Goal: Communication & Community: Answer question/provide support

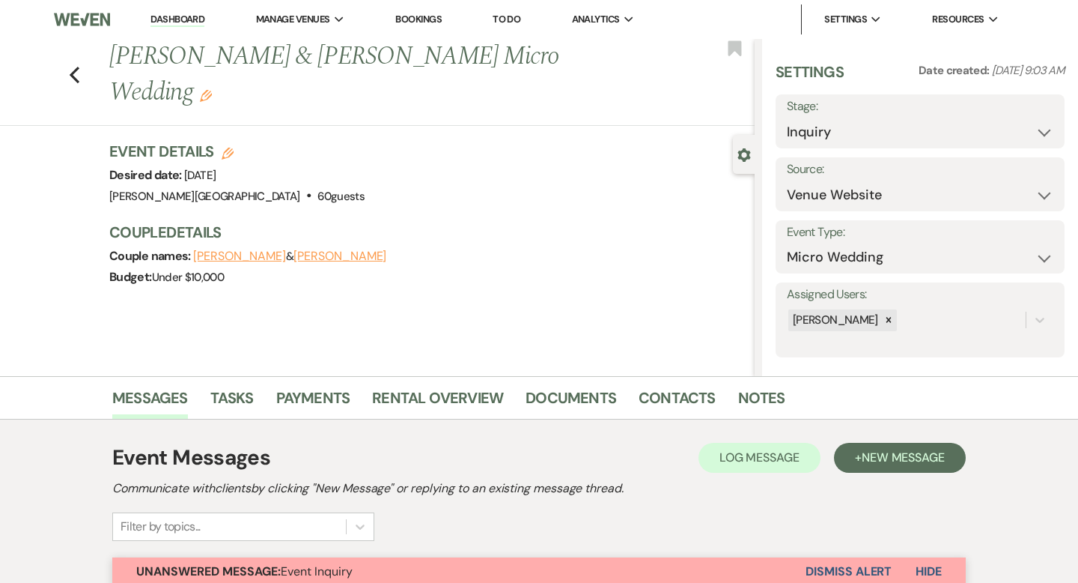
select select "5"
select select "16"
click at [201, 26] on link "Dashboard" at bounding box center [177, 20] width 54 height 14
click at [194, 21] on link "Dashboard" at bounding box center [177, 20] width 54 height 14
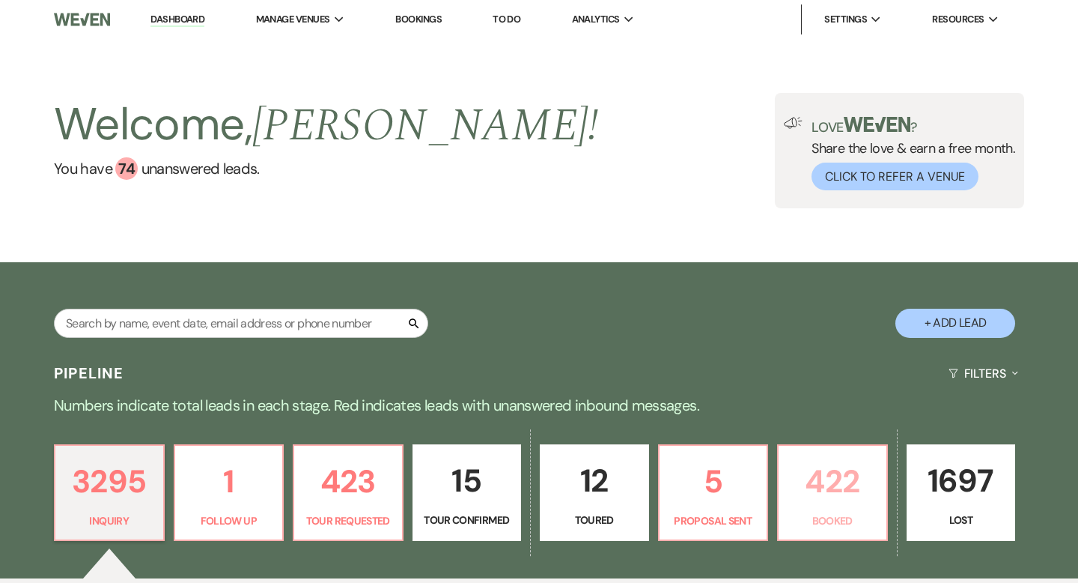
click at [826, 467] on p "422" at bounding box center [833, 481] width 90 height 50
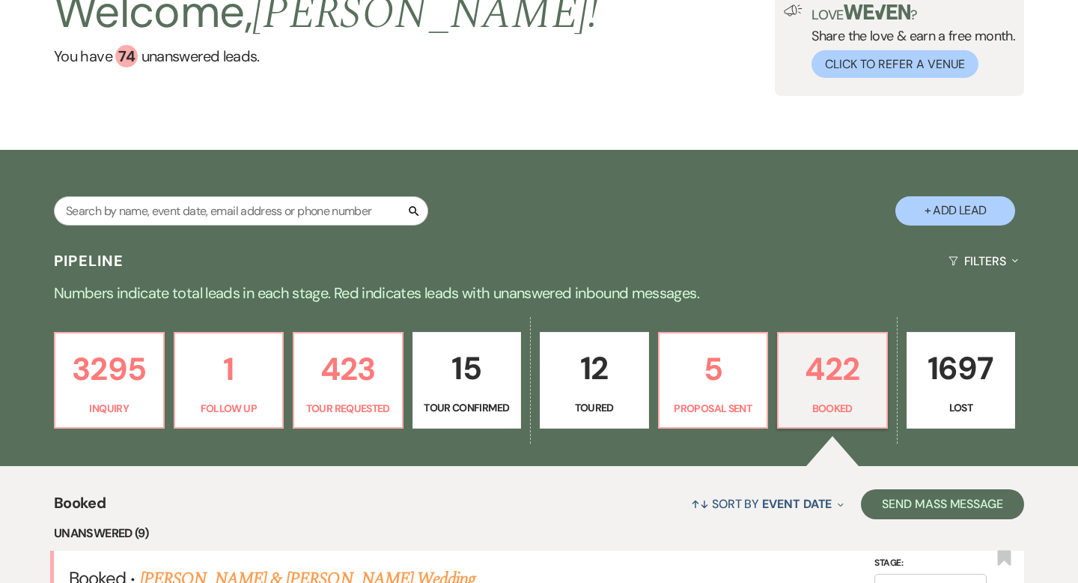
scroll to position [140, 0]
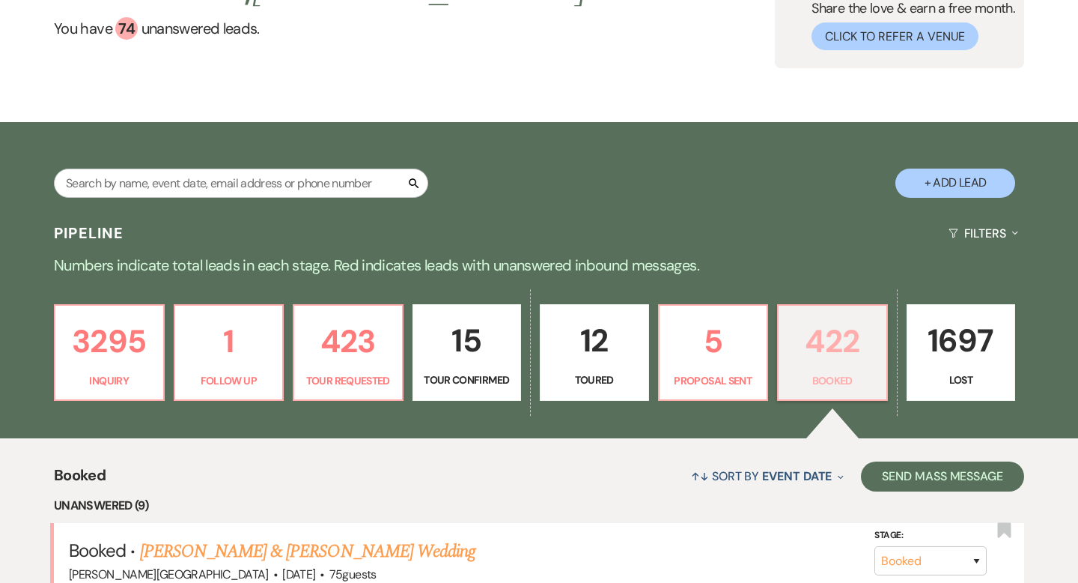
click at [811, 329] on p "422" at bounding box center [833, 341] width 90 height 50
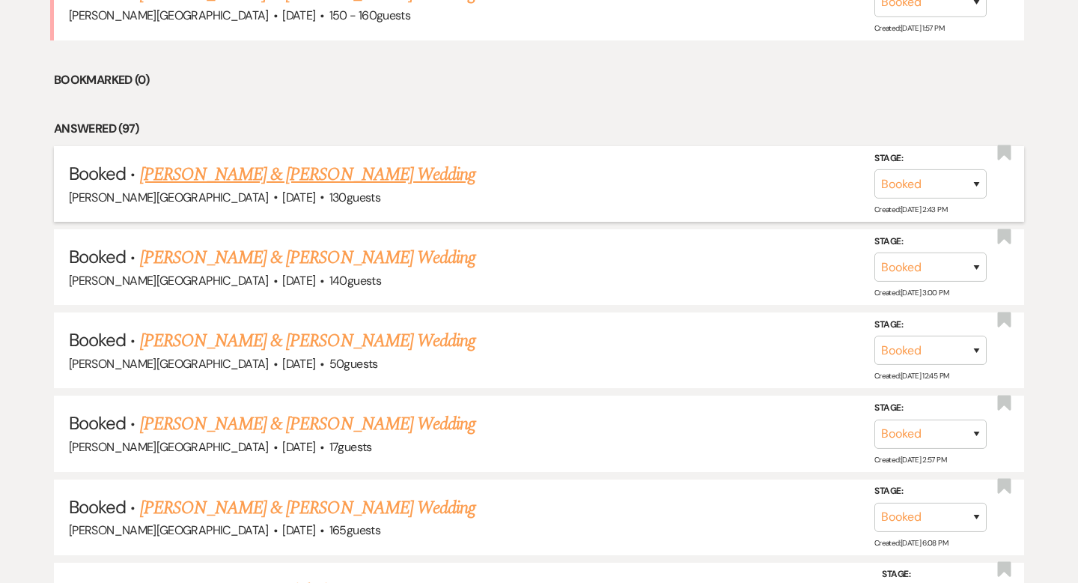
scroll to position [1377, 0]
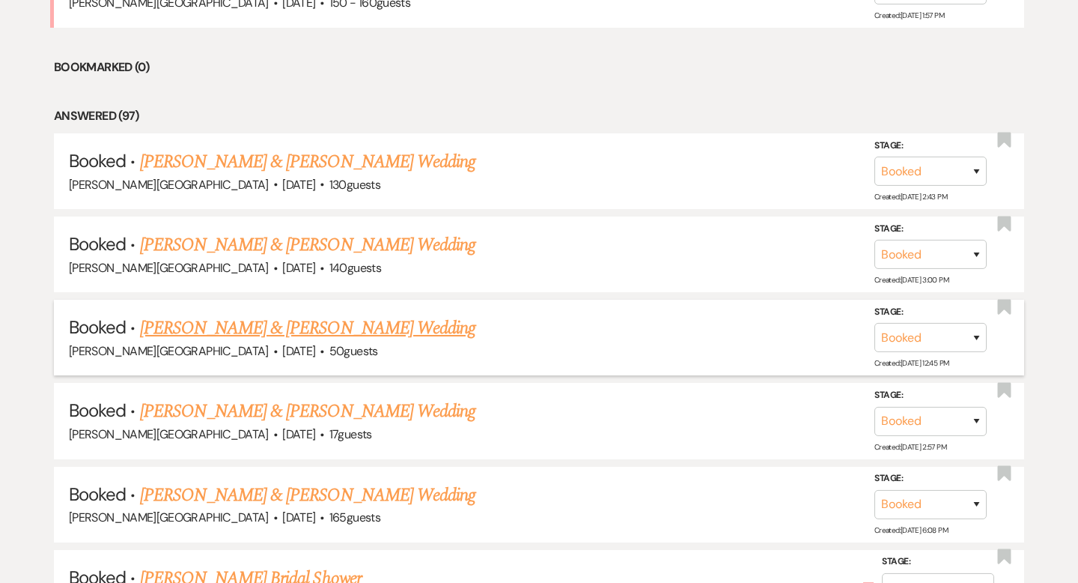
click at [335, 323] on link "[PERSON_NAME] & [PERSON_NAME] Wedding" at bounding box center [307, 327] width 335 height 27
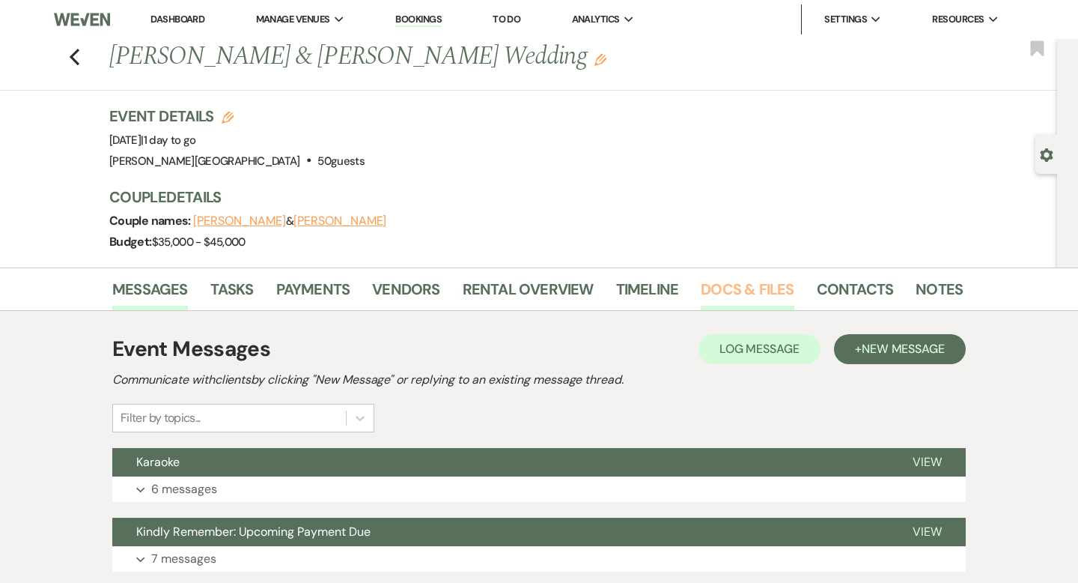
click at [732, 285] on link "Docs & Files" at bounding box center [747, 293] width 93 height 33
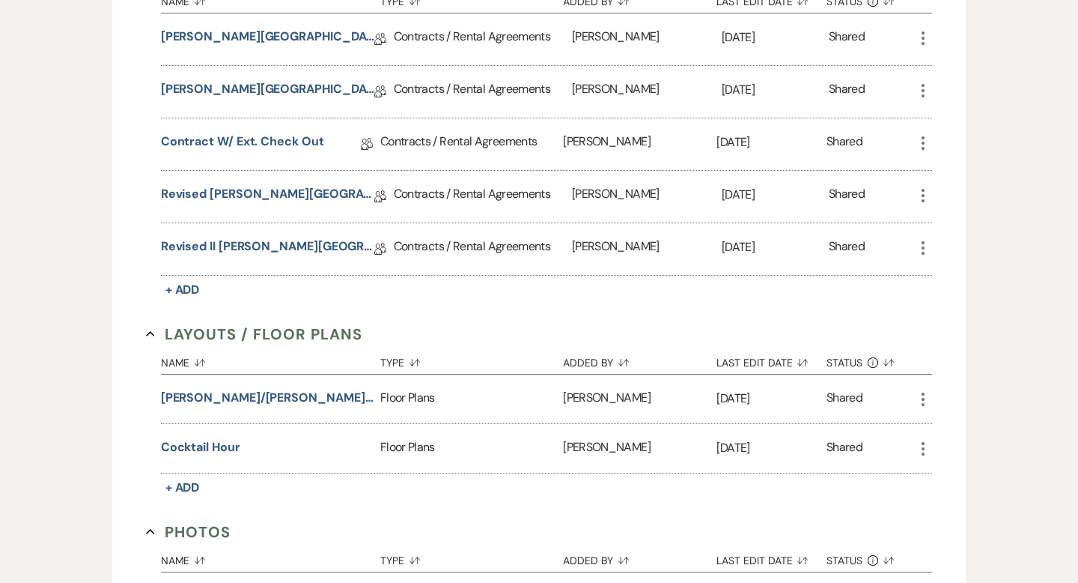
scroll to position [642, 0]
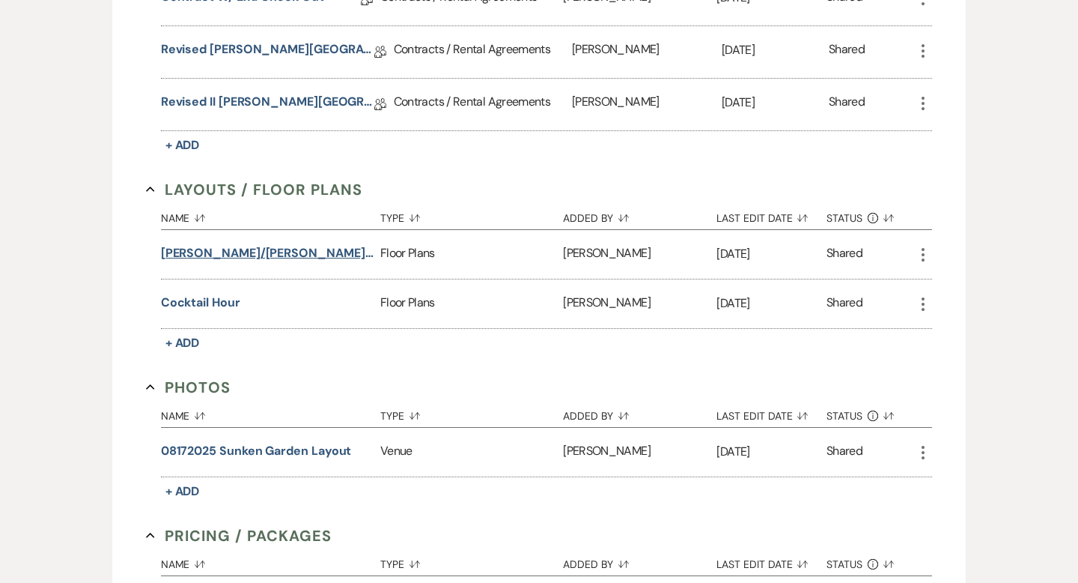
click at [318, 249] on button "[PERSON_NAME]/[PERSON_NAME] Floor Plan and Table Layout" at bounding box center [267, 253] width 213 height 18
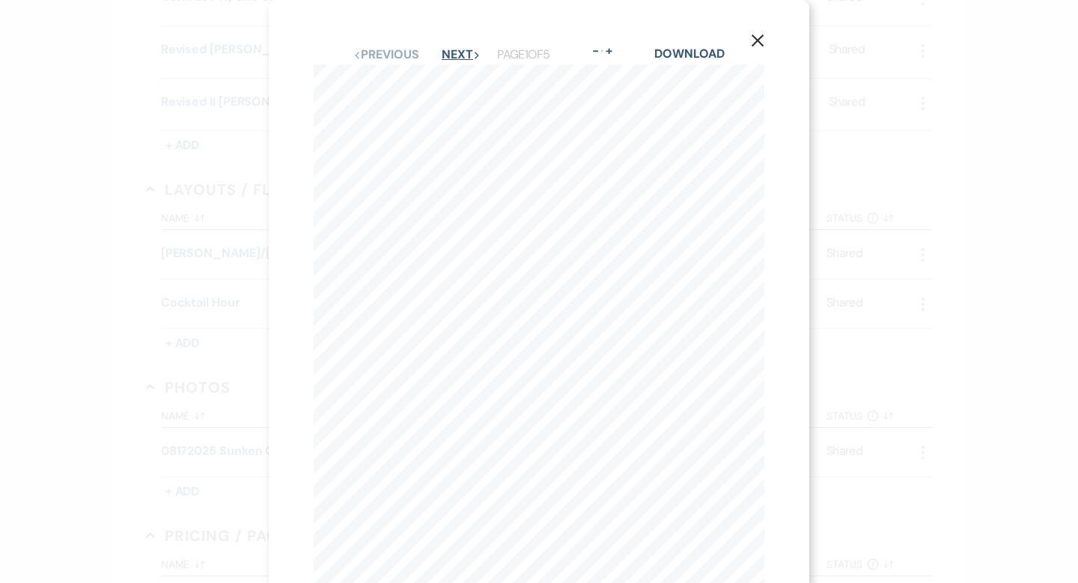
click at [460, 55] on button "Next Next" at bounding box center [461, 55] width 39 height 12
click at [460, 55] on button "Next Next" at bounding box center [460, 55] width 39 height 12
click at [757, 42] on use "button" at bounding box center [758, 40] width 12 height 12
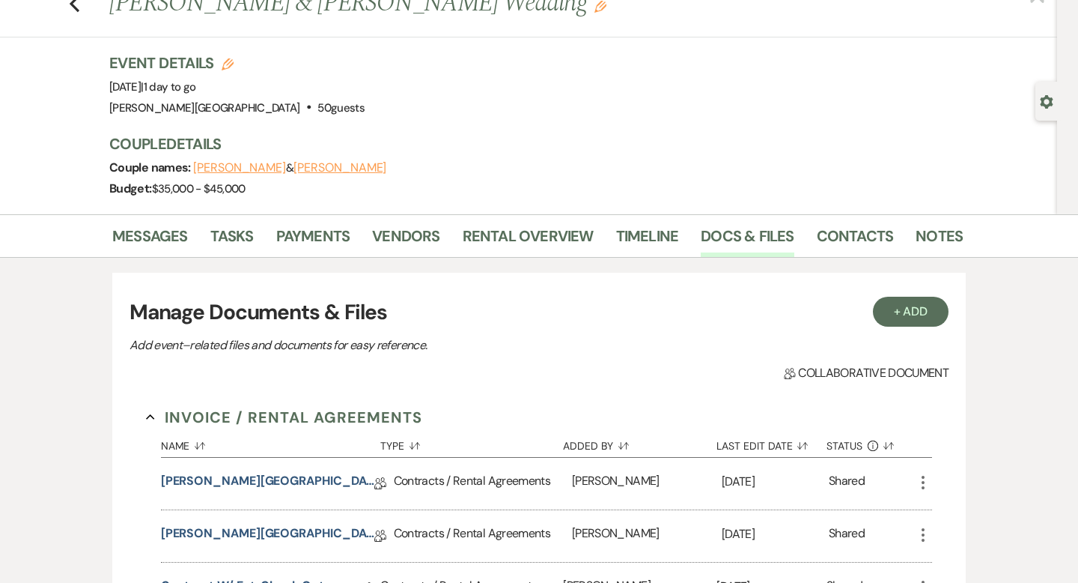
scroll to position [0, 0]
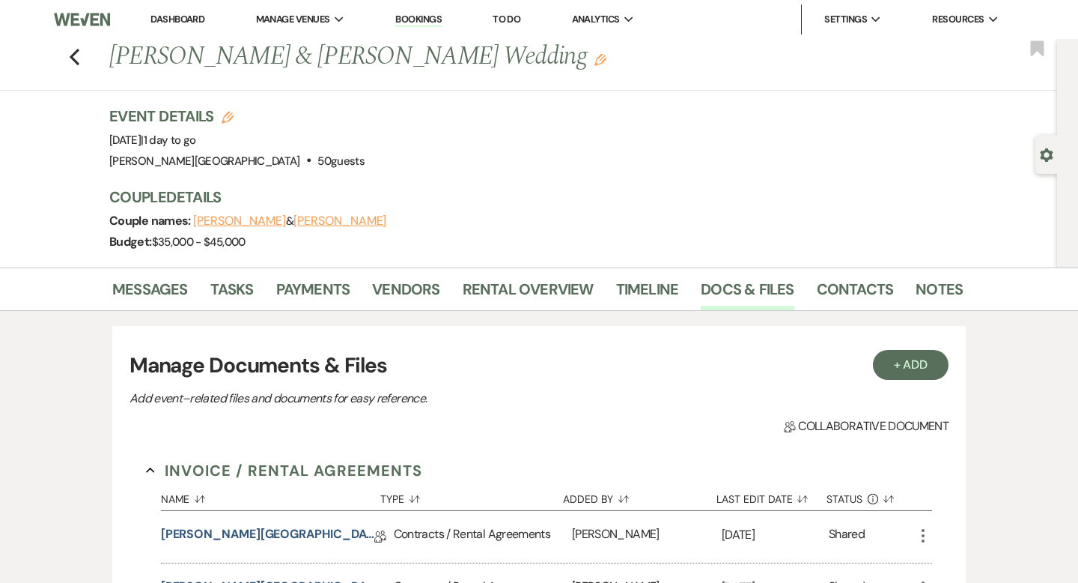
click at [184, 15] on link "Dashboard" at bounding box center [177, 19] width 54 height 13
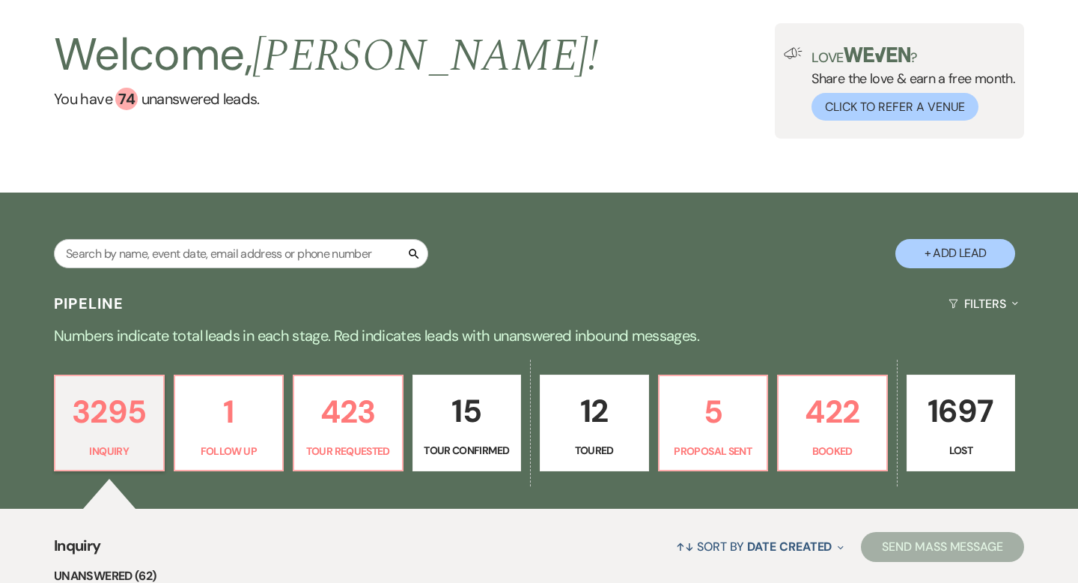
scroll to position [79, 0]
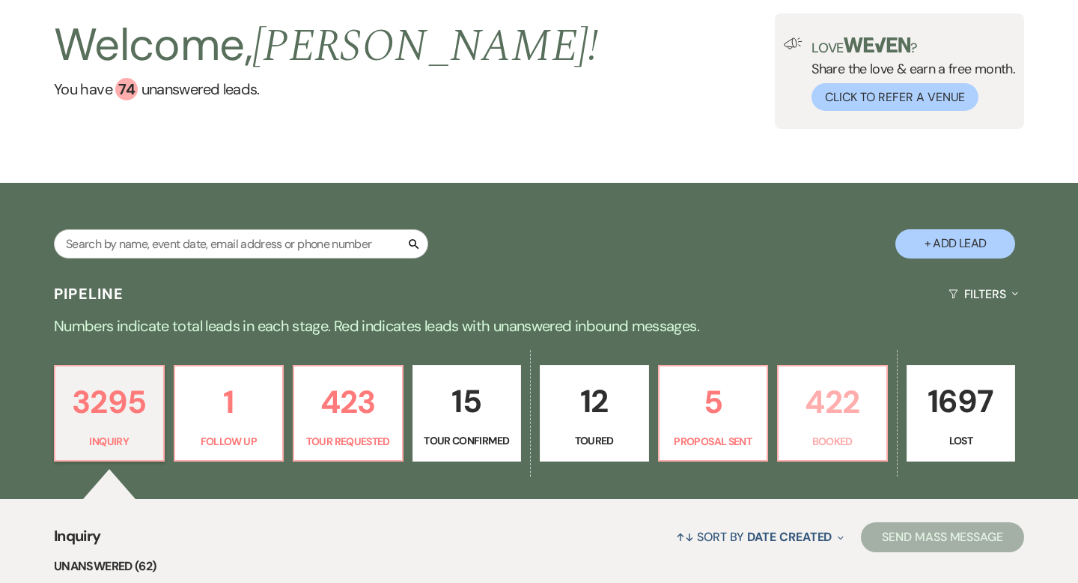
click at [833, 398] on p "422" at bounding box center [833, 402] width 90 height 50
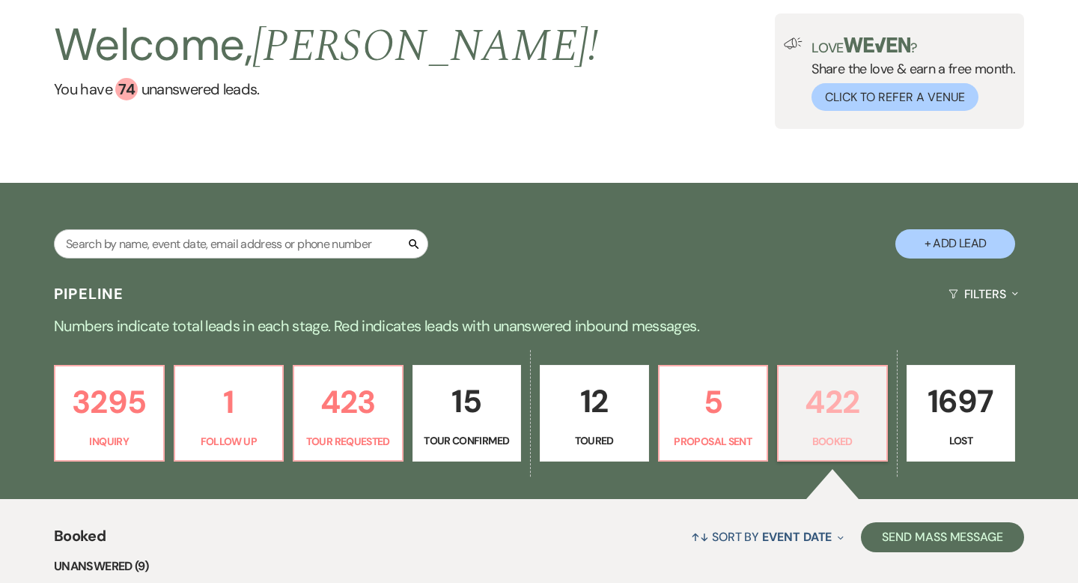
click at [836, 409] on p "422" at bounding box center [833, 402] width 90 height 50
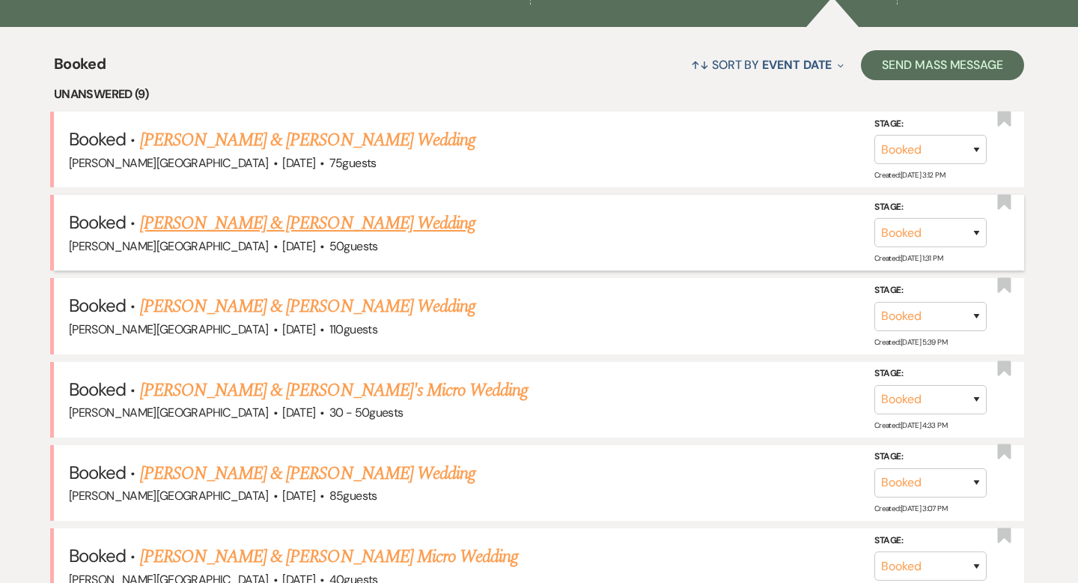
scroll to position [553, 0]
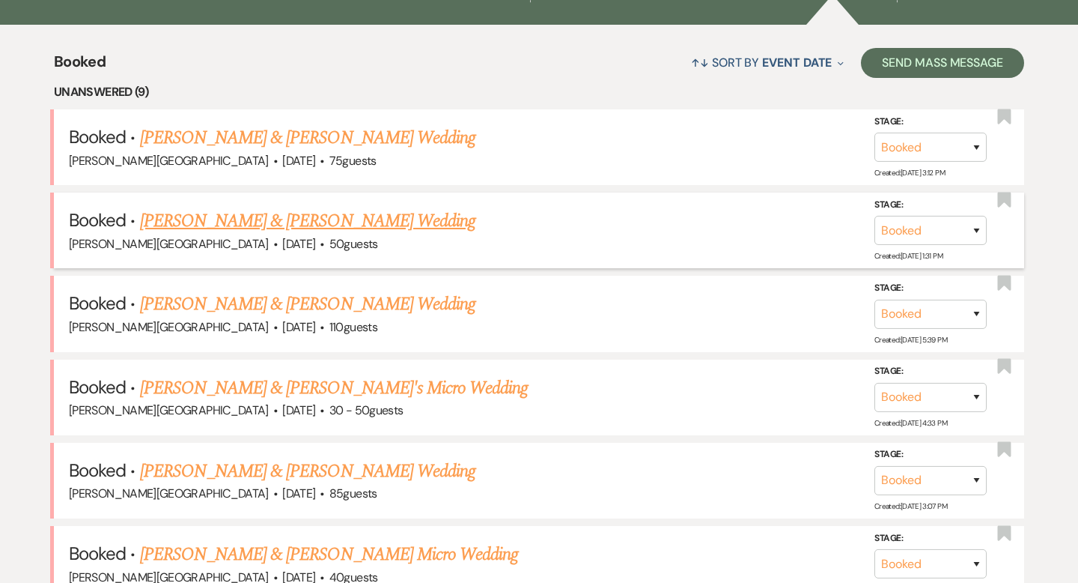
click at [353, 221] on link "[PERSON_NAME] & [PERSON_NAME] Wedding" at bounding box center [307, 220] width 335 height 27
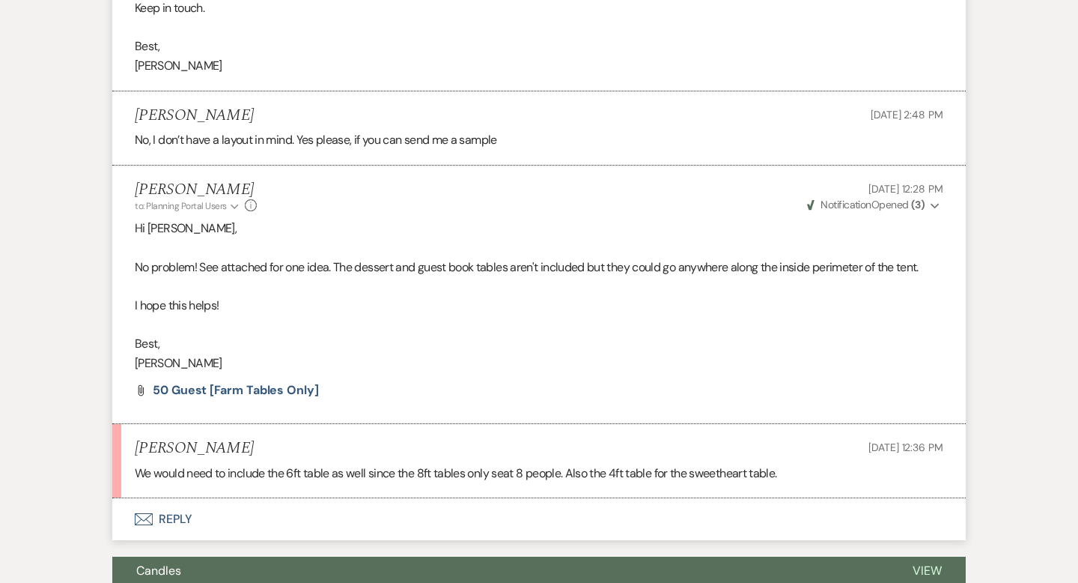
scroll to position [799, 0]
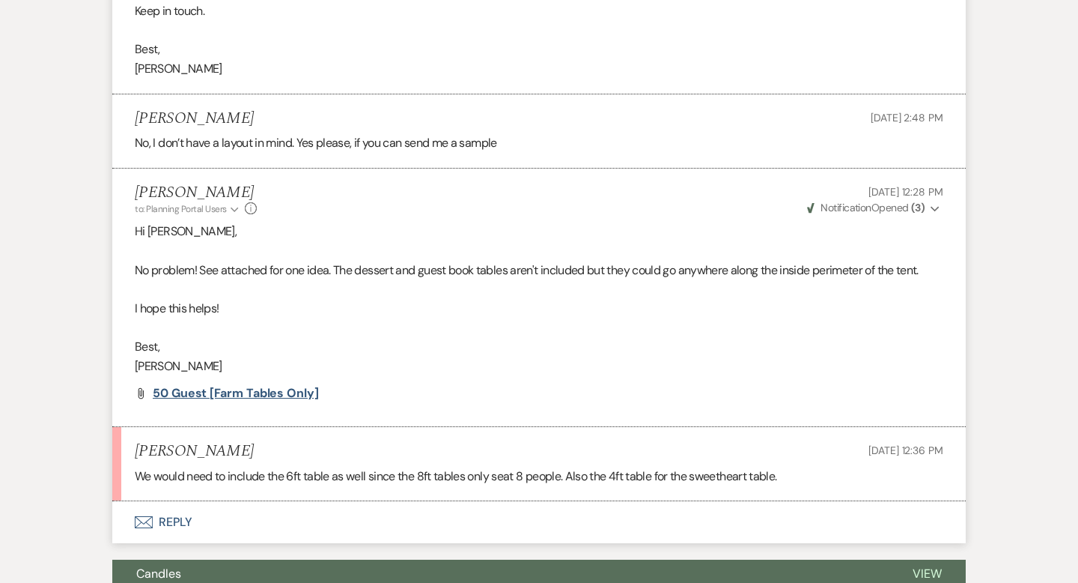
click at [265, 392] on span "50 Guest [Farm Tables Only]" at bounding box center [236, 393] width 166 height 16
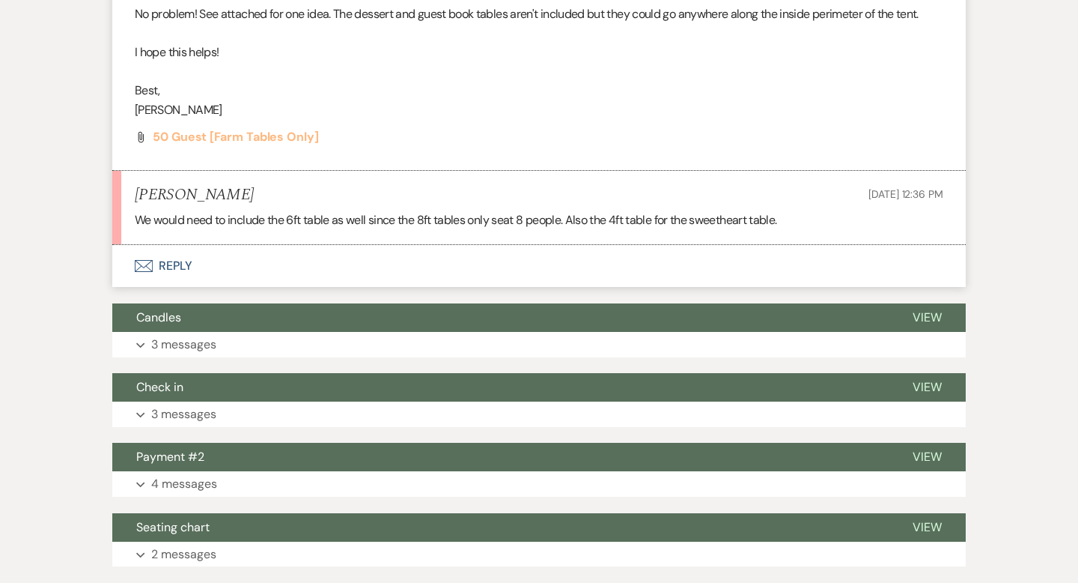
scroll to position [1024, 0]
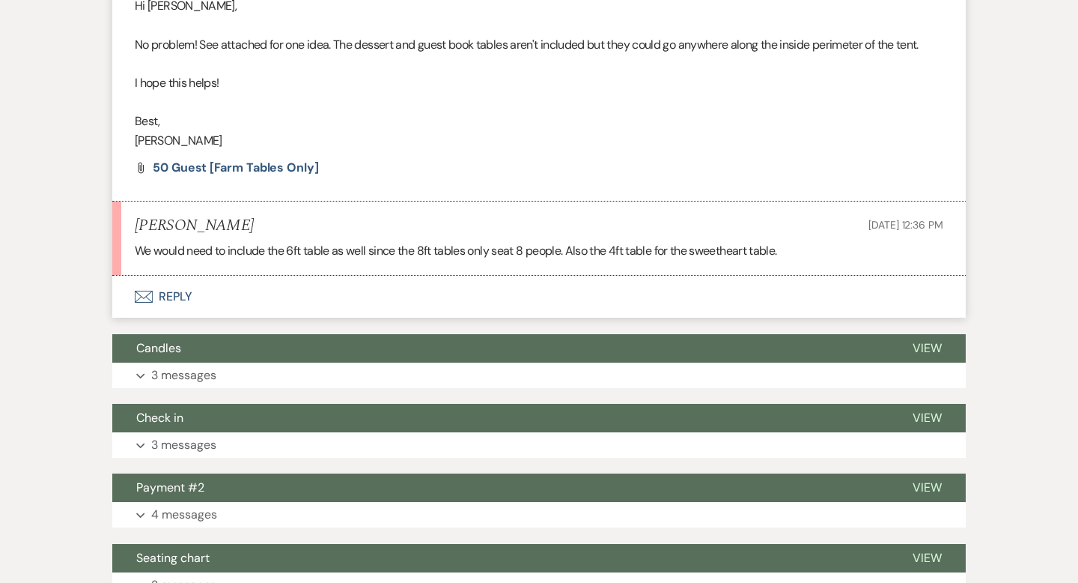
click at [180, 299] on button "Envelope Reply" at bounding box center [539, 297] width 854 height 42
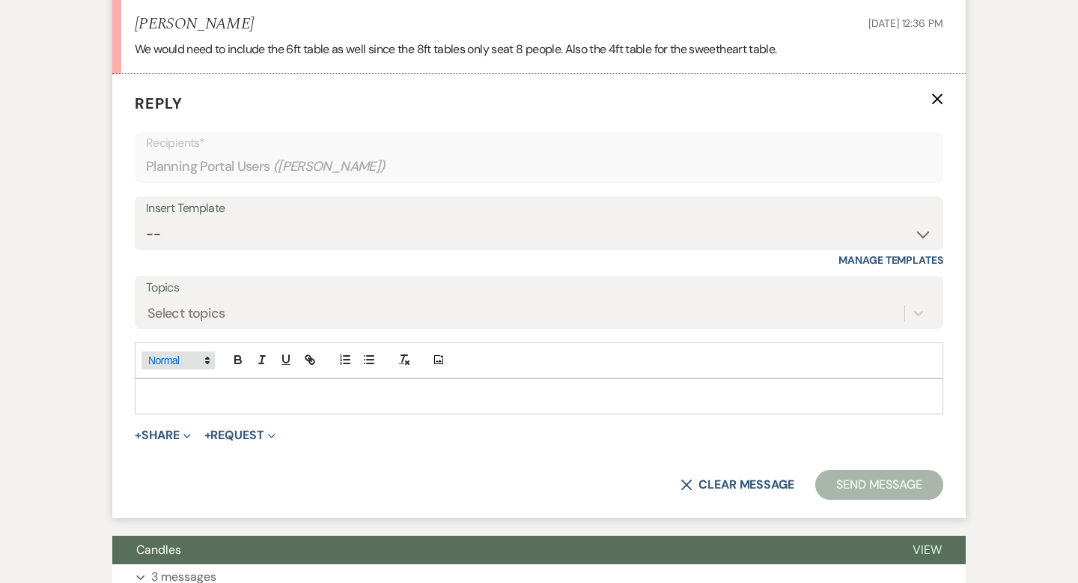
scroll to position [1230, 0]
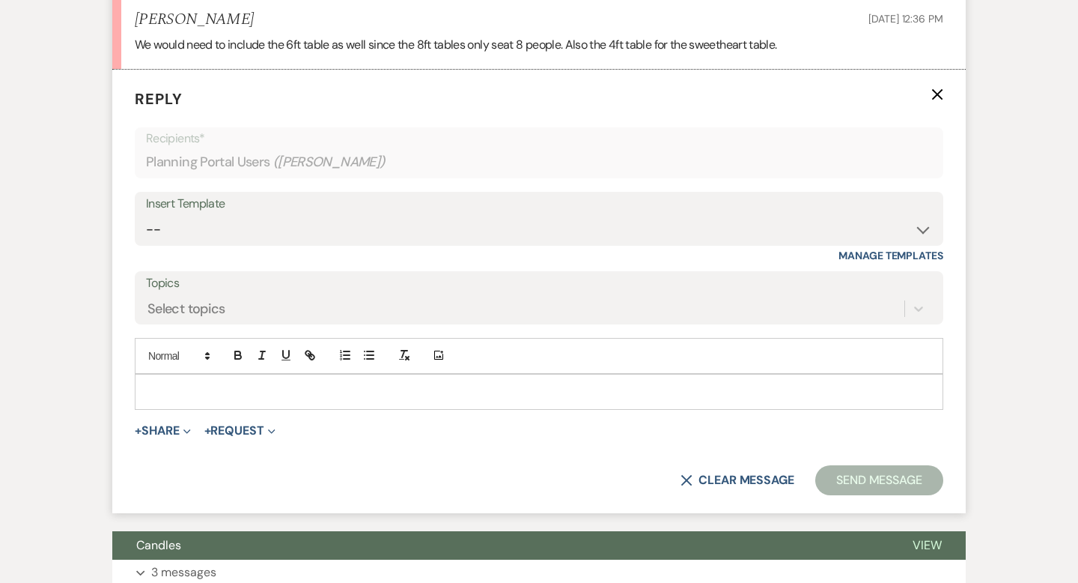
click at [166, 392] on p at bounding box center [539, 391] width 785 height 16
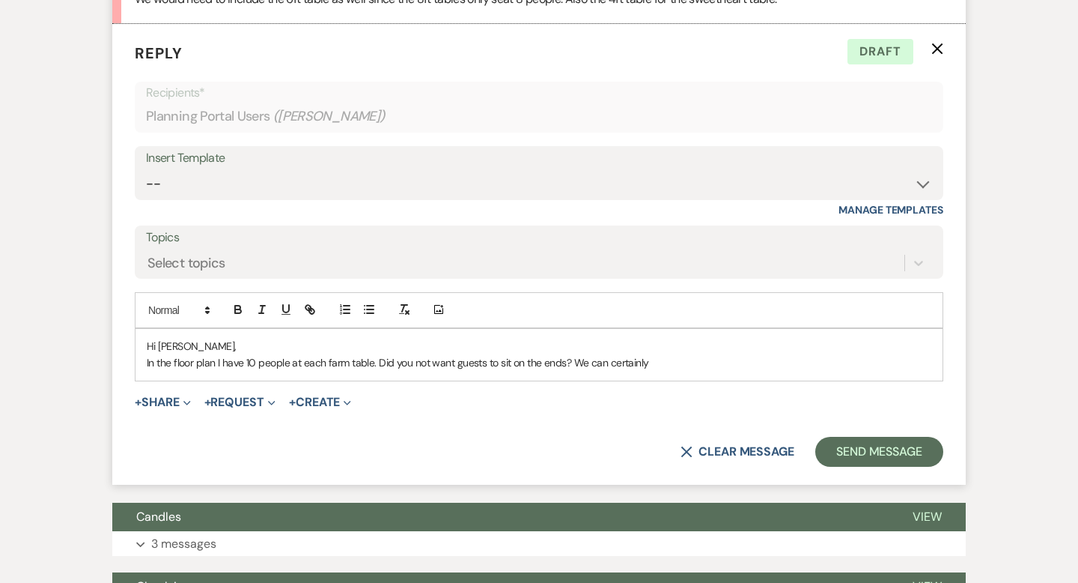
scroll to position [1289, 0]
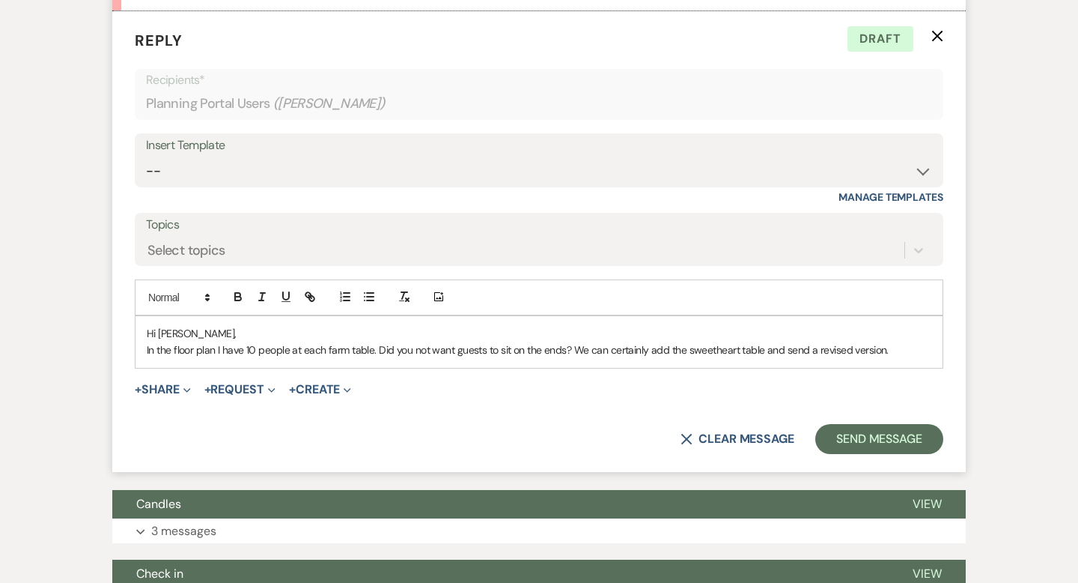
click at [187, 326] on p "Hi [PERSON_NAME]," at bounding box center [539, 333] width 785 height 16
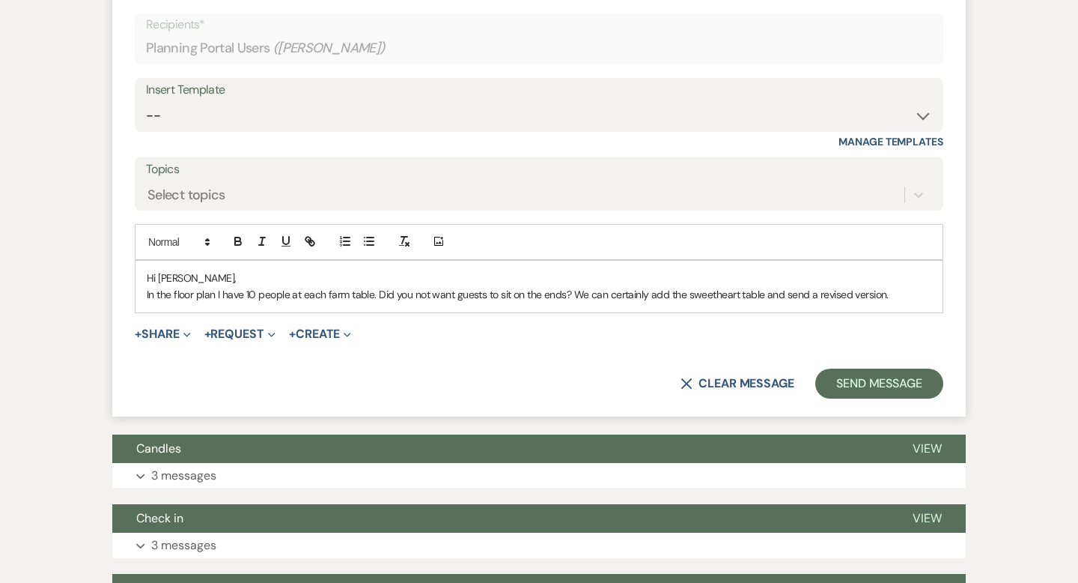
scroll to position [1350, 0]
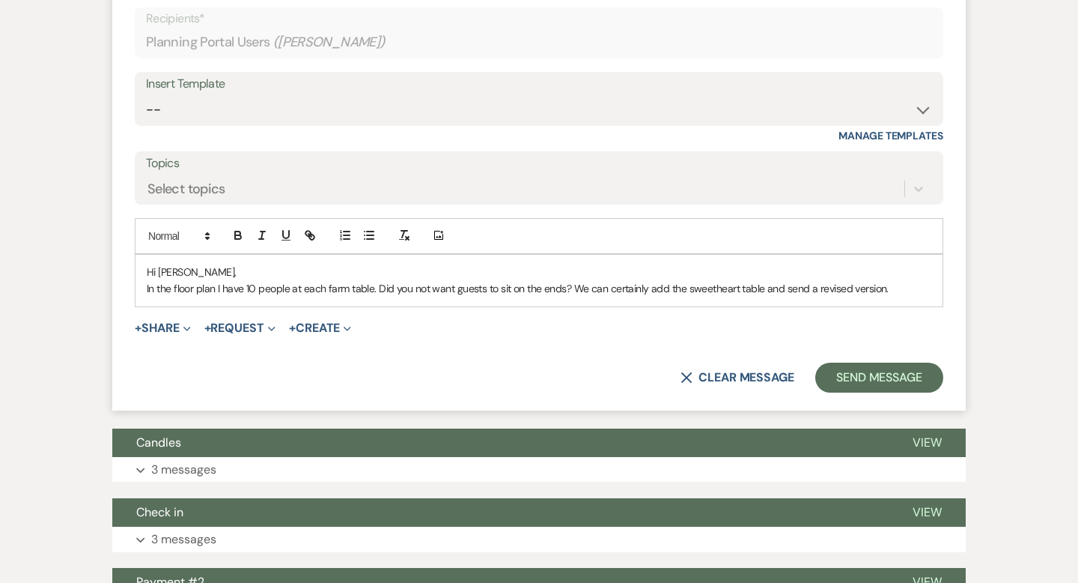
click at [327, 281] on p "In the floor plan I have 10 people at each farm table. Did you not want guests …" at bounding box center [539, 288] width 785 height 16
click at [393, 288] on p "In the floor plan I have 10 people at each 8ft farm table. Did you not want gue…" at bounding box center [539, 288] width 785 height 16
click at [590, 286] on p "In the floor plan I have 10 people at each 8ft farm table. Did you not want gue…" at bounding box center [539, 288] width 785 height 16
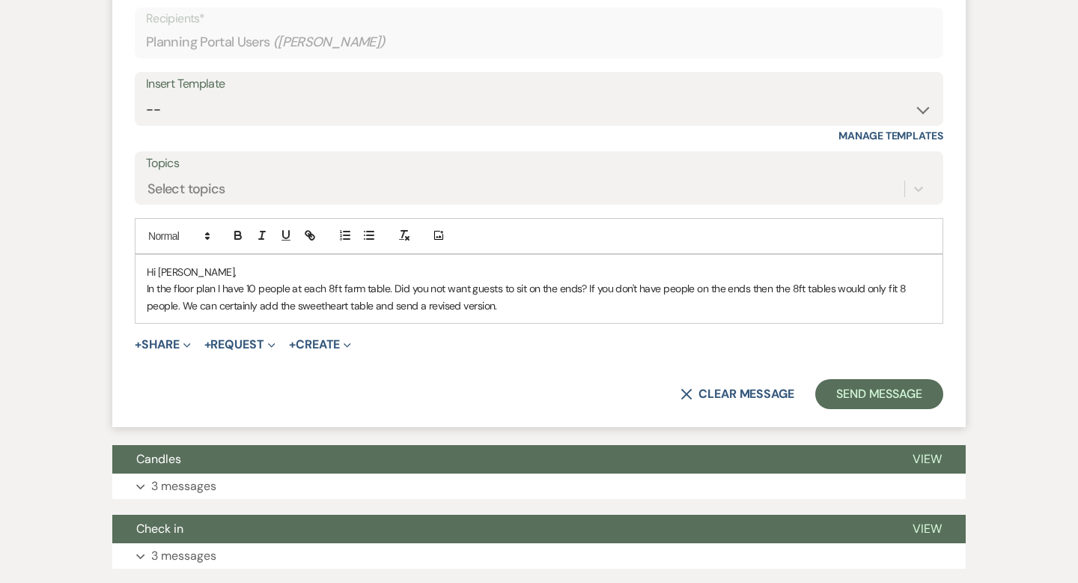
click at [277, 299] on p "In the floor plan I have 10 people at each 8ft farm table. Did you not want gue…" at bounding box center [539, 297] width 785 height 34
drag, startPoint x: 490, startPoint y: 304, endPoint x: 437, endPoint y: 303, distance: 53.2
click at [437, 303] on p "In the floor plan I have 10 people at each 8ft farm table. Did you not want gue…" at bounding box center [539, 297] width 785 height 34
click at [569, 301] on p "In the floor plan I have 10 people at each 8ft farm table. Did you not want gue…" at bounding box center [539, 297] width 785 height 34
click at [761, 302] on p "In the floor plan I have 10 people at each 8ft farm table. Did you not want gue…" at bounding box center [539, 297] width 785 height 34
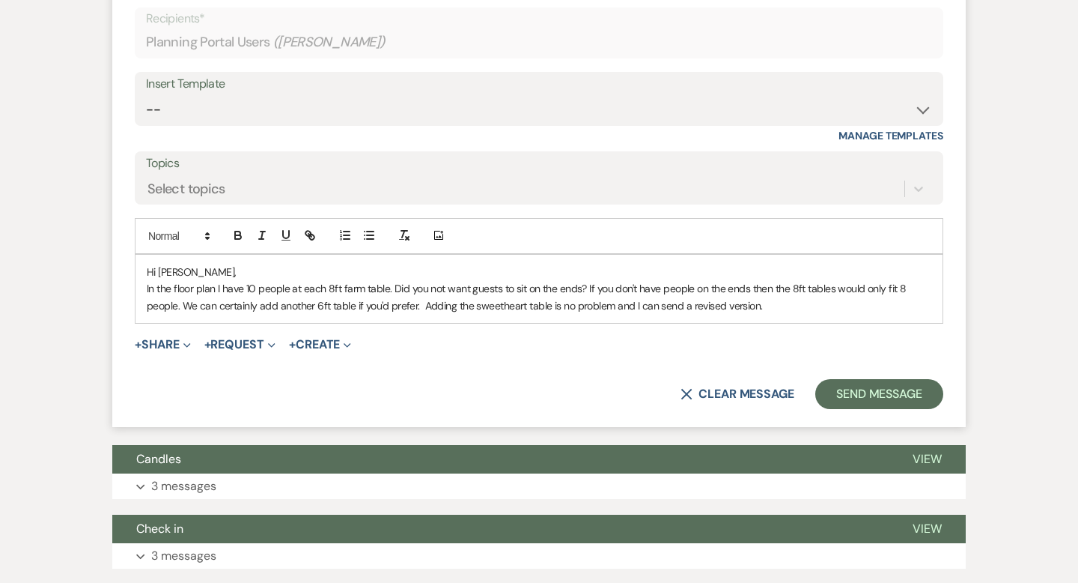
scroll to position [0, 0]
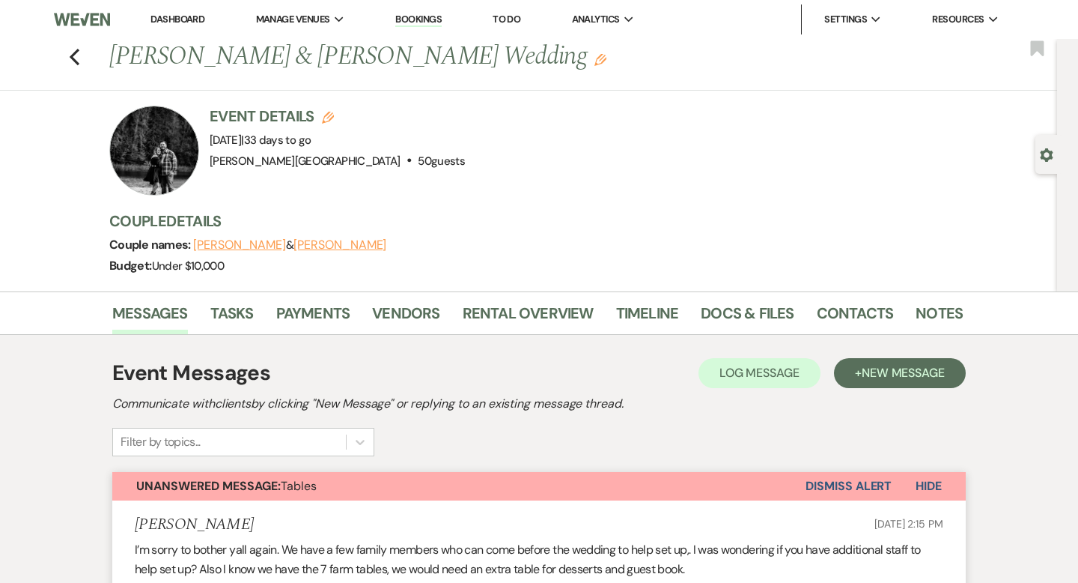
click at [183, 23] on link "Dashboard" at bounding box center [177, 19] width 54 height 13
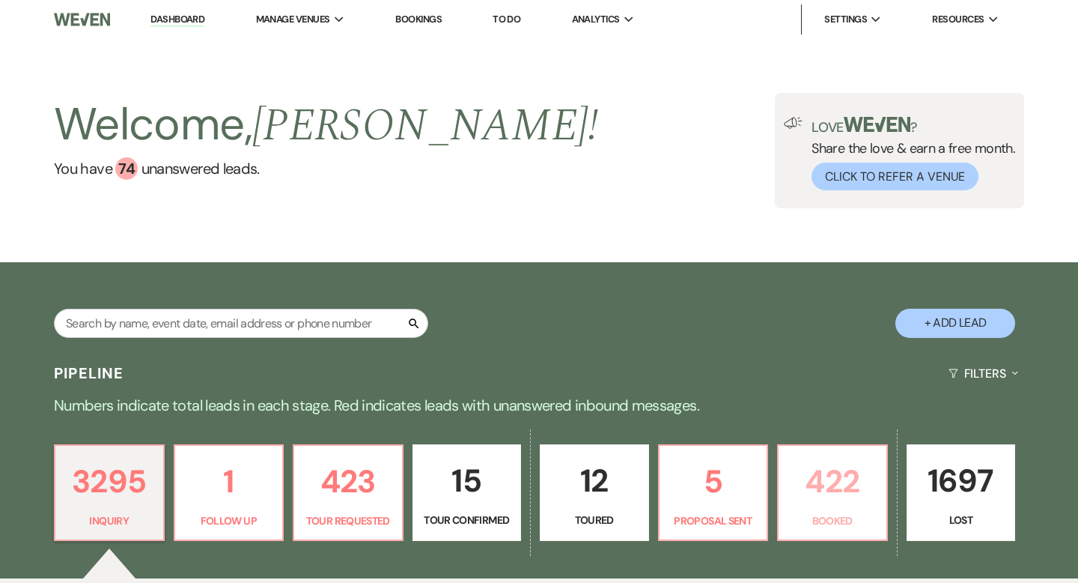
click at [835, 487] on p "422" at bounding box center [833, 481] width 90 height 50
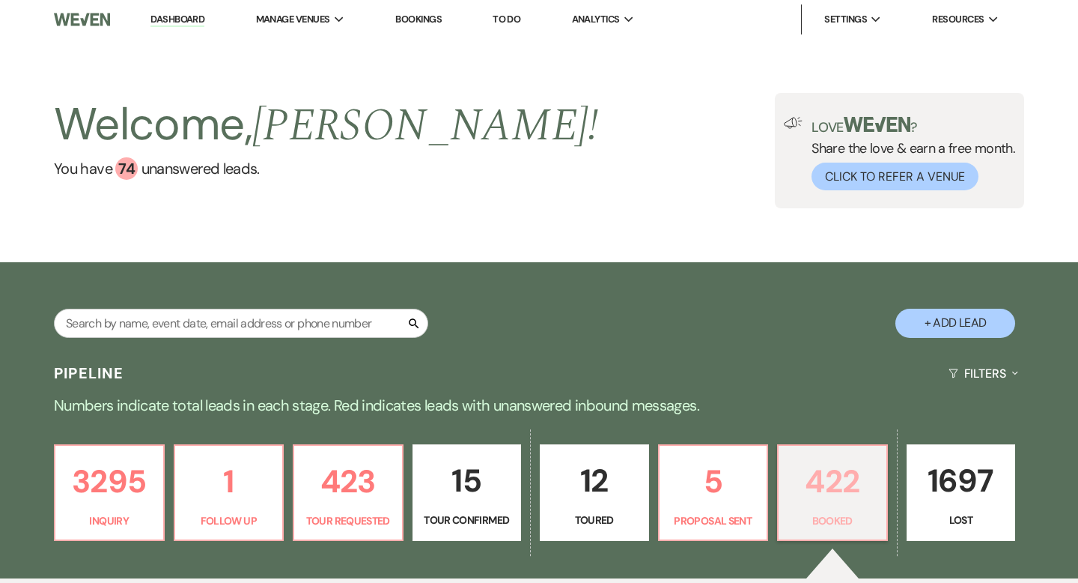
click at [830, 474] on p "422" at bounding box center [833, 481] width 90 height 50
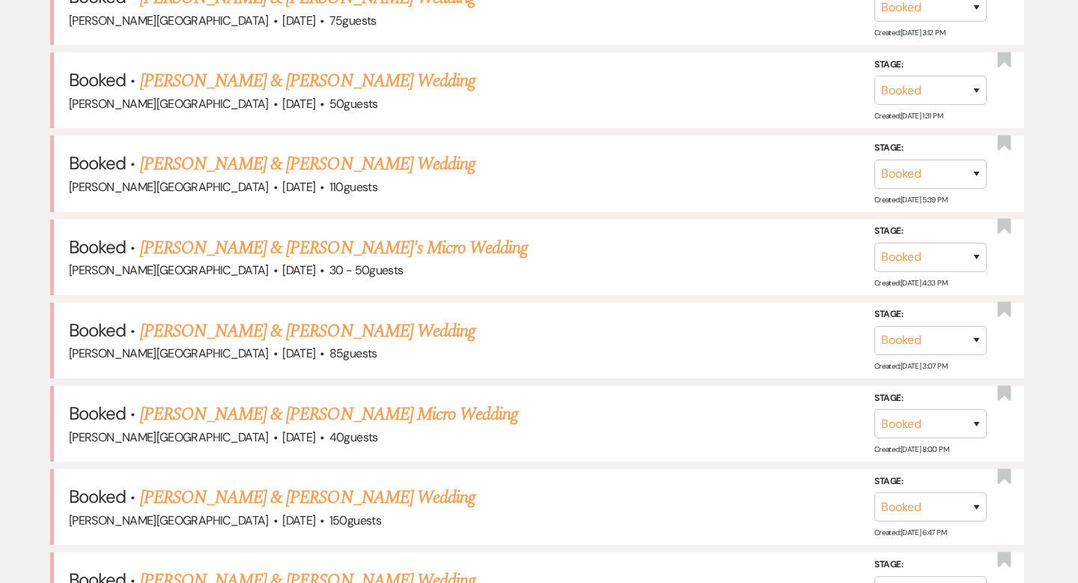
scroll to position [697, 0]
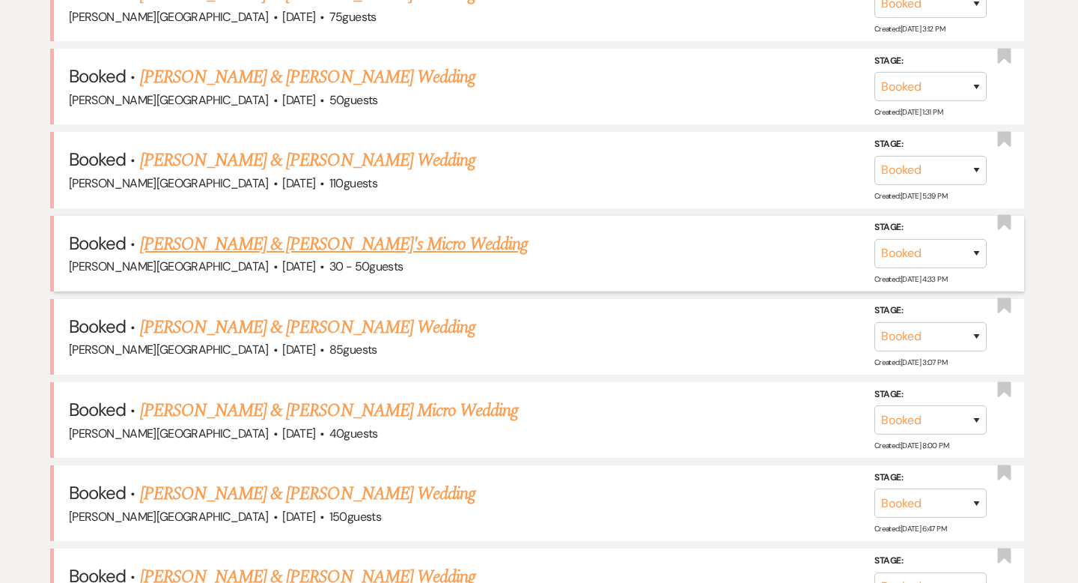
click at [316, 242] on link "[PERSON_NAME] & [PERSON_NAME]'s Micro Wedding" at bounding box center [334, 244] width 389 height 27
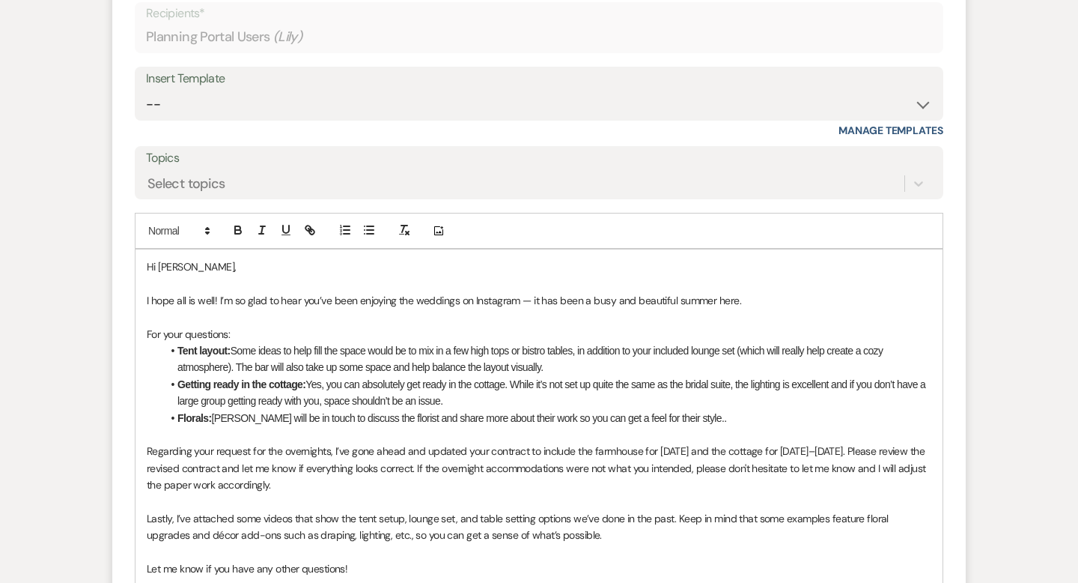
scroll to position [9940, 0]
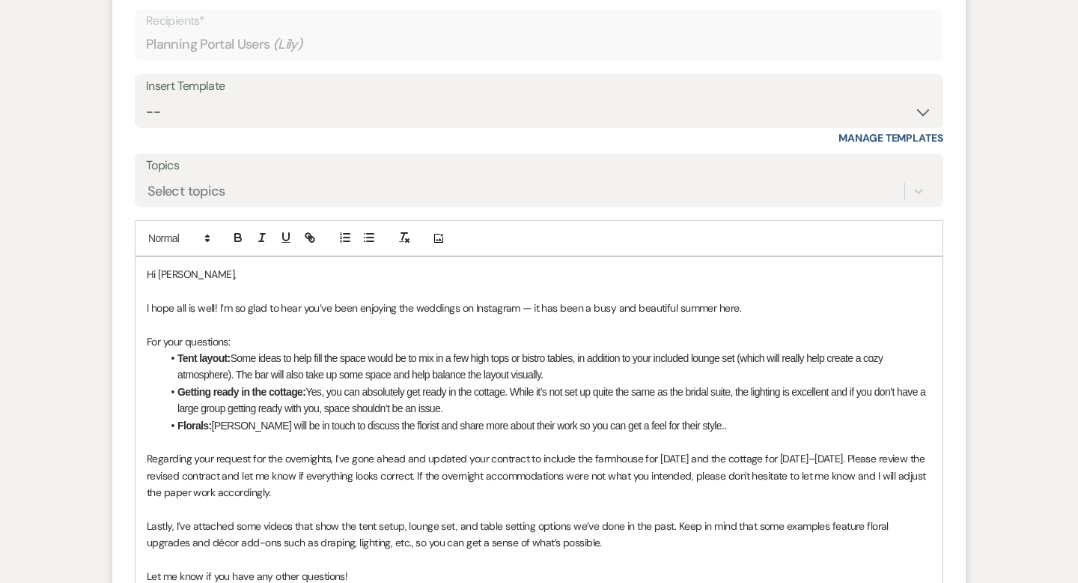
click at [748, 316] on p at bounding box center [539, 324] width 785 height 16
click at [746, 299] on p "I hope all is well! I’m so glad to hear you’ve been enjoying the weddings on In…" at bounding box center [539, 307] width 785 height 16
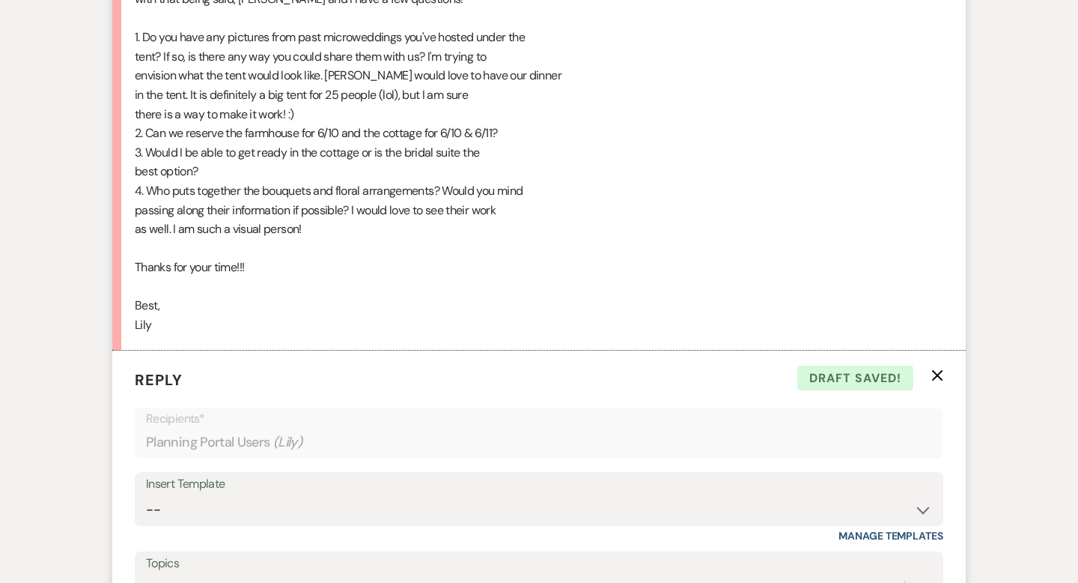
scroll to position [9868, 0]
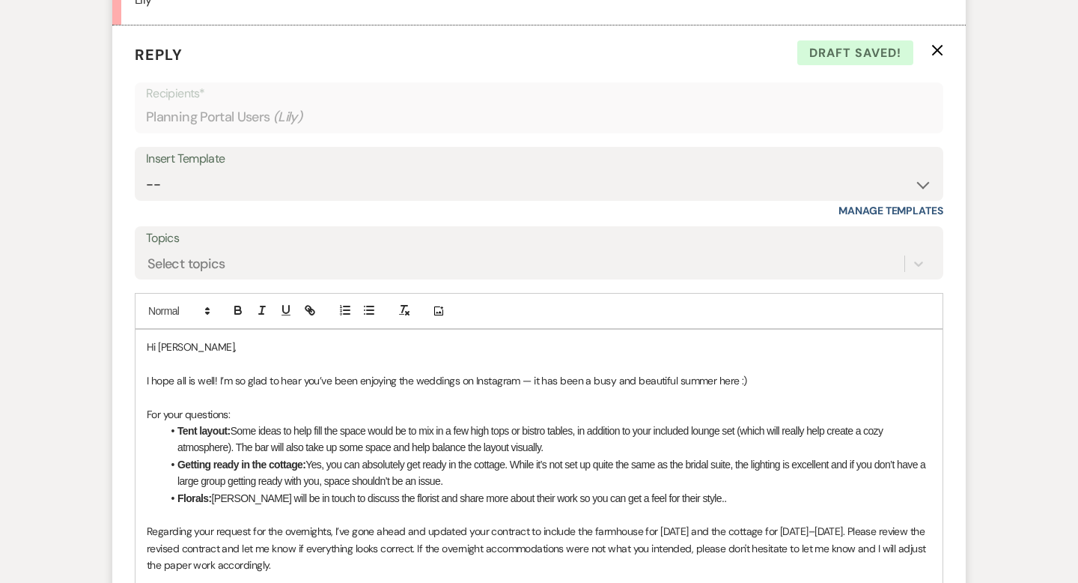
click at [215, 372] on p "I hope all is well! I’m so glad to hear you’ve been enjoying the weddings on In…" at bounding box center [539, 380] width 785 height 16
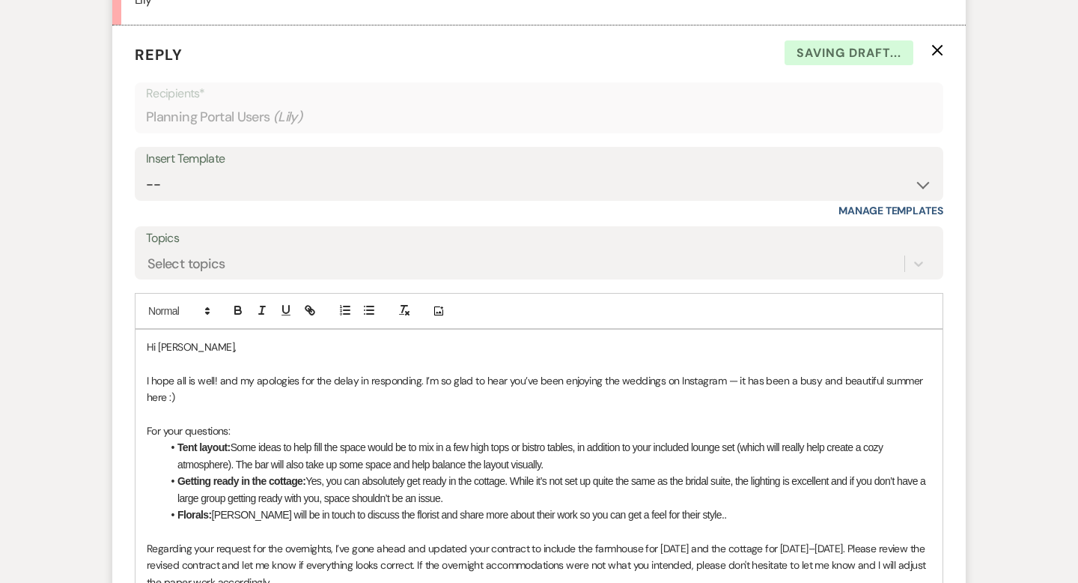
click at [217, 372] on p "I hope all is well! and my apologies for the delay in responding. I’m so glad t…" at bounding box center [539, 389] width 785 height 34
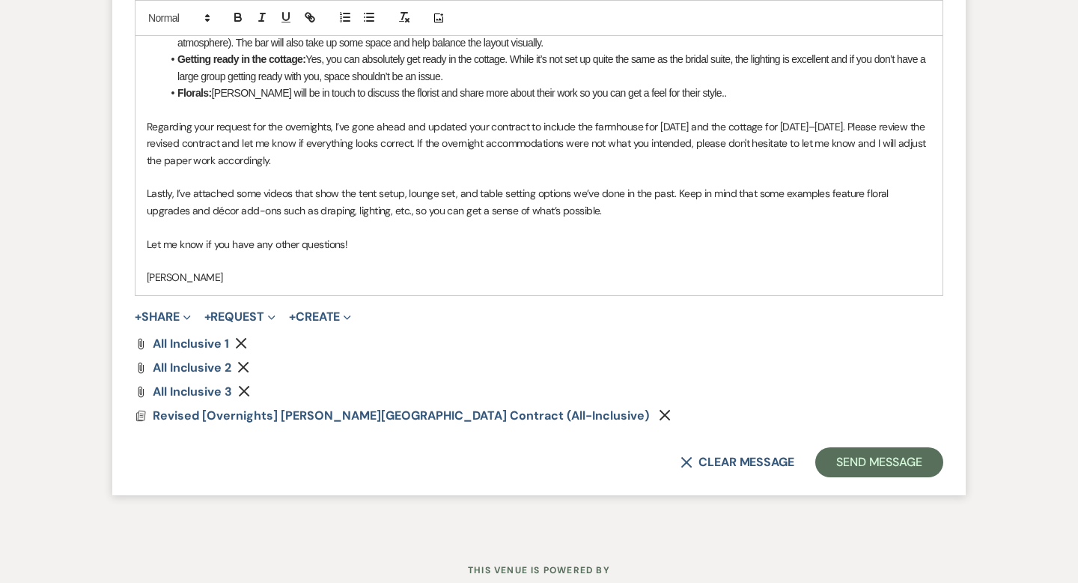
scroll to position [10293, 0]
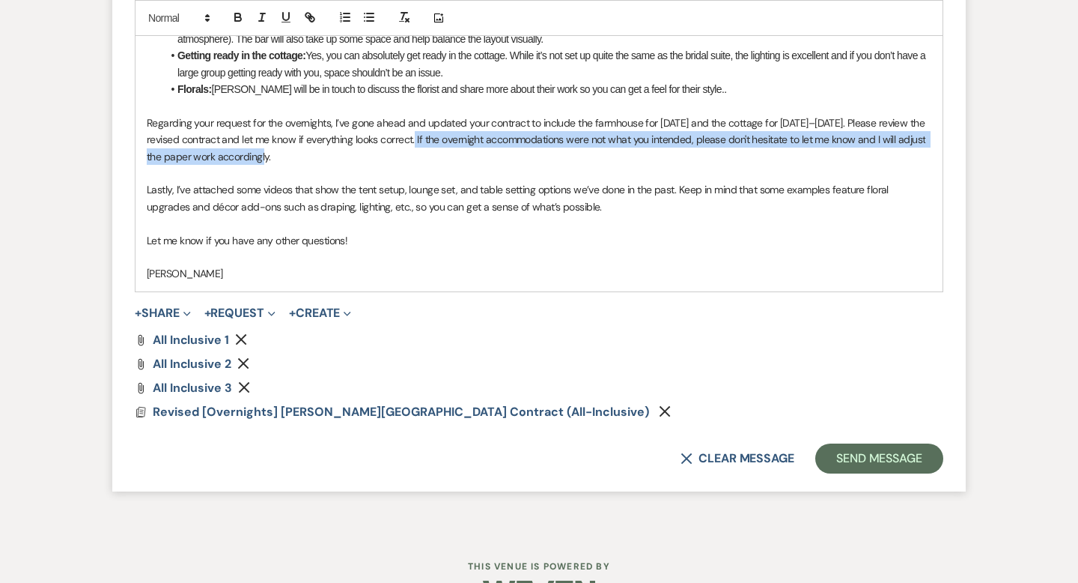
drag, startPoint x: 434, startPoint y: 133, endPoint x: 419, endPoint y: 120, distance: 20.1
click at [419, 120] on p "Regarding your request for the overnights, I’ve gone ahead and updated your con…" at bounding box center [539, 140] width 785 height 50
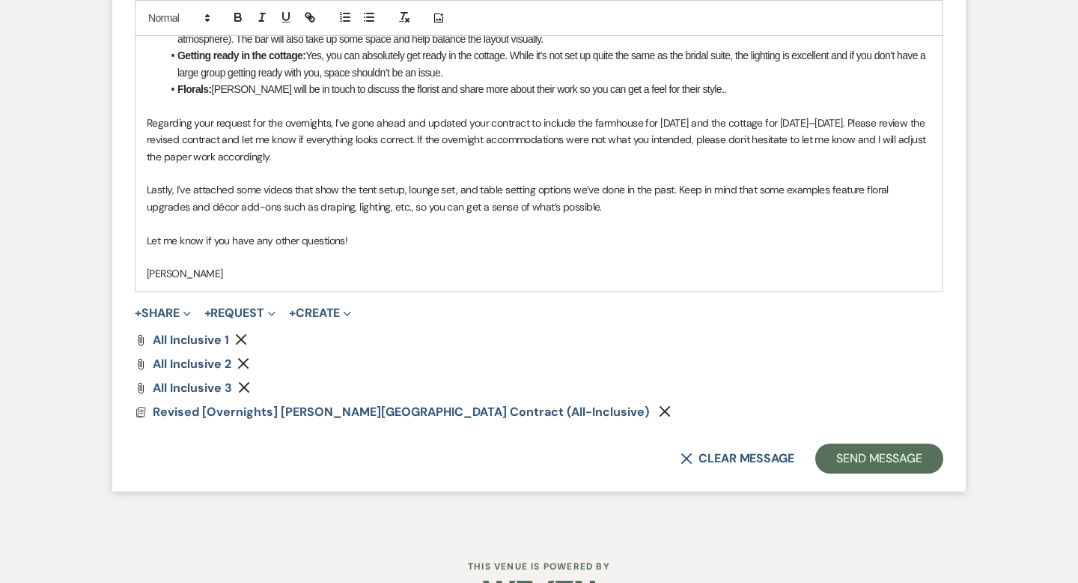
click at [396, 181] on p "Lastly, I’ve attached some videos that show the tent setup, lounge set, and tab…" at bounding box center [539, 198] width 785 height 34
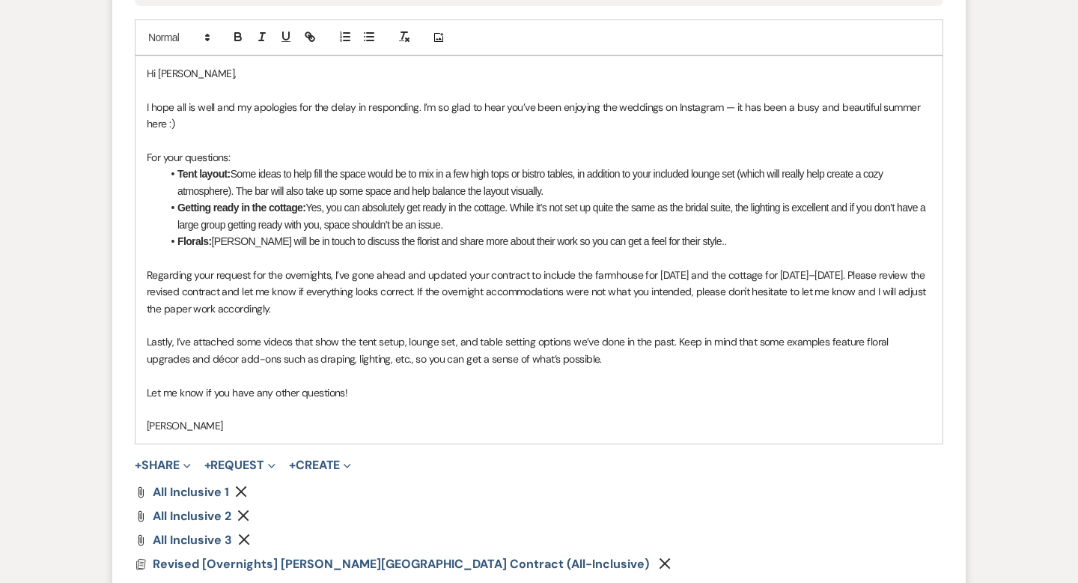
scroll to position [10154, 0]
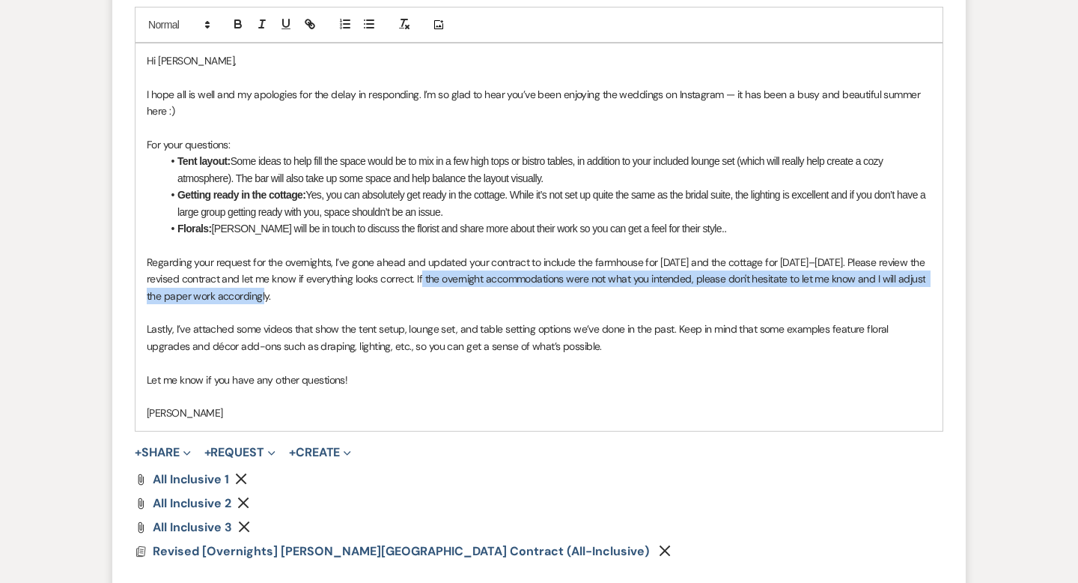
drag, startPoint x: 448, startPoint y: 275, endPoint x: 428, endPoint y: 264, distance: 22.8
click at [428, 264] on p "Regarding your request for the overnights, I’ve gone ahead and updated your con…" at bounding box center [539, 279] width 785 height 50
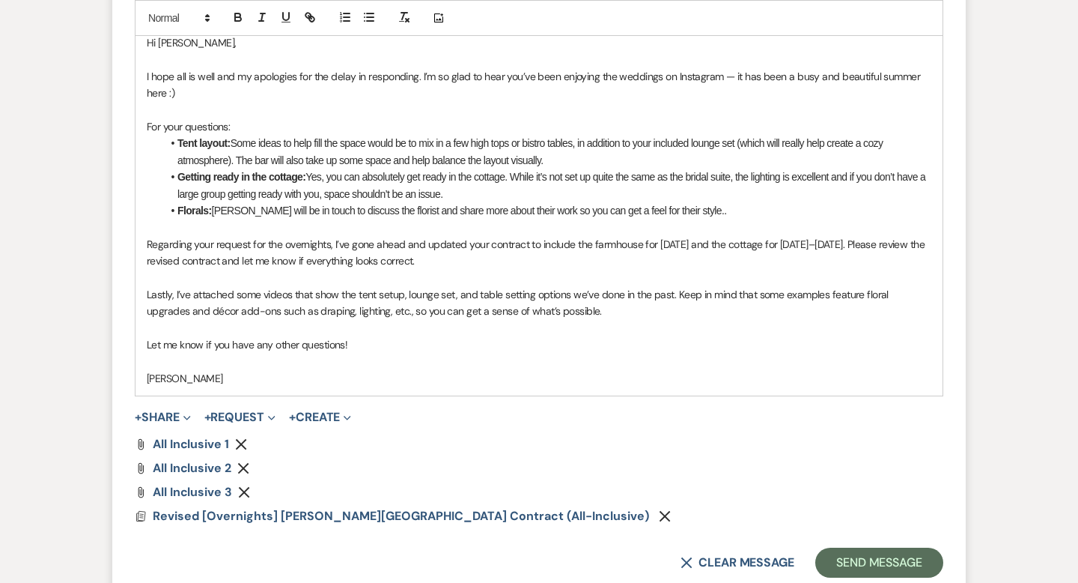
scroll to position [10172, 0]
click at [672, 285] on p "Lastly, I’ve attached some videos that show the tent setup, lounge set, and tab…" at bounding box center [539, 302] width 785 height 34
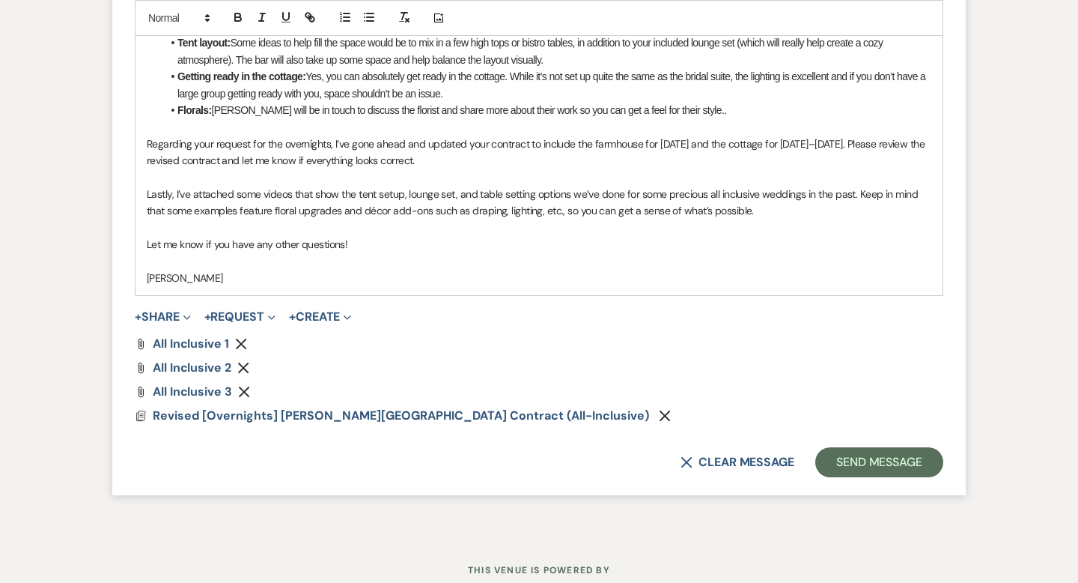
scroll to position [10291, 0]
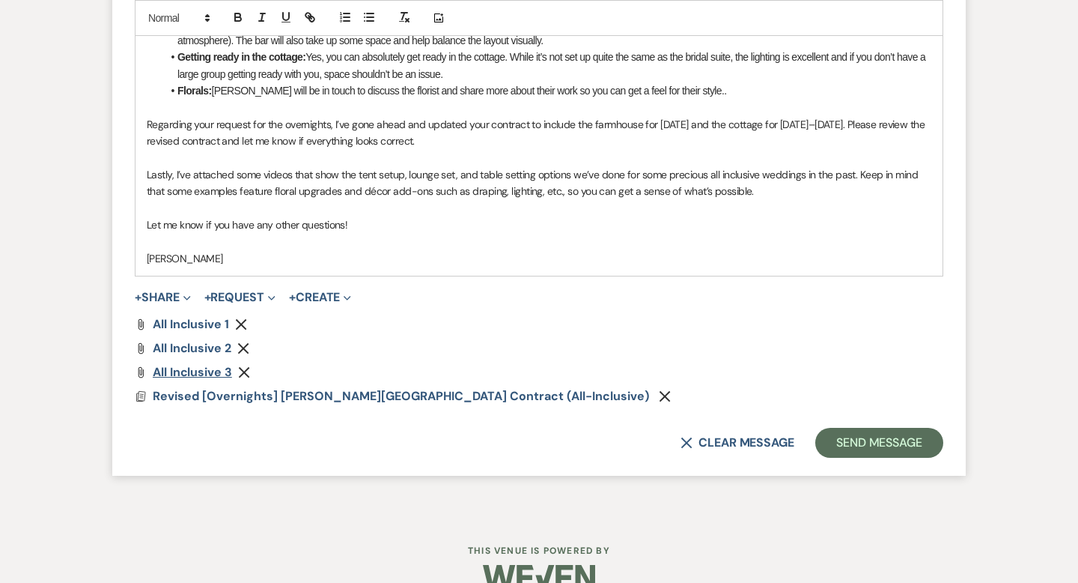
click at [201, 364] on span "all inclusive 3" at bounding box center [192, 372] width 79 height 16
click at [193, 321] on div "Attach File all inclusive 1 Remove Attach File all inclusive 2 Remove Attach Fi…" at bounding box center [539, 360] width 809 height 84
click at [195, 340] on span "all inclusive 2" at bounding box center [192, 348] width 79 height 16
click at [218, 316] on span "all inclusive 1" at bounding box center [191, 324] width 76 height 16
click at [383, 388] on span "Revised [Overnights] [PERSON_NAME][GEOGRAPHIC_DATA] Contract (All-Inclusive)" at bounding box center [401, 396] width 496 height 16
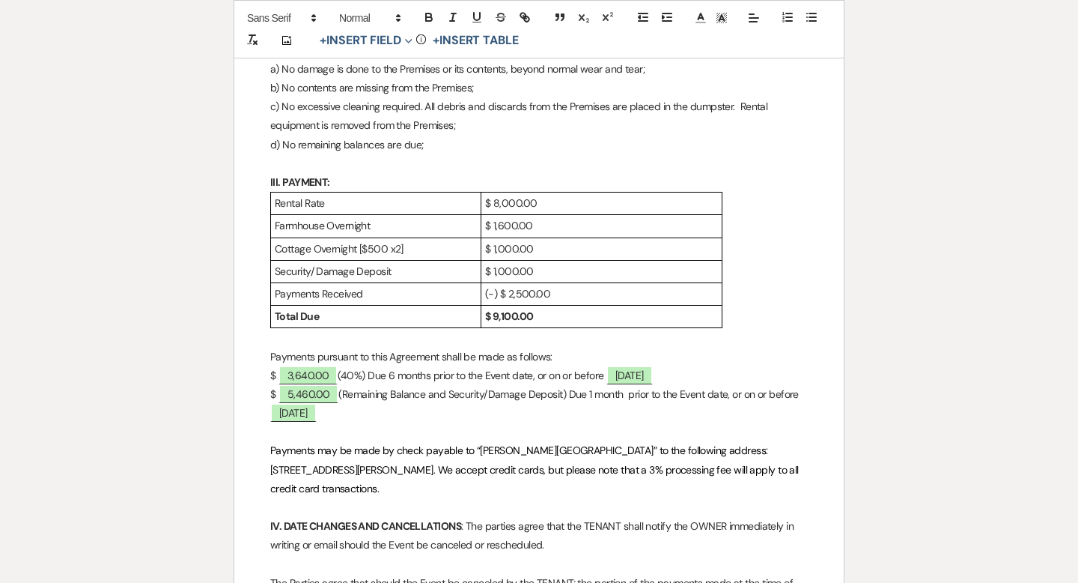
scroll to position [678, 0]
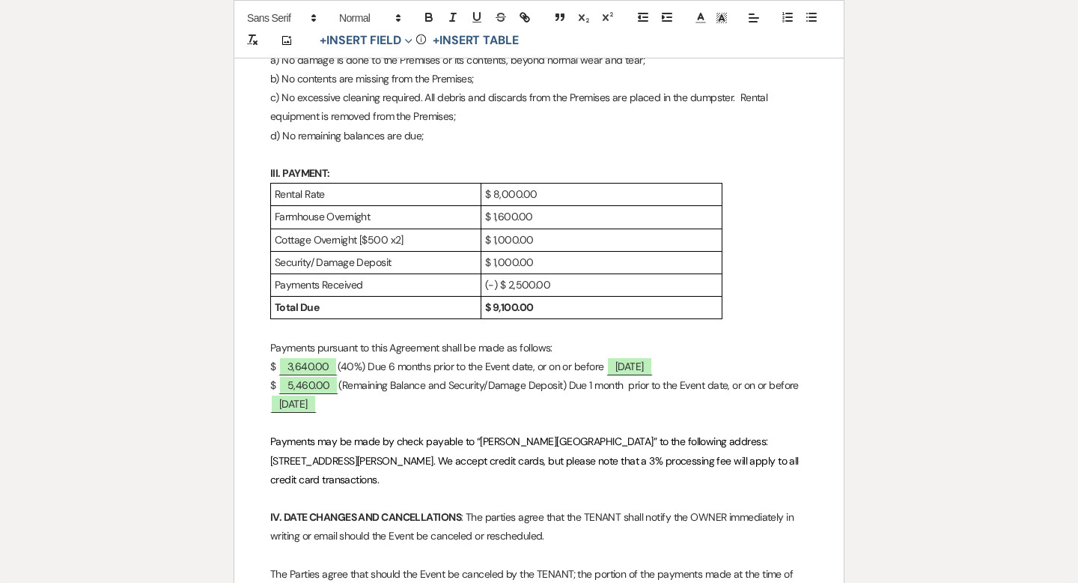
click at [431, 404] on p "$ ﻿ 5,460.00 ﻿ (Remaining Balance and Security/Damage Deposit) Due 1 month prio…" at bounding box center [539, 394] width 538 height 37
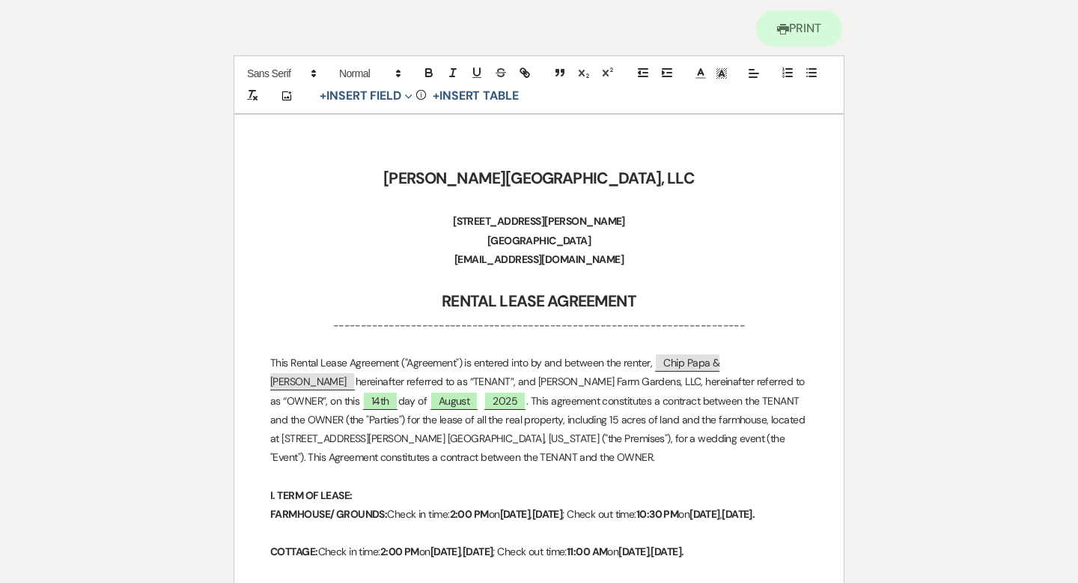
scroll to position [0, 0]
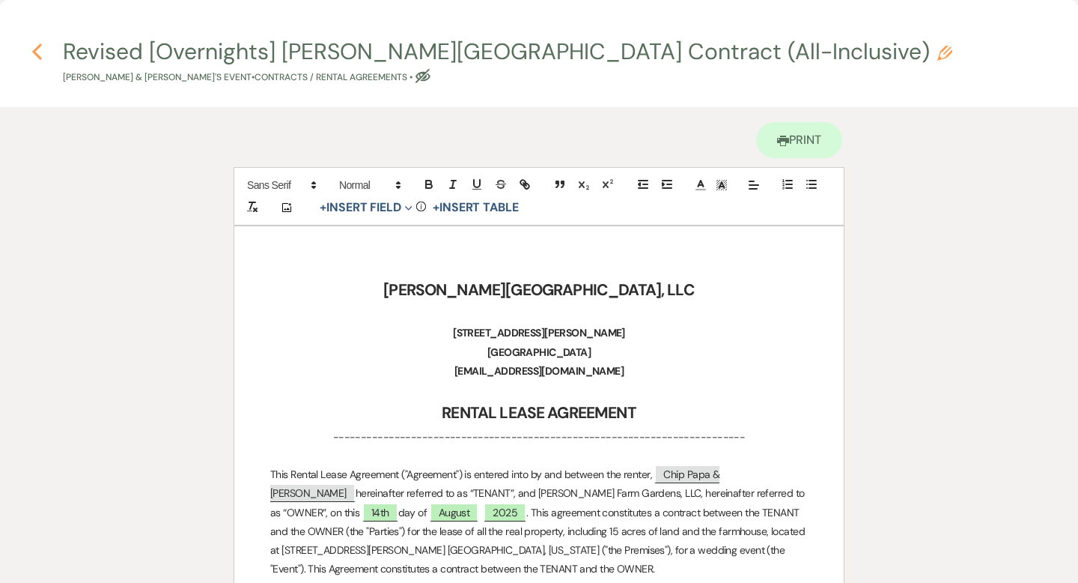
click at [37, 51] on icon "Previous" at bounding box center [36, 52] width 11 height 18
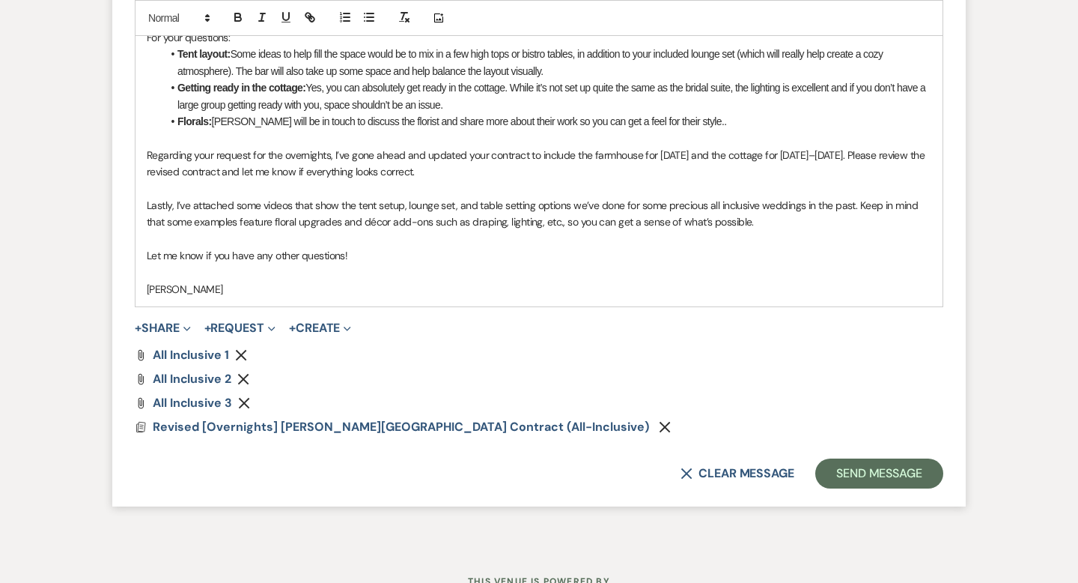
scroll to position [10171, 0]
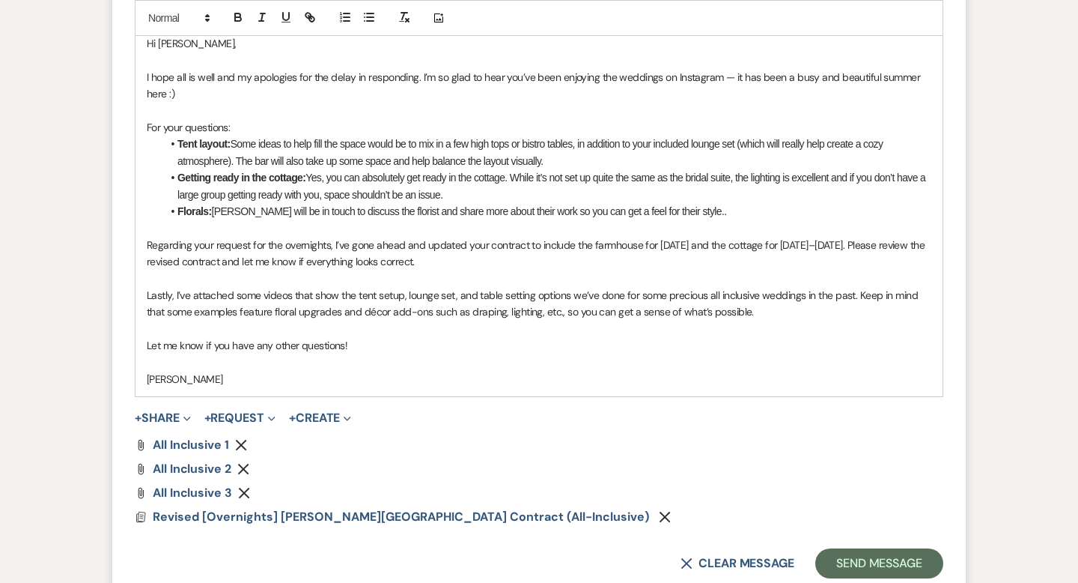
click at [147, 371] on p "[PERSON_NAME]" at bounding box center [539, 379] width 785 height 16
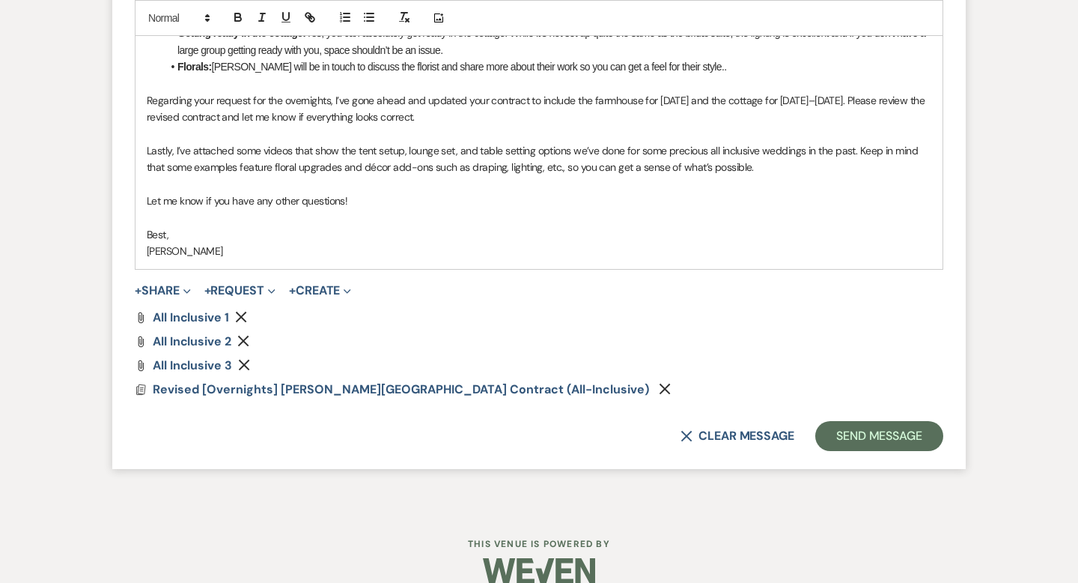
scroll to position [10318, 0]
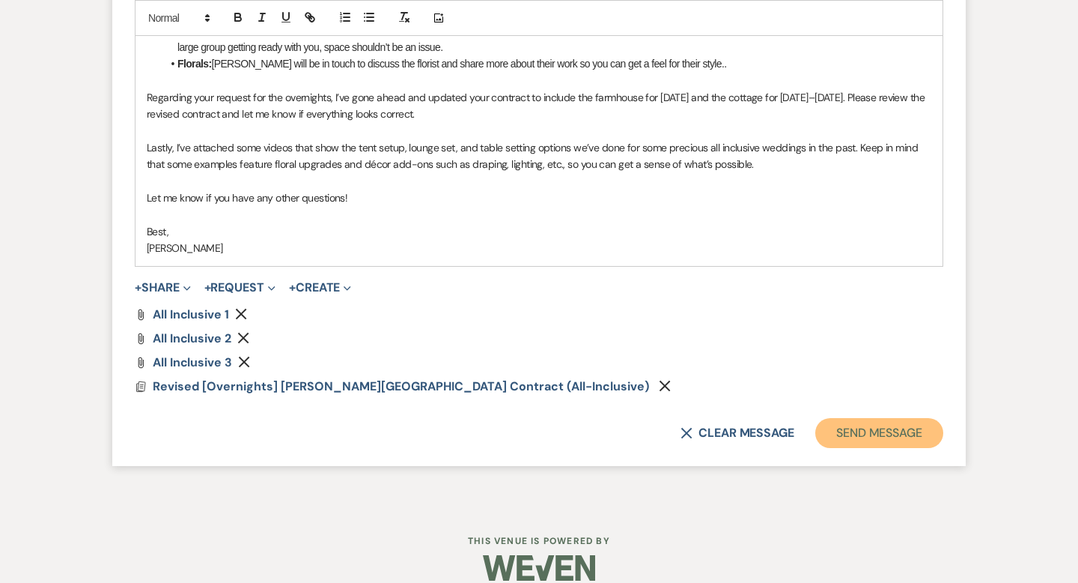
click at [878, 421] on button "Send Message" at bounding box center [879, 433] width 128 height 30
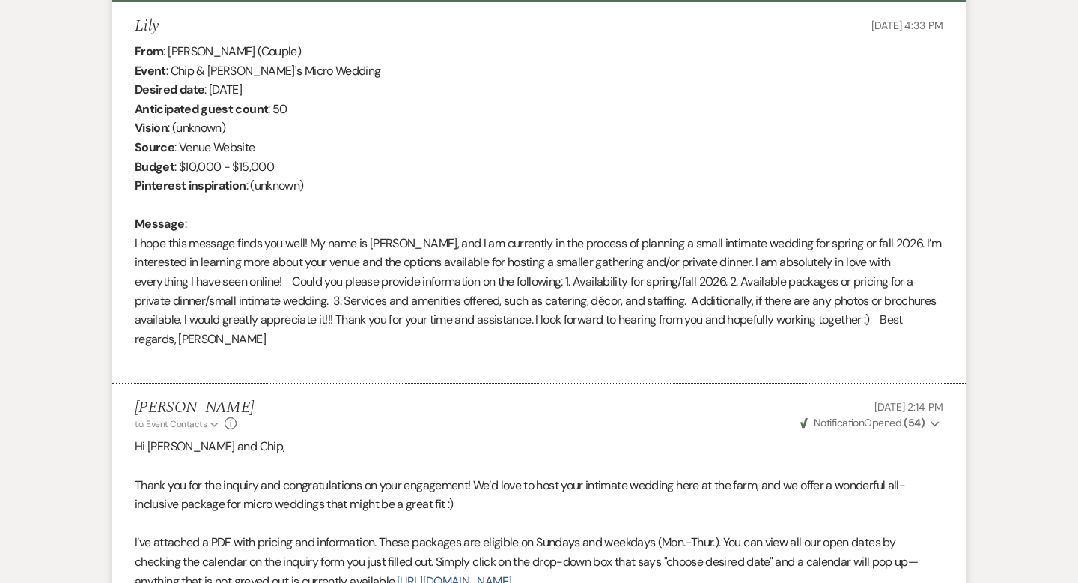
scroll to position [0, 0]
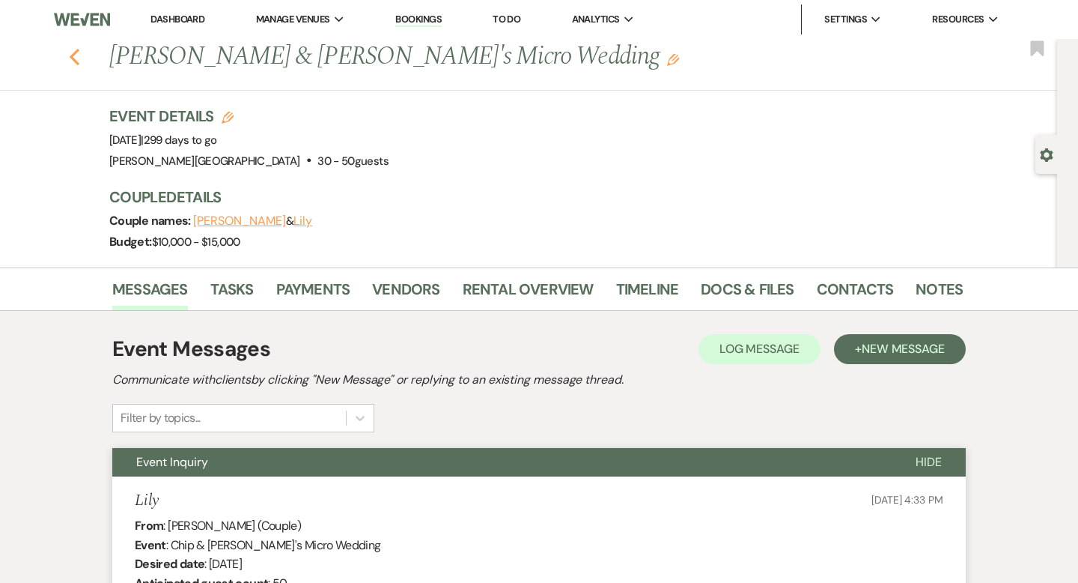
click at [76, 58] on icon "Previous" at bounding box center [74, 57] width 11 height 18
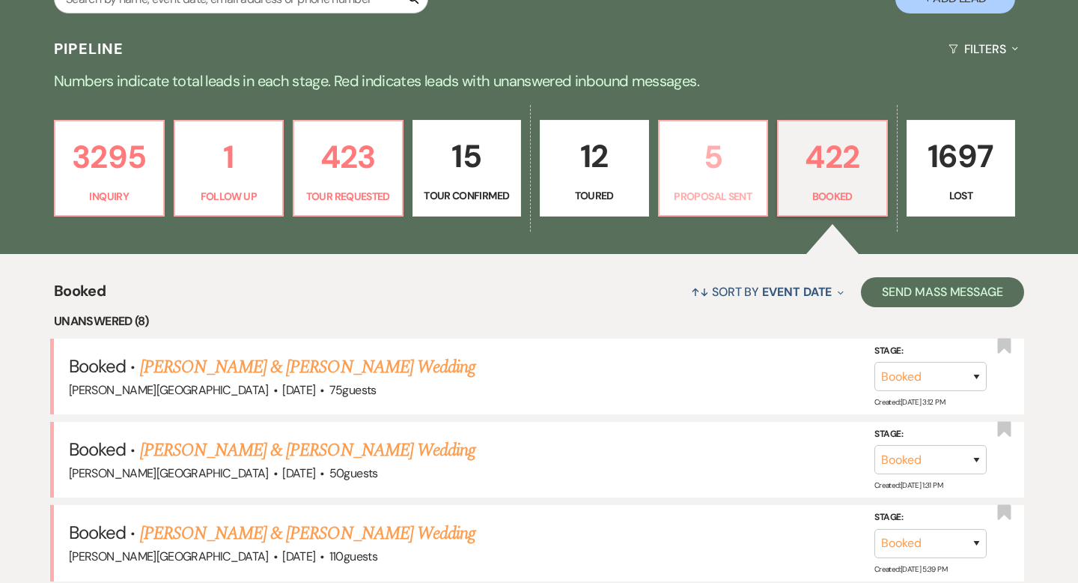
click at [702, 151] on p "5" at bounding box center [714, 157] width 90 height 50
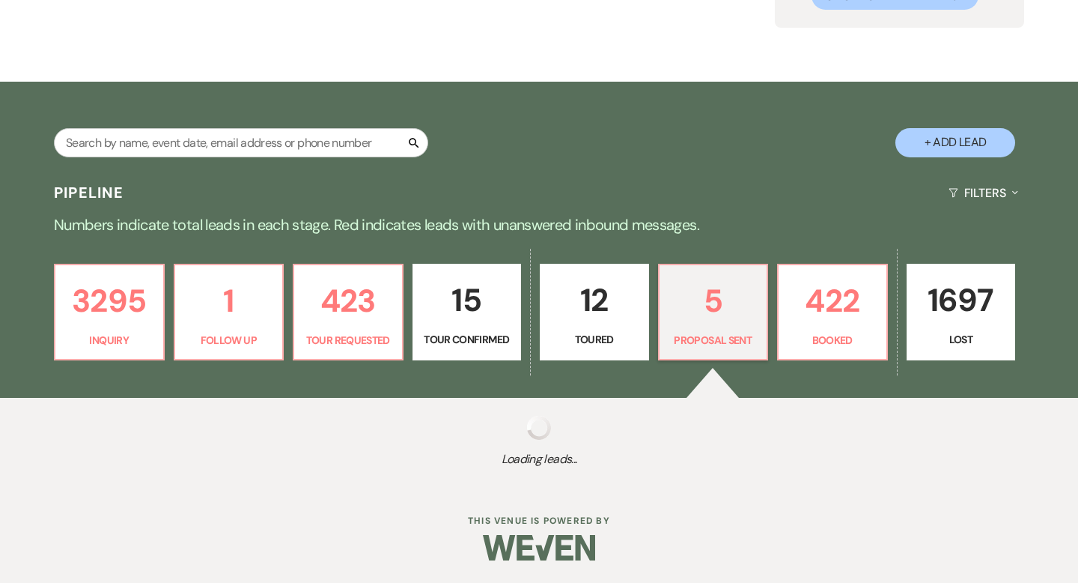
select select "6"
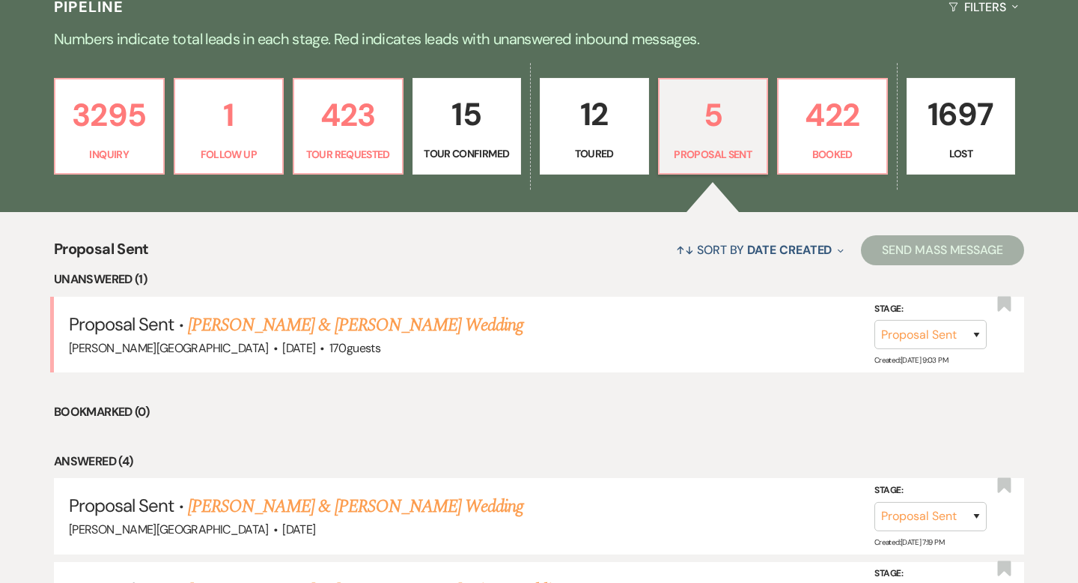
scroll to position [375, 0]
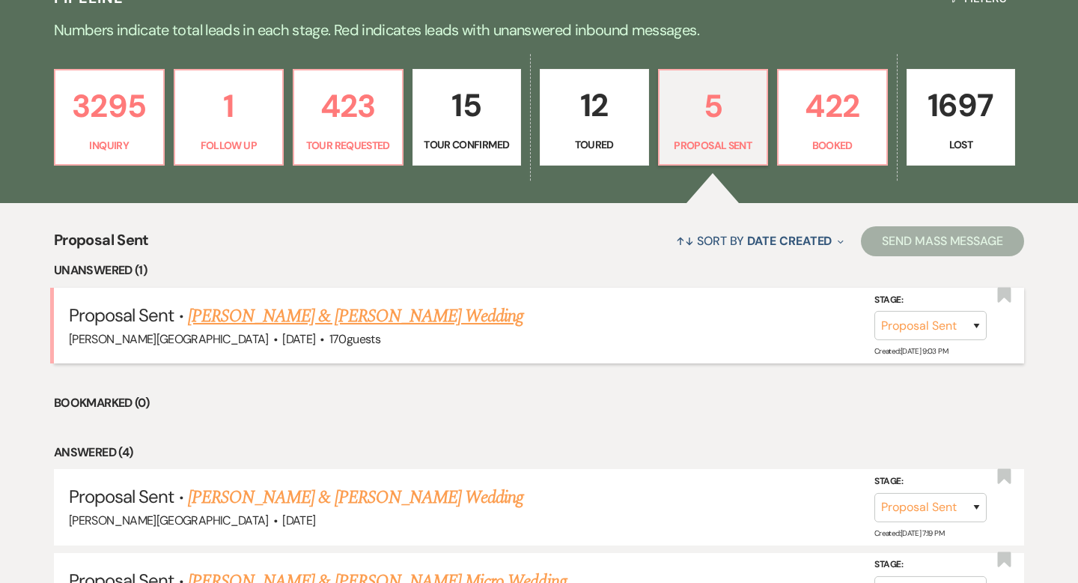
click at [323, 314] on link "[PERSON_NAME] & [PERSON_NAME] Wedding" at bounding box center [355, 315] width 335 height 27
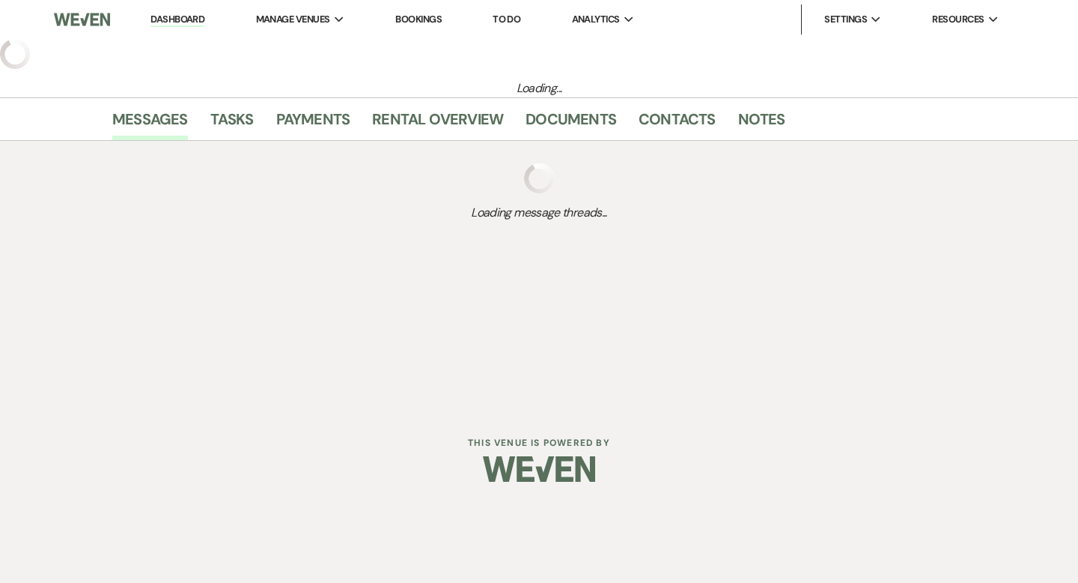
select select "6"
select select "5"
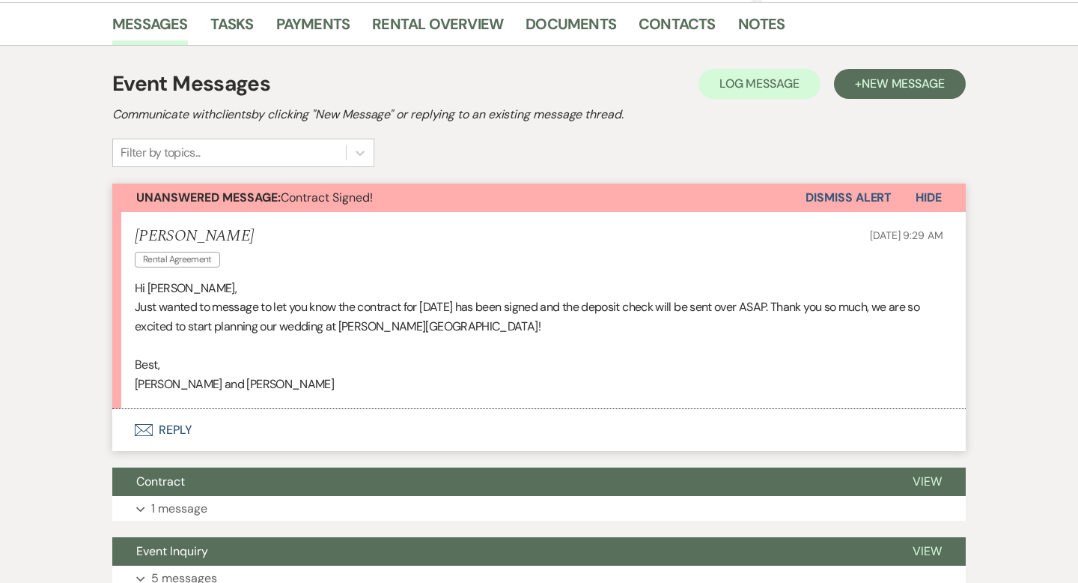
scroll to position [500, 0]
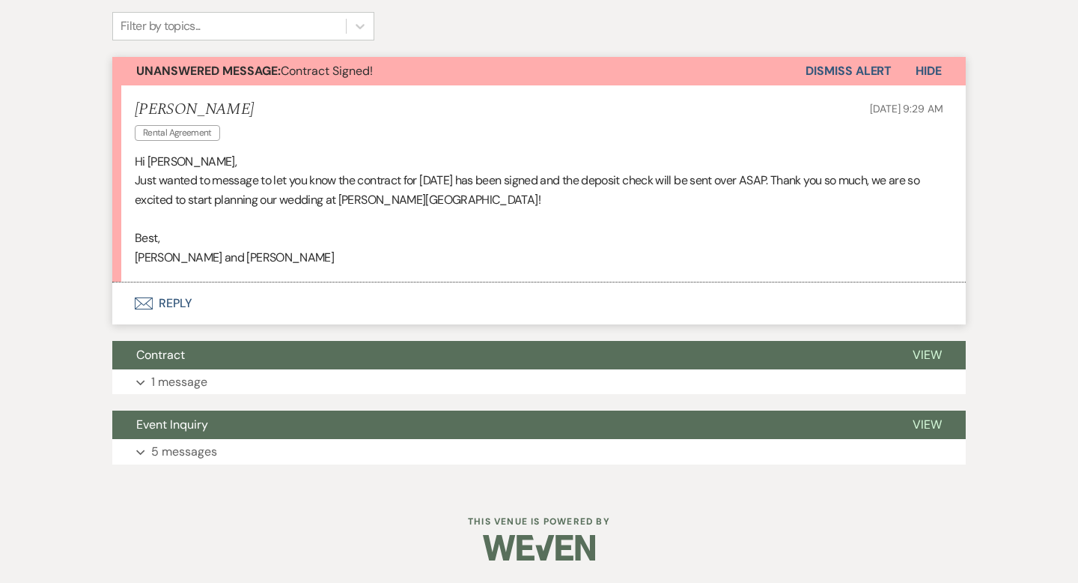
click at [179, 308] on button "Envelope Reply" at bounding box center [539, 303] width 854 height 42
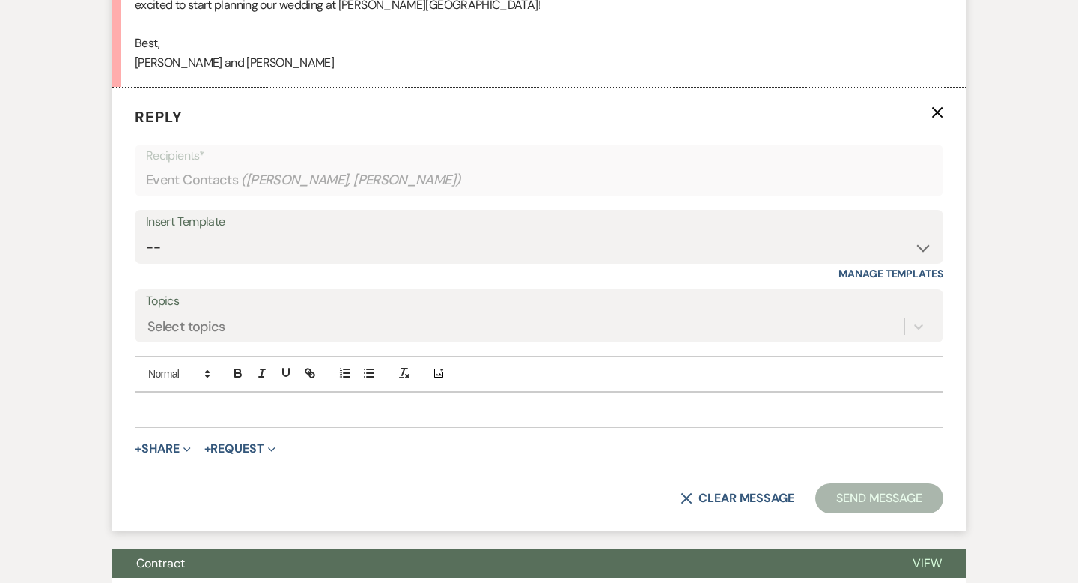
scroll to position [713, 0]
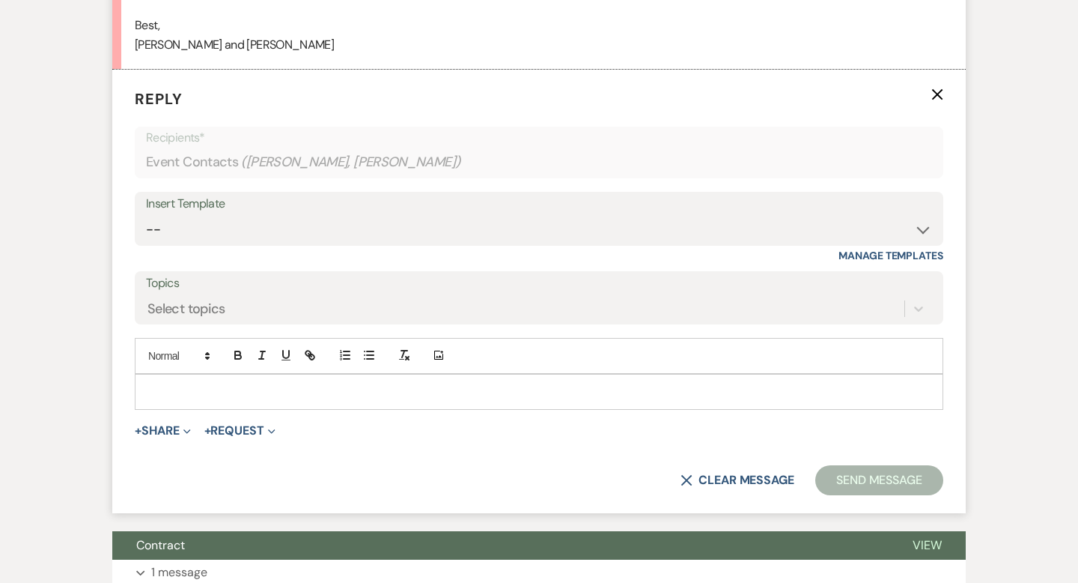
click at [186, 388] on p at bounding box center [539, 391] width 785 height 16
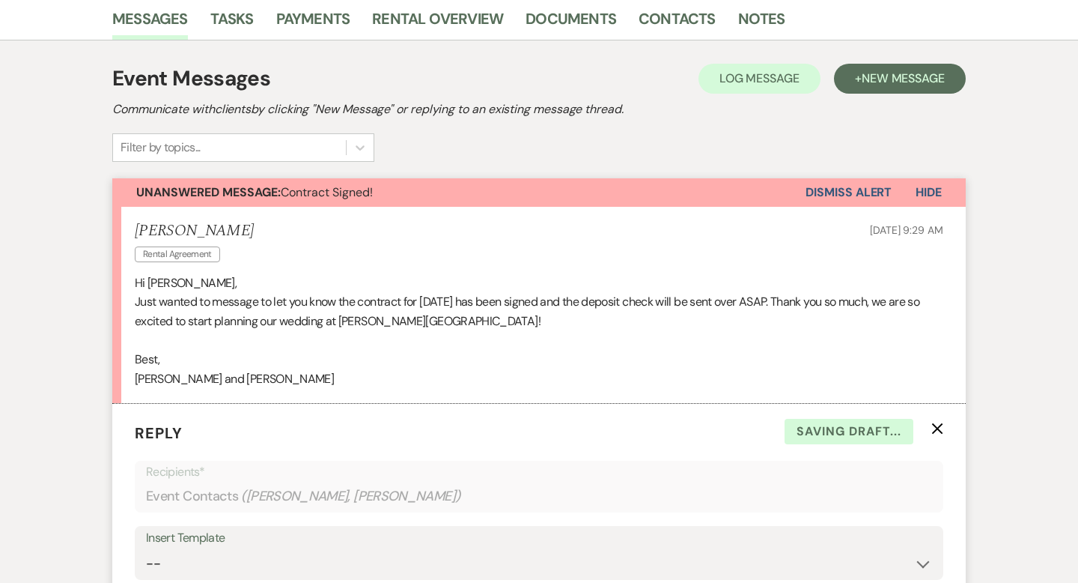
scroll to position [168, 0]
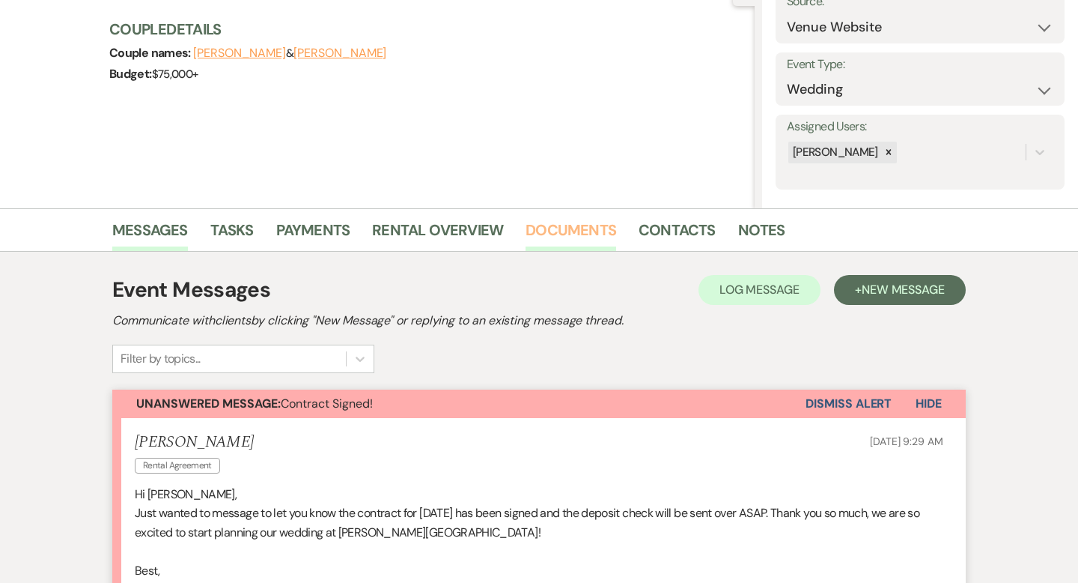
click at [559, 226] on link "Documents" at bounding box center [571, 234] width 91 height 33
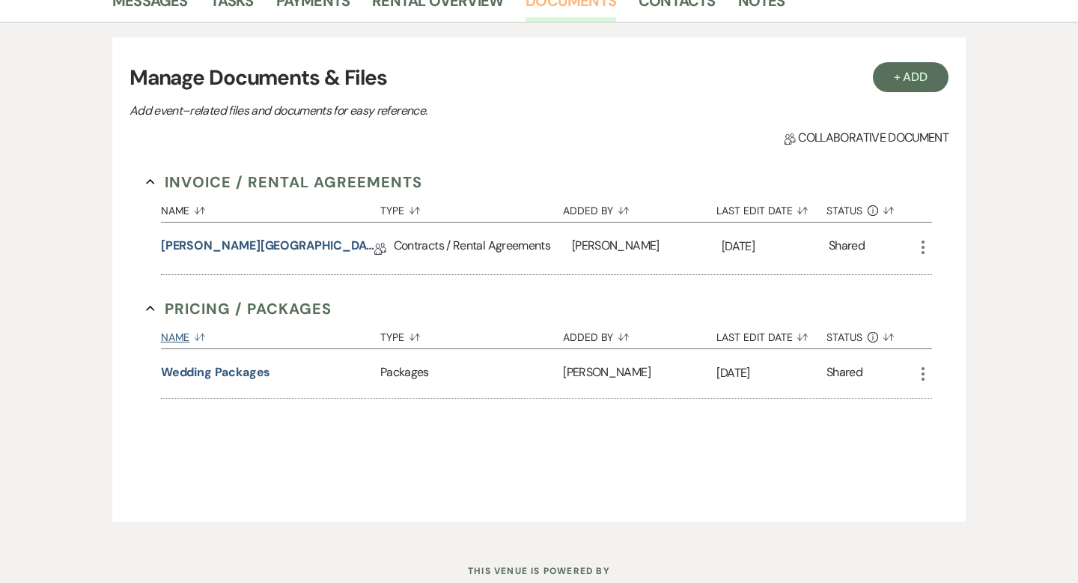
scroll to position [421, 0]
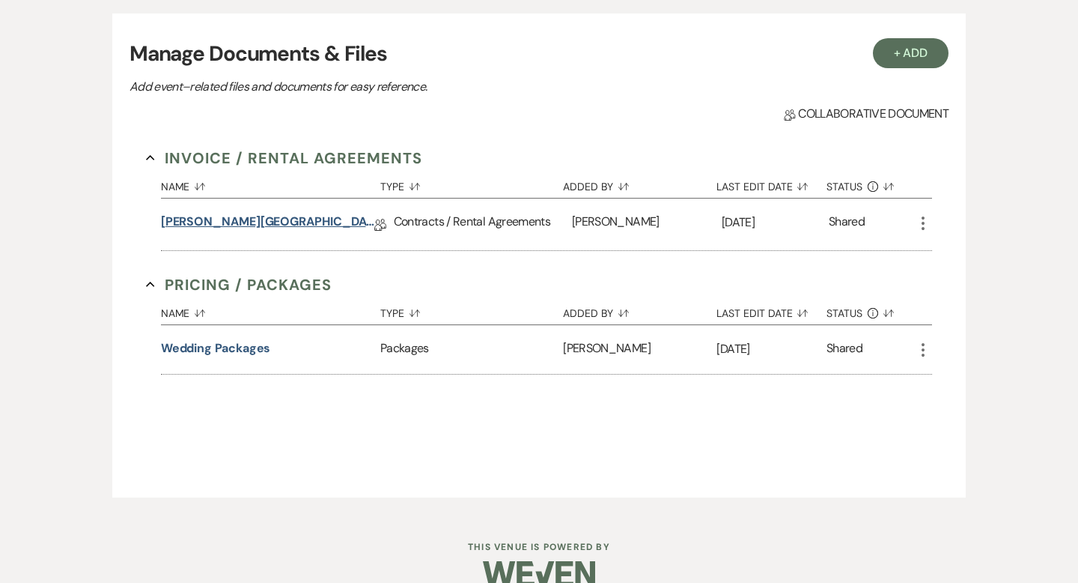
click at [303, 223] on link "[PERSON_NAME][GEOGRAPHIC_DATA] Contract" at bounding box center [267, 224] width 213 height 23
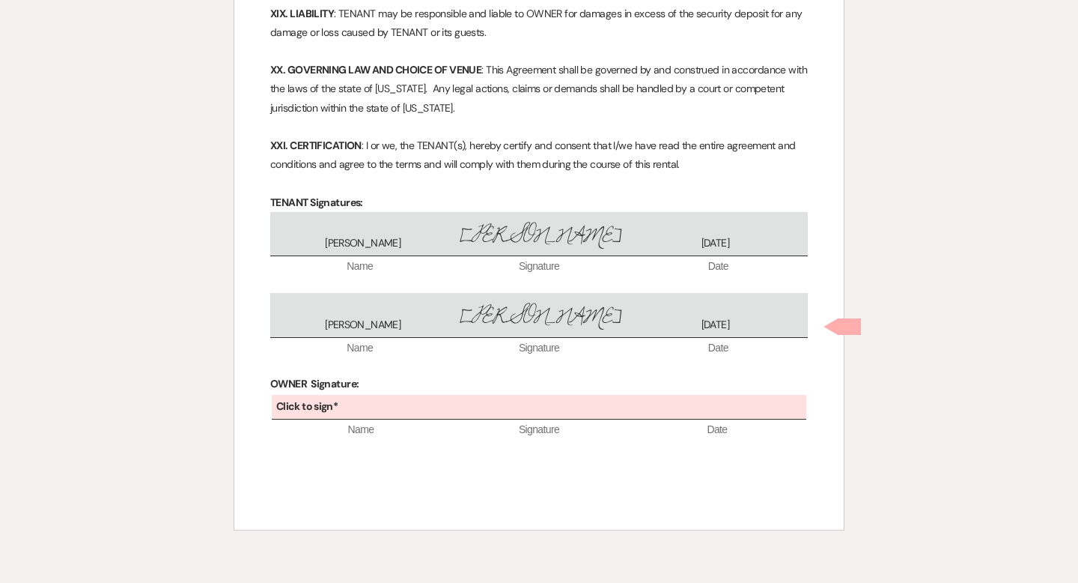
scroll to position [3434, 0]
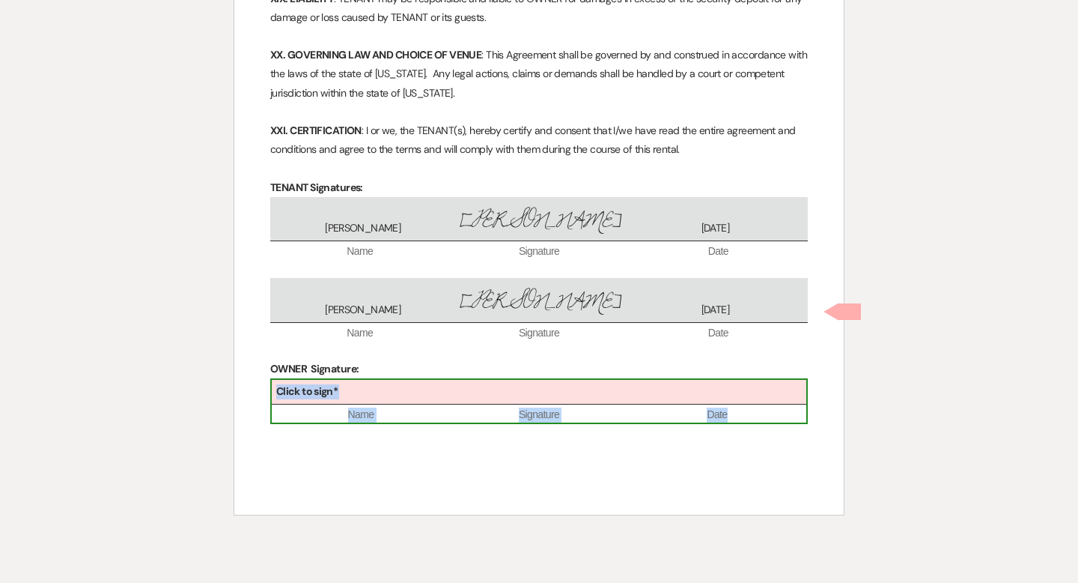
click at [427, 380] on div "Click to sign*" at bounding box center [539, 392] width 535 height 25
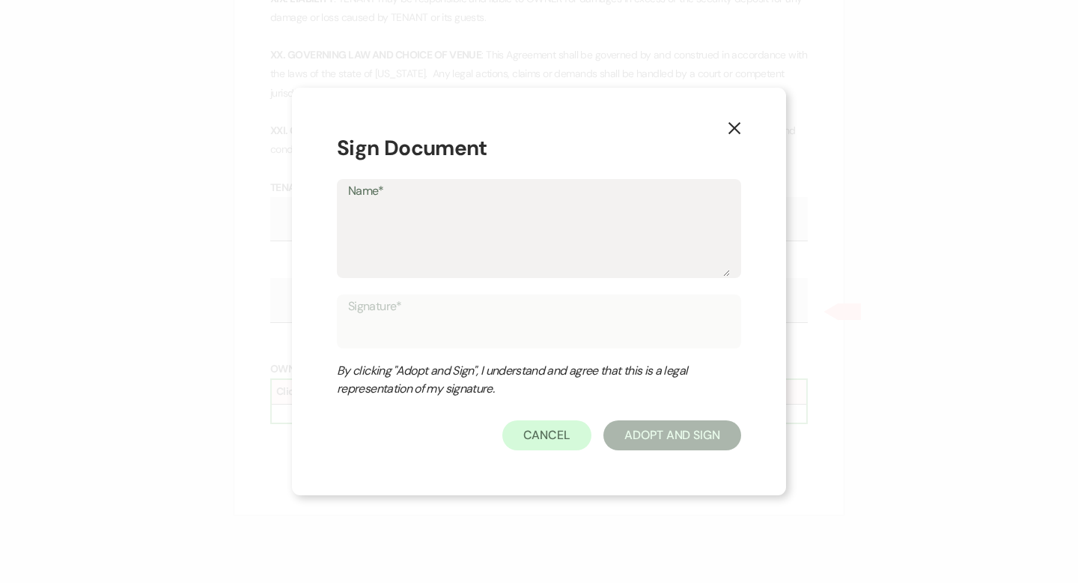
type textarea "T"
type input "T"
type textarea "Tr"
type input "Tr"
type textarea "Tra"
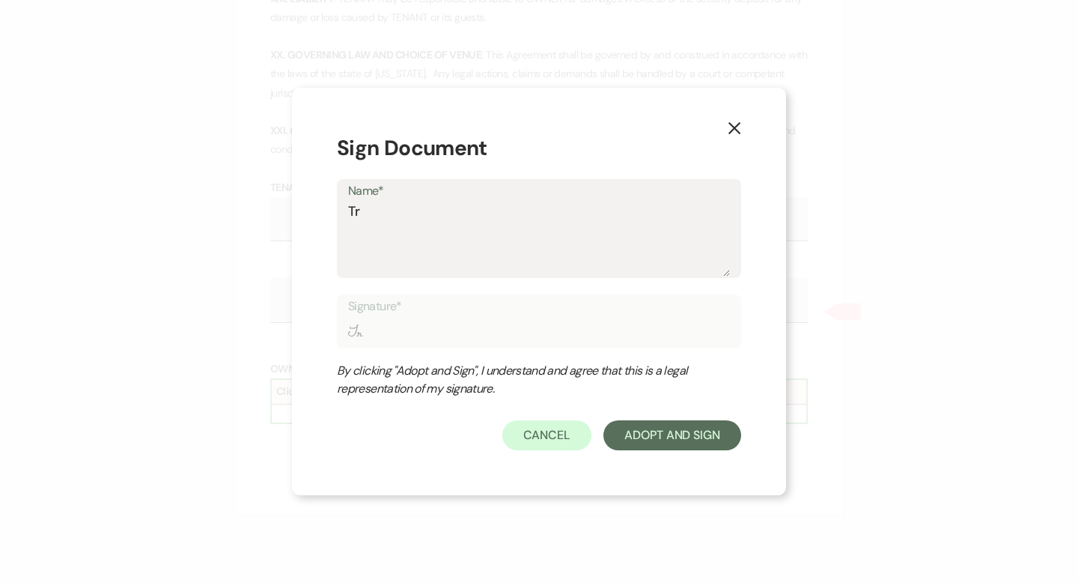
type input "Tra"
type textarea "Trav"
type input "Trav"
type textarea "Travi"
type input "Travi"
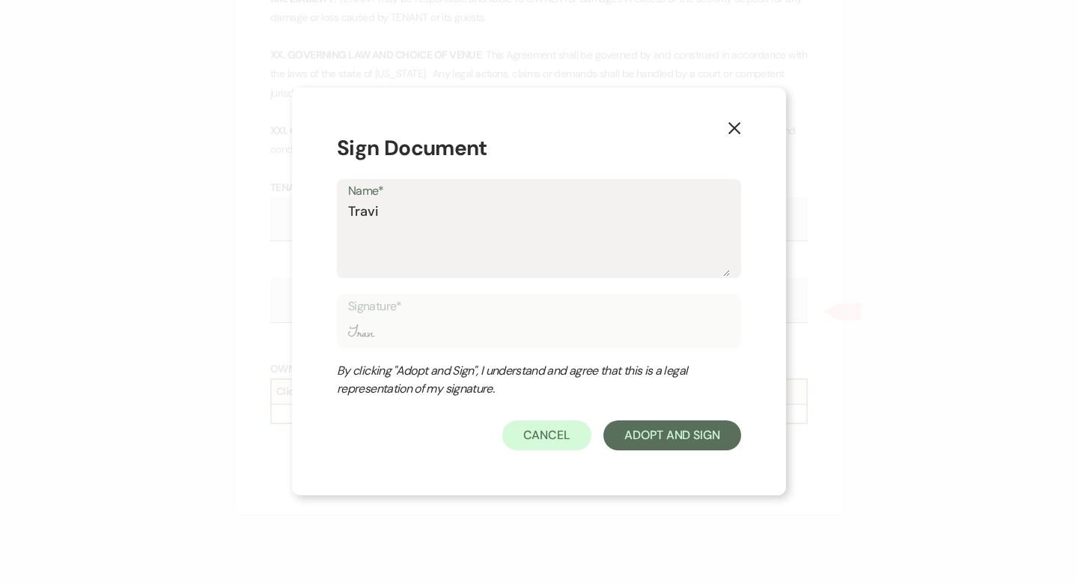
type textarea "[PERSON_NAME]"
type input "[PERSON_NAME]"
type textarea "[PERSON_NAME]"
type input "[PERSON_NAME]"
type textarea "[PERSON_NAME]"
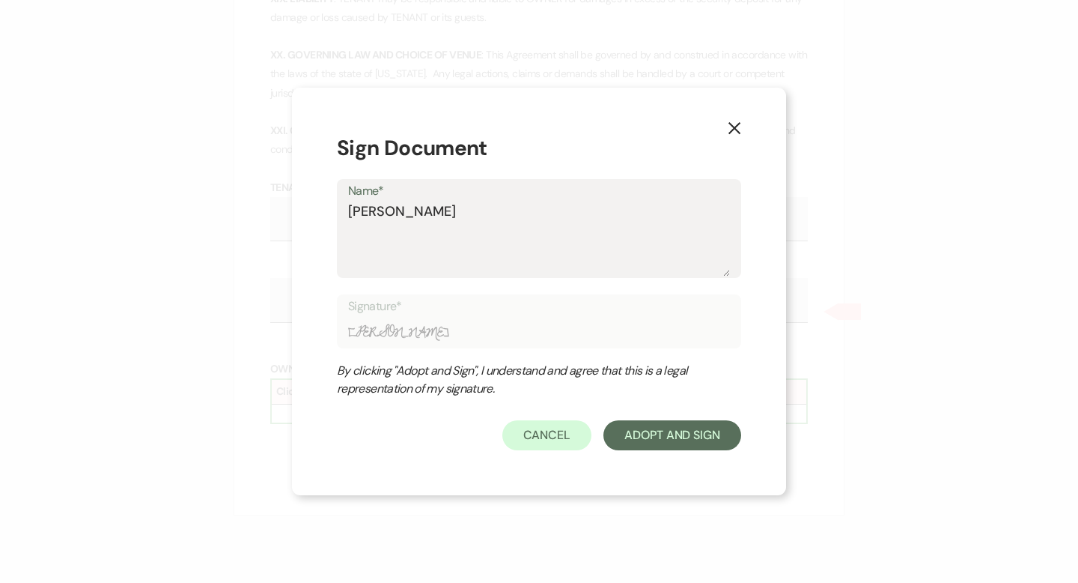
type input "[PERSON_NAME]"
type textarea "[PERSON_NAME]"
type input "[PERSON_NAME]"
type textarea "[PERSON_NAME]"
type input "[PERSON_NAME]"
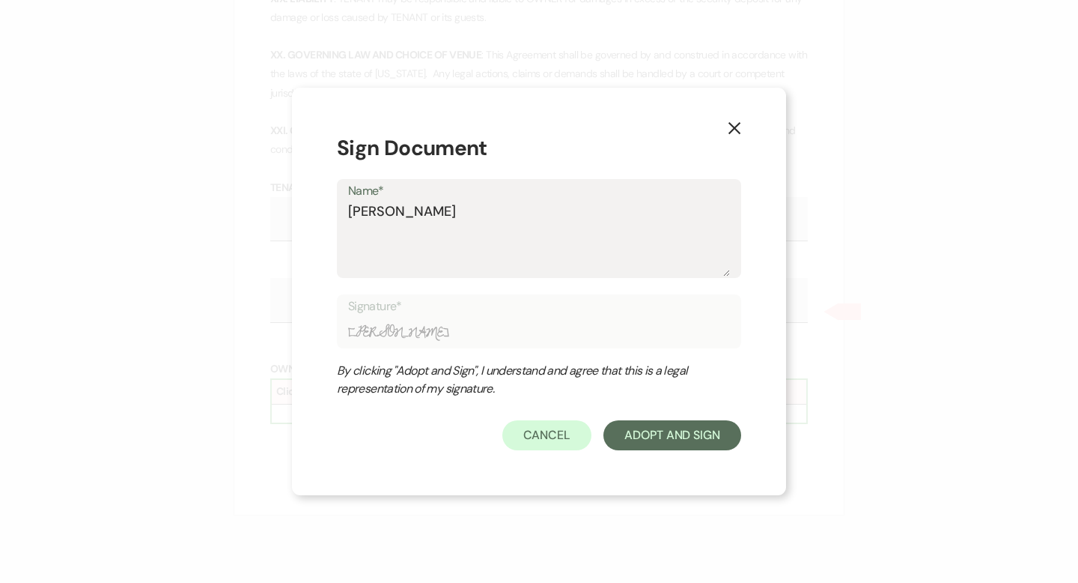
type textarea "[PERSON_NAME]"
type input "[PERSON_NAME]"
type textarea "[PERSON_NAME]"
type input "[PERSON_NAME]"
type textarea "[PERSON_NAME]"
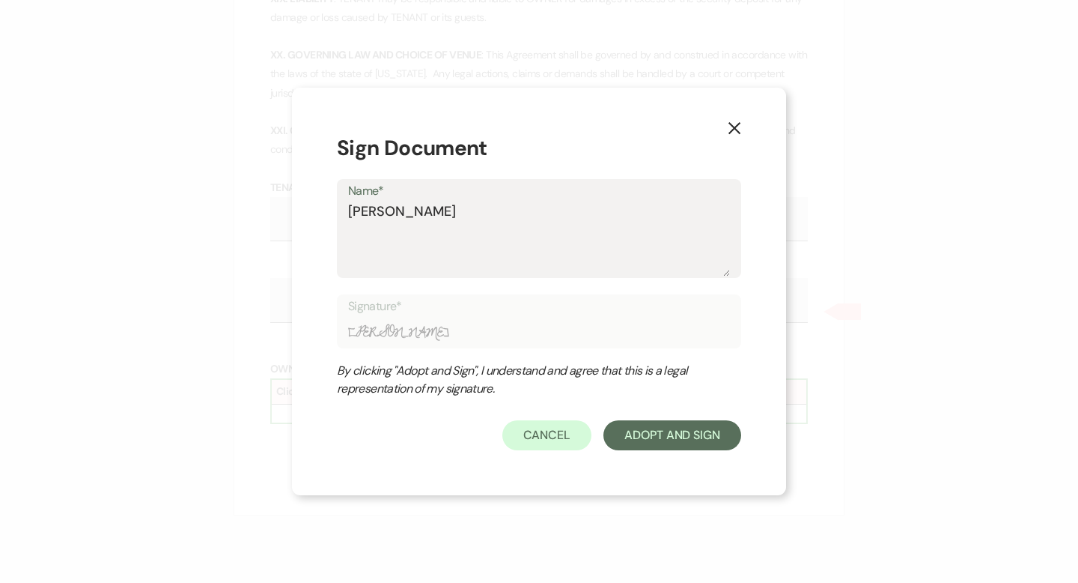
type input "[PERSON_NAME]"
type textarea "[PERSON_NAME]"
type input "[PERSON_NAME]"
type textarea "[PERSON_NAME]"
type input "[PERSON_NAME]"
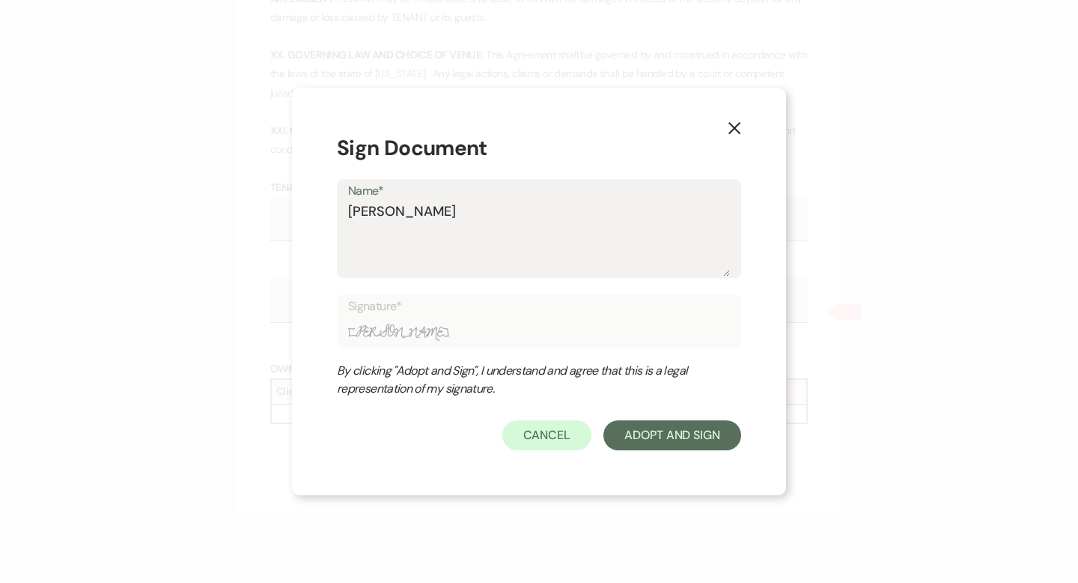
type textarea "[PERSON_NAME]"
type input "[PERSON_NAME]"
type textarea "[PERSON_NAME]"
type input "[PERSON_NAME]"
type textarea "[PERSON_NAME]"
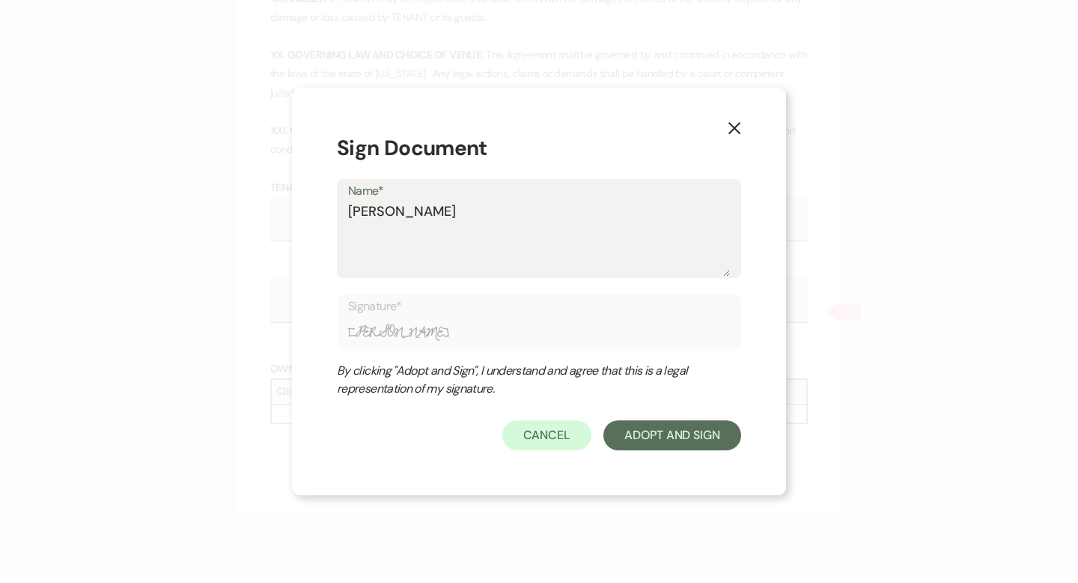
type input "[PERSON_NAME]"
type textarea "[PERSON_NAME]"
type input "[PERSON_NAME]"
type textarea "[PERSON_NAME]"
type input "[PERSON_NAME]"
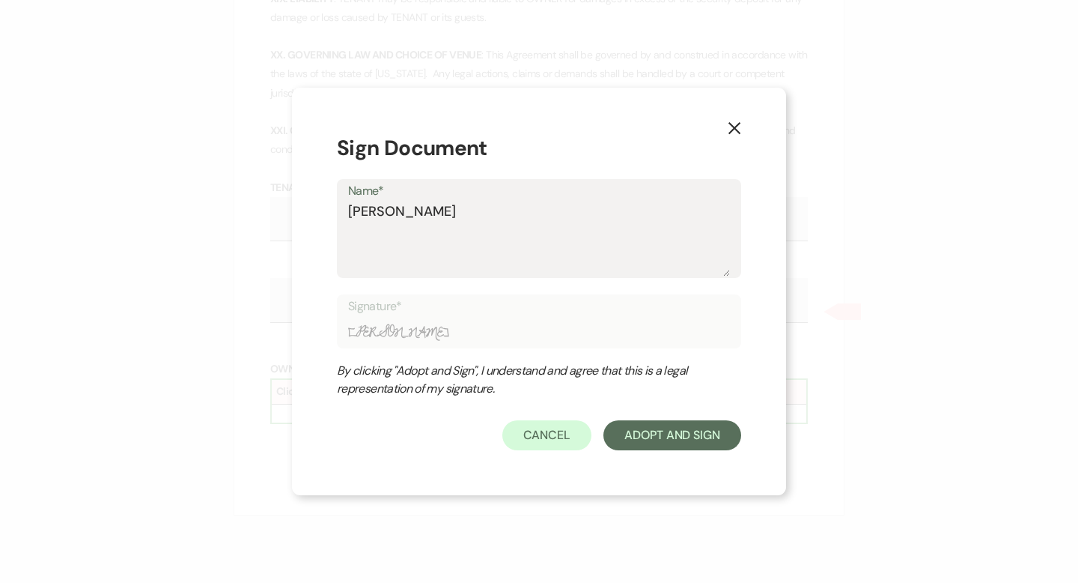
type textarea "[PERSON_NAME]"
type input "[PERSON_NAME]"
type textarea "[PERSON_NAME]"
type input "[PERSON_NAME]"
type textarea "[PERSON_NAME]"
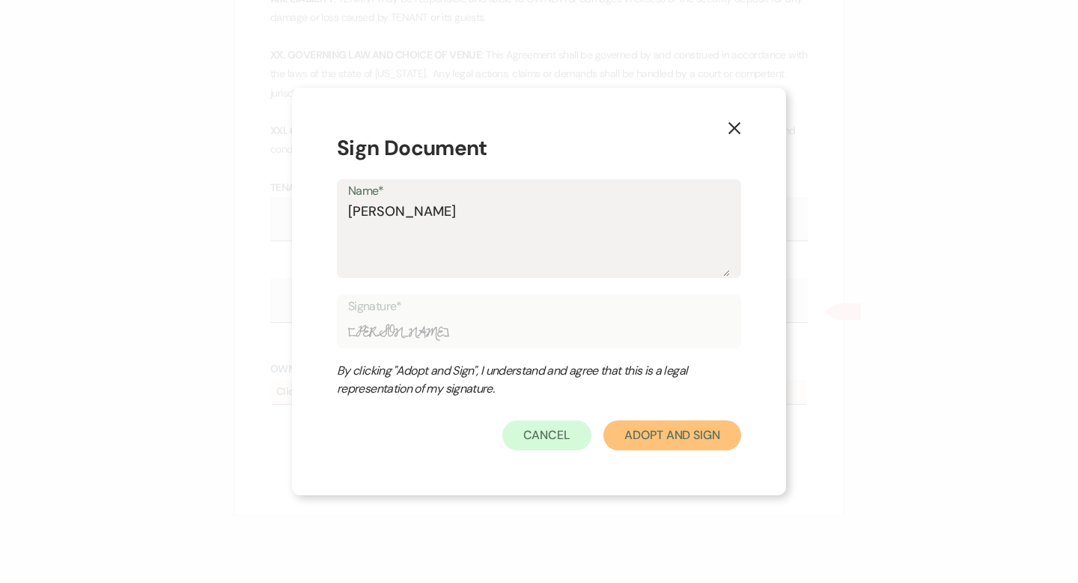
click at [684, 444] on button "Adopt And Sign" at bounding box center [672, 435] width 138 height 30
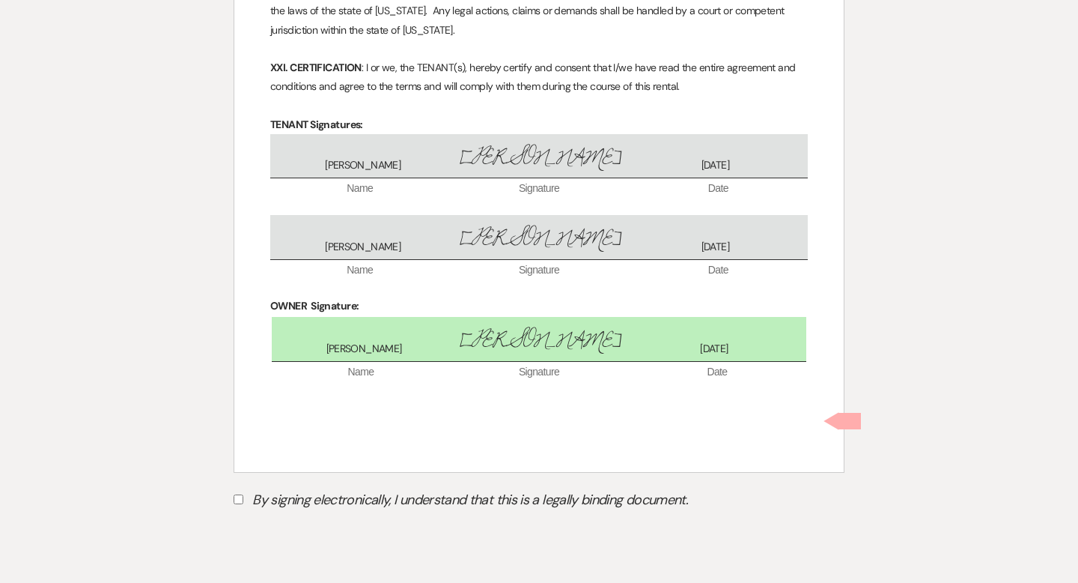
scroll to position [3497, 0]
click at [240, 487] on label "By signing electronically, I understand that this is a legally binding document." at bounding box center [539, 501] width 611 height 28
click at [240, 493] on input "By signing electronically, I understand that this is a legally binding document." at bounding box center [239, 498] width 10 height 10
checkbox input "true"
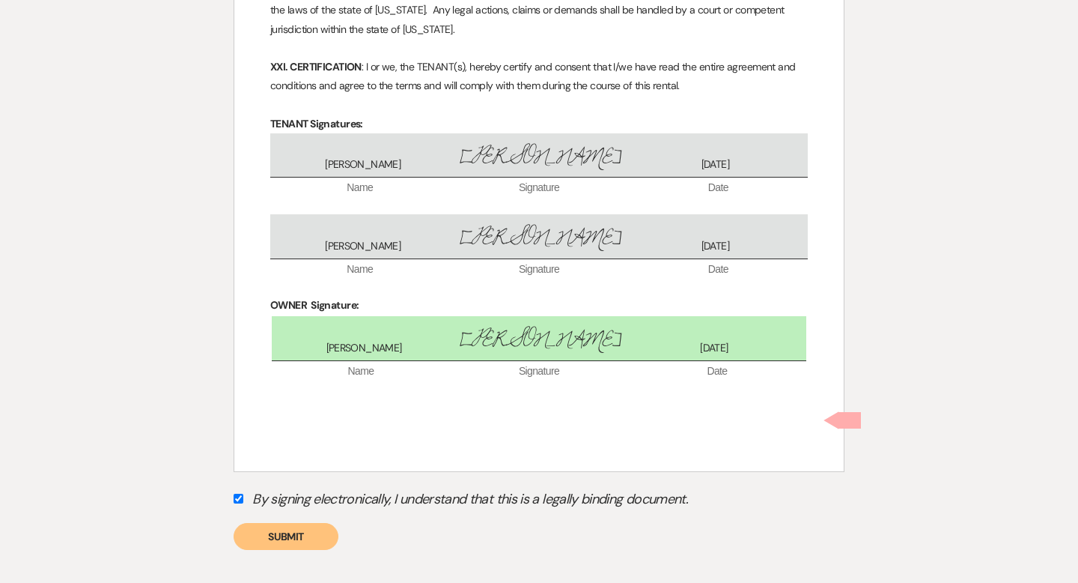
click at [257, 523] on button "Submit" at bounding box center [286, 536] width 105 height 27
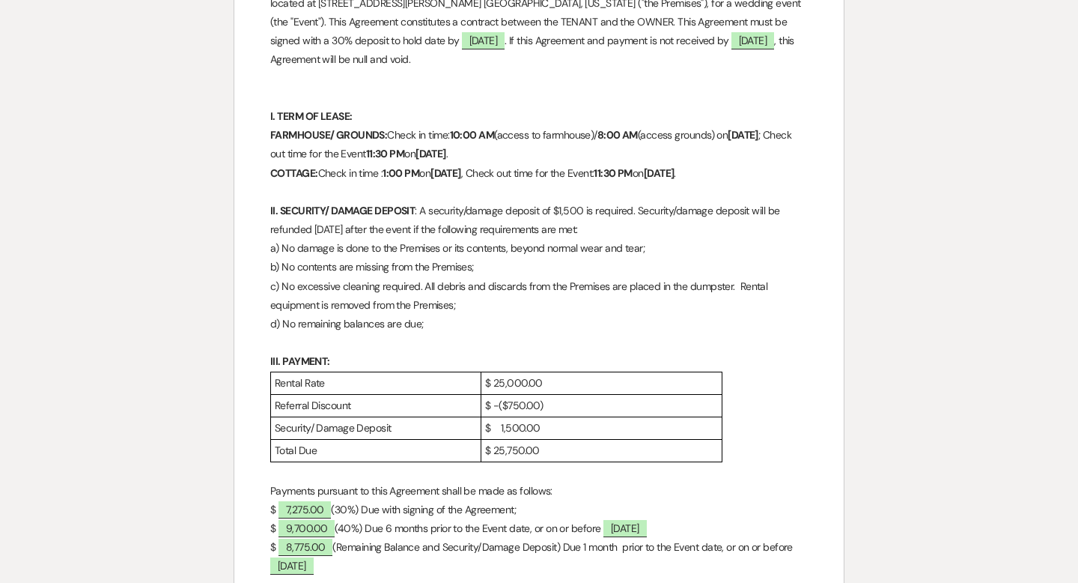
scroll to position [0, 0]
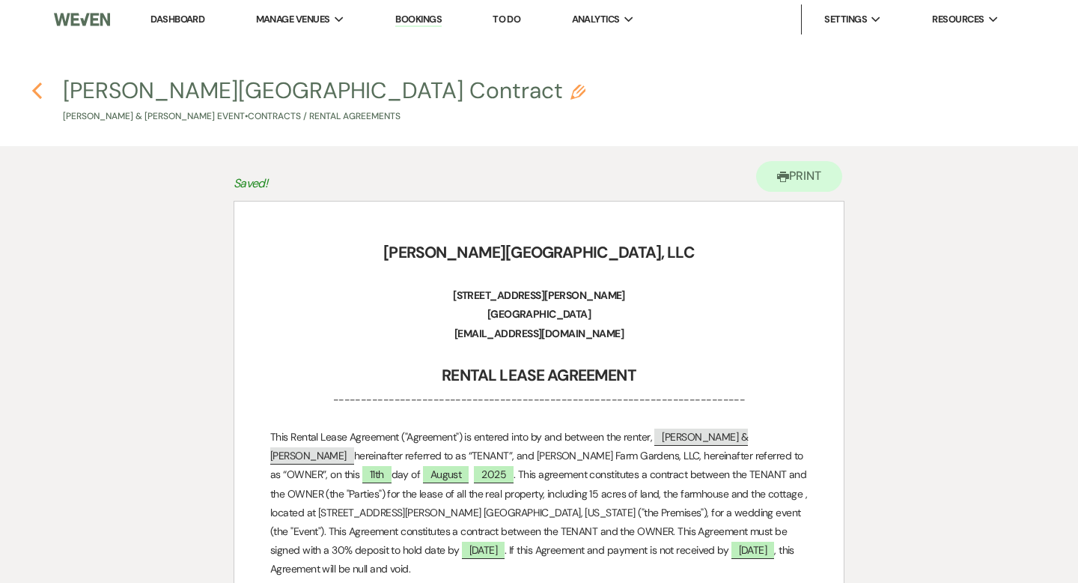
click at [41, 91] on icon "Previous" at bounding box center [36, 91] width 11 height 18
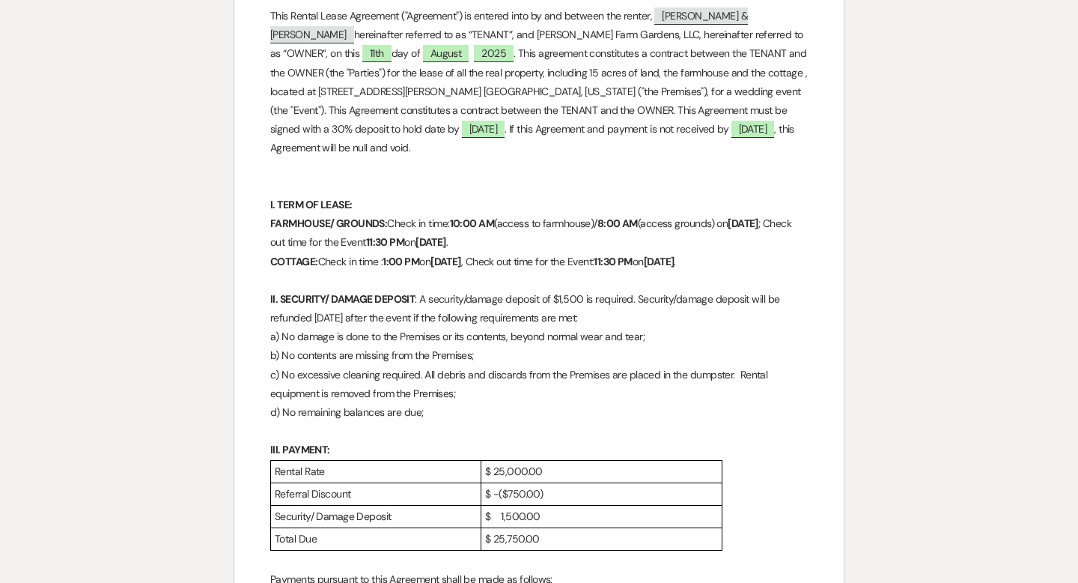
select select "6"
select select "5"
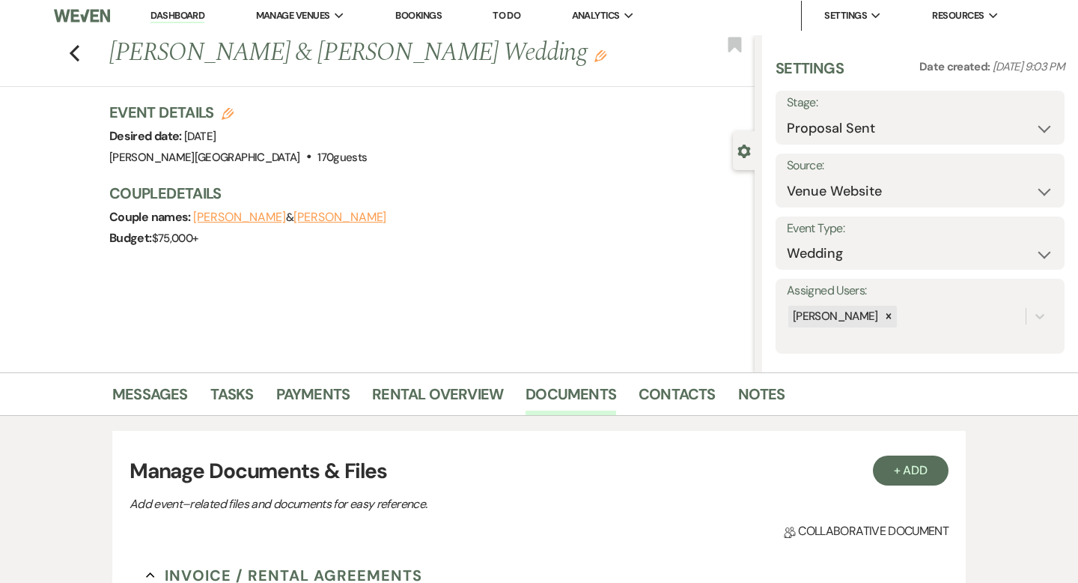
scroll to position [0, 0]
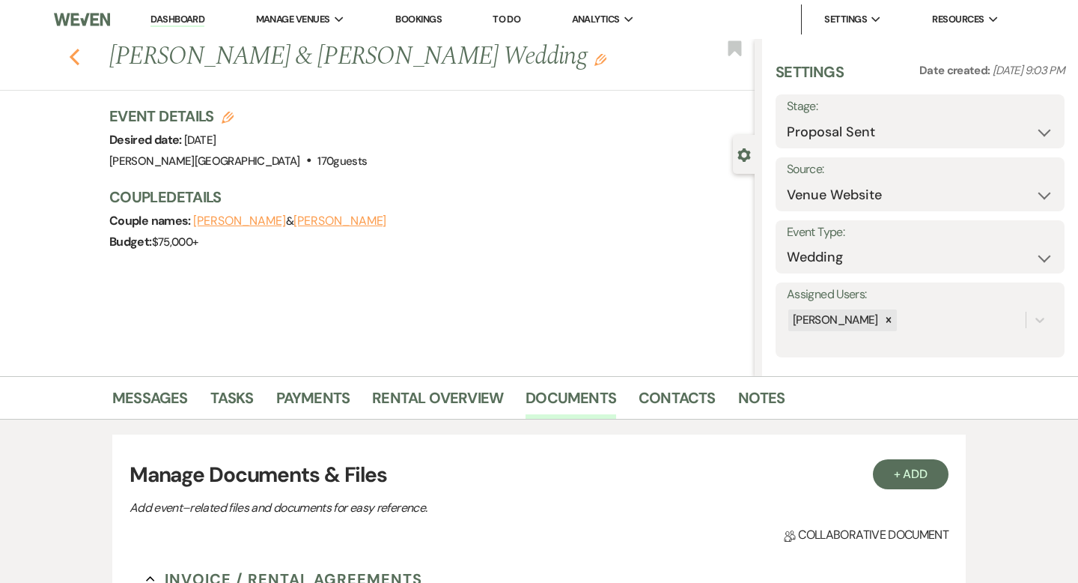
click at [73, 56] on icon "Previous" at bounding box center [74, 57] width 11 height 18
select select "6"
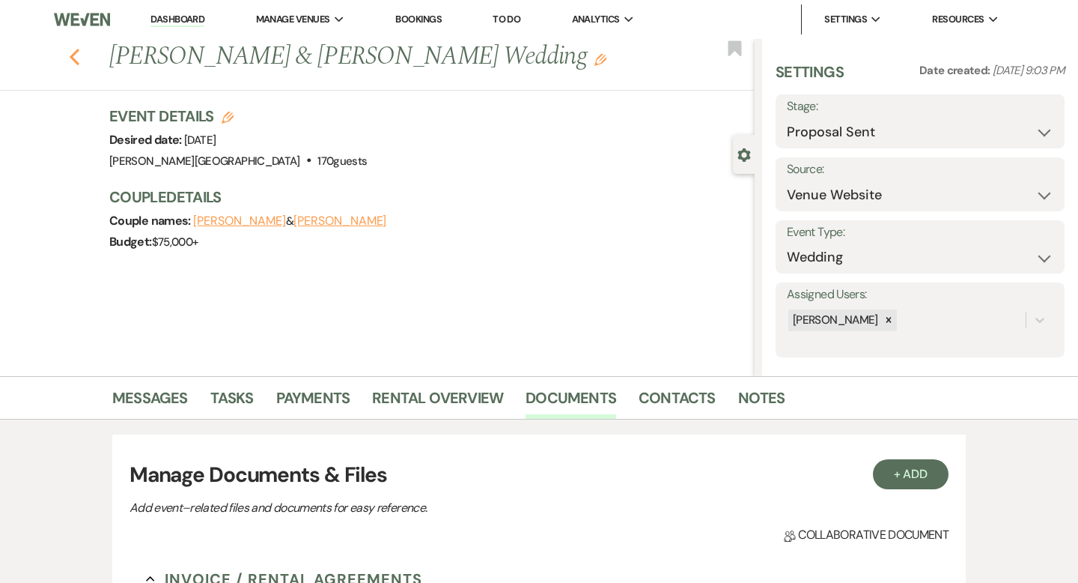
select select "6"
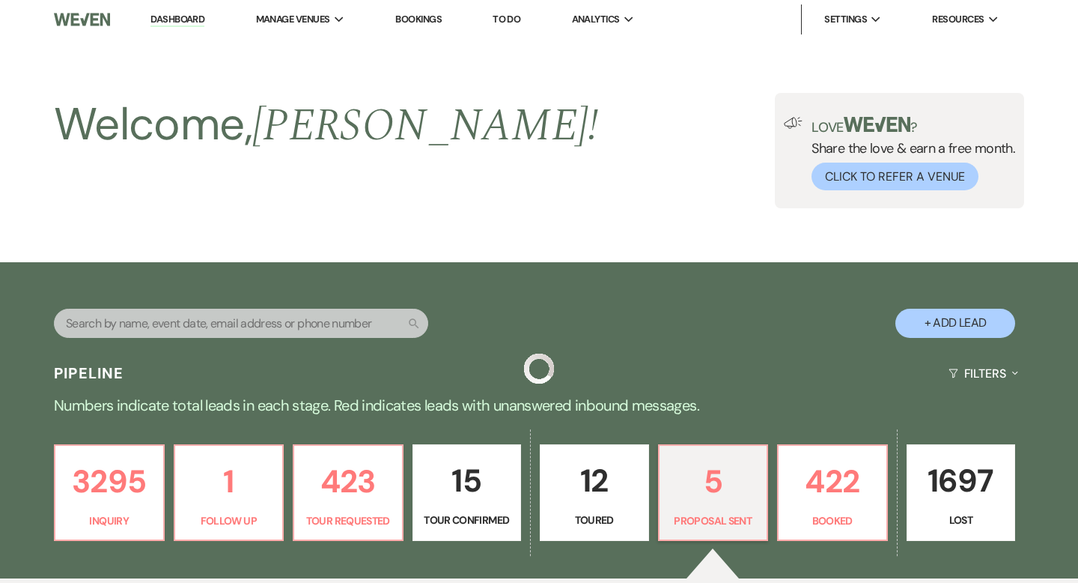
scroll to position [375, 0]
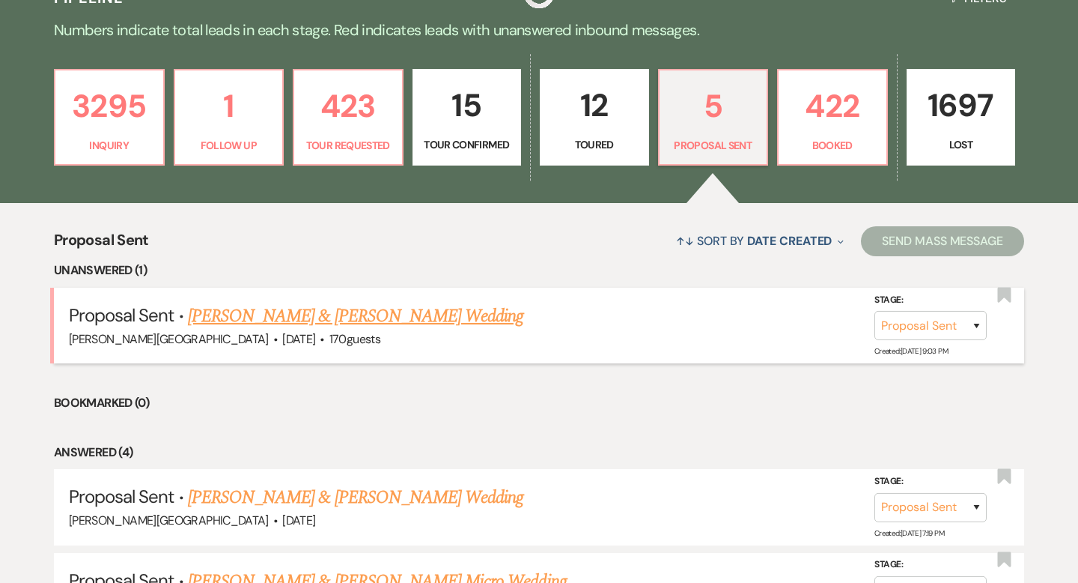
click at [319, 314] on link "[PERSON_NAME] & [PERSON_NAME] Wedding" at bounding box center [355, 315] width 335 height 27
select select "6"
select select "5"
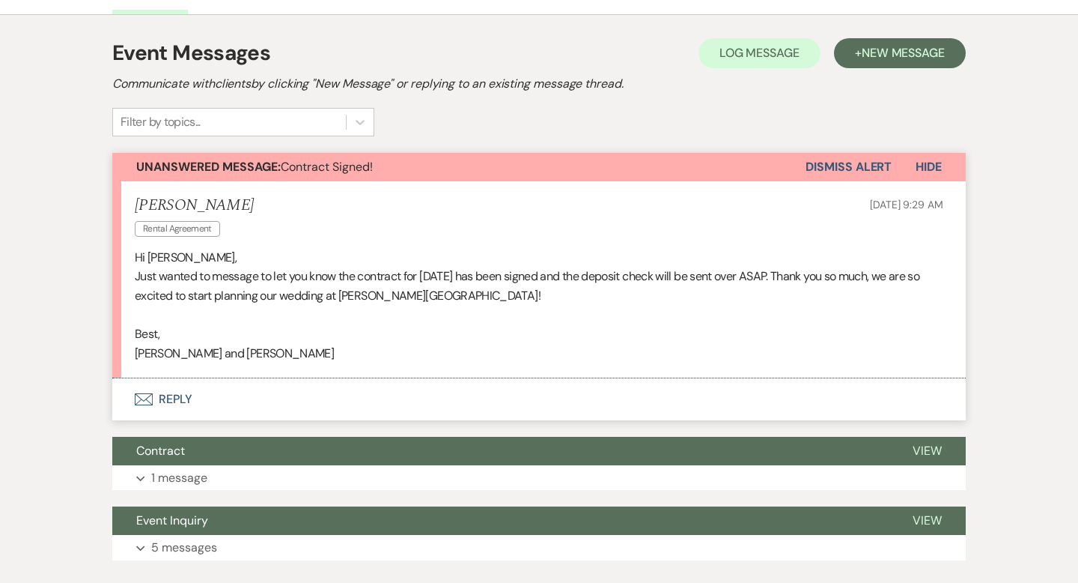
scroll to position [500, 0]
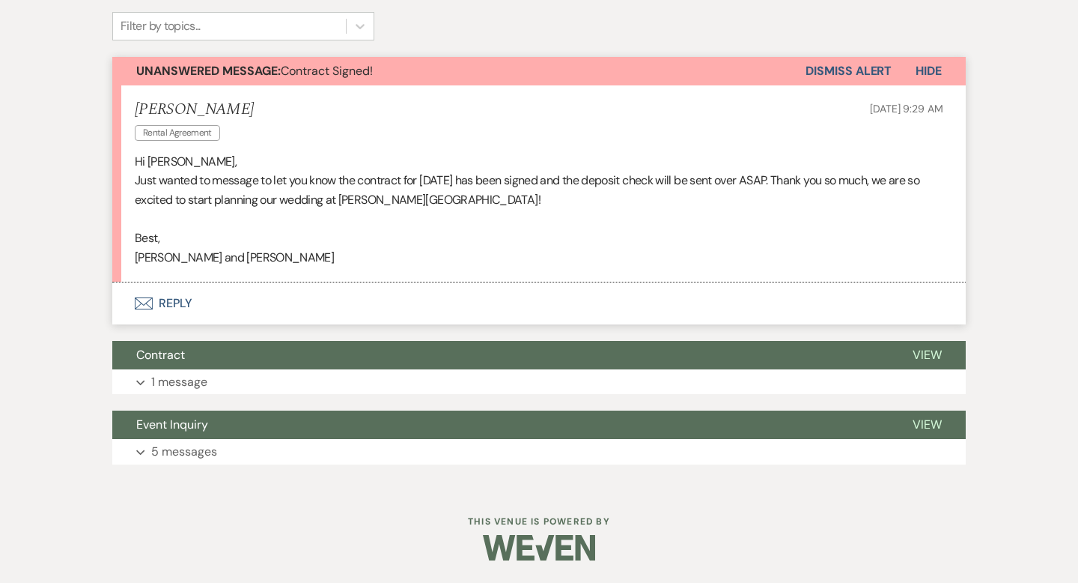
click at [171, 299] on button "Envelope Reply" at bounding box center [539, 303] width 854 height 42
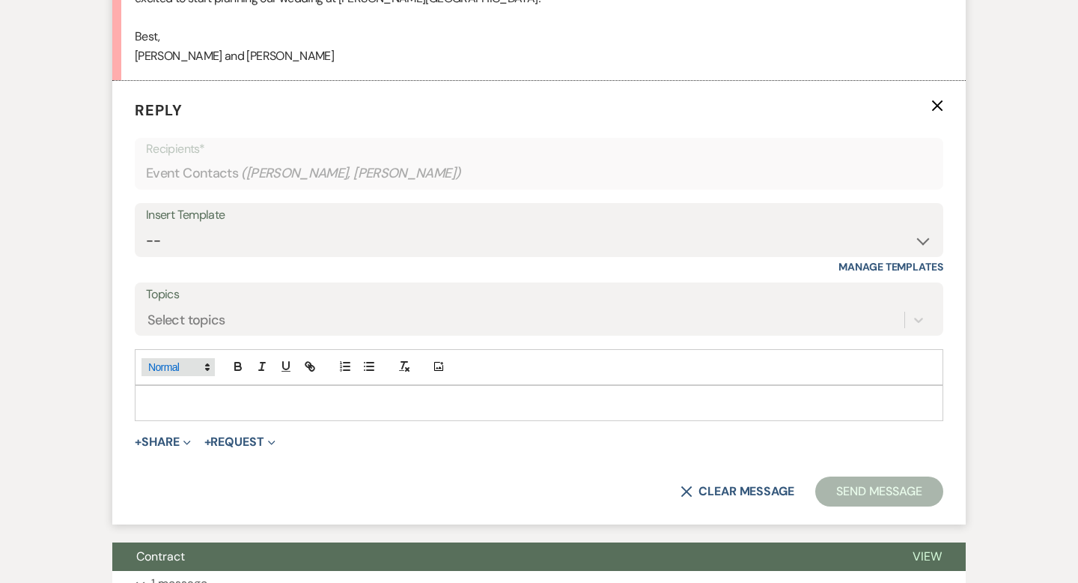
scroll to position [713, 0]
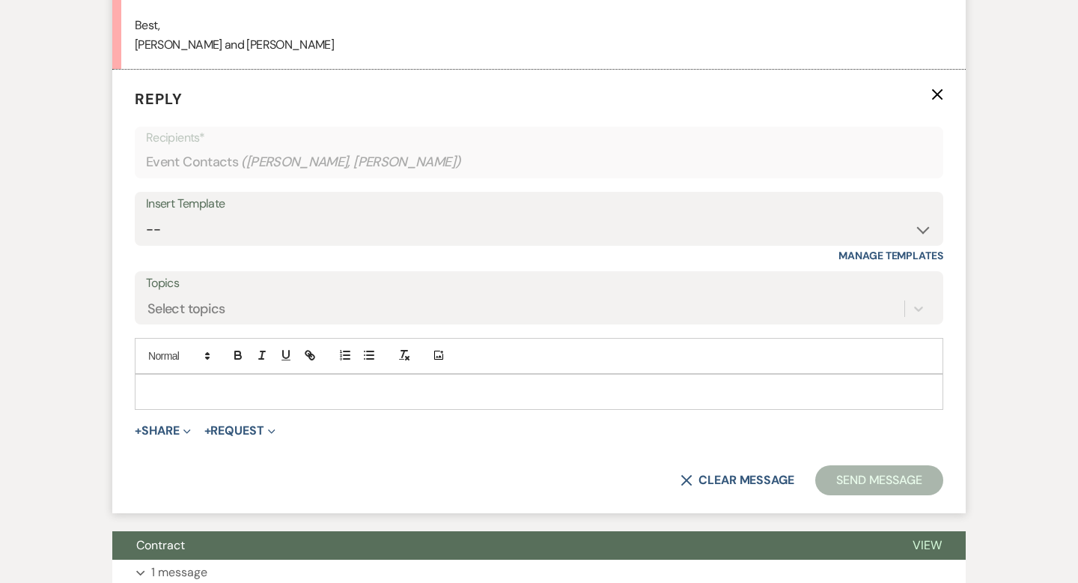
click at [167, 392] on p at bounding box center [539, 391] width 785 height 16
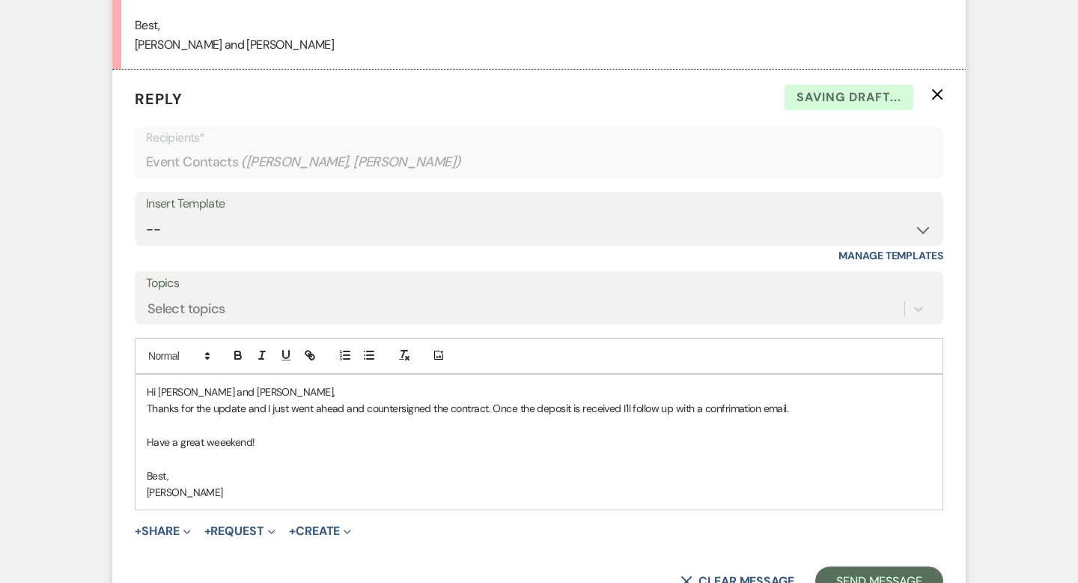
click at [246, 409] on p "Thanks for the update and I just went ahead and countersigned the contract. Onc…" at bounding box center [539, 408] width 785 height 16
click at [267, 410] on p "Thanks for the update ! and I just went ahead and countersigned the contract. O…" at bounding box center [539, 408] width 785 height 16
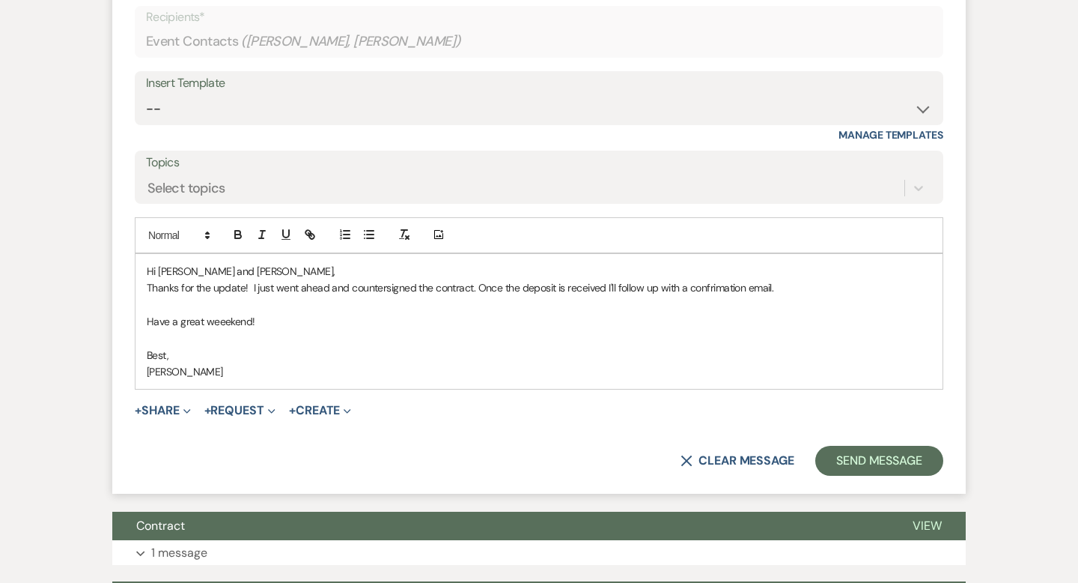
scroll to position [834, 0]
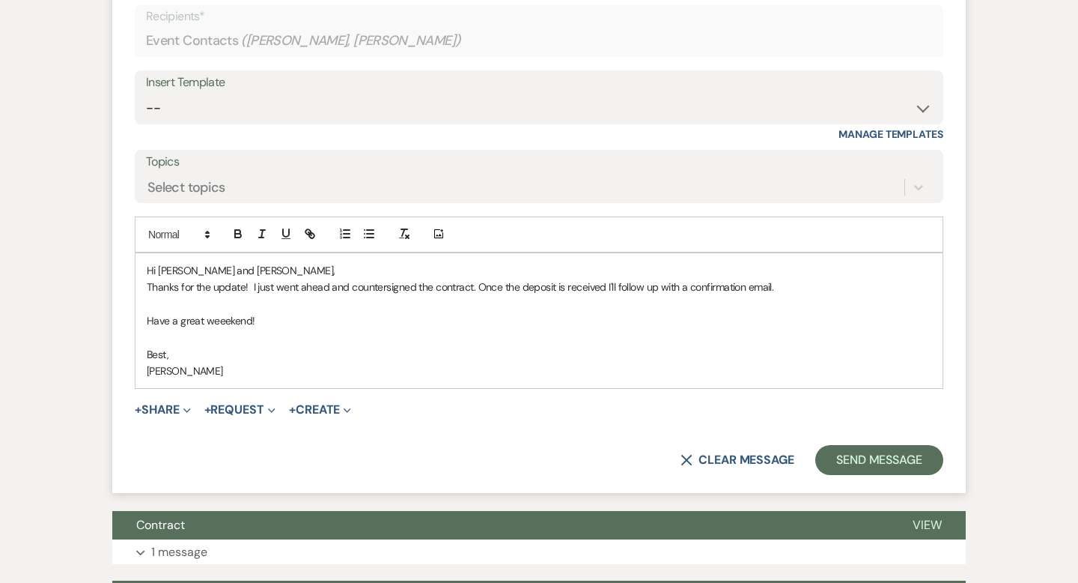
click at [786, 284] on p "Thanks for the update! I just went ahead and countersigned the contract. Once t…" at bounding box center [539, 287] width 785 height 16
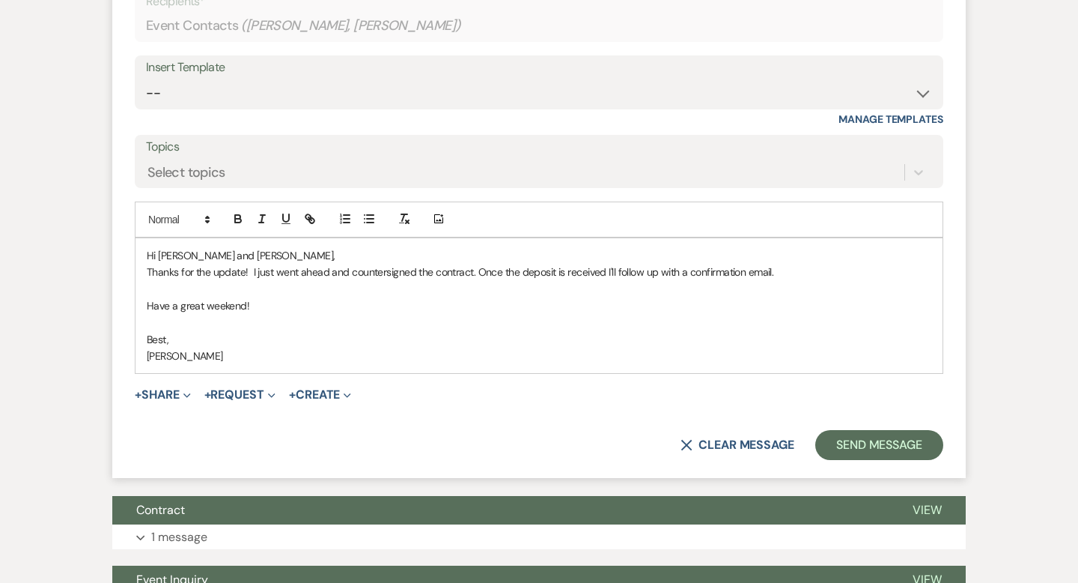
scroll to position [851, 0]
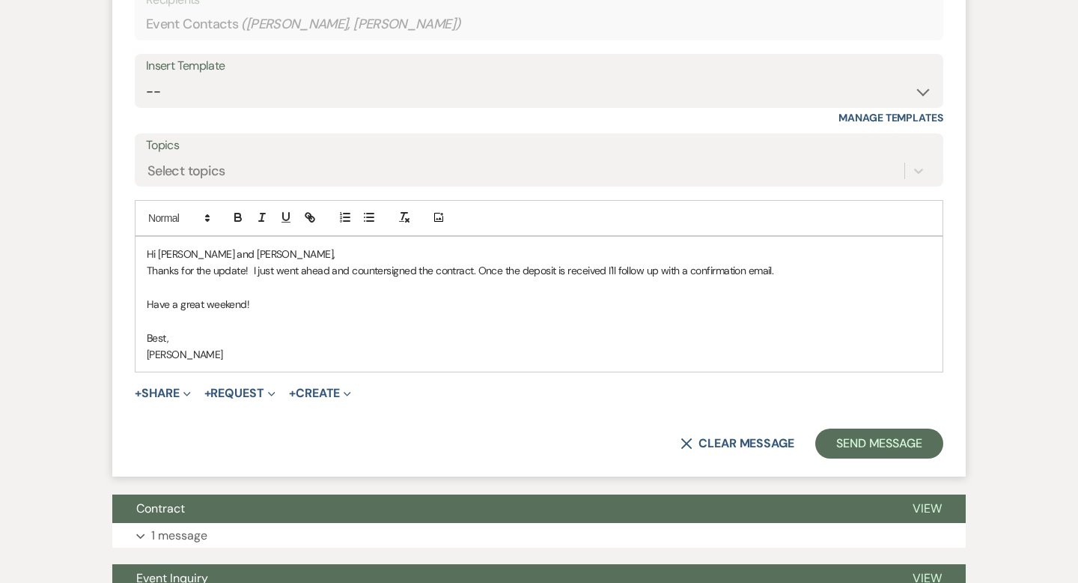
click at [603, 276] on p "Thanks for the update! I just went ahead and countersigned the contract. Once t…" at bounding box center [539, 270] width 785 height 16
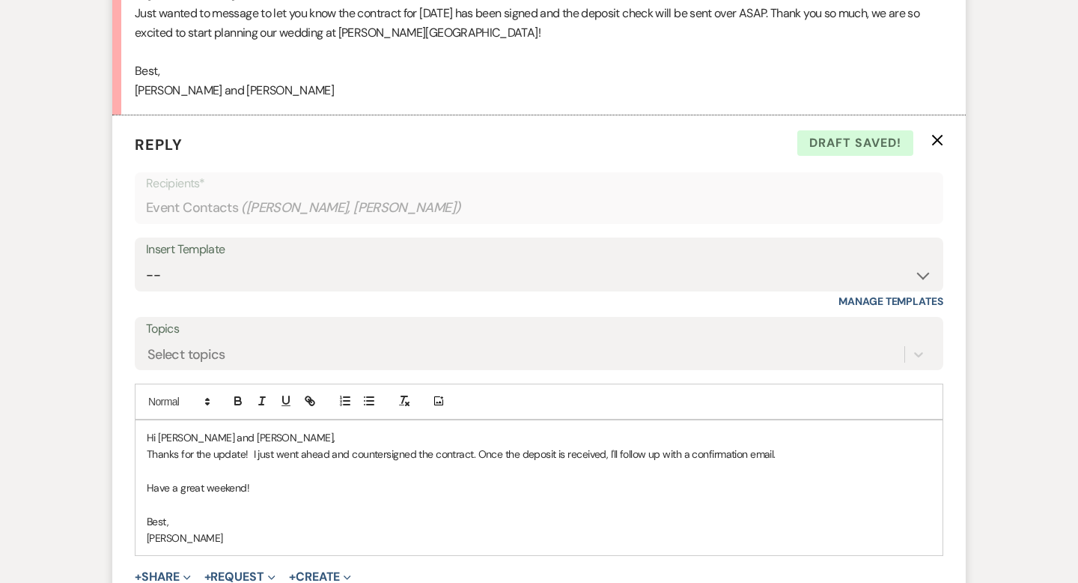
scroll to position [885, 0]
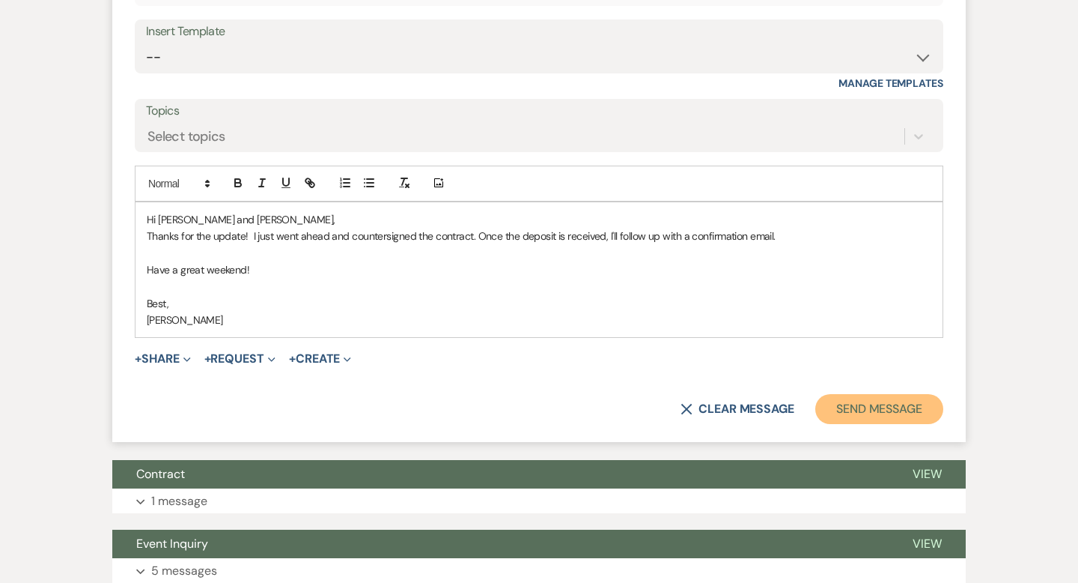
click at [857, 404] on button "Send Message" at bounding box center [879, 409] width 128 height 30
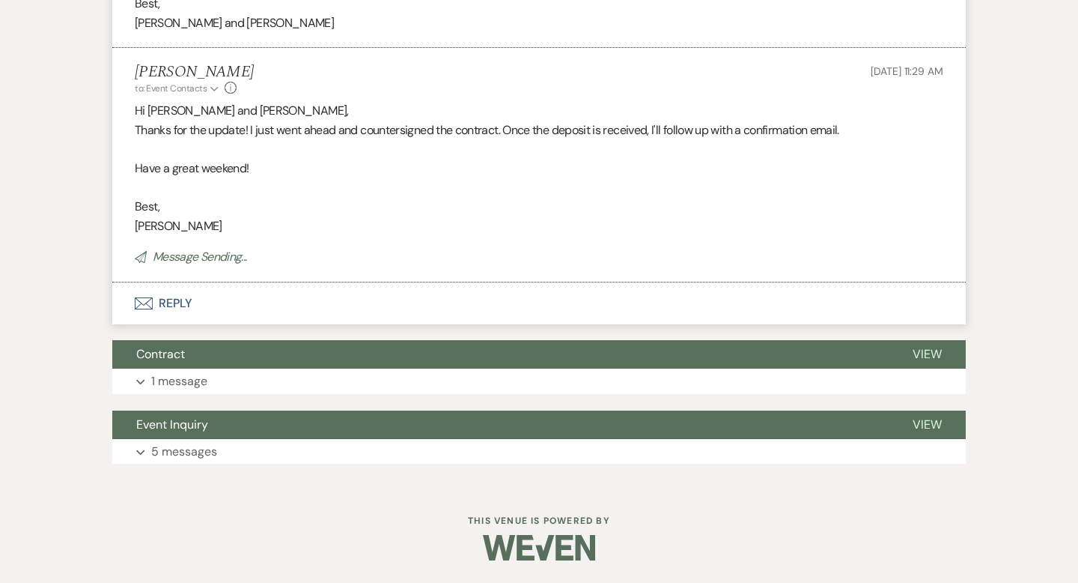
scroll to position [0, 0]
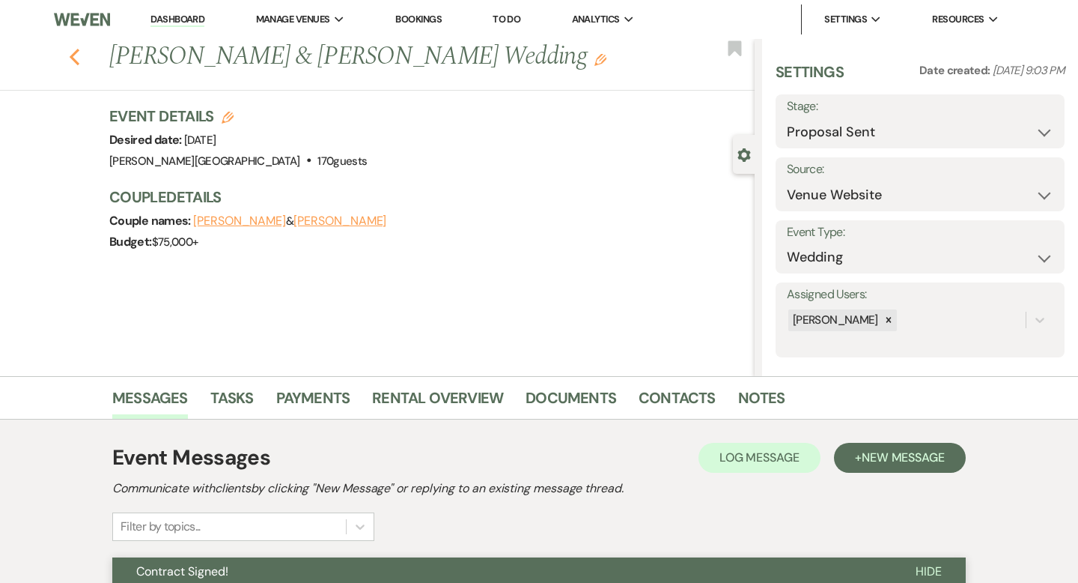
click at [79, 55] on icon "Previous" at bounding box center [74, 57] width 11 height 18
select select "6"
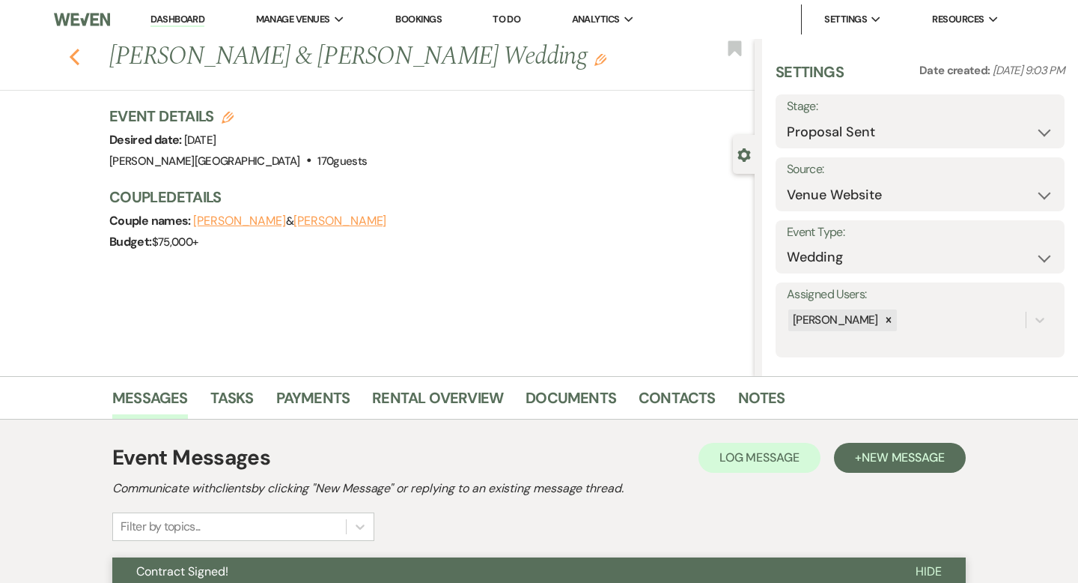
select select "6"
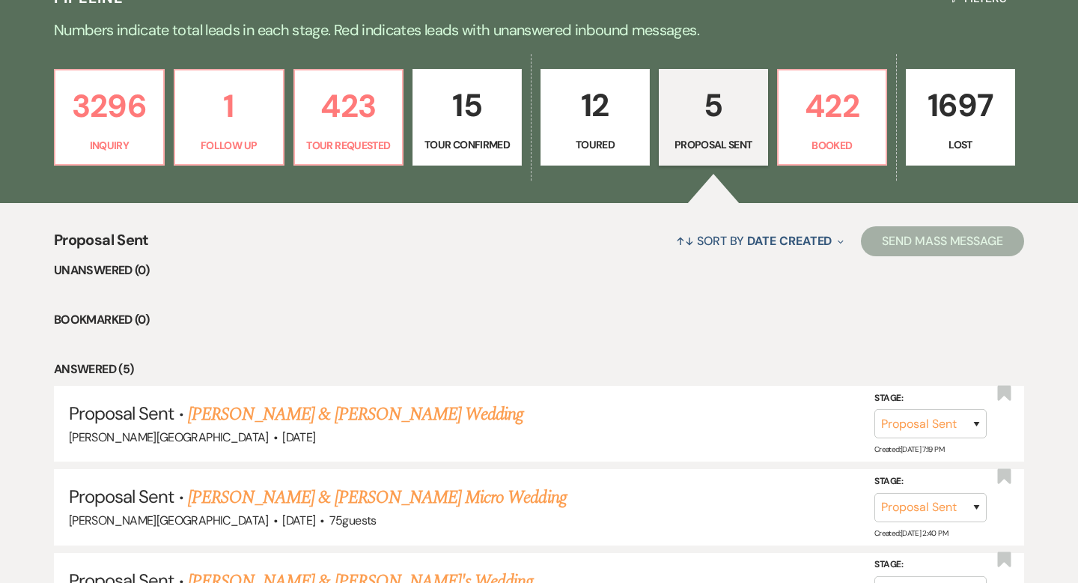
scroll to position [457, 0]
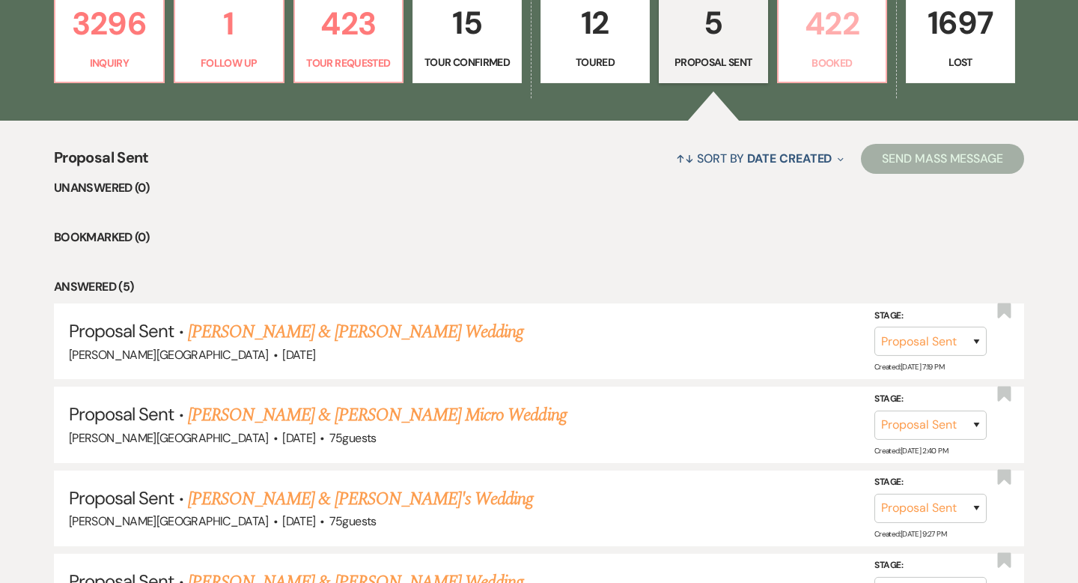
click at [825, 31] on p "422" at bounding box center [833, 24] width 90 height 50
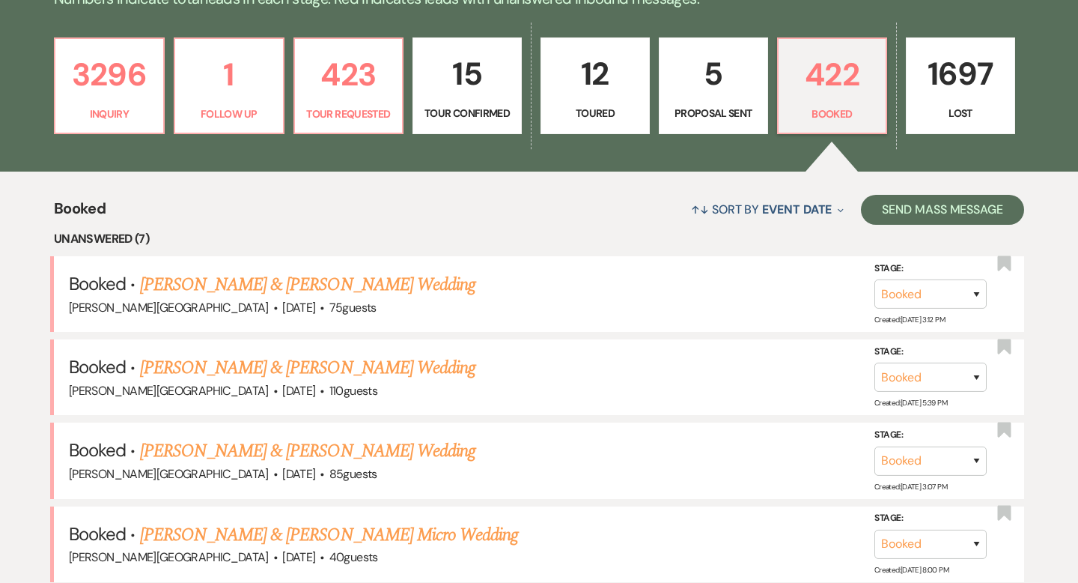
scroll to position [398, 0]
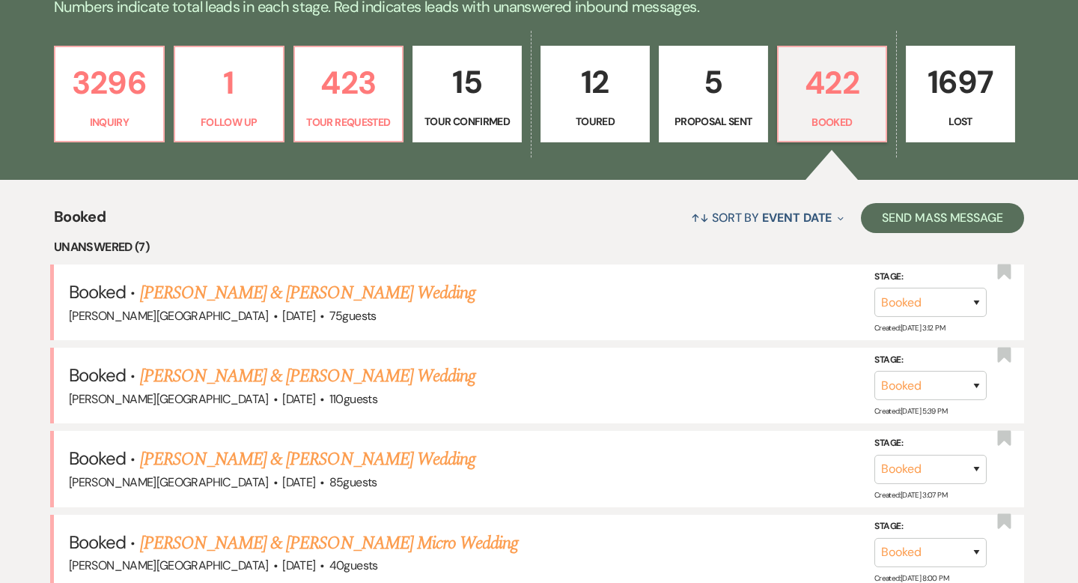
click at [296, 454] on link "[PERSON_NAME] & [PERSON_NAME] Wedding" at bounding box center [307, 458] width 335 height 27
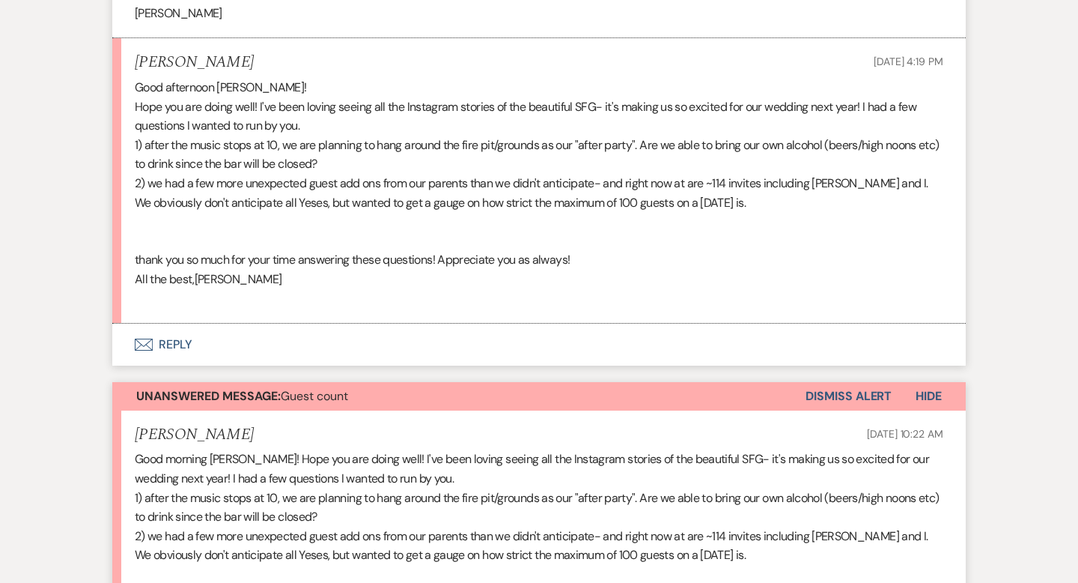
scroll to position [1834, 0]
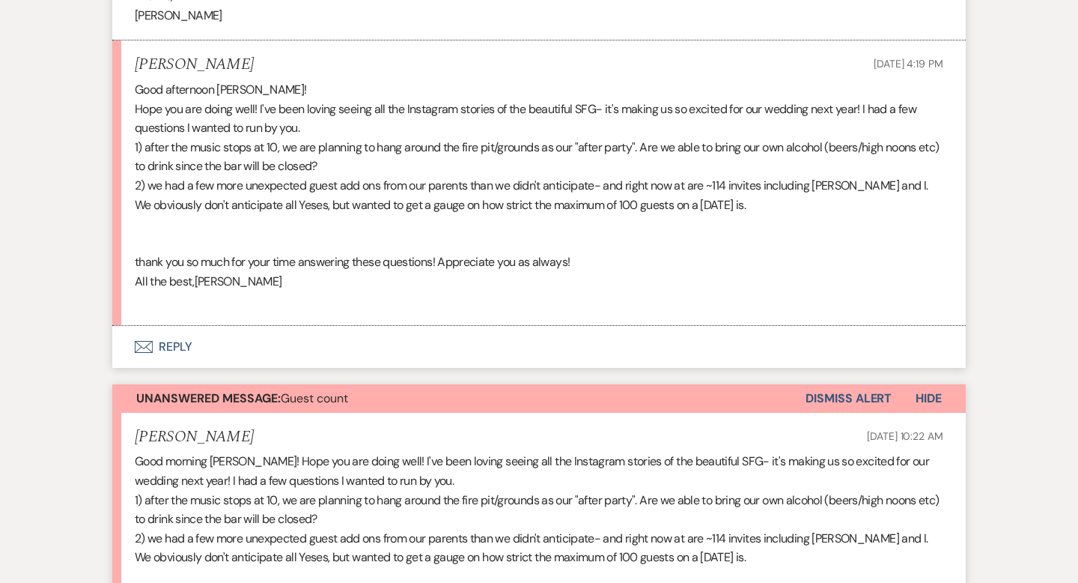
click at [175, 349] on button "Envelope Reply" at bounding box center [539, 347] width 854 height 42
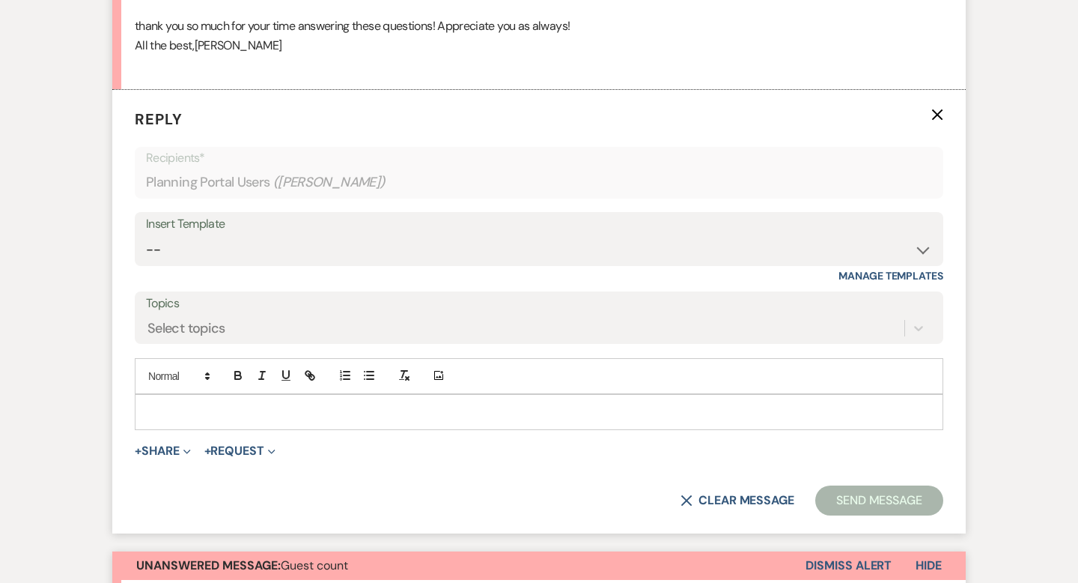
scroll to position [2090, 0]
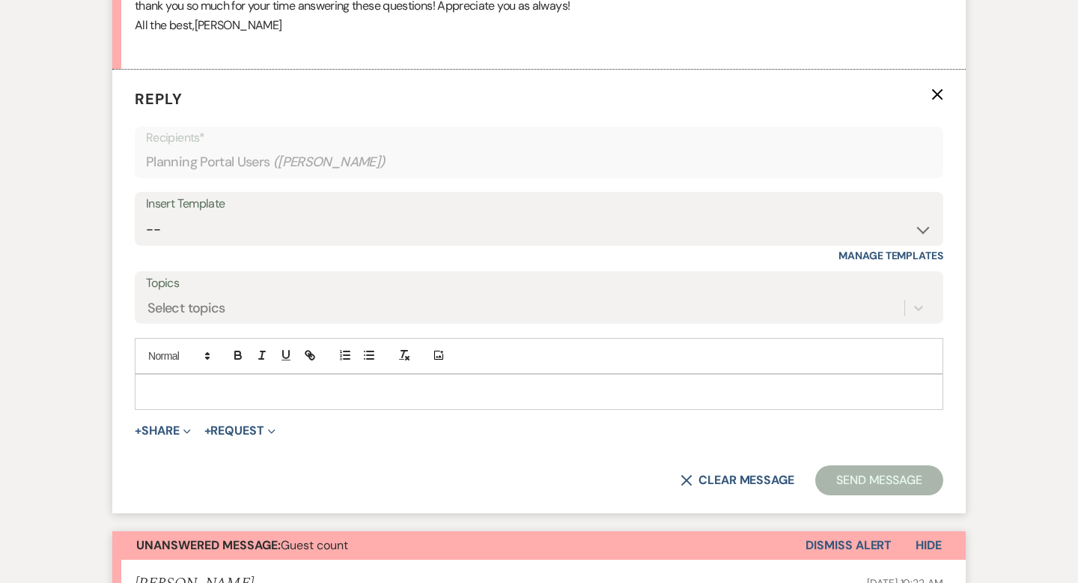
click at [194, 384] on p at bounding box center [539, 391] width 785 height 16
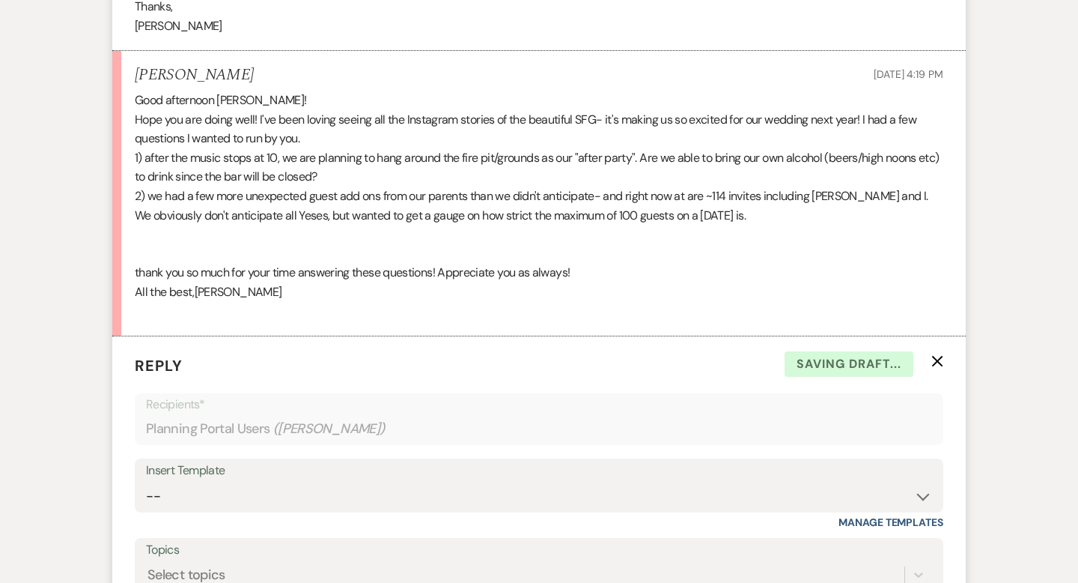
scroll to position [1810, 0]
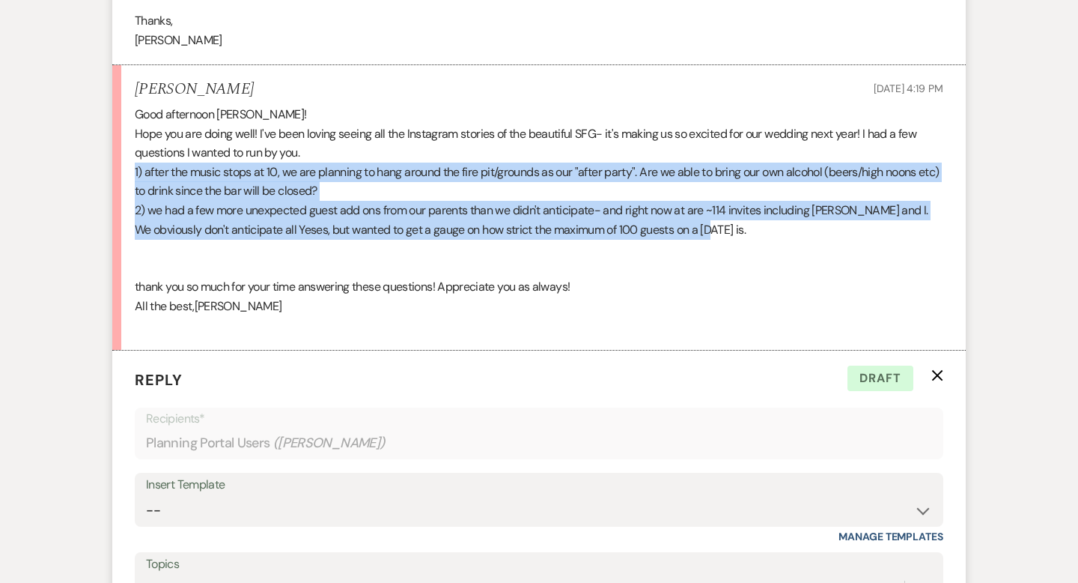
drag, startPoint x: 743, startPoint y: 228, endPoint x: 133, endPoint y: 168, distance: 612.4
click at [133, 168] on li "[PERSON_NAME] [DATE] 4:19 PM Good afternoon [PERSON_NAME]! Hope you are doing w…" at bounding box center [539, 207] width 854 height 285
copy div "1) after the music stops at 10, we are planning to hang around the fire pit/gro…"
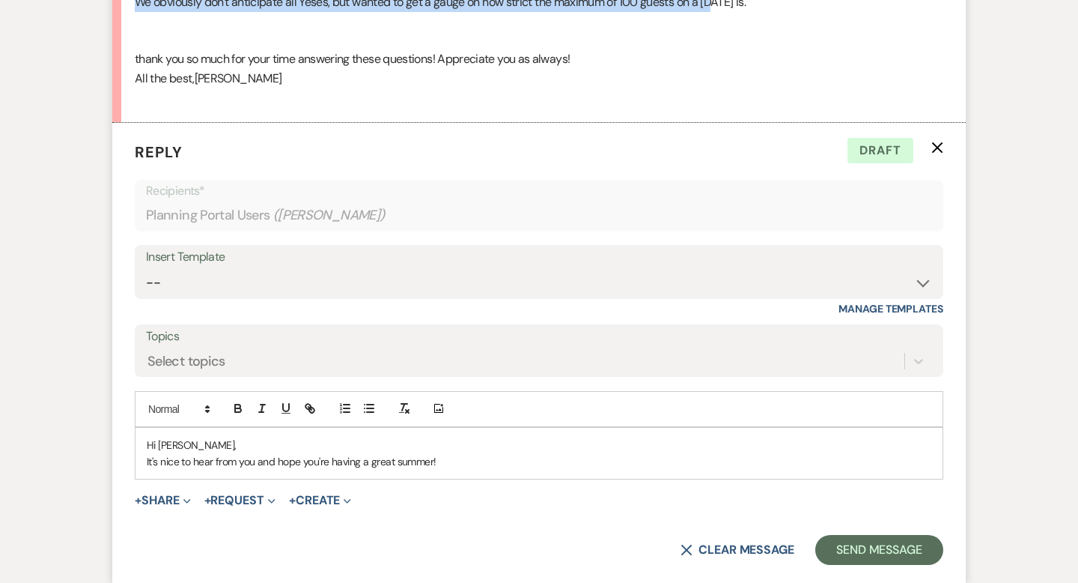
scroll to position [2189, 0]
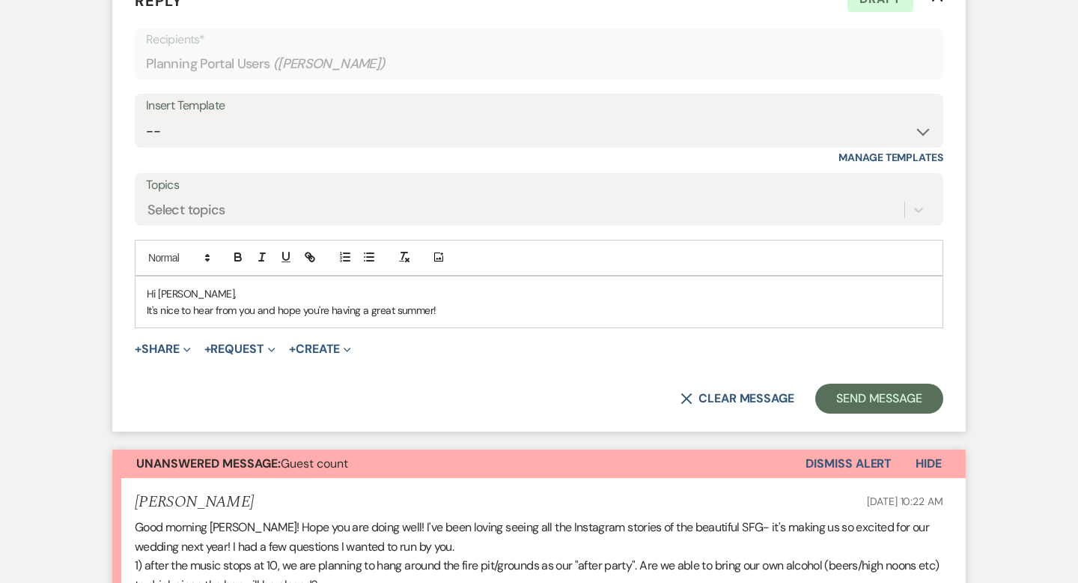
click at [486, 317] on p "It's nice to hear from you and hope you're having a great summer!" at bounding box center [539, 310] width 785 height 16
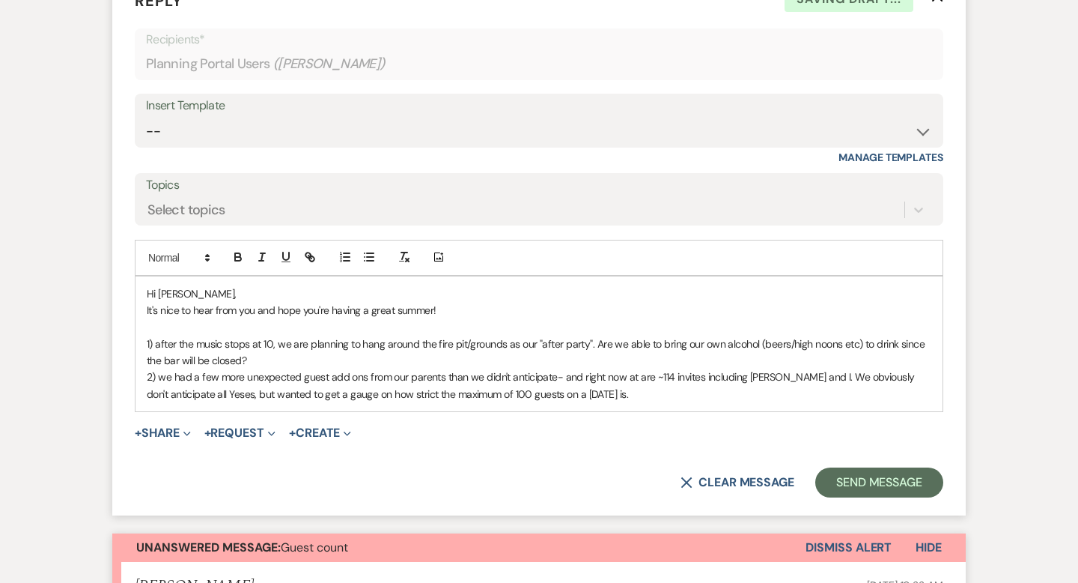
click at [483, 308] on p "It's nice to hear from you and hope you're having a great summer!" at bounding box center [539, 310] width 785 height 16
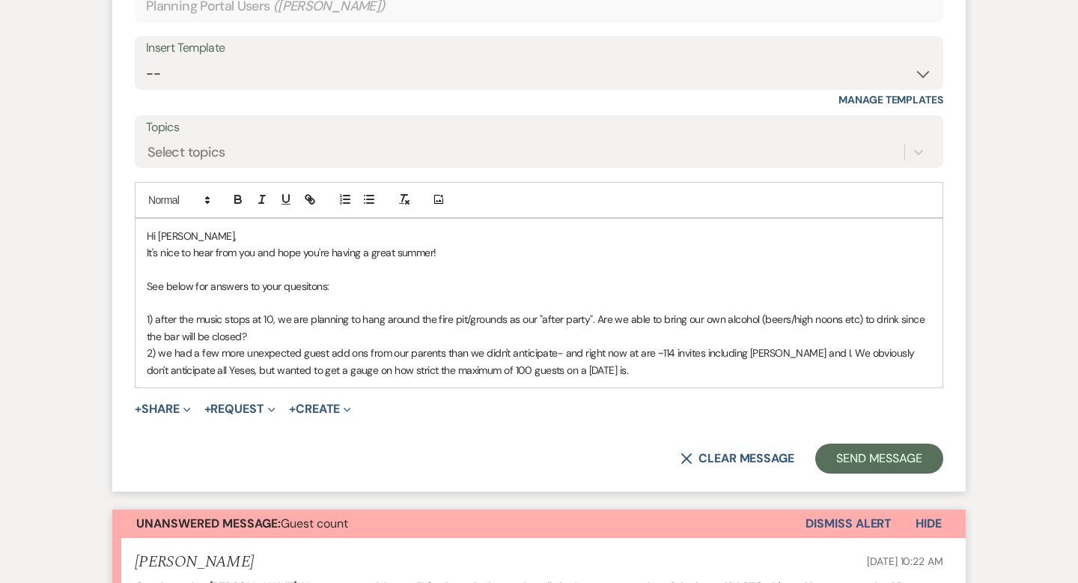
scroll to position [2257, 0]
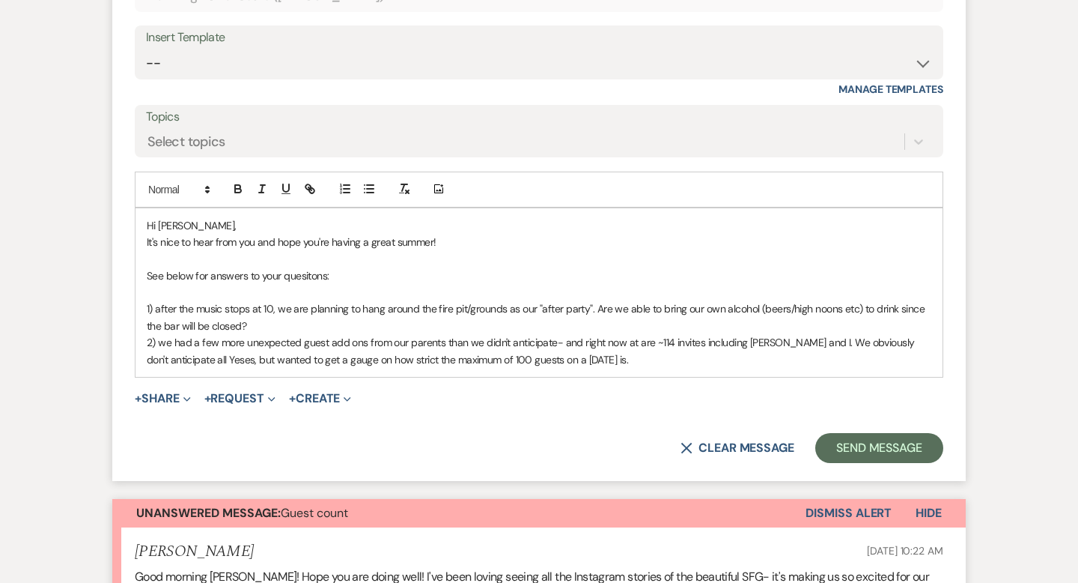
click at [288, 317] on p "1) after the music stops at 10, we are planning to hang around the fire pit/gro…" at bounding box center [539, 317] width 785 height 34
click at [316, 275] on p "See below for answers to your quesitons:" at bounding box center [539, 275] width 785 height 16
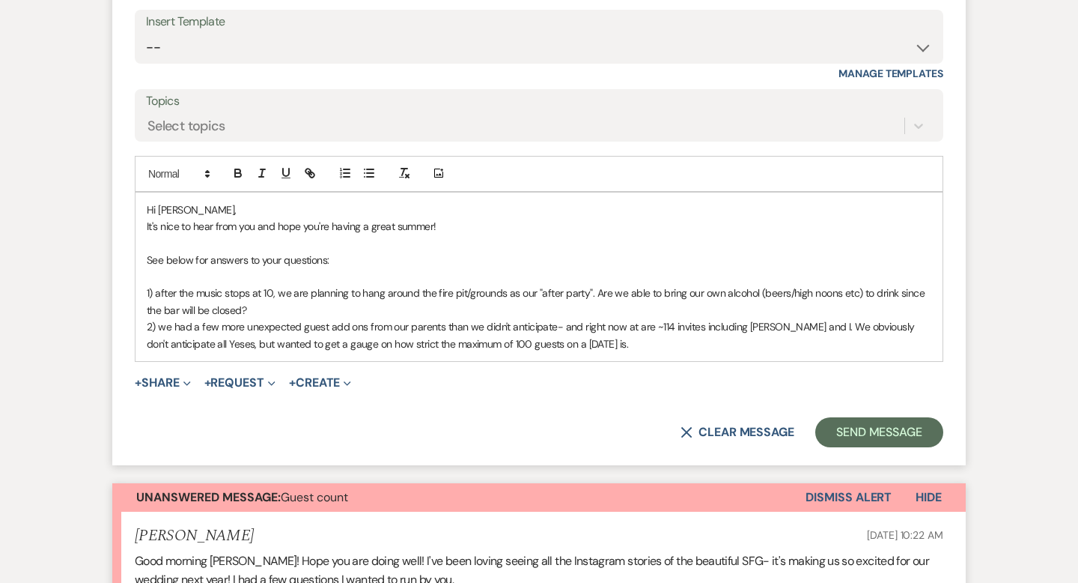
scroll to position [2258, 0]
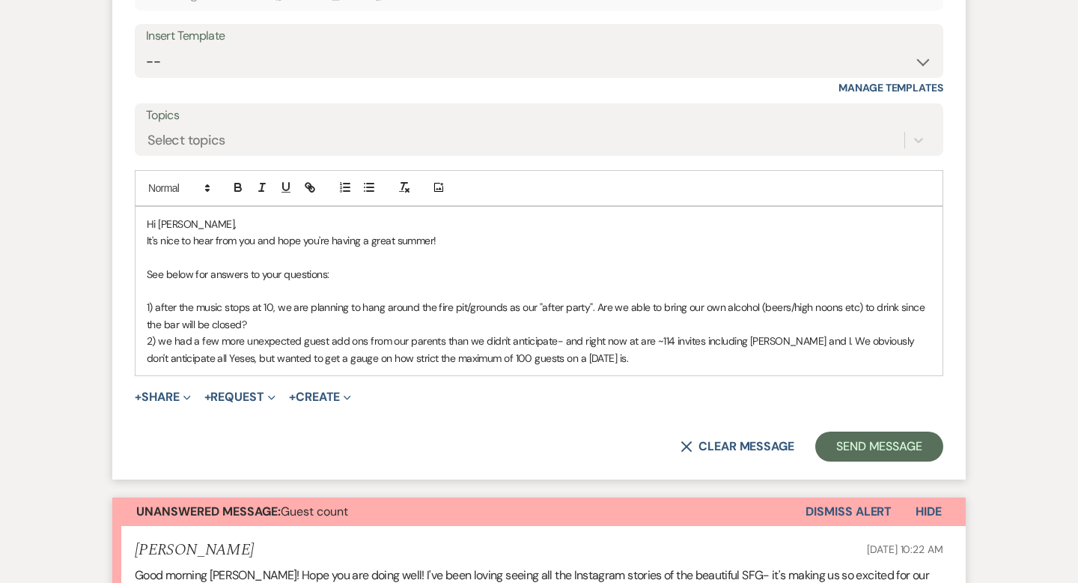
click at [280, 323] on p "1) after the music stops at 10, we are planning to hang around the fire pit/gro…" at bounding box center [539, 316] width 785 height 34
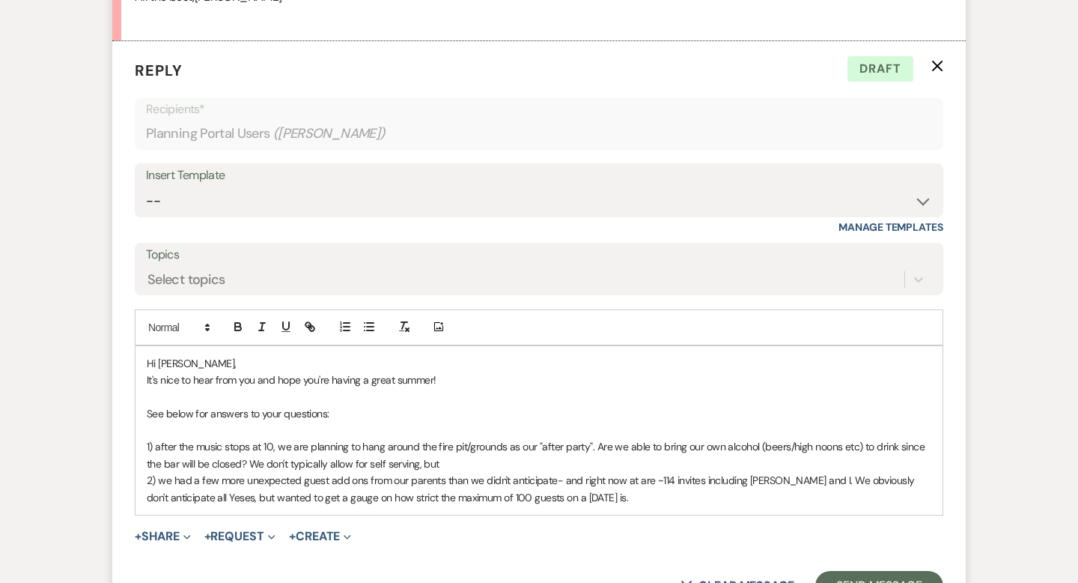
scroll to position [2129, 0]
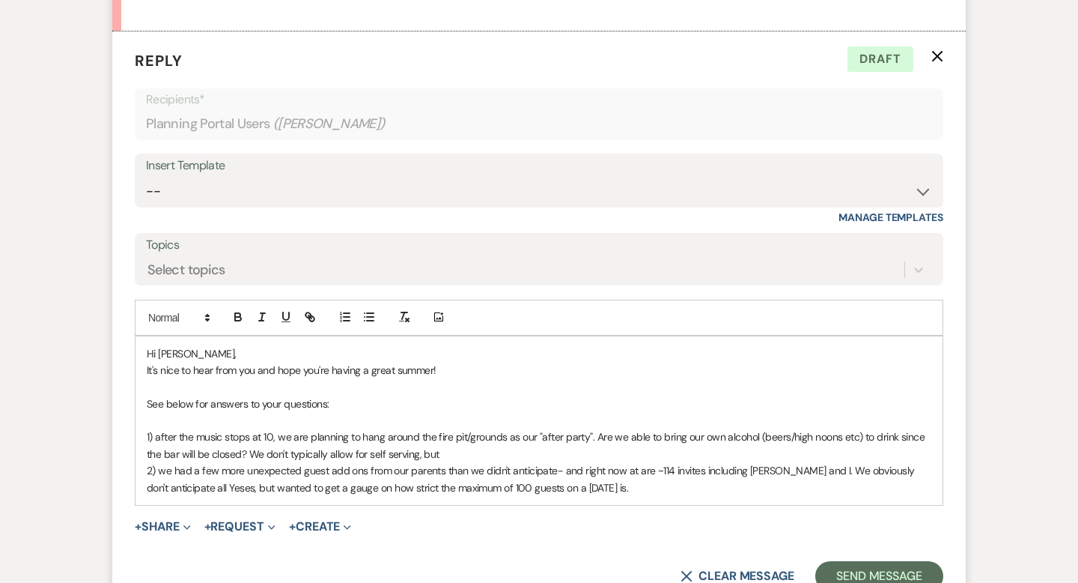
click at [455, 455] on p "1) after the music stops at 10, we are planning to hang around the fire pit/gro…" at bounding box center [539, 445] width 785 height 34
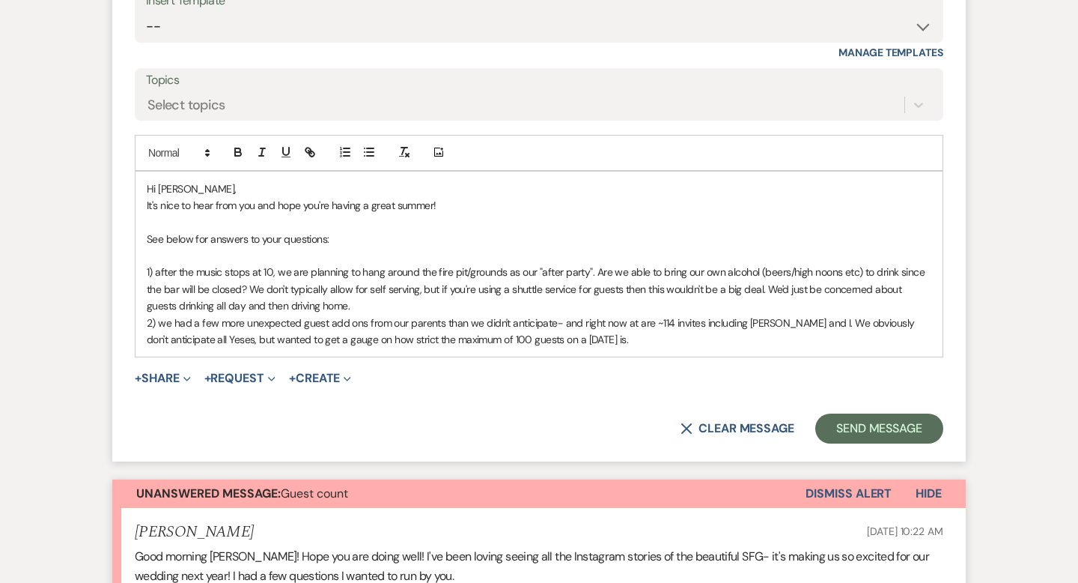
scroll to position [2296, 0]
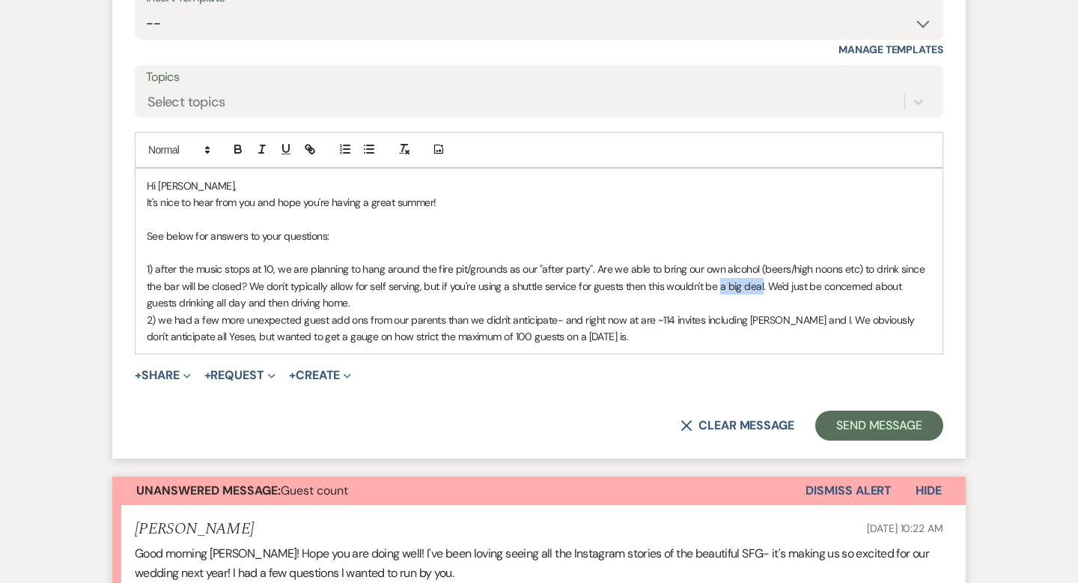
drag, startPoint x: 762, startPoint y: 284, endPoint x: 719, endPoint y: 285, distance: 43.5
click at [719, 285] on span "1) after the music stops at 10, we are planning to hang around the fire pit/gro…" at bounding box center [537, 285] width 781 height 47
click at [364, 303] on p "1) after the music stops at 10, we are planning to hang around the fire pit/gro…" at bounding box center [539, 286] width 785 height 50
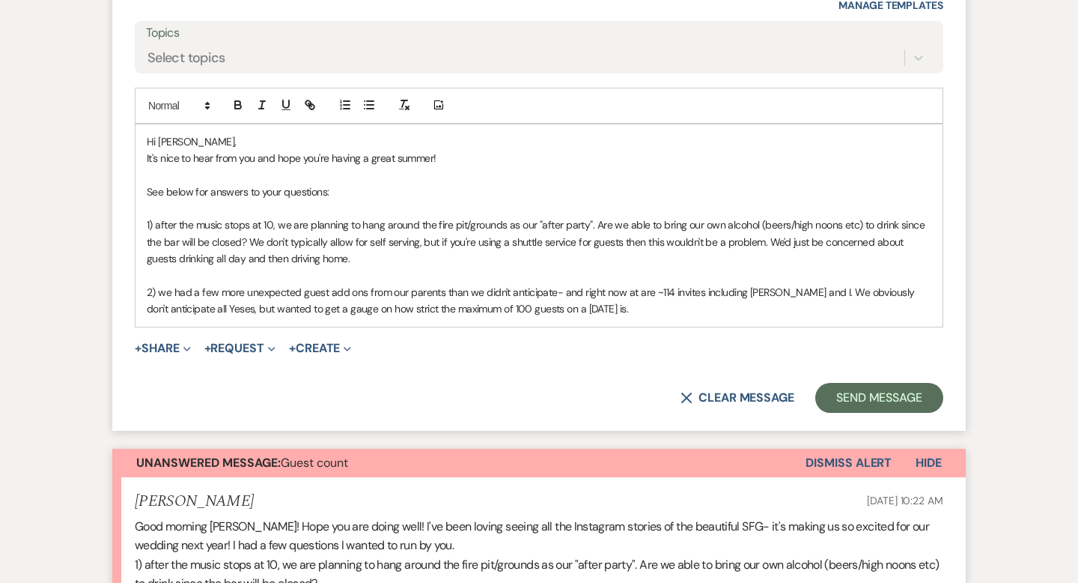
scroll to position [2350, 0]
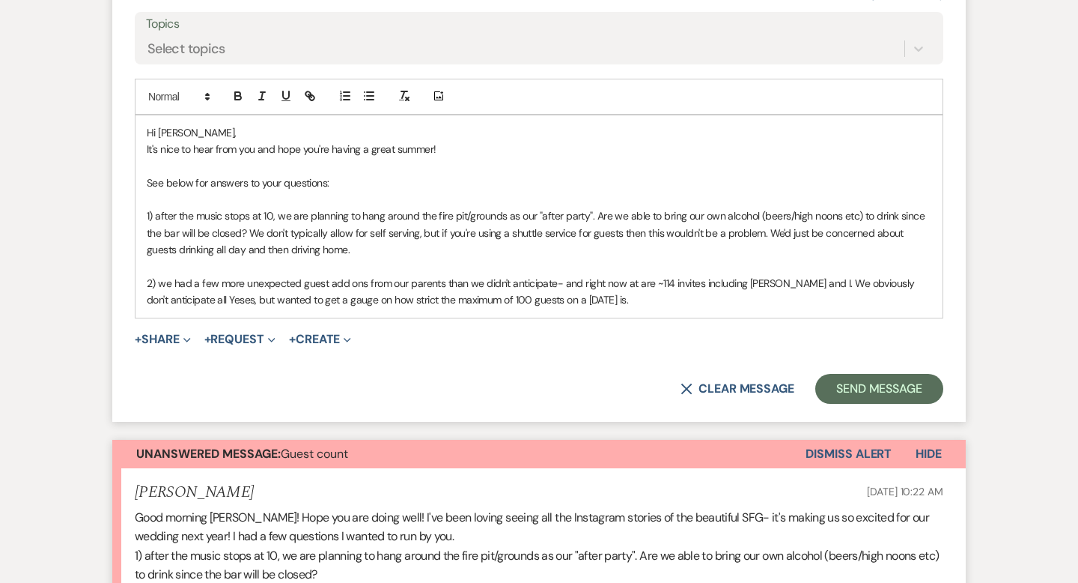
click at [568, 298] on p "2) we had a few more unexpected guest add ons from our parents than we didn't a…" at bounding box center [539, 292] width 785 height 34
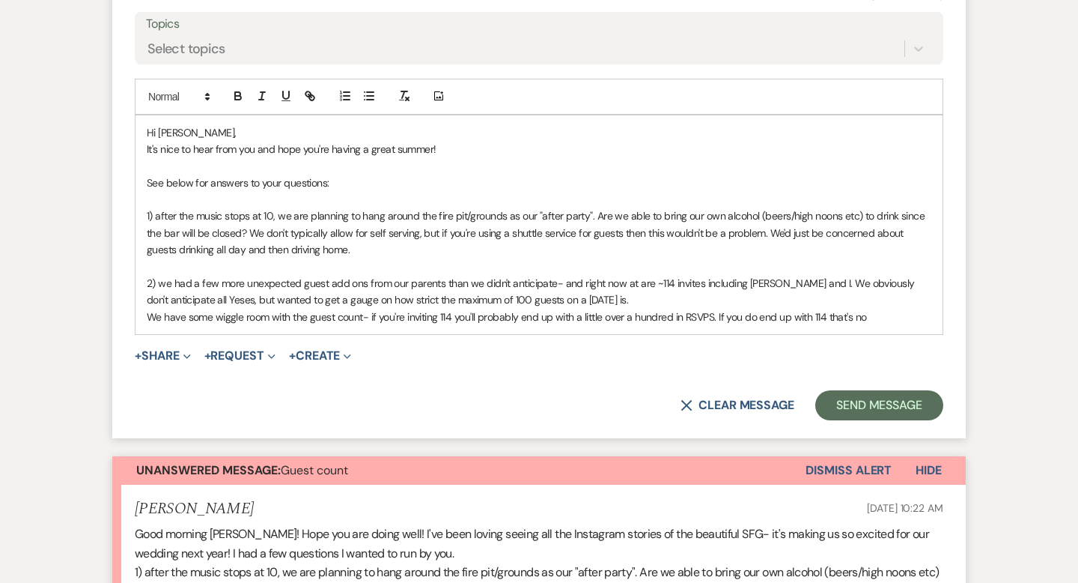
drag, startPoint x: 874, startPoint y: 314, endPoint x: 730, endPoint y: 314, distance: 143.8
click at [730, 314] on p "We have some wiggle room with the guest count- if you're inviting 114 you'll pr…" at bounding box center [539, 316] width 785 height 16
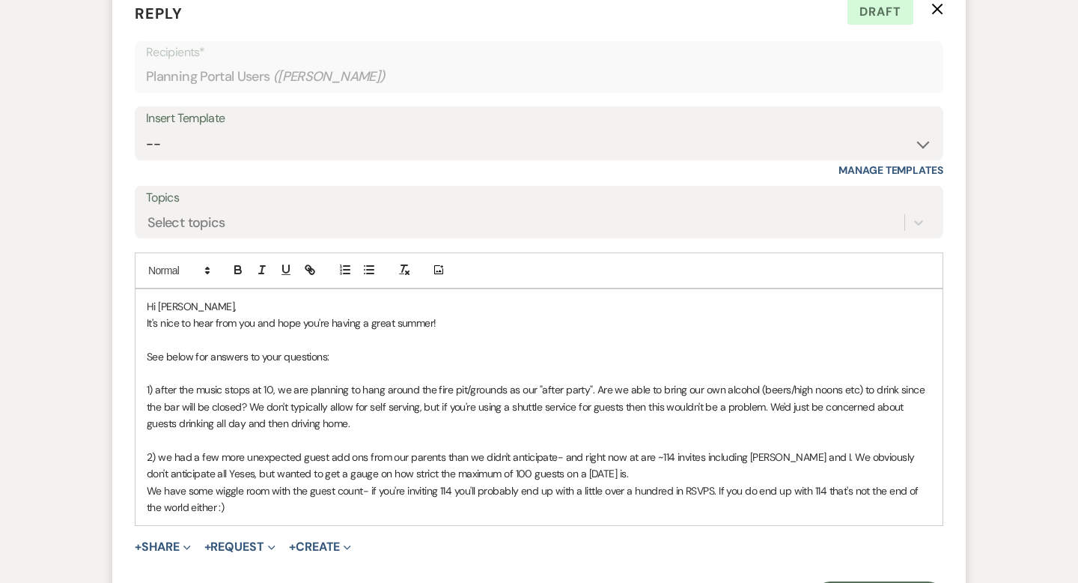
scroll to position [2223, 0]
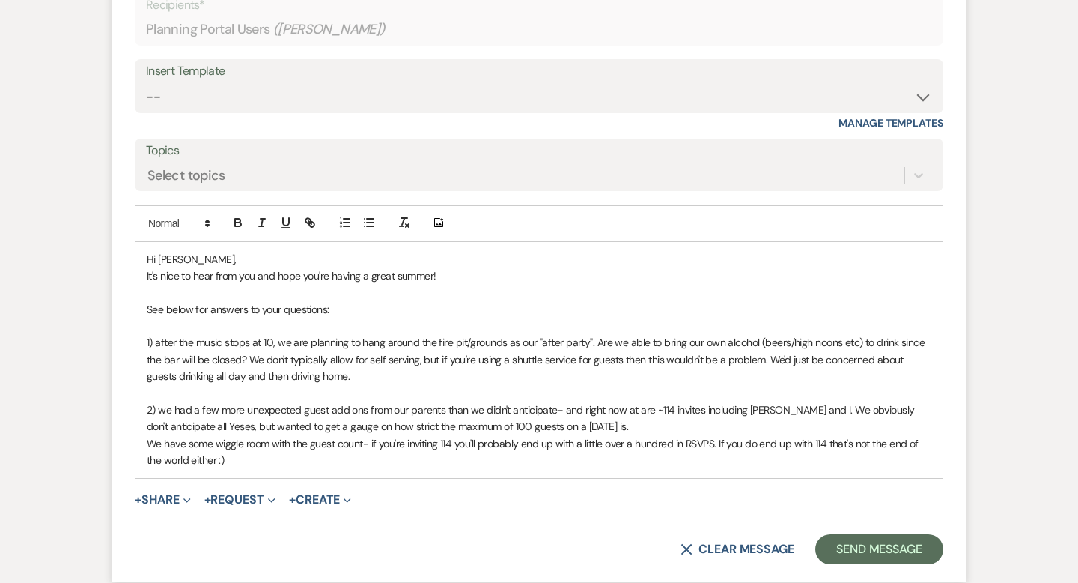
click at [248, 356] on span "1) after the music stops at 10, we are planning to hang around the fire pit/gro…" at bounding box center [537, 358] width 781 height 47
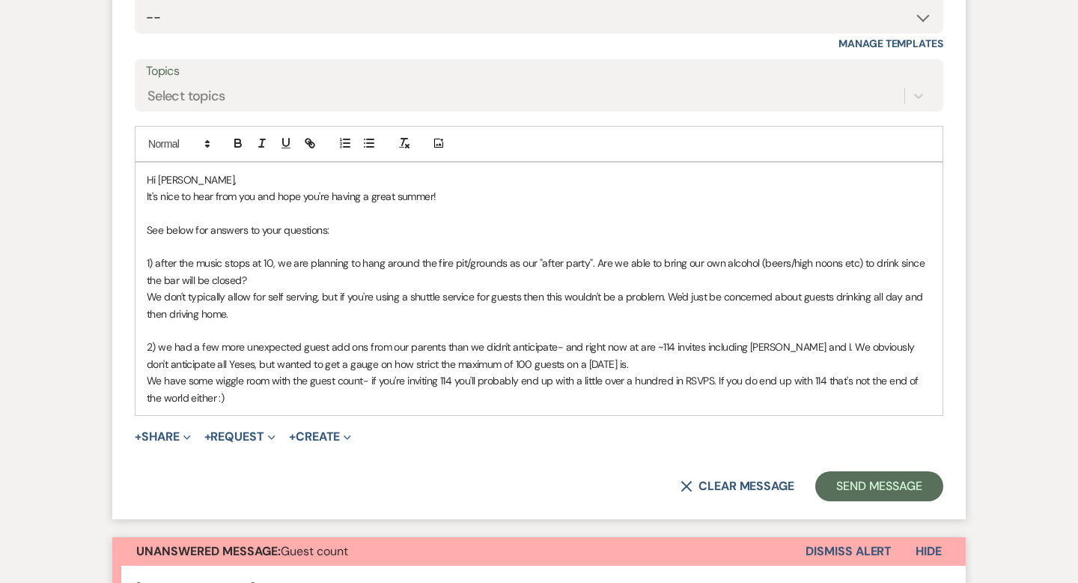
scroll to position [2308, 0]
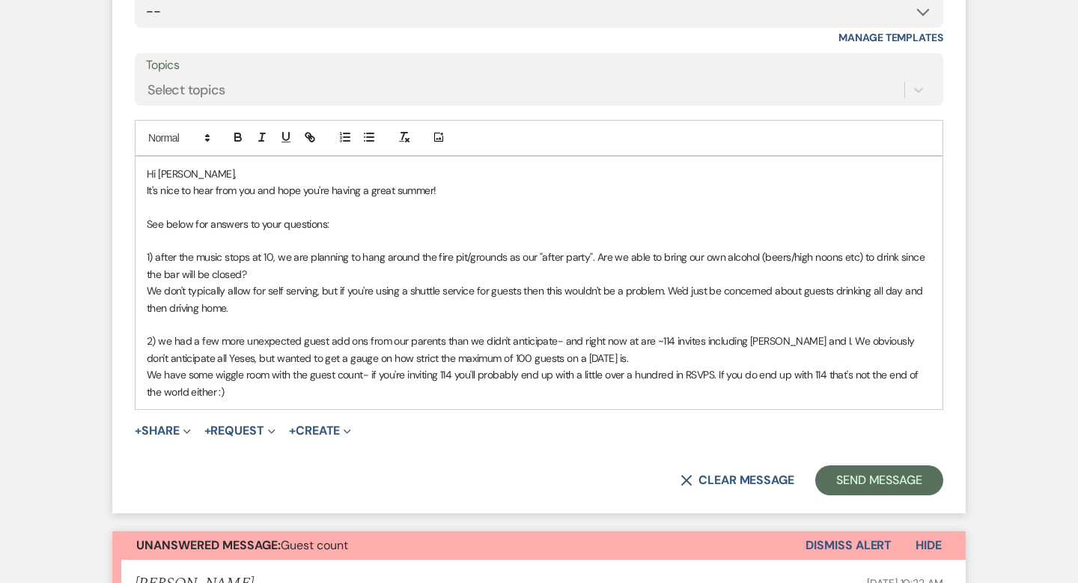
click at [255, 391] on p "We have some wiggle room with the guest count- if you're inviting 114 you'll pr…" at bounding box center [539, 383] width 785 height 34
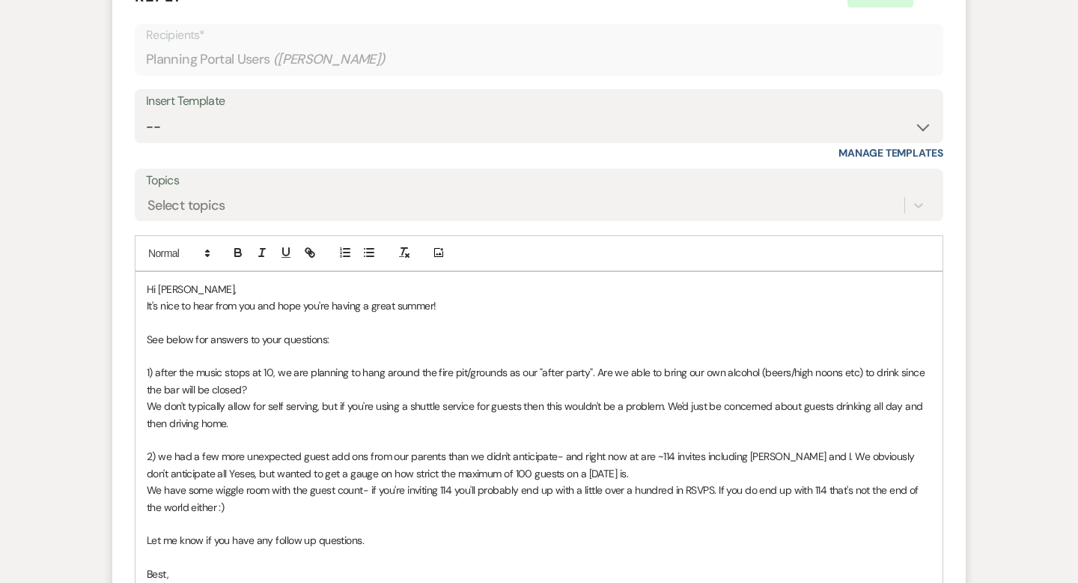
scroll to position [2221, 0]
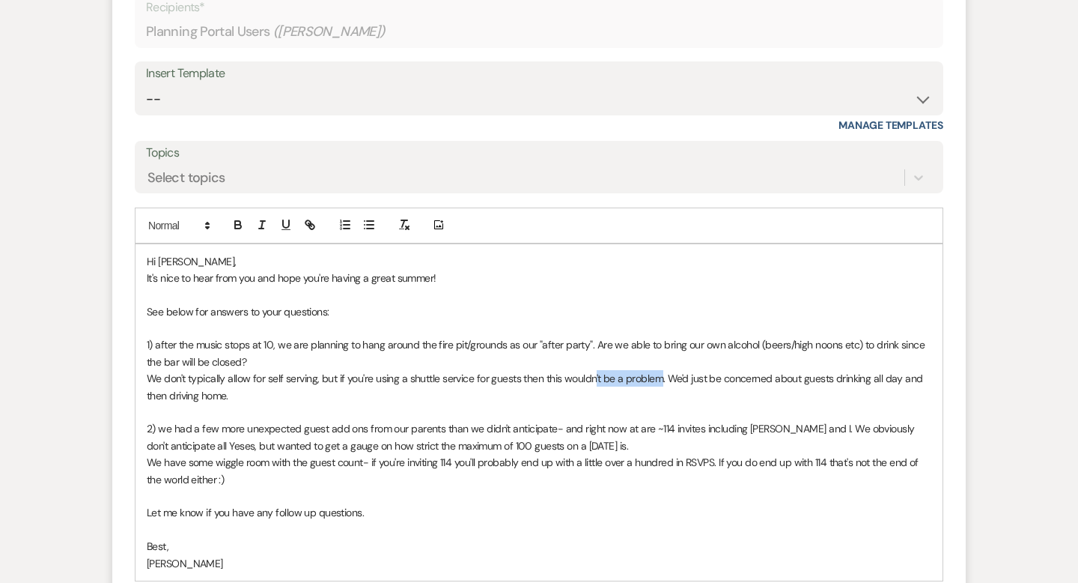
drag, startPoint x: 663, startPoint y: 377, endPoint x: 595, endPoint y: 379, distance: 68.2
click at [595, 379] on span "We don't typically allow for self serving, but if you're using a shuttle servic…" at bounding box center [536, 386] width 779 height 30
click at [800, 371] on span "We don't typically allow for self serving, but if you're using a shuttle servic…" at bounding box center [522, 386] width 751 height 30
click at [761, 383] on span "We don't typically allow for self serving, but if you're using a shuttle servic…" at bounding box center [540, 386] width 786 height 30
click at [928, 378] on span "We don't typically allow for self serving, but if you're using a shuttle servic…" at bounding box center [538, 386] width 783 height 30
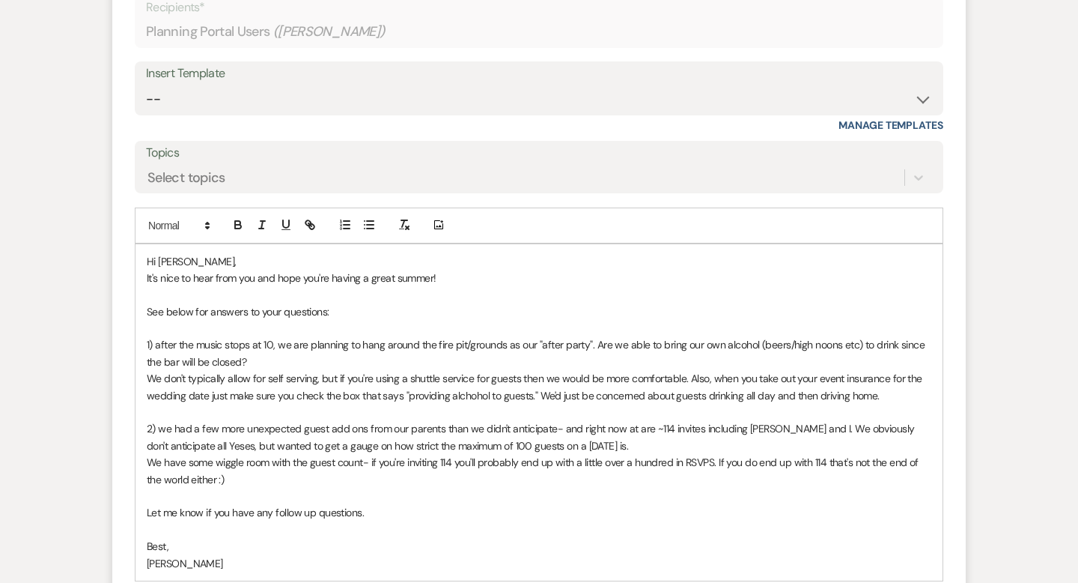
click at [473, 393] on span "We don't typically allow for self serving, but if you're using a shuttle servic…" at bounding box center [536, 386] width 778 height 30
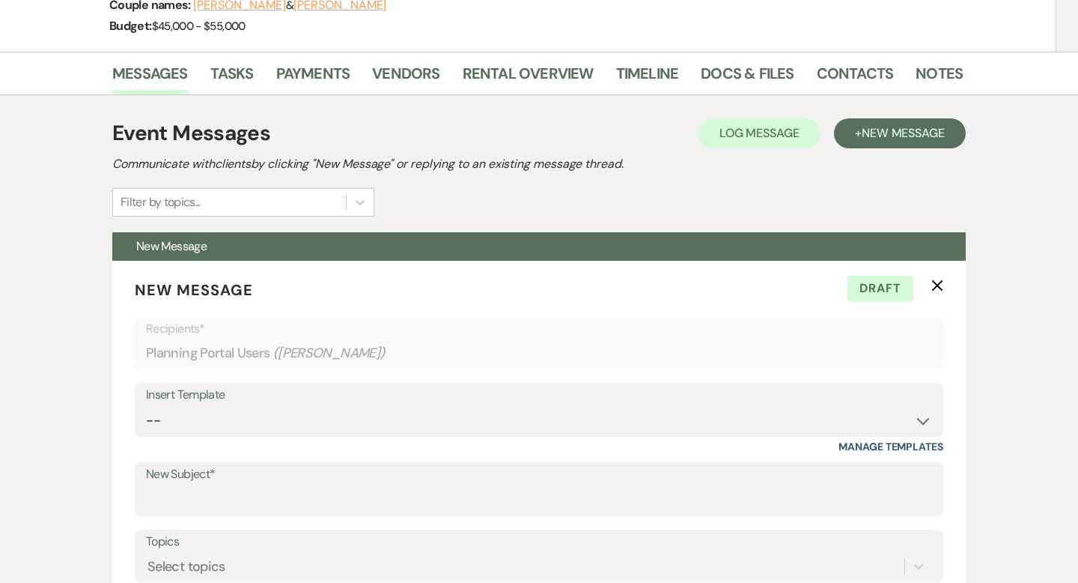
scroll to position [0, 0]
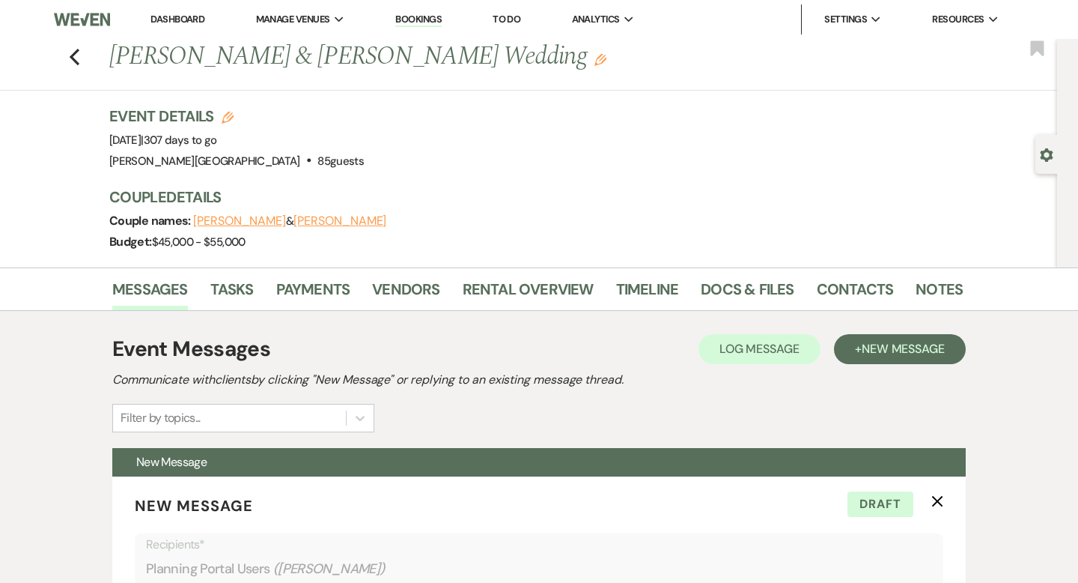
click at [190, 16] on link "Dashboard" at bounding box center [177, 19] width 54 height 13
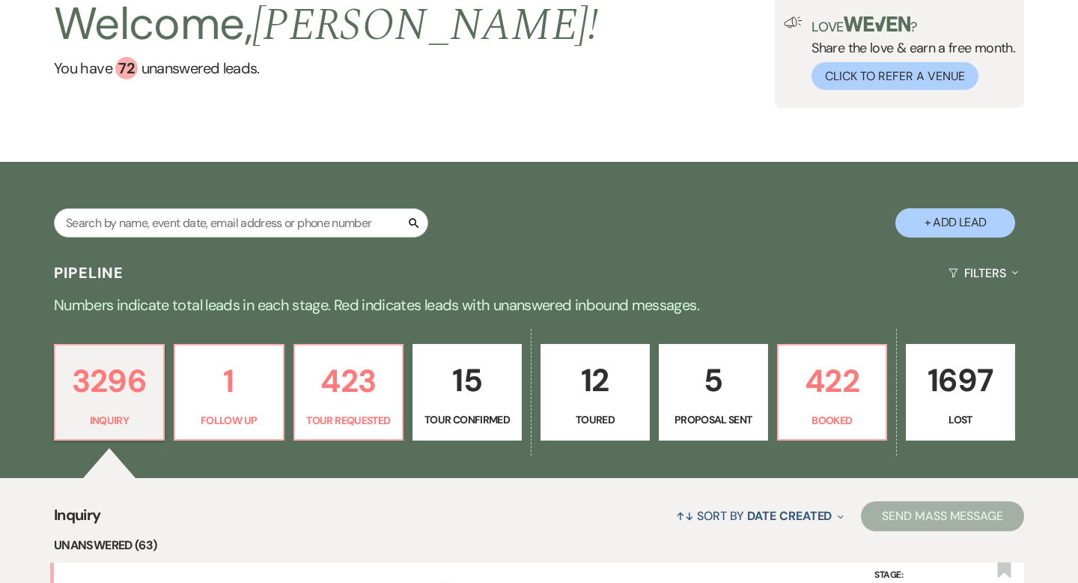
scroll to position [136, 0]
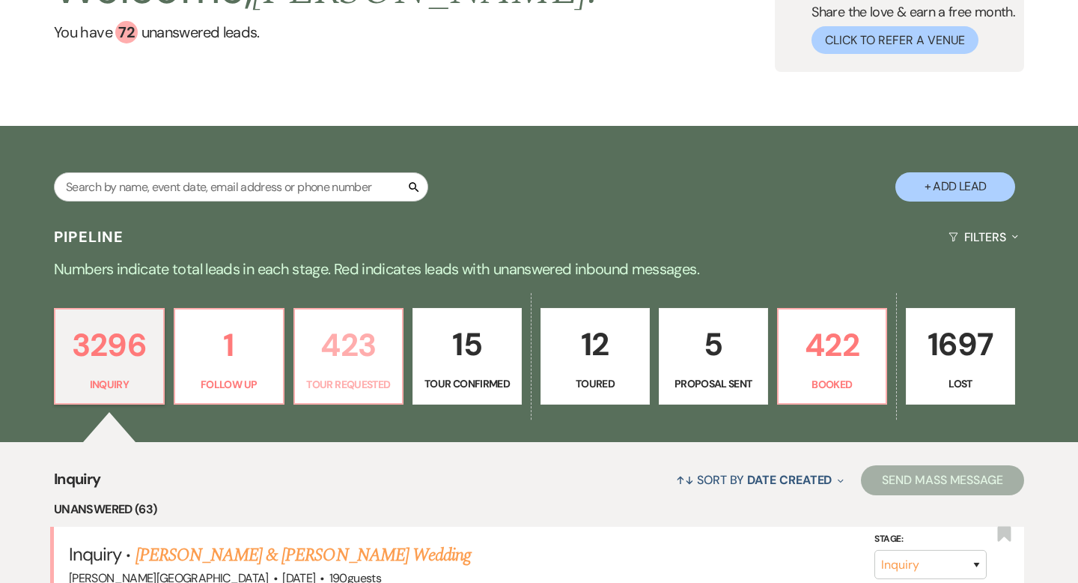
click at [350, 354] on p "423" at bounding box center [349, 345] width 90 height 50
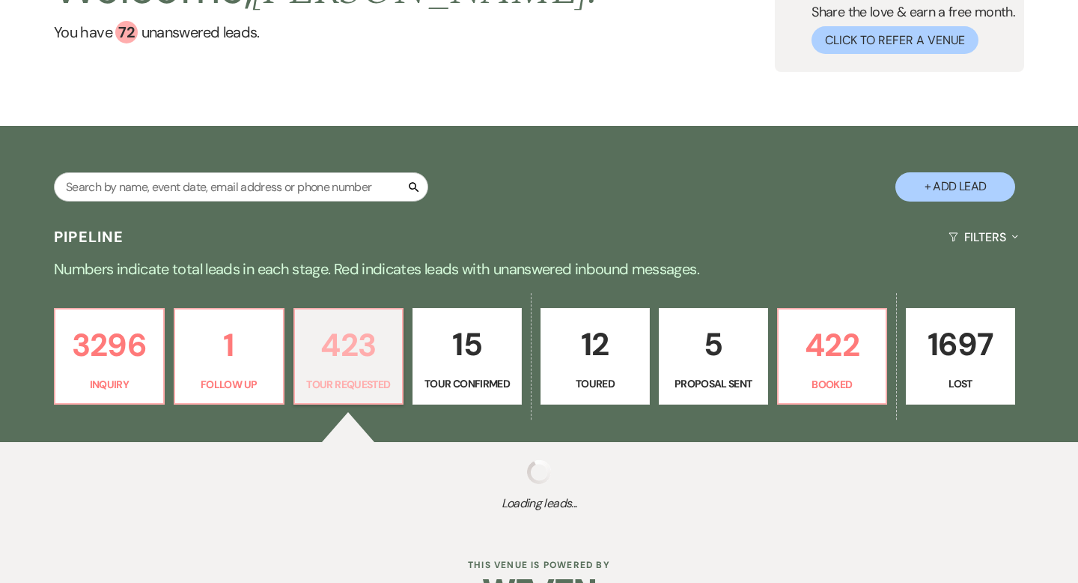
select select "2"
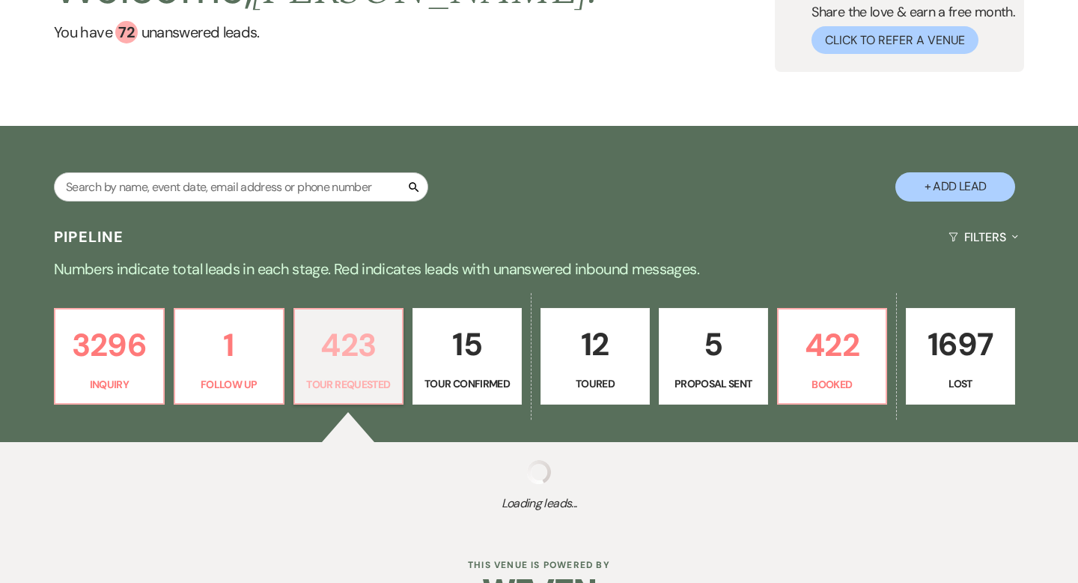
select select "2"
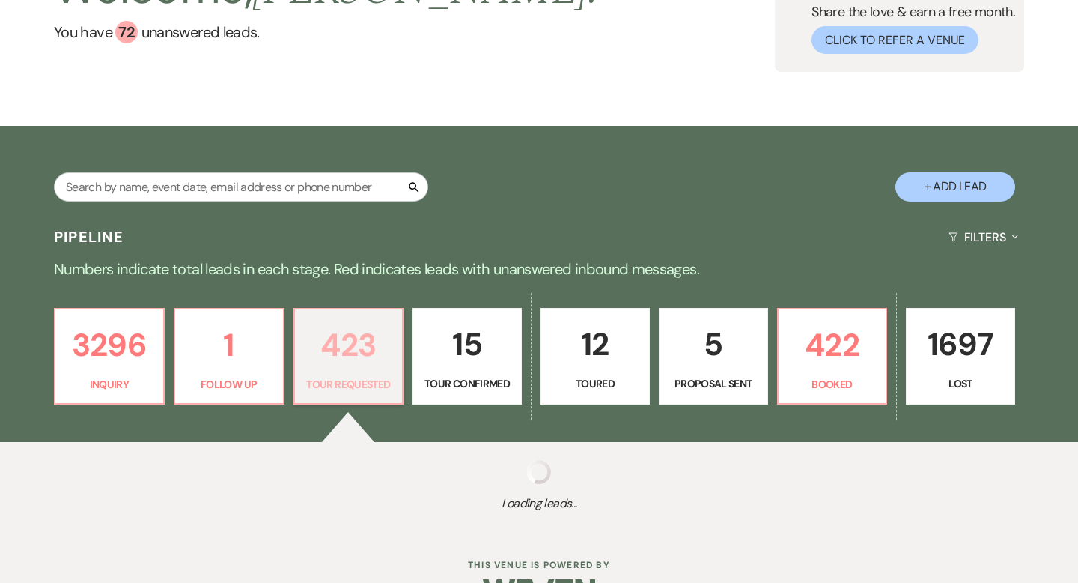
select select "2"
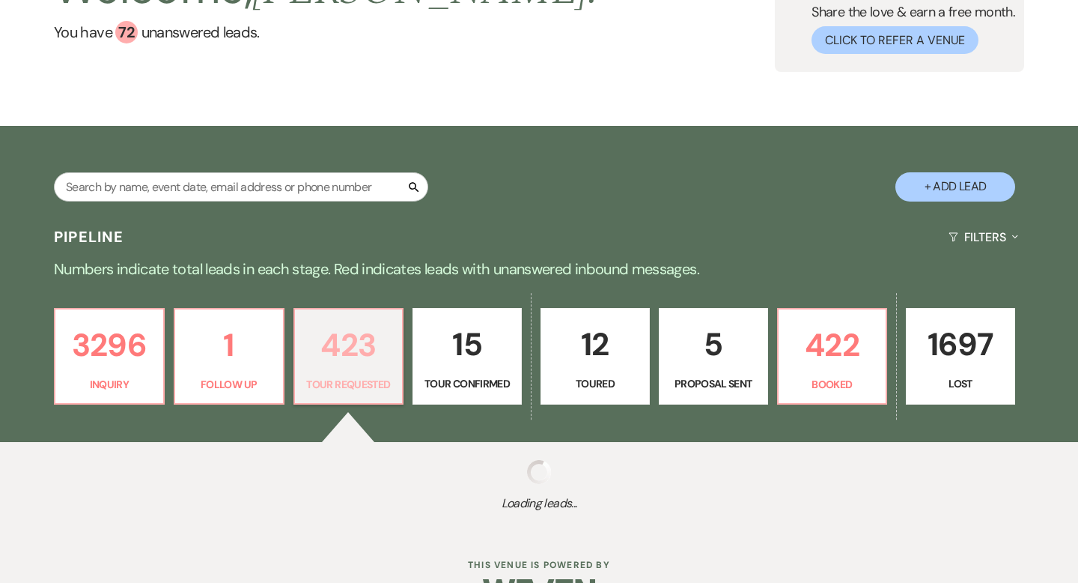
select select "2"
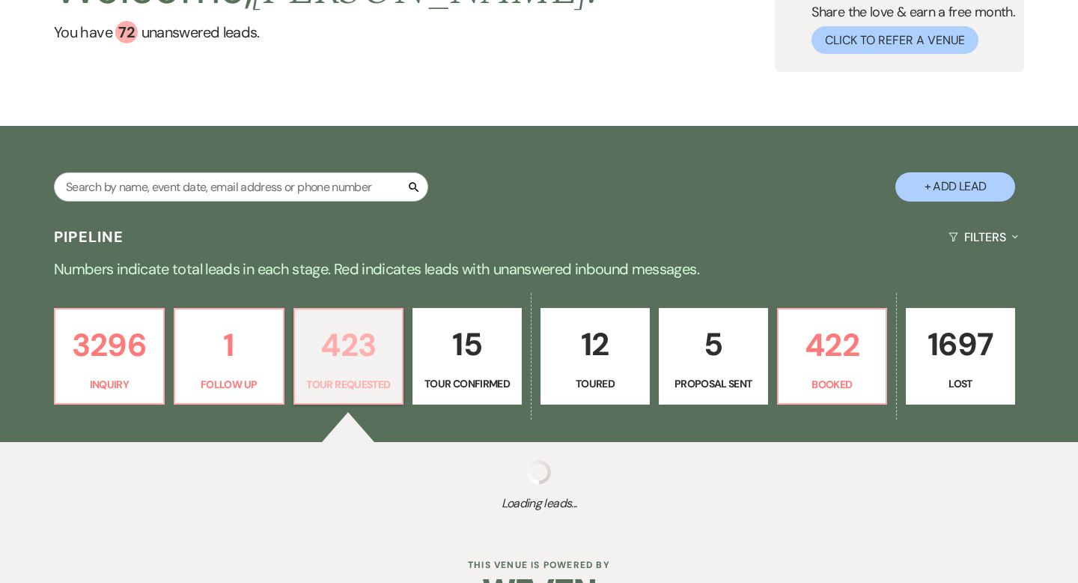
select select "2"
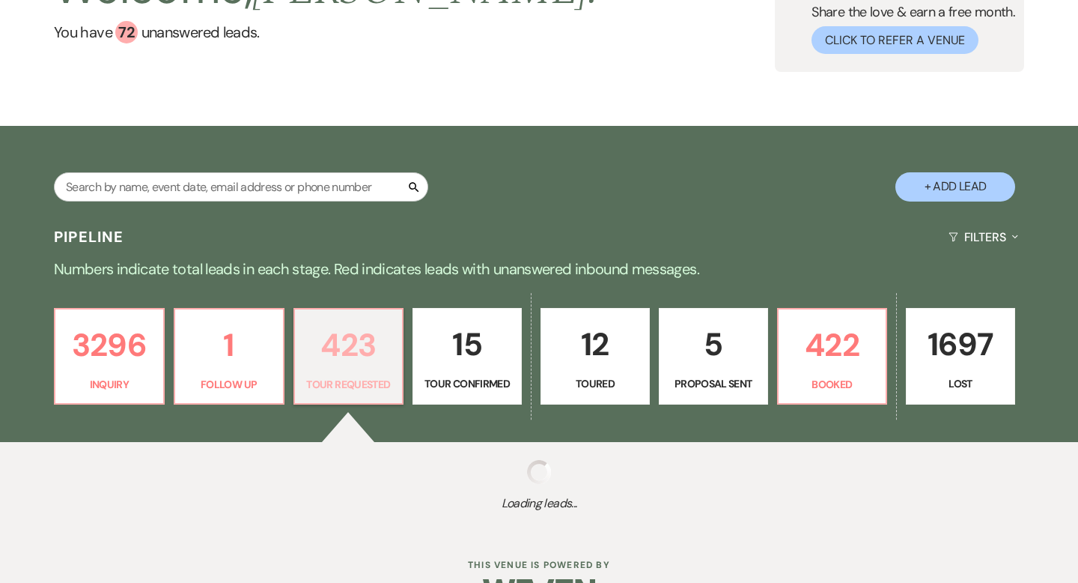
select select "2"
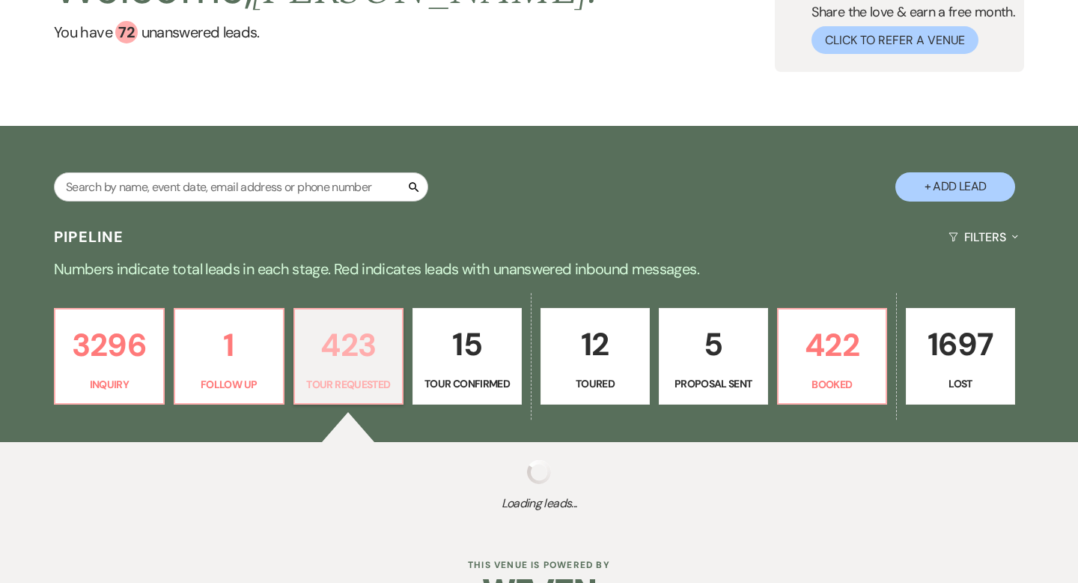
select select "2"
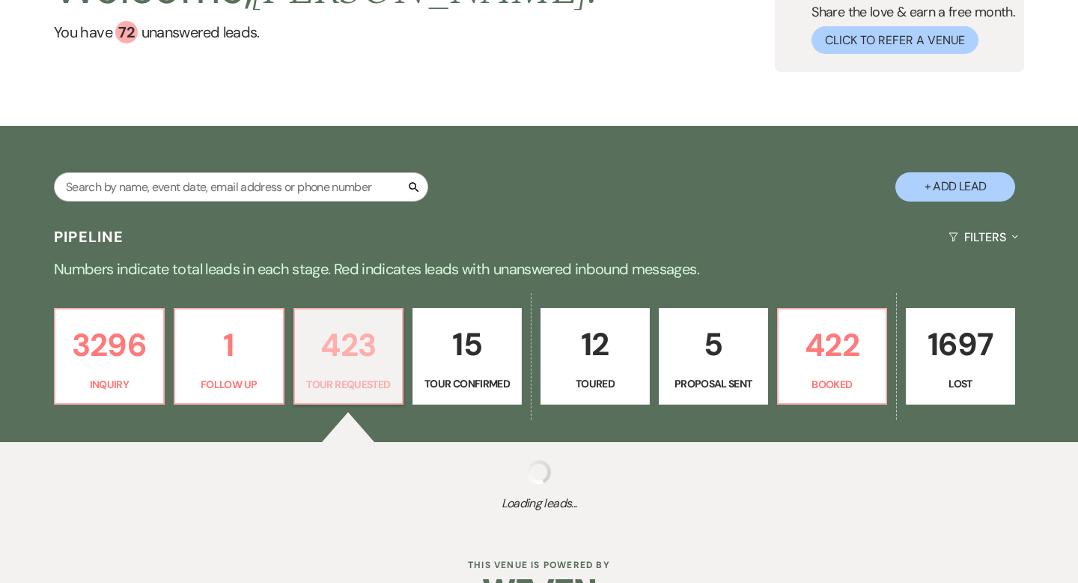
select select "2"
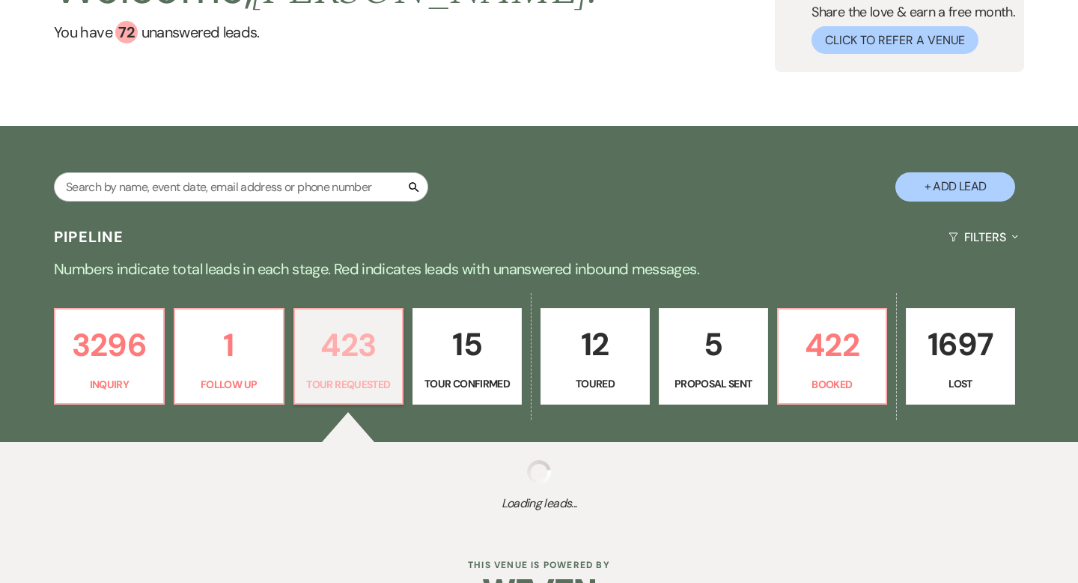
select select "2"
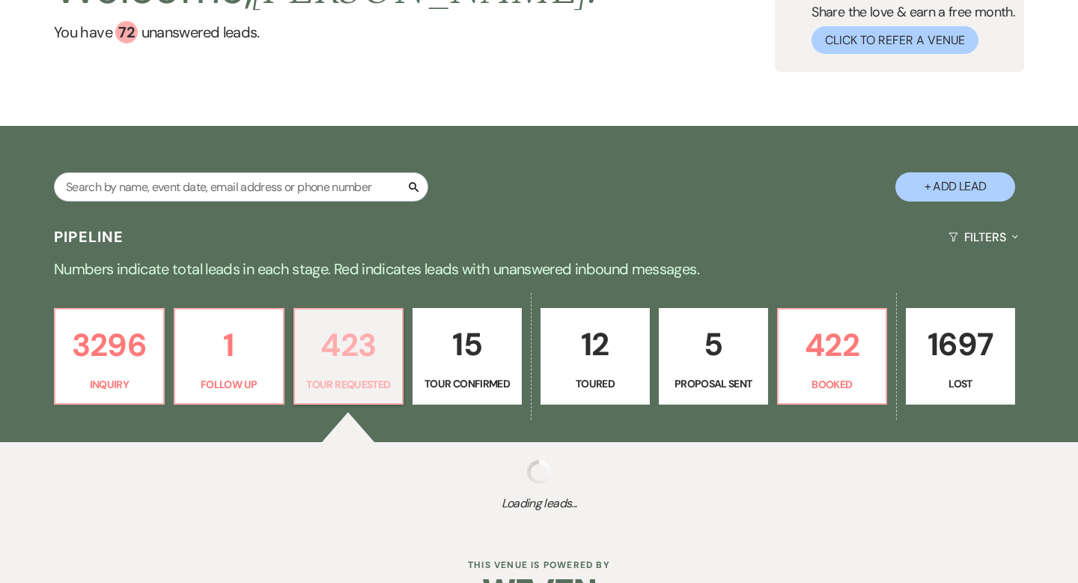
select select "2"
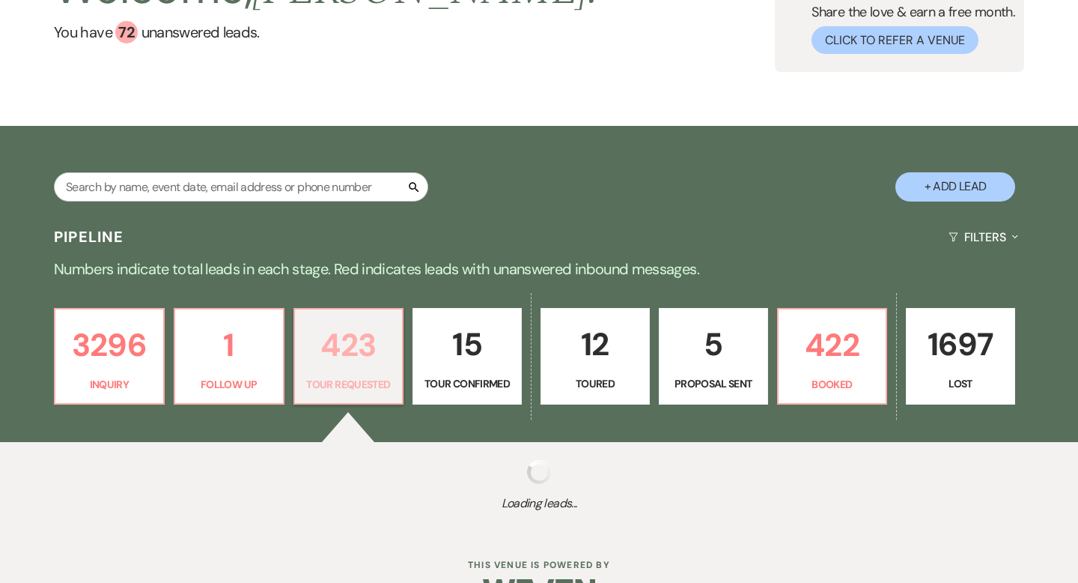
select select "2"
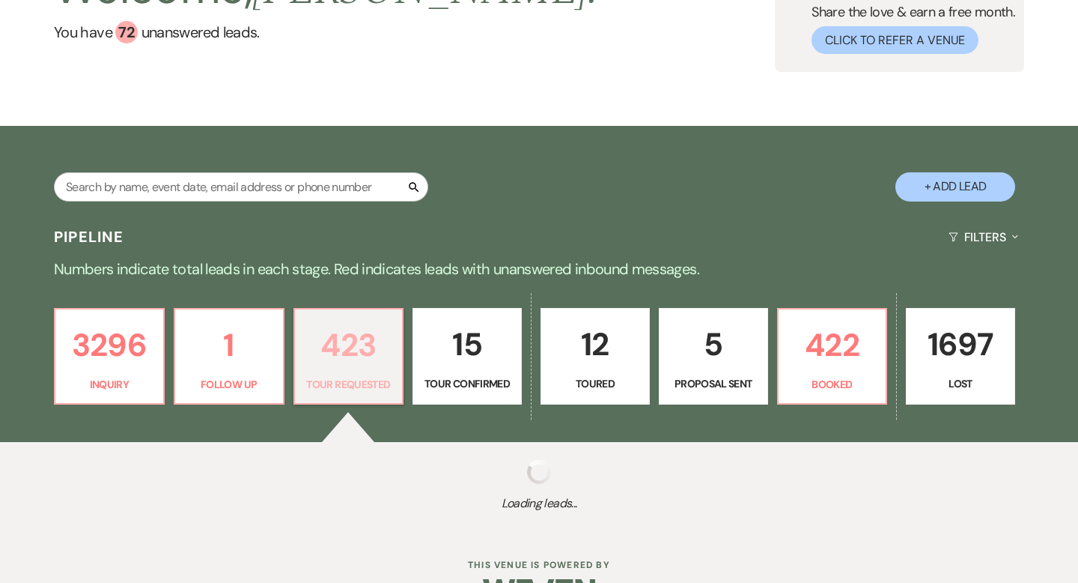
select select "2"
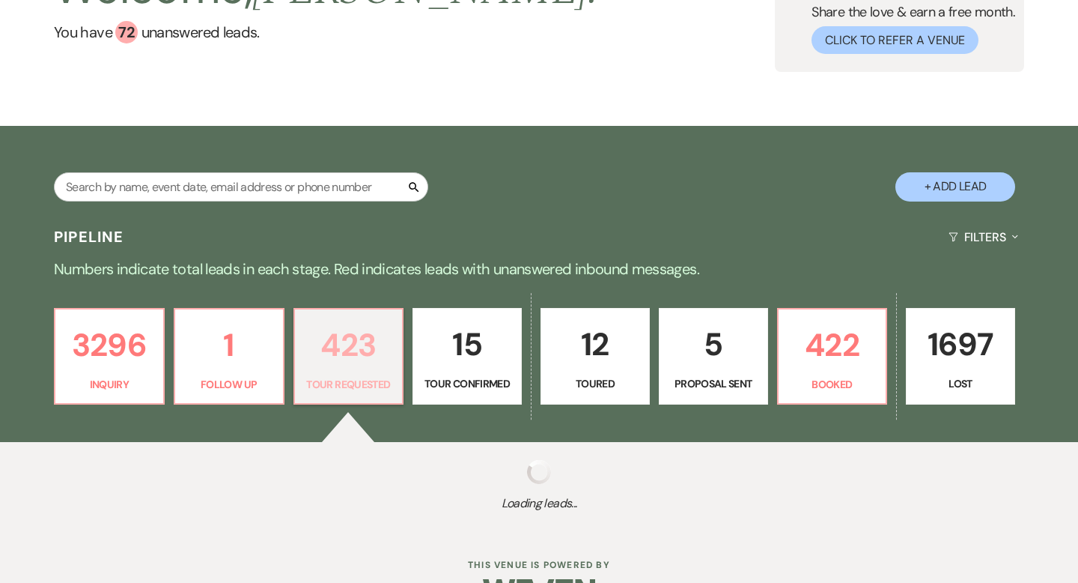
select select "2"
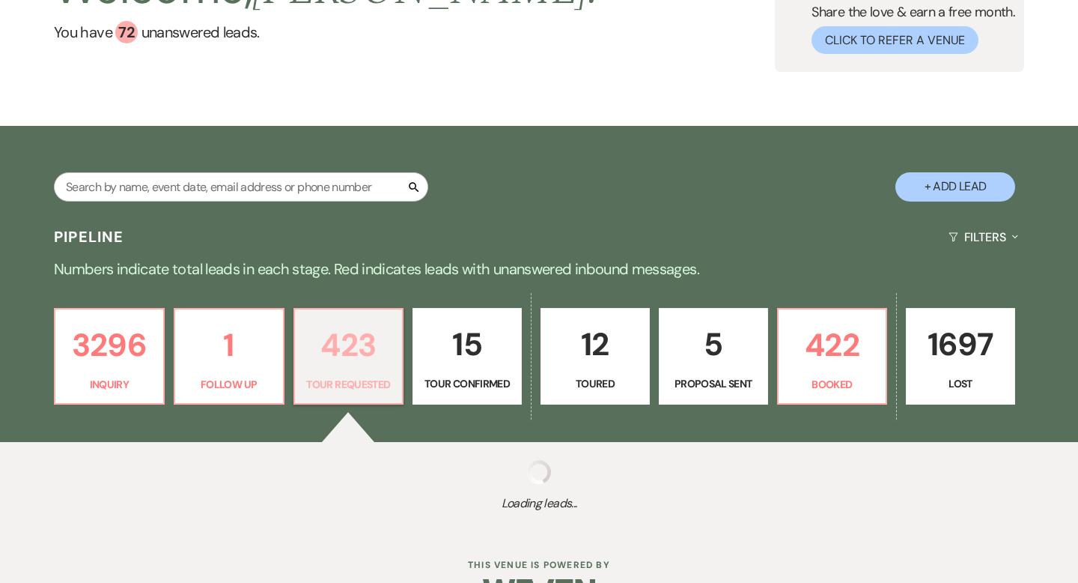
select select "2"
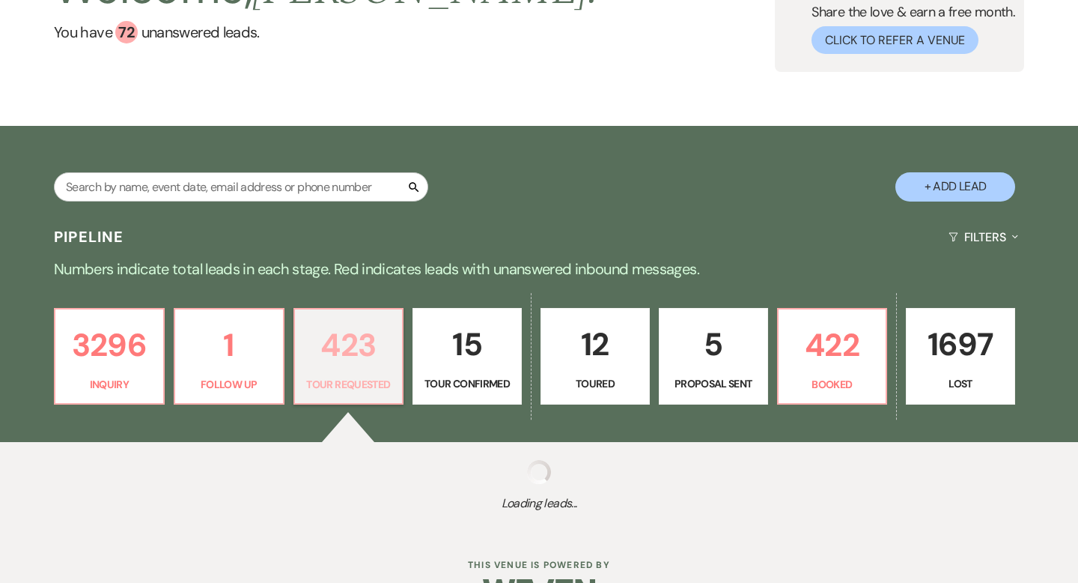
select select "2"
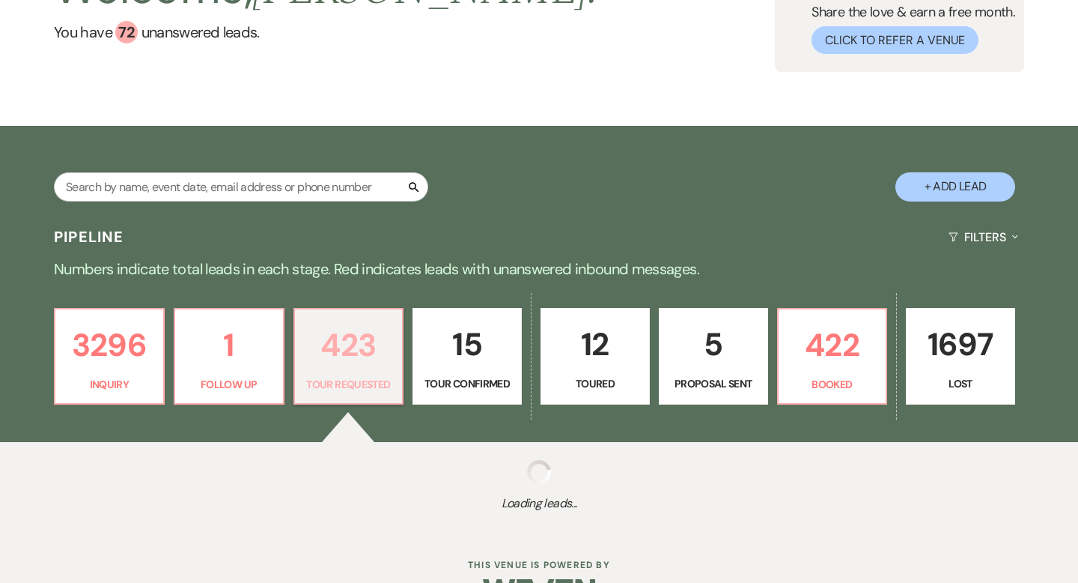
select select "2"
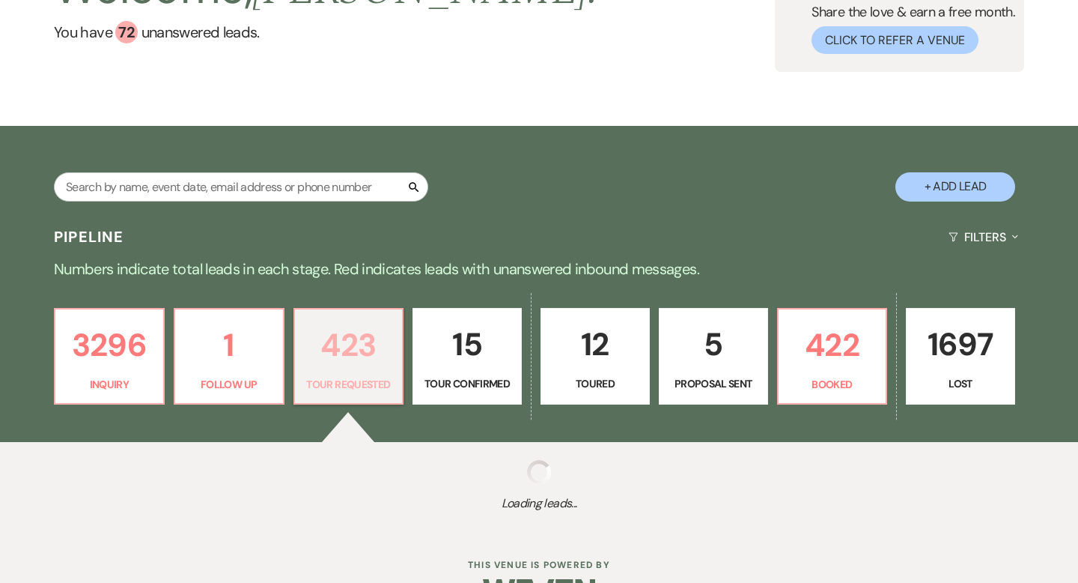
select select "2"
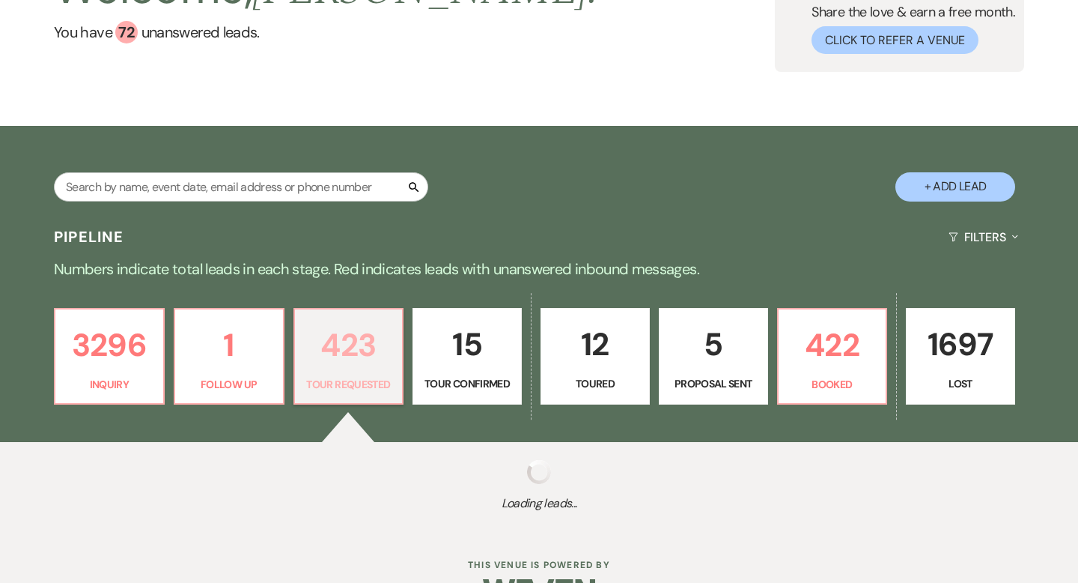
select select "2"
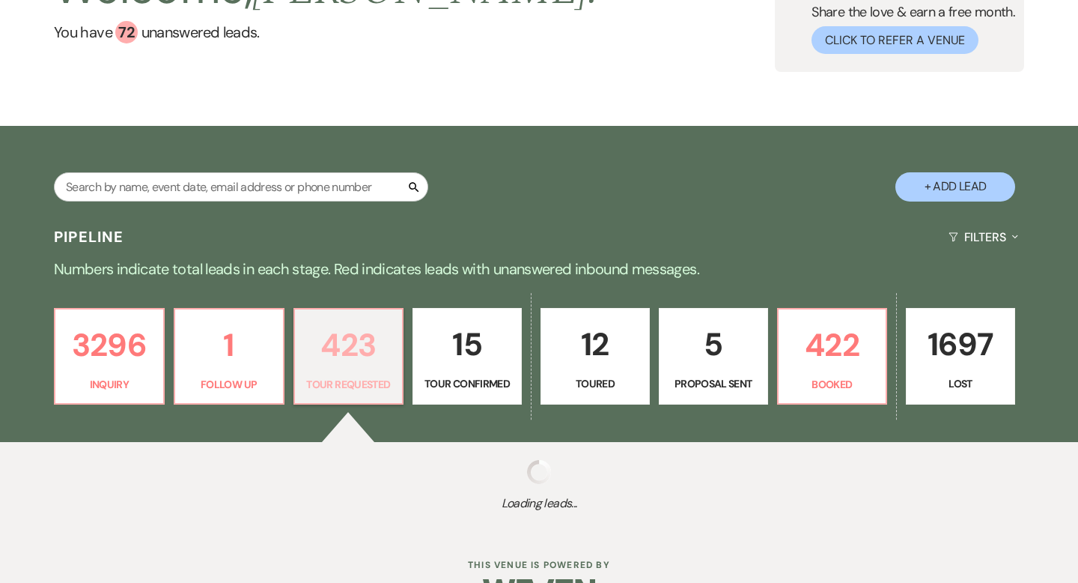
select select "2"
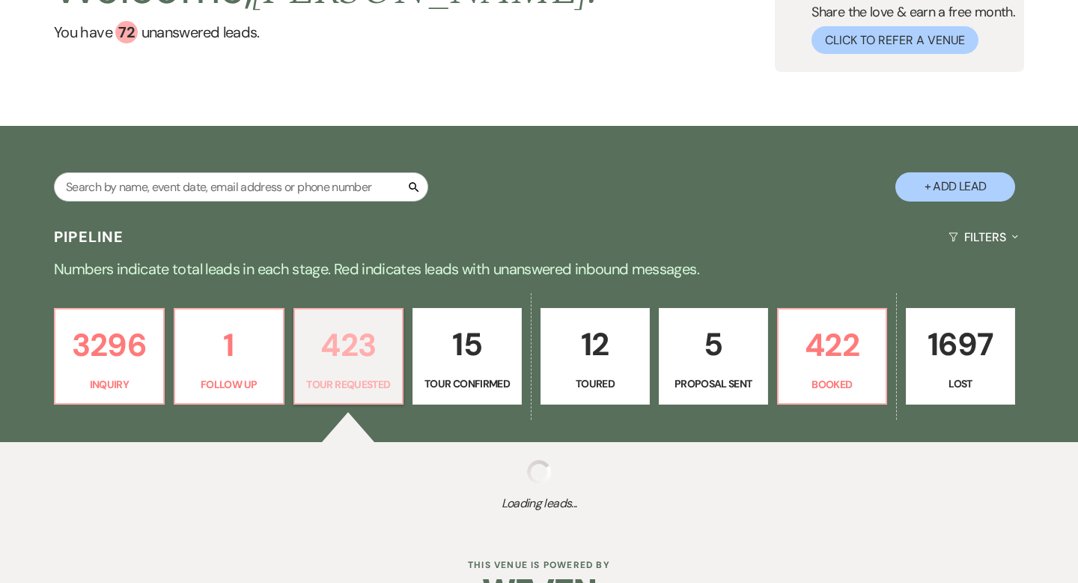
select select "2"
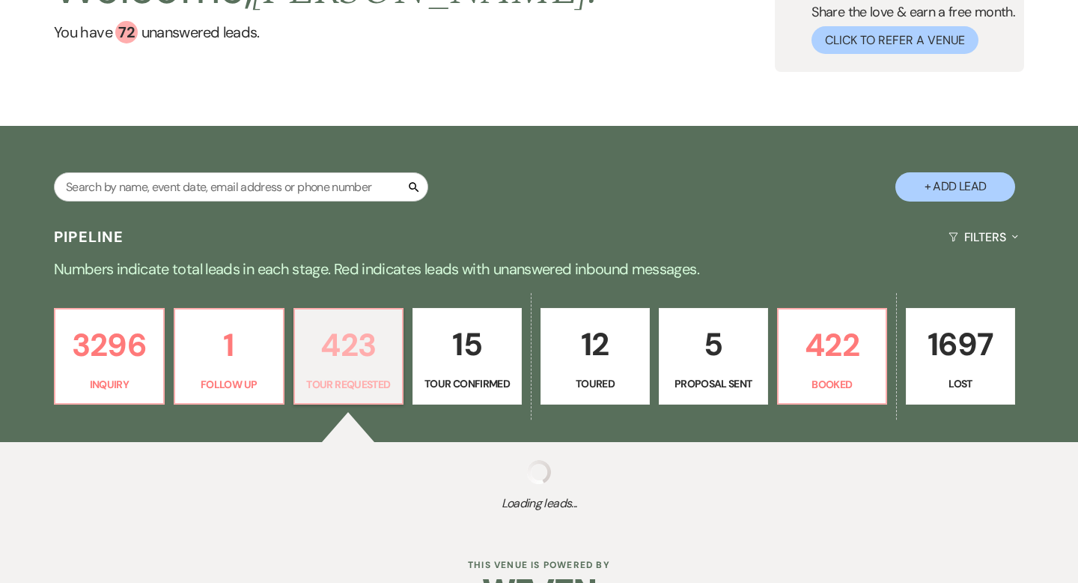
select select "2"
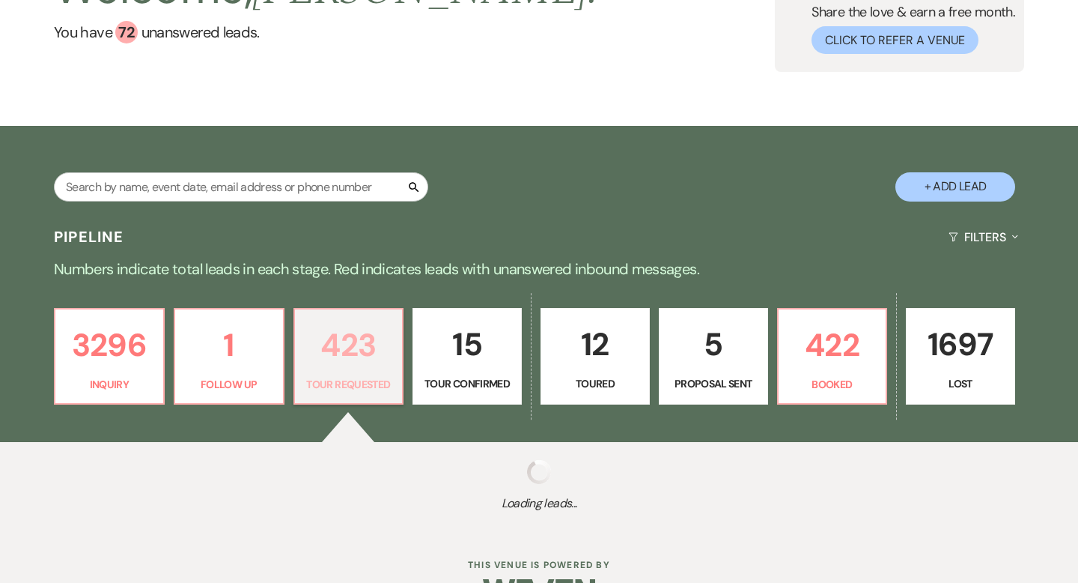
select select "2"
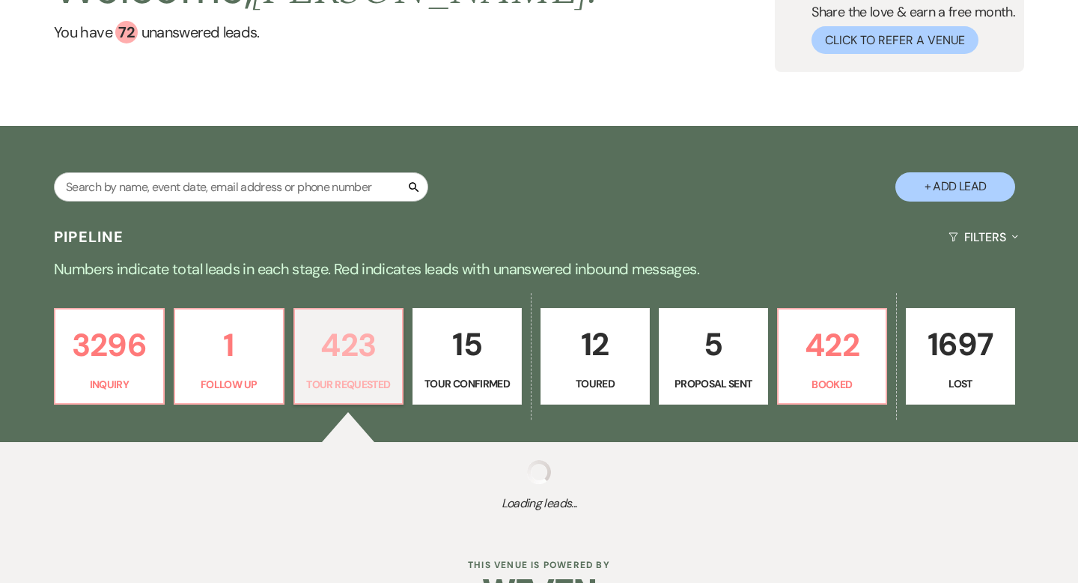
select select "2"
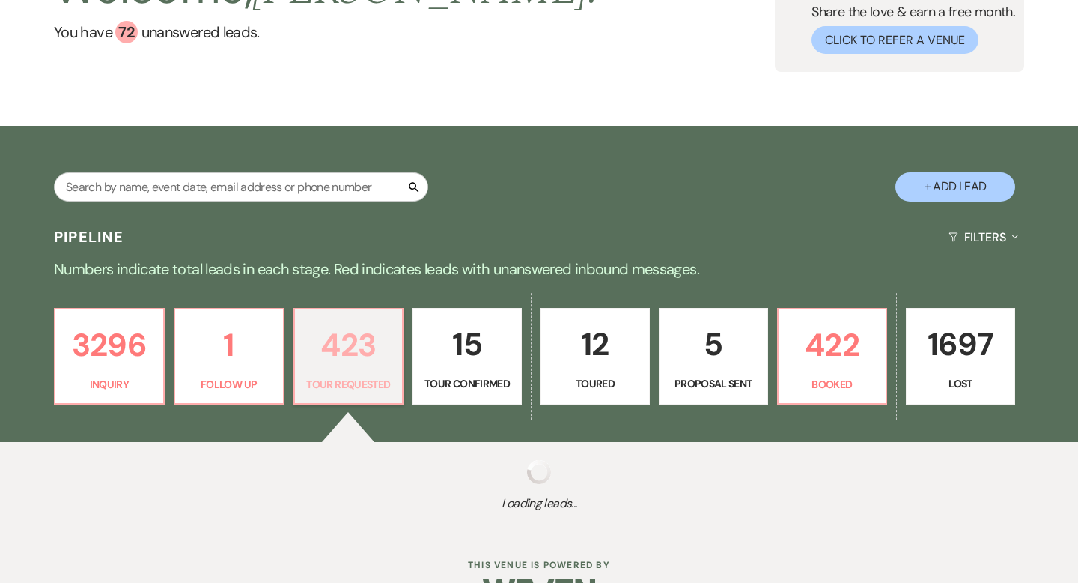
select select "2"
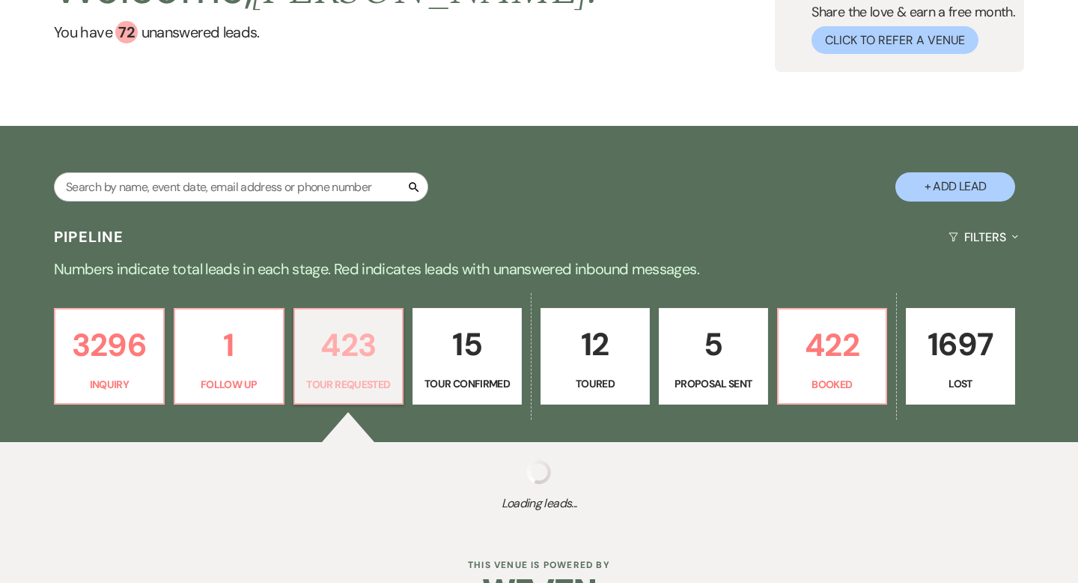
select select "2"
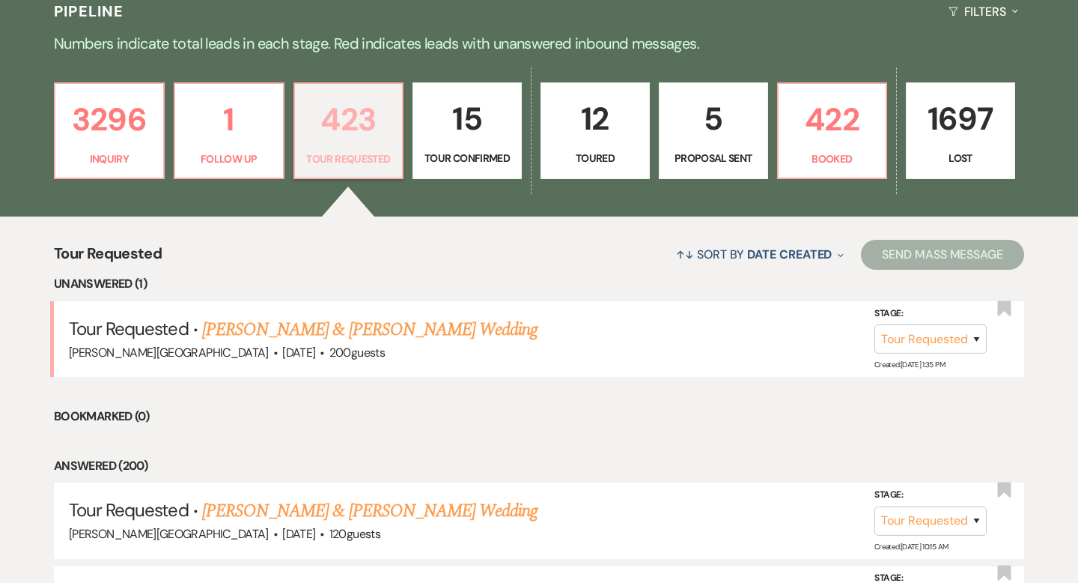
scroll to position [362, 0]
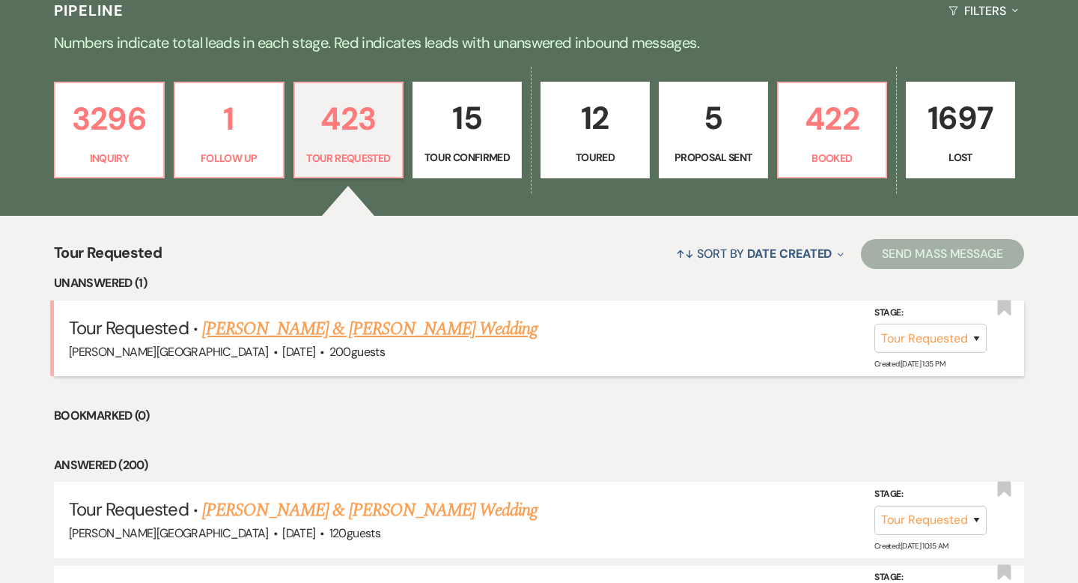
click at [323, 332] on link "[PERSON_NAME] & [PERSON_NAME] Wedding" at bounding box center [369, 328] width 335 height 27
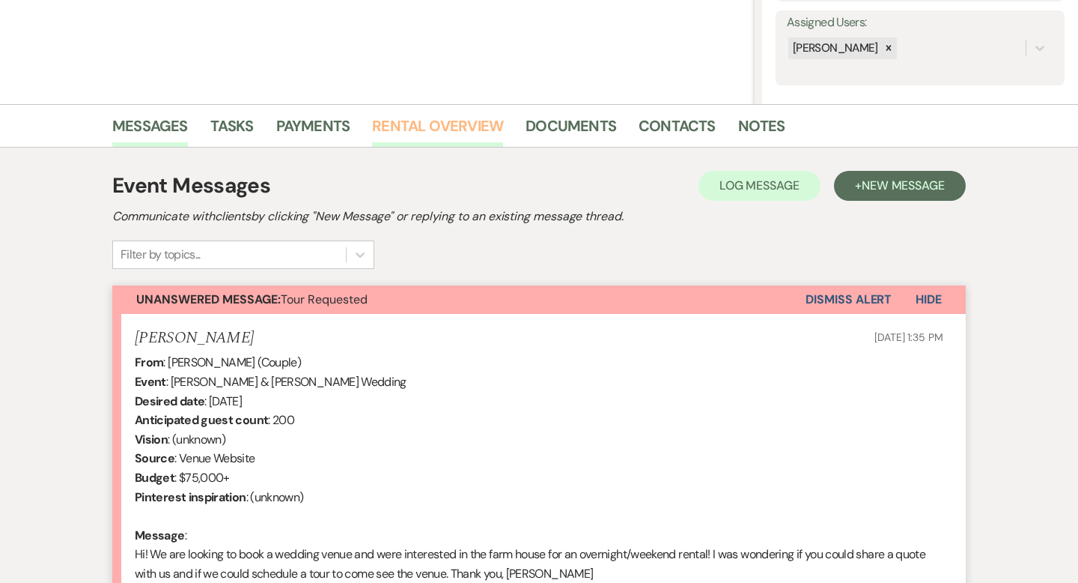
scroll to position [431, 0]
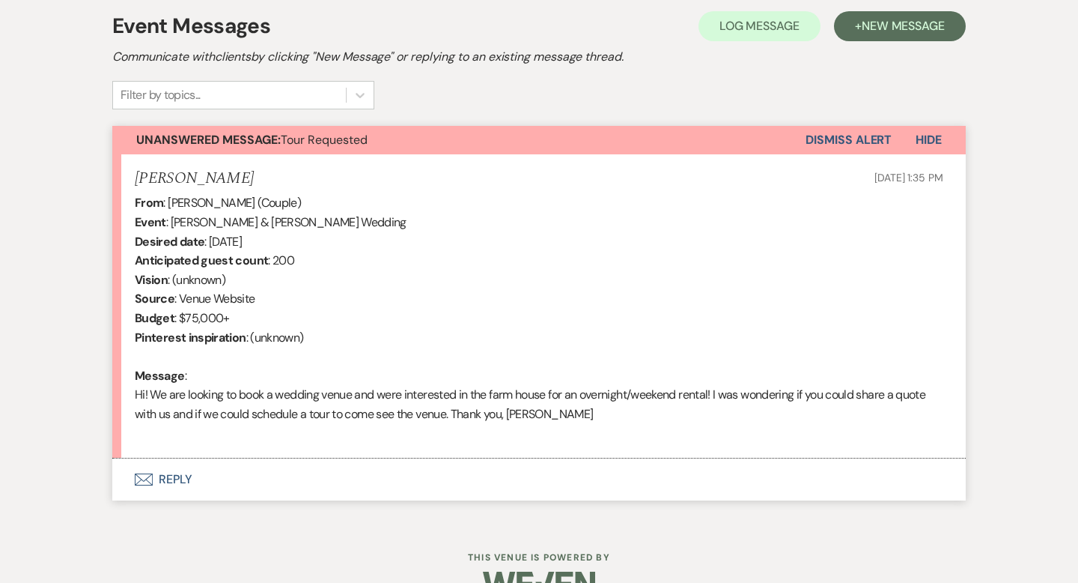
click at [171, 474] on button "Envelope Reply" at bounding box center [539, 479] width 854 height 42
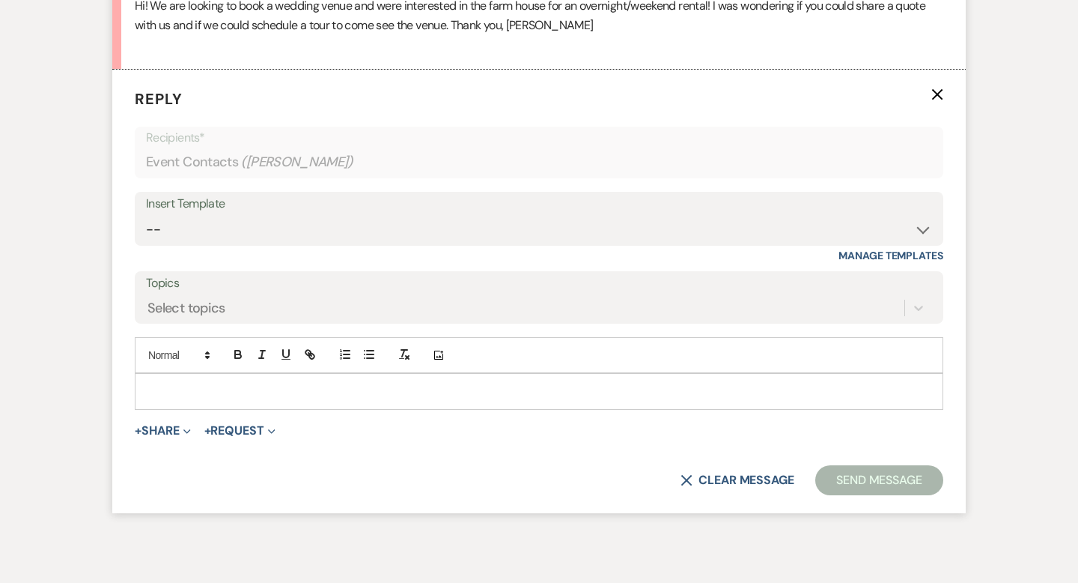
scroll to position [820, 0]
click at [185, 228] on select "-- Weven Planning Portal Introduction (Booked Events) Wedding Packages Booking …" at bounding box center [539, 229] width 786 height 29
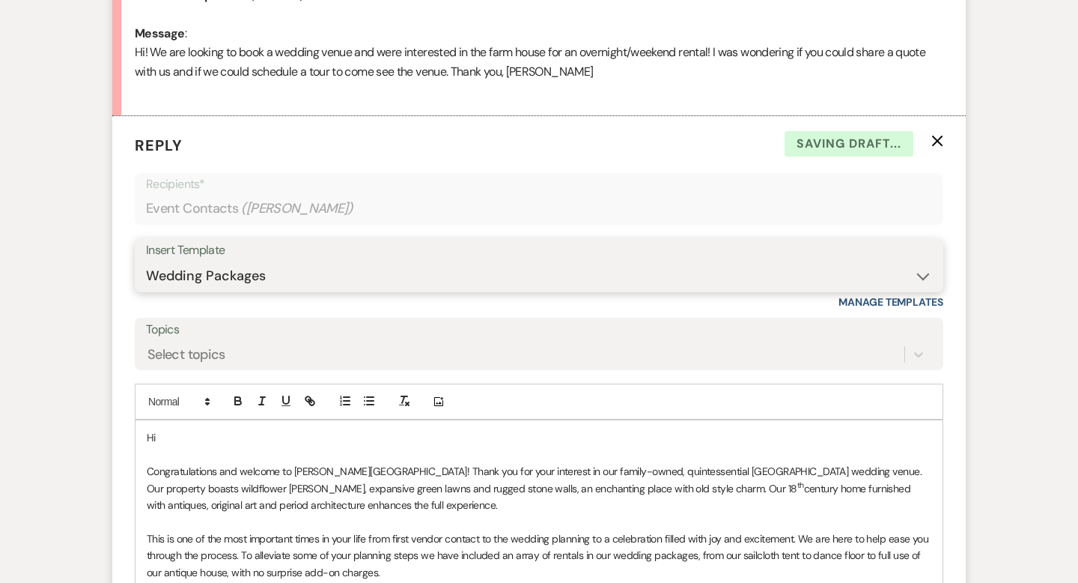
scroll to position [770, 0]
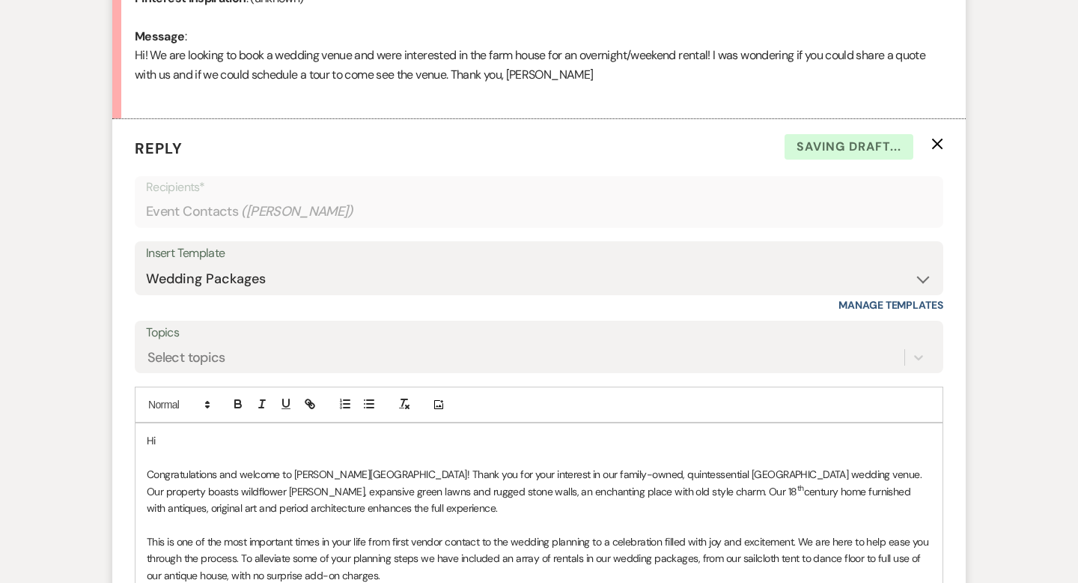
click at [182, 449] on p at bounding box center [539, 457] width 785 height 16
click at [179, 434] on p "Hi" at bounding box center [539, 440] width 785 height 16
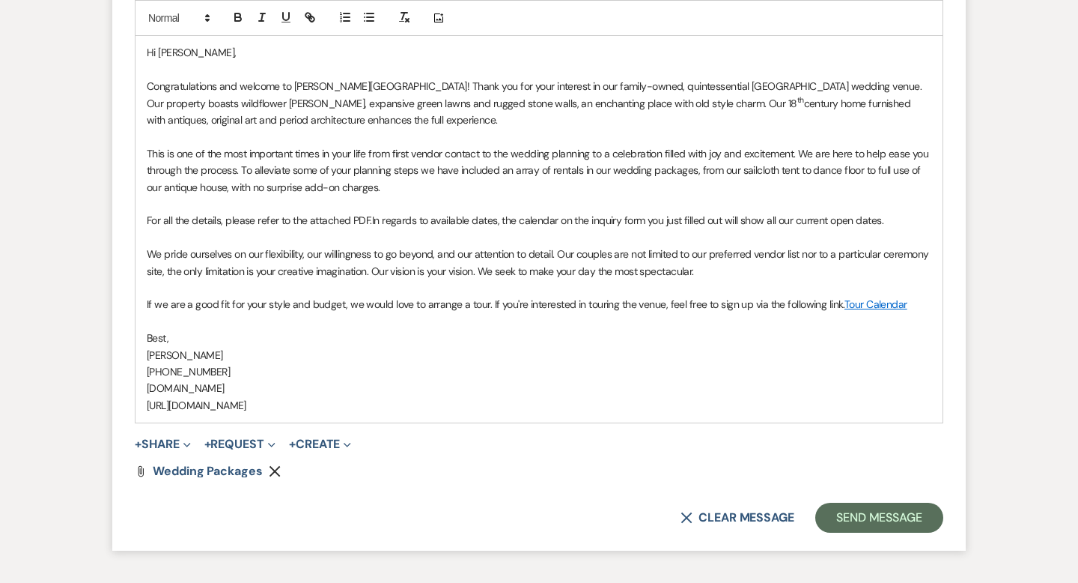
scroll to position [1262, 0]
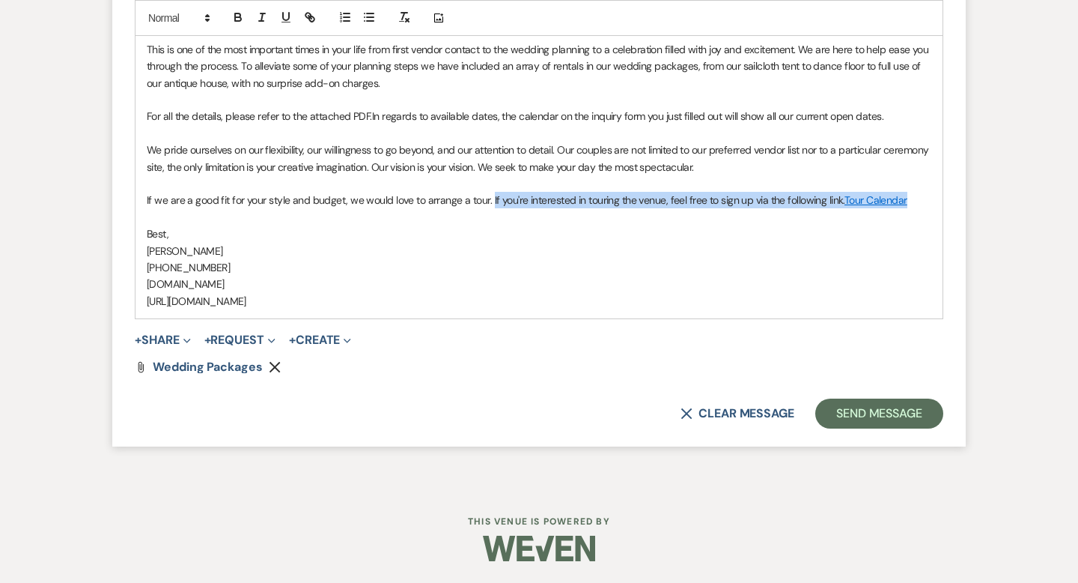
drag, startPoint x: 910, startPoint y: 204, endPoint x: 489, endPoint y: 204, distance: 420.8
click at [489, 204] on p "If we are a good fit for your style and budget, we would love to arrange a tour…" at bounding box center [539, 200] width 785 height 16
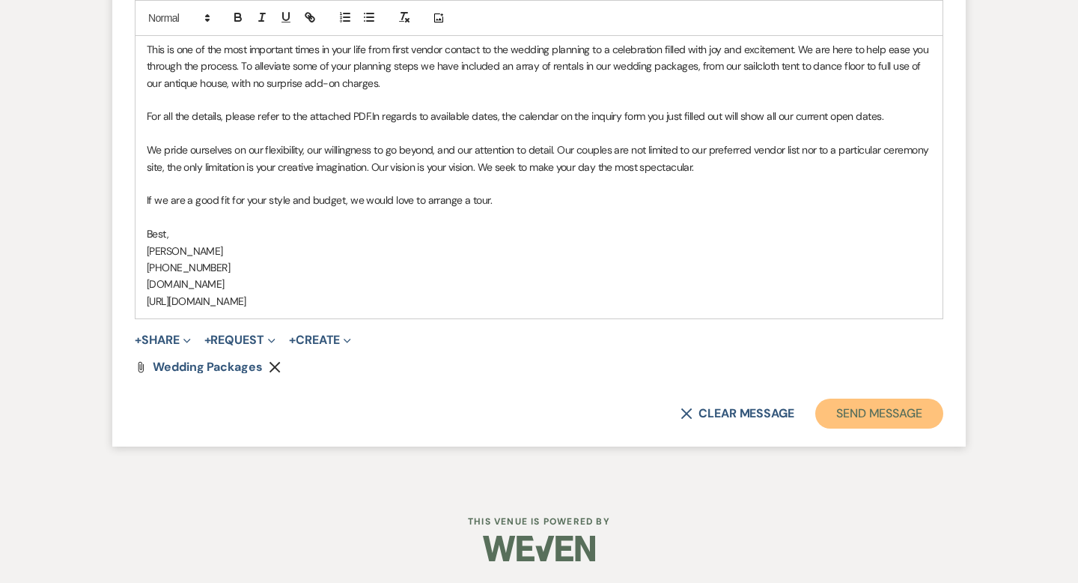
click at [852, 407] on button "Send Message" at bounding box center [879, 413] width 128 height 30
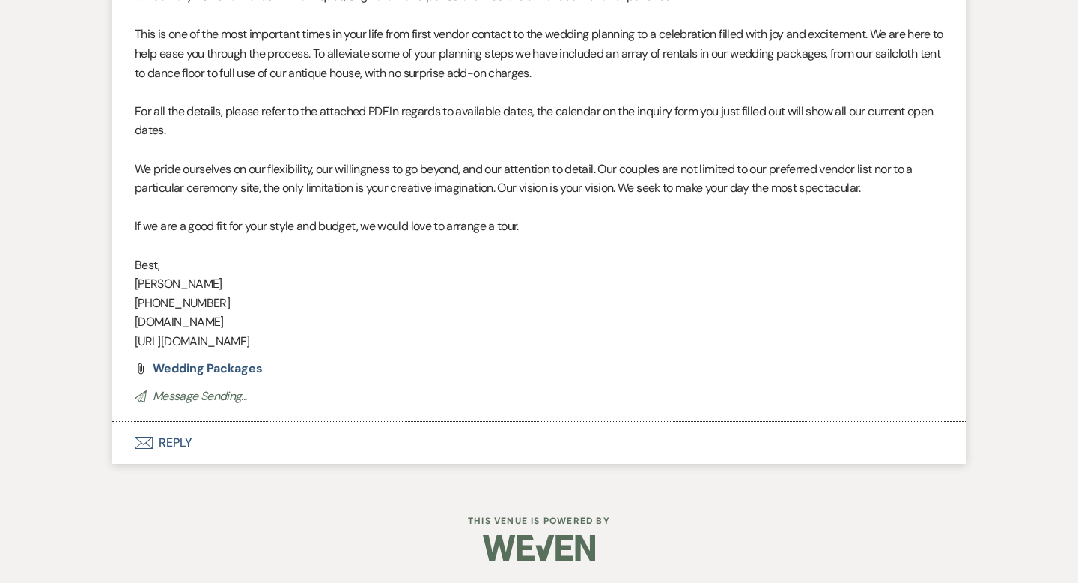
scroll to position [0, 0]
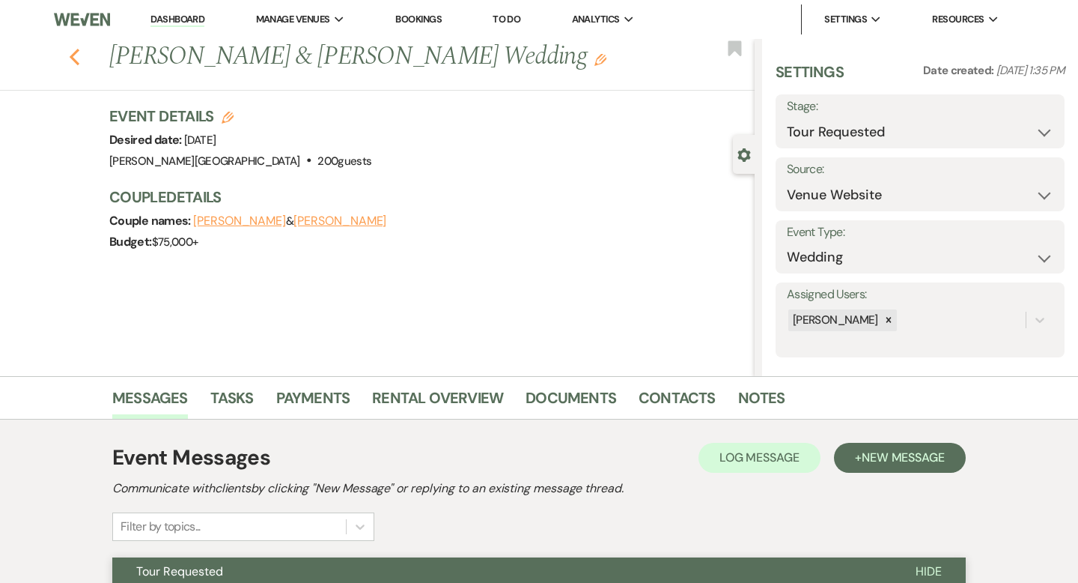
click at [76, 55] on icon "Previous" at bounding box center [74, 57] width 11 height 18
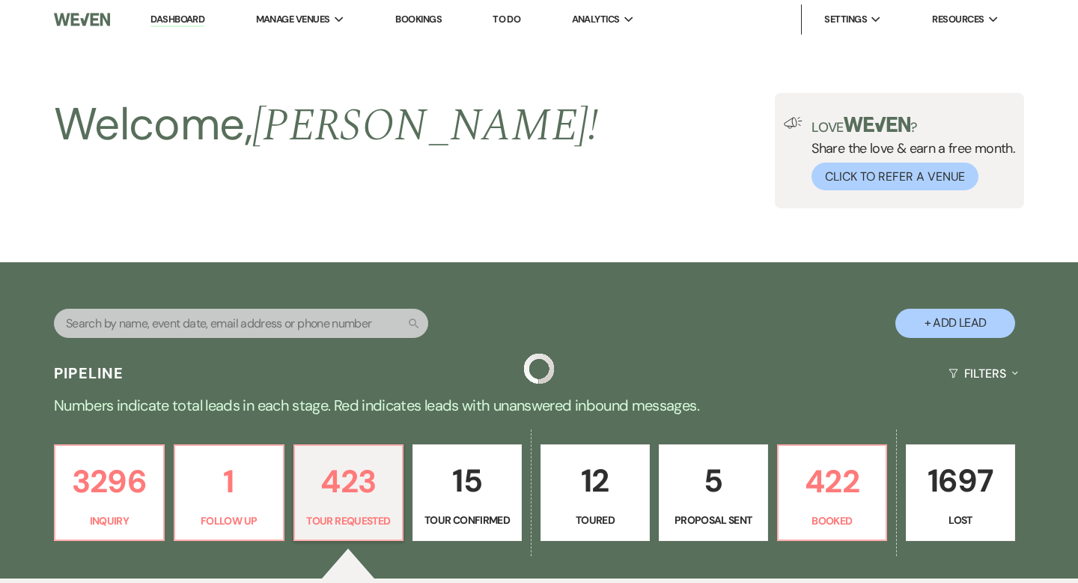
scroll to position [362, 0]
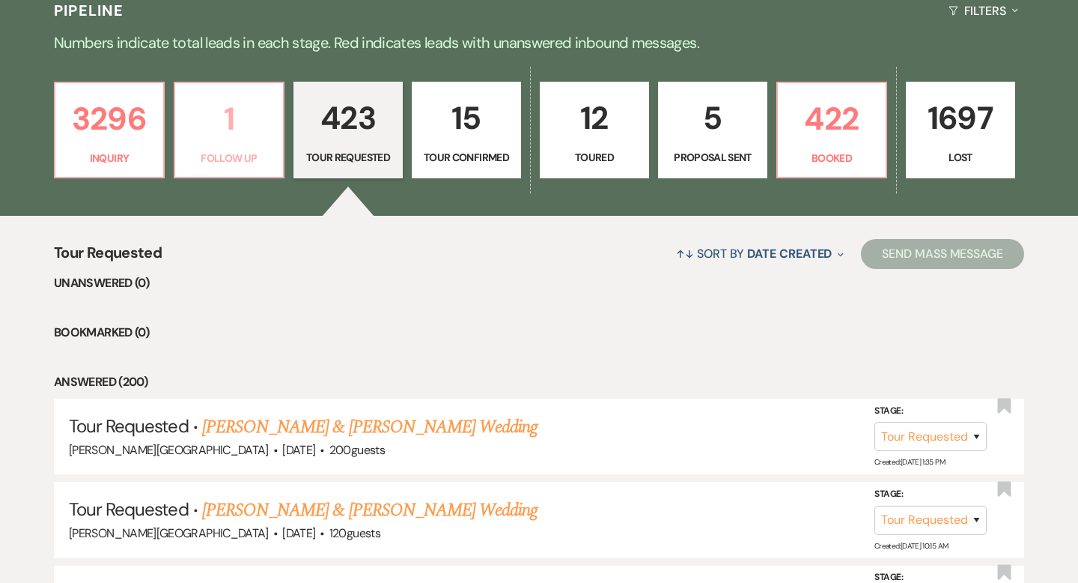
click at [230, 137] on p "1" at bounding box center [229, 119] width 90 height 50
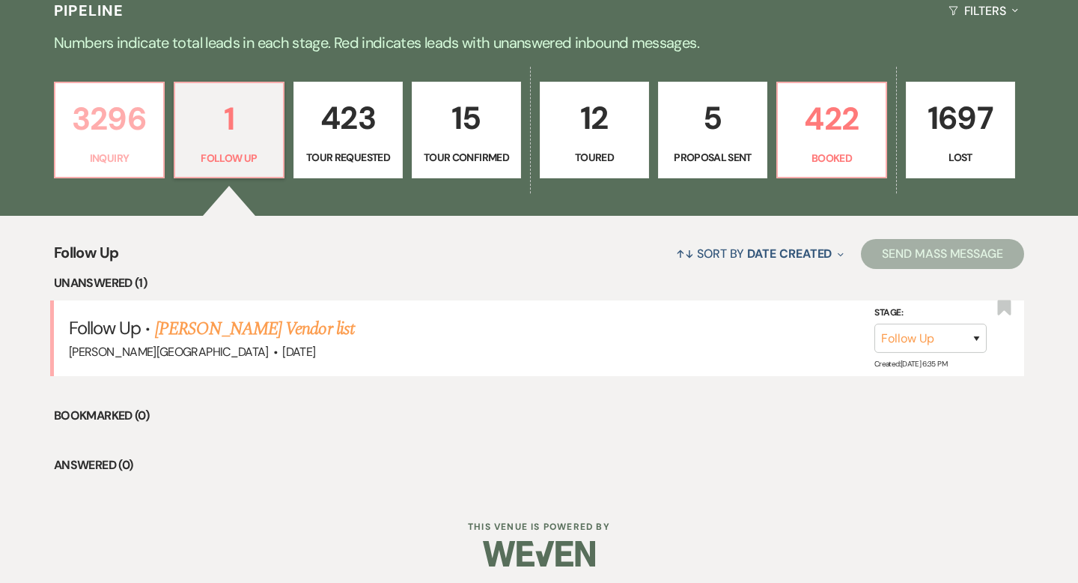
click at [112, 139] on p "3296" at bounding box center [109, 119] width 90 height 50
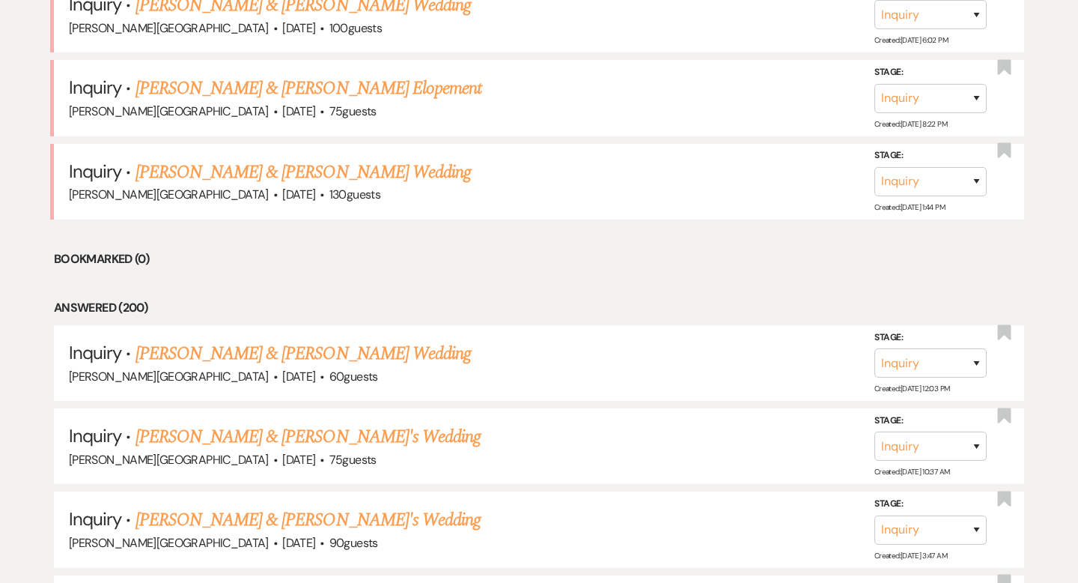
scroll to position [5600, 0]
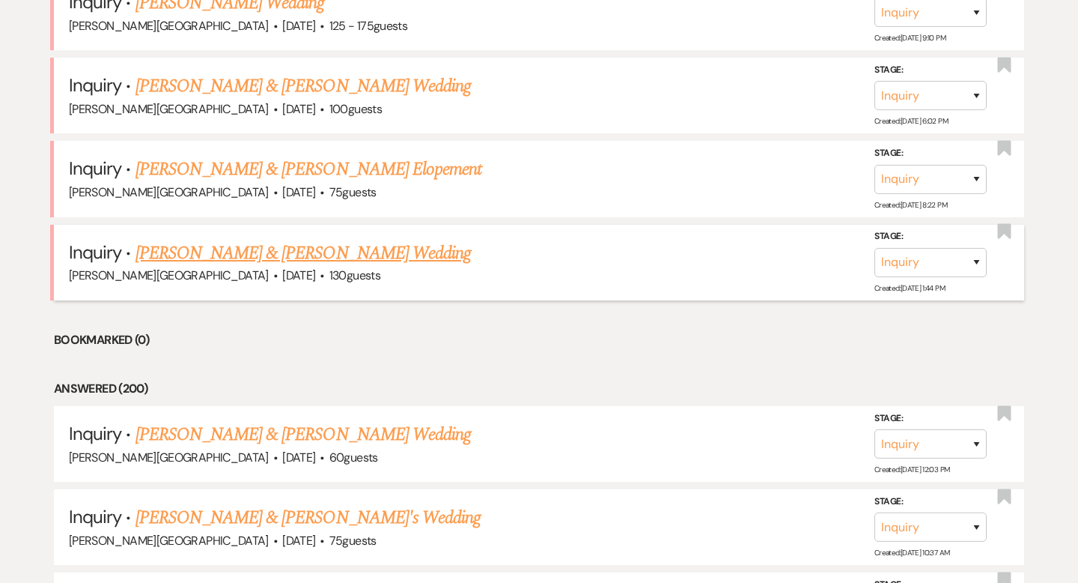
click at [201, 240] on link "[PERSON_NAME] & [PERSON_NAME] Wedding" at bounding box center [303, 253] width 335 height 27
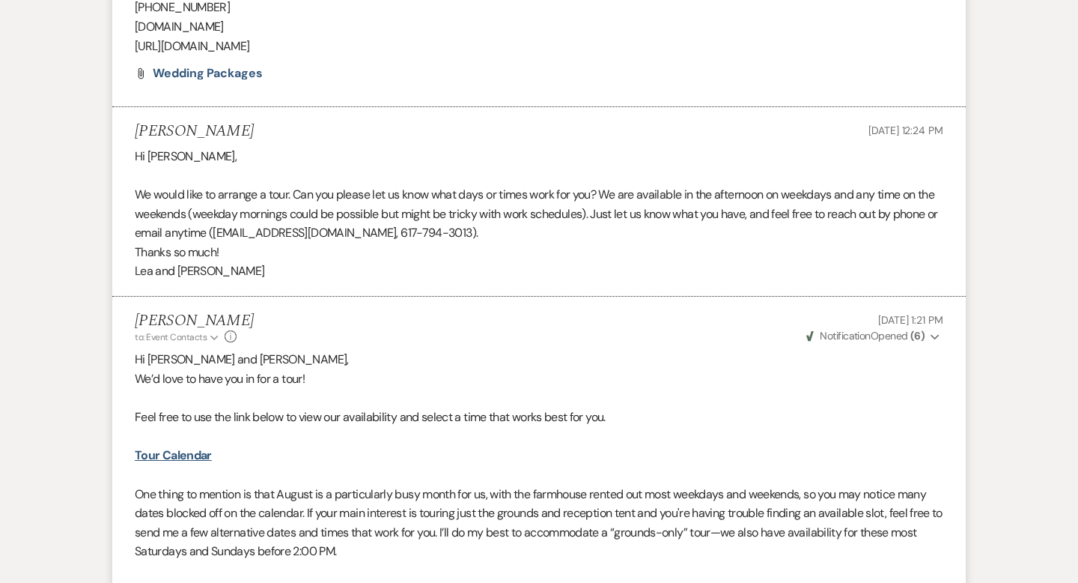
scroll to position [1653, 0]
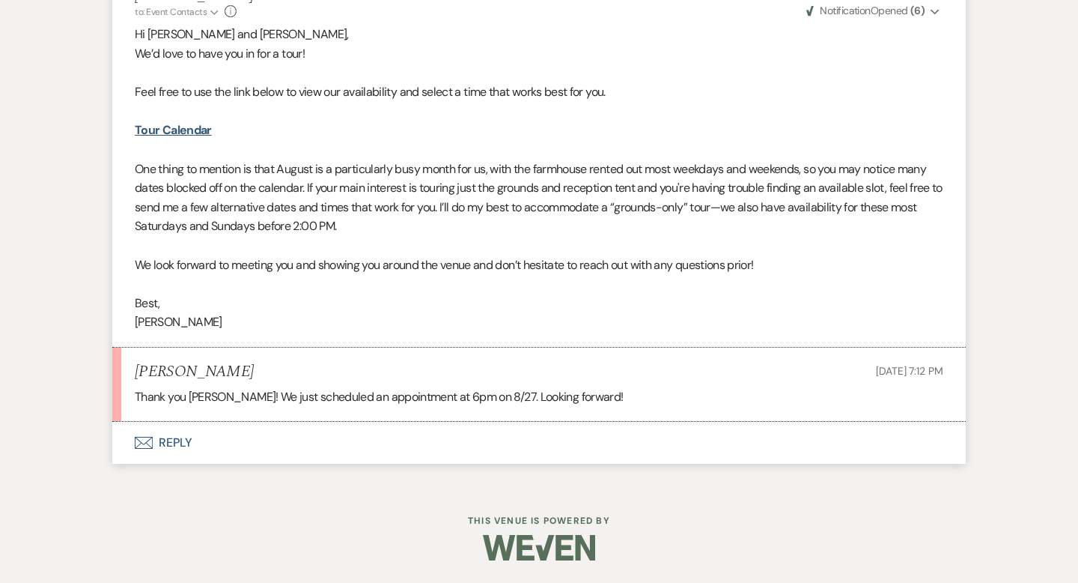
click at [172, 443] on button "Envelope Reply" at bounding box center [539, 443] width 854 height 42
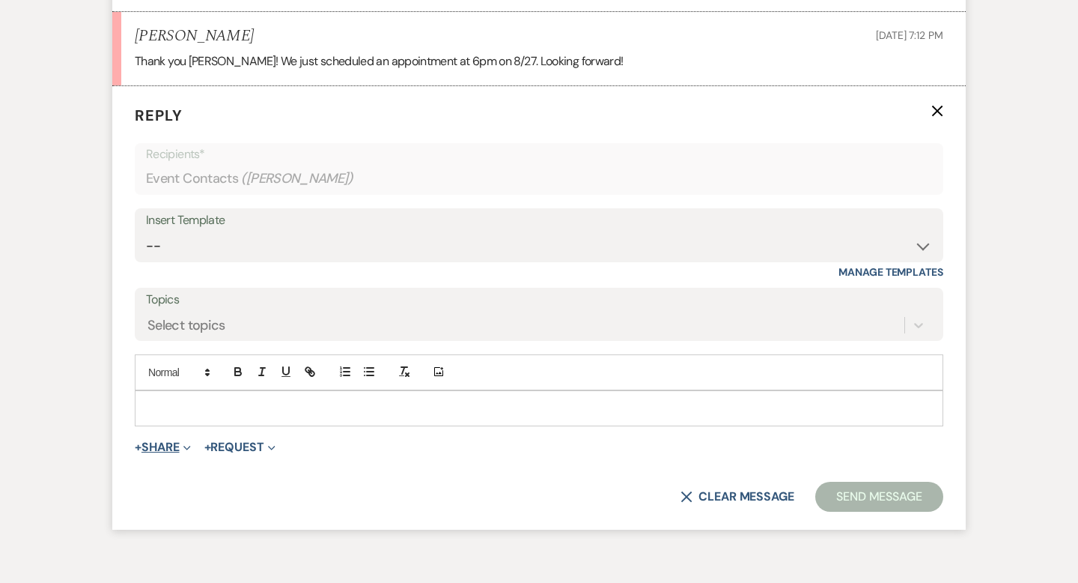
scroll to position [2005, 0]
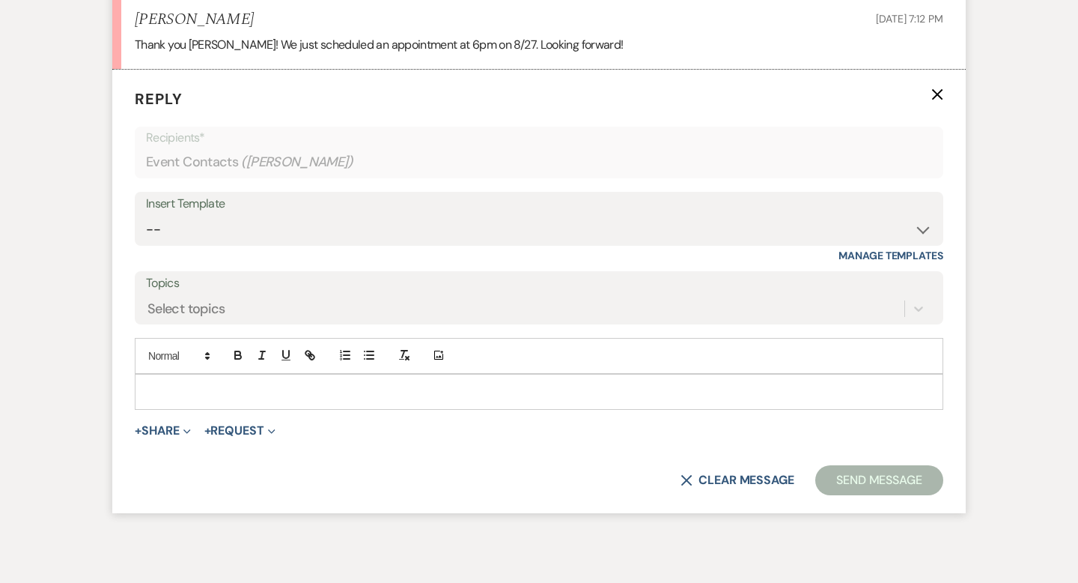
click at [181, 401] on div at bounding box center [539, 391] width 807 height 34
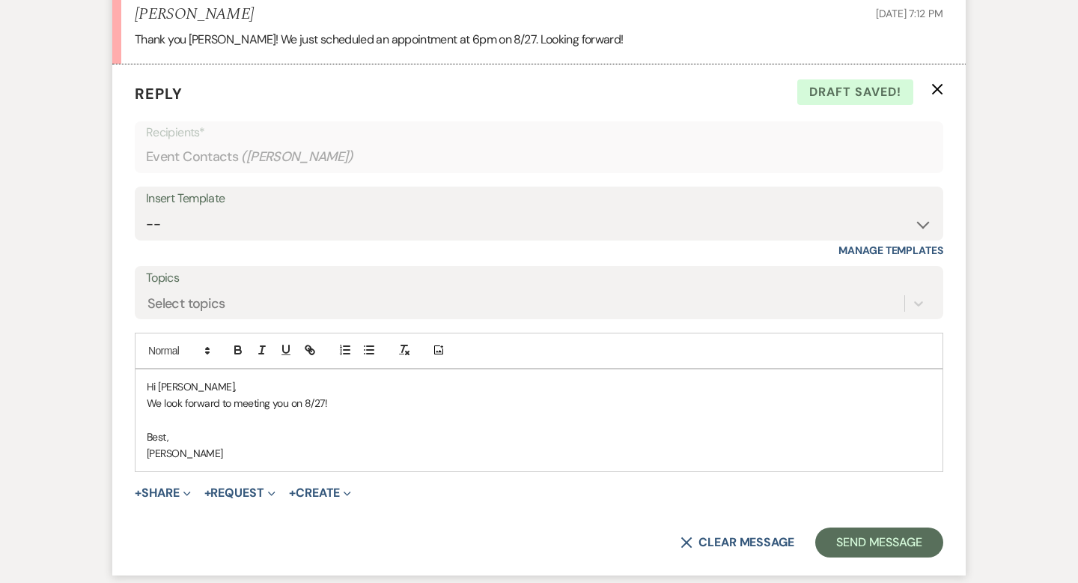
scroll to position [2017, 0]
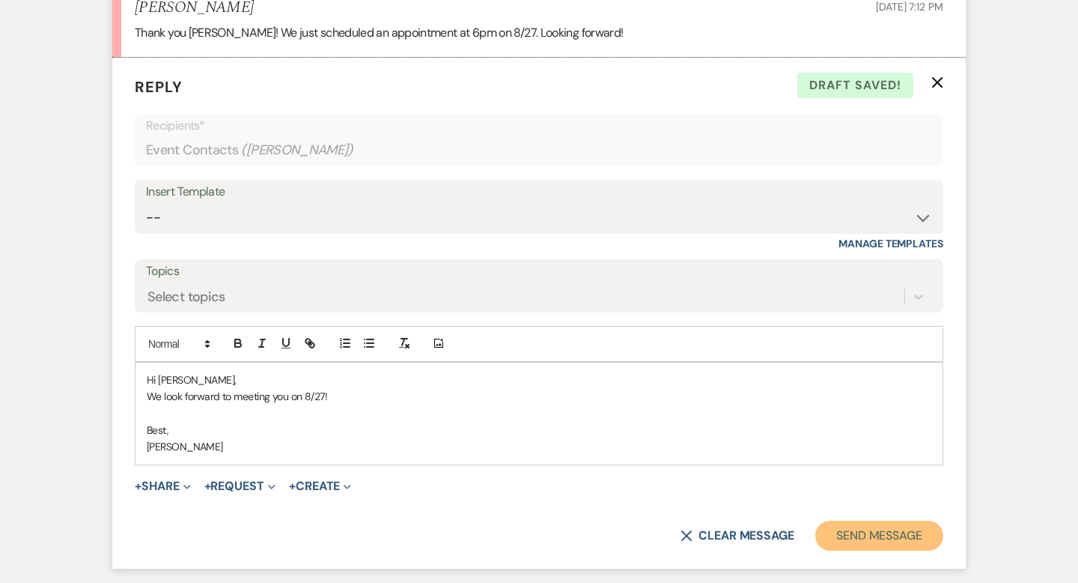
click at [842, 526] on button "Send Message" at bounding box center [879, 535] width 128 height 30
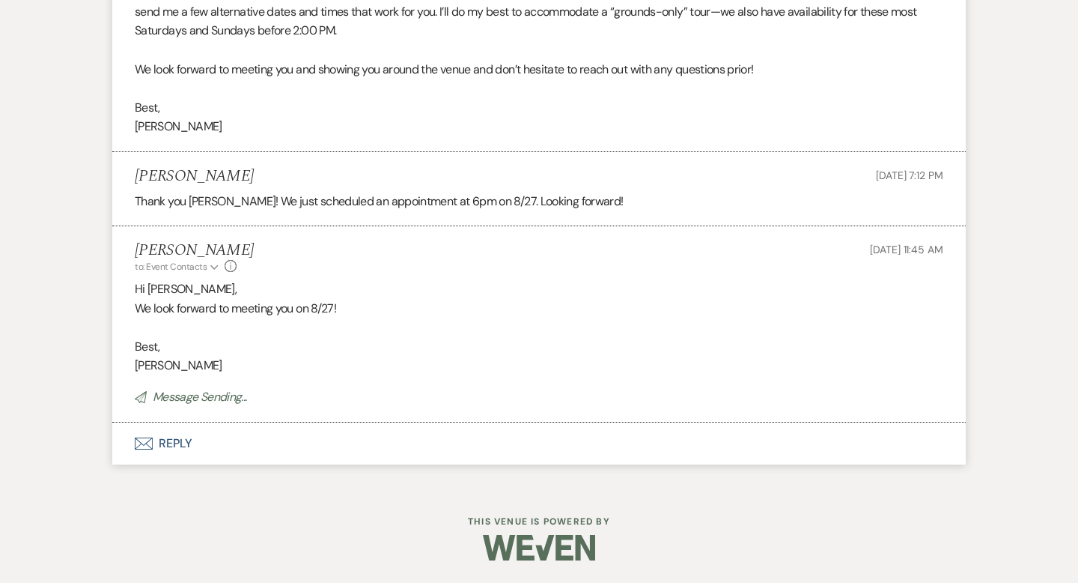
scroll to position [0, 0]
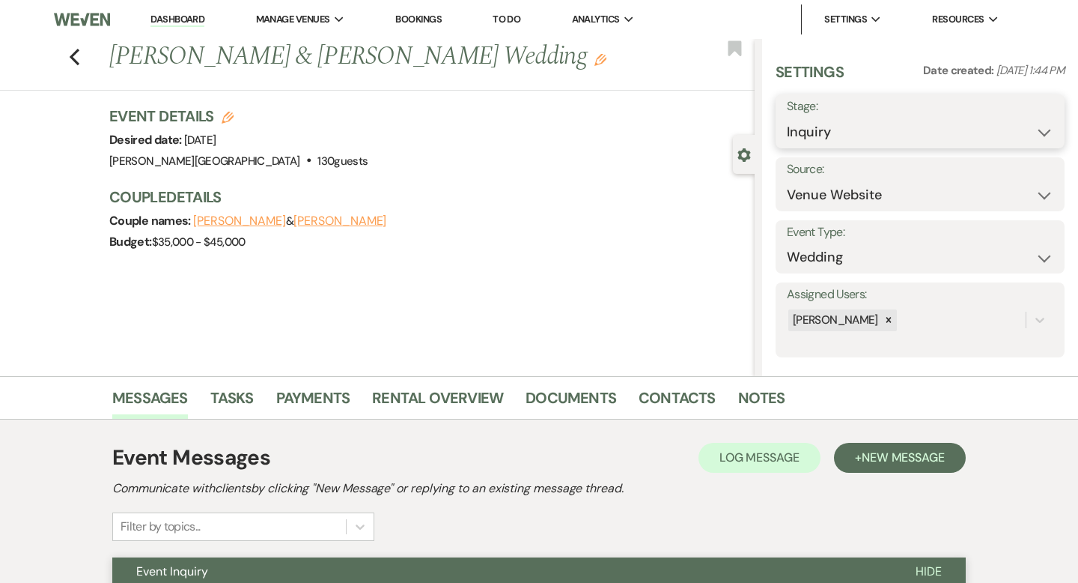
click at [887, 127] on select "Inquiry Follow Up Tour Requested Tour Confirmed Toured Proposal Sent Booked Lost" at bounding box center [920, 132] width 267 height 29
click at [1032, 118] on button "Save" at bounding box center [1035, 121] width 59 height 30
click at [79, 55] on icon "Previous" at bounding box center [74, 57] width 11 height 18
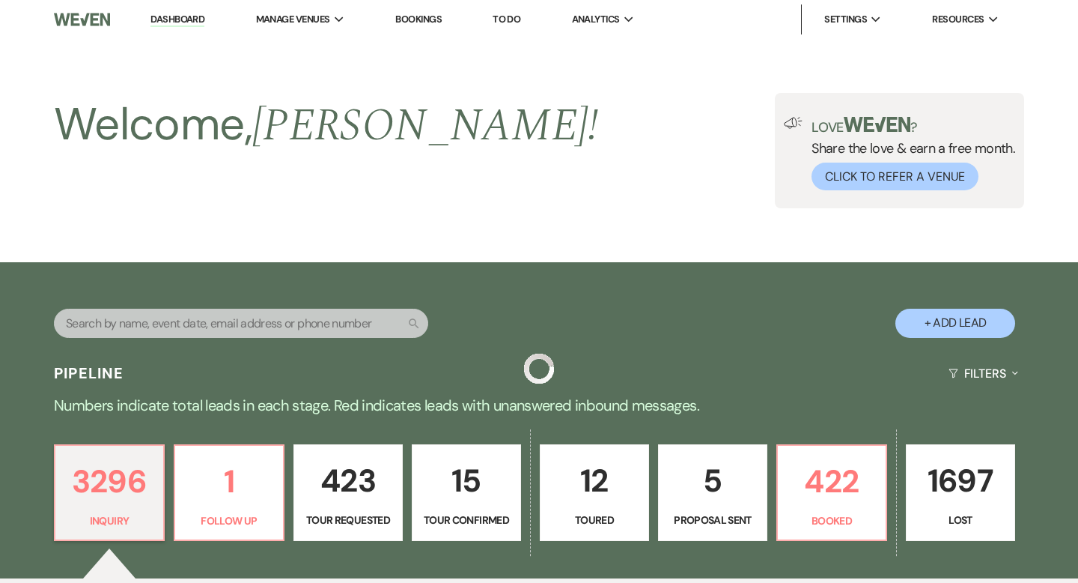
scroll to position [5600, 0]
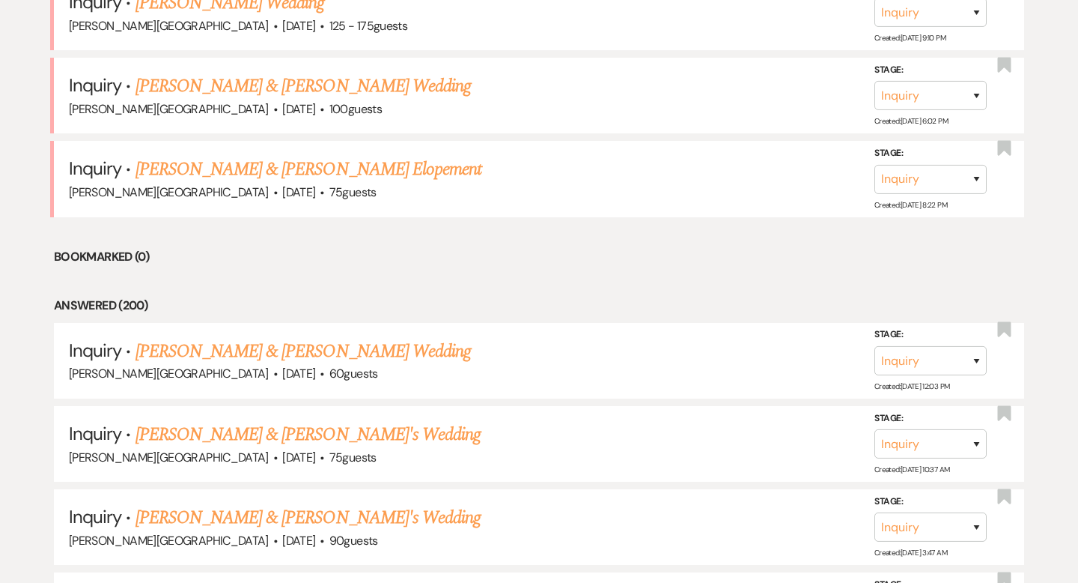
click at [214, 156] on link "[PERSON_NAME] & [PERSON_NAME] Elopement" at bounding box center [309, 169] width 347 height 27
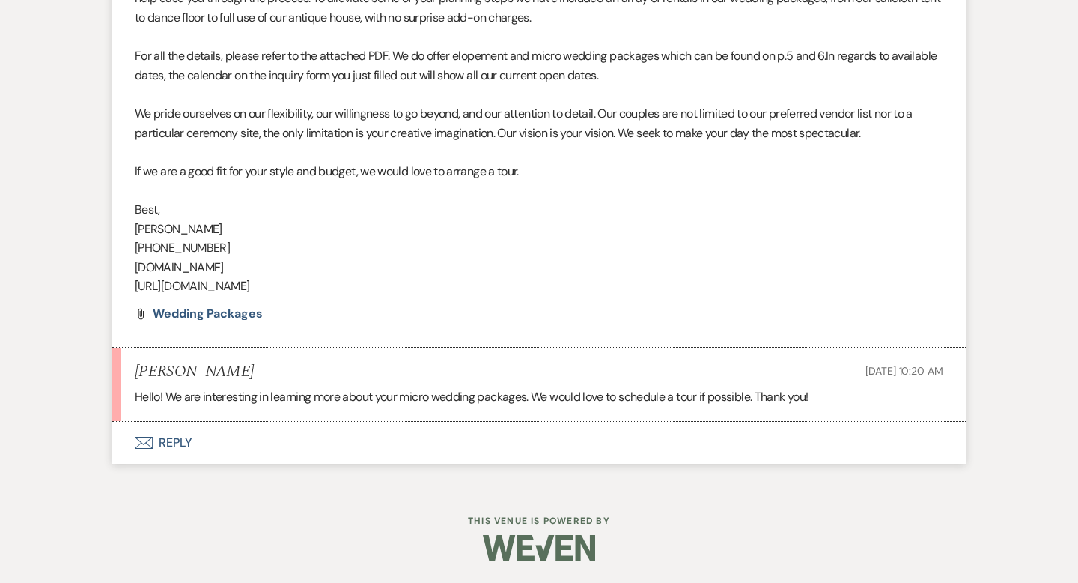
scroll to position [1068, 0]
click at [171, 438] on button "Envelope Reply" at bounding box center [539, 443] width 854 height 42
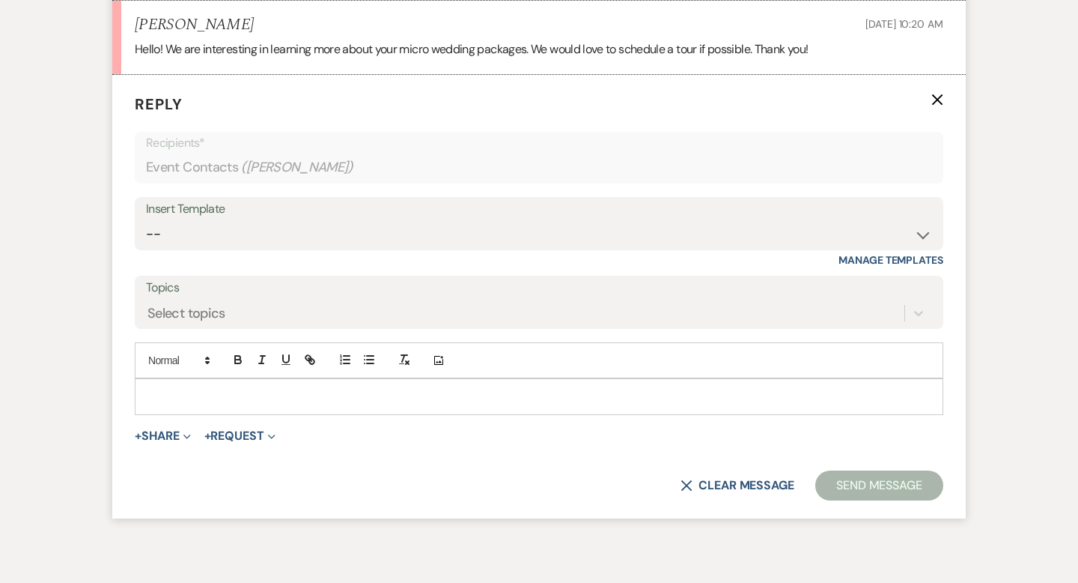
scroll to position [1421, 0]
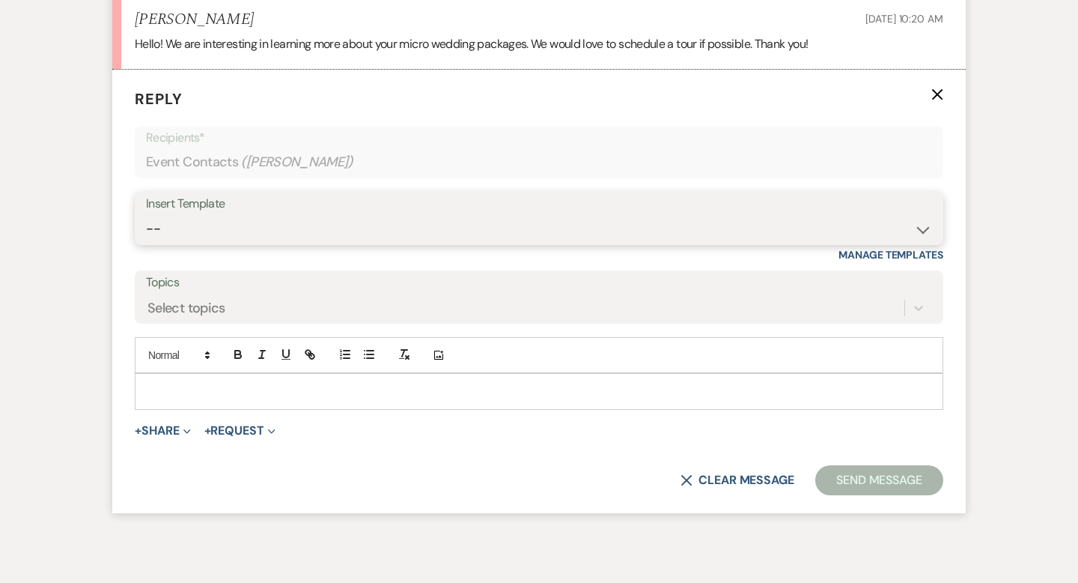
click at [174, 231] on select "-- Weven Planning Portal Introduction (Booked Events) Wedding Packages Booking …" at bounding box center [539, 228] width 786 height 29
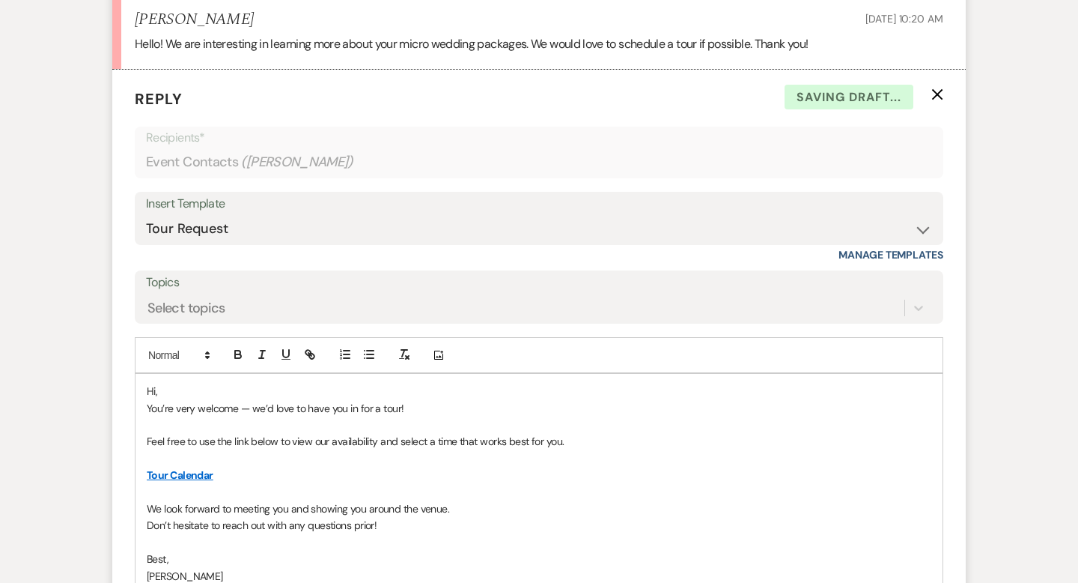
click at [174, 389] on p "Hi," at bounding box center [539, 391] width 785 height 16
drag, startPoint x: 239, startPoint y: 407, endPoint x: 140, endPoint y: 407, distance: 98.8
click at [140, 407] on div "Hi [PERSON_NAME], You’re very welcome — we’d love to have you in for a tour! Fe…" at bounding box center [539, 483] width 807 height 219
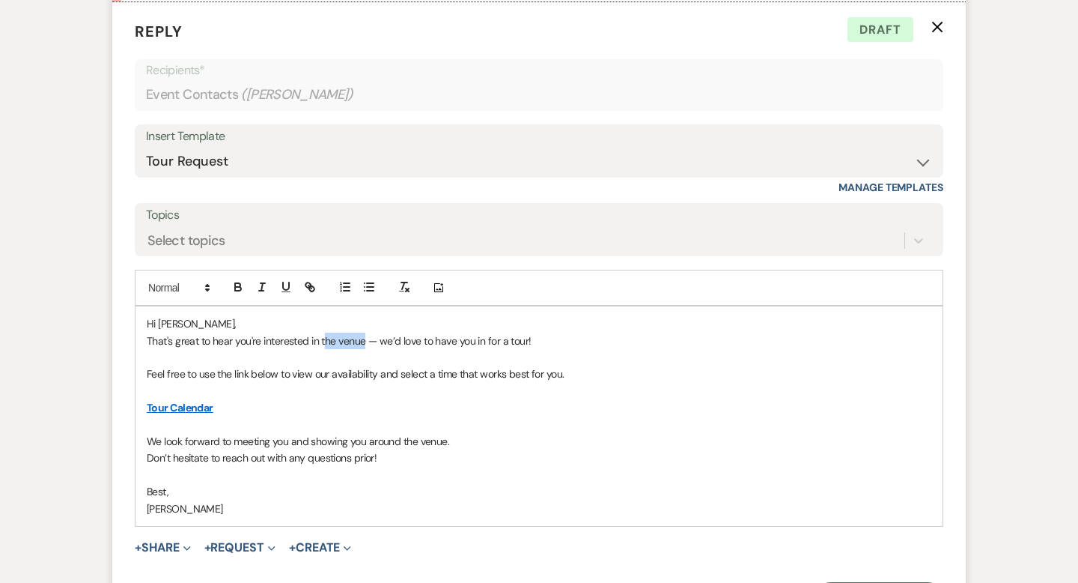
drag, startPoint x: 365, startPoint y: 341, endPoint x: 323, endPoint y: 335, distance: 42.3
click at [323, 335] on p "That's great to hear you're interested in the venue — we’d love to have you in …" at bounding box center [539, 340] width 785 height 16
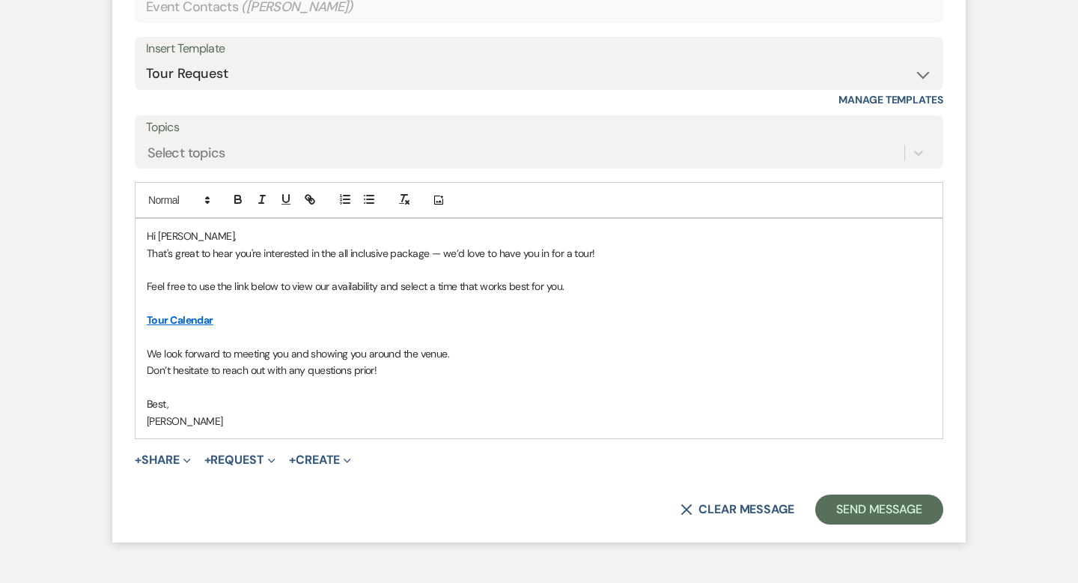
scroll to position [1612, 0]
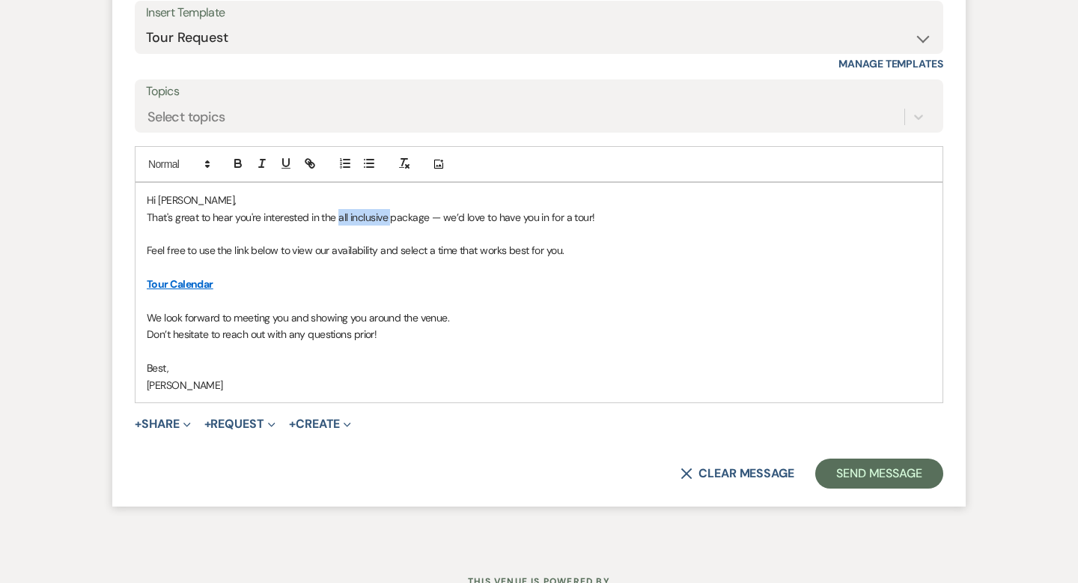
drag, startPoint x: 390, startPoint y: 215, endPoint x: 339, endPoint y: 215, distance: 50.9
click at [339, 215] on p "That's great to hear you're interested in the all inclusive package — we’d love…" at bounding box center [539, 217] width 785 height 16
click at [849, 472] on button "Send Message" at bounding box center [879, 473] width 128 height 30
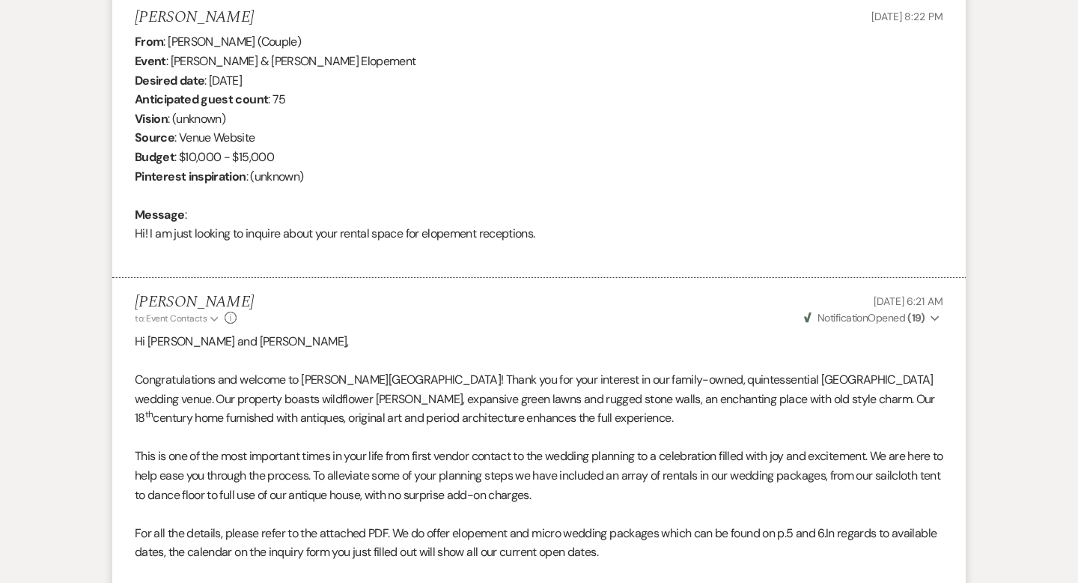
scroll to position [0, 0]
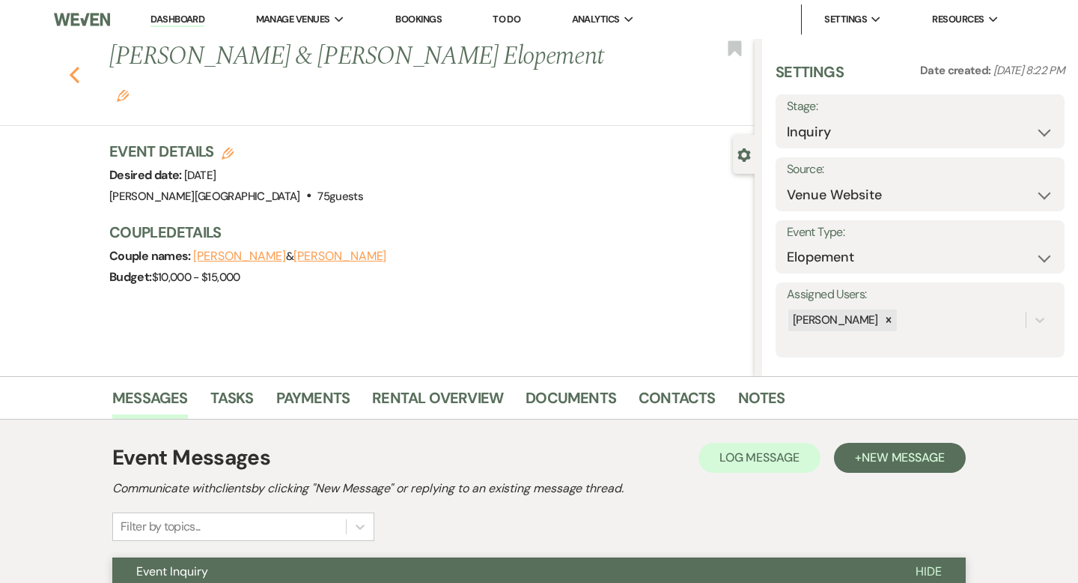
click at [75, 67] on use "button" at bounding box center [75, 75] width 10 height 16
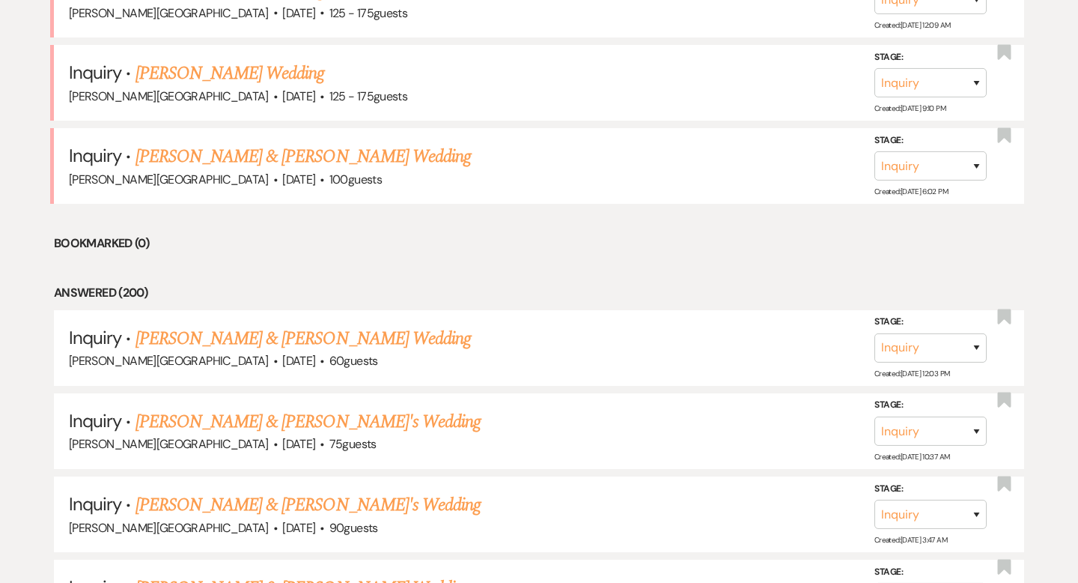
scroll to position [5511, 0]
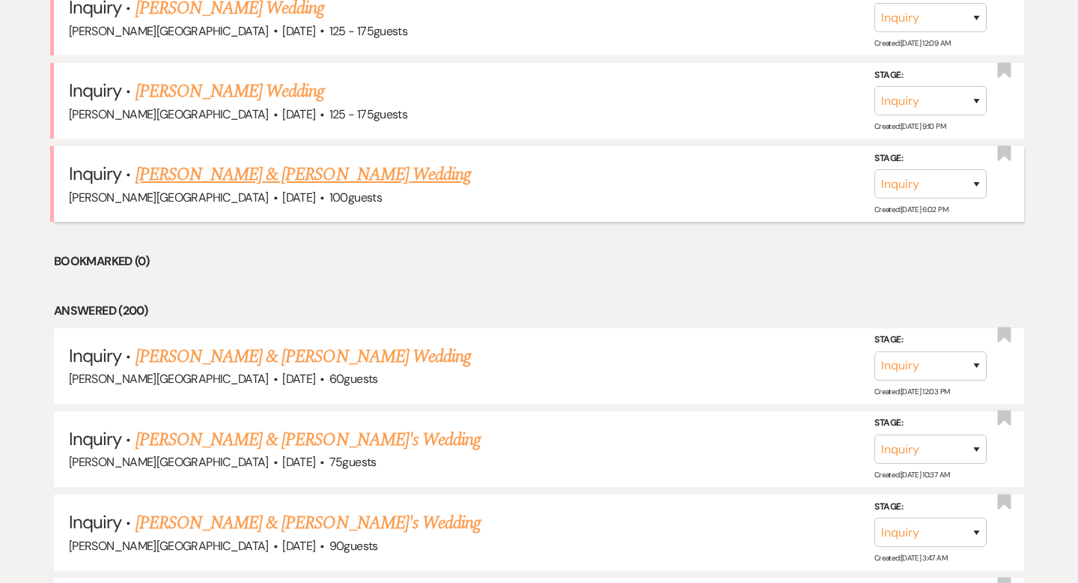
click at [256, 161] on link "[PERSON_NAME] & [PERSON_NAME] Wedding" at bounding box center [303, 174] width 335 height 27
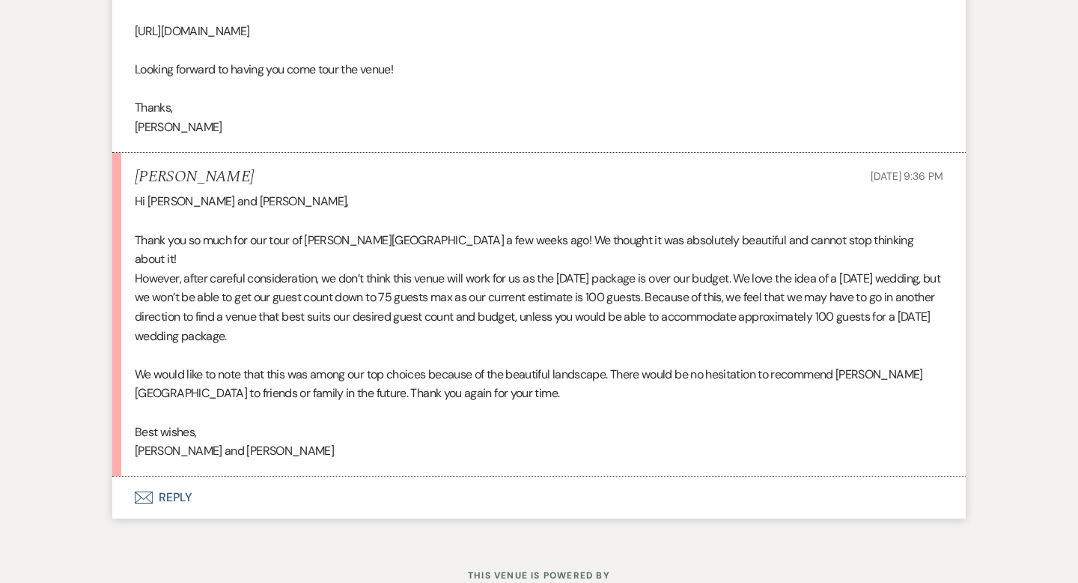
scroll to position [1985, 0]
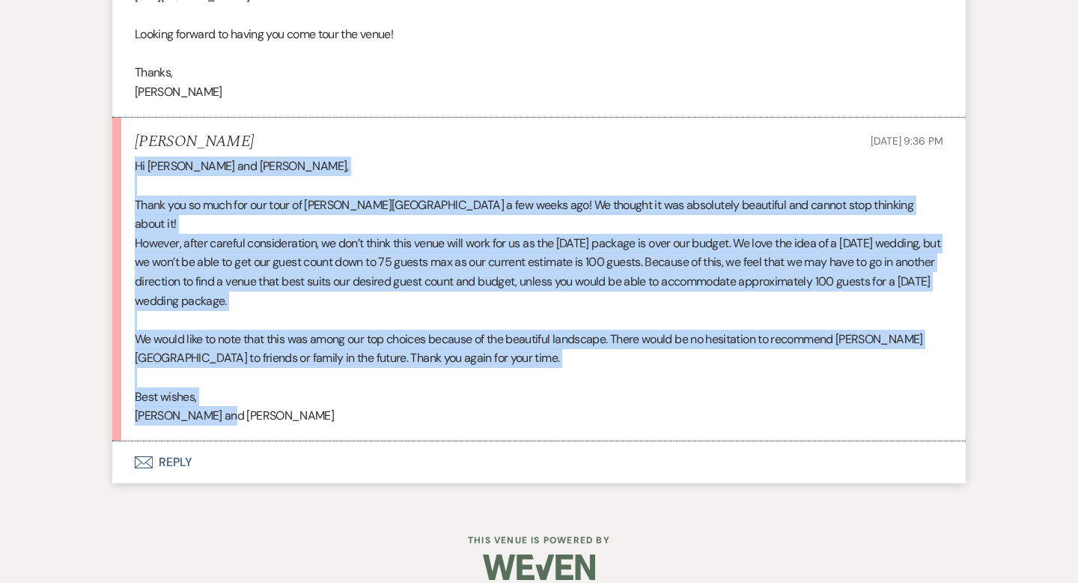
drag, startPoint x: 234, startPoint y: 394, endPoint x: 128, endPoint y: 167, distance: 250.5
click at [128, 167] on li "[PERSON_NAME] [DATE] 9:36 PM Hi [PERSON_NAME] and [PERSON_NAME], Thank you so m…" at bounding box center [539, 279] width 854 height 323
copy div "Hi [PERSON_NAME] and [PERSON_NAME], Thank you so much for our tour of [PERSON_N…"
click at [171, 441] on button "Envelope Reply" at bounding box center [539, 462] width 854 height 42
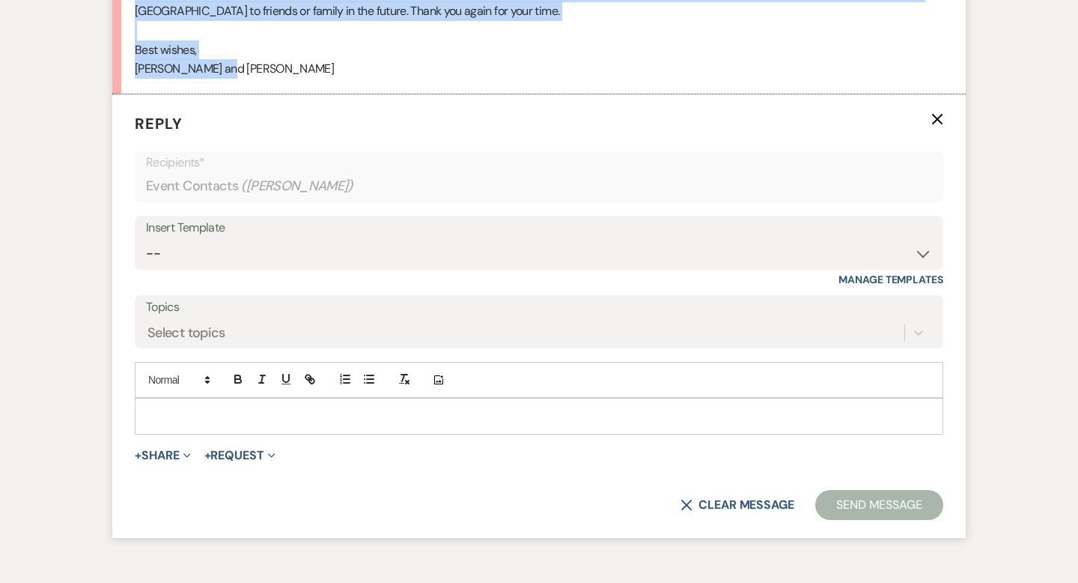
scroll to position [2337, 0]
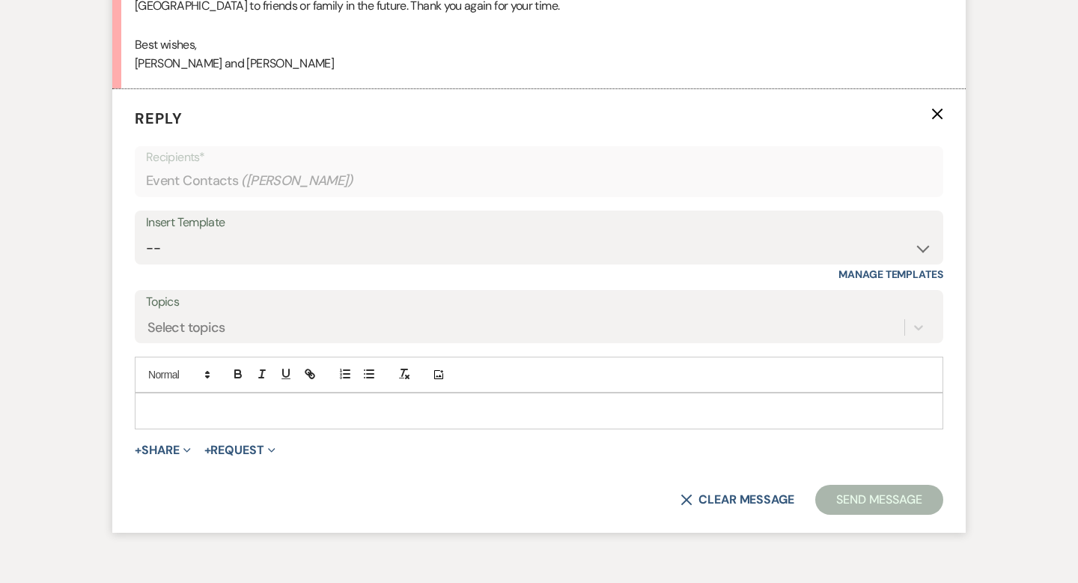
click at [176, 402] on p at bounding box center [539, 410] width 785 height 16
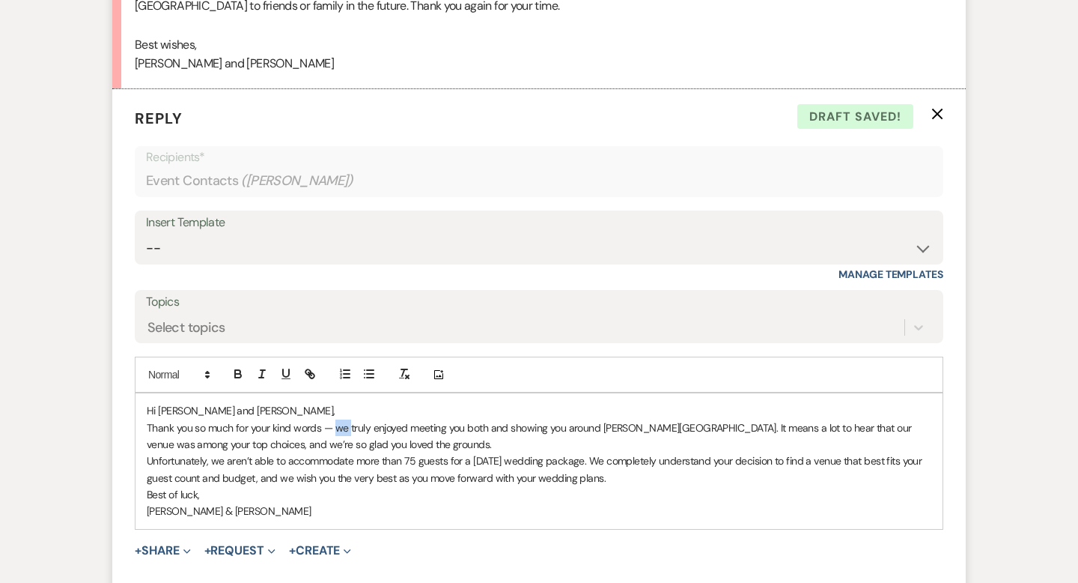
drag, startPoint x: 350, startPoint y: 404, endPoint x: 335, endPoint y: 404, distance: 15.0
click at [335, 419] on p "Thank you so much for your kind words — we truly enjoyed meeting you both and s…" at bounding box center [539, 436] width 785 height 34
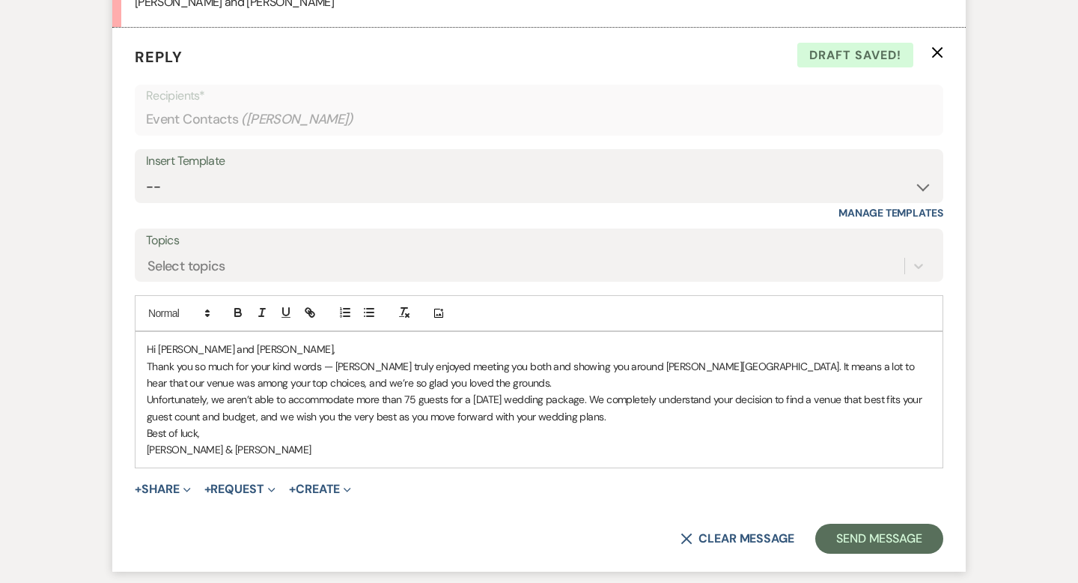
scroll to position [2415, 0]
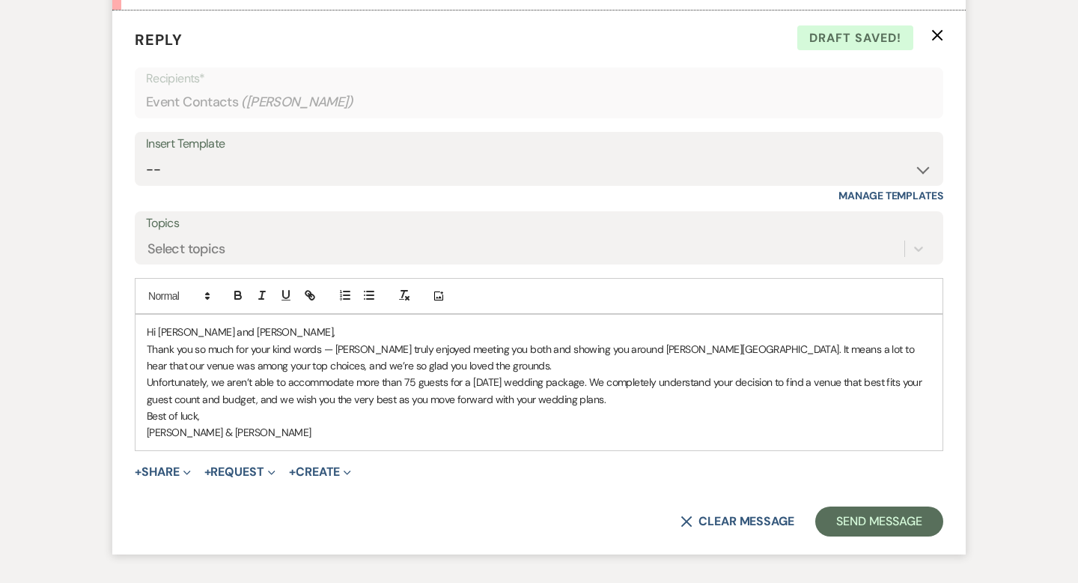
click at [420, 347] on p "Thank you so much for your kind words — [PERSON_NAME] truly enjoyed meeting you…" at bounding box center [539, 358] width 785 height 34
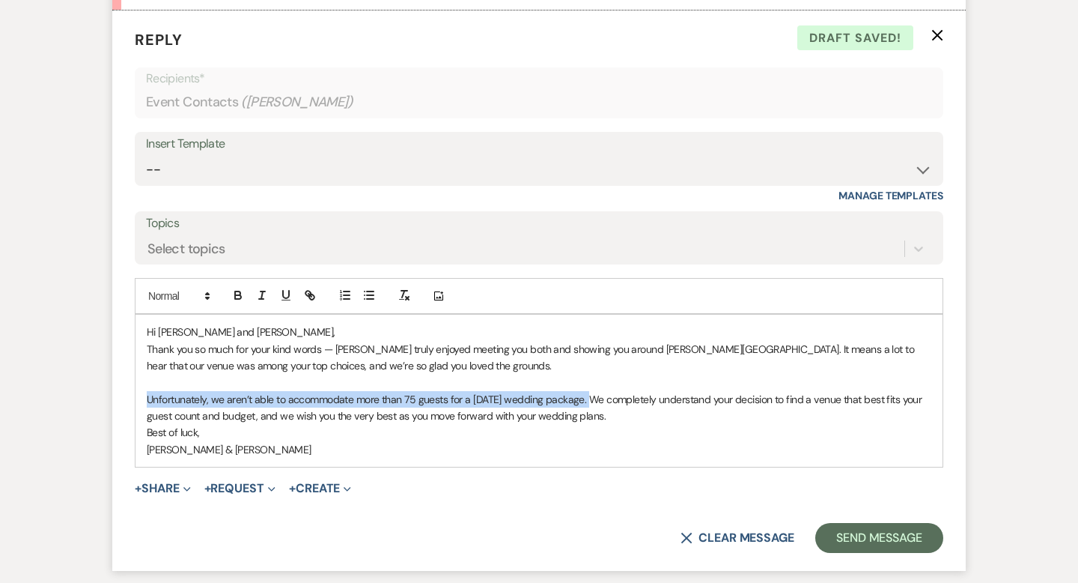
drag, startPoint x: 590, startPoint y: 382, endPoint x: 143, endPoint y: 376, distance: 447.0
click at [143, 376] on div "Hi [PERSON_NAME] and [PERSON_NAME], Thank you so much for your kind words — [PE…" at bounding box center [539, 390] width 807 height 152
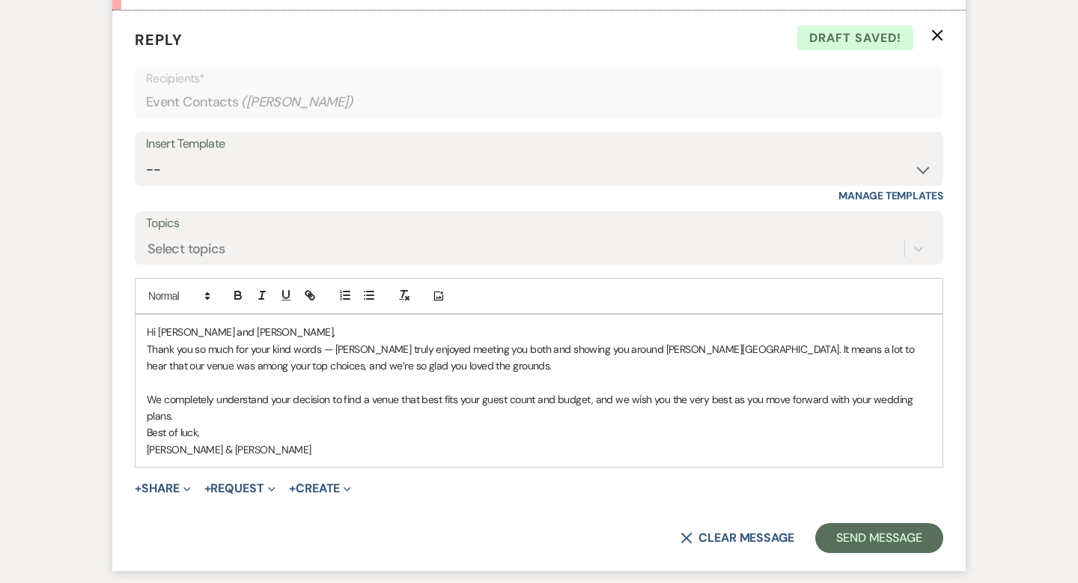
click at [245, 391] on p "We completely understand your decision to find a venue that best fits your gues…" at bounding box center [539, 408] width 785 height 34
click at [195, 393] on p "We completely understand your decision to find a venue that best fits your gues…" at bounding box center [539, 408] width 785 height 34
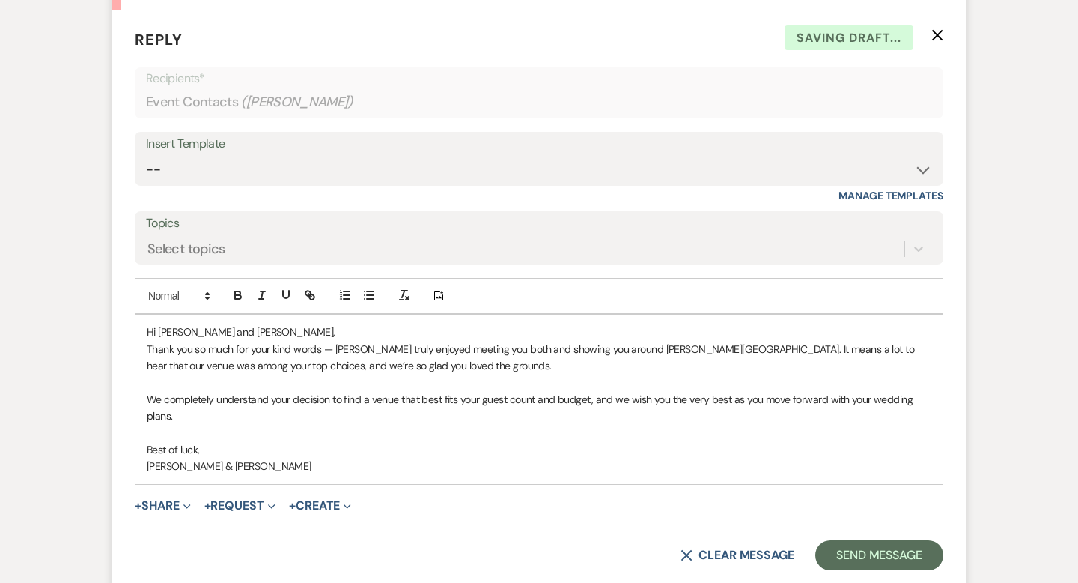
click at [150, 457] on p "[PERSON_NAME] & [PERSON_NAME]" at bounding box center [539, 465] width 785 height 16
drag, startPoint x: 222, startPoint y: 447, endPoint x: 172, endPoint y: 444, distance: 50.3
click at [171, 457] on p "[PERSON_NAME] & [PERSON_NAME]" at bounding box center [539, 465] width 785 height 16
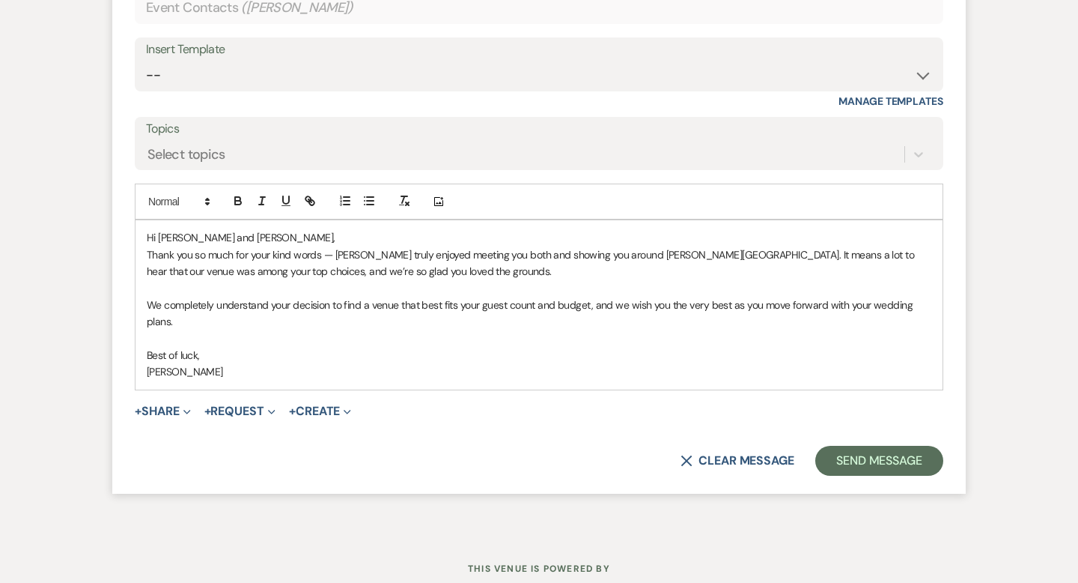
scroll to position [2537, 0]
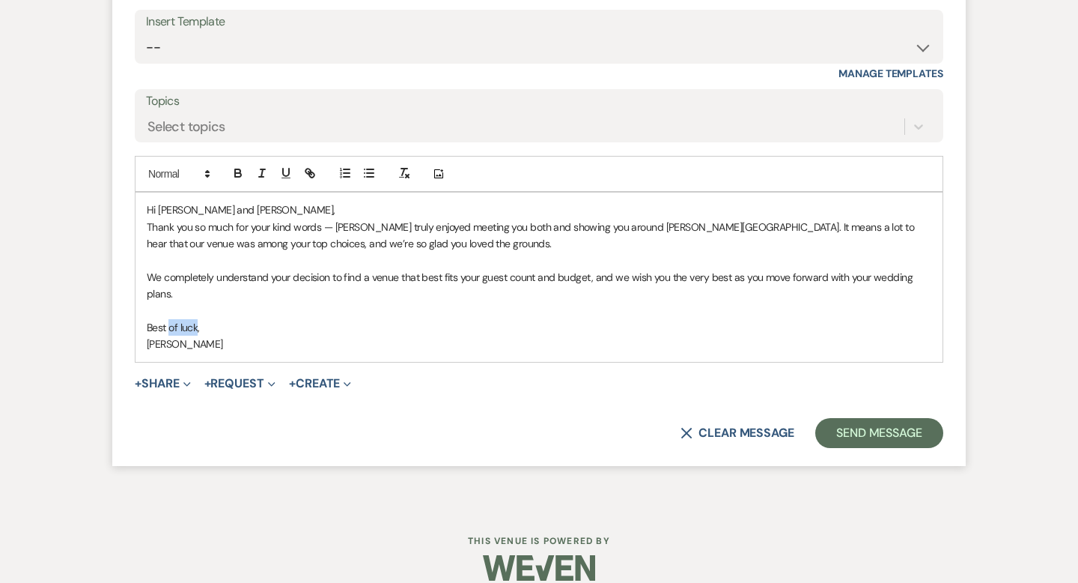
drag, startPoint x: 198, startPoint y: 311, endPoint x: 170, endPoint y: 311, distance: 28.5
click at [170, 319] on p "Best of luck," at bounding box center [539, 327] width 785 height 16
click at [903, 418] on button "Send Message" at bounding box center [879, 433] width 128 height 30
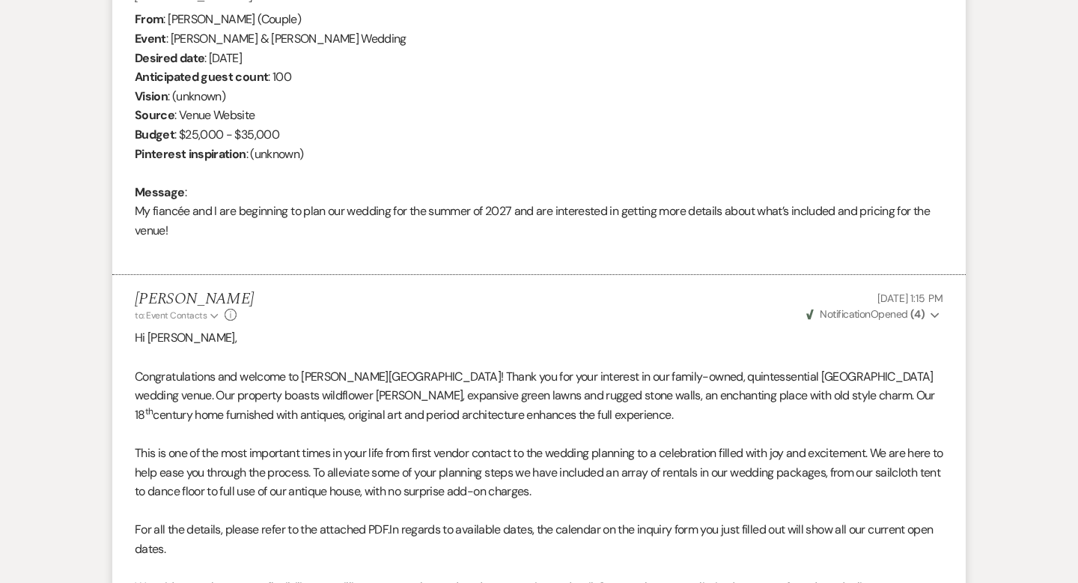
scroll to position [0, 0]
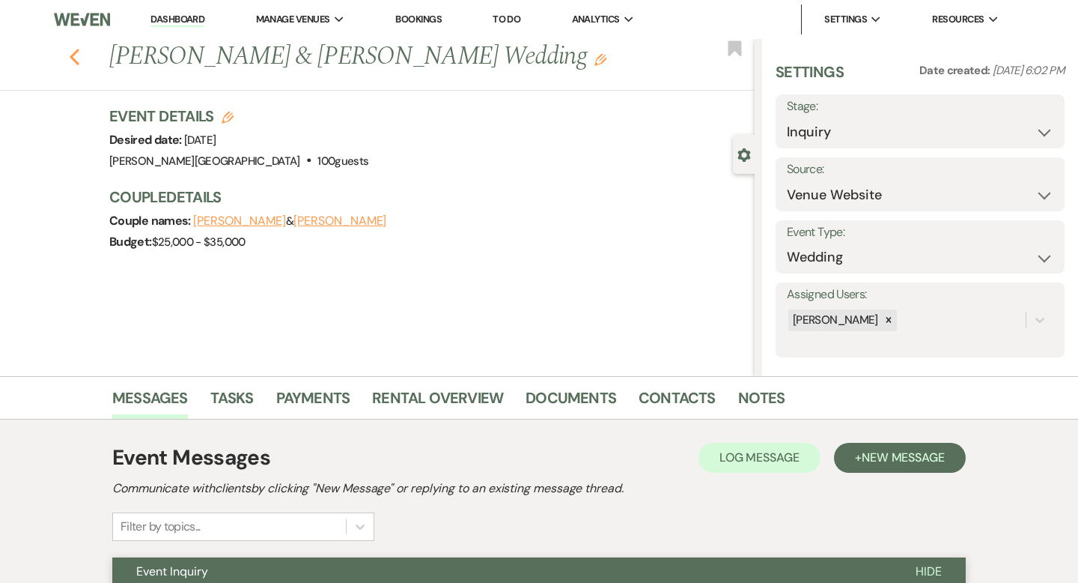
click at [72, 53] on icon "Previous" at bounding box center [74, 57] width 11 height 18
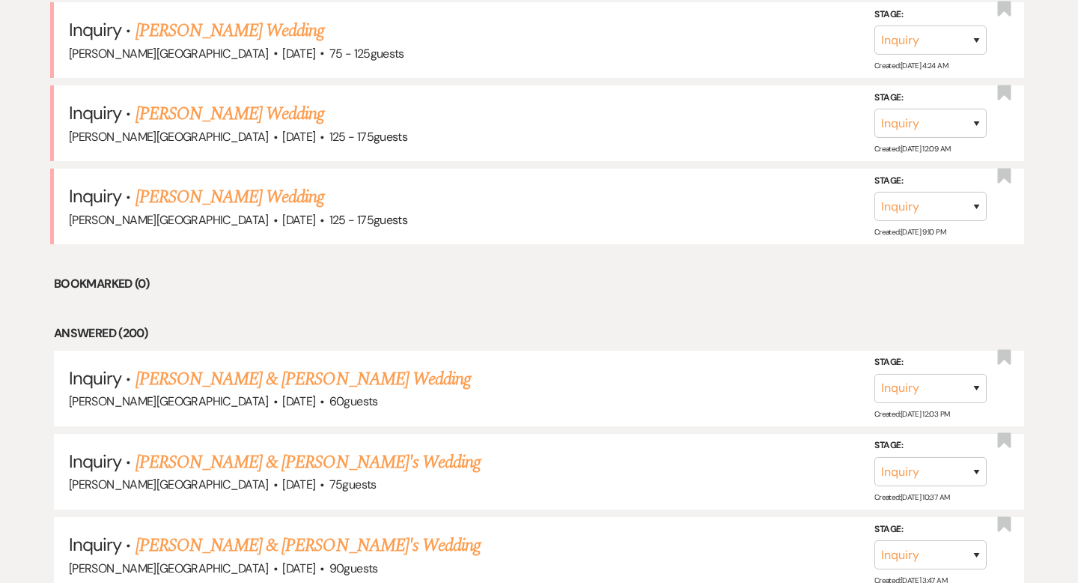
scroll to position [5473, 0]
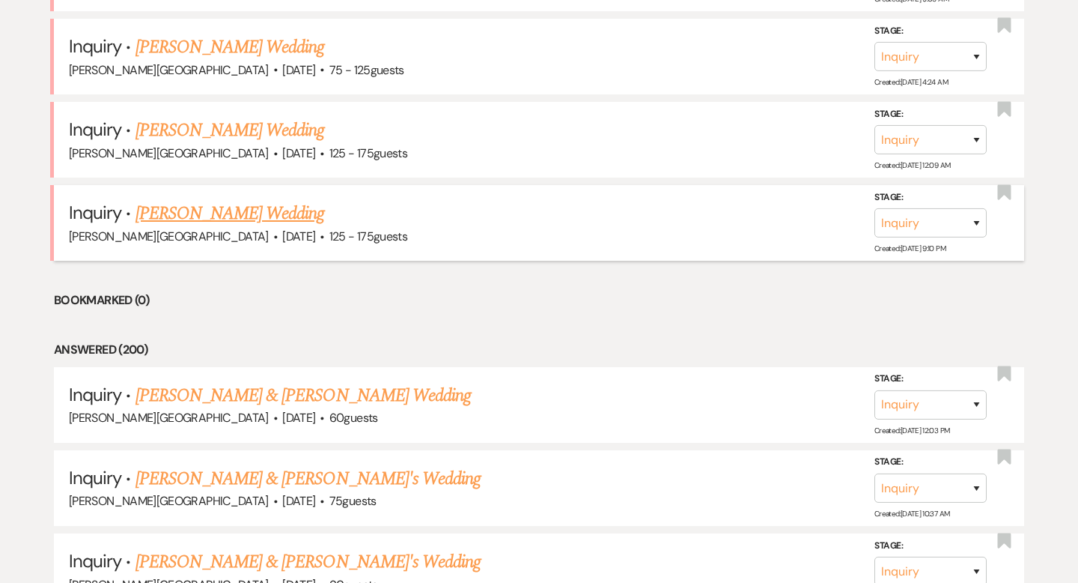
click at [243, 200] on link "[PERSON_NAME] Wedding" at bounding box center [230, 213] width 189 height 27
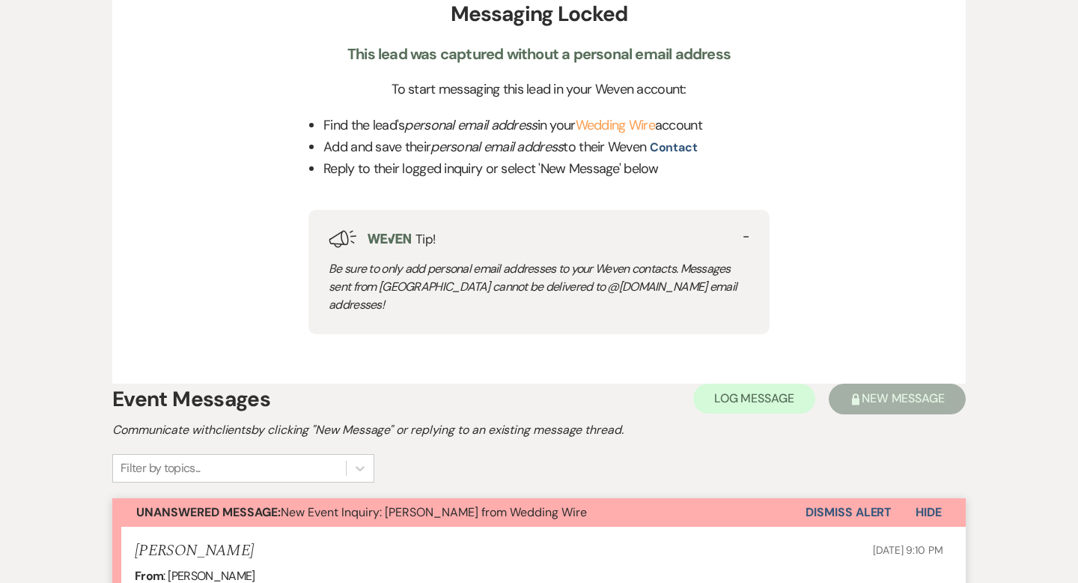
scroll to position [594, 0]
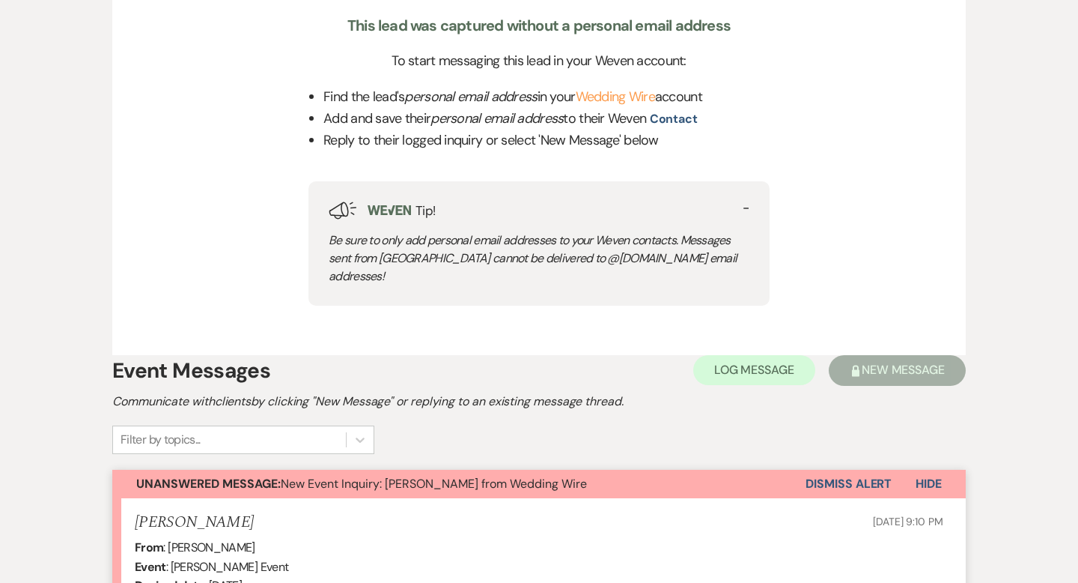
click at [824, 469] on button "Dismiss Alert" at bounding box center [849, 483] width 86 height 28
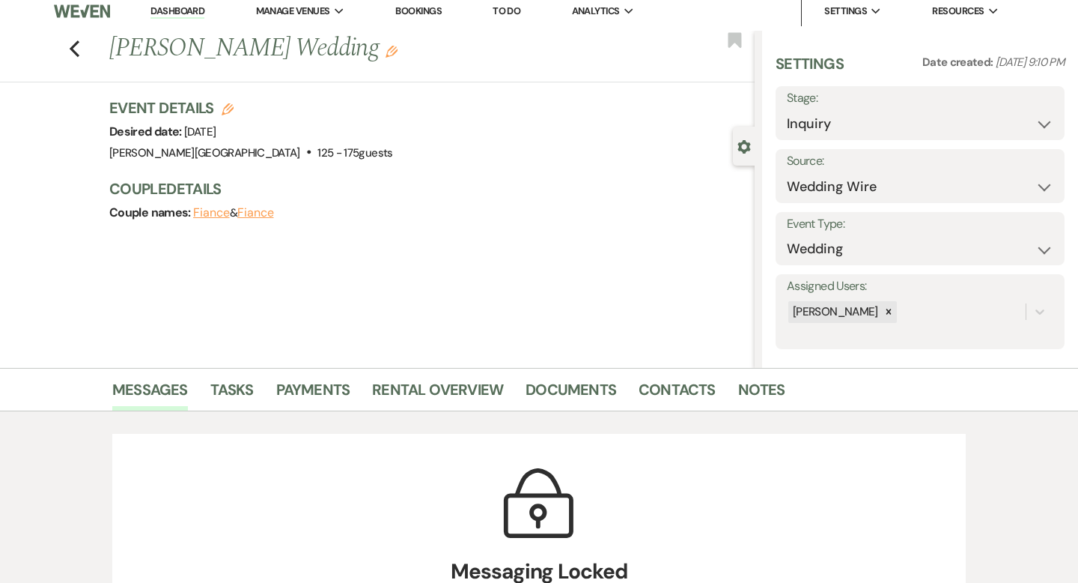
scroll to position [0, 0]
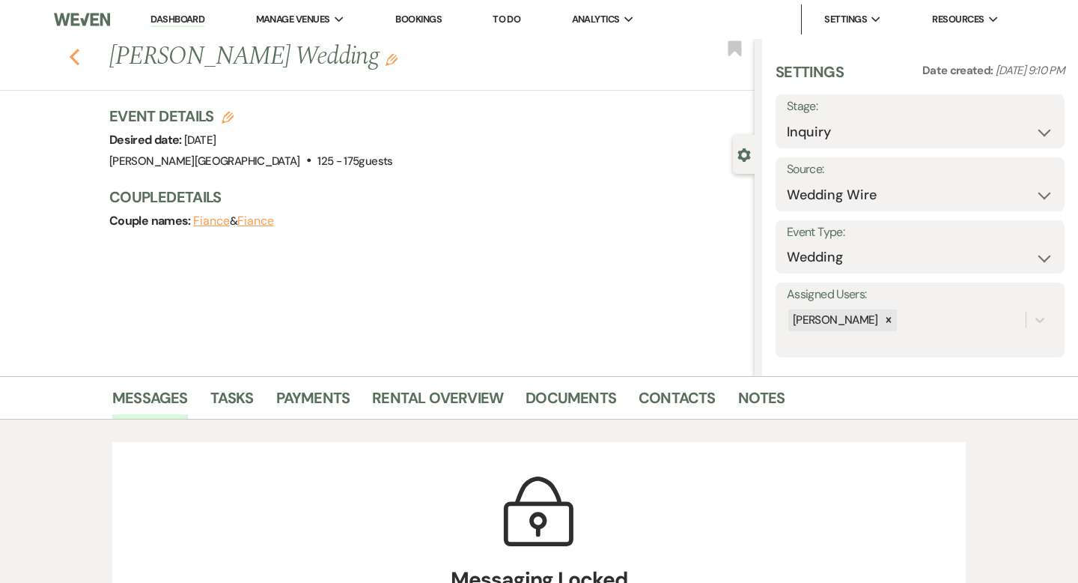
click at [77, 56] on icon "Previous" at bounding box center [74, 57] width 11 height 18
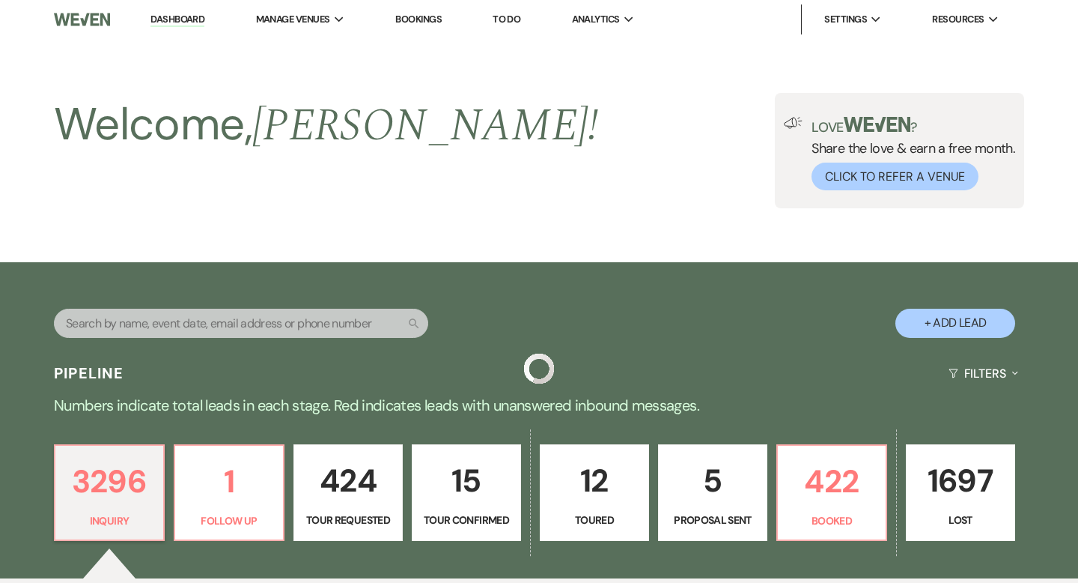
scroll to position [5473, 0]
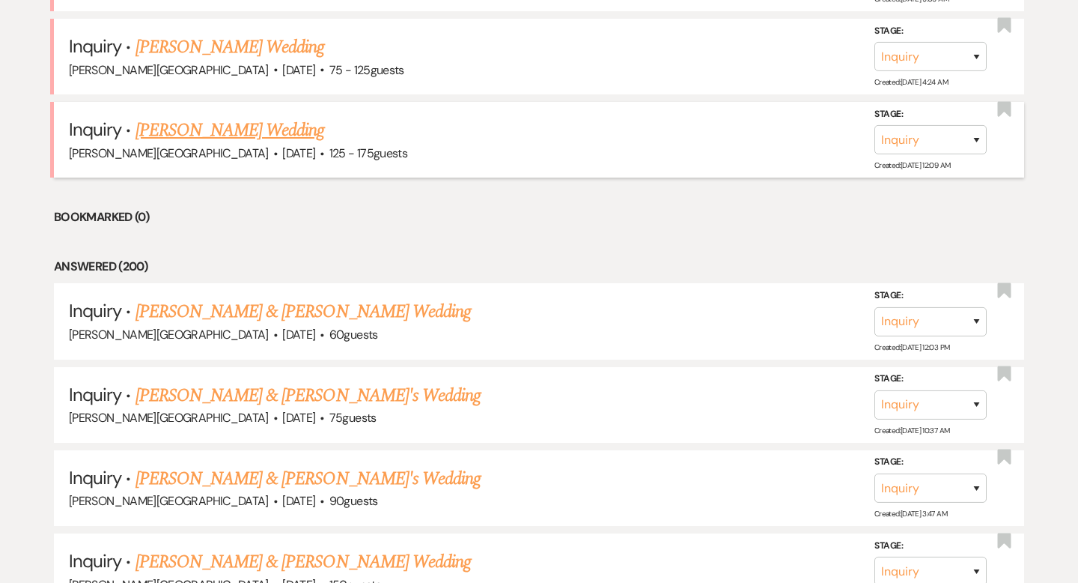
click at [270, 117] on link "[PERSON_NAME] Wedding" at bounding box center [230, 130] width 189 height 27
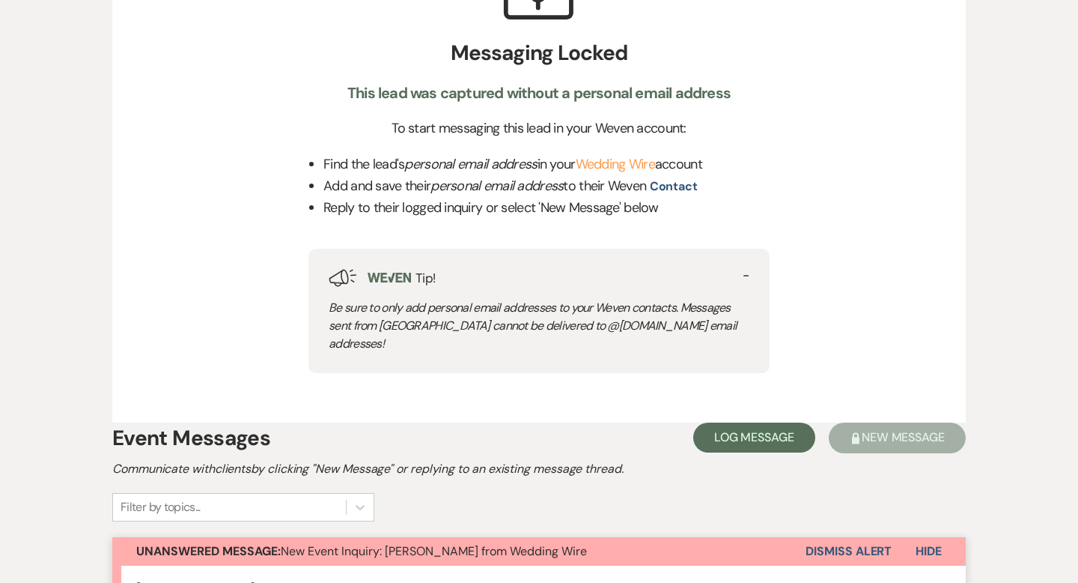
scroll to position [592, 0]
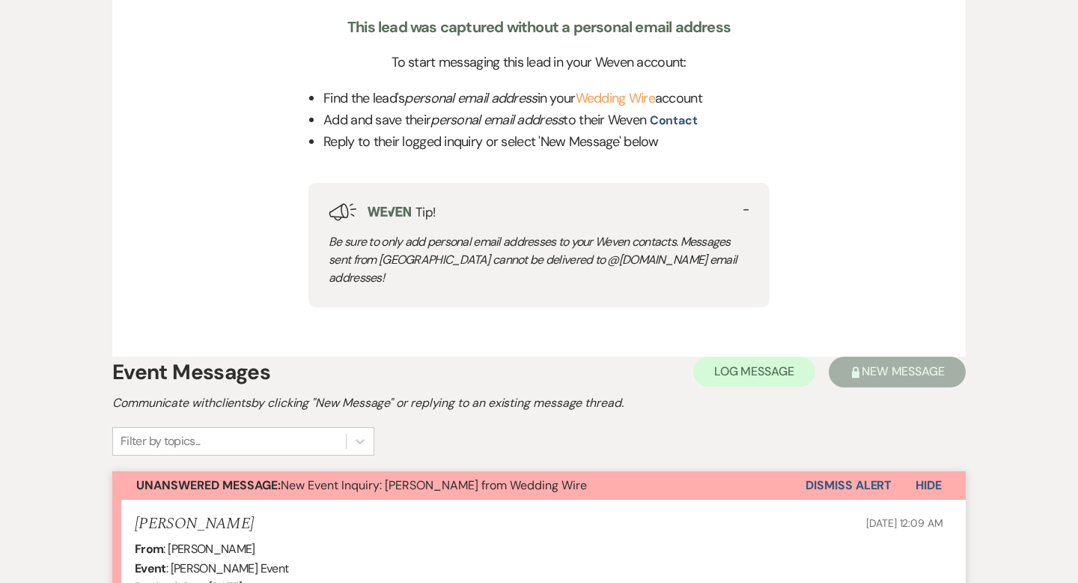
click at [851, 474] on button "Dismiss Alert" at bounding box center [849, 485] width 86 height 28
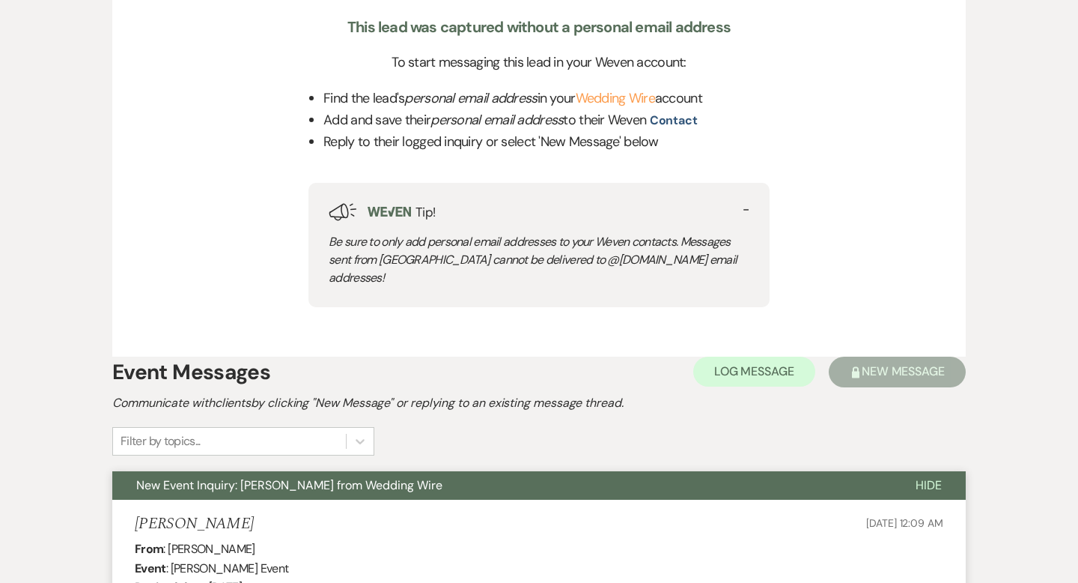
scroll to position [0, 0]
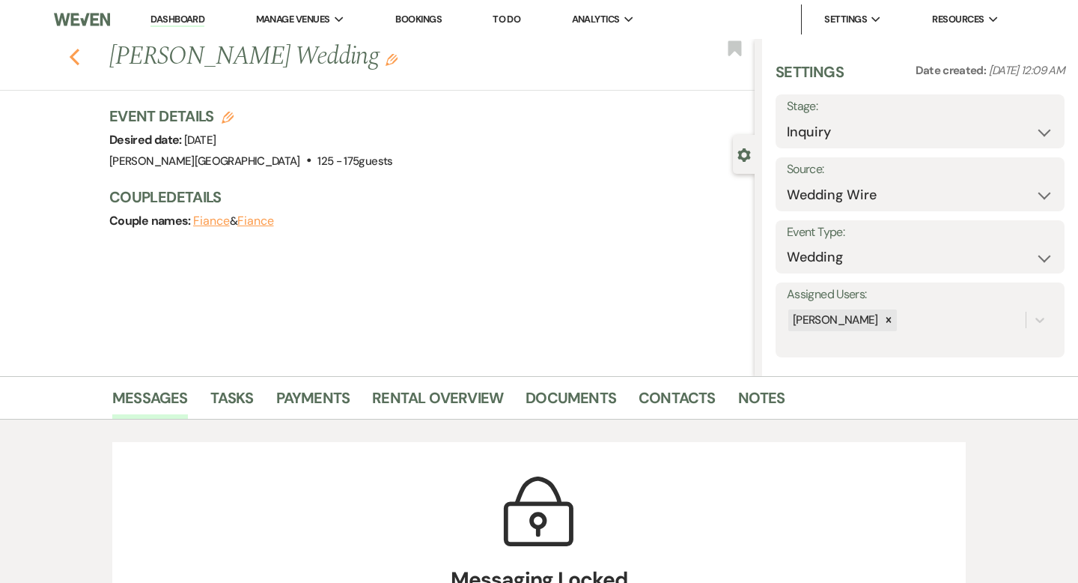
click at [75, 56] on icon "Previous" at bounding box center [74, 57] width 11 height 18
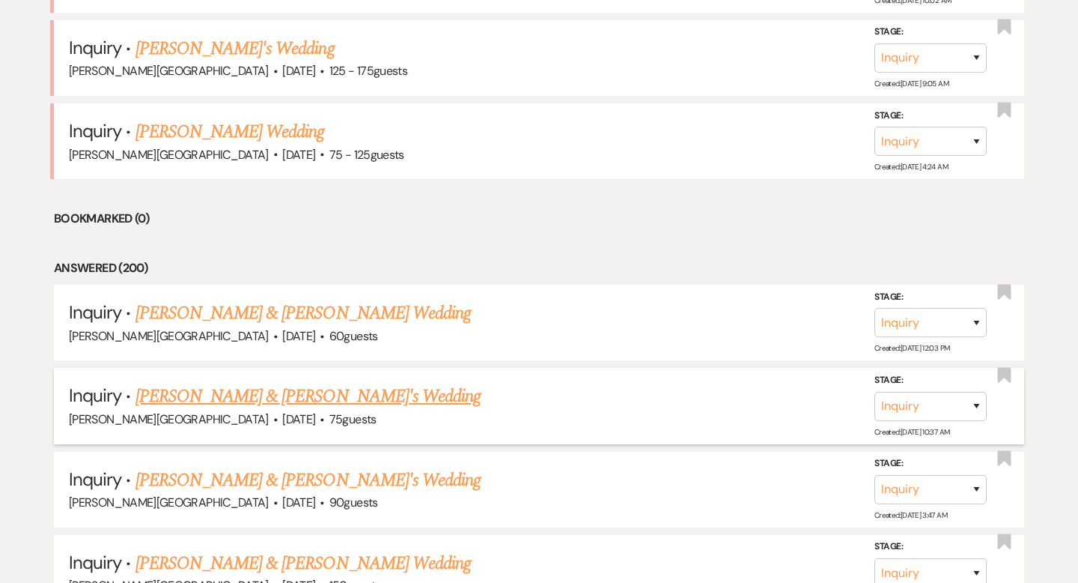
scroll to position [5322, 0]
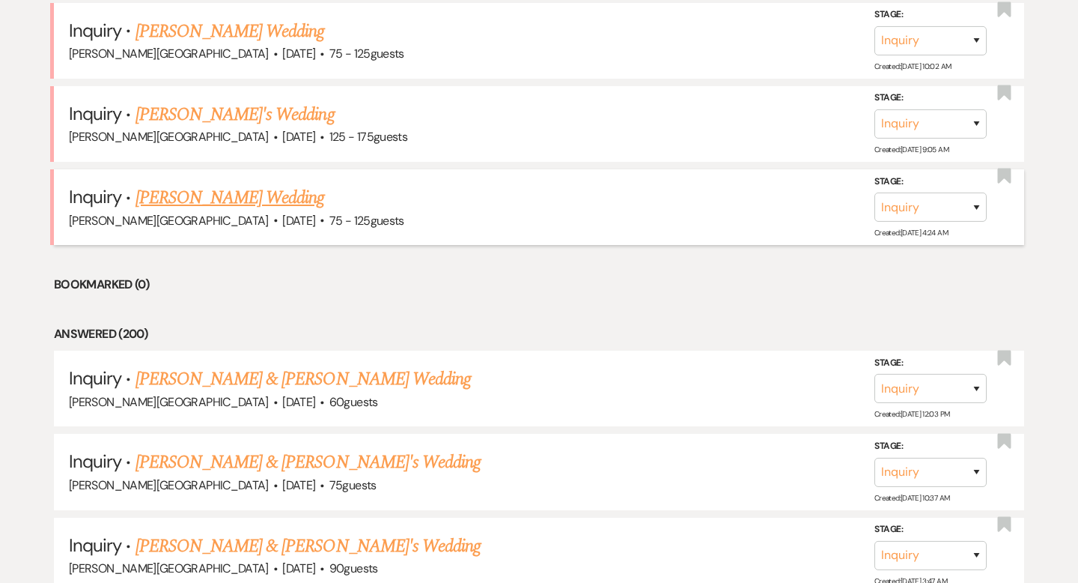
click at [272, 184] on link "[PERSON_NAME] Wedding" at bounding box center [230, 197] width 189 height 27
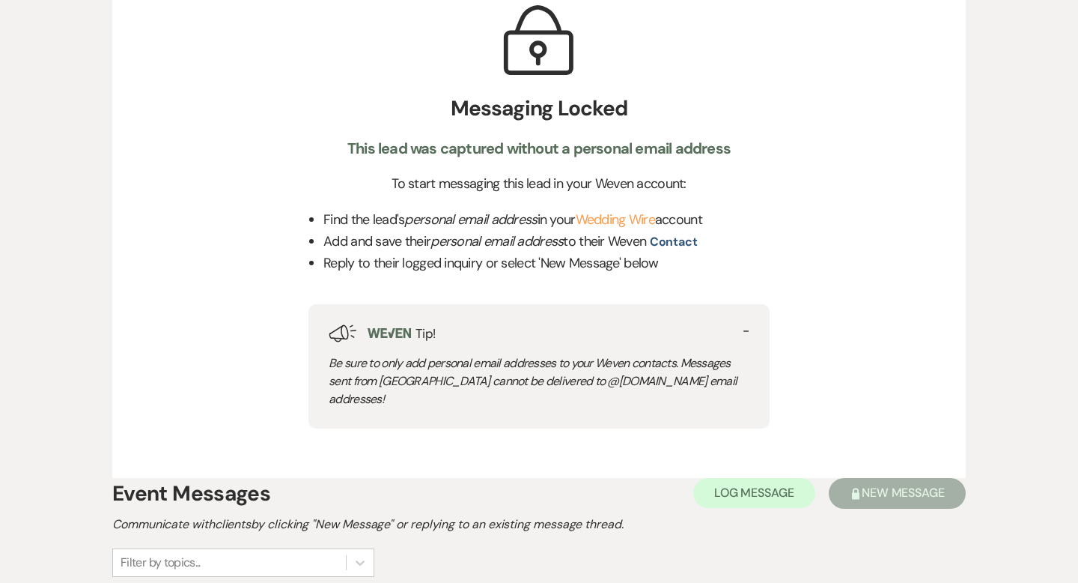
scroll to position [563, 0]
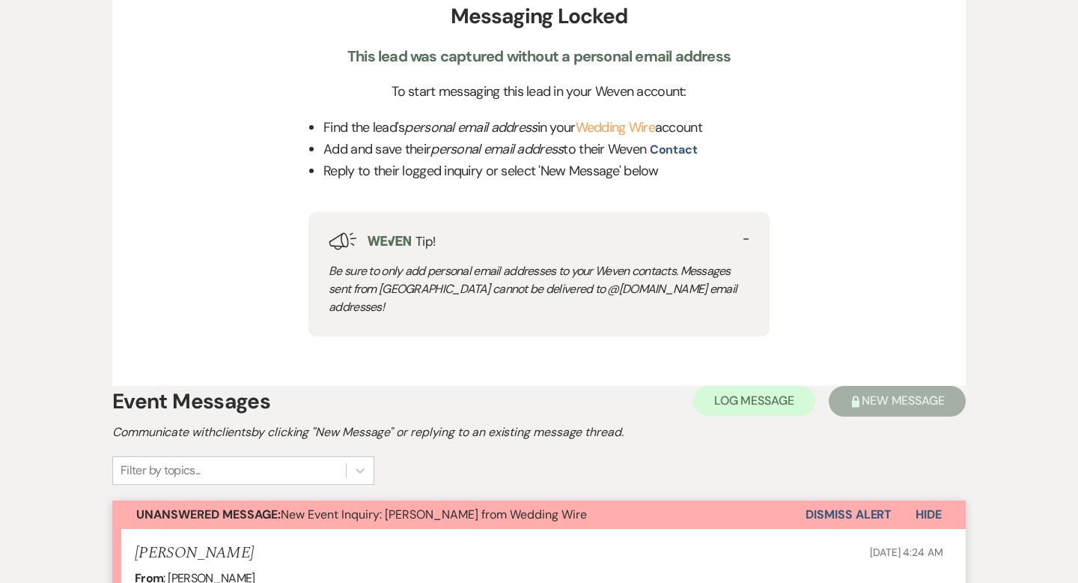
click at [873, 500] on button "Dismiss Alert" at bounding box center [849, 514] width 86 height 28
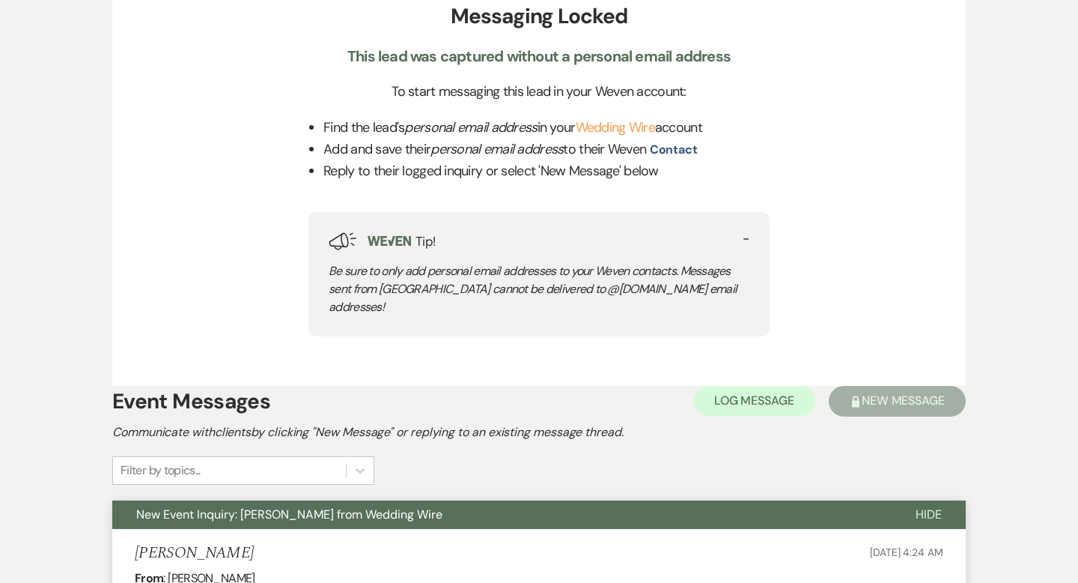
scroll to position [0, 0]
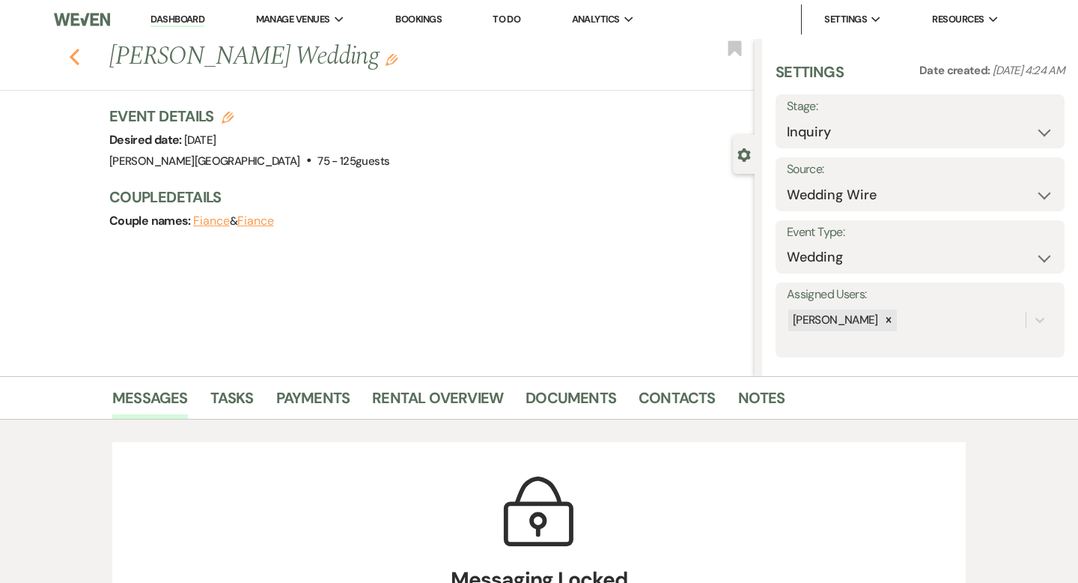
click at [74, 58] on icon "Previous" at bounding box center [74, 57] width 11 height 18
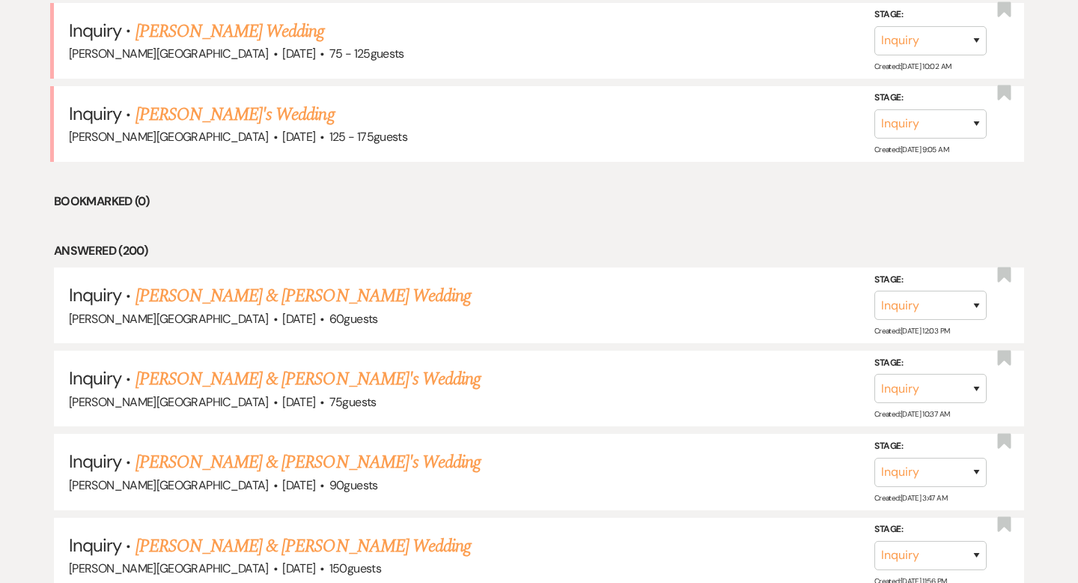
scroll to position [5260, 0]
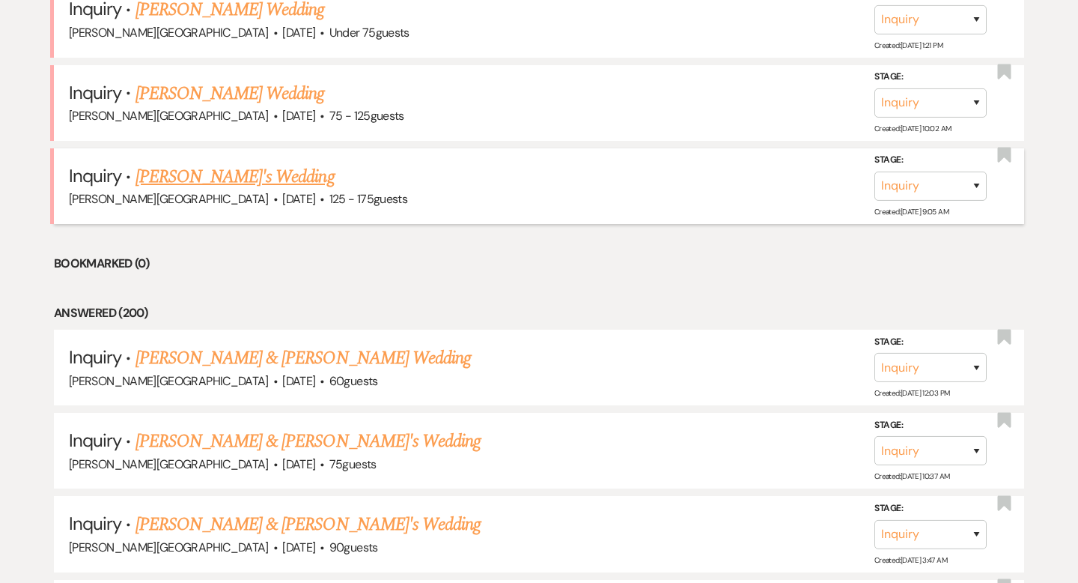
click at [225, 163] on link "[PERSON_NAME]'s Wedding" at bounding box center [235, 176] width 199 height 27
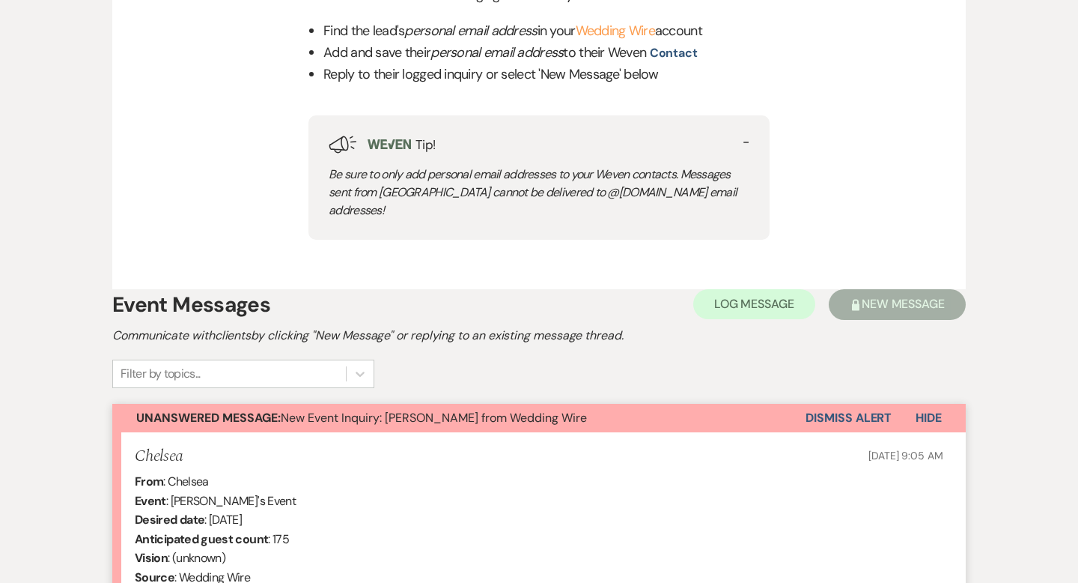
scroll to position [683, 0]
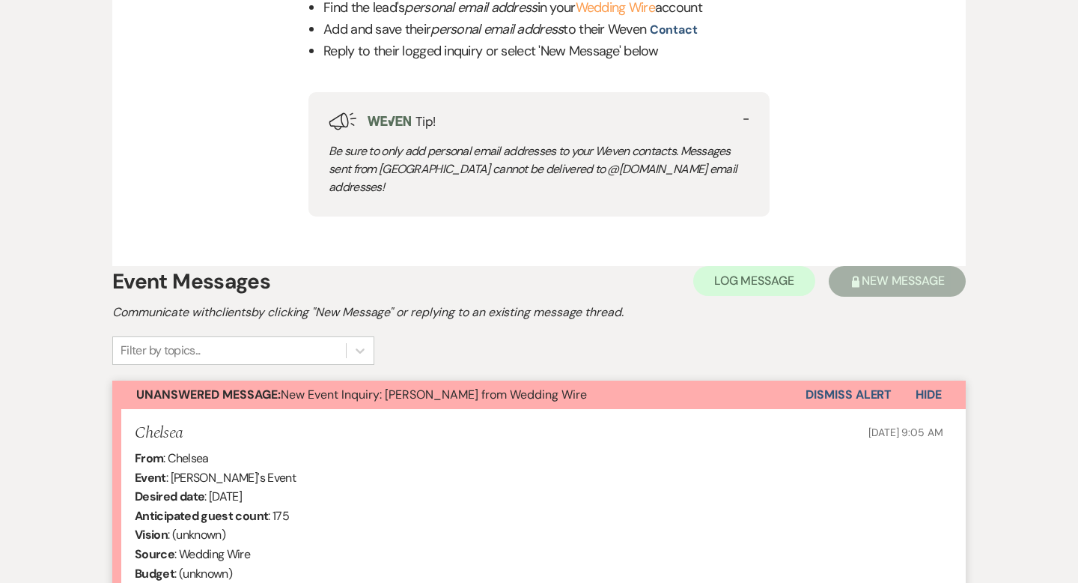
click at [842, 381] on button "Dismiss Alert" at bounding box center [849, 394] width 86 height 28
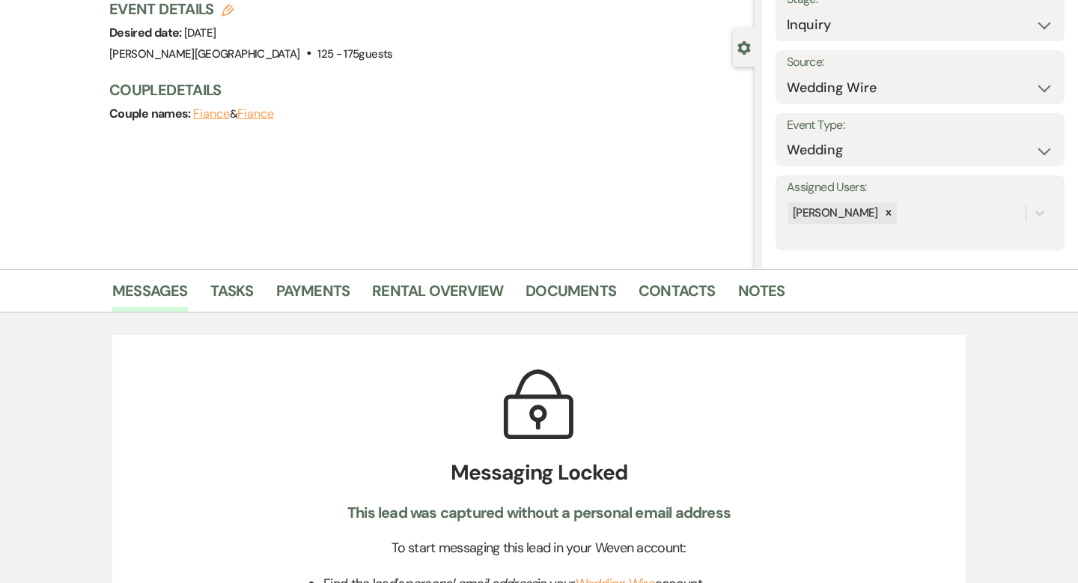
scroll to position [0, 0]
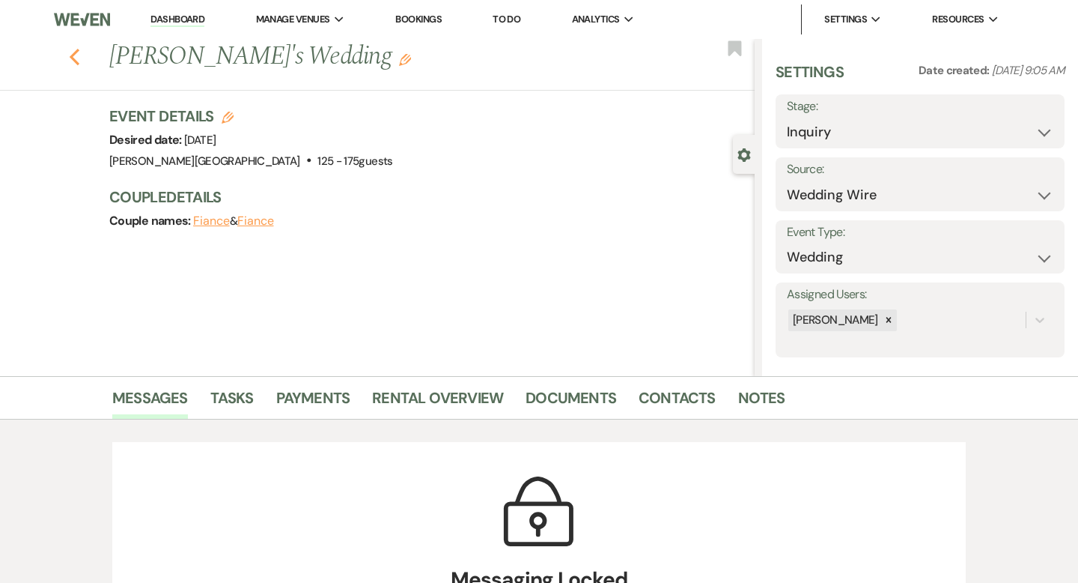
click at [74, 55] on use "button" at bounding box center [75, 57] width 10 height 16
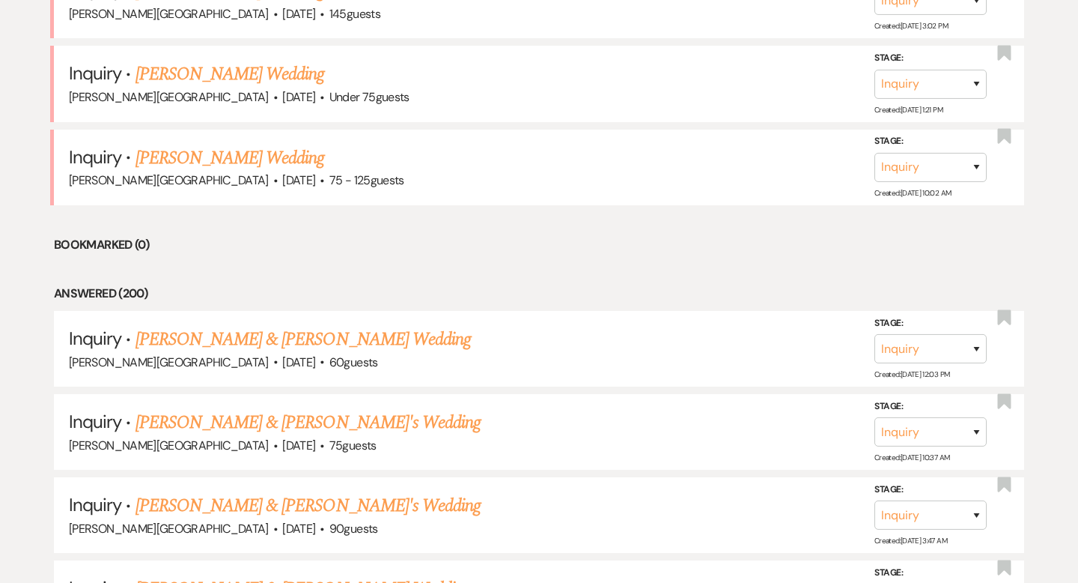
scroll to position [5064, 0]
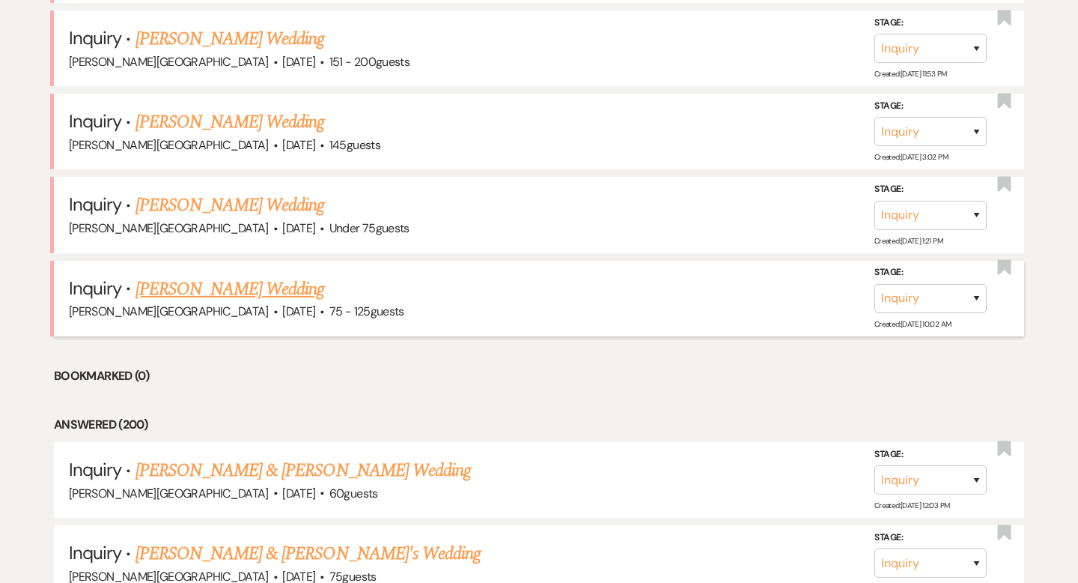
click at [253, 276] on link "[PERSON_NAME] Wedding" at bounding box center [230, 289] width 189 height 27
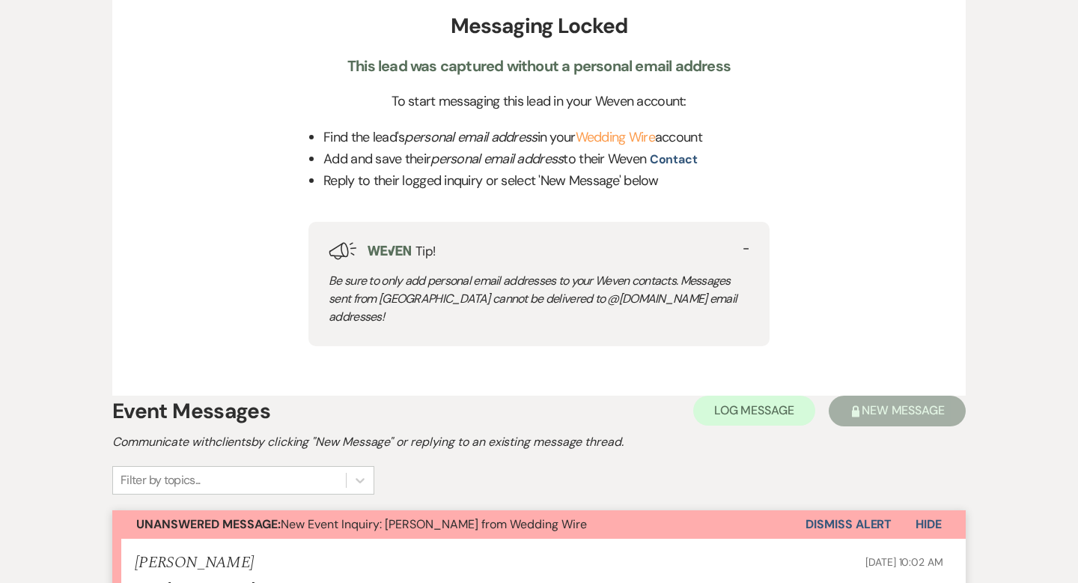
scroll to position [709, 0]
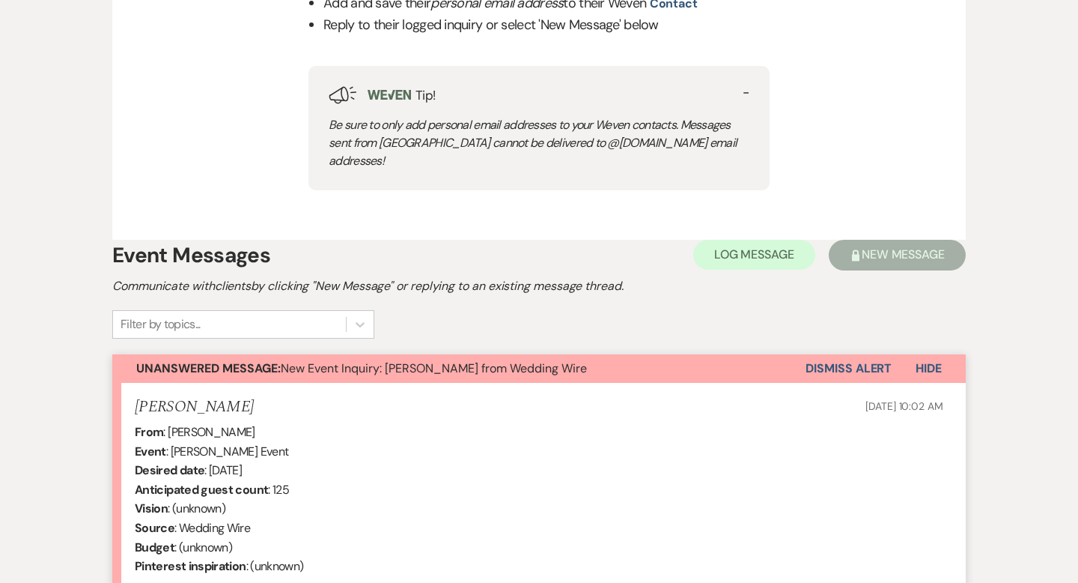
click at [856, 354] on button "Dismiss Alert" at bounding box center [849, 368] width 86 height 28
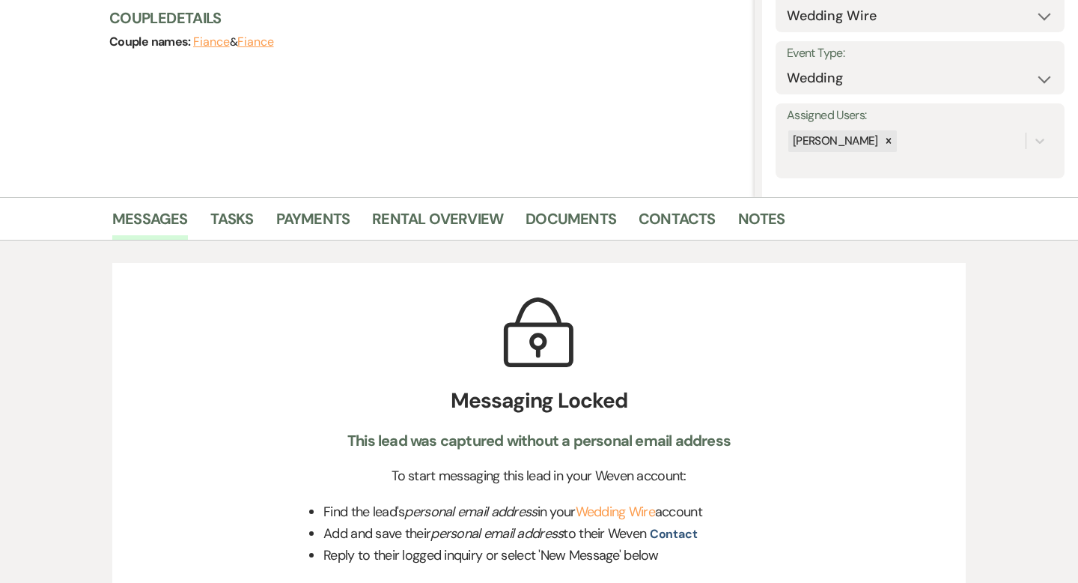
scroll to position [0, 0]
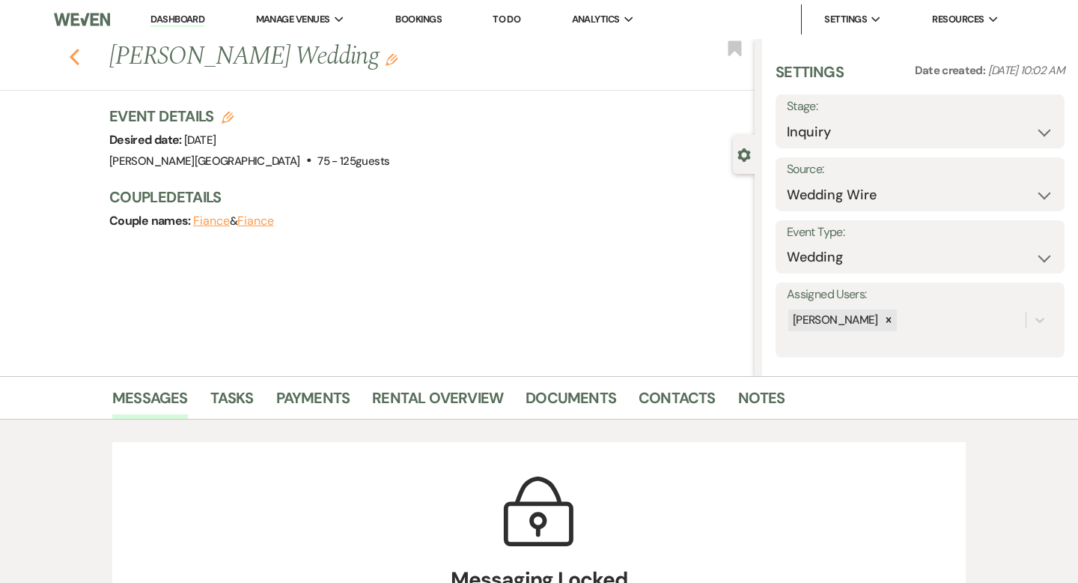
click at [78, 54] on icon "Previous" at bounding box center [74, 57] width 11 height 18
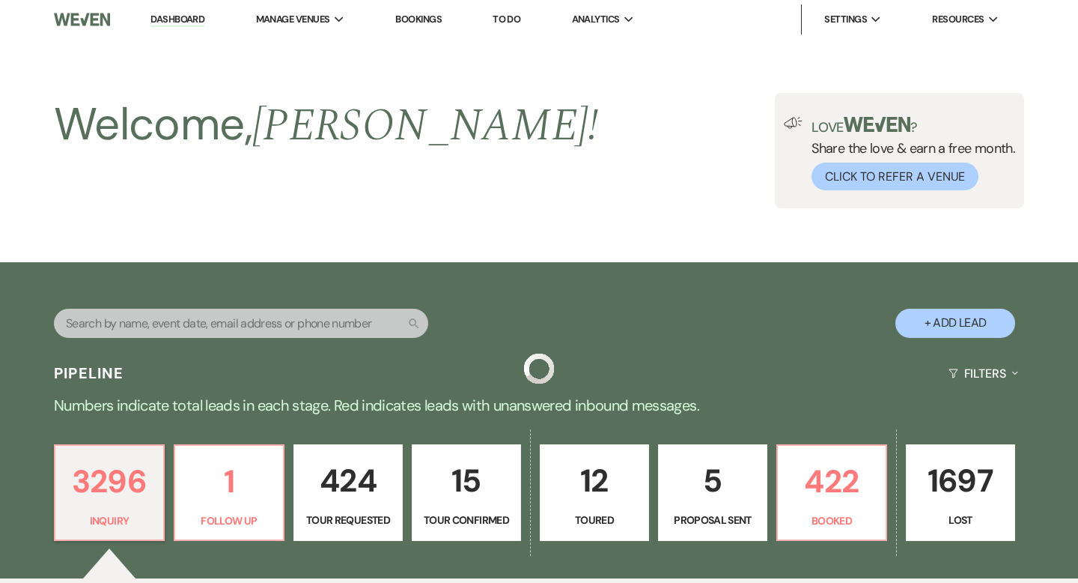
scroll to position [5064, 0]
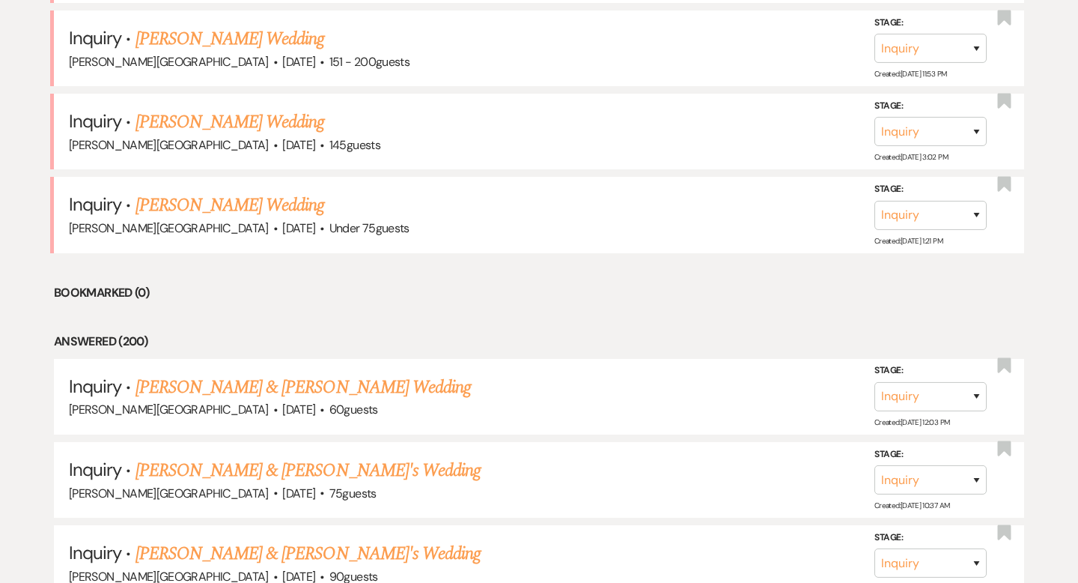
click at [240, 192] on link "[PERSON_NAME] Wedding" at bounding box center [230, 205] width 189 height 27
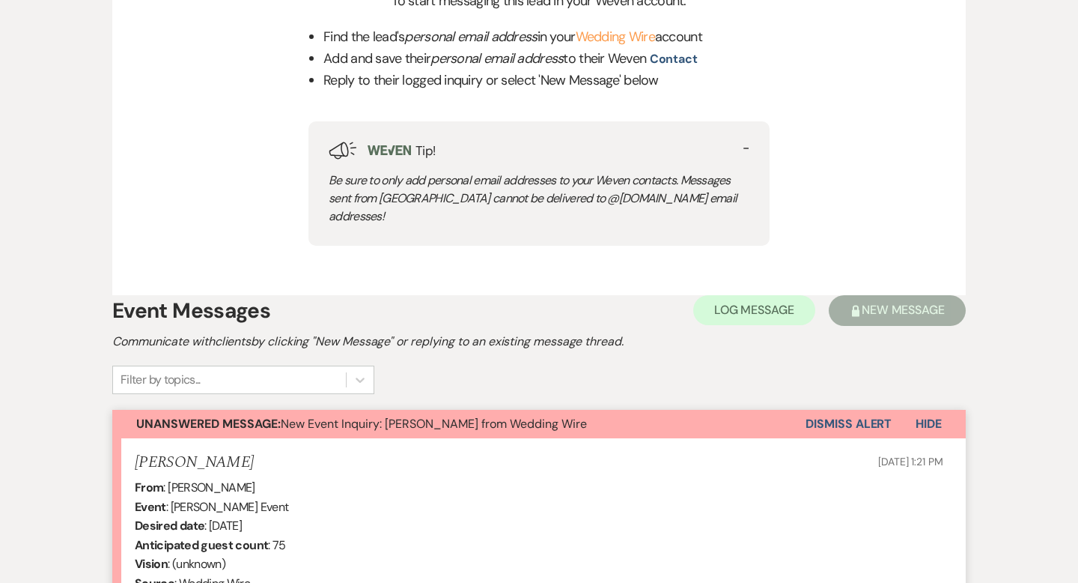
scroll to position [789, 0]
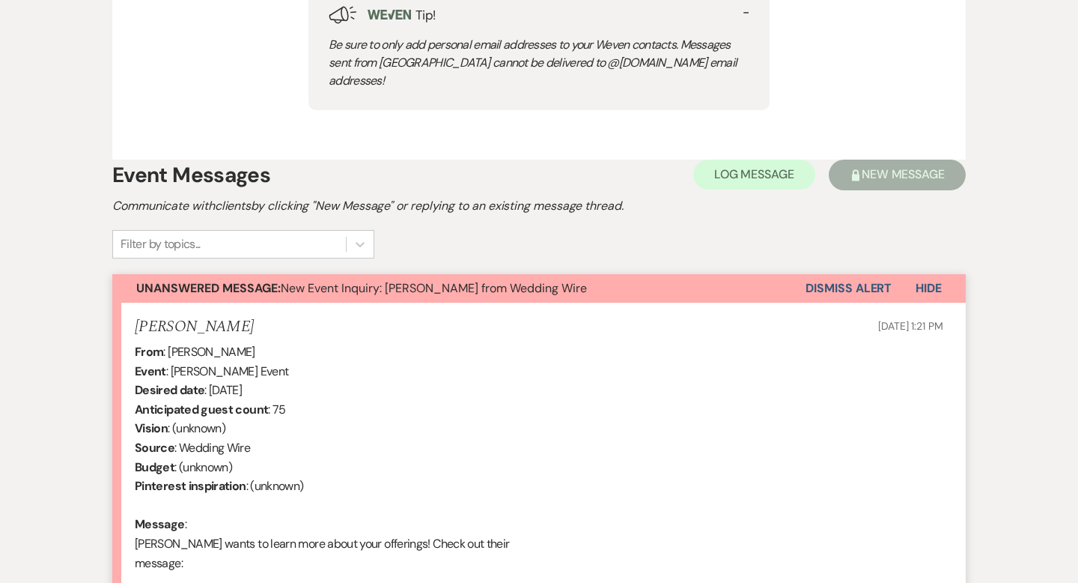
click at [821, 274] on button "Dismiss Alert" at bounding box center [849, 288] width 86 height 28
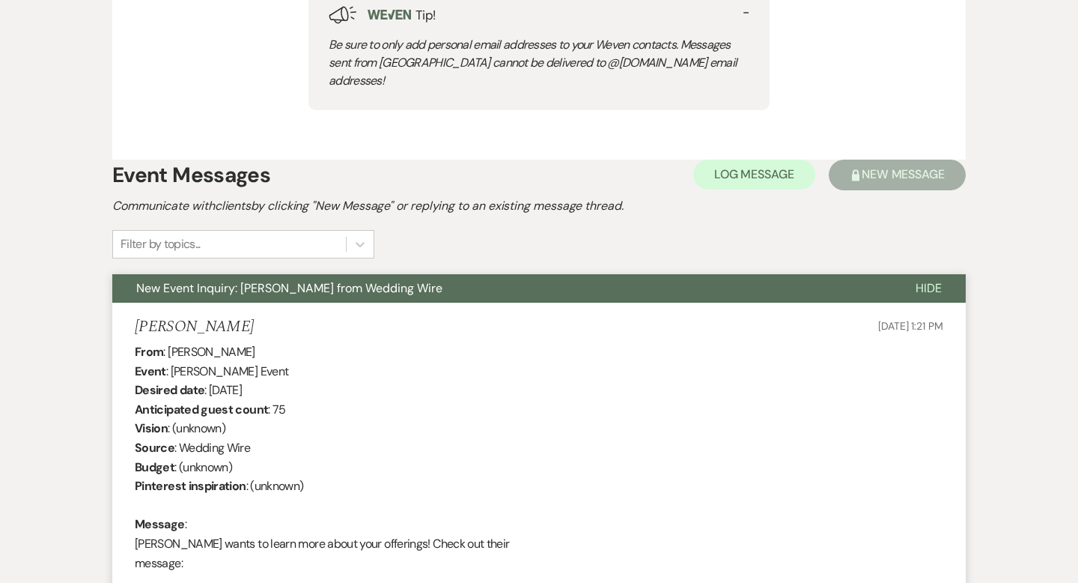
scroll to position [0, 0]
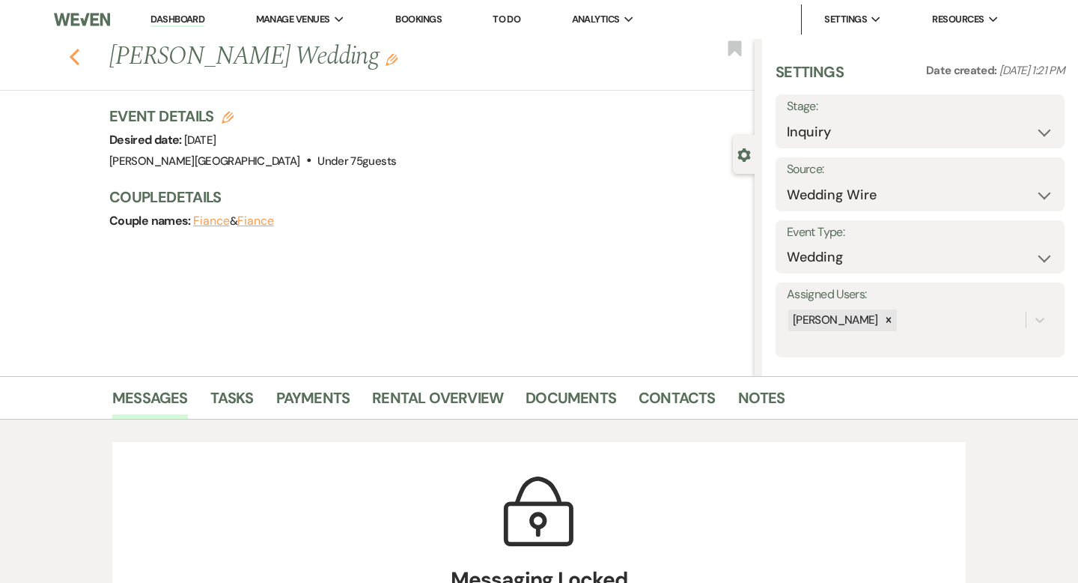
click at [75, 48] on icon "Previous" at bounding box center [74, 57] width 11 height 18
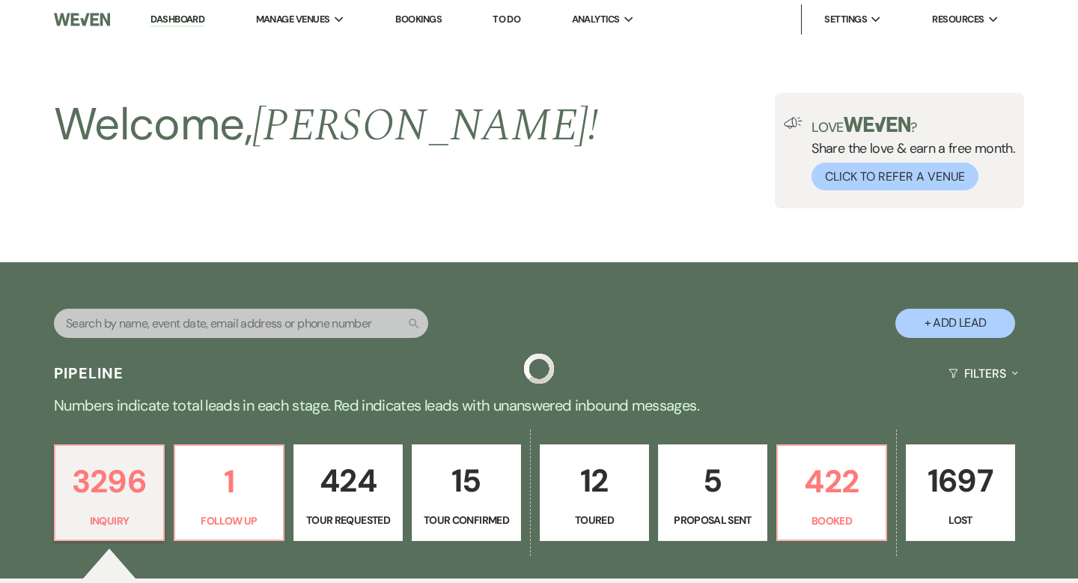
scroll to position [5064, 0]
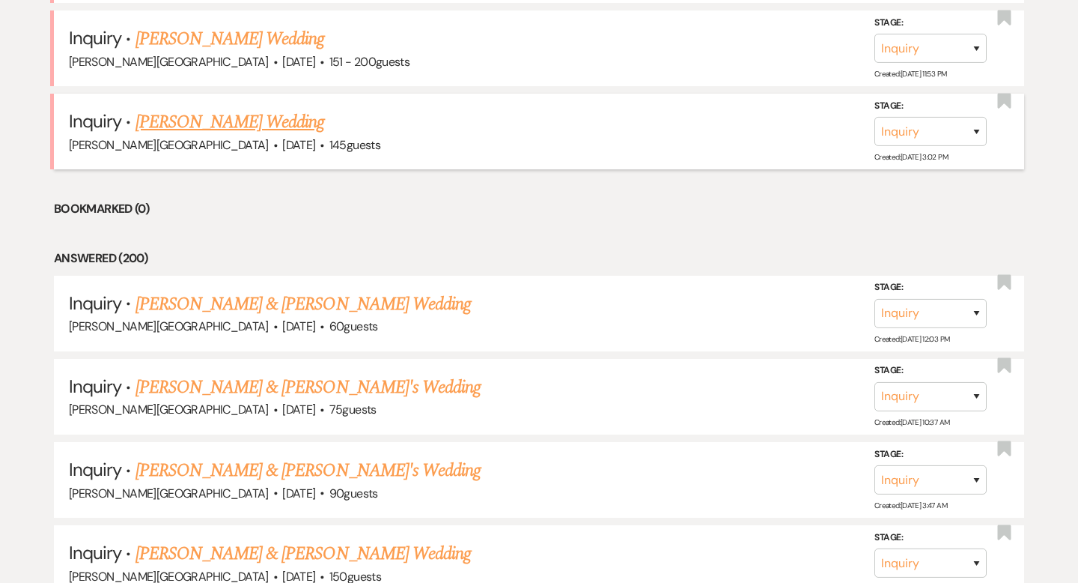
click at [196, 109] on link "[PERSON_NAME] Wedding" at bounding box center [230, 122] width 189 height 27
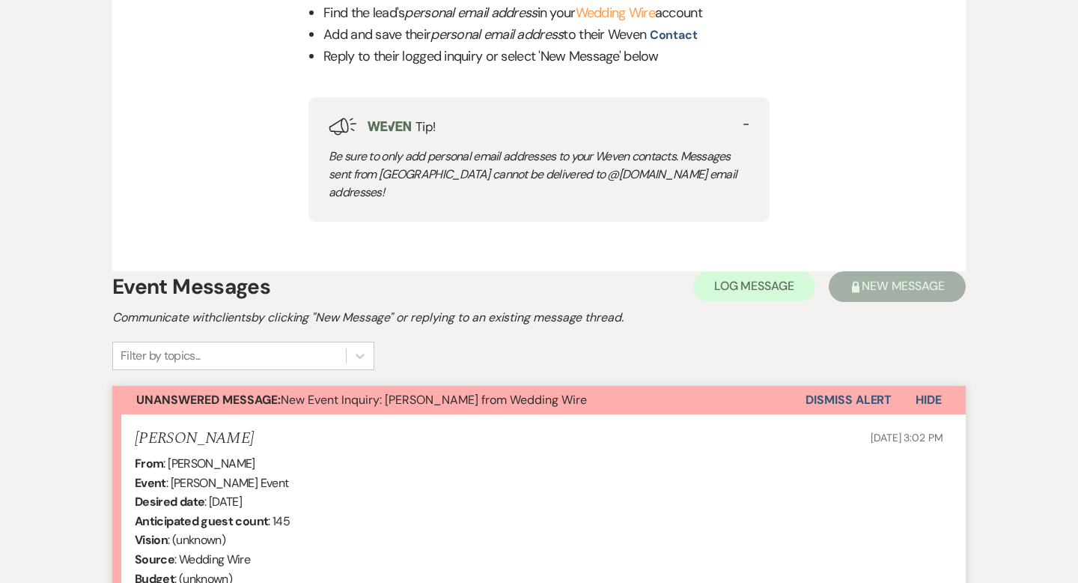
click at [847, 392] on button "Dismiss Alert" at bounding box center [849, 400] width 86 height 28
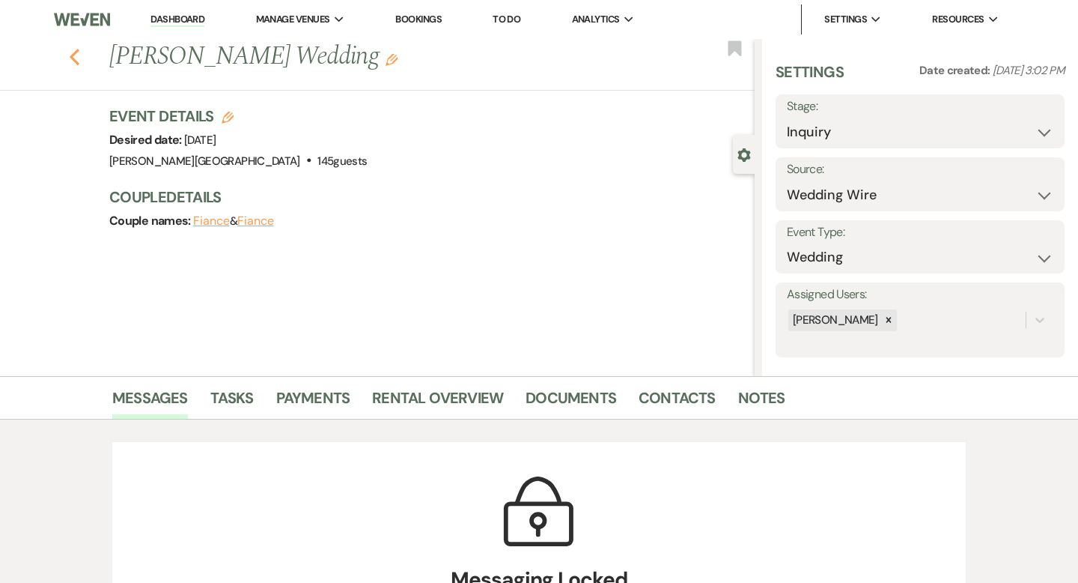
click at [77, 49] on use "button" at bounding box center [75, 57] width 10 height 16
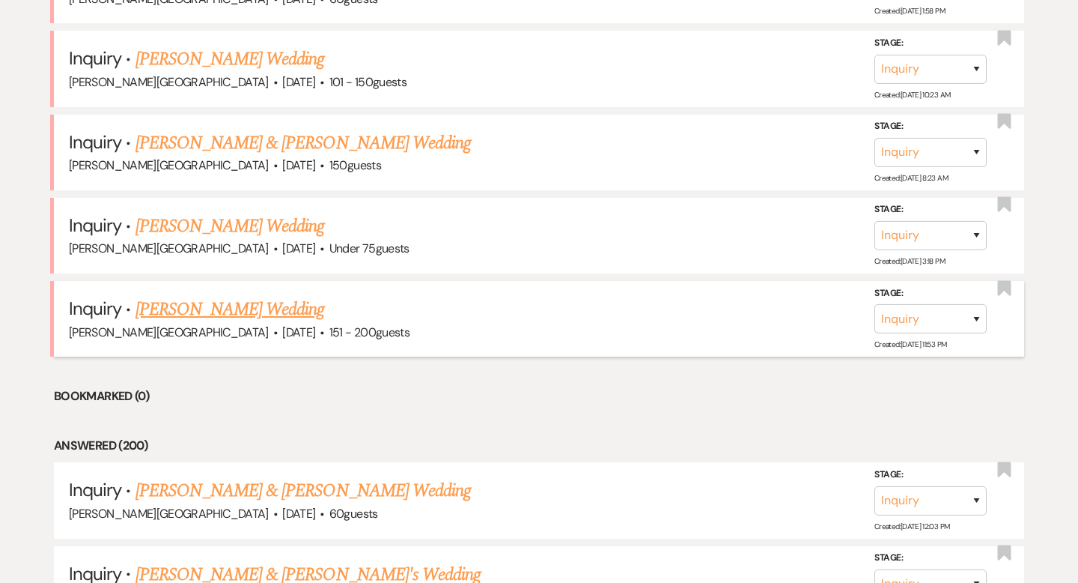
click at [219, 296] on link "[PERSON_NAME] Wedding" at bounding box center [230, 309] width 189 height 27
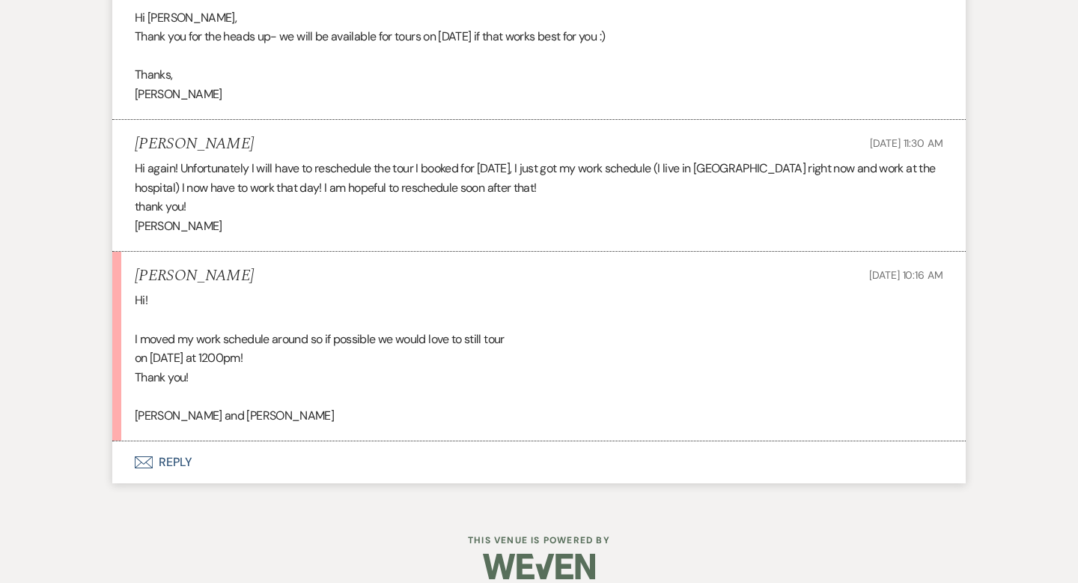
click at [171, 444] on button "Envelope Reply" at bounding box center [539, 462] width 854 height 42
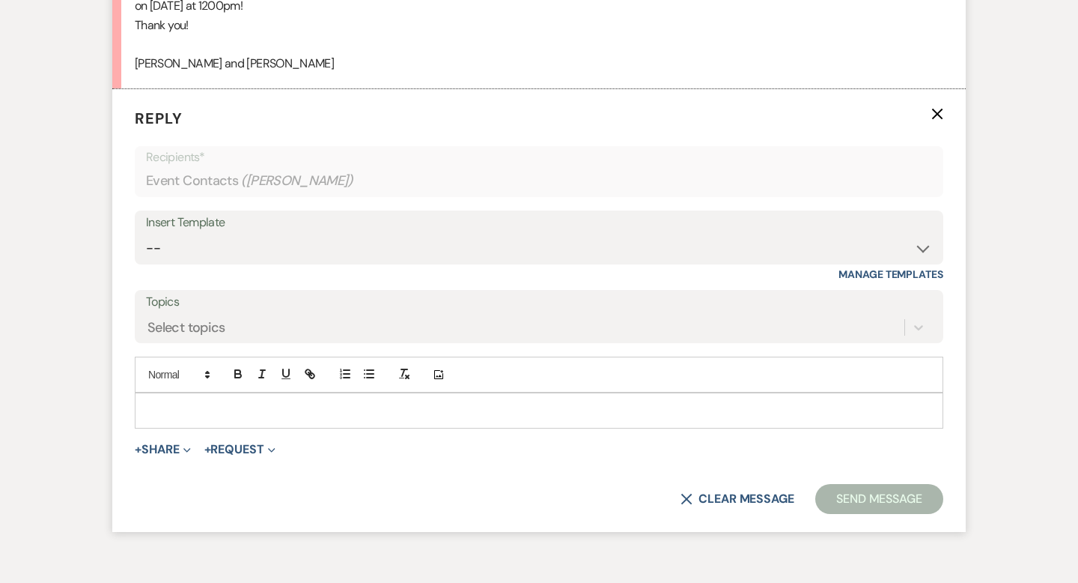
click at [187, 402] on p at bounding box center [539, 410] width 785 height 16
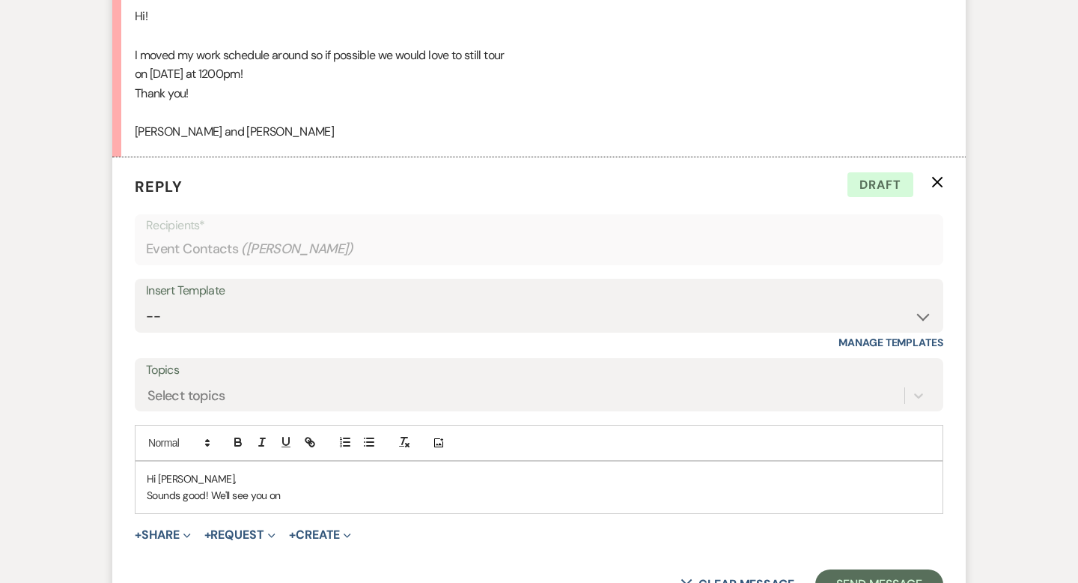
scroll to position [3217, 0]
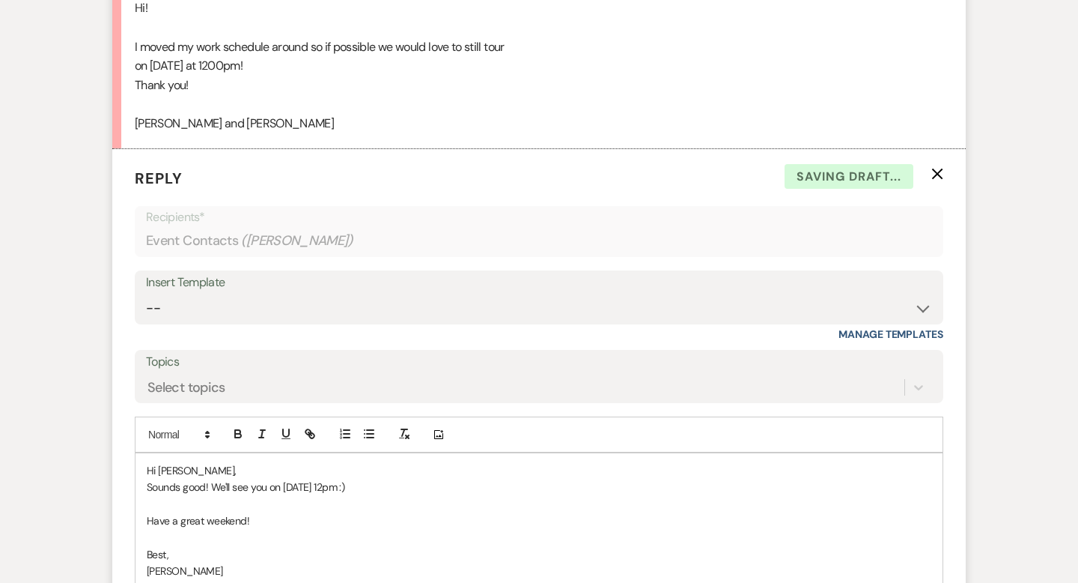
click at [365, 478] on p "Sounds good! We'll see you on [DATE] 12pm :)" at bounding box center [539, 486] width 785 height 16
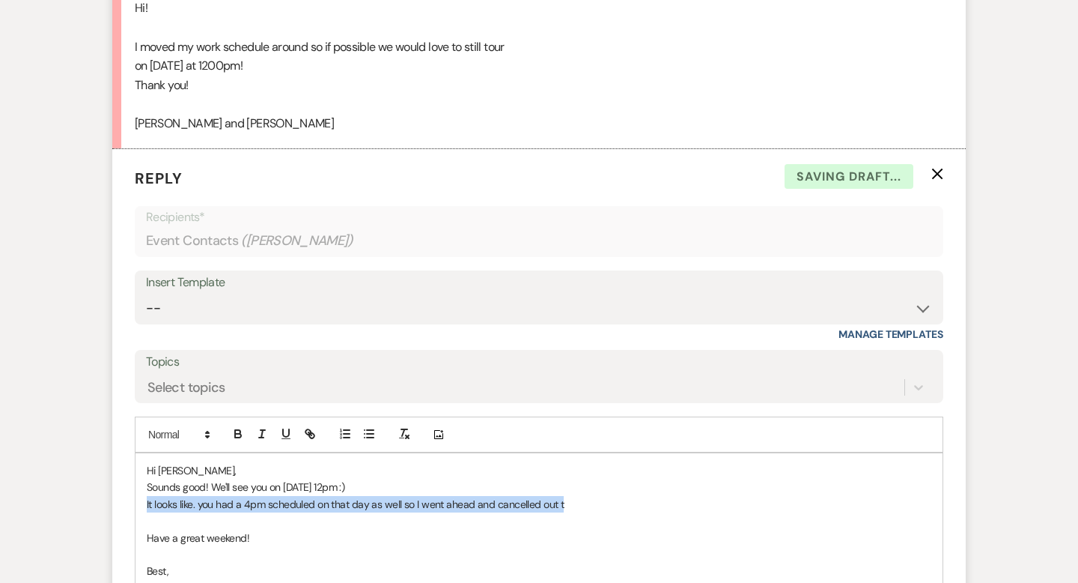
drag, startPoint x: 571, startPoint y: 484, endPoint x: 139, endPoint y: 487, distance: 432.8
click at [139, 487] on div "Hi [PERSON_NAME], Sounds good! We'll see you on [DATE] 12pm :) It looks like. y…" at bounding box center [539, 529] width 807 height 152
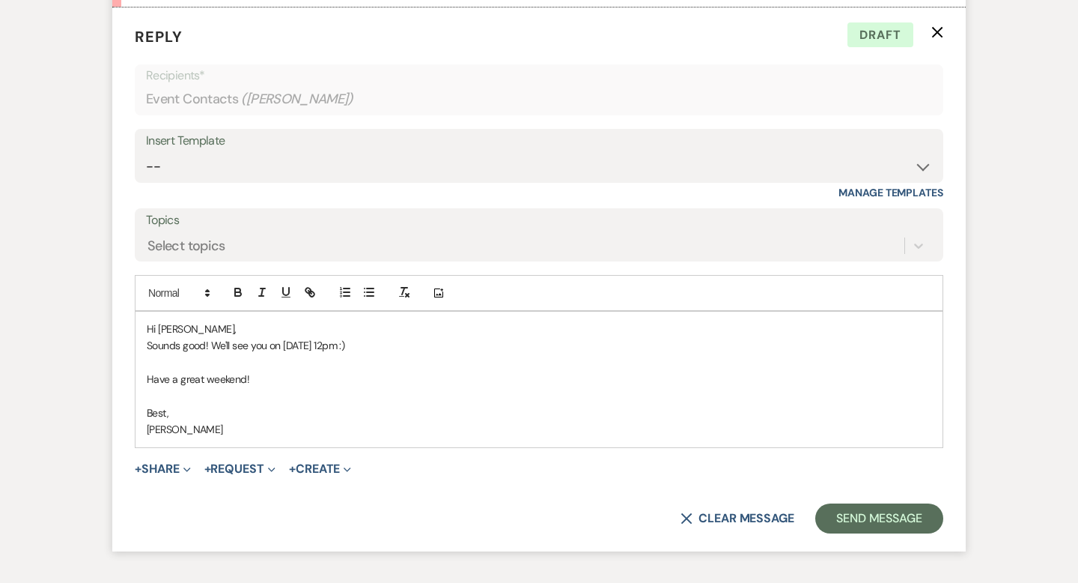
scroll to position [3362, 0]
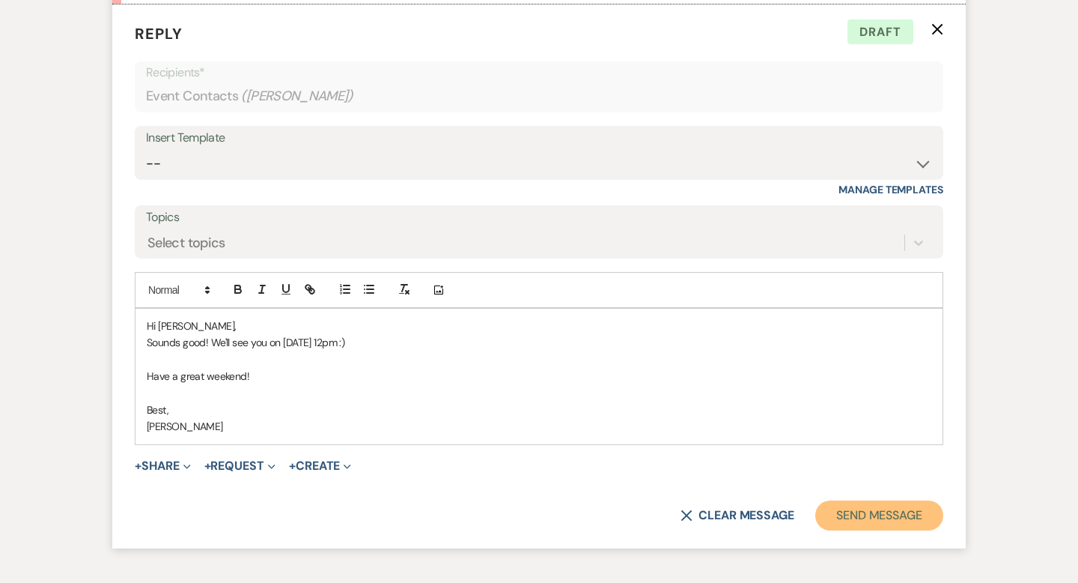
click at [841, 500] on button "Send Message" at bounding box center [879, 515] width 128 height 30
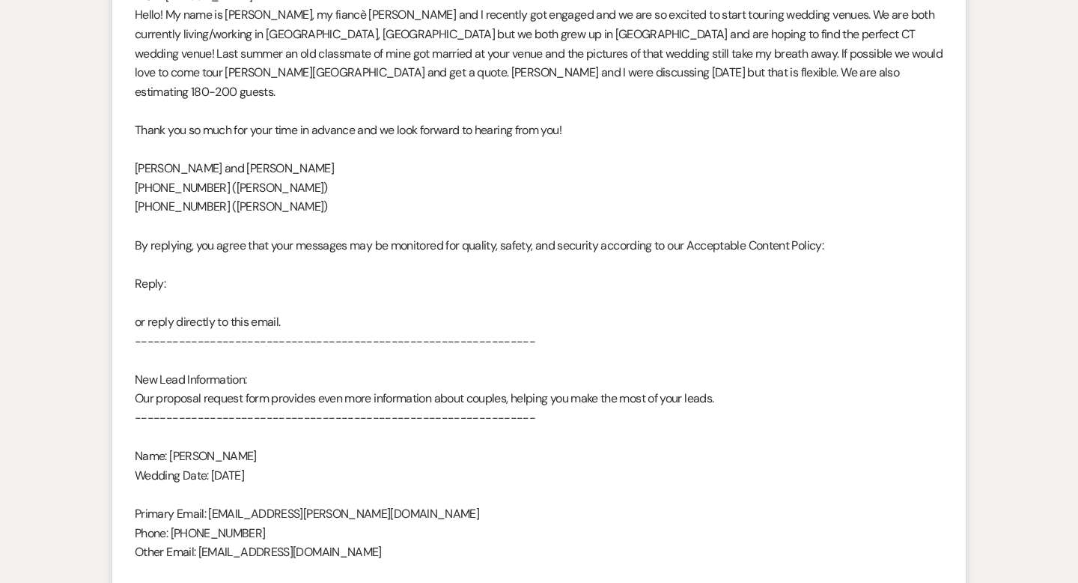
scroll to position [0, 0]
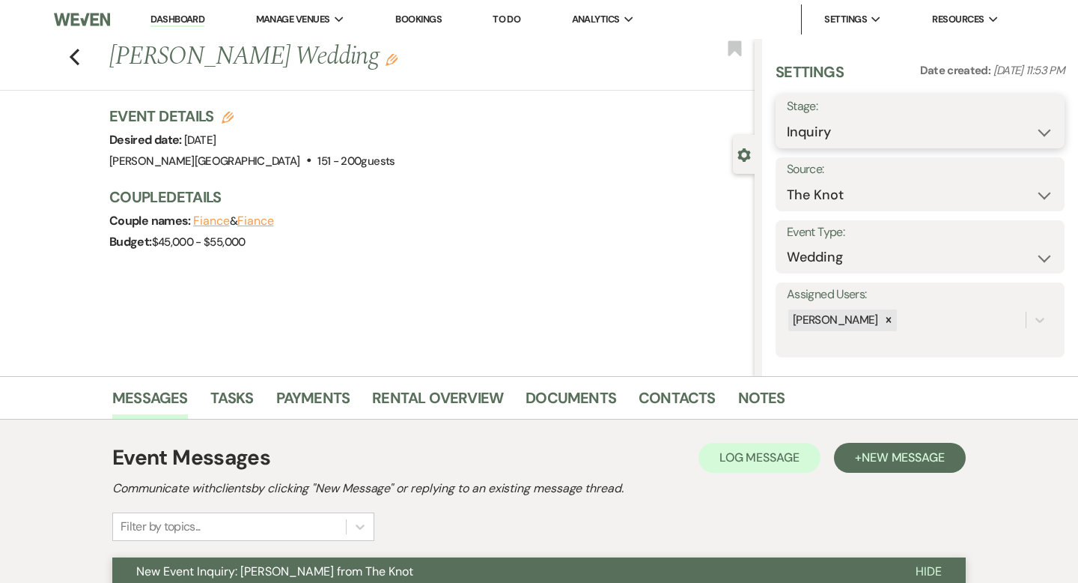
click at [863, 122] on select "Inquiry Follow Up Tour Requested Tour Confirmed Toured Proposal Sent Booked Lost" at bounding box center [920, 132] width 267 height 29
click at [1037, 122] on button "Save" at bounding box center [1035, 121] width 59 height 30
click at [74, 58] on icon "Previous" at bounding box center [74, 57] width 11 height 18
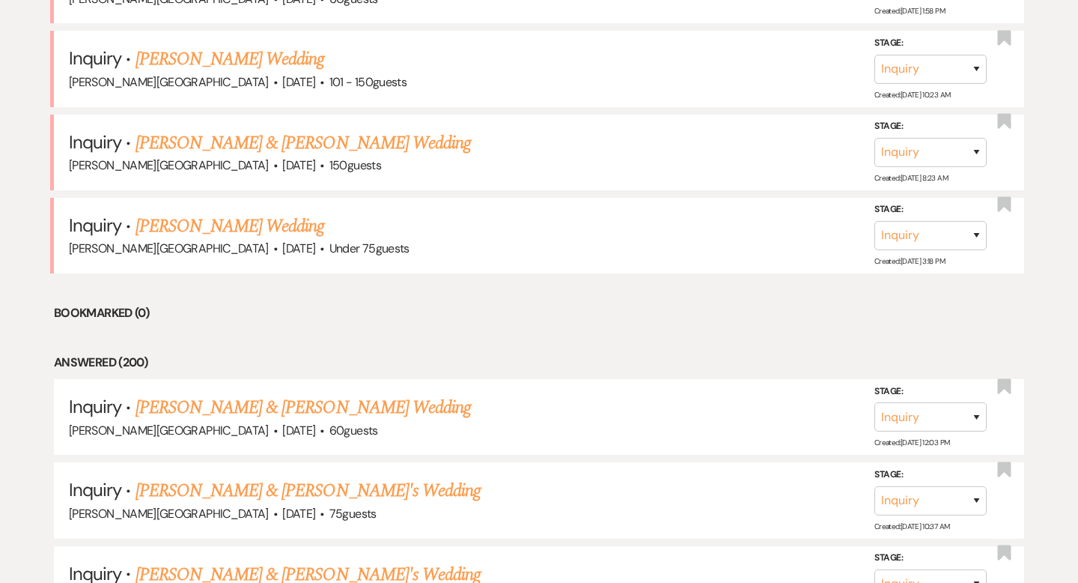
scroll to position [4706, 0]
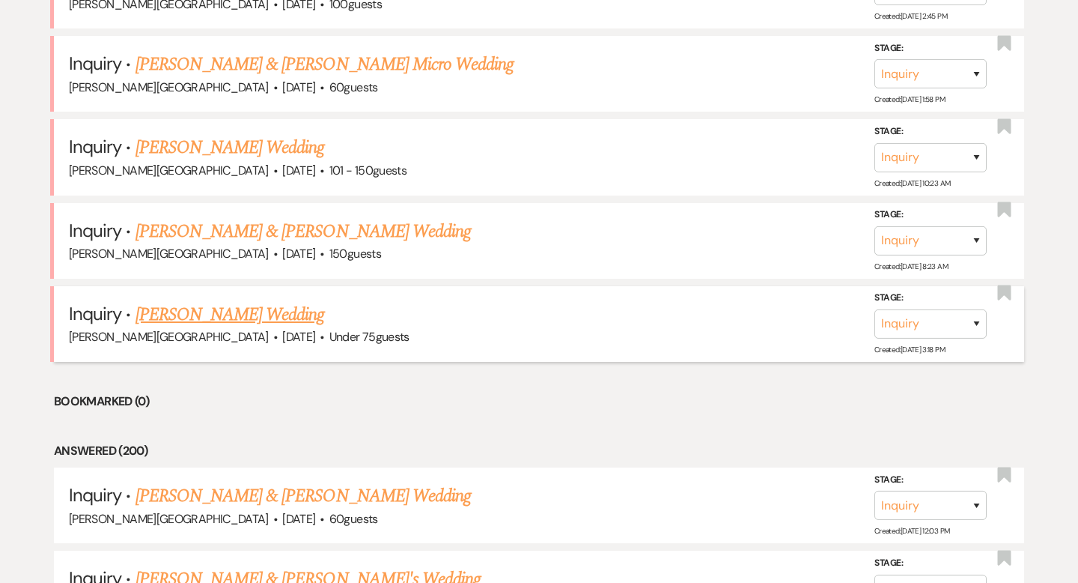
click at [258, 301] on link "[PERSON_NAME] Wedding" at bounding box center [230, 314] width 189 height 27
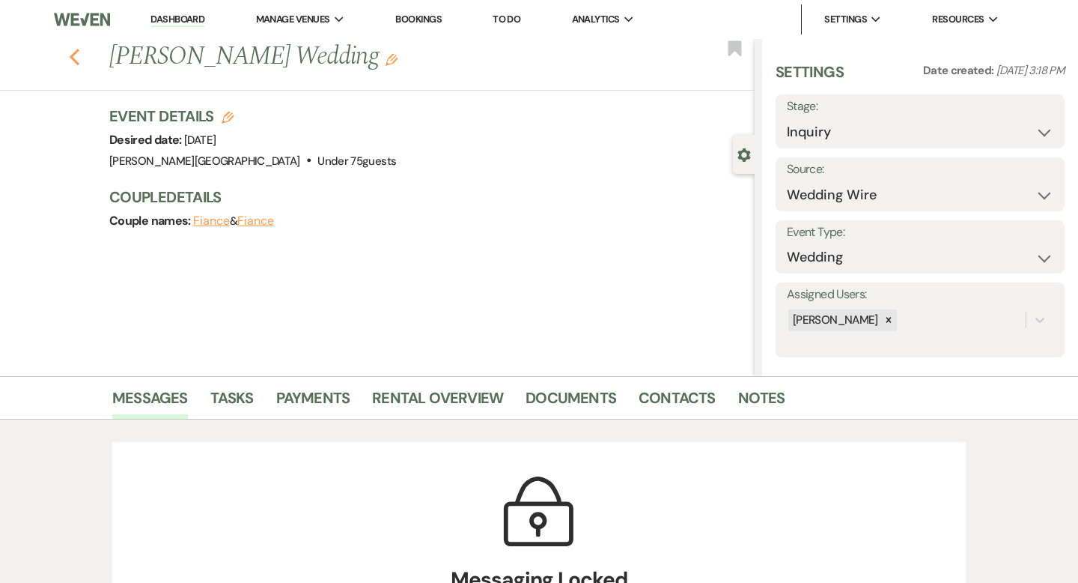
click at [72, 59] on use "button" at bounding box center [75, 57] width 10 height 16
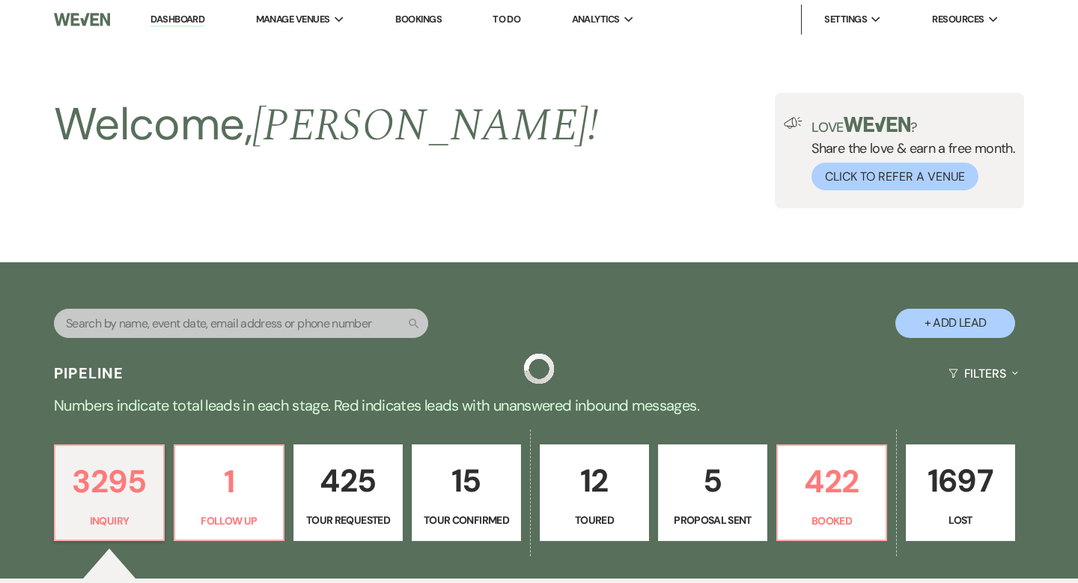
scroll to position [4706, 0]
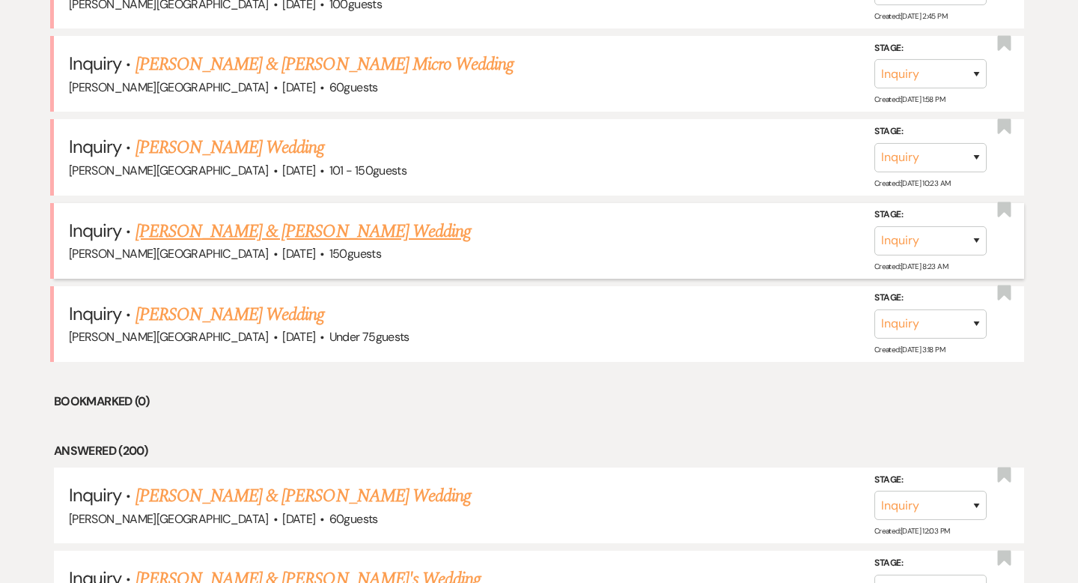
click at [208, 218] on link "[PERSON_NAME] & [PERSON_NAME] Wedding" at bounding box center [303, 231] width 335 height 27
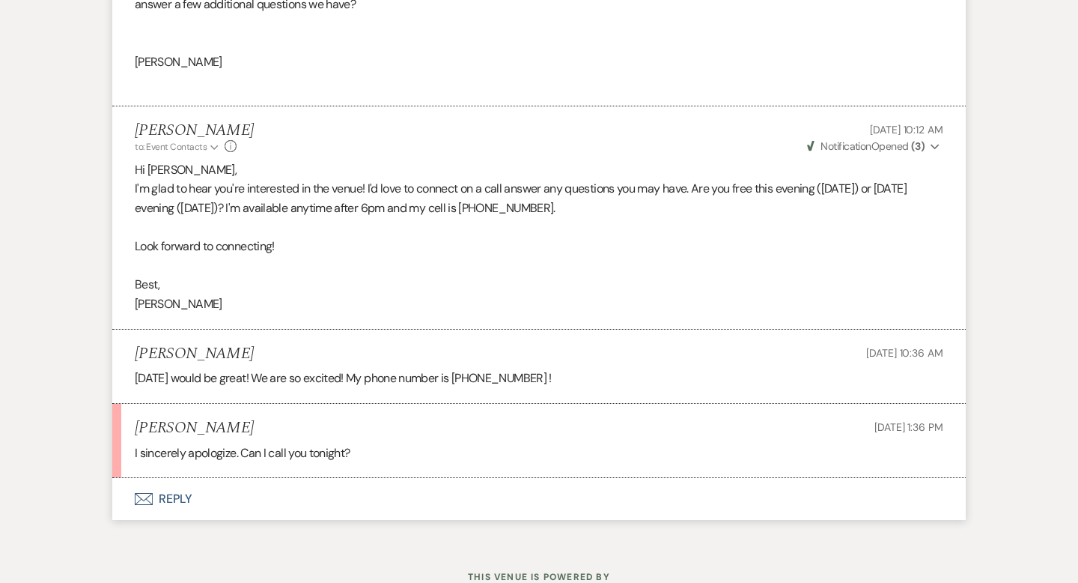
scroll to position [1500, 0]
click at [176, 498] on button "Envelope Reply" at bounding box center [539, 497] width 854 height 42
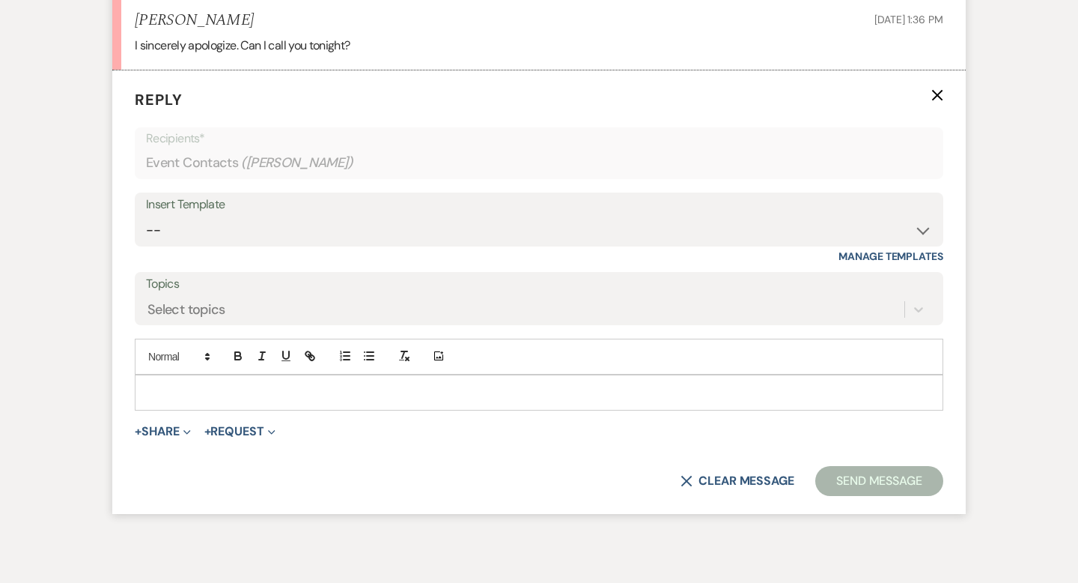
scroll to position [1907, 0]
click at [171, 395] on p at bounding box center [539, 391] width 785 height 16
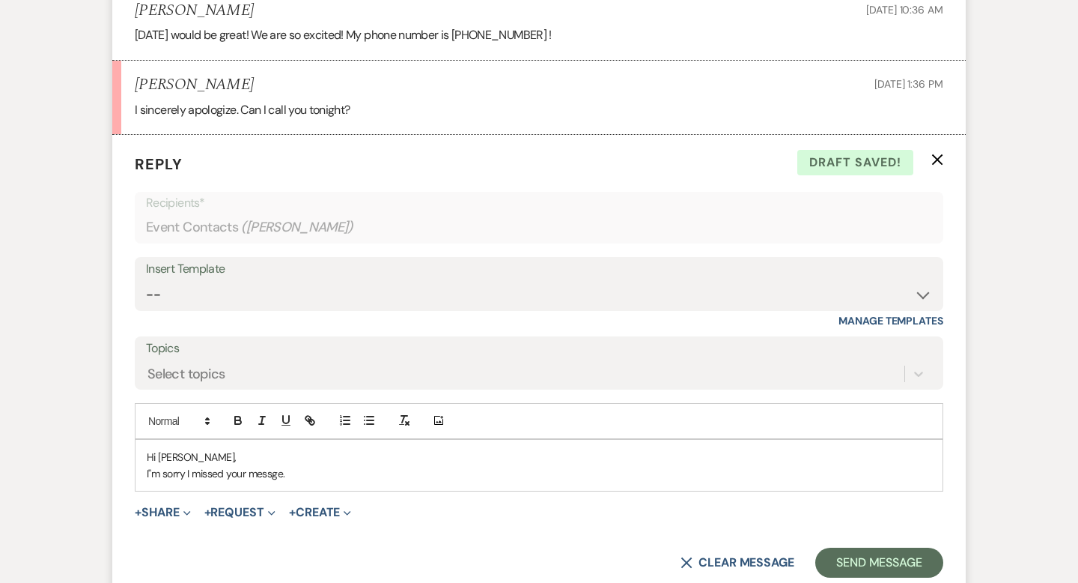
scroll to position [1871, 0]
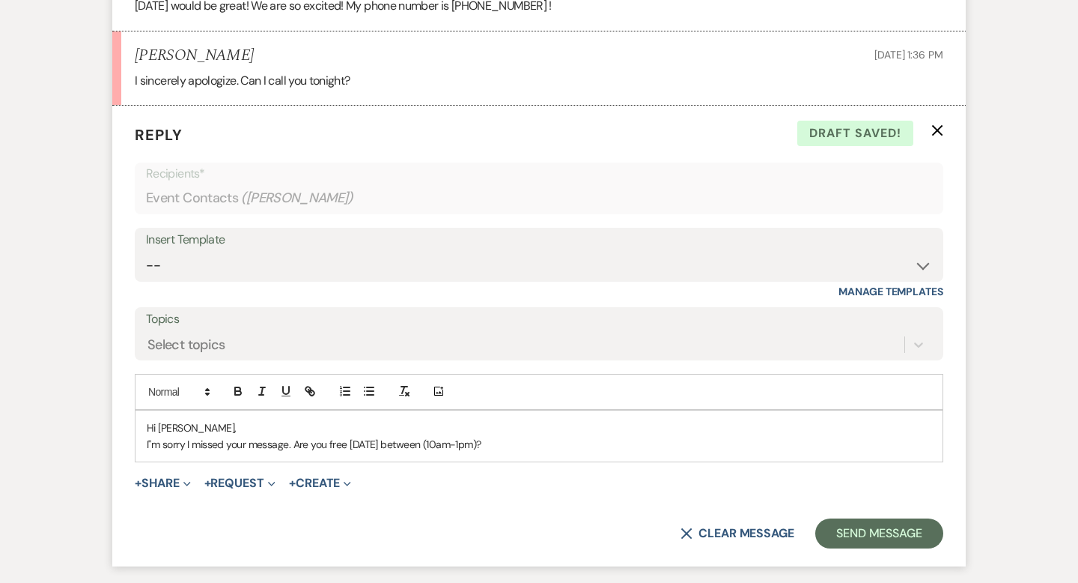
click at [394, 436] on p "I"m sorry I missed your message. Are you free [DATE] between (10am-1pm)?" at bounding box center [539, 444] width 785 height 16
click at [523, 441] on p "I"m sorry I missed your message. Are you free [DATE] ([DATE]) between (10am-1pm…" at bounding box center [539, 444] width 785 height 16
click at [311, 439] on p "I"m sorry I missed your message. Are you free [DATE] ([DATE]) between (10am-12p…" at bounding box center [539, 444] width 785 height 16
click at [362, 440] on p "I"m sorry I missed your message. Any chance you free [DATE] ([DATE]) between (1…" at bounding box center [539, 444] width 785 height 16
click at [627, 442] on p "I"m sorry I missed your message. Any chance you're free [DATE] ([DATE]) between…" at bounding box center [539, 444] width 785 height 16
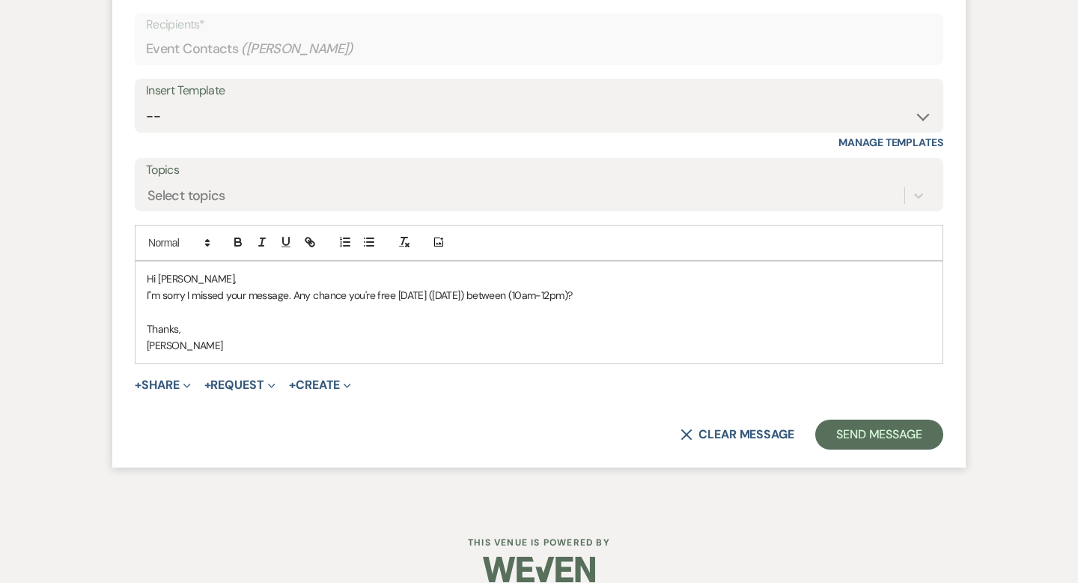
scroll to position [2021, 0]
click at [851, 431] on button "Send Message" at bounding box center [879, 434] width 128 height 30
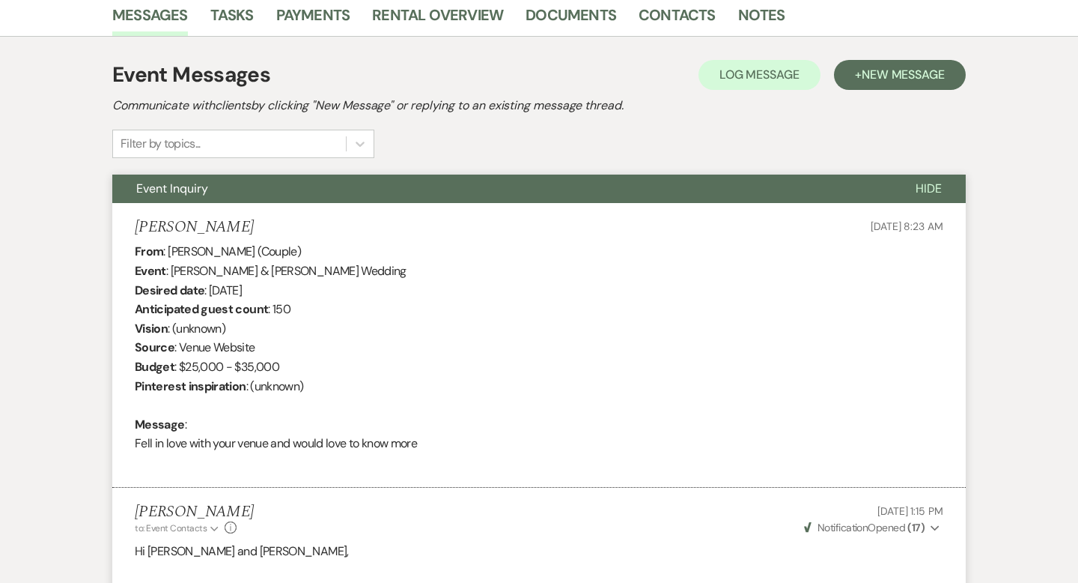
scroll to position [0, 0]
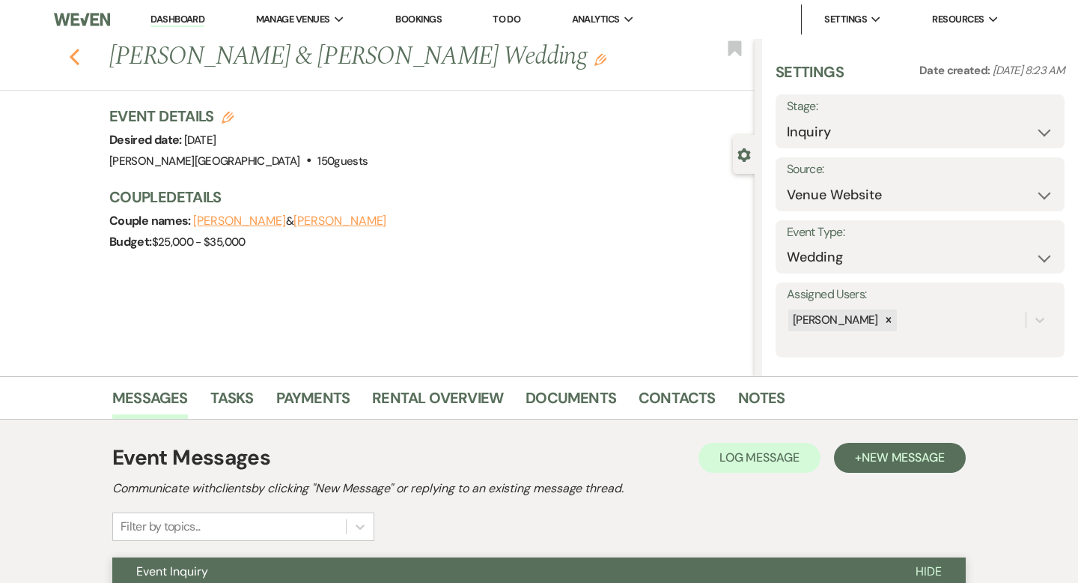
click at [74, 61] on icon "Previous" at bounding box center [74, 57] width 11 height 18
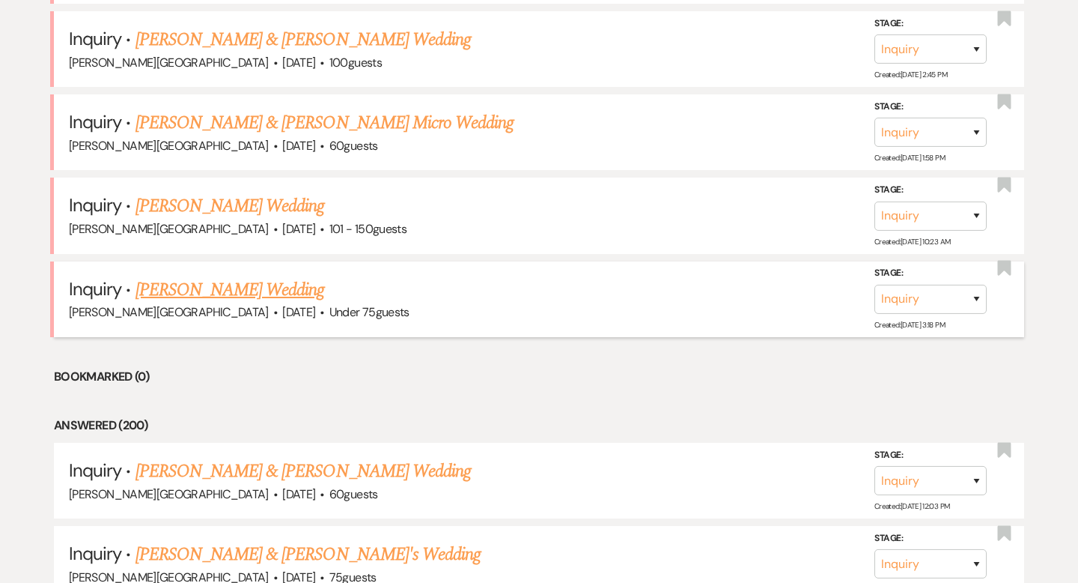
scroll to position [4616, 0]
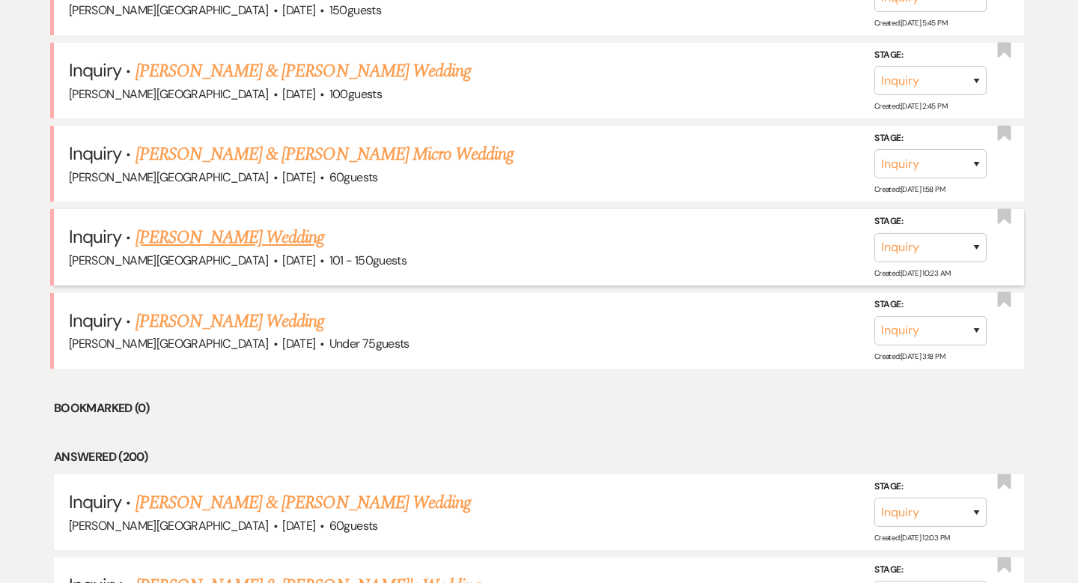
click at [250, 224] on link "[PERSON_NAME] Wedding" at bounding box center [230, 237] width 189 height 27
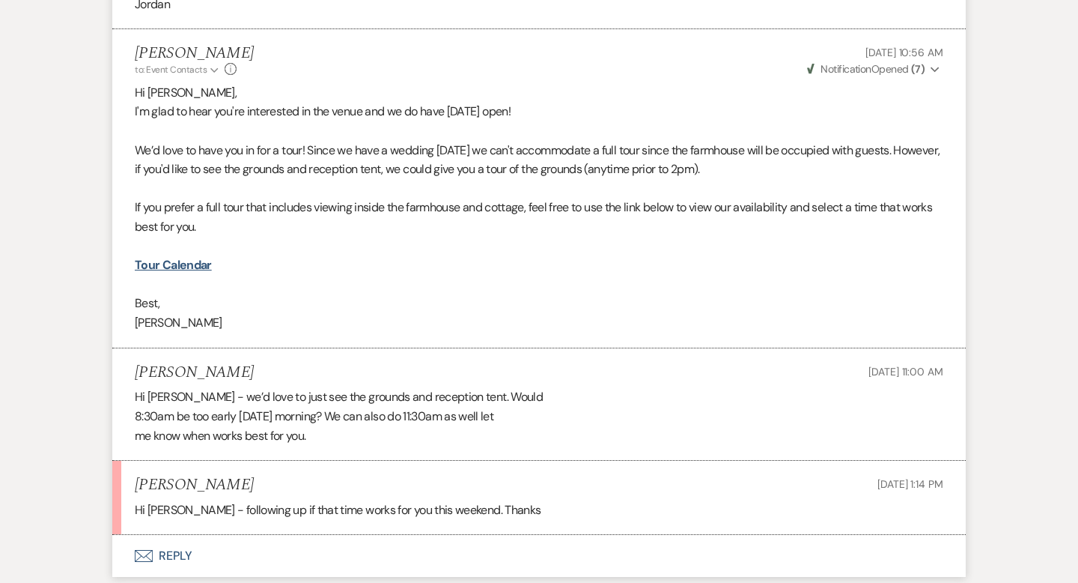
scroll to position [2207, 0]
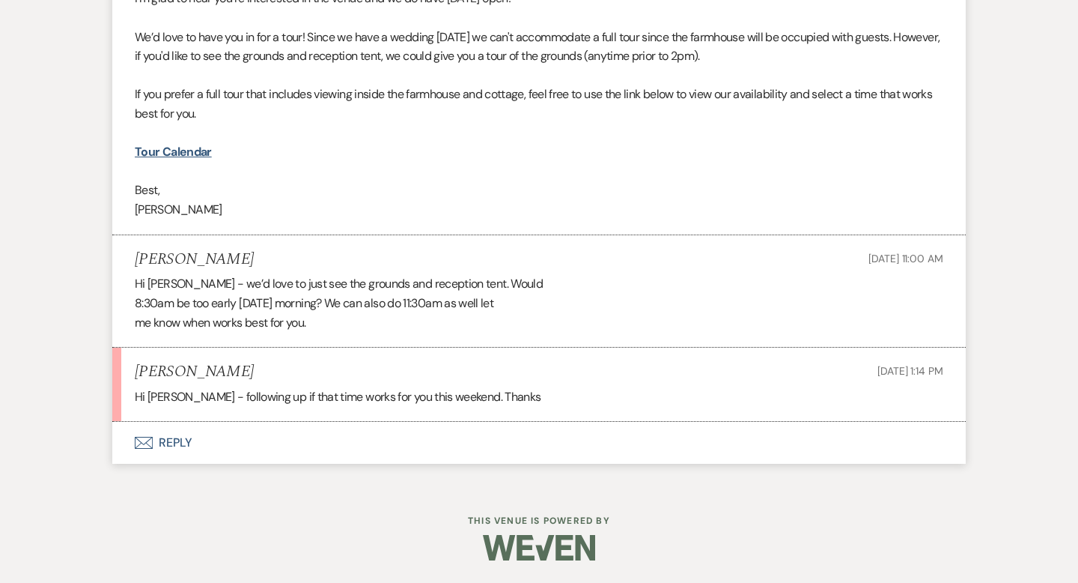
click at [166, 443] on button "Envelope Reply" at bounding box center [539, 443] width 854 height 42
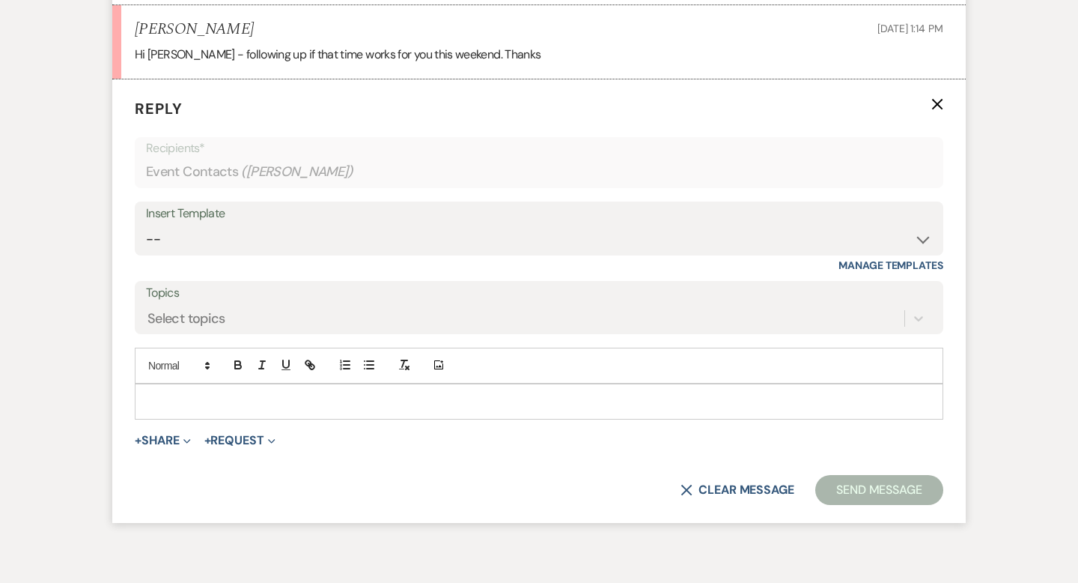
scroll to position [2558, 0]
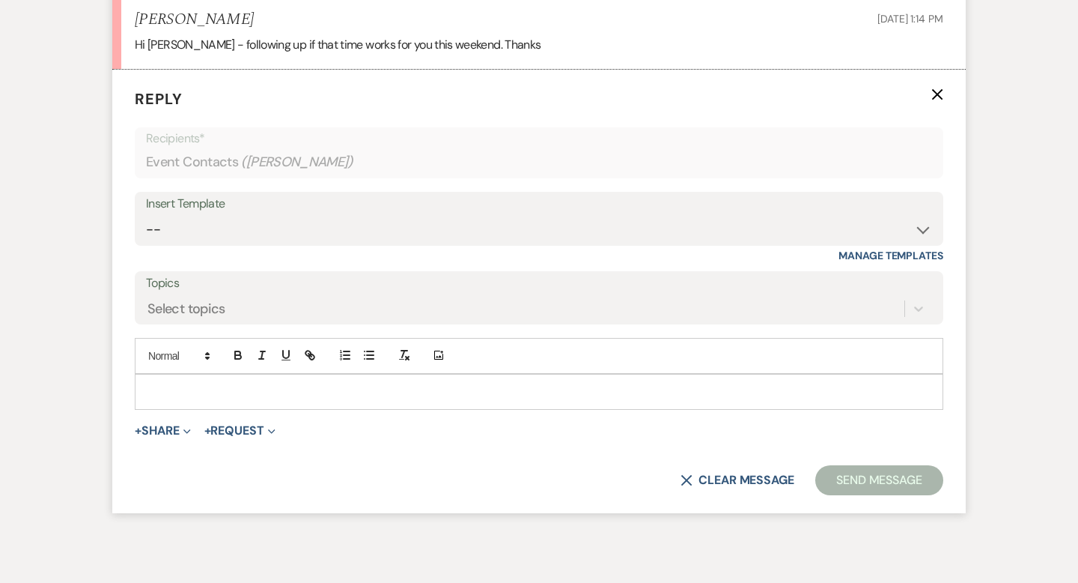
click at [179, 395] on p at bounding box center [539, 391] width 785 height 16
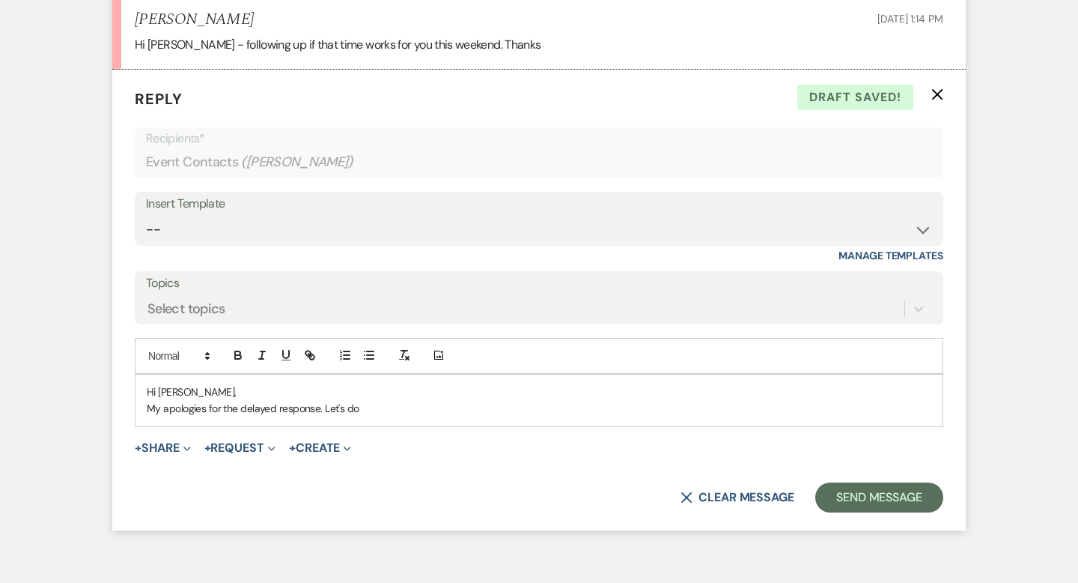
scroll to position [2642, 0]
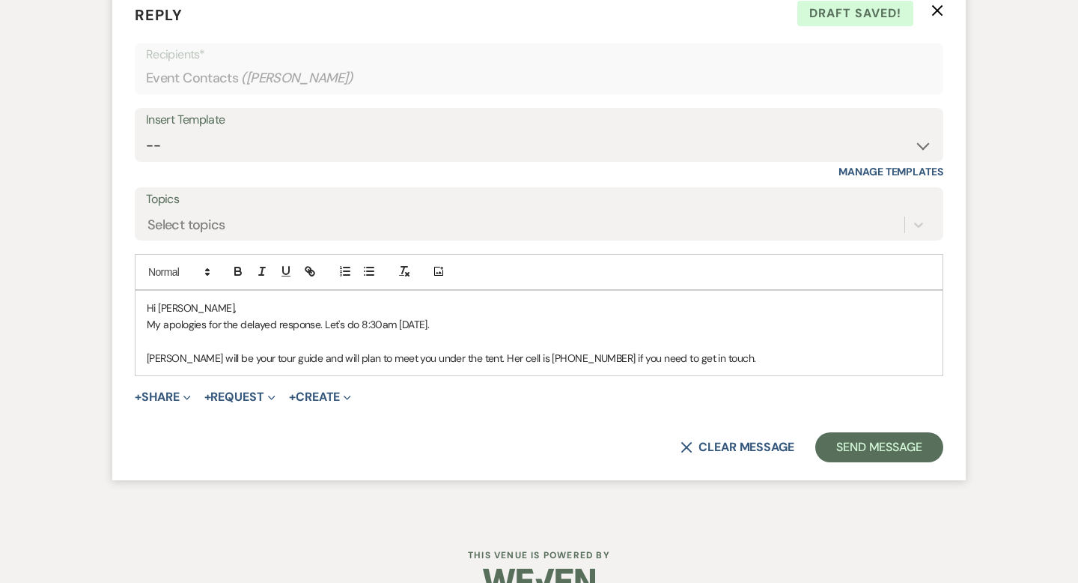
click at [457, 351] on p "[PERSON_NAME] will be your tour guide and will plan to meet you under the tent.…" at bounding box center [539, 358] width 785 height 16
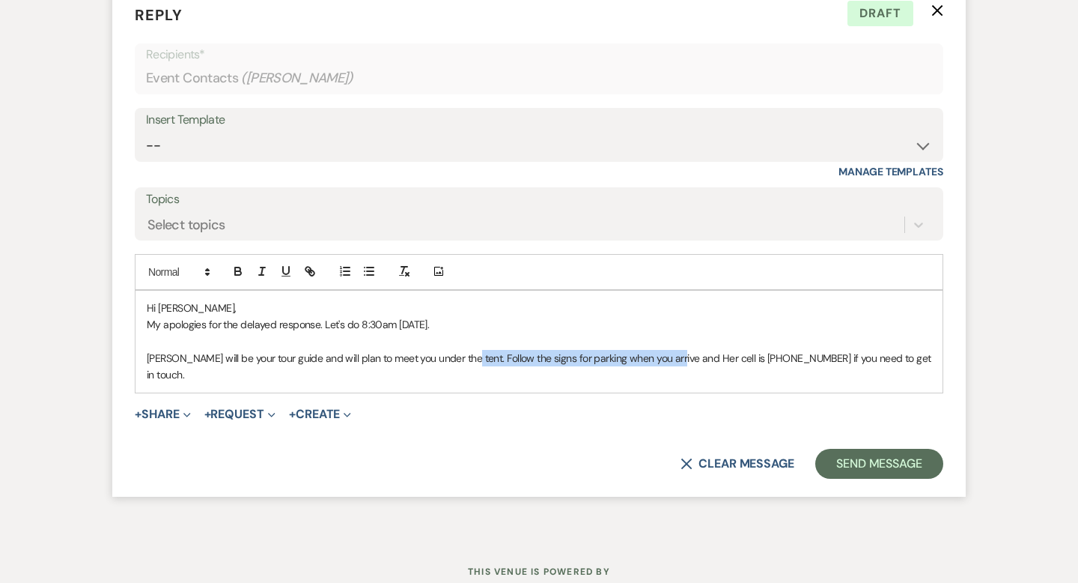
drag, startPoint x: 670, startPoint y: 353, endPoint x: 460, endPoint y: 358, distance: 209.7
click at [460, 358] on p "[PERSON_NAME] will be your tour guide and will plan to meet you under the tent.…" at bounding box center [539, 367] width 785 height 34
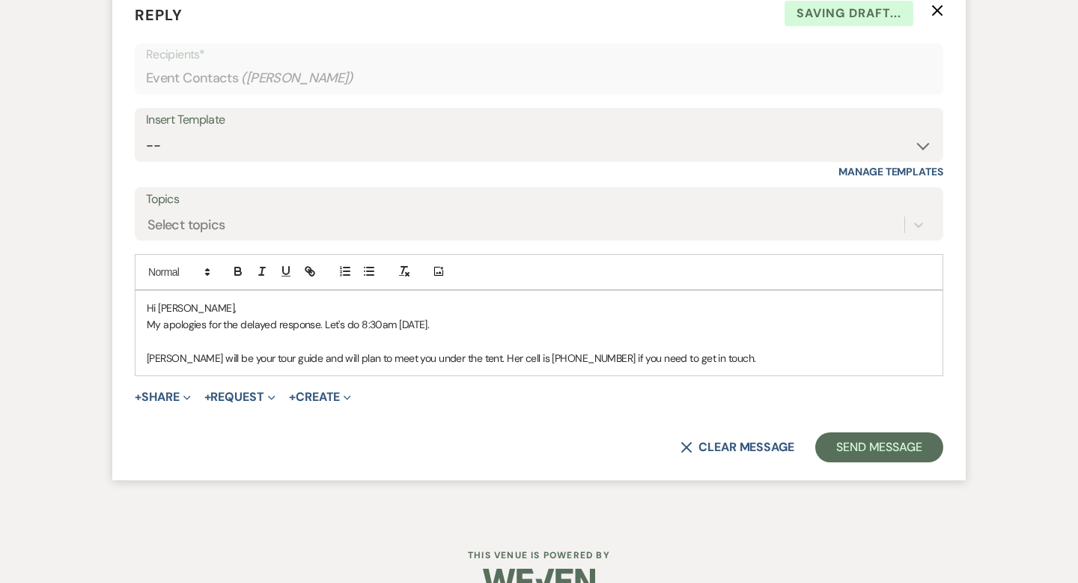
click at [711, 353] on p "[PERSON_NAME] will be your tour guide and will plan to meet you under the tent.…" at bounding box center [539, 358] width 785 height 16
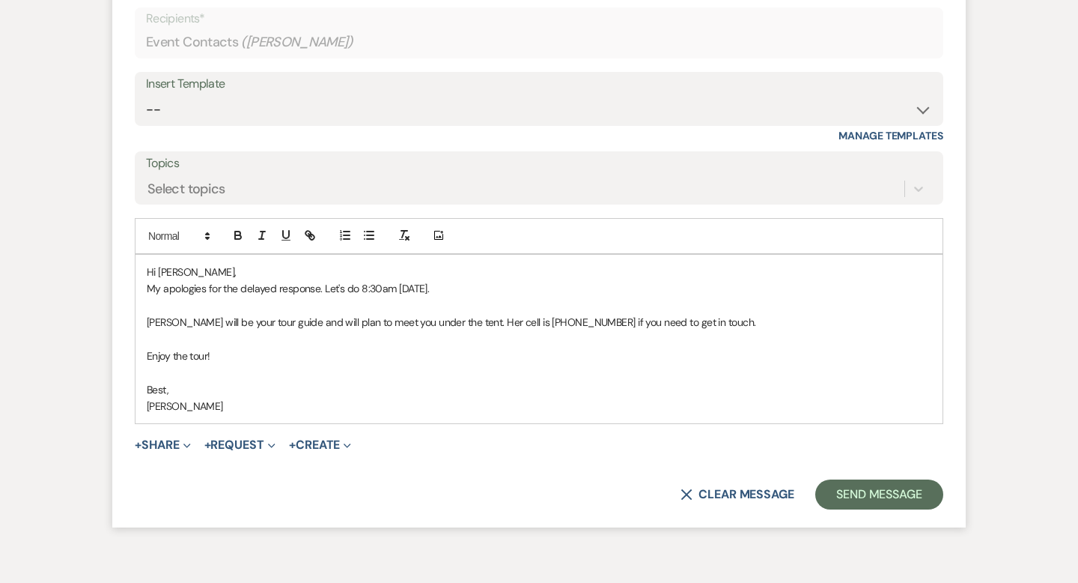
scroll to position [2695, 0]
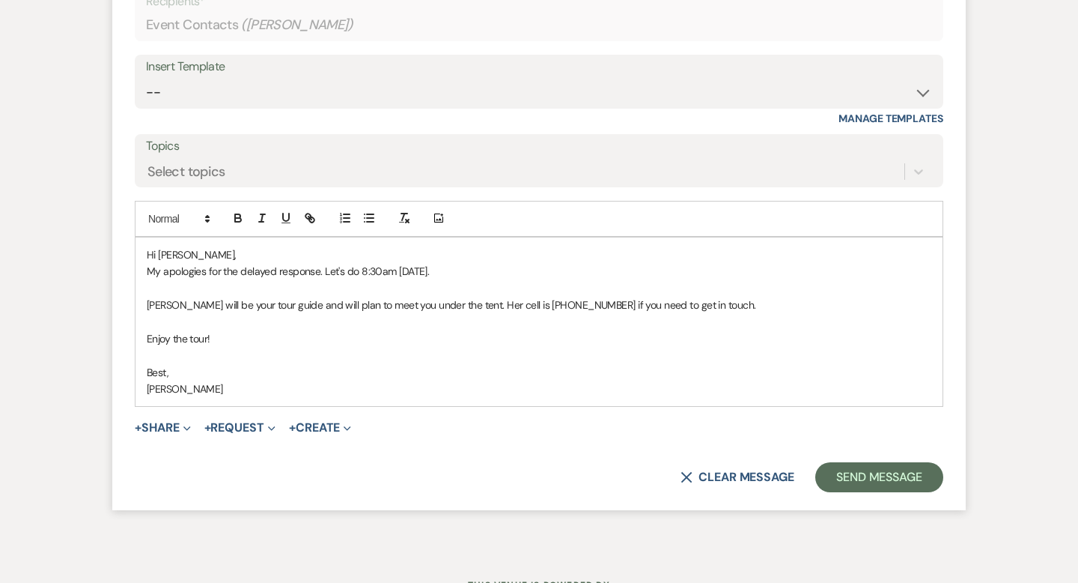
click at [453, 305] on p "[PERSON_NAME] will be your tour guide and will plan to meet you under the tent.…" at bounding box center [539, 305] width 785 height 16
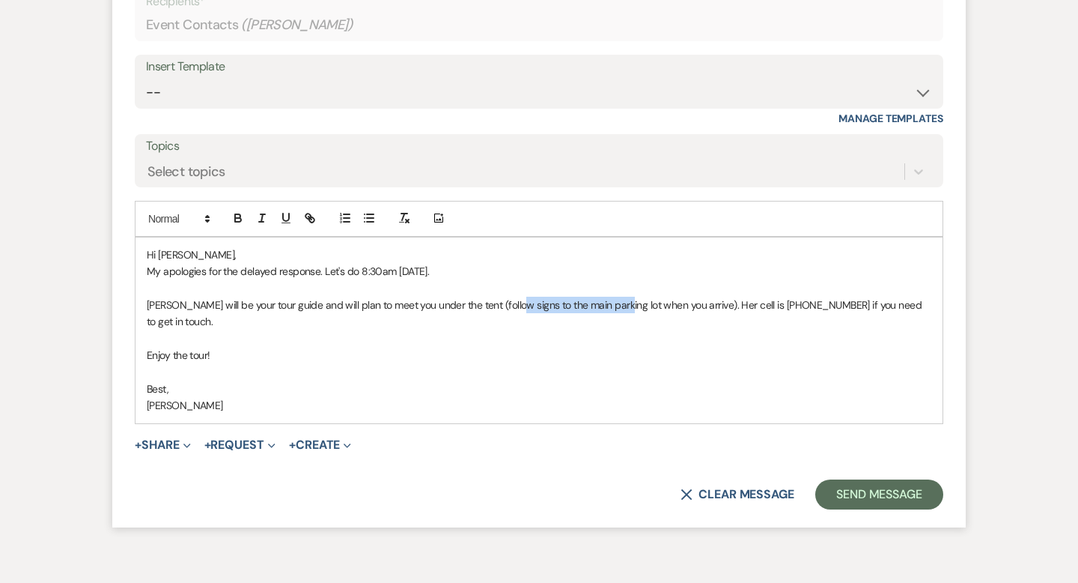
drag, startPoint x: 614, startPoint y: 302, endPoint x: 514, endPoint y: 301, distance: 100.3
click at [514, 301] on p "[PERSON_NAME] will be your tour guide and will plan to meet you under the tent …" at bounding box center [539, 314] width 785 height 34
click at [459, 301] on p "[PERSON_NAME] will be your tour guide and will plan to meet you under the tent …" at bounding box center [539, 314] width 785 height 34
drag, startPoint x: 662, startPoint y: 303, endPoint x: 456, endPoint y: 304, distance: 205.9
click at [456, 304] on p "[PERSON_NAME] will be your tour guide and will plan to meet you under the tent …" at bounding box center [539, 314] width 785 height 34
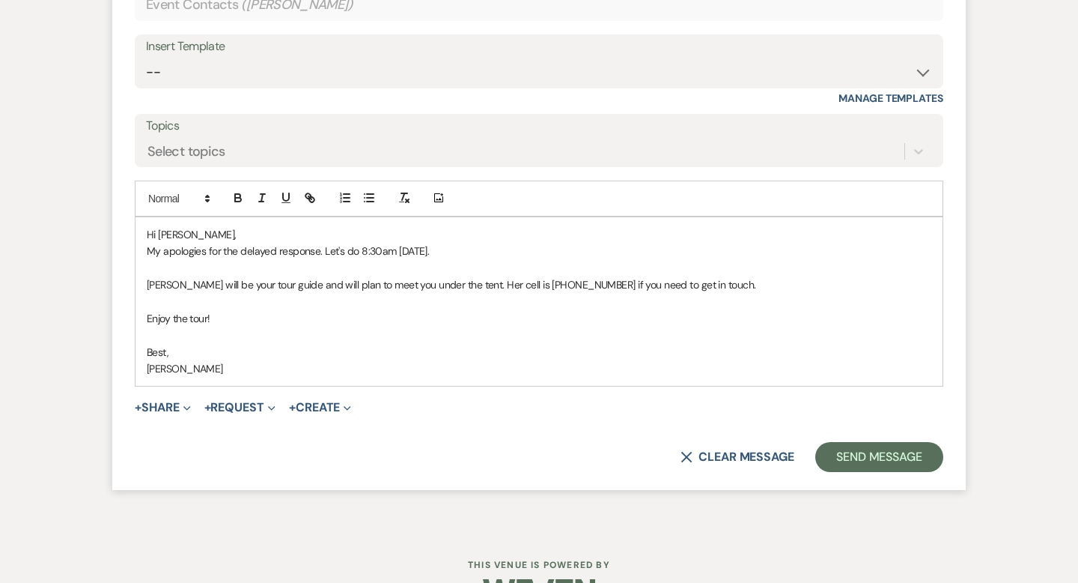
scroll to position [2760, 0]
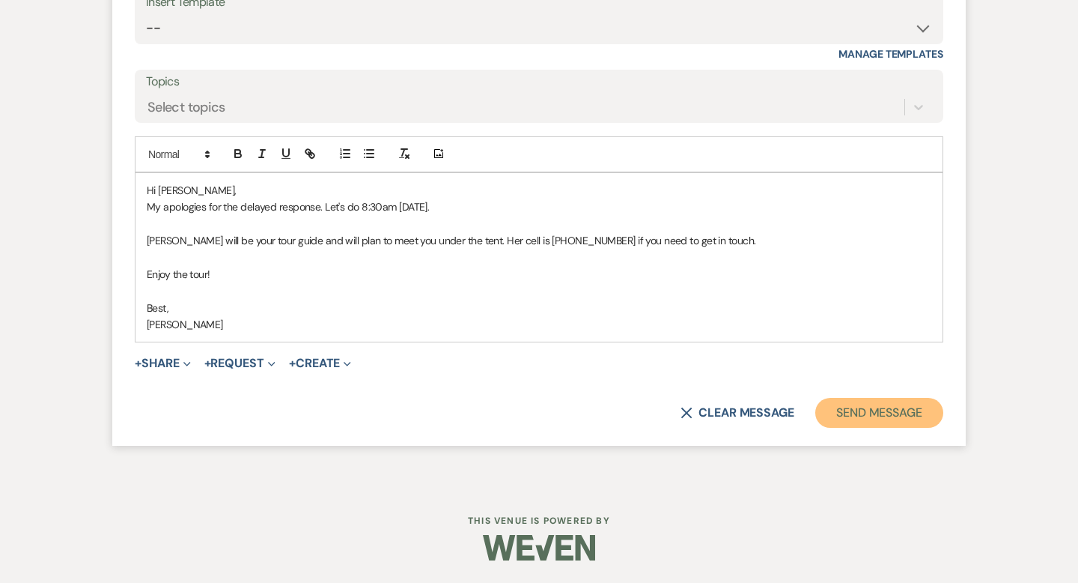
click at [864, 407] on button "Send Message" at bounding box center [879, 413] width 128 height 30
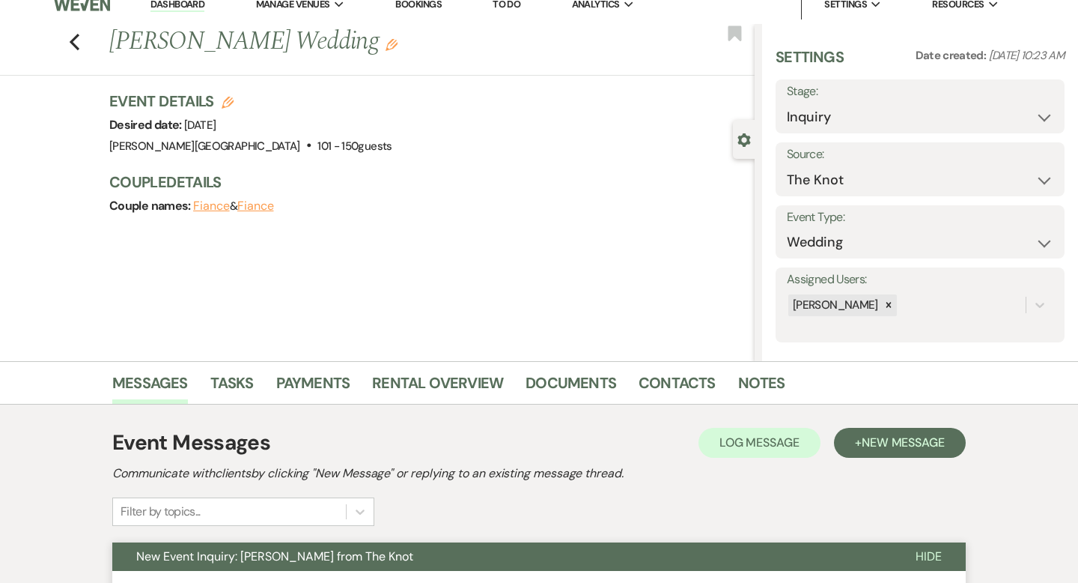
scroll to position [0, 0]
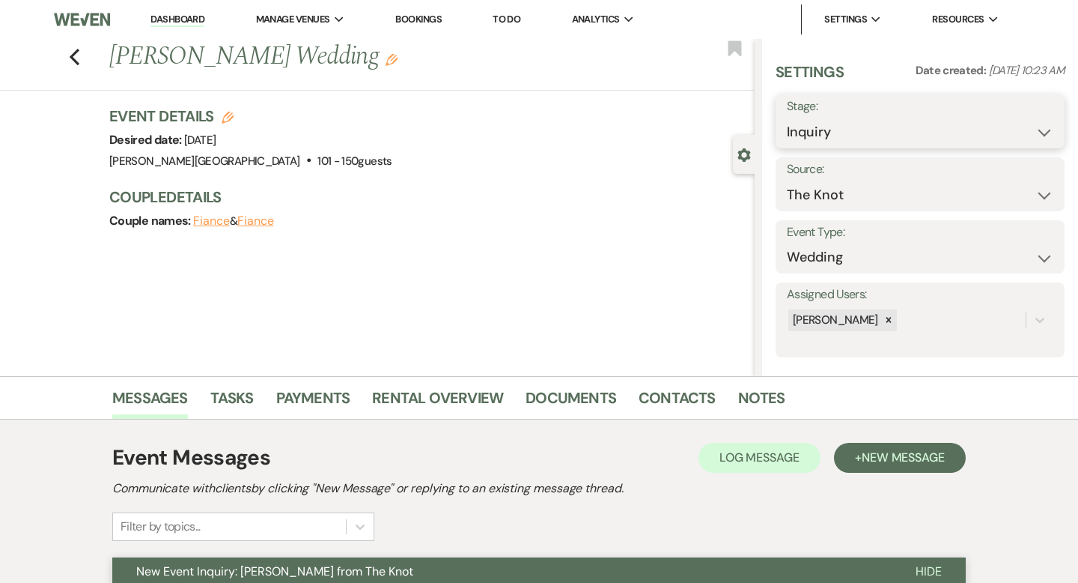
click at [934, 132] on select "Inquiry Follow Up Tour Requested Tour Confirmed Toured Proposal Sent Booked Lost" at bounding box center [920, 132] width 267 height 29
click at [1027, 124] on button "Save" at bounding box center [1035, 121] width 59 height 30
click at [70, 58] on icon "Previous" at bounding box center [74, 57] width 11 height 18
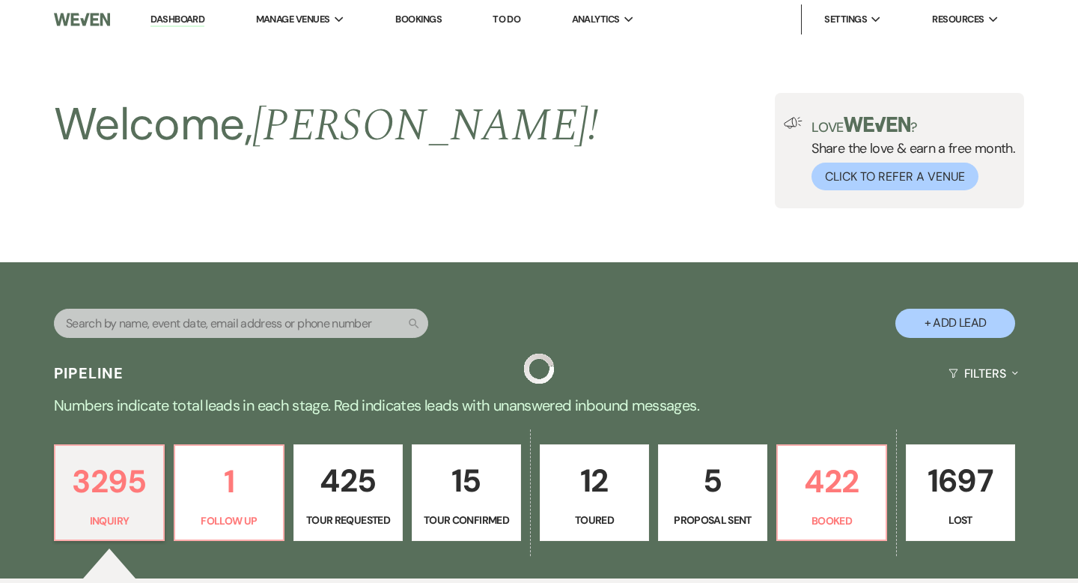
scroll to position [4616, 0]
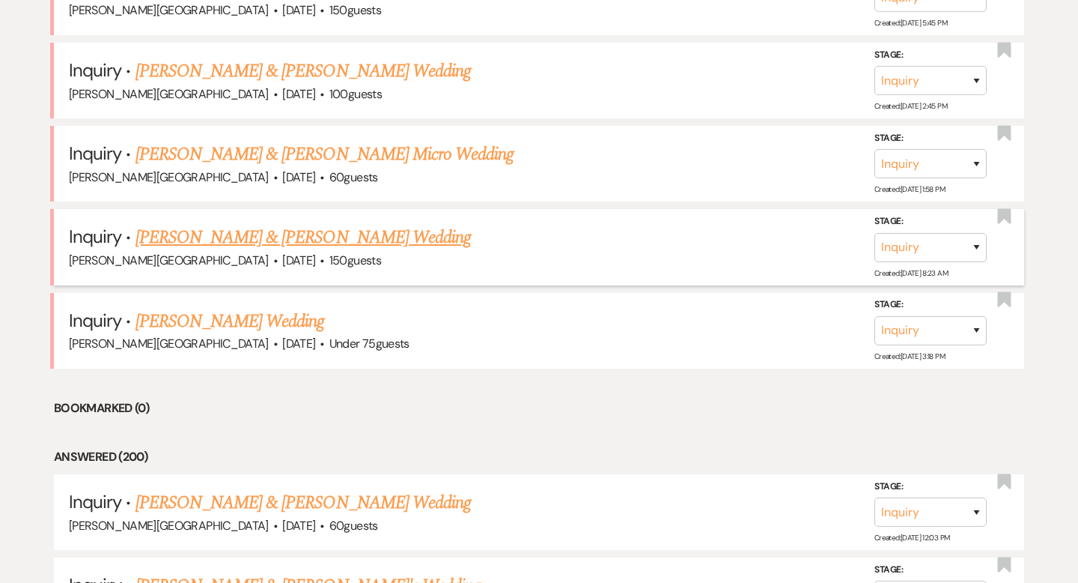
click at [240, 224] on link "[PERSON_NAME] & [PERSON_NAME] Wedding" at bounding box center [303, 237] width 335 height 27
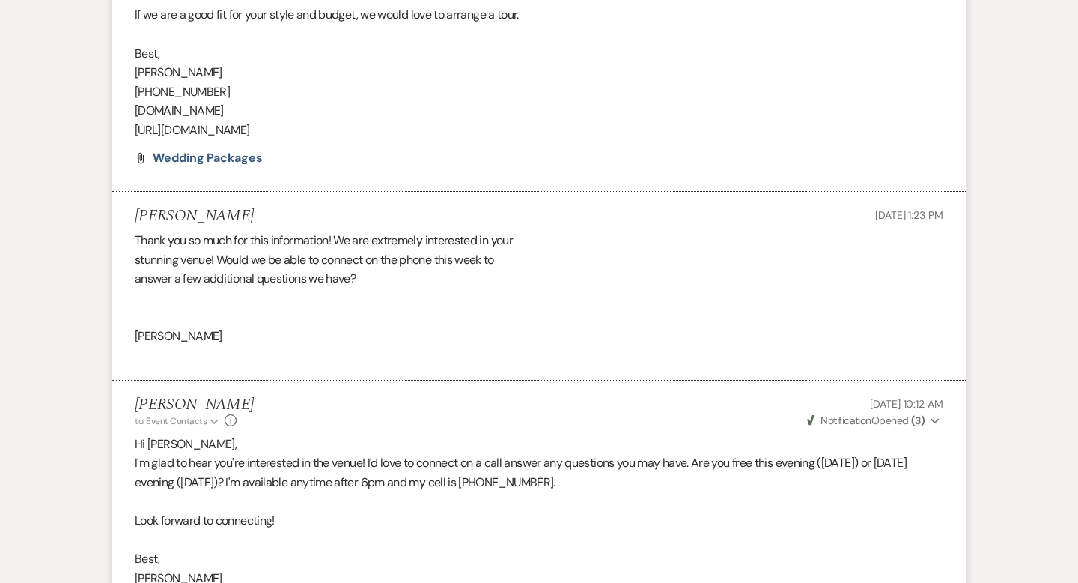
scroll to position [1795, 0]
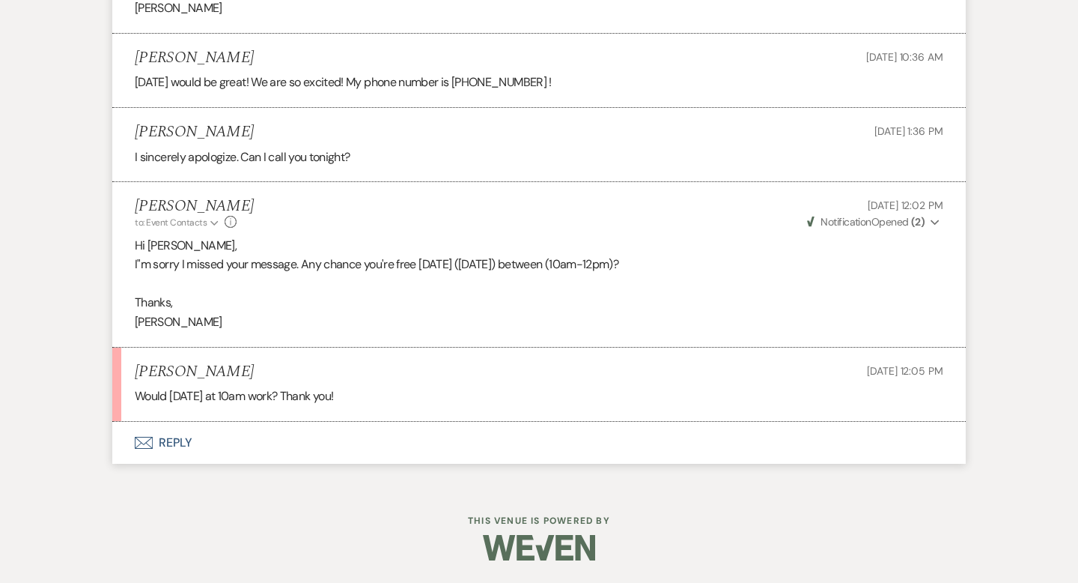
click at [175, 440] on button "Envelope Reply" at bounding box center [539, 443] width 854 height 42
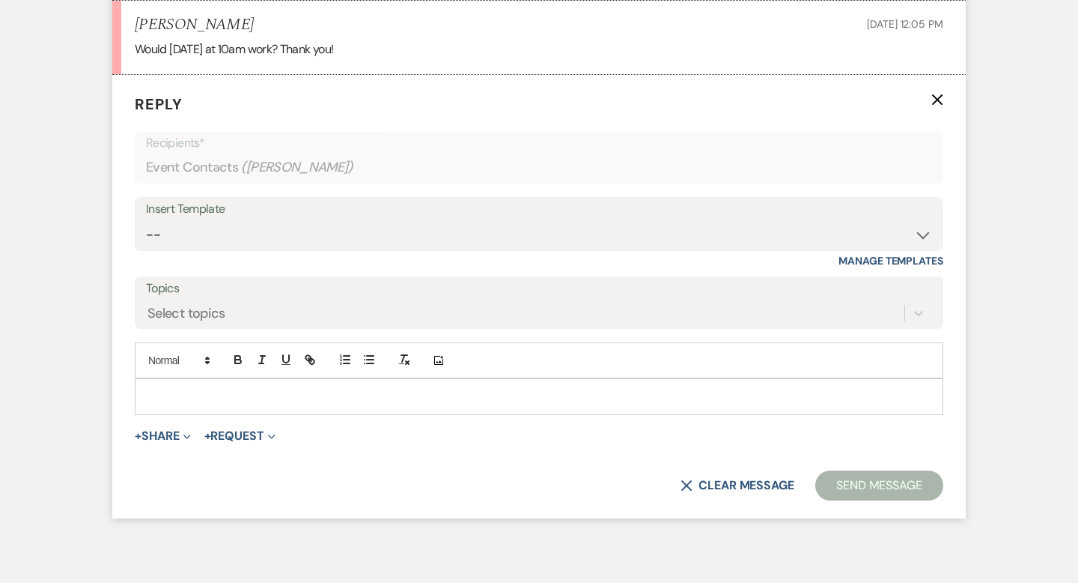
scroll to position [2147, 0]
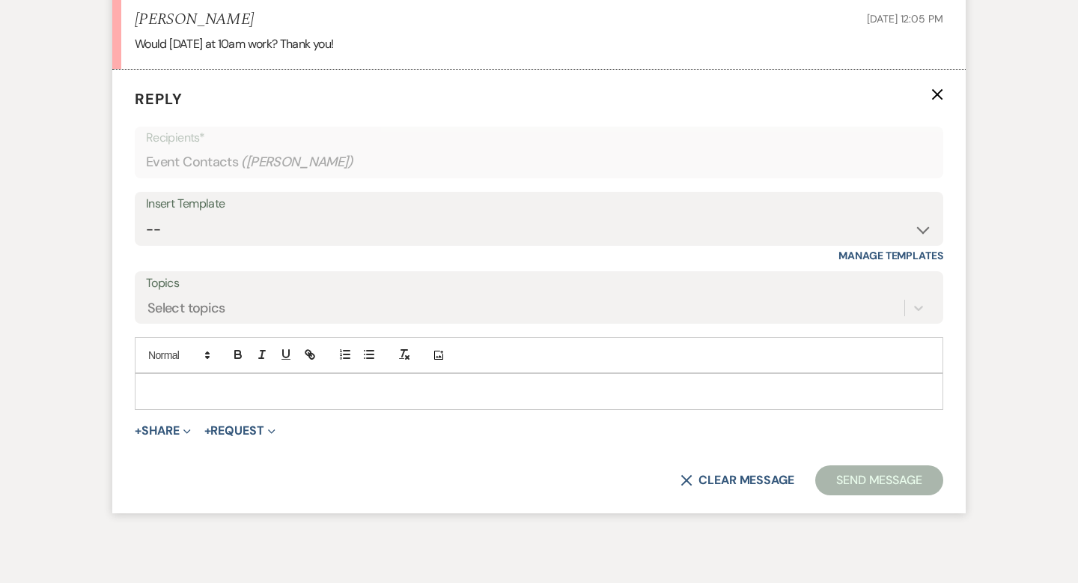
click at [184, 383] on p at bounding box center [539, 391] width 785 height 16
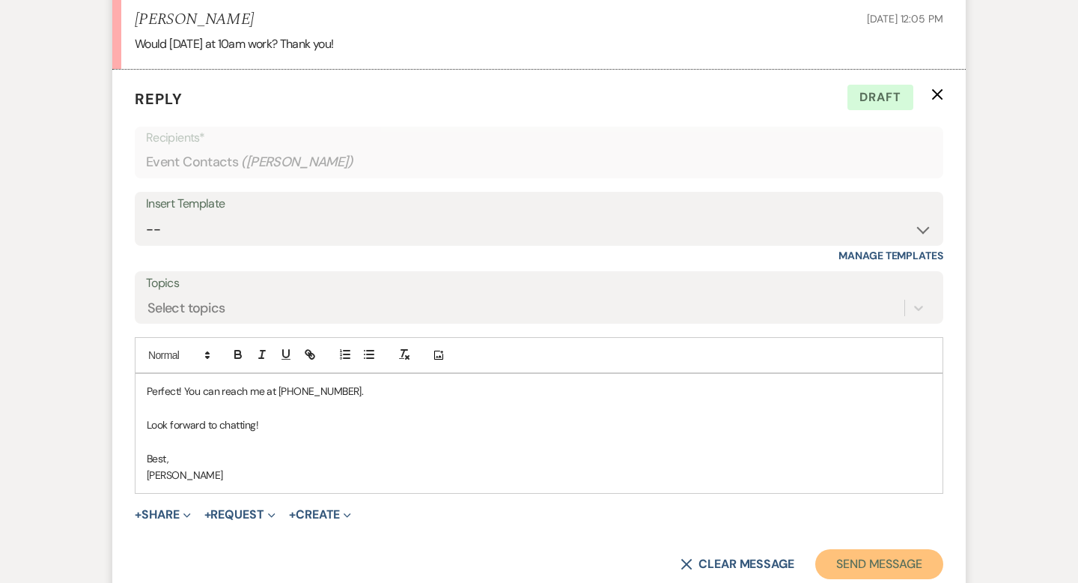
click at [858, 559] on button "Send Message" at bounding box center [879, 564] width 128 height 30
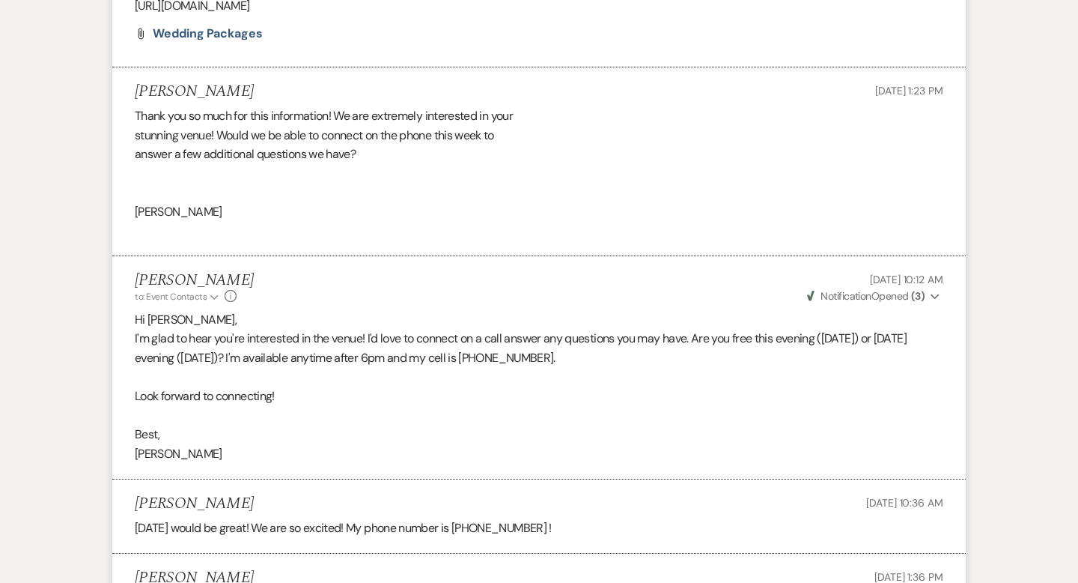
scroll to position [0, 0]
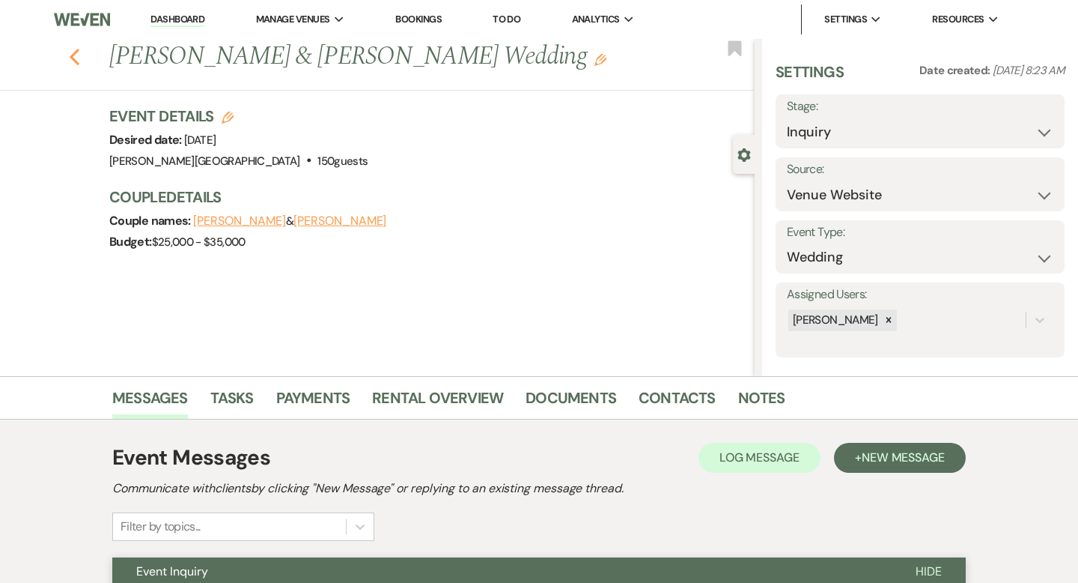
click at [70, 52] on icon "Previous" at bounding box center [74, 57] width 11 height 18
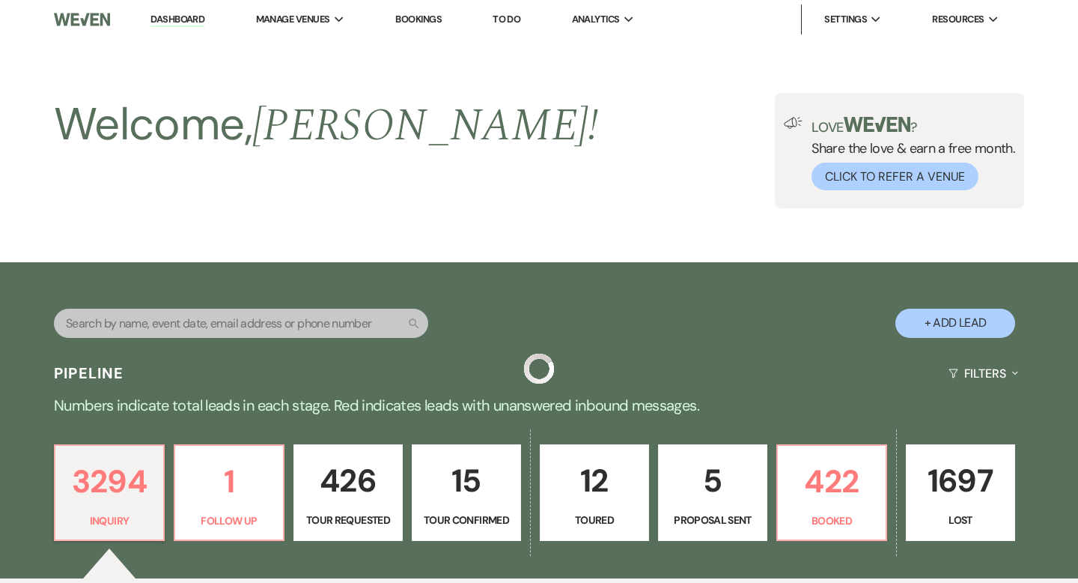
scroll to position [4616, 0]
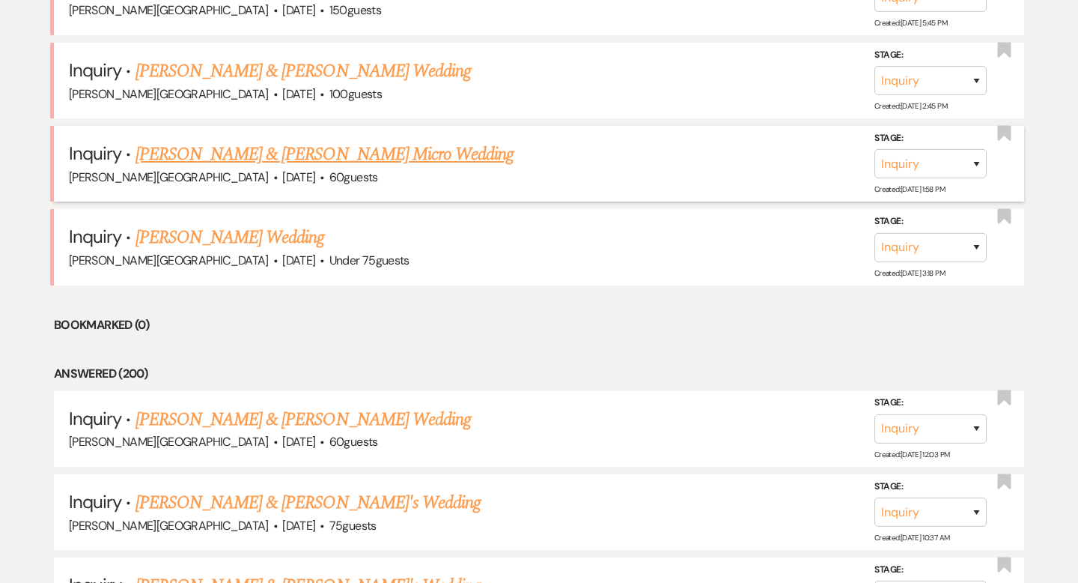
click at [233, 141] on link "[PERSON_NAME] & [PERSON_NAME] Micro Wedding" at bounding box center [325, 154] width 379 height 27
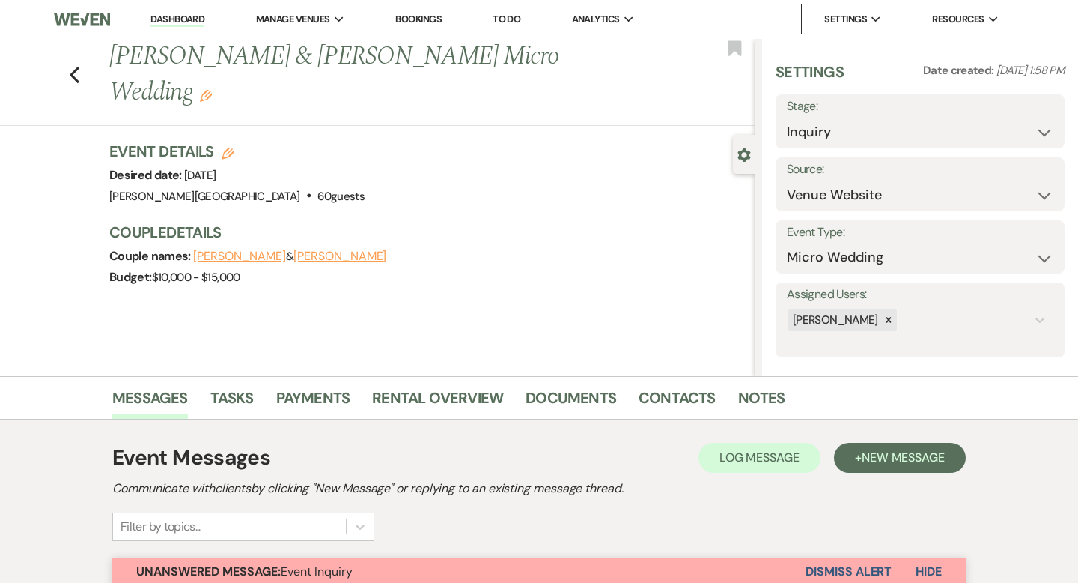
scroll to position [468, 0]
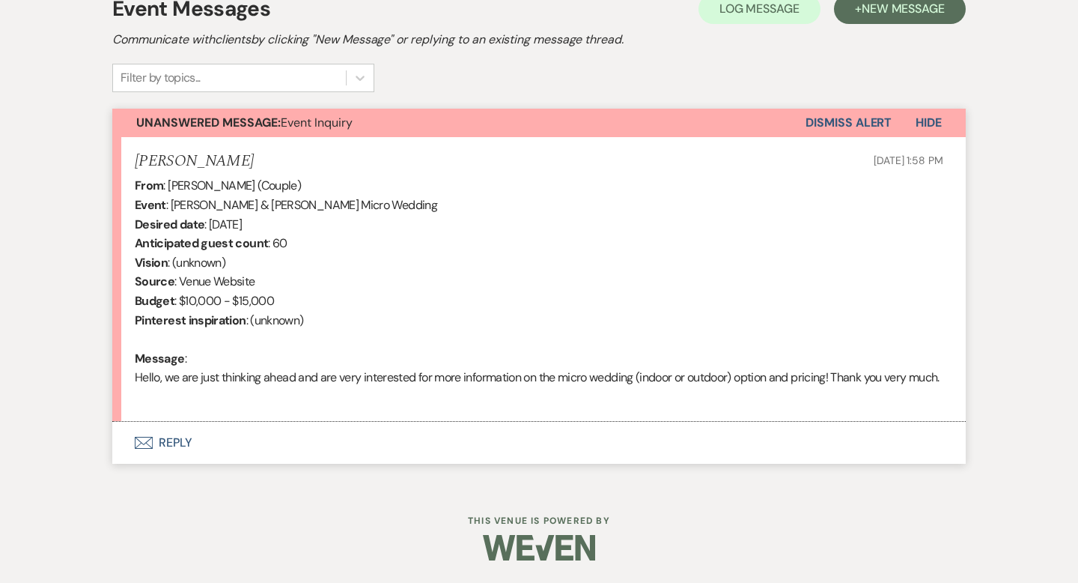
click at [174, 443] on button "Envelope Reply" at bounding box center [539, 443] width 854 height 42
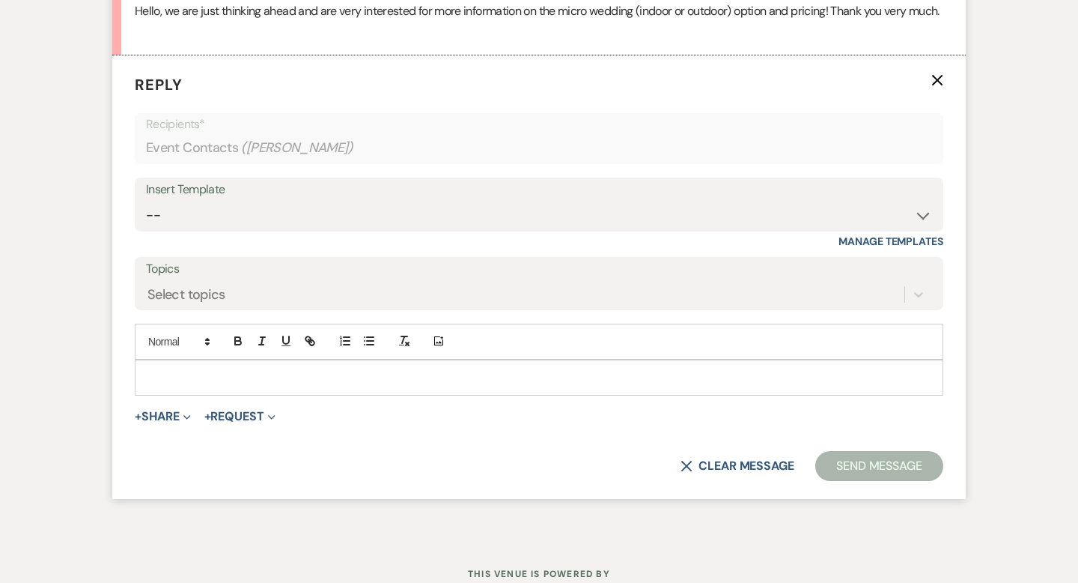
scroll to position [820, 0]
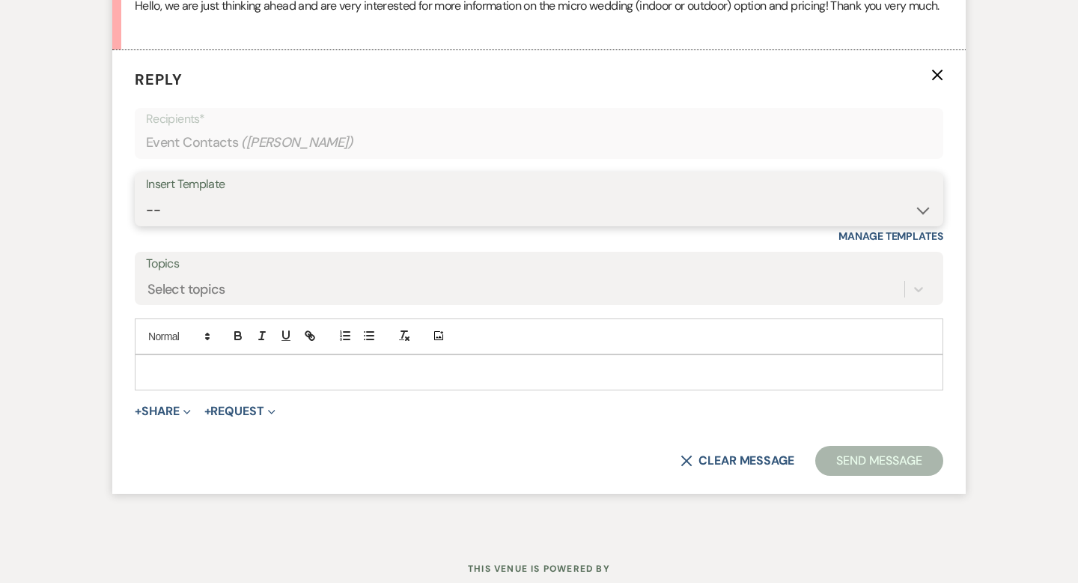
click at [209, 225] on select "-- Weven Planning Portal Introduction (Booked Events) Wedding Packages Booking …" at bounding box center [539, 209] width 786 height 29
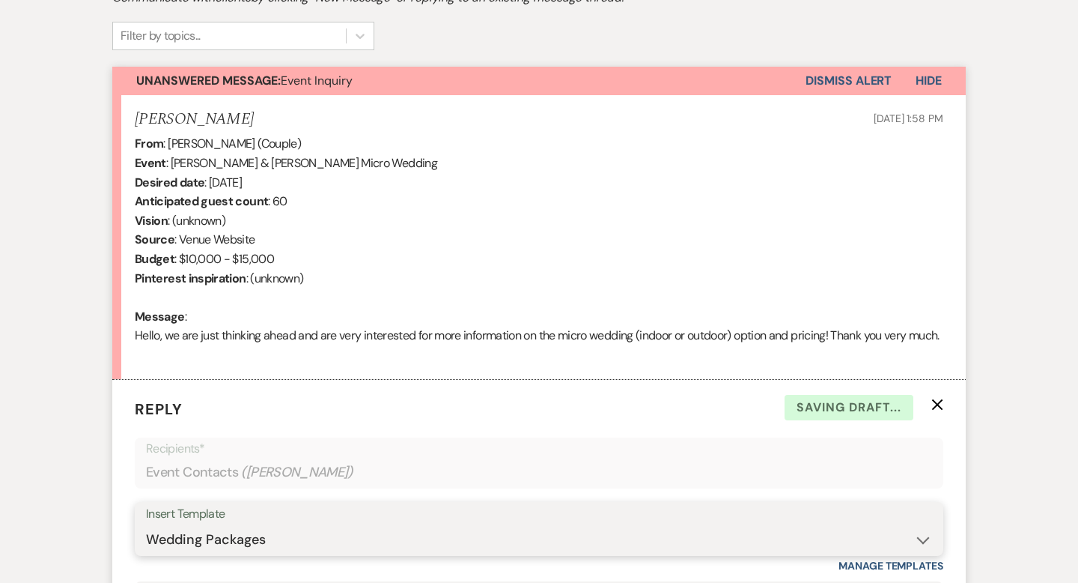
scroll to position [751, 0]
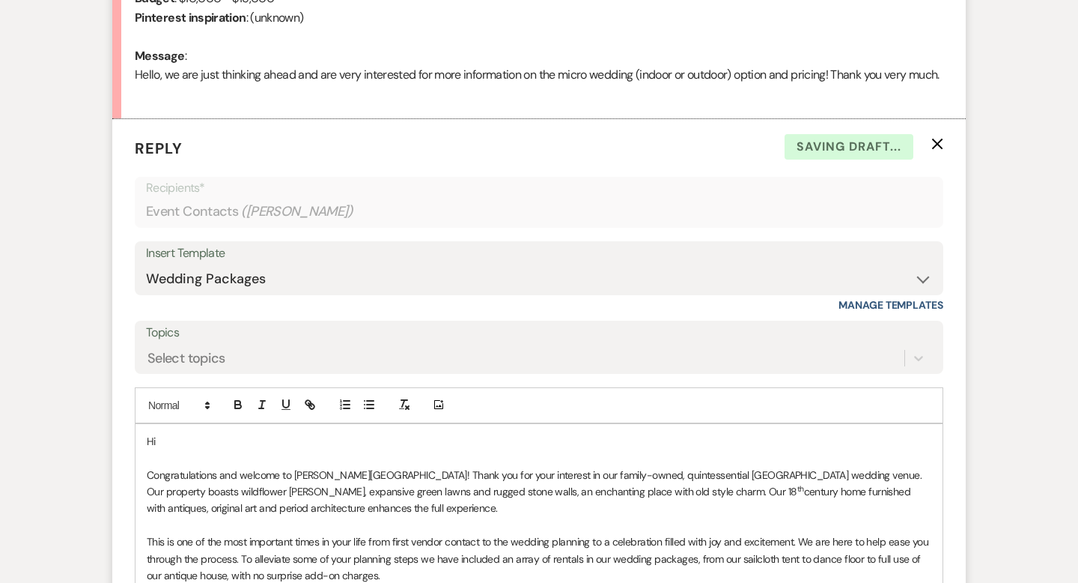
click at [207, 449] on p "Hi" at bounding box center [539, 441] width 785 height 16
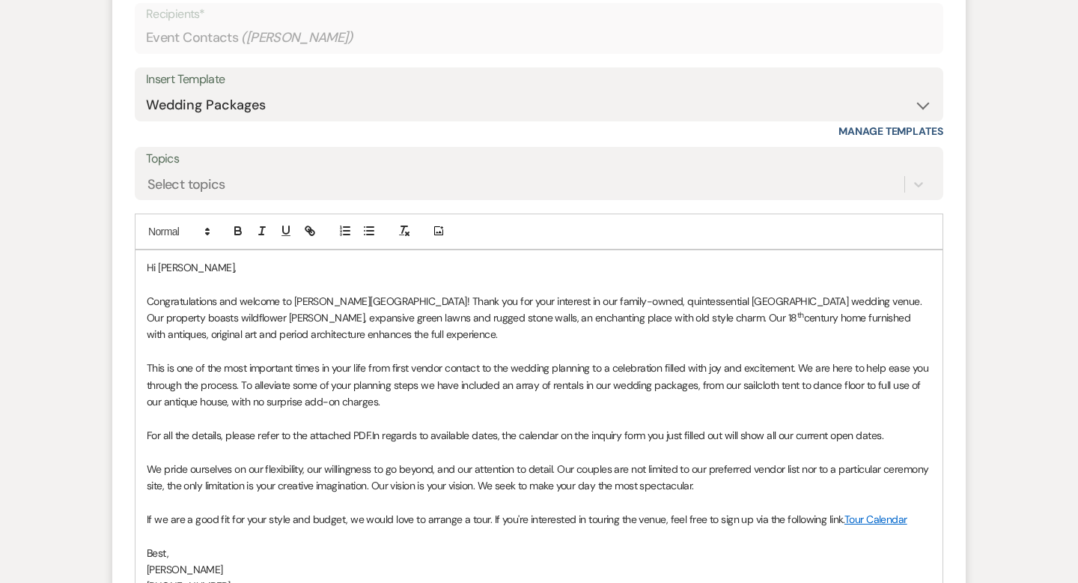
scroll to position [985, 0]
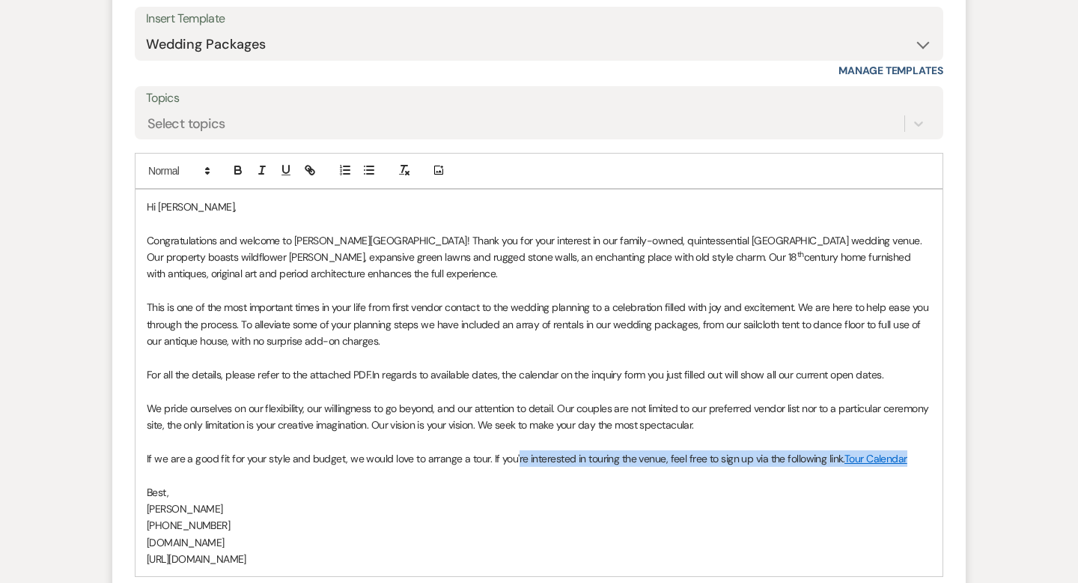
drag, startPoint x: 910, startPoint y: 475, endPoint x: 514, endPoint y: 480, distance: 396.9
click at [514, 466] on p "If we are a good fit for your style and budget, we would love to arrange a tour…" at bounding box center [539, 458] width 785 height 16
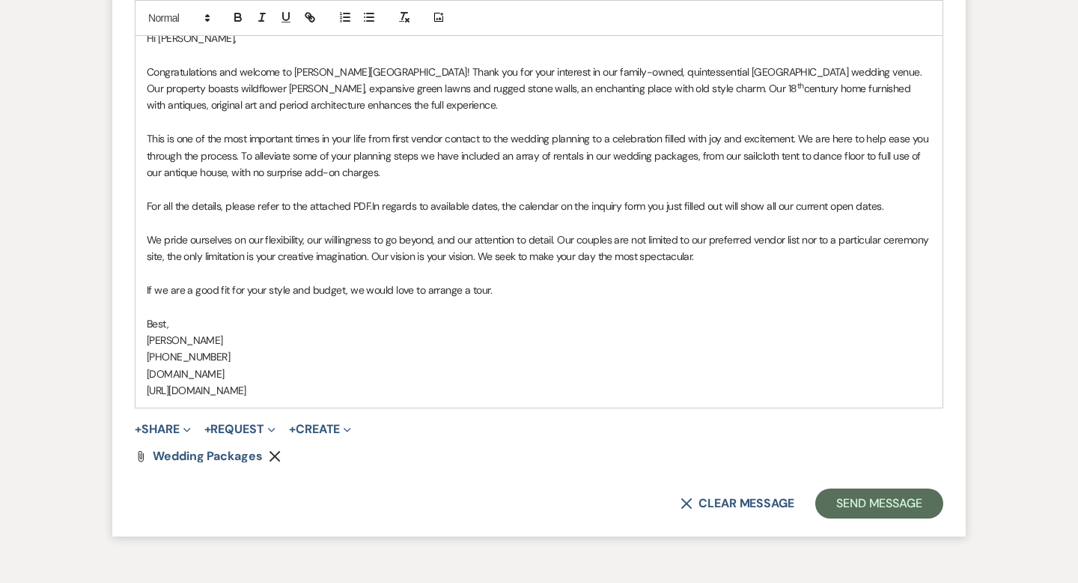
scroll to position [1230, 0]
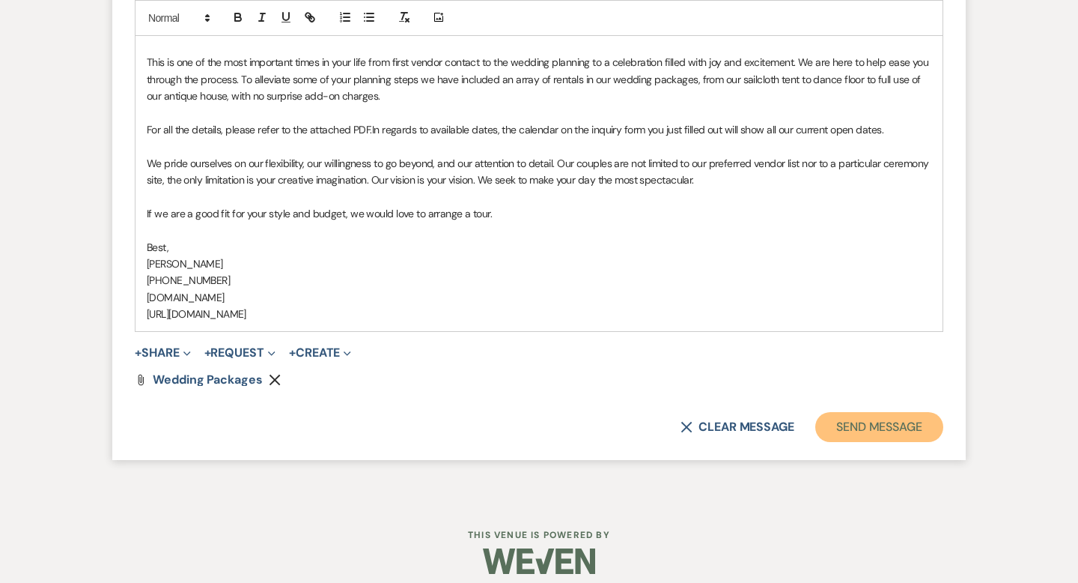
click at [830, 431] on button "Send Message" at bounding box center [879, 427] width 128 height 30
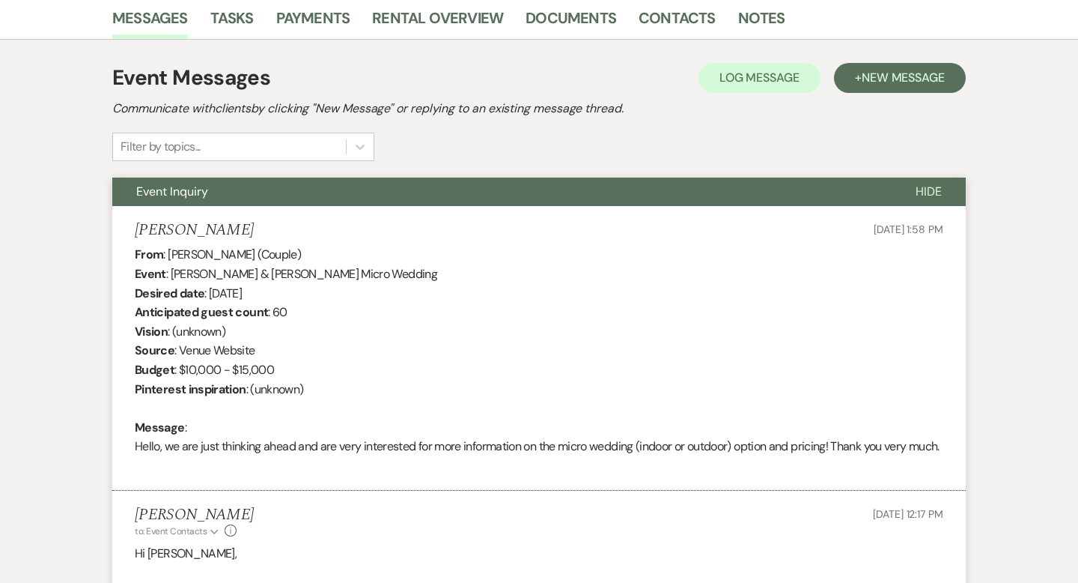
scroll to position [0, 0]
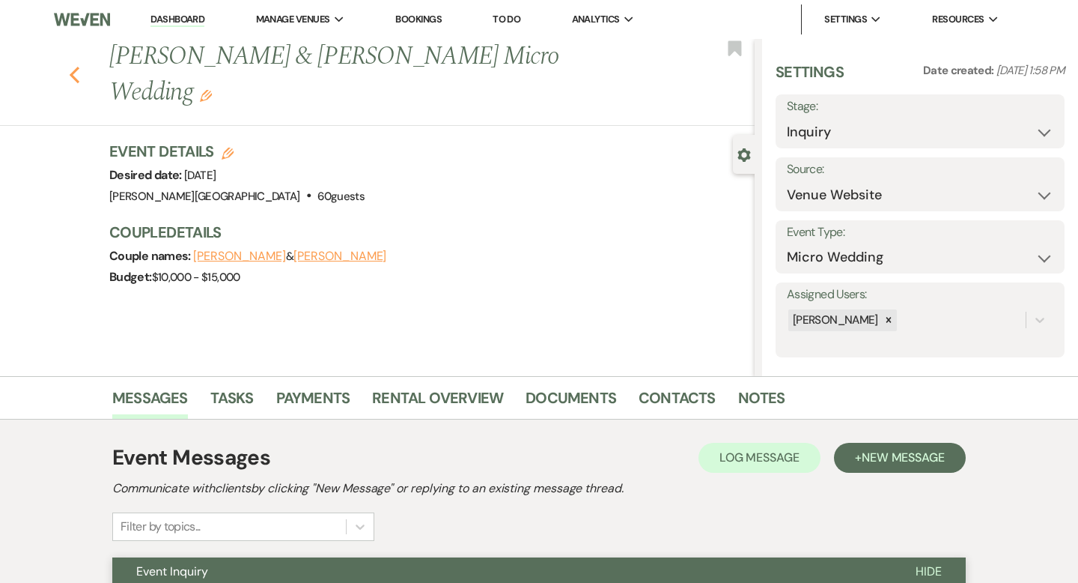
click at [73, 71] on use "button" at bounding box center [75, 75] width 10 height 16
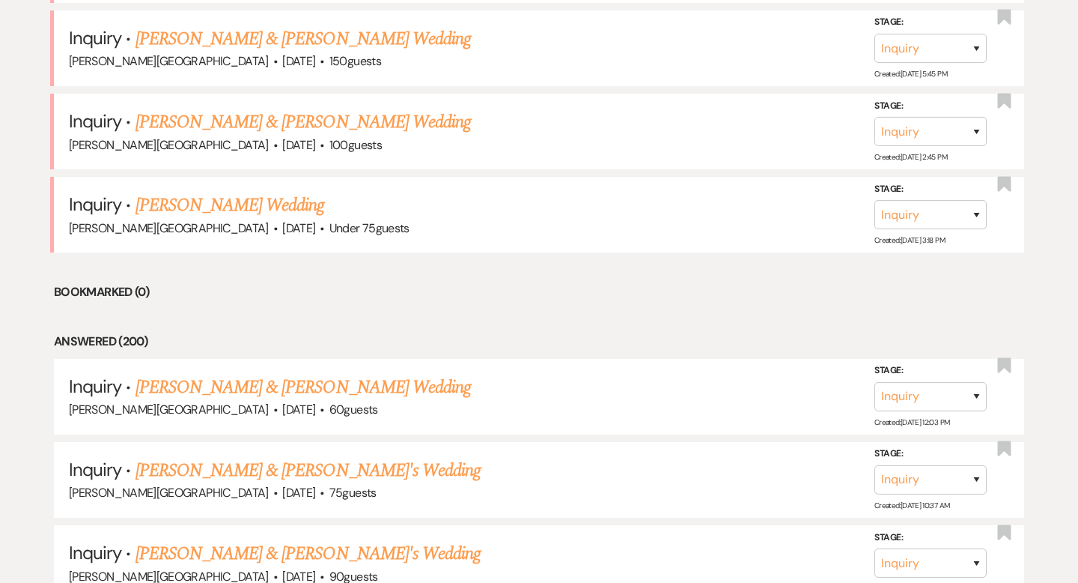
scroll to position [4444, 0]
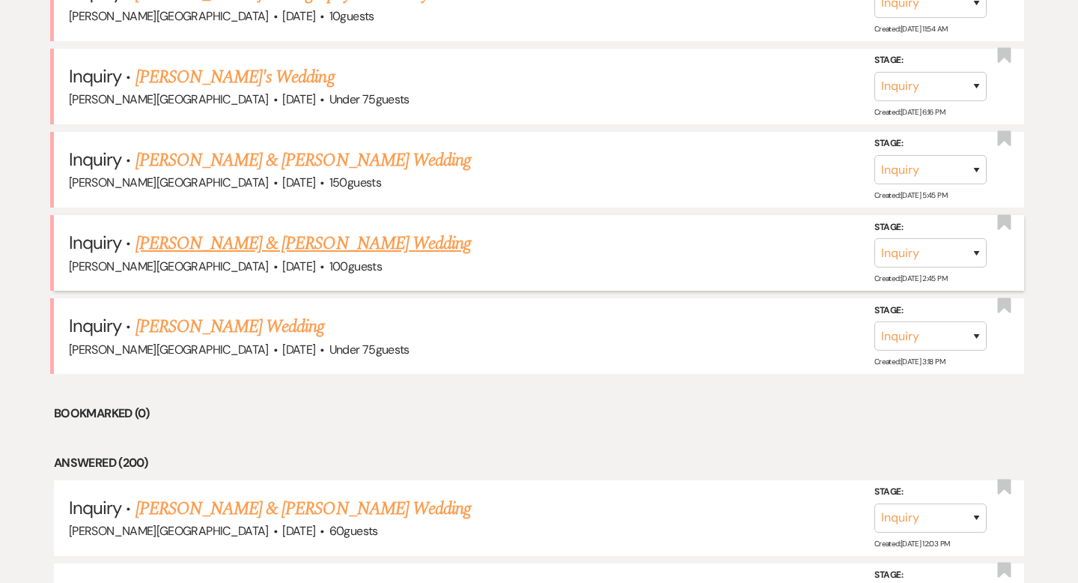
click at [273, 230] on link "[PERSON_NAME] & [PERSON_NAME] Wedding" at bounding box center [303, 243] width 335 height 27
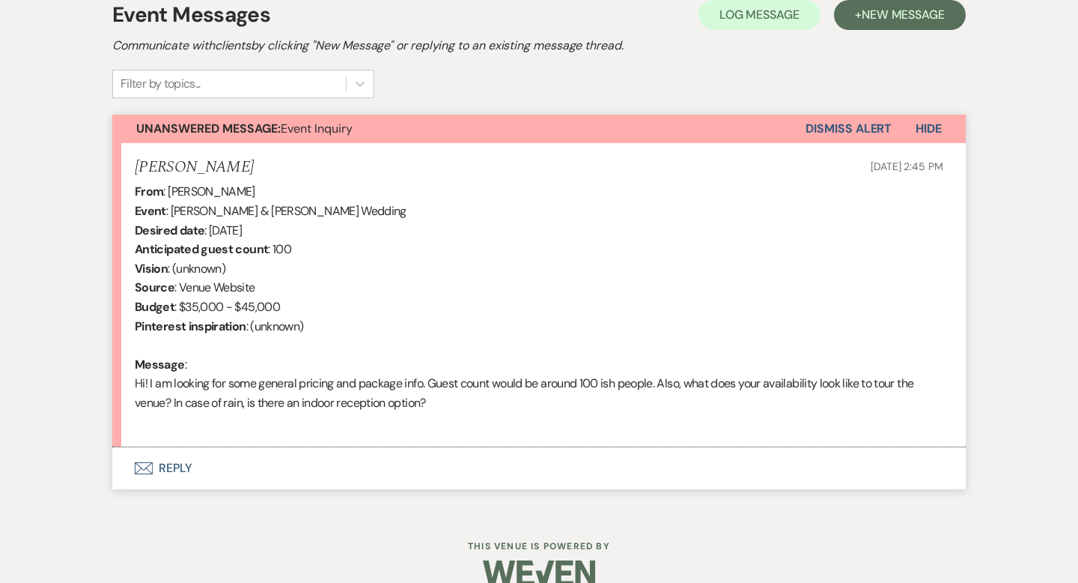
scroll to position [468, 0]
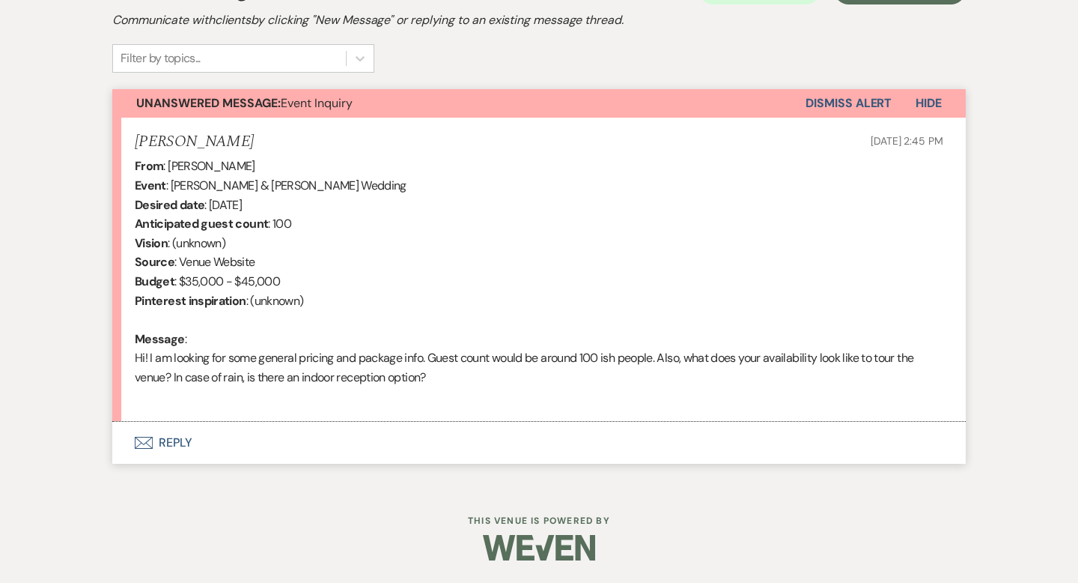
click at [168, 442] on button "Envelope Reply" at bounding box center [539, 443] width 854 height 42
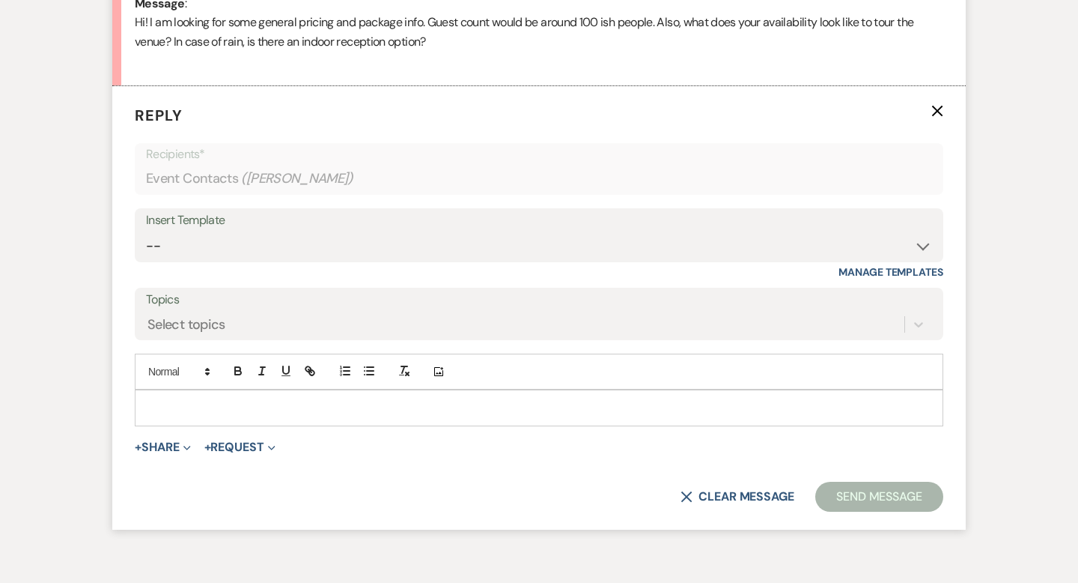
scroll to position [820, 0]
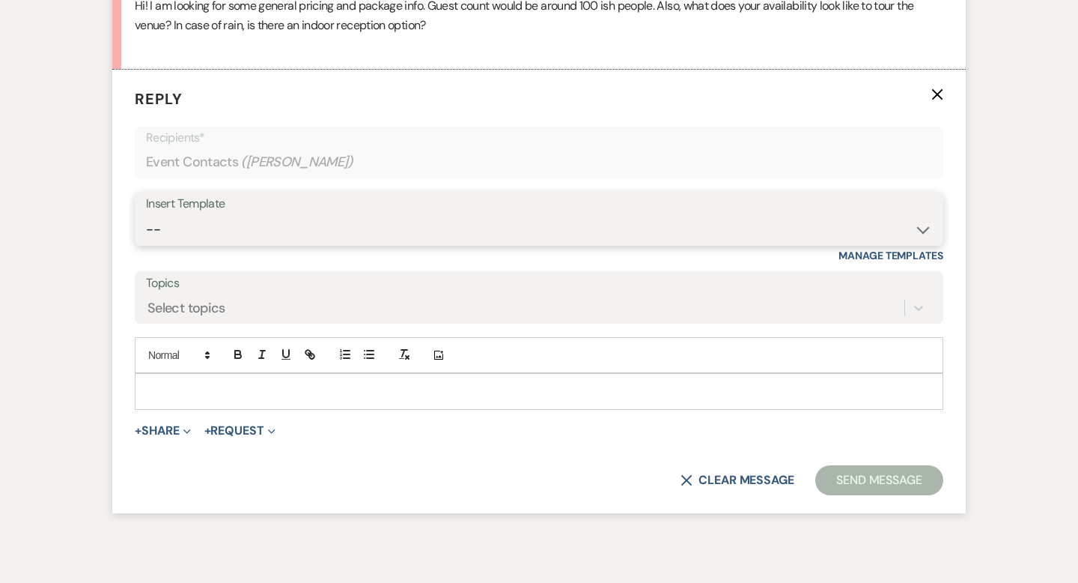
click at [204, 219] on select "-- Weven Planning Portal Introduction (Booked Events) Wedding Packages Booking …" at bounding box center [539, 229] width 786 height 29
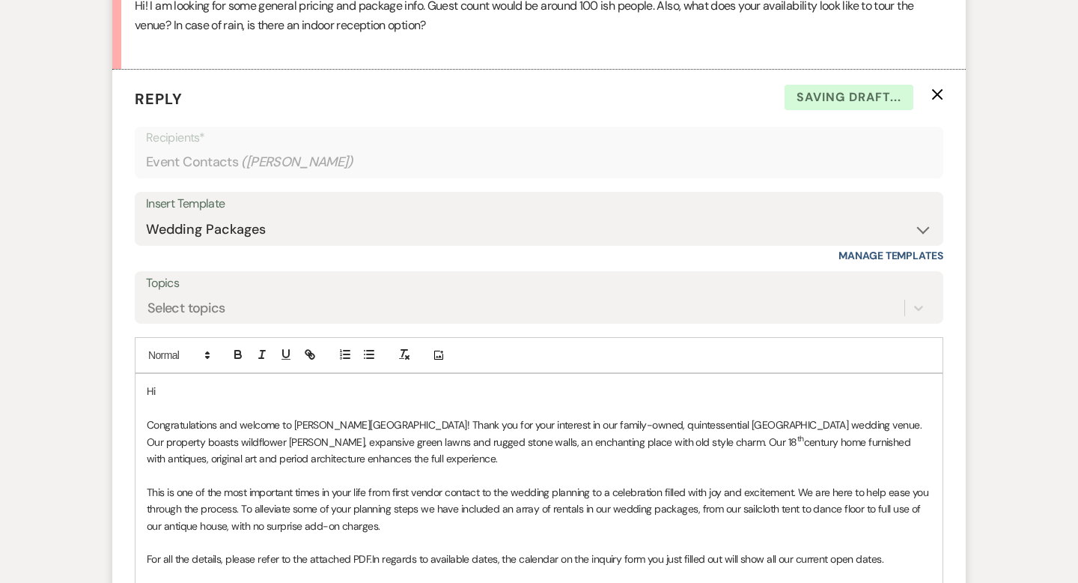
click at [267, 386] on p "Hi" at bounding box center [539, 391] width 785 height 16
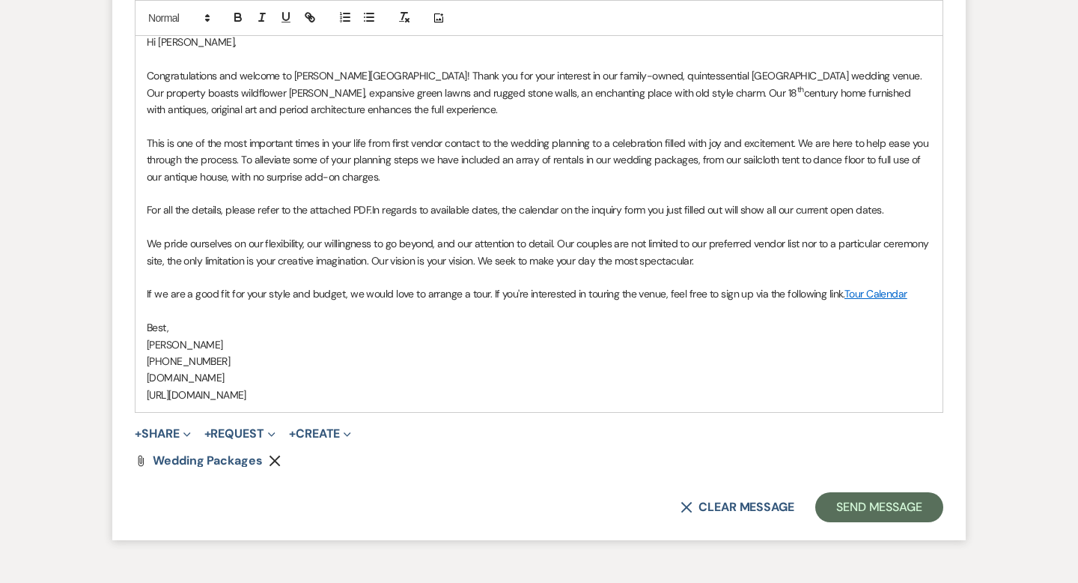
scroll to position [1262, 0]
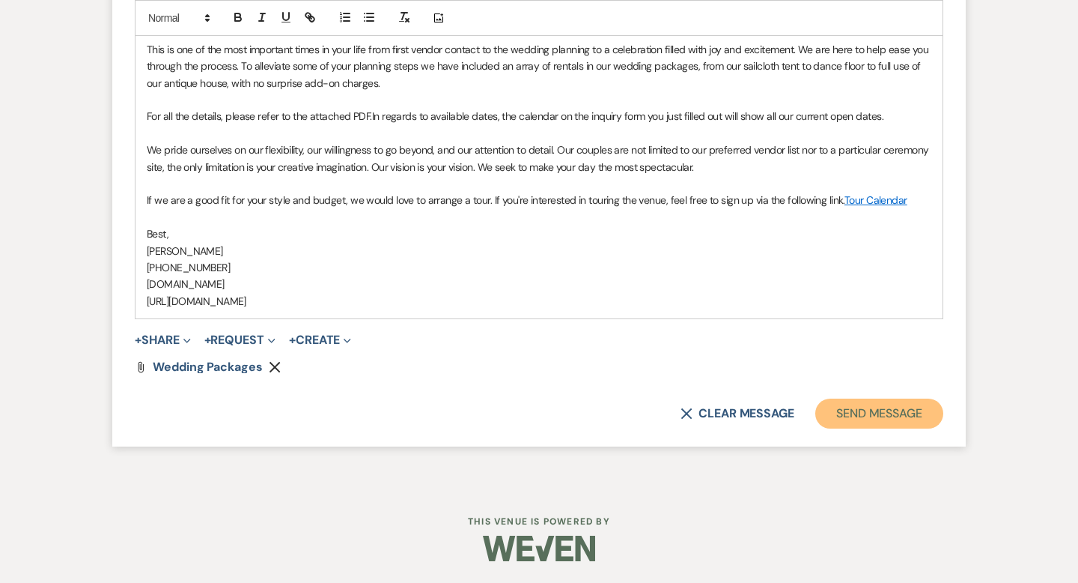
click at [840, 413] on button "Send Message" at bounding box center [879, 413] width 128 height 30
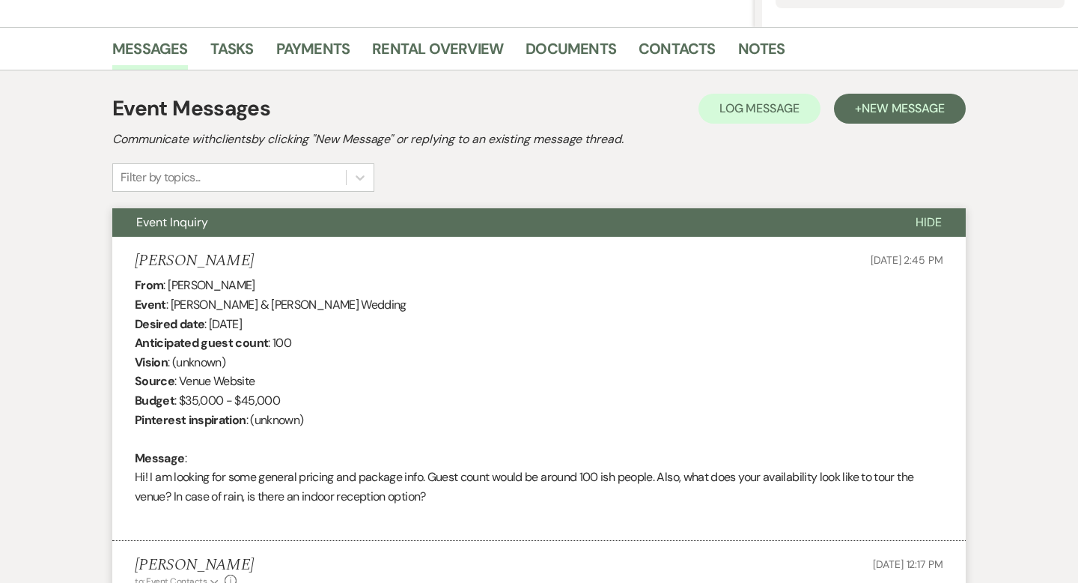
scroll to position [0, 0]
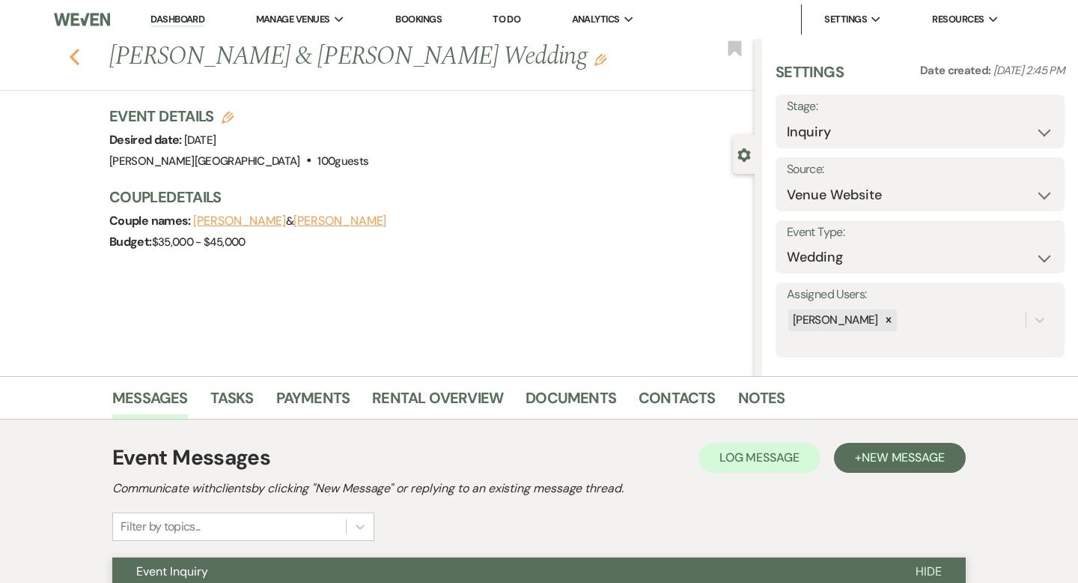
click at [76, 58] on icon "Previous" at bounding box center [74, 57] width 11 height 18
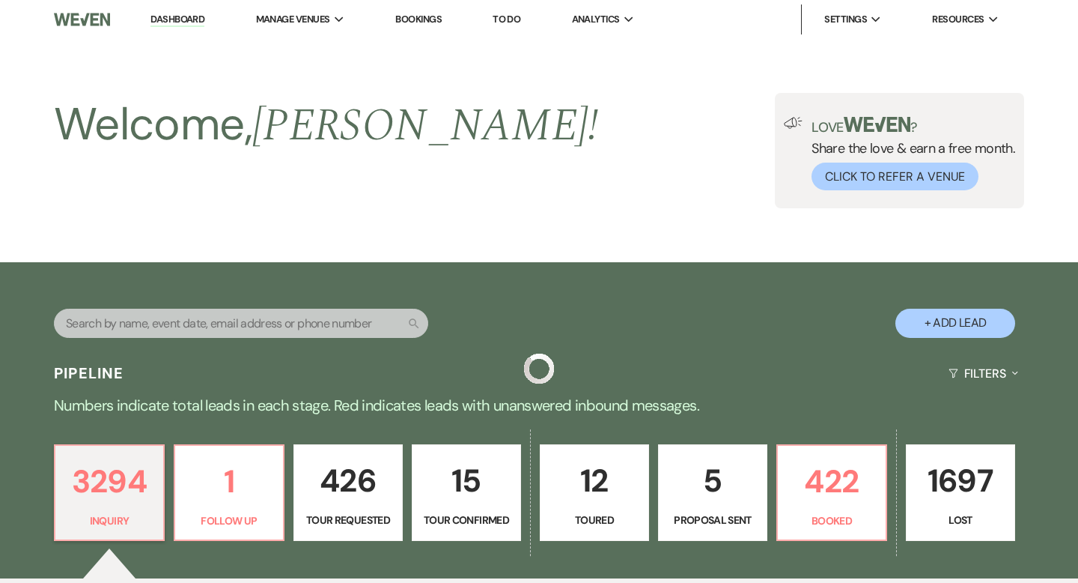
scroll to position [4444, 0]
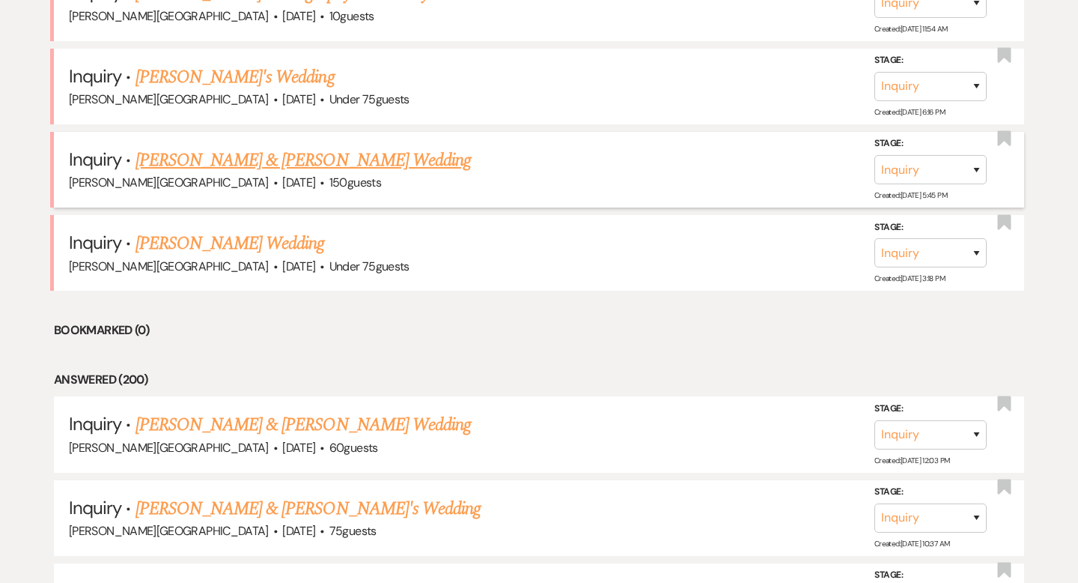
click at [229, 147] on link "[PERSON_NAME] & [PERSON_NAME] Wedding" at bounding box center [303, 160] width 335 height 27
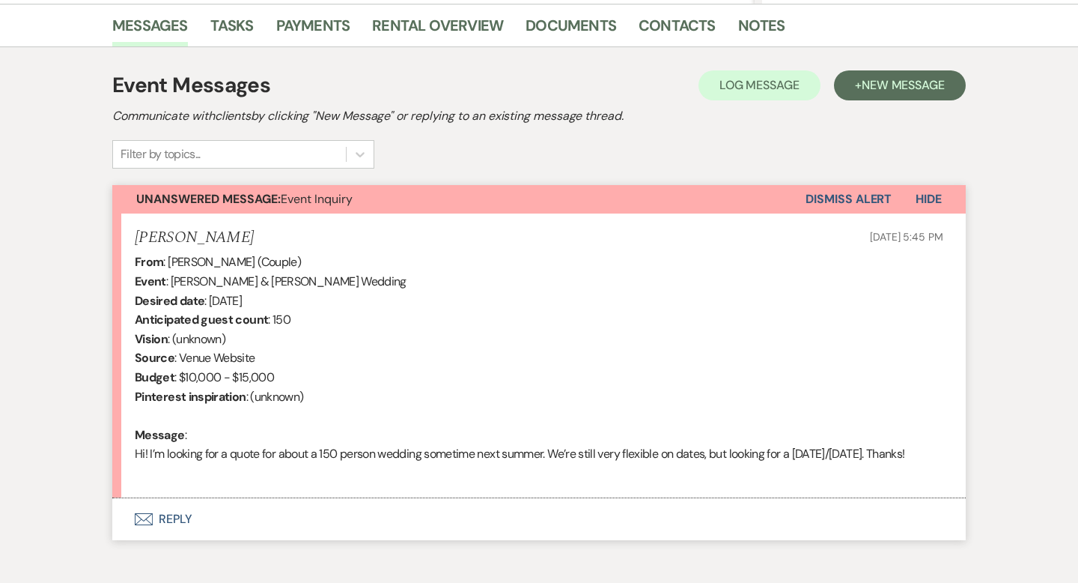
scroll to position [448, 0]
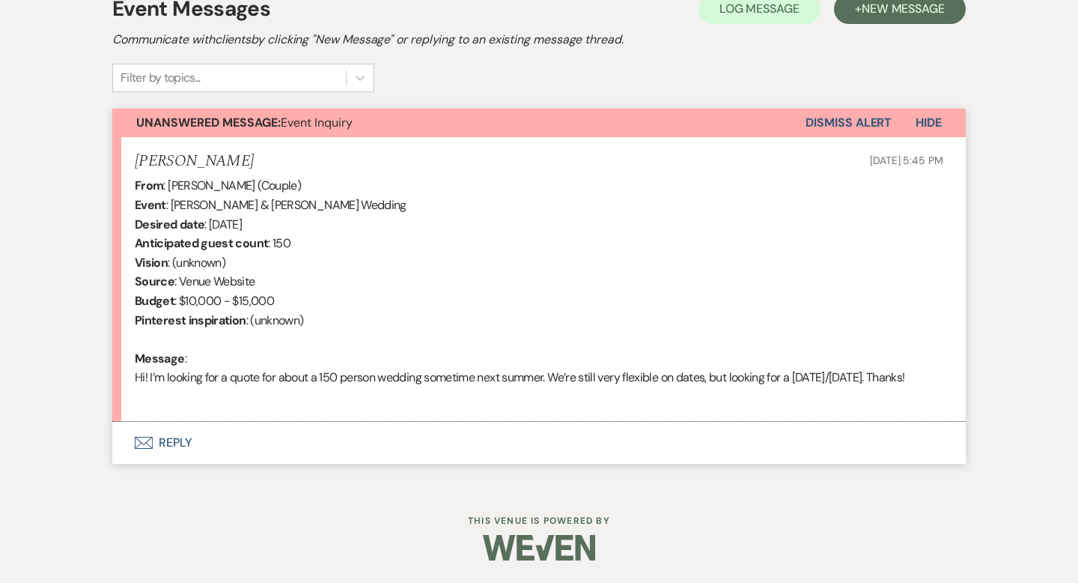
click at [182, 442] on button "Envelope Reply" at bounding box center [539, 443] width 854 height 42
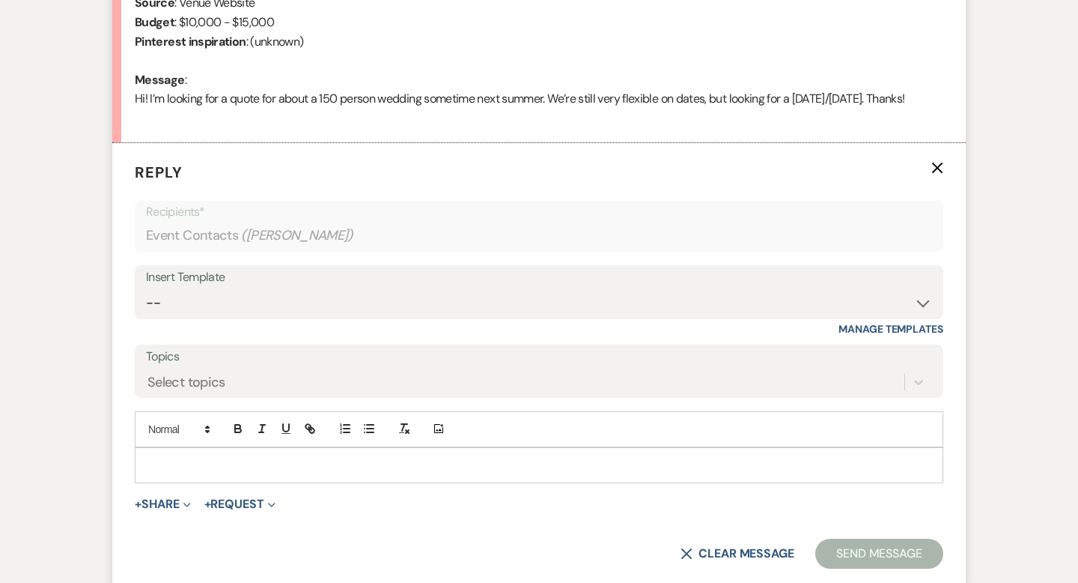
scroll to position [800, 0]
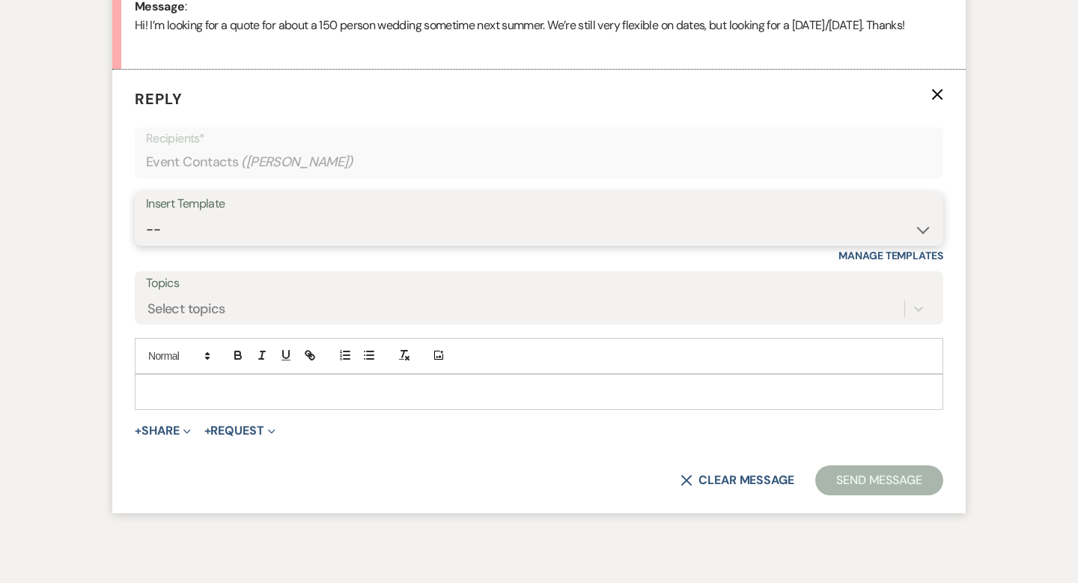
click at [213, 227] on select "-- Weven Planning Portal Introduction (Booked Events) Wedding Packages Booking …" at bounding box center [539, 229] width 786 height 29
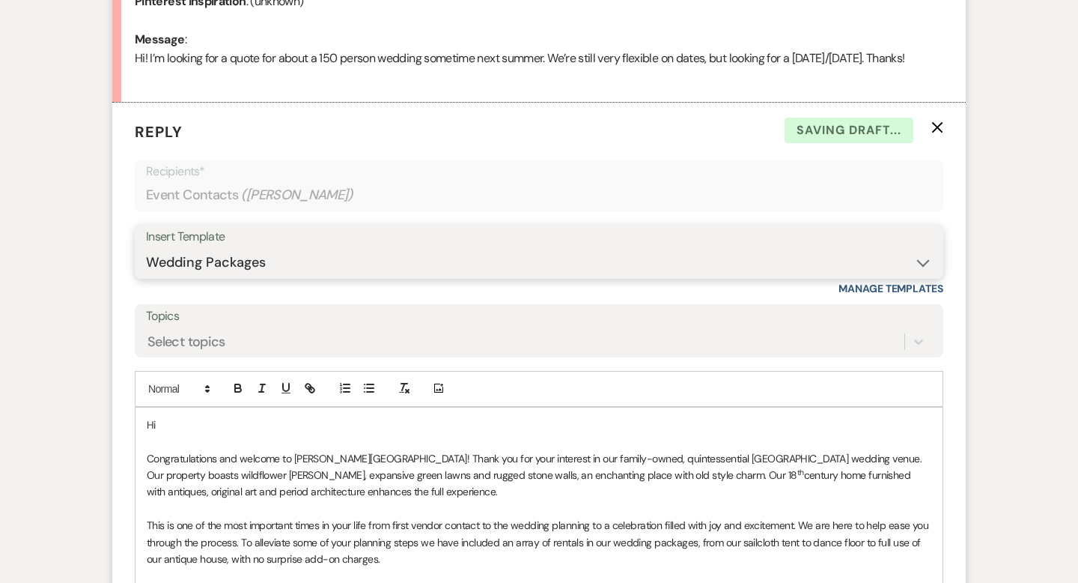
scroll to position [809, 0]
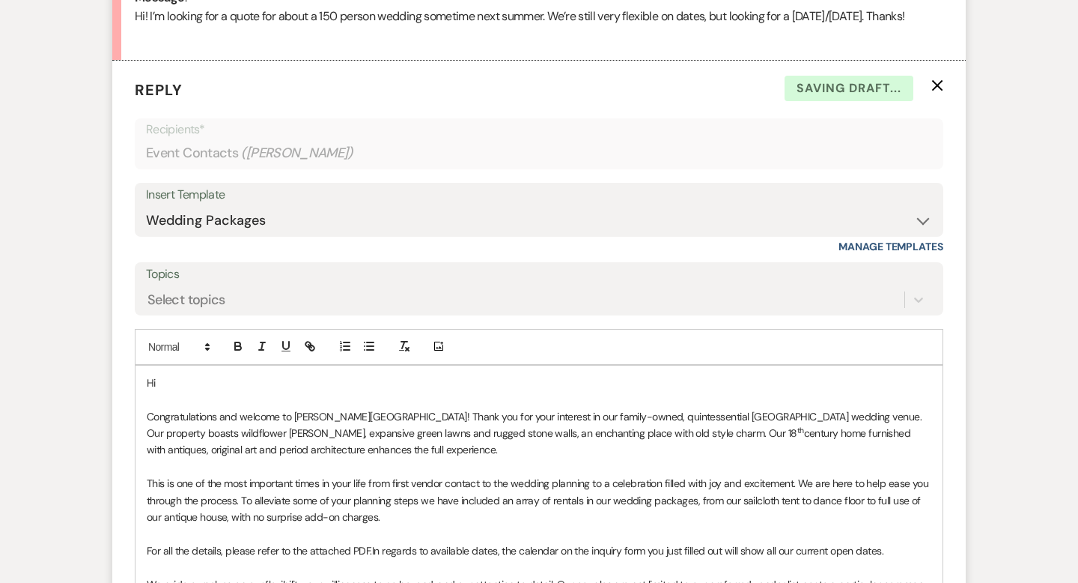
click at [205, 381] on p "Hi" at bounding box center [539, 382] width 785 height 16
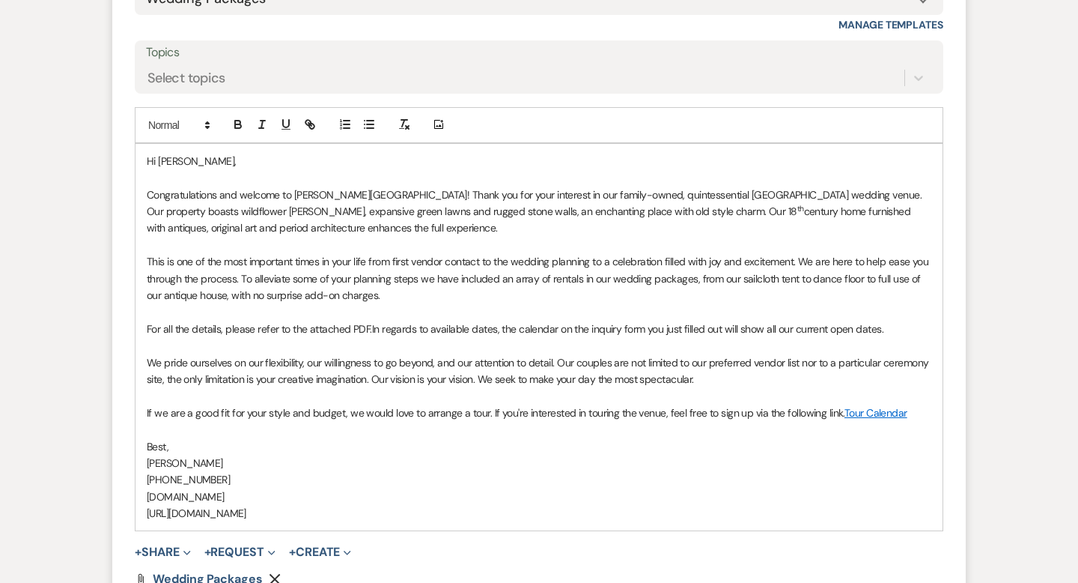
scroll to position [1037, 0]
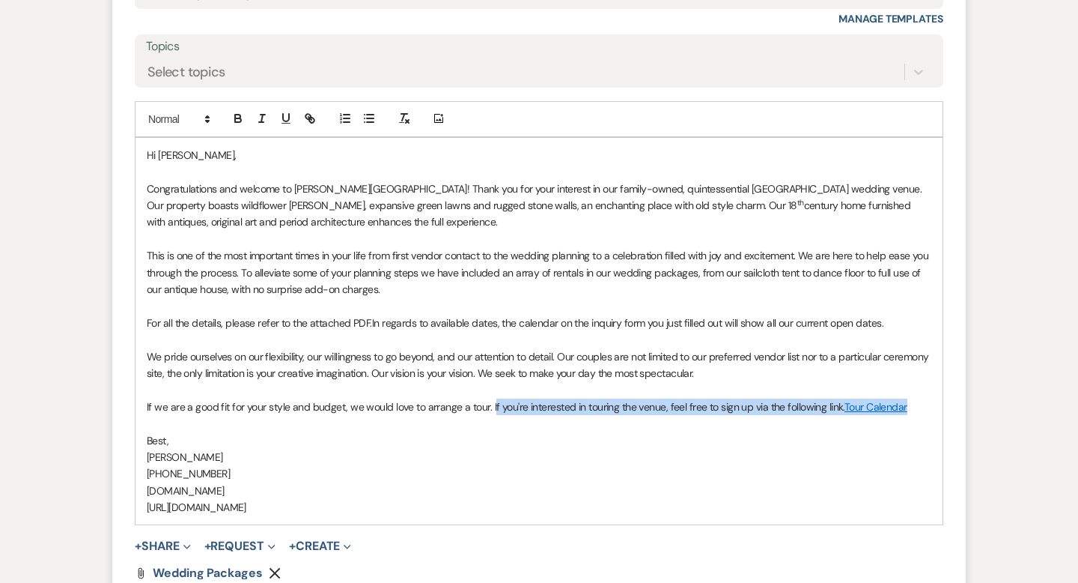
drag, startPoint x: 922, startPoint y: 409, endPoint x: 490, endPoint y: 407, distance: 432.0
click at [490, 407] on p "If we are a good fit for your style and budget, we would love to arrange a tour…" at bounding box center [539, 406] width 785 height 16
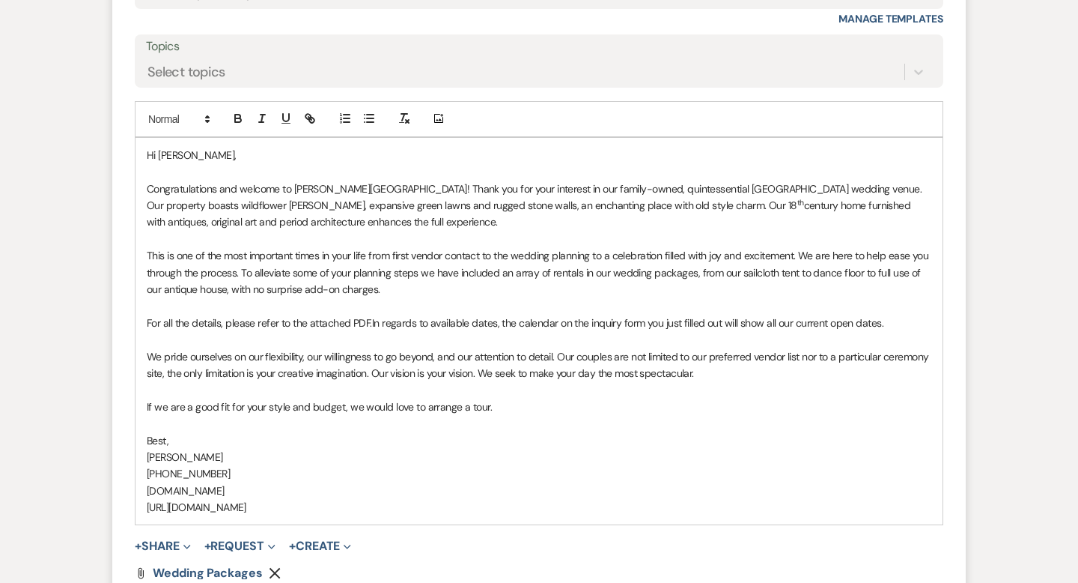
scroll to position [1244, 0]
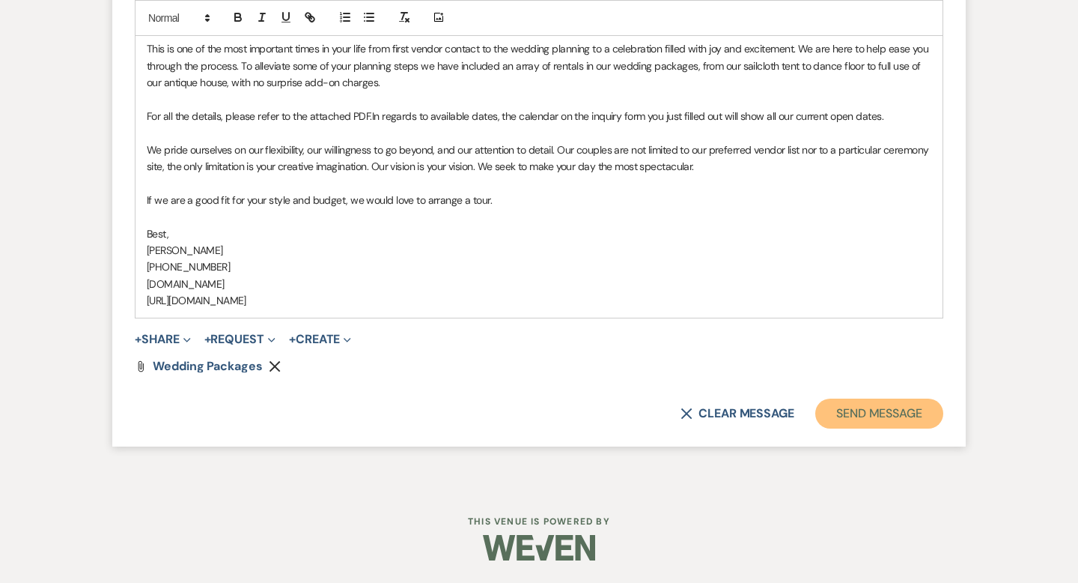
click at [860, 413] on button "Send Message" at bounding box center [879, 413] width 128 height 30
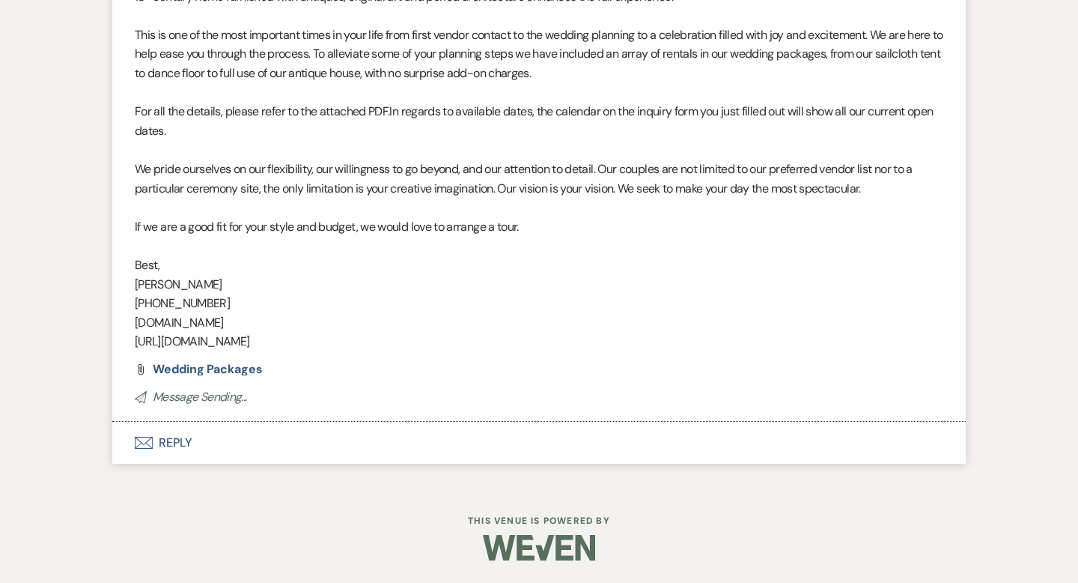
scroll to position [0, 0]
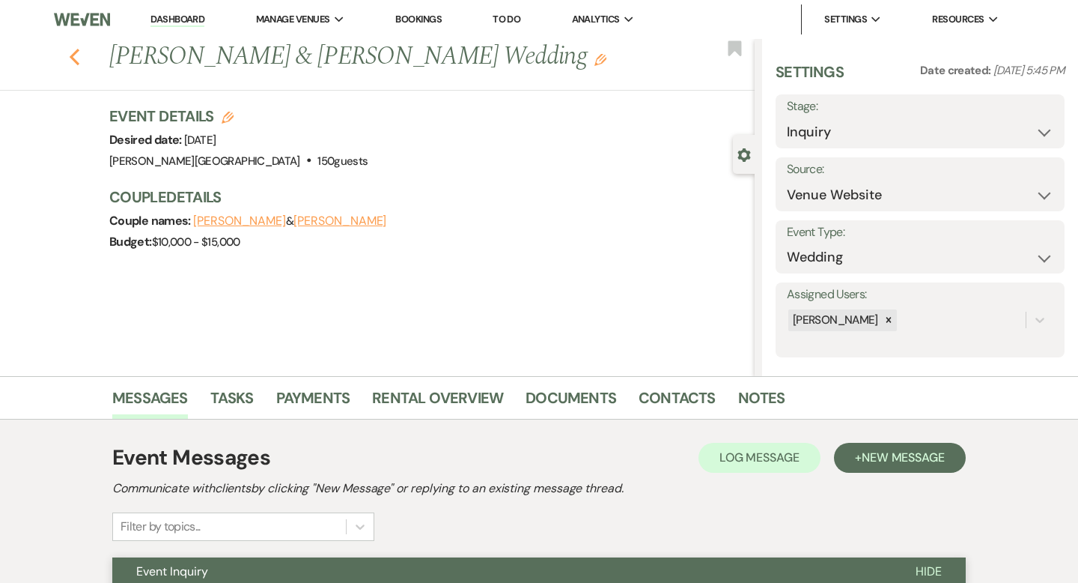
click at [72, 59] on use "button" at bounding box center [75, 57] width 10 height 16
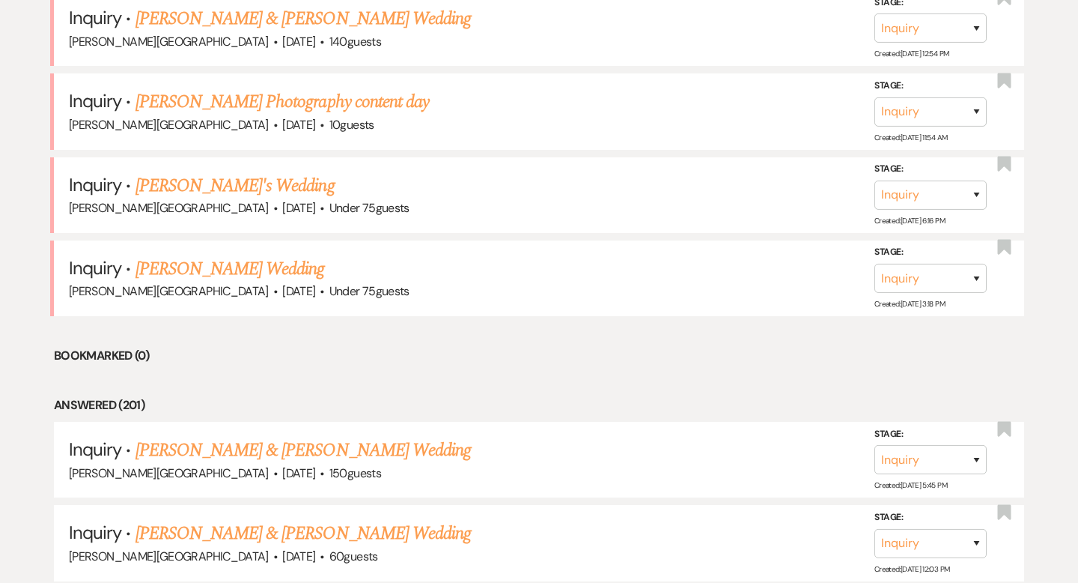
scroll to position [4326, 0]
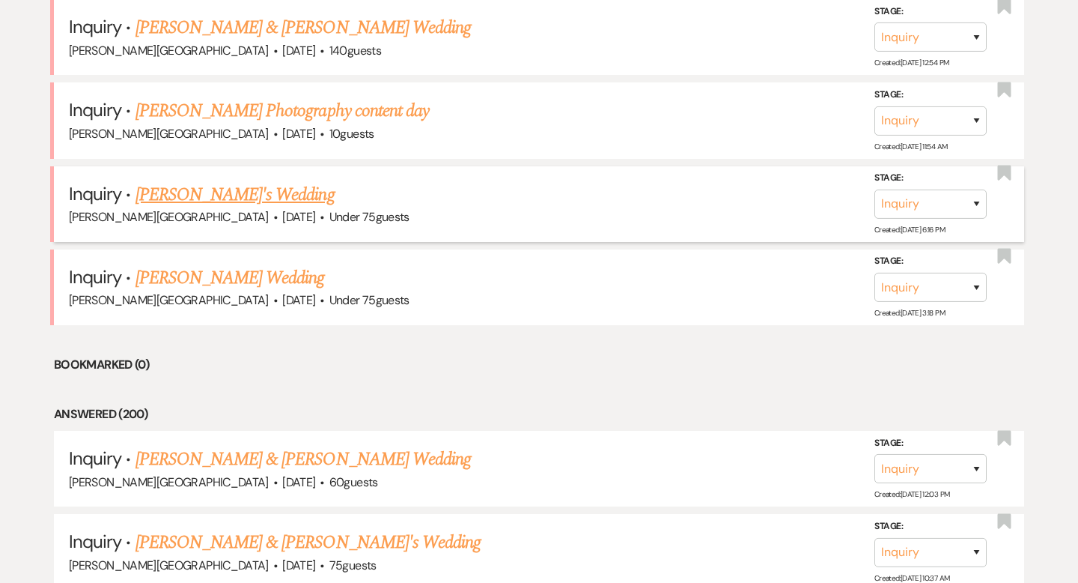
click at [211, 181] on link "[PERSON_NAME]'s Wedding" at bounding box center [235, 194] width 199 height 27
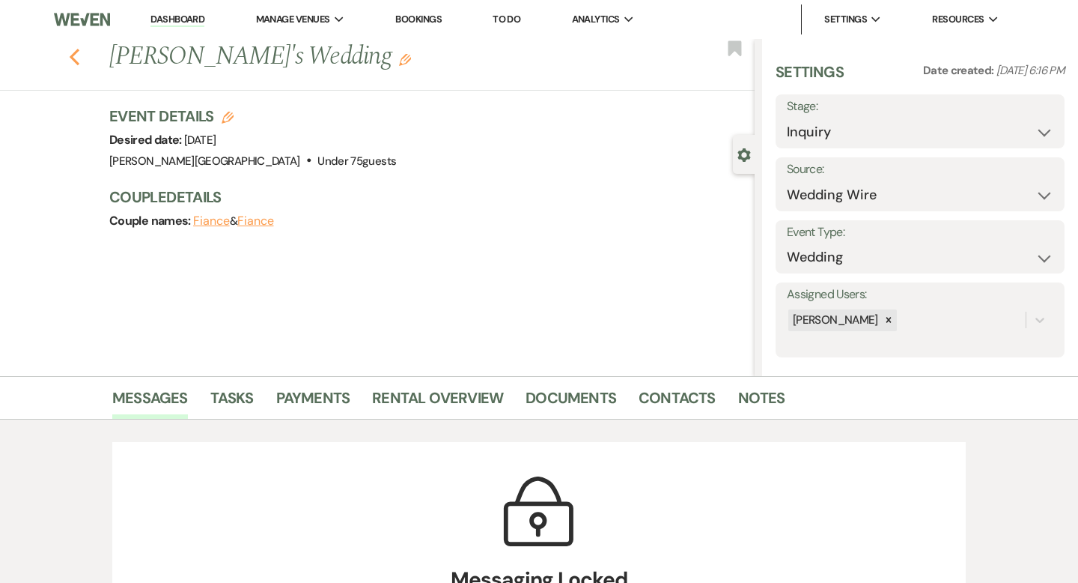
click at [73, 61] on icon "Previous" at bounding box center [74, 57] width 11 height 18
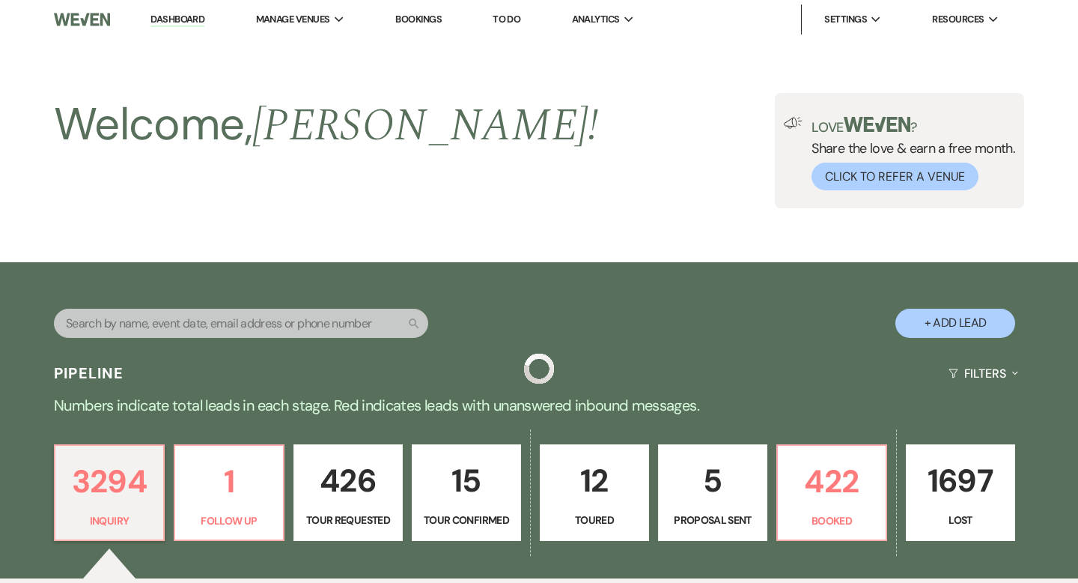
scroll to position [4326, 0]
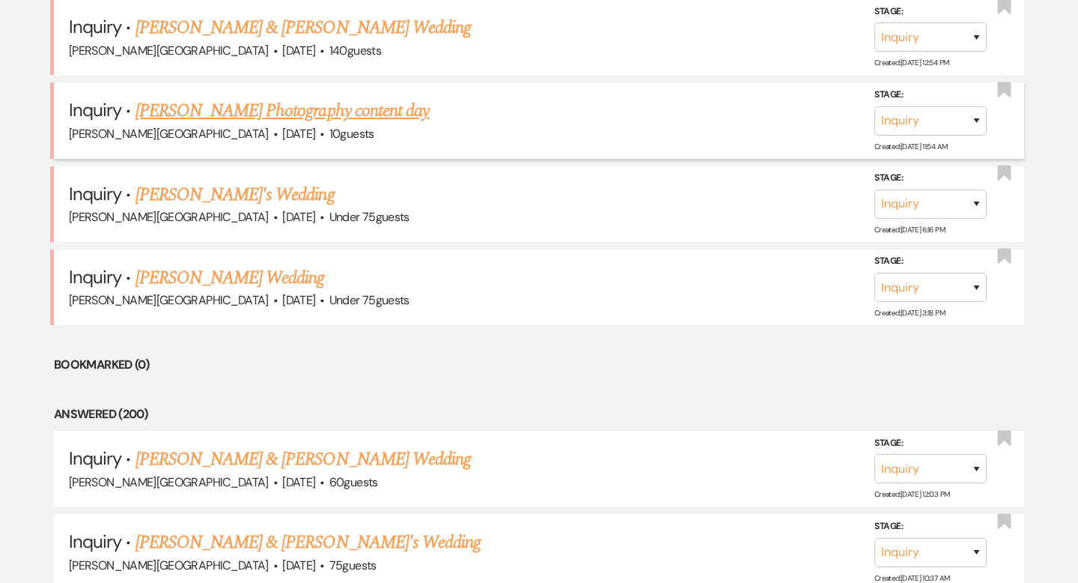
click at [217, 97] on link "[PERSON_NAME] Photography content day" at bounding box center [283, 110] width 294 height 27
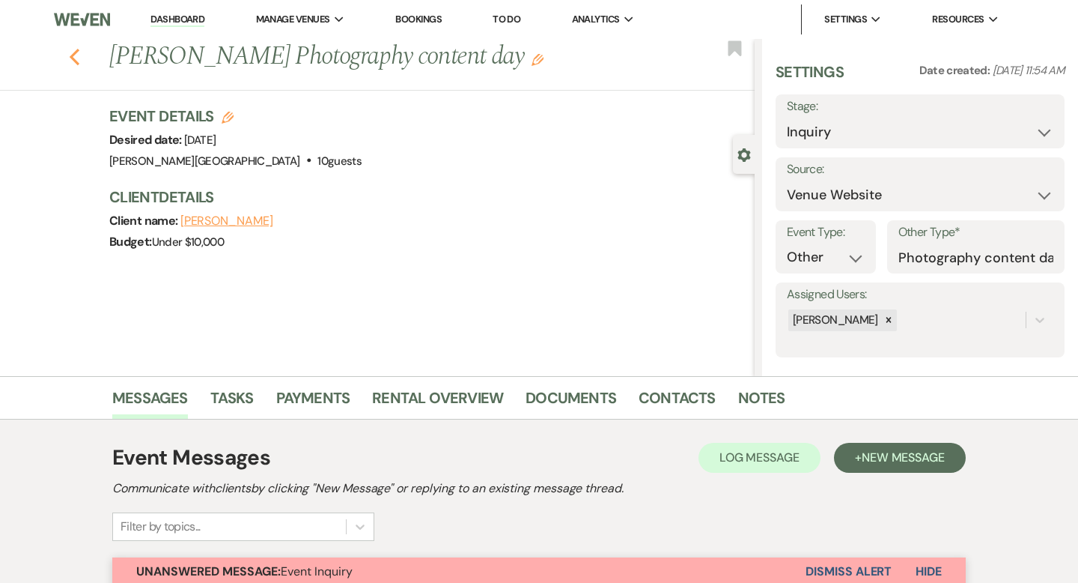
click at [75, 55] on icon "Previous" at bounding box center [74, 57] width 11 height 18
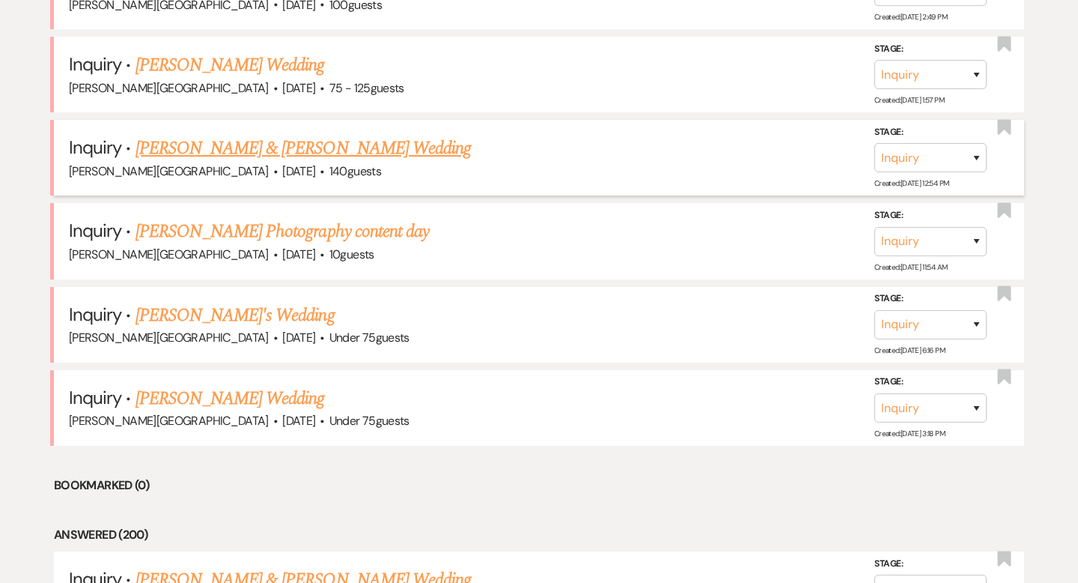
scroll to position [4204, 0]
click at [248, 136] on link "[PERSON_NAME] & [PERSON_NAME] Wedding" at bounding box center [303, 149] width 335 height 27
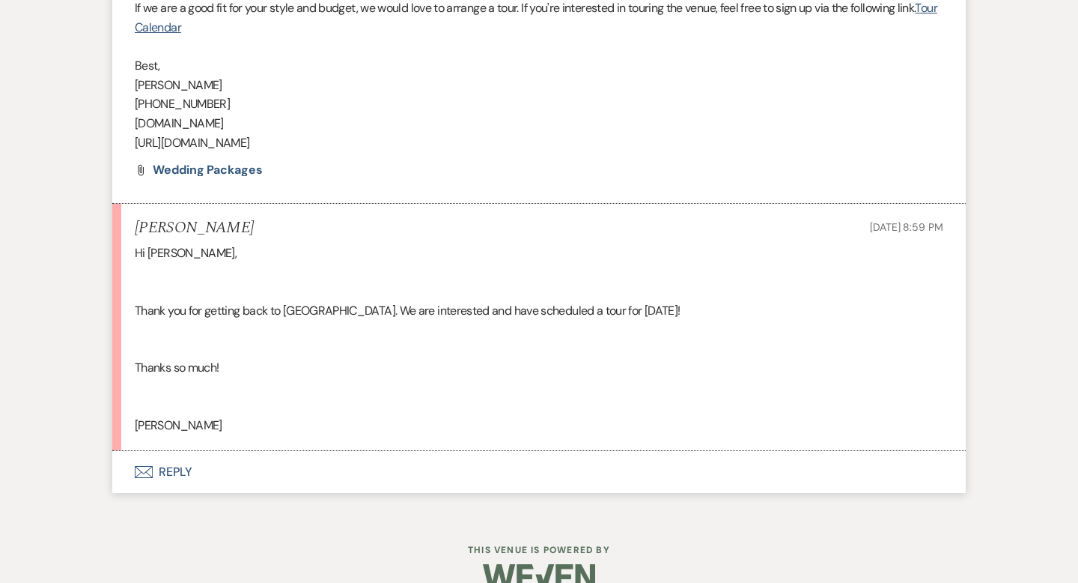
scroll to position [1260, 0]
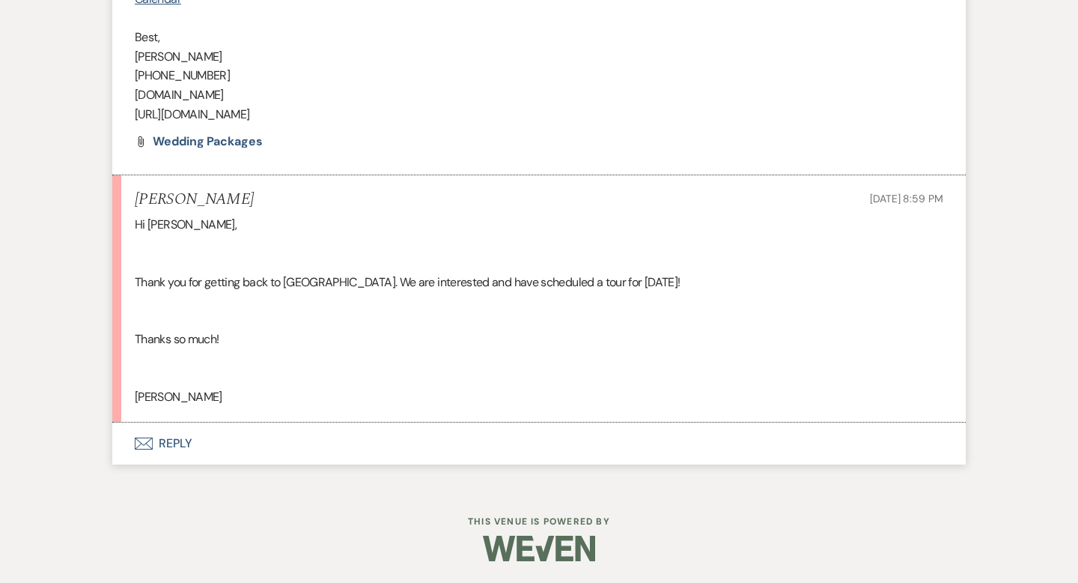
click at [181, 445] on button "Envelope Reply" at bounding box center [539, 443] width 854 height 42
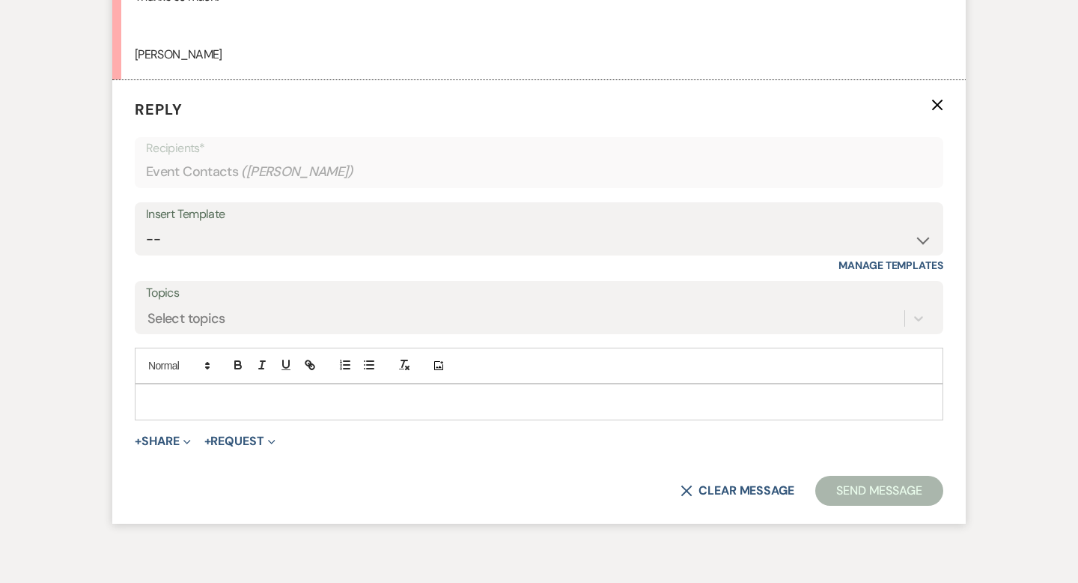
scroll to position [1613, 0]
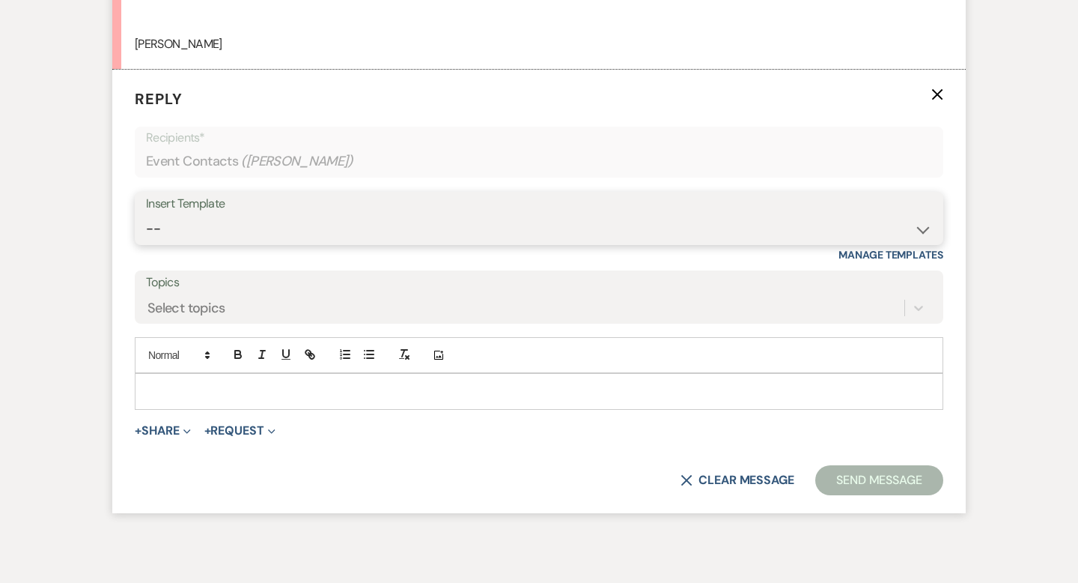
click at [184, 228] on select "-- Weven Planning Portal Introduction (Booked Events) Wedding Packages Booking …" at bounding box center [539, 228] width 786 height 29
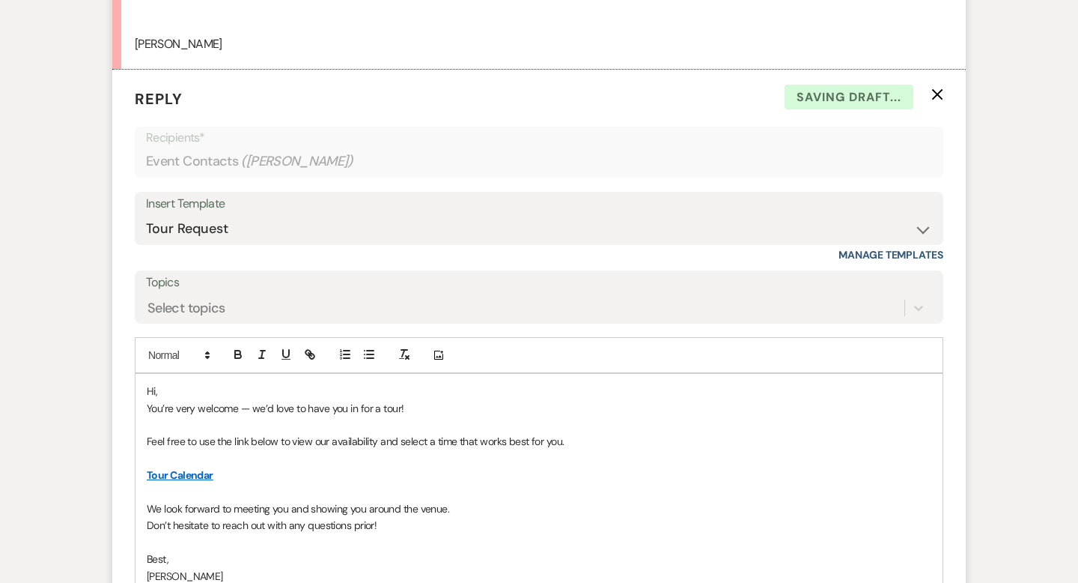
click at [199, 388] on p "Hi," at bounding box center [539, 391] width 785 height 16
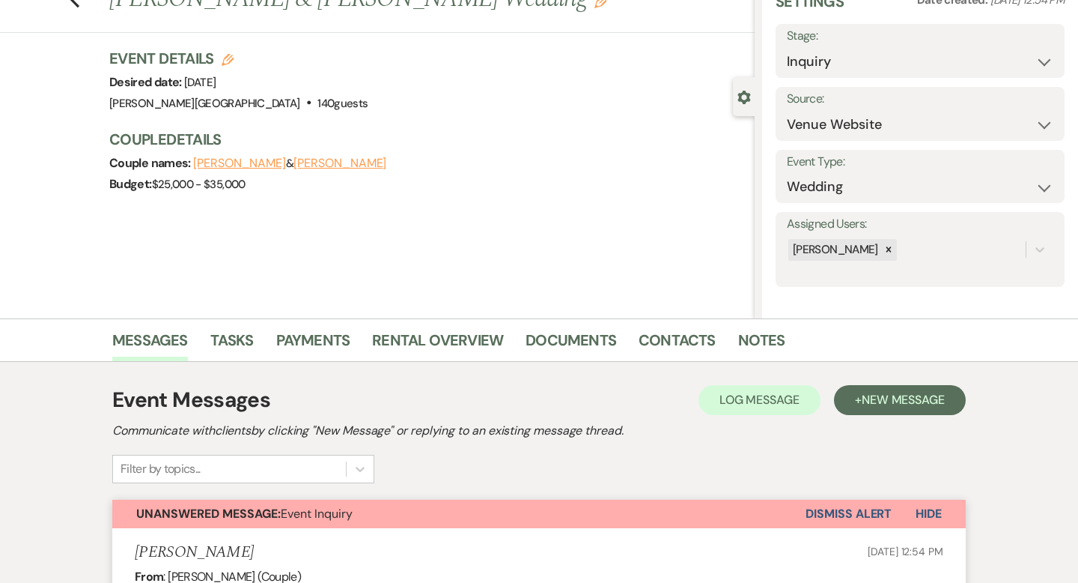
scroll to position [63, 0]
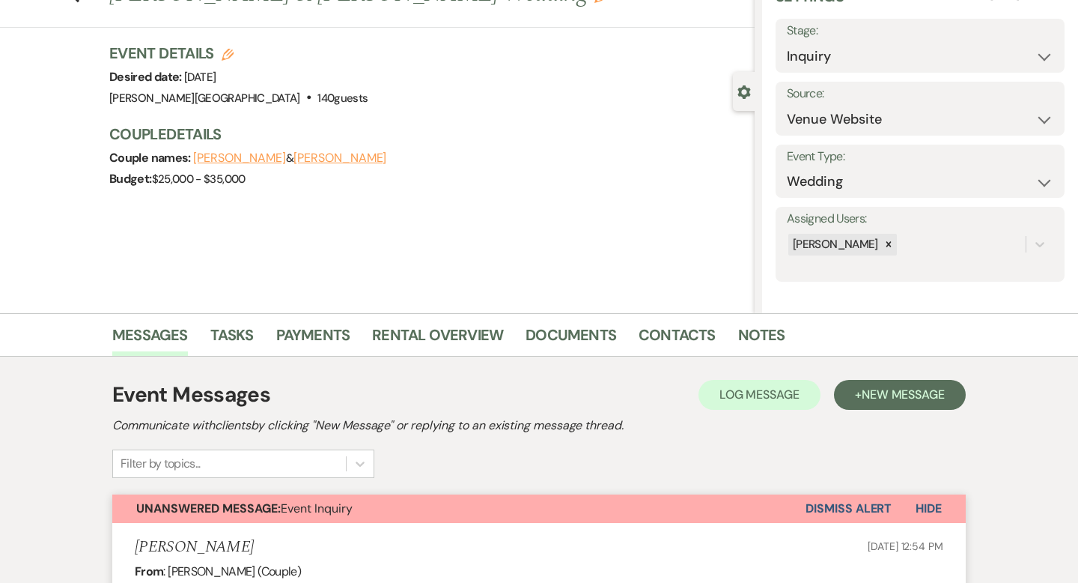
click at [833, 512] on button "Dismiss Alert" at bounding box center [849, 508] width 86 height 28
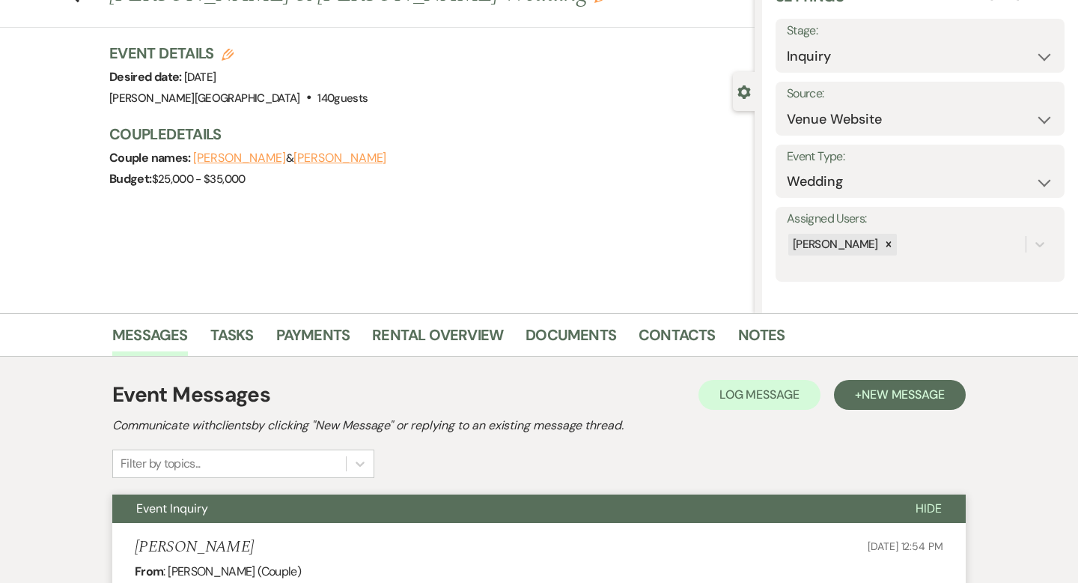
scroll to position [0, 0]
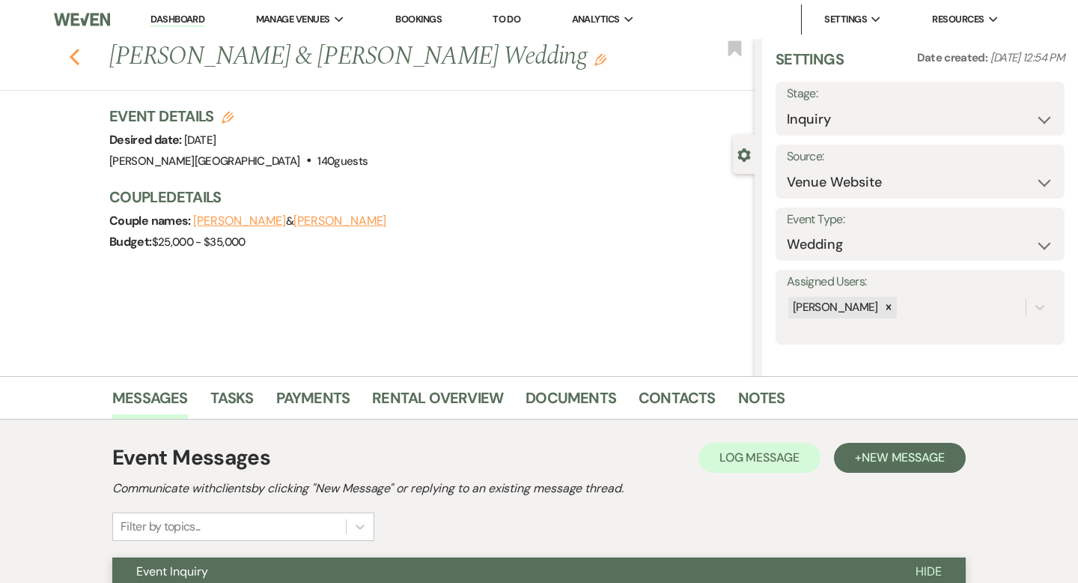
click at [70, 58] on icon "Previous" at bounding box center [74, 57] width 11 height 18
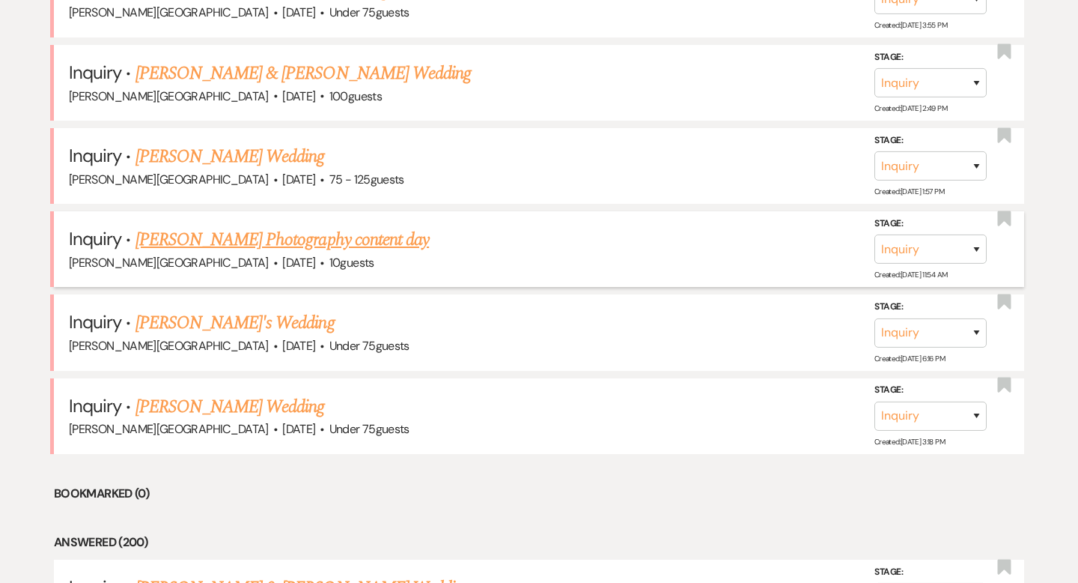
scroll to position [4098, 0]
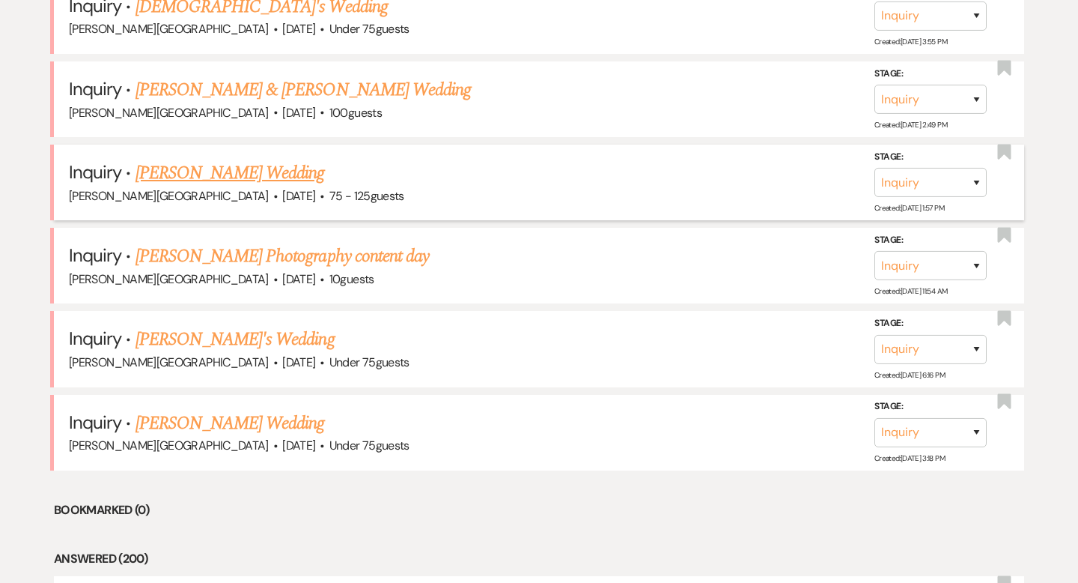
click at [212, 159] on link "[PERSON_NAME] Wedding" at bounding box center [230, 172] width 189 height 27
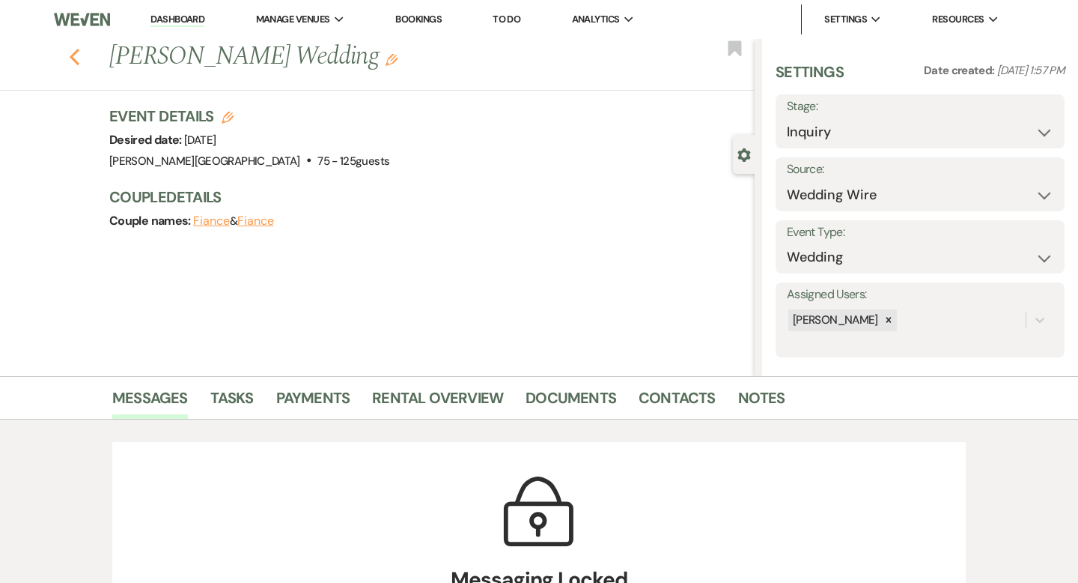
click at [72, 61] on icon "Previous" at bounding box center [74, 57] width 11 height 18
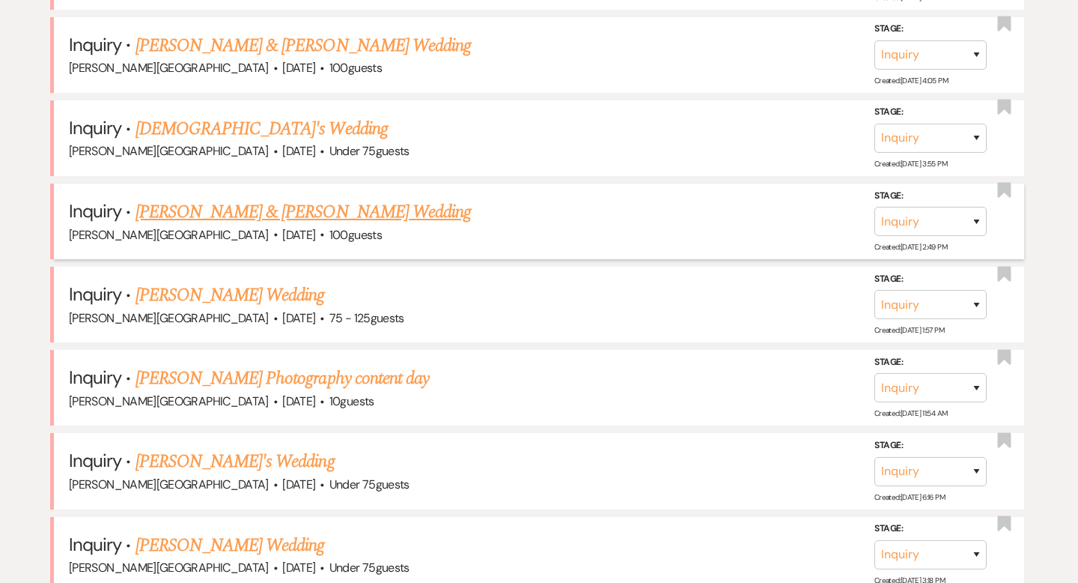
scroll to position [3970, 0]
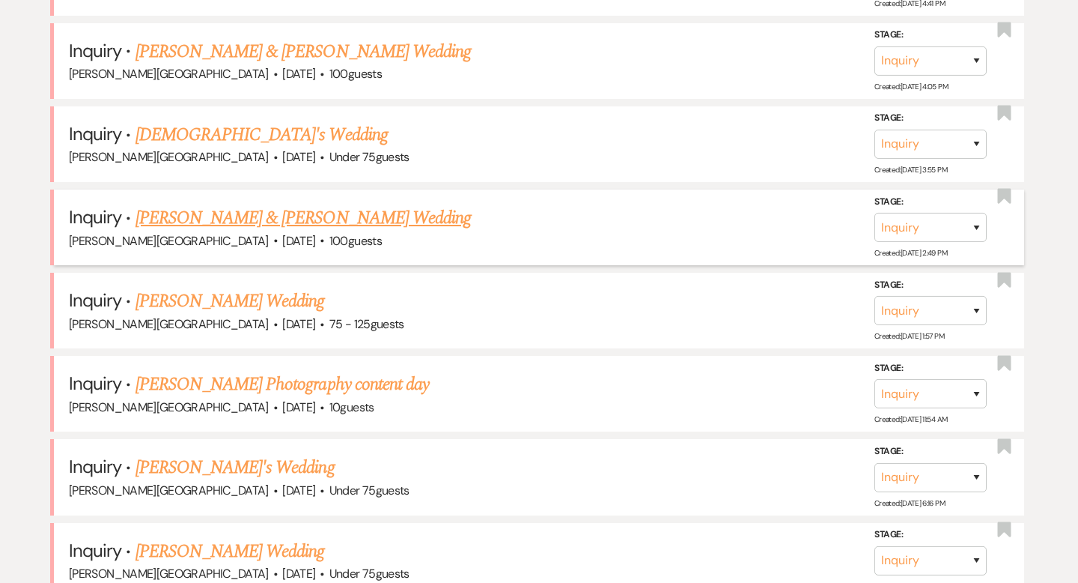
click at [207, 204] on link "[PERSON_NAME] & [PERSON_NAME] Wedding" at bounding box center [303, 217] width 335 height 27
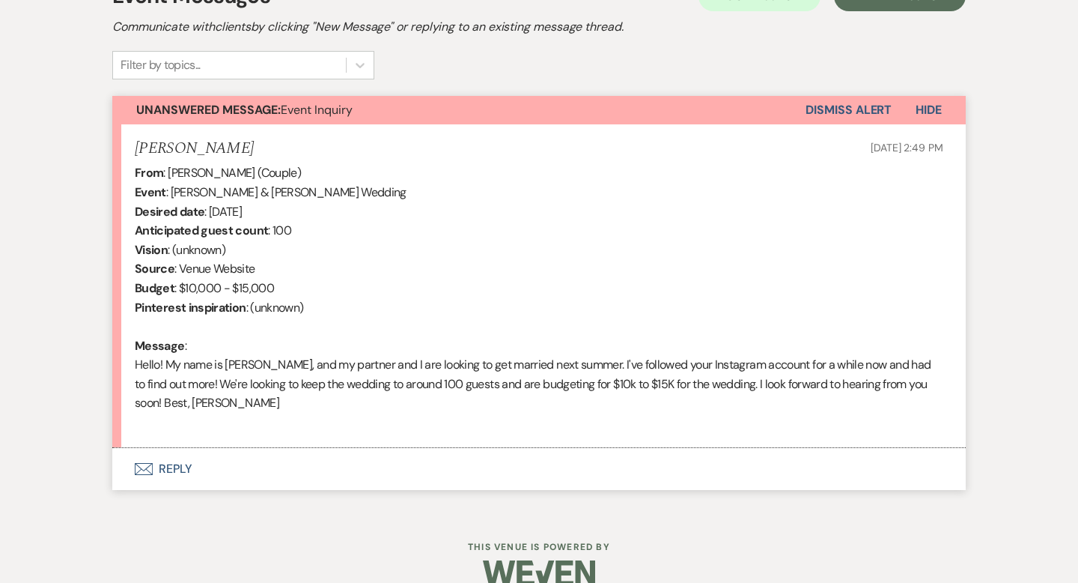
scroll to position [487, 0]
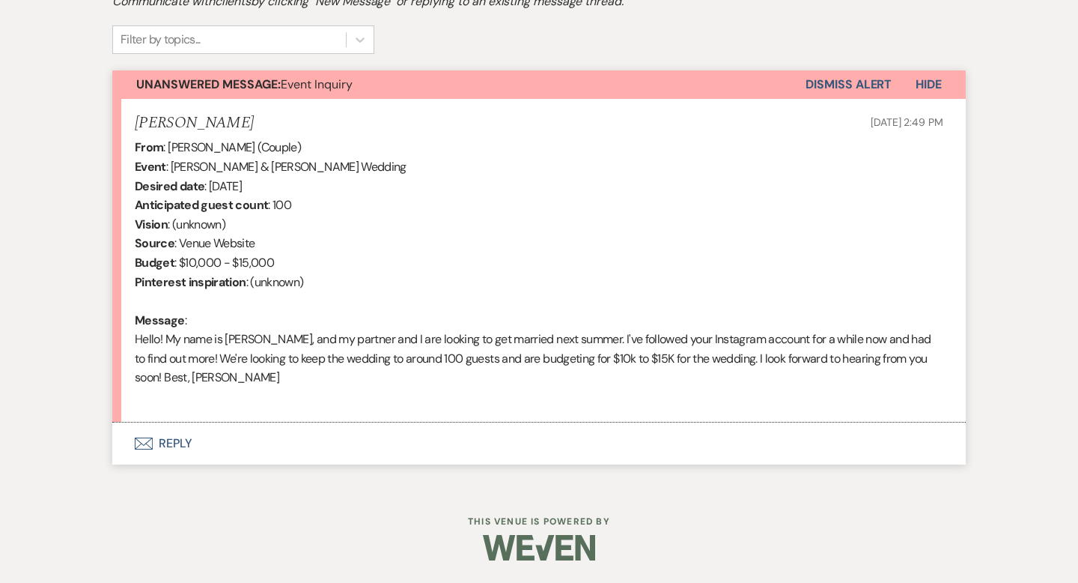
click at [171, 443] on button "Envelope Reply" at bounding box center [539, 443] width 854 height 42
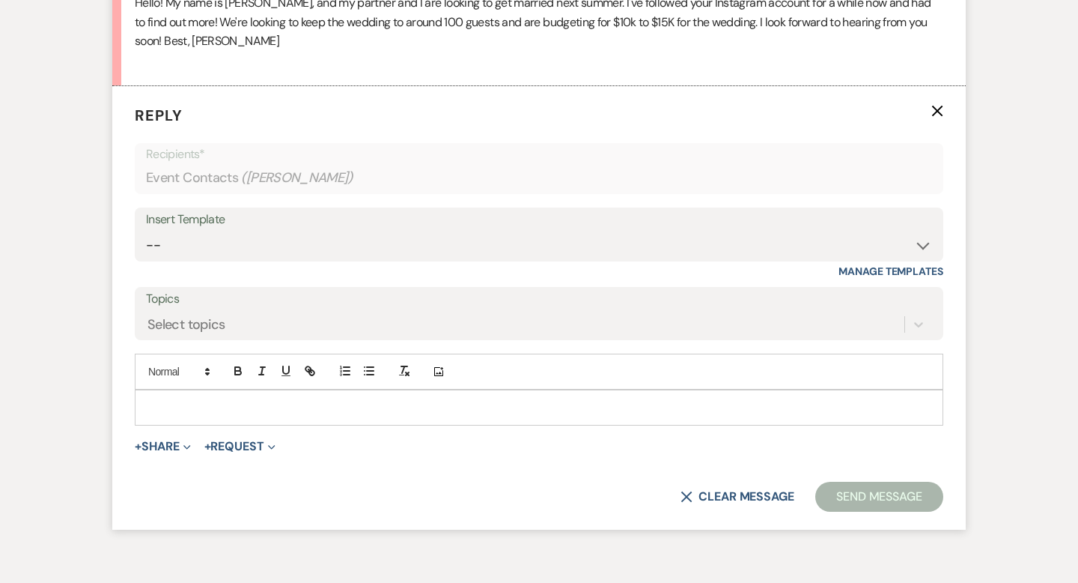
scroll to position [839, 0]
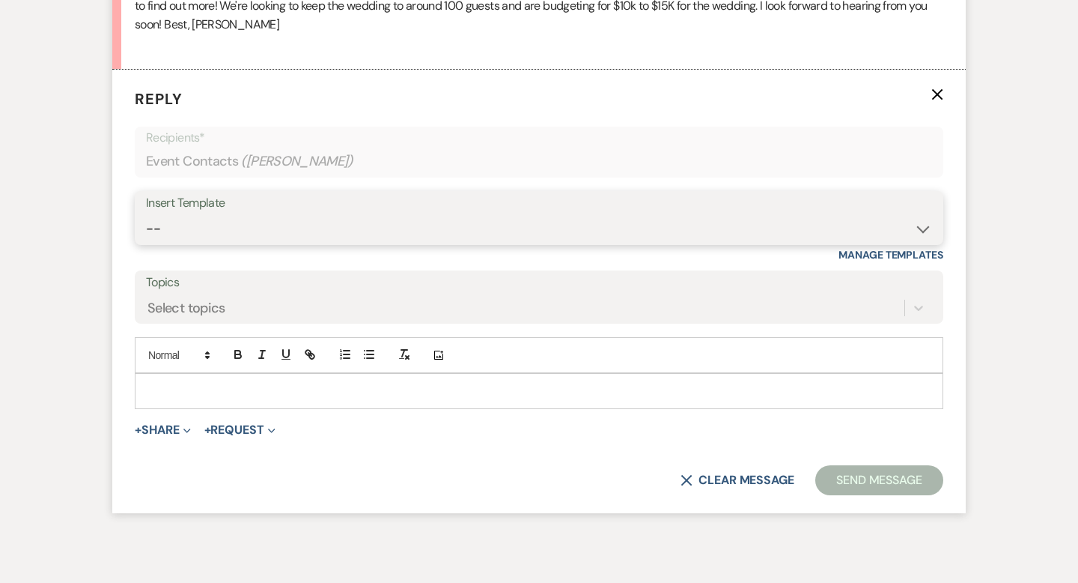
click at [174, 219] on select "-- Weven Planning Portal Introduction (Booked Events) Wedding Packages Booking …" at bounding box center [539, 228] width 786 height 29
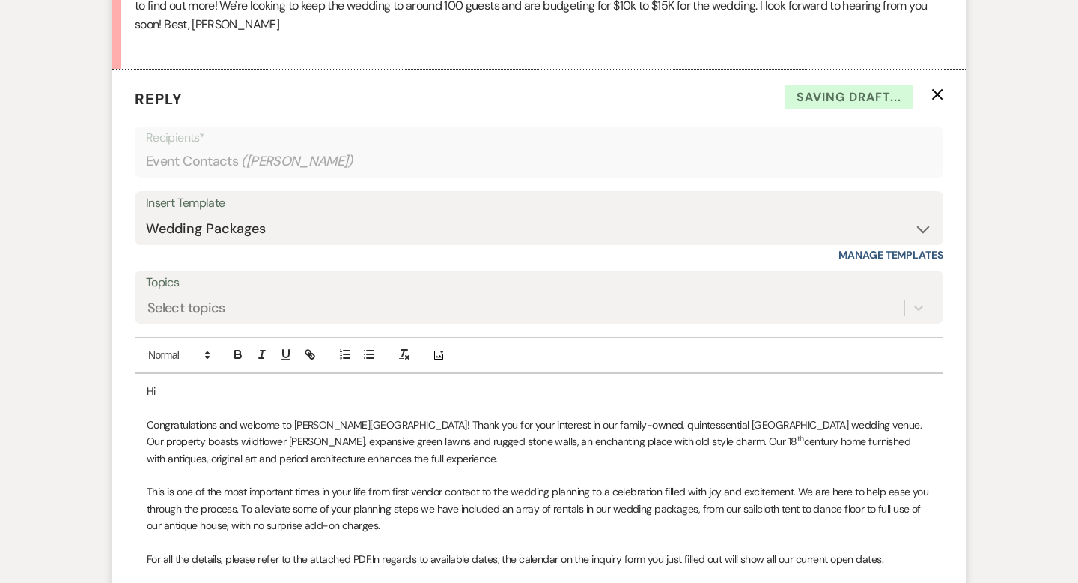
click at [196, 394] on p "Hi" at bounding box center [539, 391] width 785 height 16
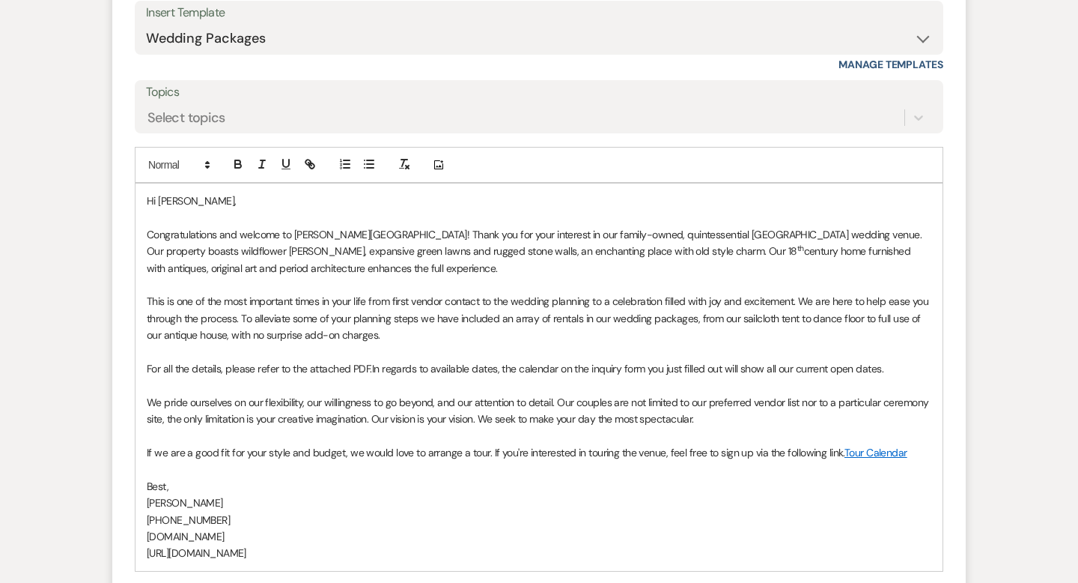
scroll to position [1126, 0]
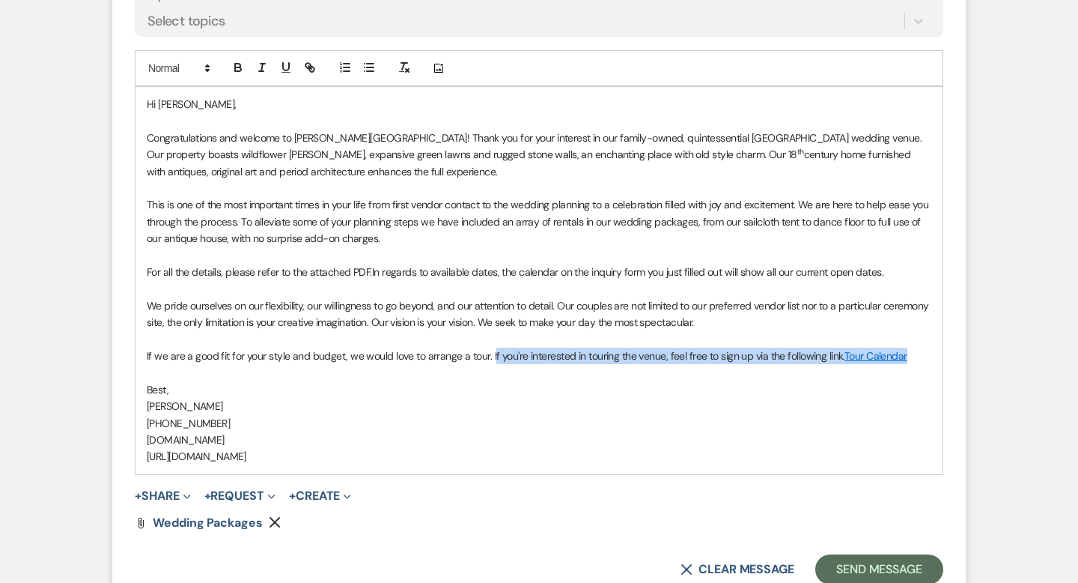
drag, startPoint x: 915, startPoint y: 362, endPoint x: 490, endPoint y: 361, distance: 424.5
click at [490, 361] on p "If we are a good fit for your style and budget, we would love to arrange a tour…" at bounding box center [539, 355] width 785 height 16
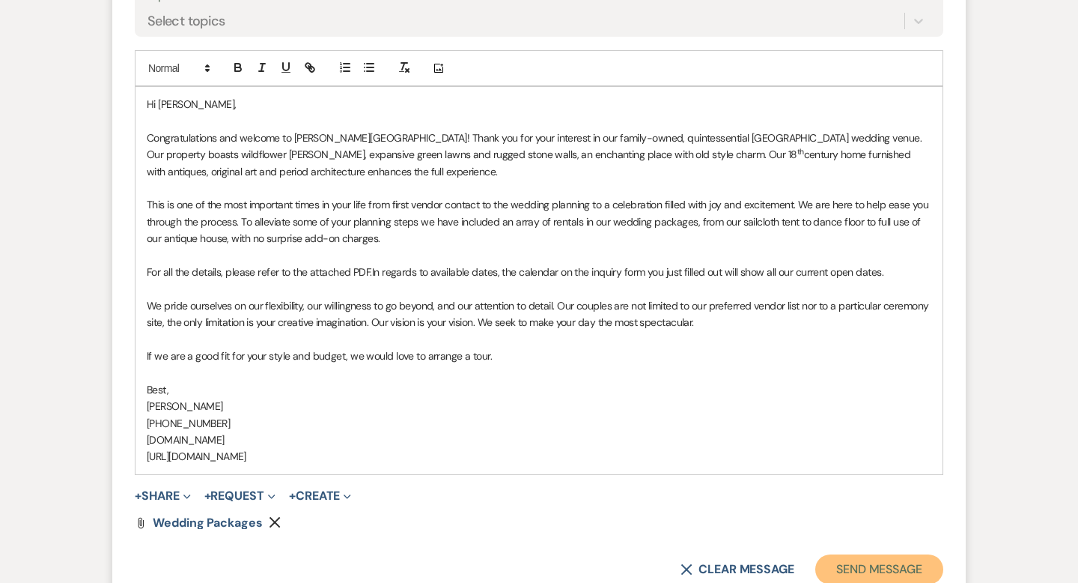
click at [849, 566] on button "Send Message" at bounding box center [879, 569] width 128 height 30
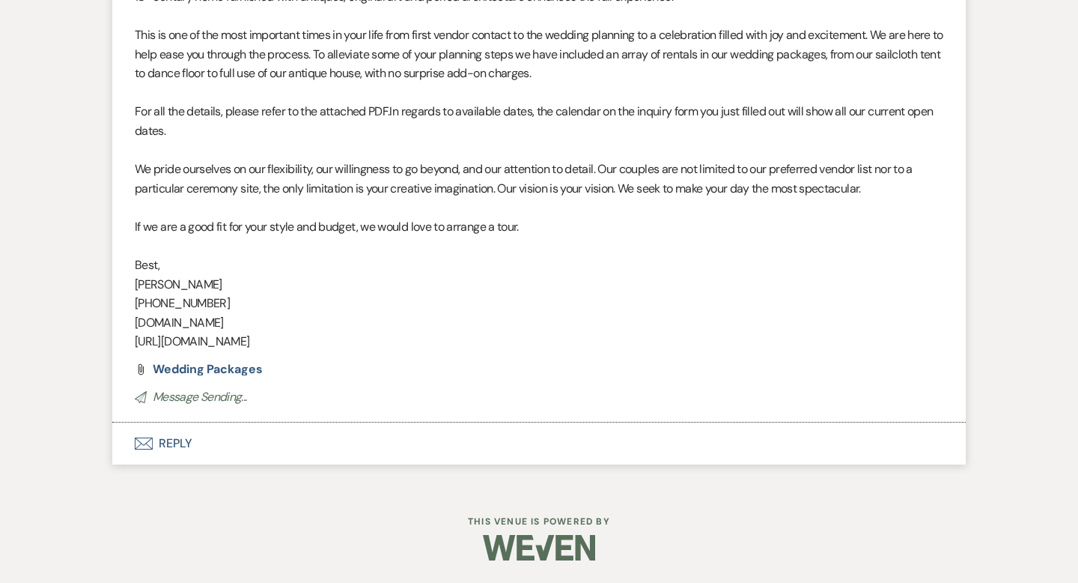
scroll to position [0, 0]
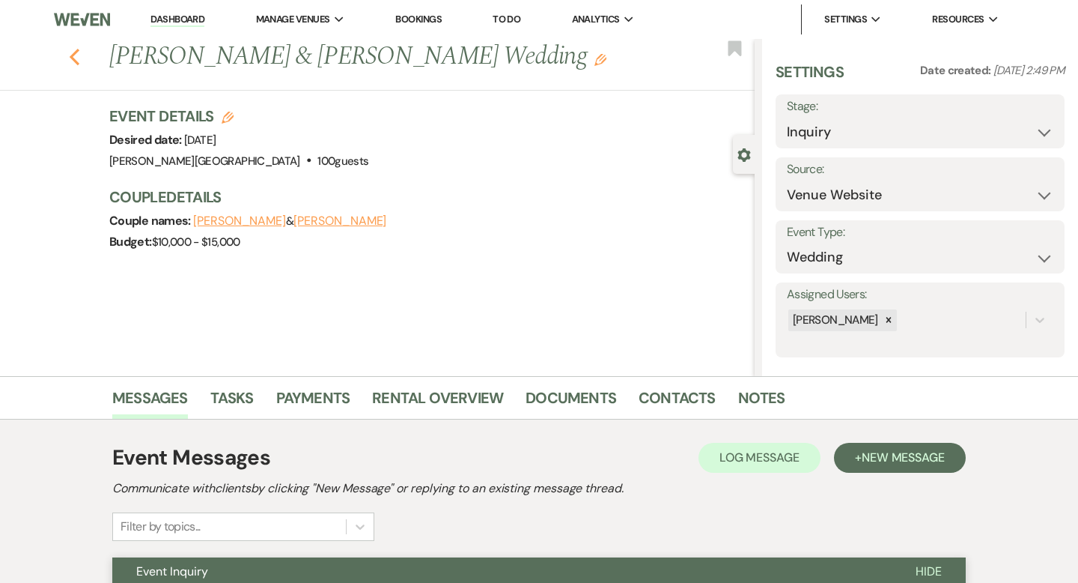
click at [72, 58] on use "button" at bounding box center [75, 57] width 10 height 16
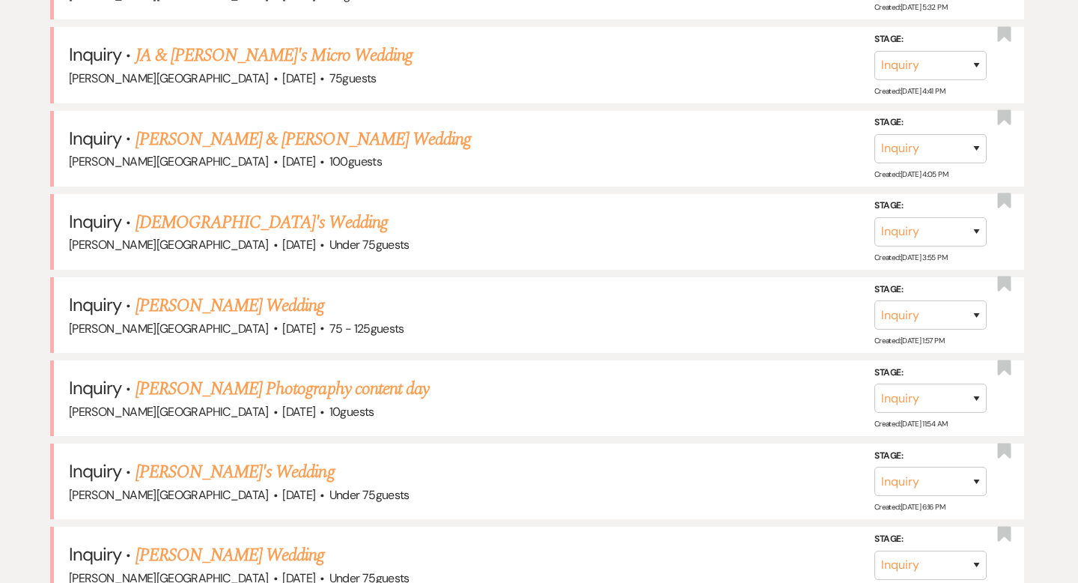
scroll to position [3865, 0]
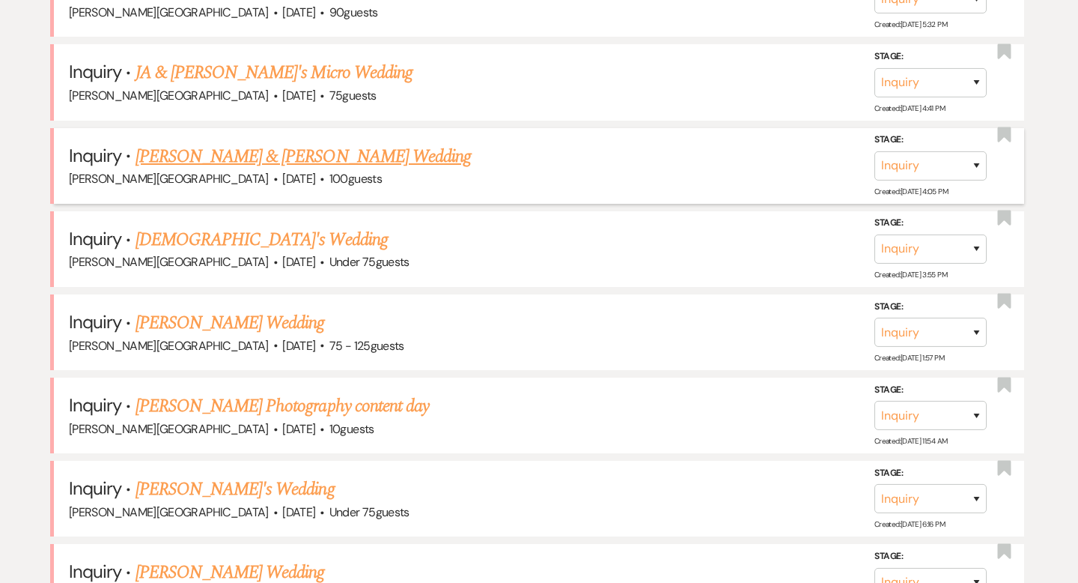
click at [239, 143] on link "[PERSON_NAME] & [PERSON_NAME] Wedding" at bounding box center [303, 156] width 335 height 27
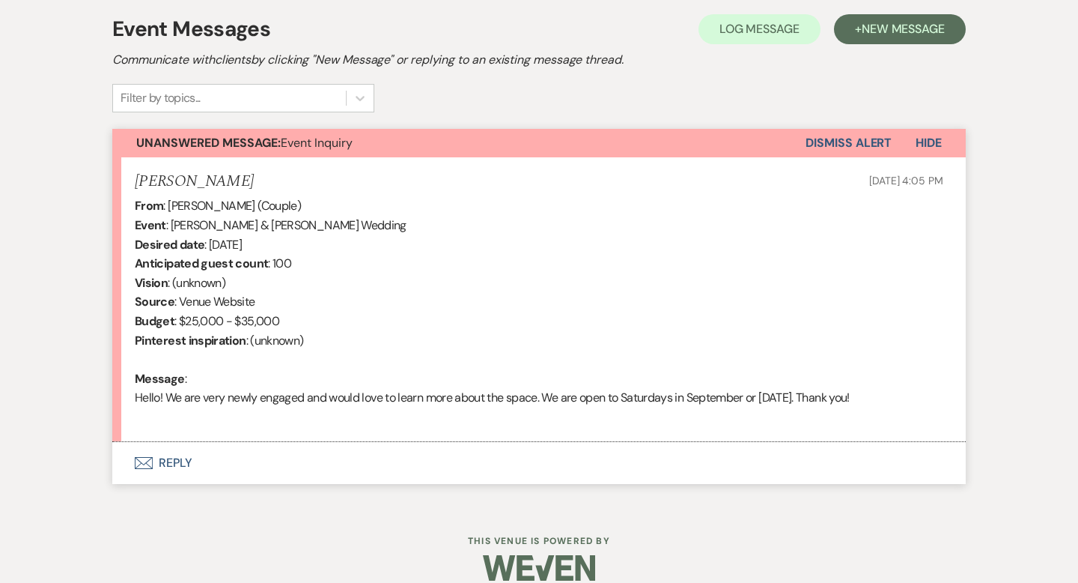
scroll to position [448, 0]
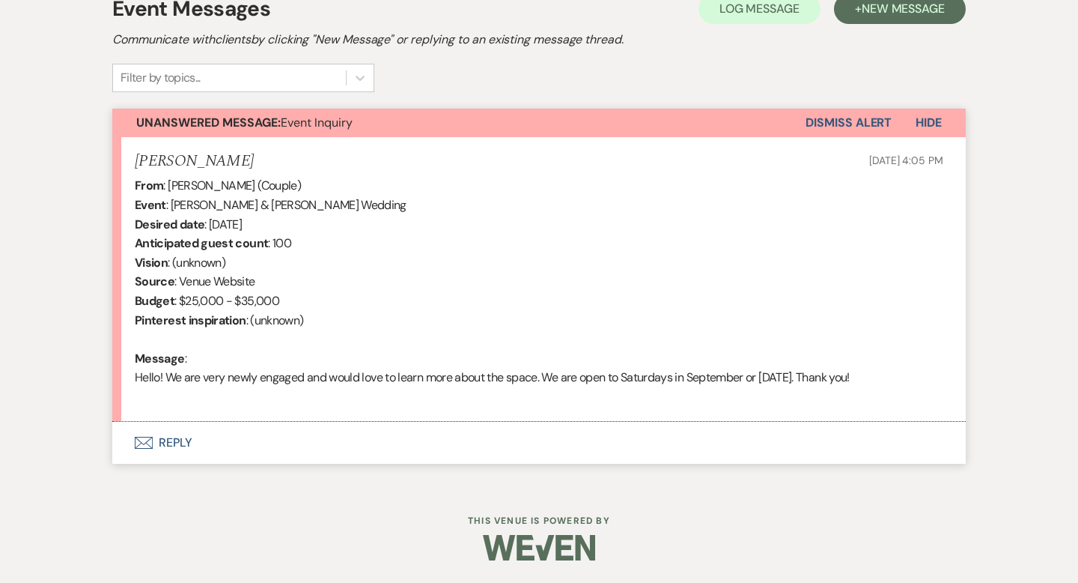
click at [182, 443] on button "Envelope Reply" at bounding box center [539, 443] width 854 height 42
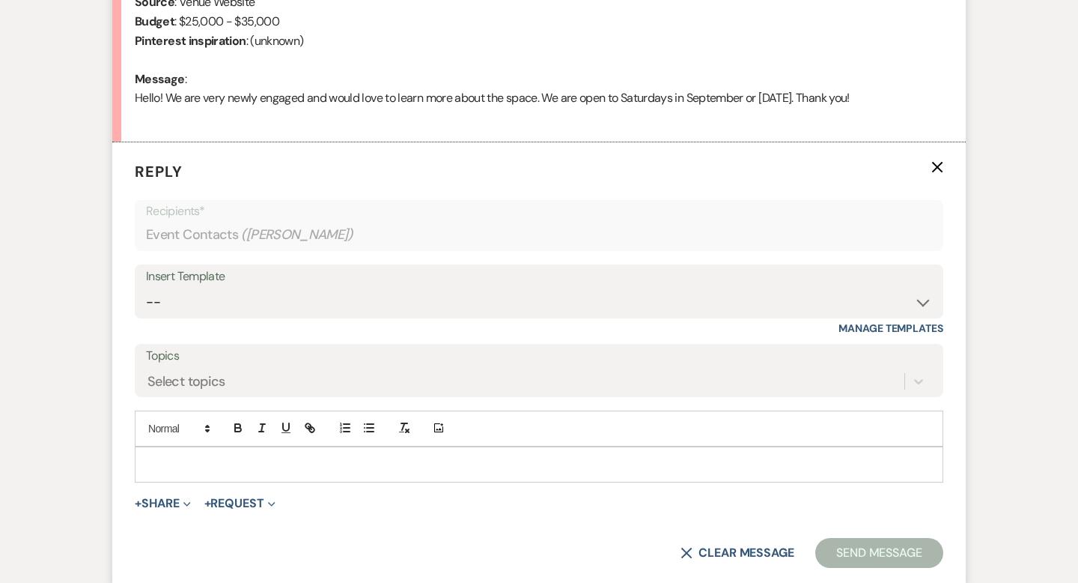
scroll to position [800, 0]
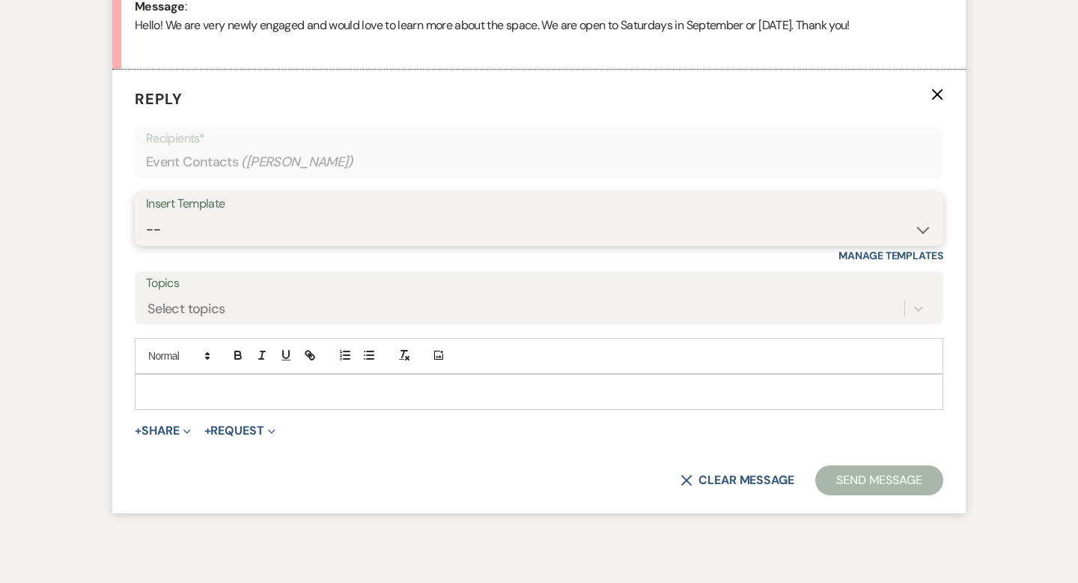
click at [196, 219] on select "-- Weven Planning Portal Introduction (Booked Events) Wedding Packages Booking …" at bounding box center [539, 229] width 786 height 29
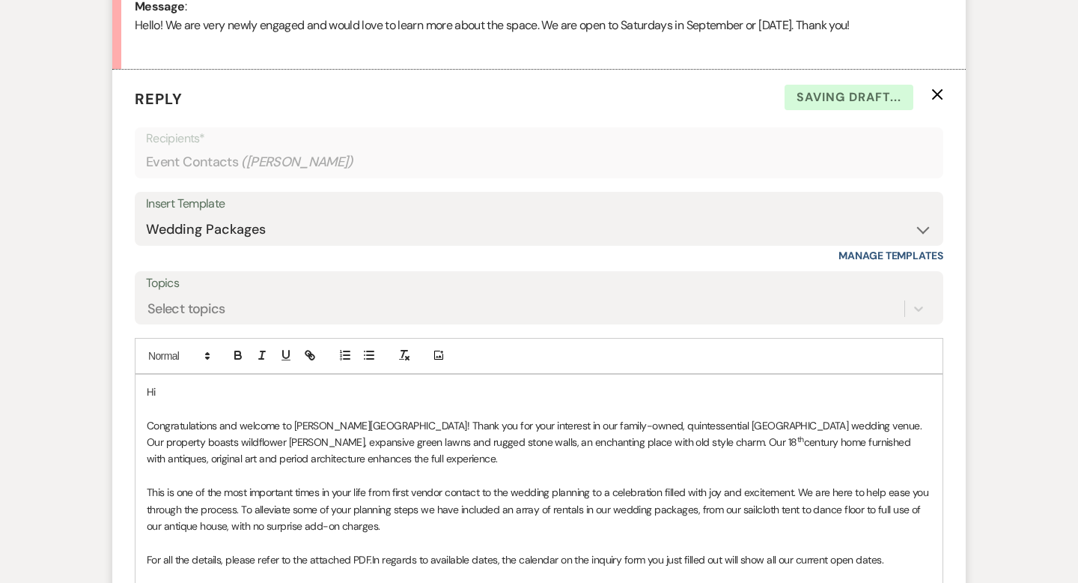
click at [187, 396] on p "Hi" at bounding box center [539, 391] width 785 height 16
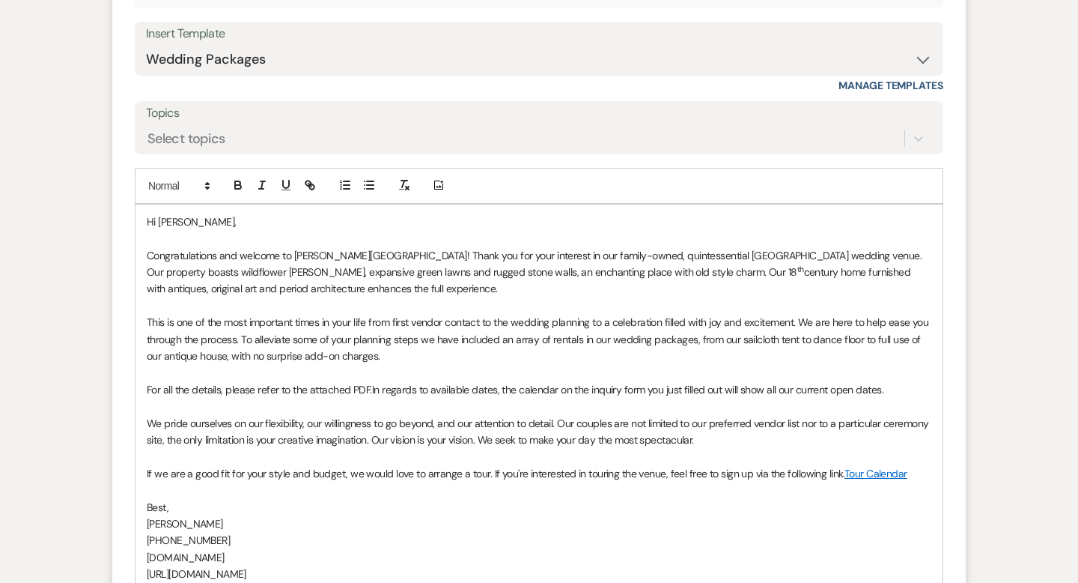
scroll to position [1000, 0]
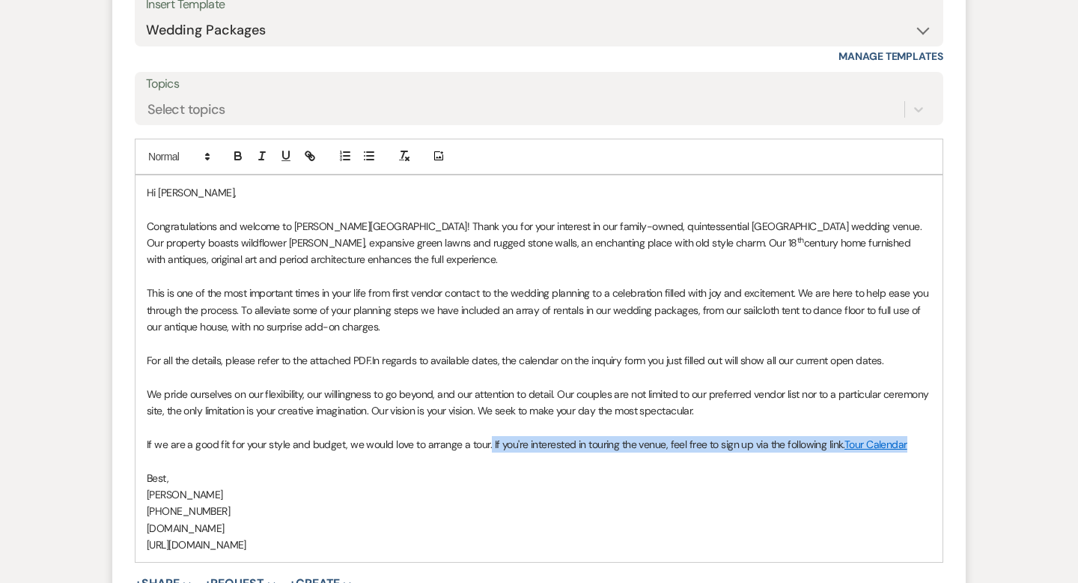
drag, startPoint x: 868, startPoint y: 440, endPoint x: 487, endPoint y: 450, distance: 381.2
click at [487, 450] on p "If we are a good fit for your style and budget, we would love to arrange a tour…" at bounding box center [539, 444] width 785 height 16
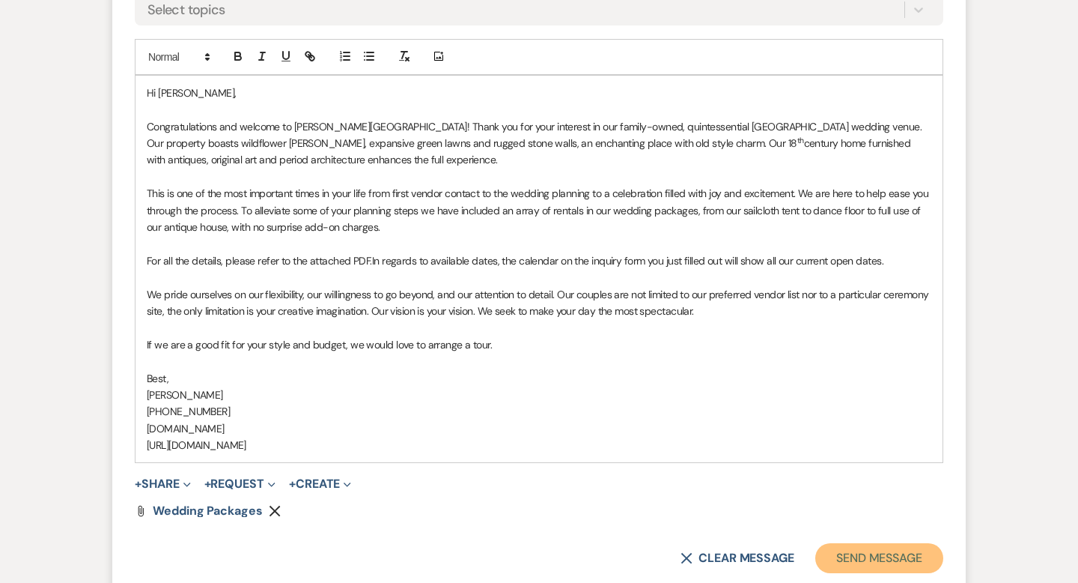
click at [848, 559] on button "Send Message" at bounding box center [879, 558] width 128 height 30
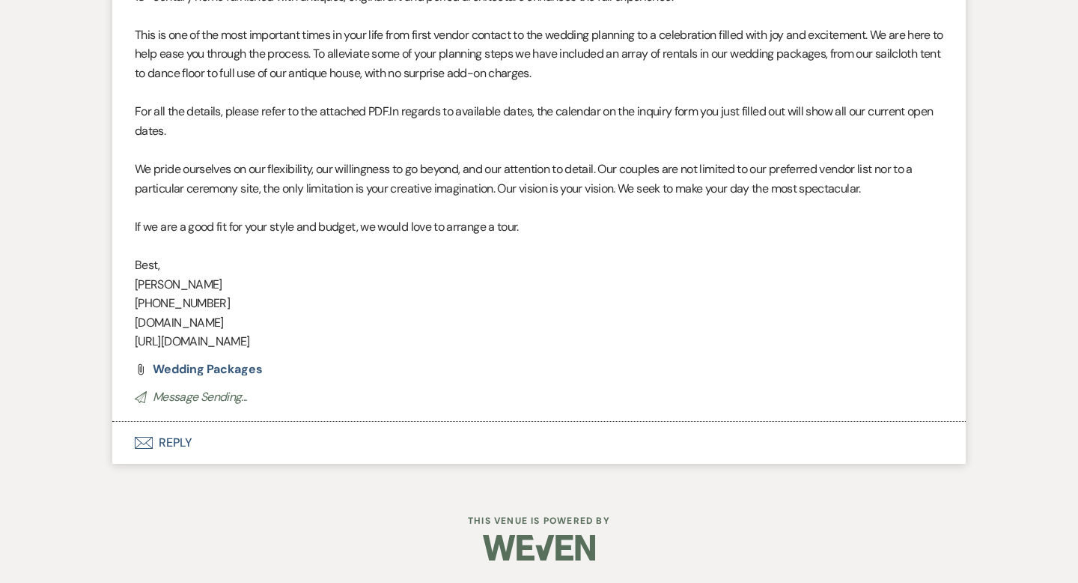
scroll to position [0, 0]
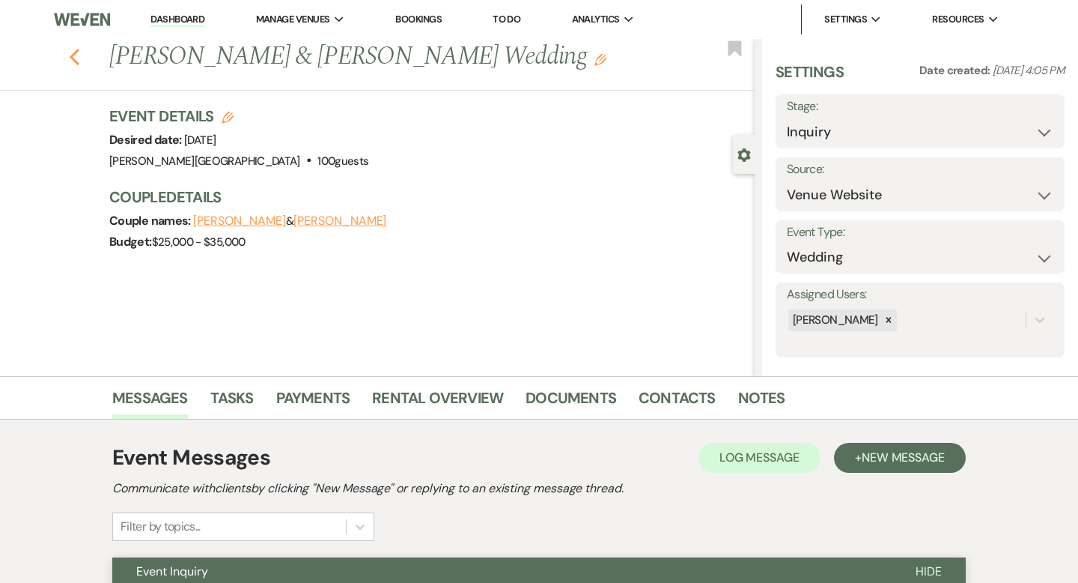
click at [74, 58] on use "button" at bounding box center [75, 57] width 10 height 16
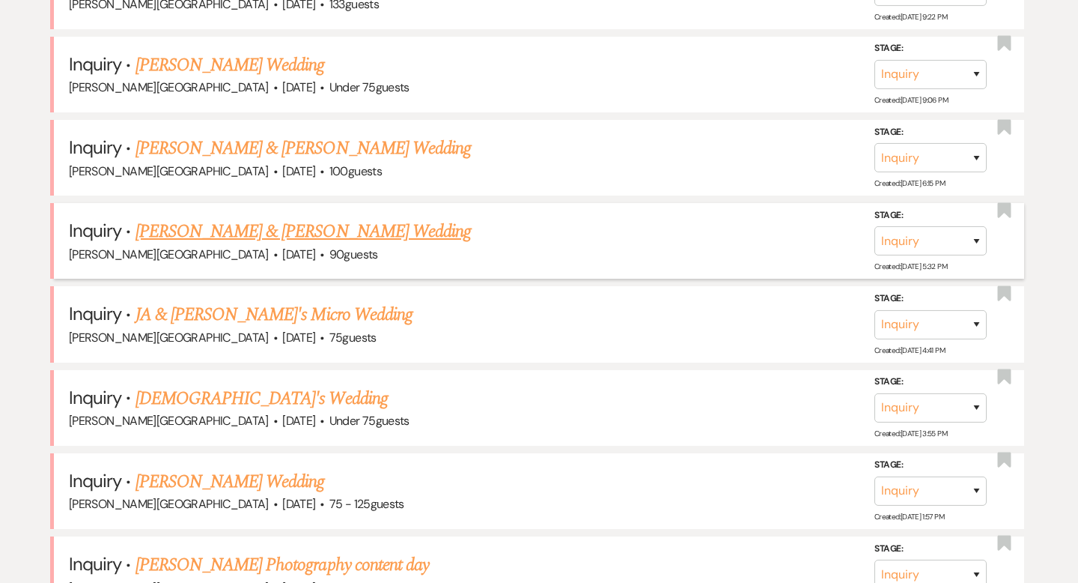
scroll to position [3621, 0]
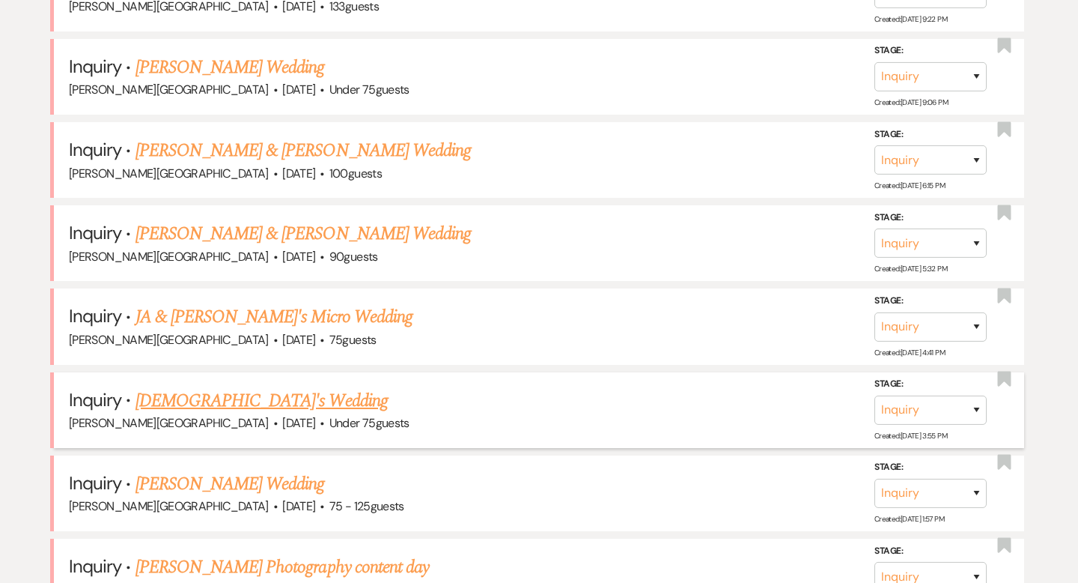
click at [236, 387] on link "[DEMOGRAPHIC_DATA]'s Wedding" at bounding box center [262, 400] width 252 height 27
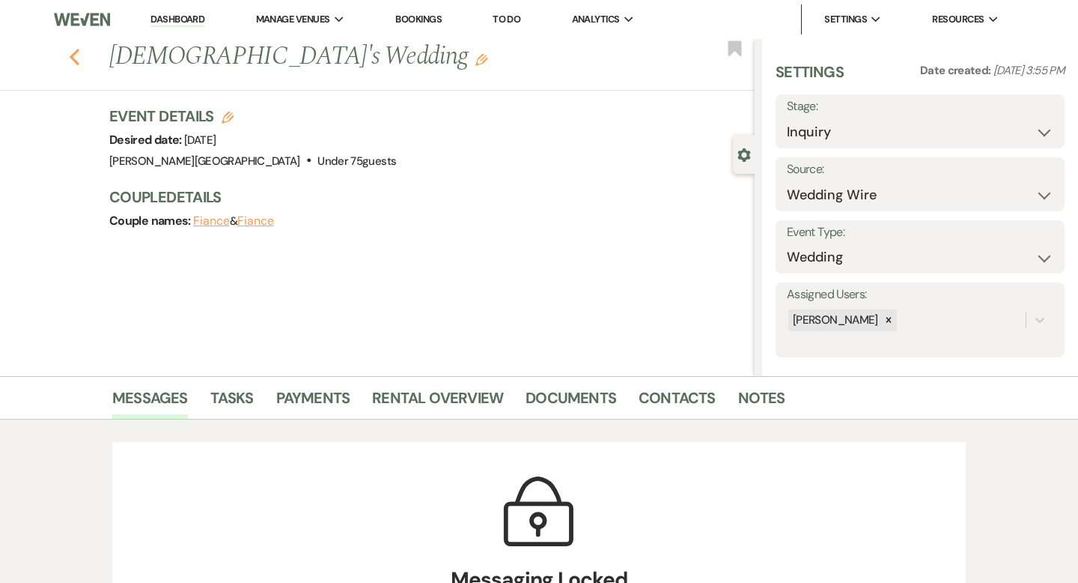
click at [73, 55] on use "button" at bounding box center [75, 57] width 10 height 16
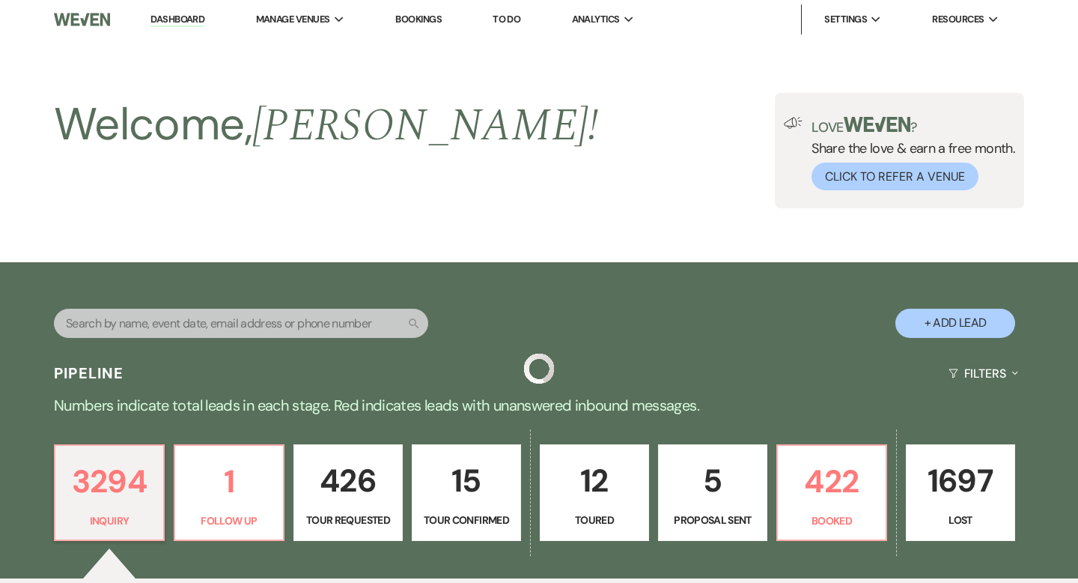
scroll to position [3621, 0]
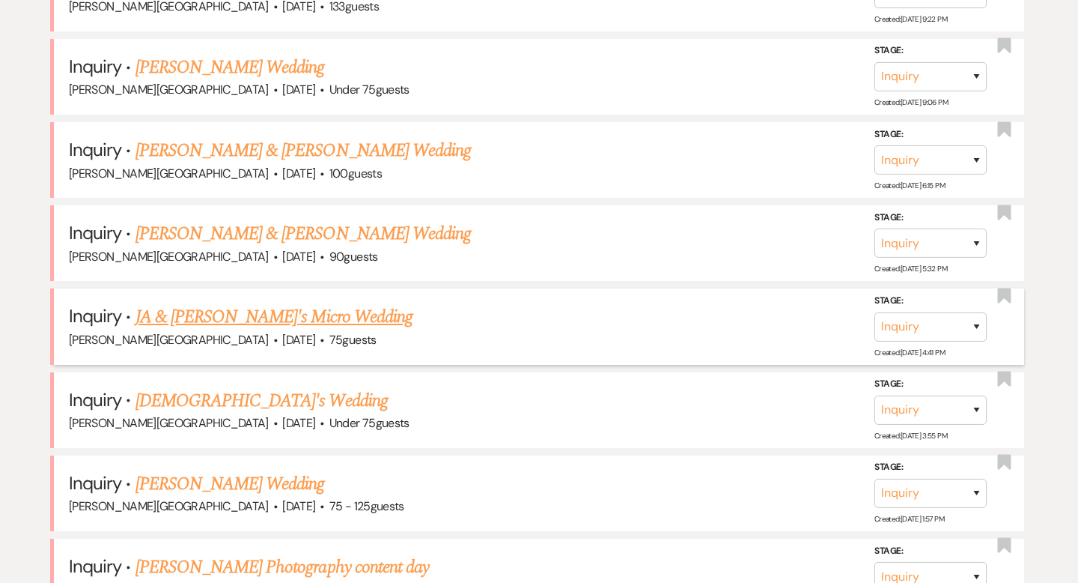
click at [205, 303] on link "JA & [PERSON_NAME]'s Micro Wedding" at bounding box center [274, 316] width 277 height 27
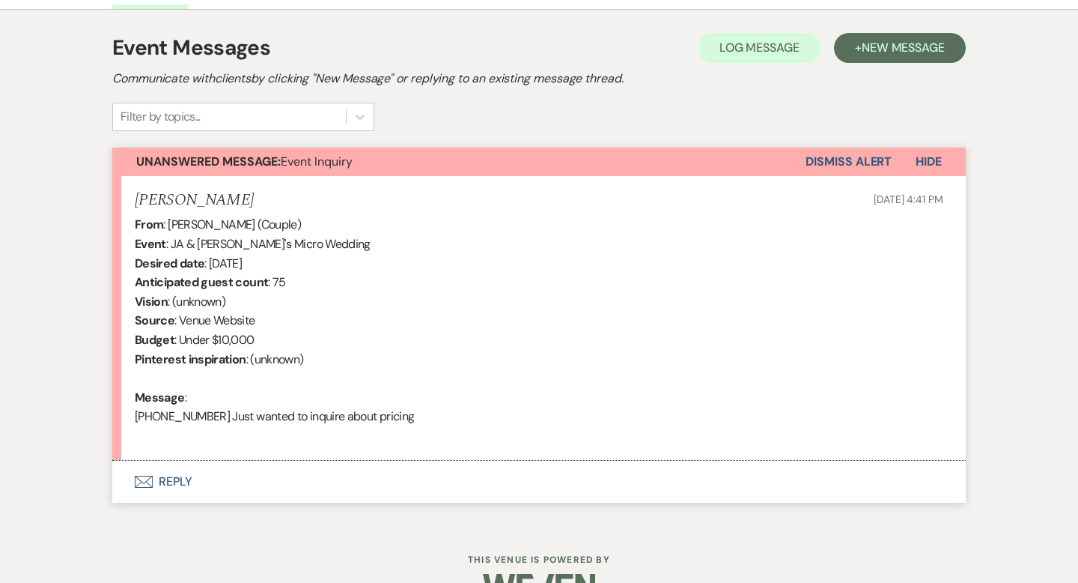
scroll to position [448, 0]
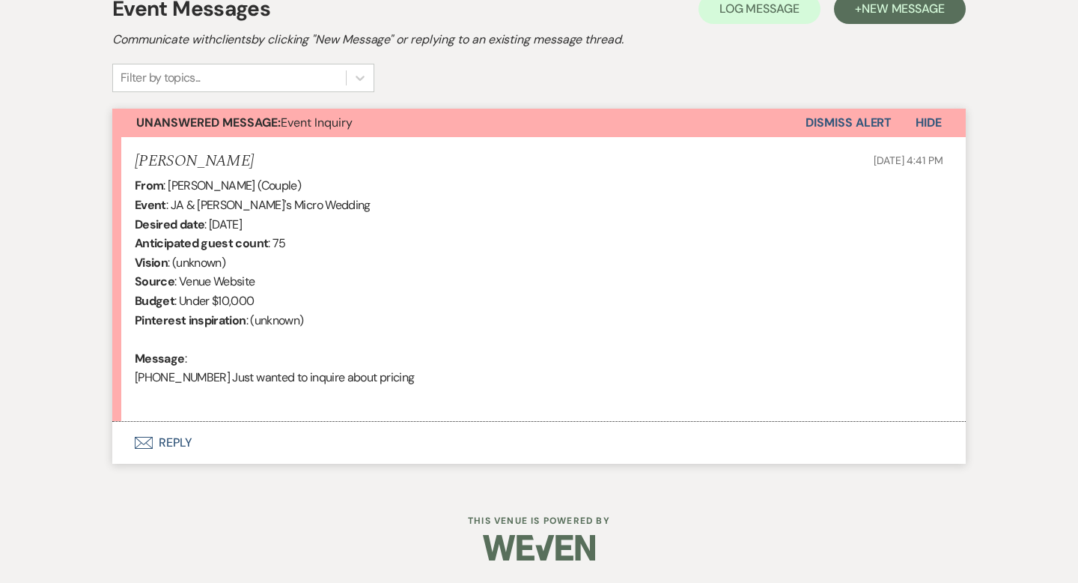
click at [174, 446] on button "Envelope Reply" at bounding box center [539, 443] width 854 height 42
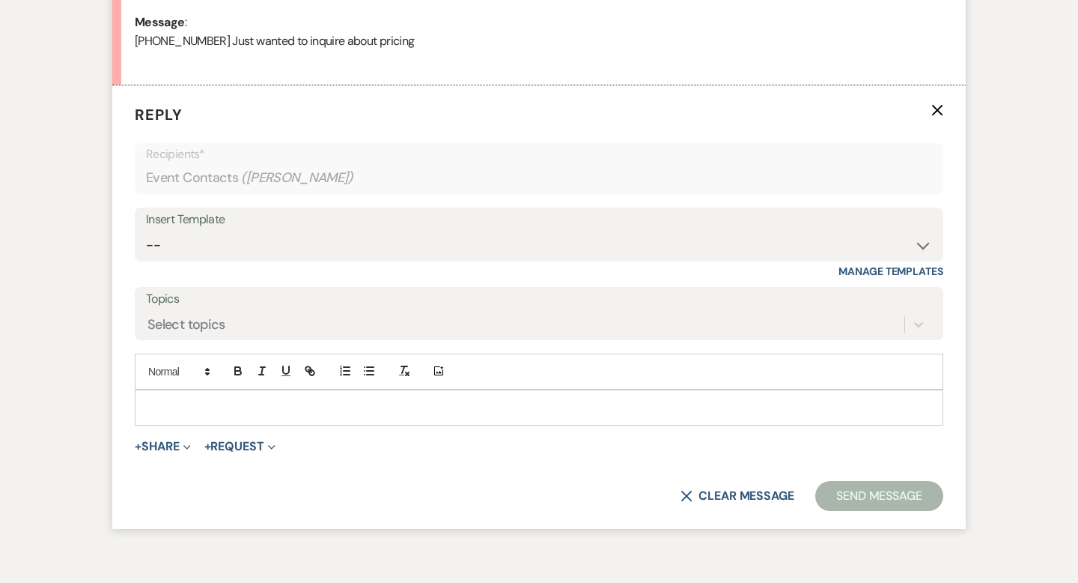
scroll to position [800, 0]
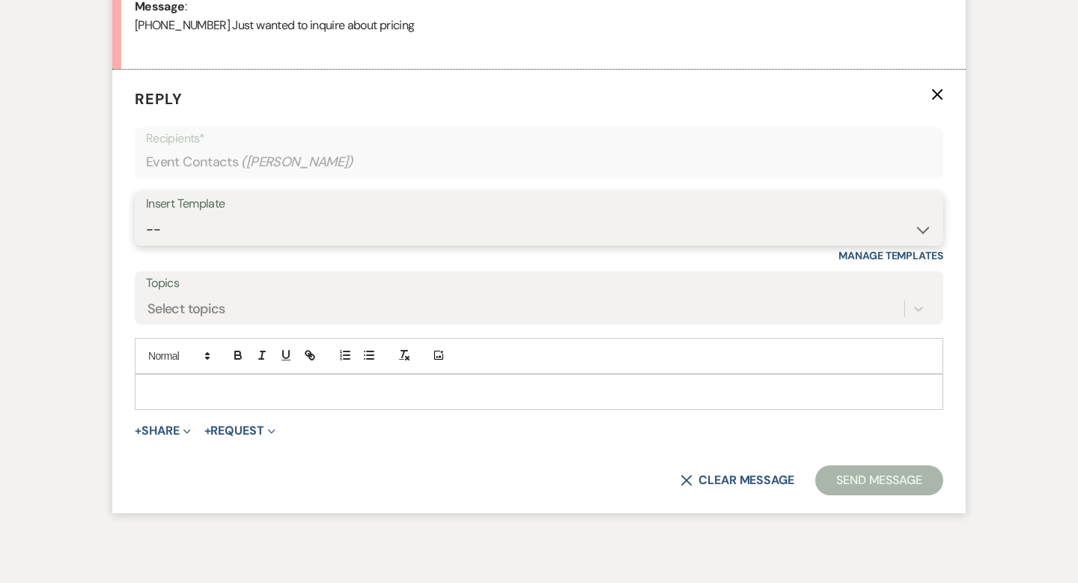
click at [176, 225] on select "-- Weven Planning Portal Introduction (Booked Events) Wedding Packages Booking …" at bounding box center [539, 229] width 786 height 29
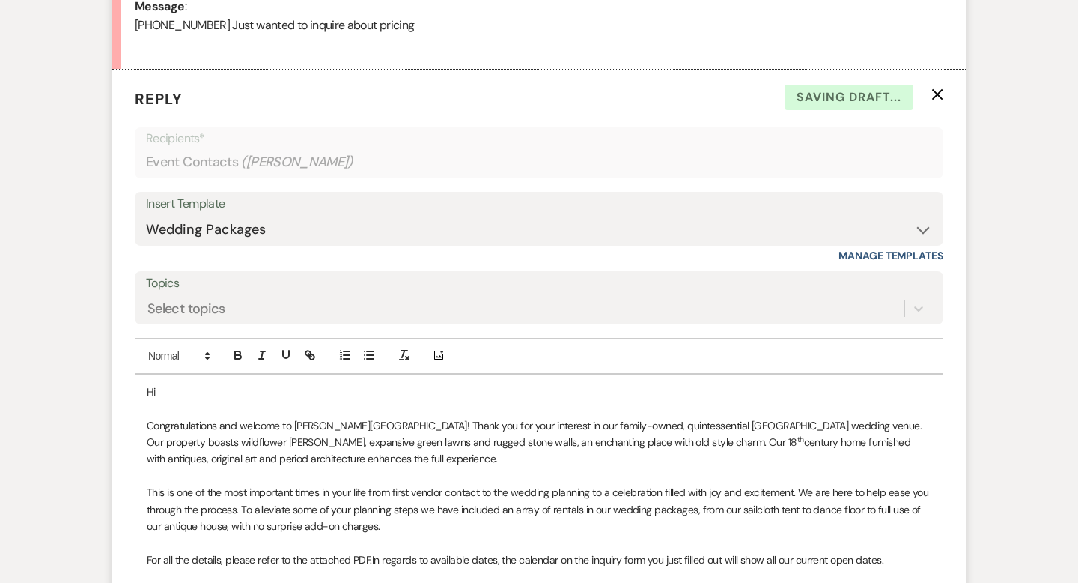
click at [183, 386] on p "Hi" at bounding box center [539, 391] width 785 height 16
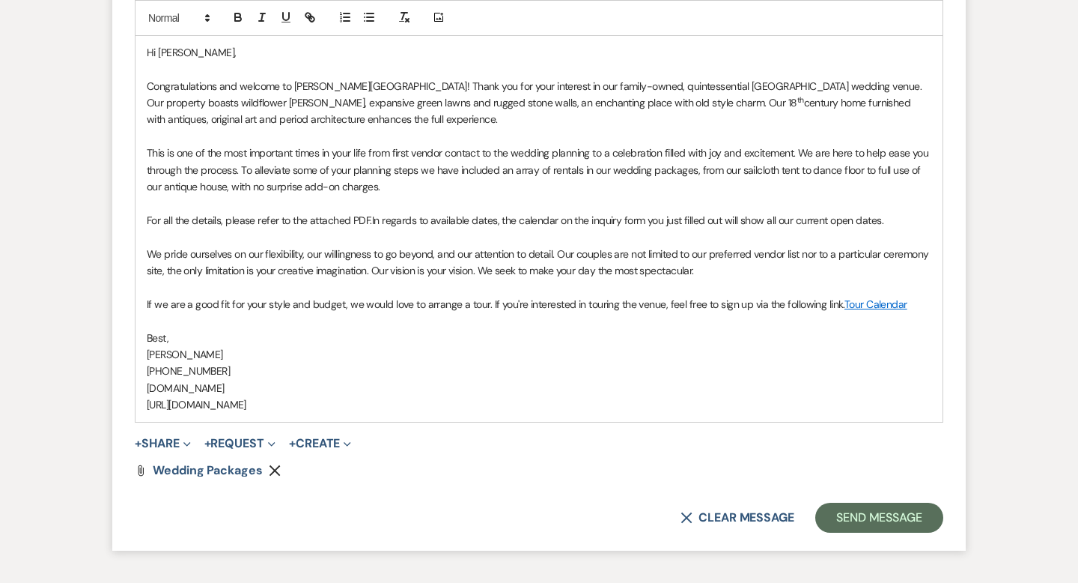
scroll to position [1163, 0]
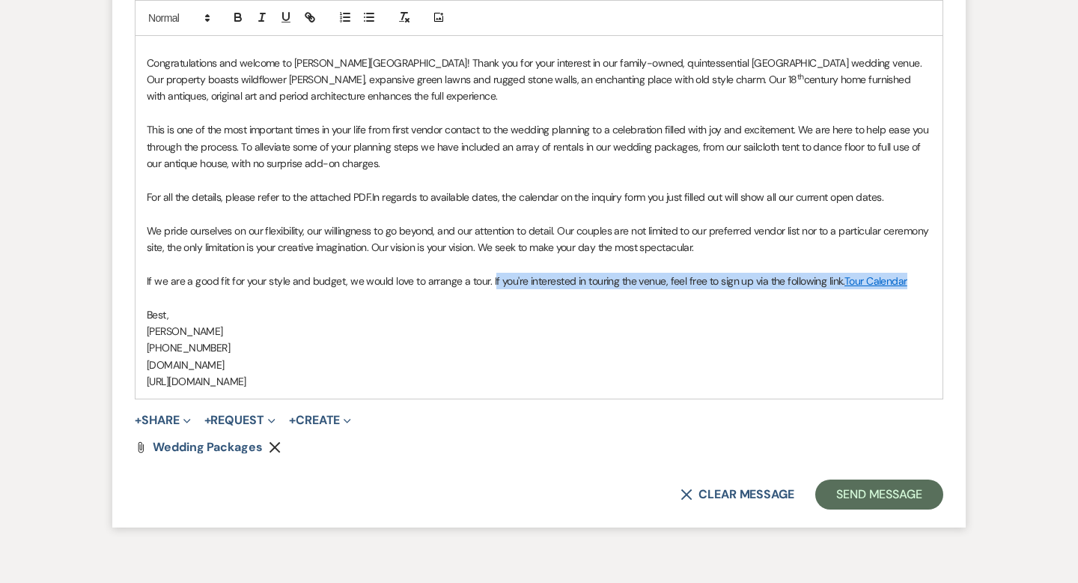
drag, startPoint x: 912, startPoint y: 281, endPoint x: 490, endPoint y: 286, distance: 421.6
click at [490, 286] on p "If we are a good fit for your style and budget, we would love to arrange a tour…" at bounding box center [539, 281] width 785 height 16
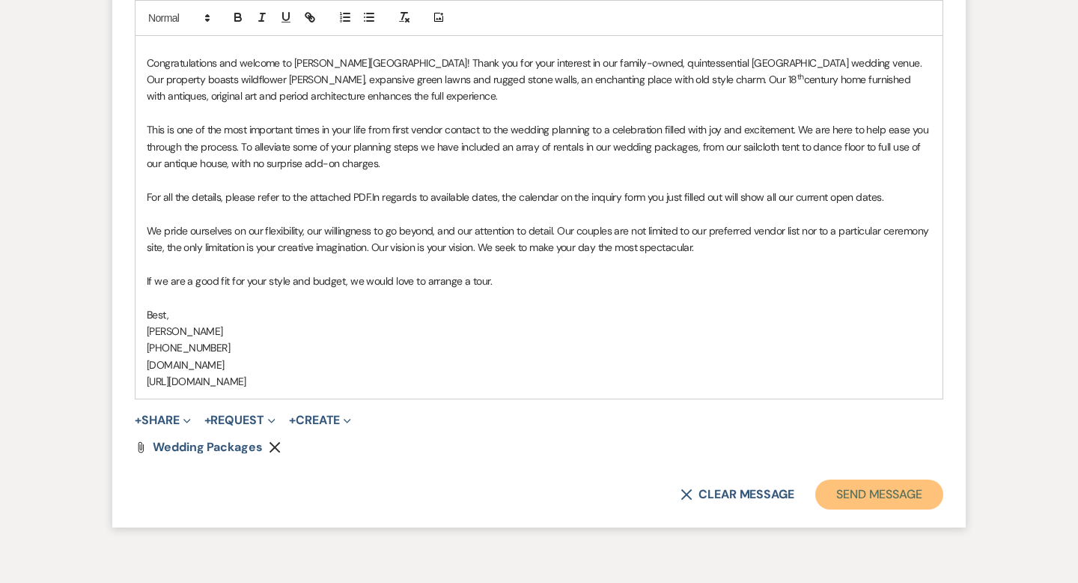
click at [836, 492] on button "Send Message" at bounding box center [879, 494] width 128 height 30
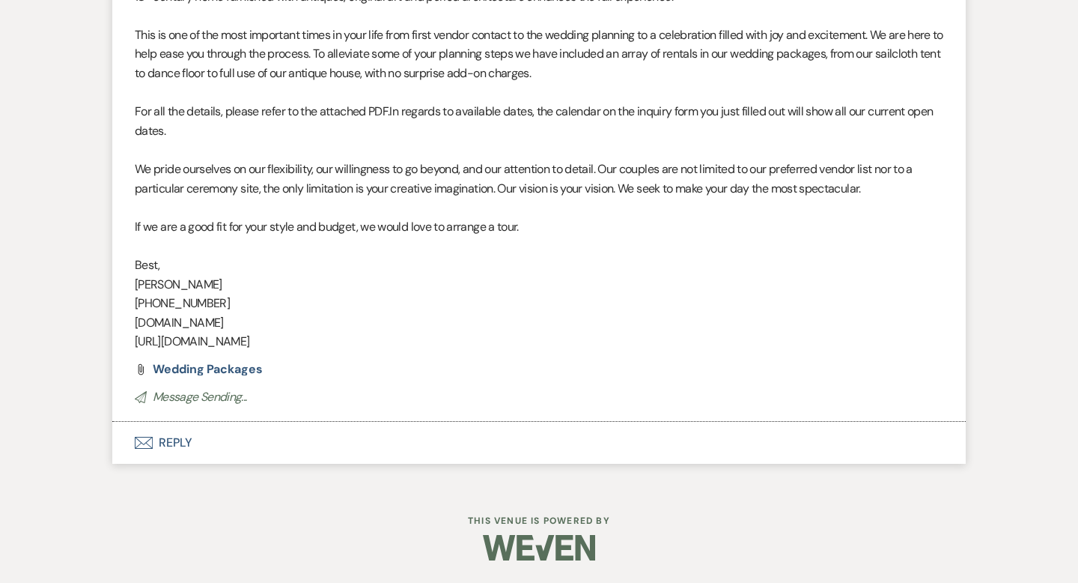
scroll to position [0, 0]
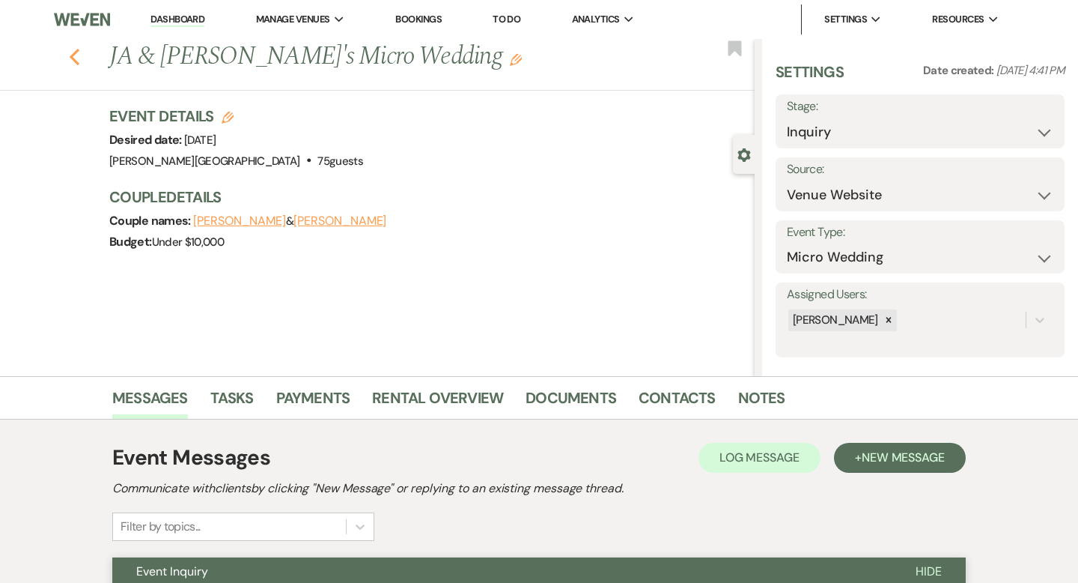
click at [72, 49] on icon "Previous" at bounding box center [74, 57] width 11 height 18
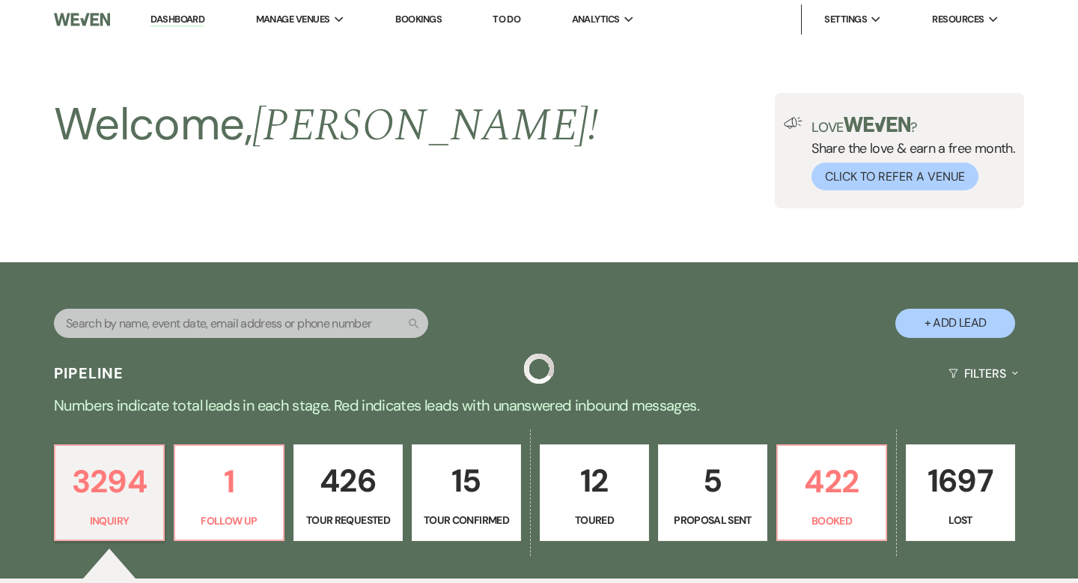
scroll to position [3621, 0]
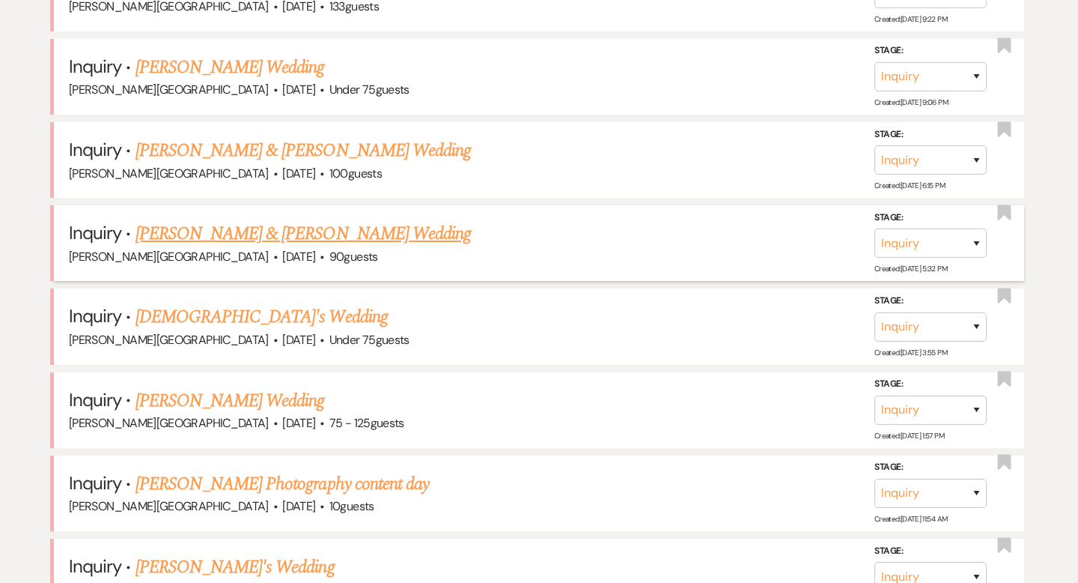
click at [233, 220] on link "[PERSON_NAME] & [PERSON_NAME] Wedding" at bounding box center [303, 233] width 335 height 27
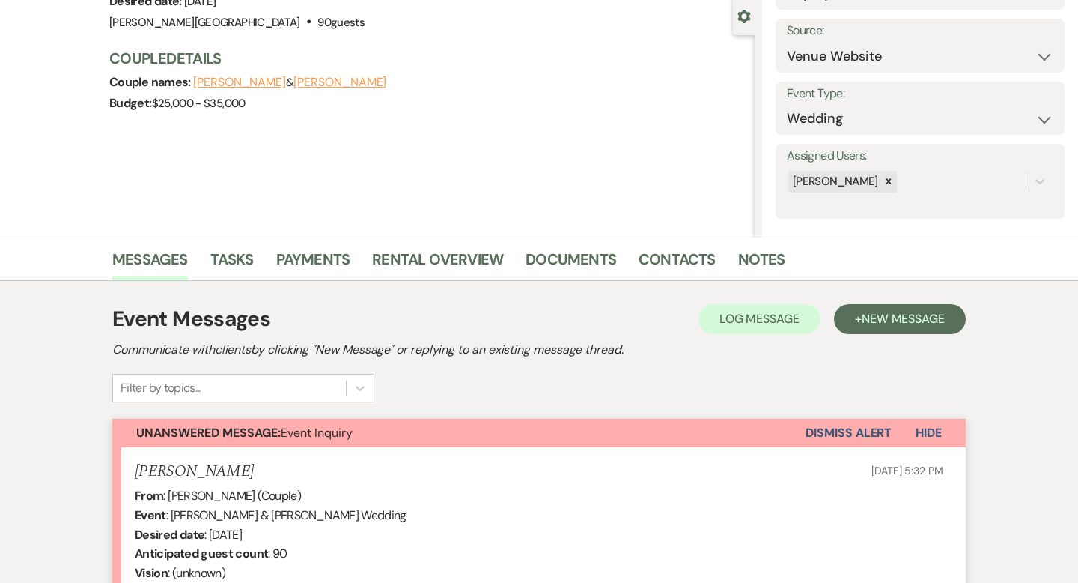
scroll to position [448, 0]
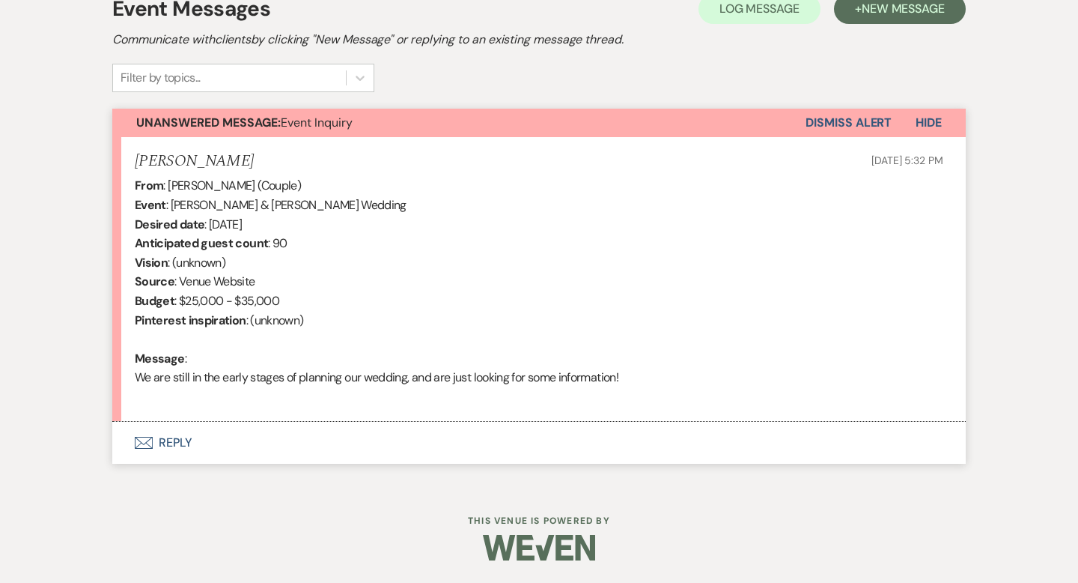
click at [173, 444] on button "Envelope Reply" at bounding box center [539, 443] width 854 height 42
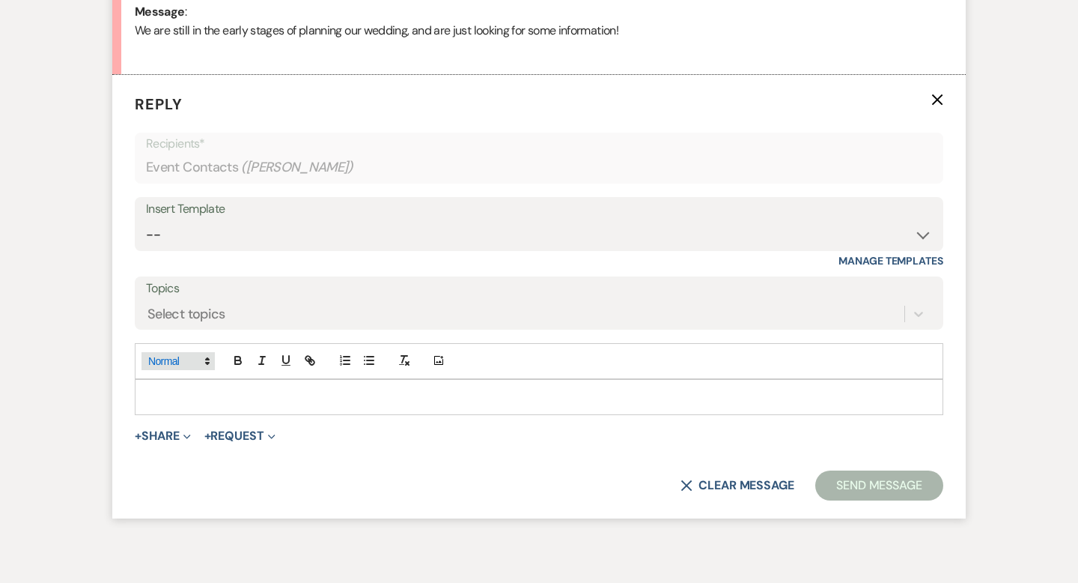
scroll to position [800, 0]
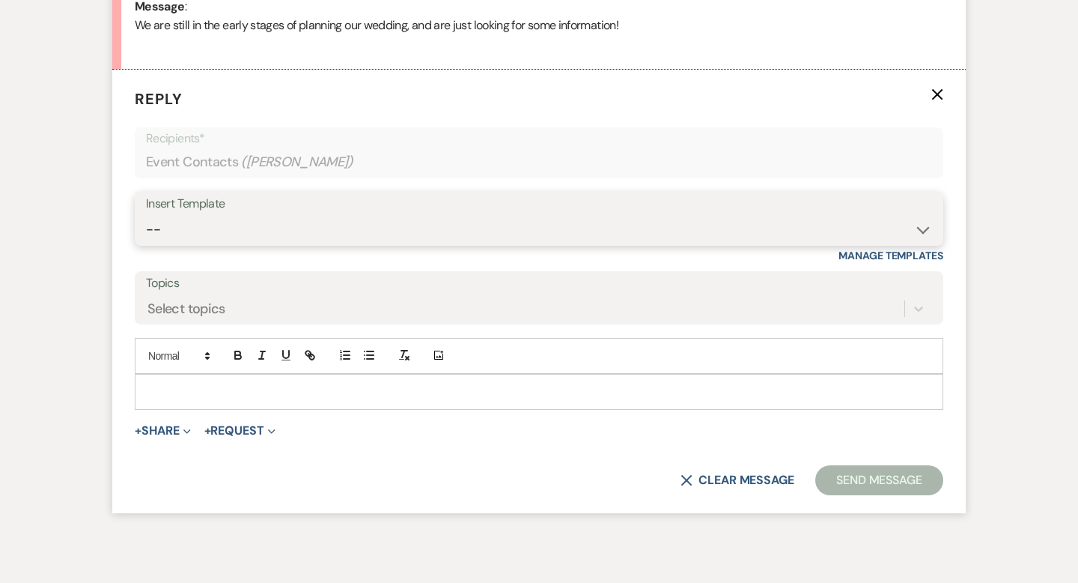
click at [189, 229] on select "-- Weven Planning Portal Introduction (Booked Events) Wedding Packages Booking …" at bounding box center [539, 229] width 786 height 29
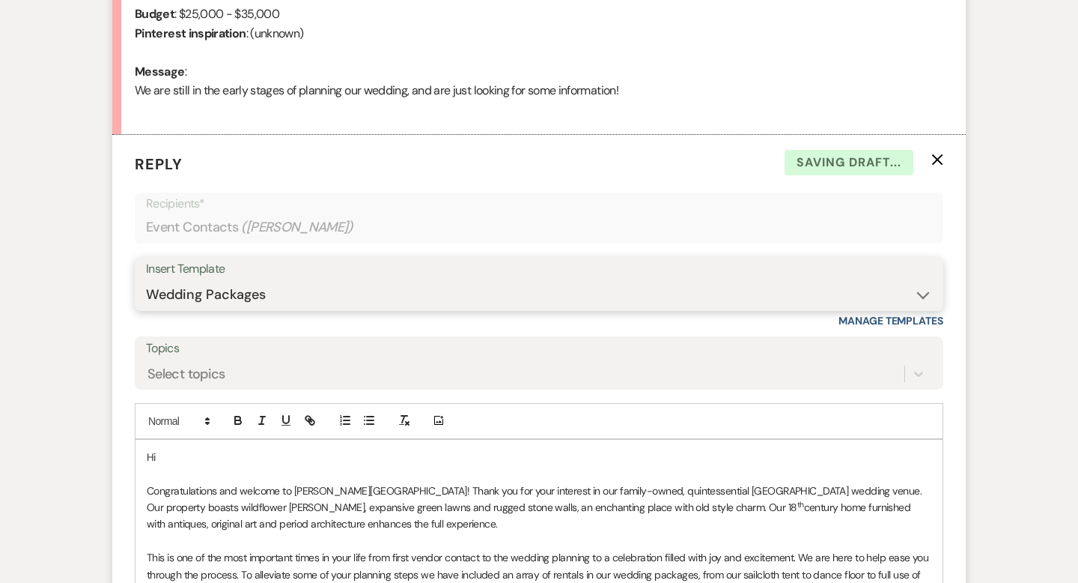
scroll to position [780, 0]
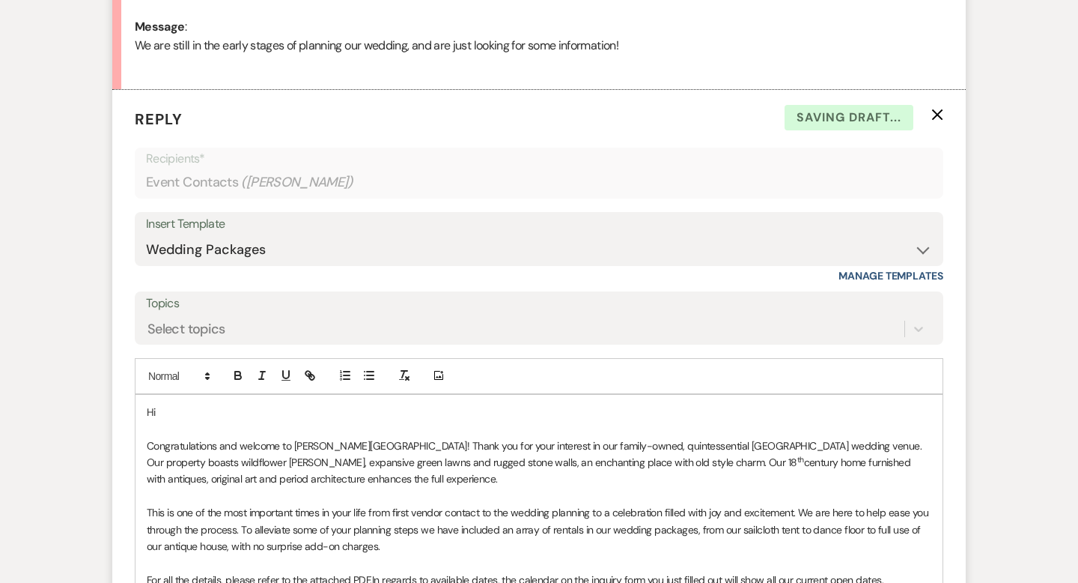
click at [213, 409] on p "Hi" at bounding box center [539, 412] width 785 height 16
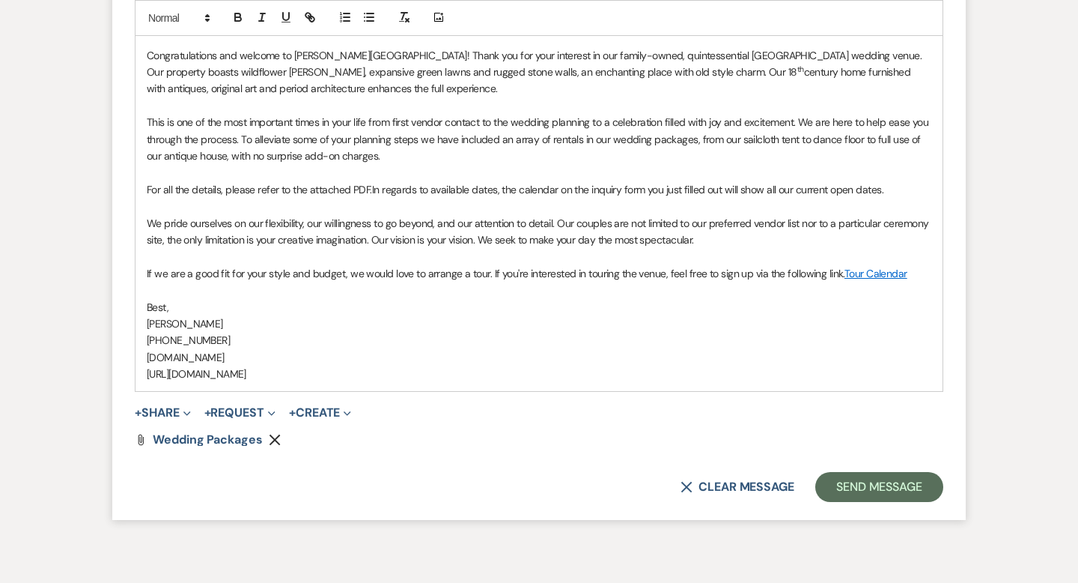
scroll to position [1185, 0]
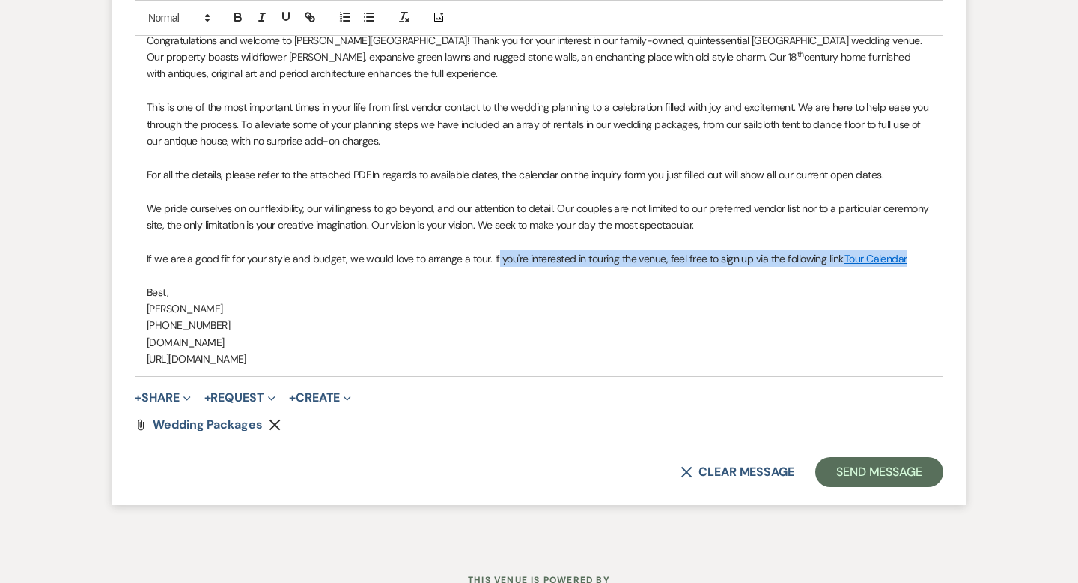
drag, startPoint x: 909, startPoint y: 264, endPoint x: 493, endPoint y: 255, distance: 415.6
click at [493, 255] on p "If we are a good fit for your style and budget, we would love to arrange a tour…" at bounding box center [539, 258] width 785 height 16
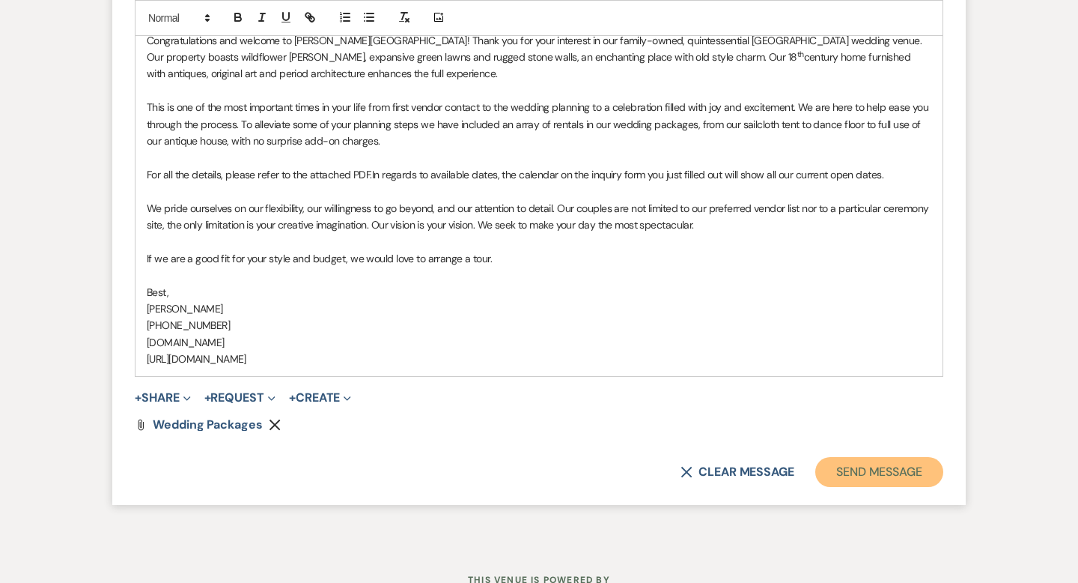
click at [836, 476] on button "Send Message" at bounding box center [879, 472] width 128 height 30
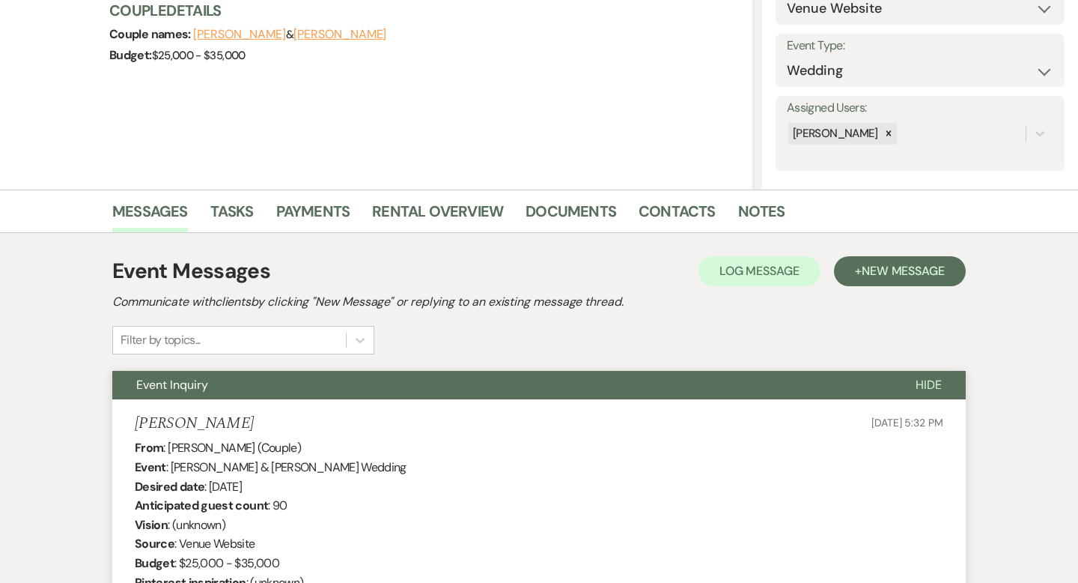
scroll to position [0, 0]
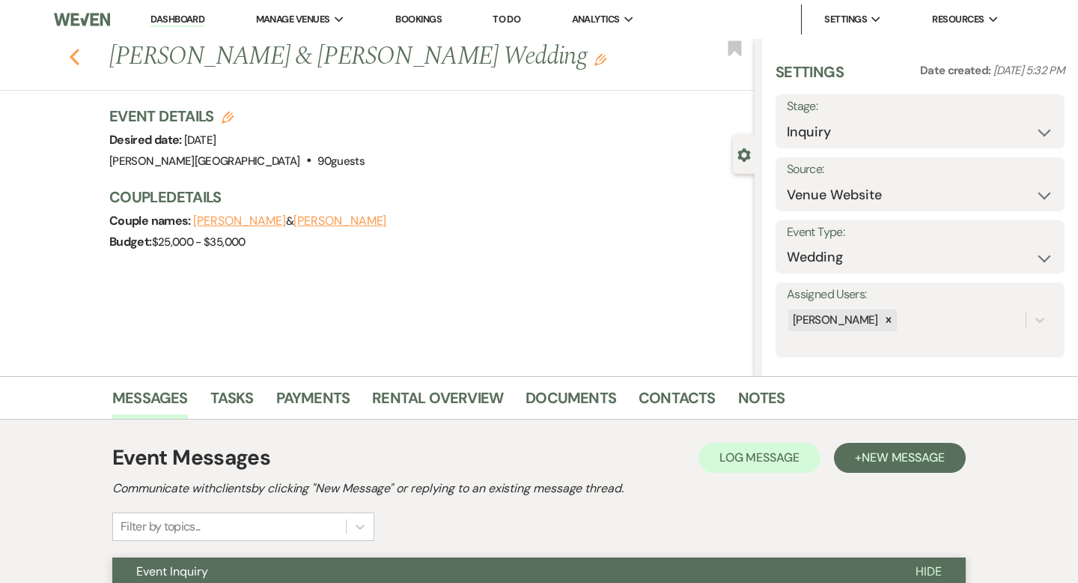
click at [73, 58] on use "button" at bounding box center [75, 57] width 10 height 16
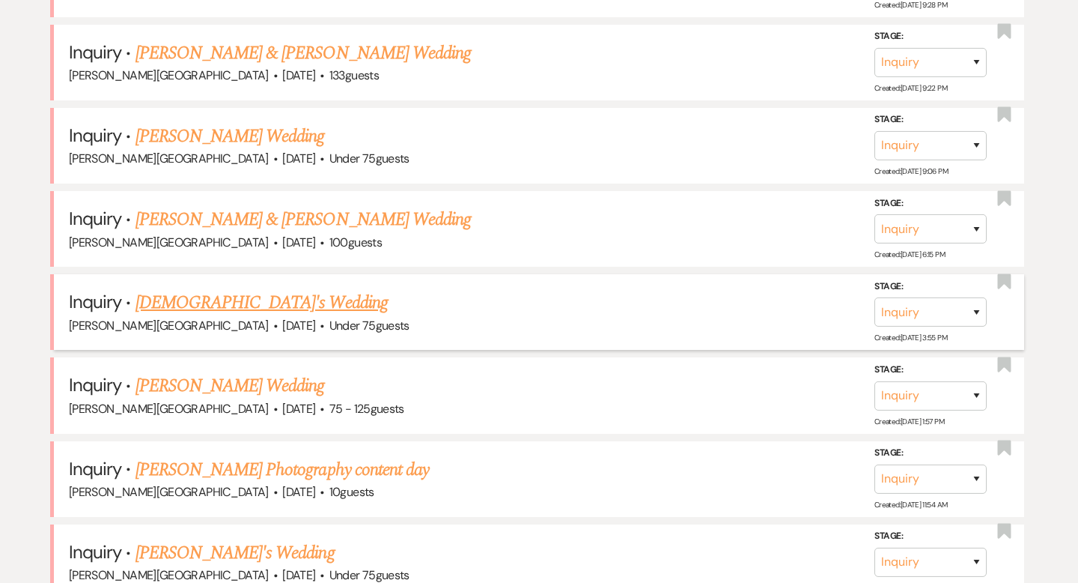
scroll to position [3516, 0]
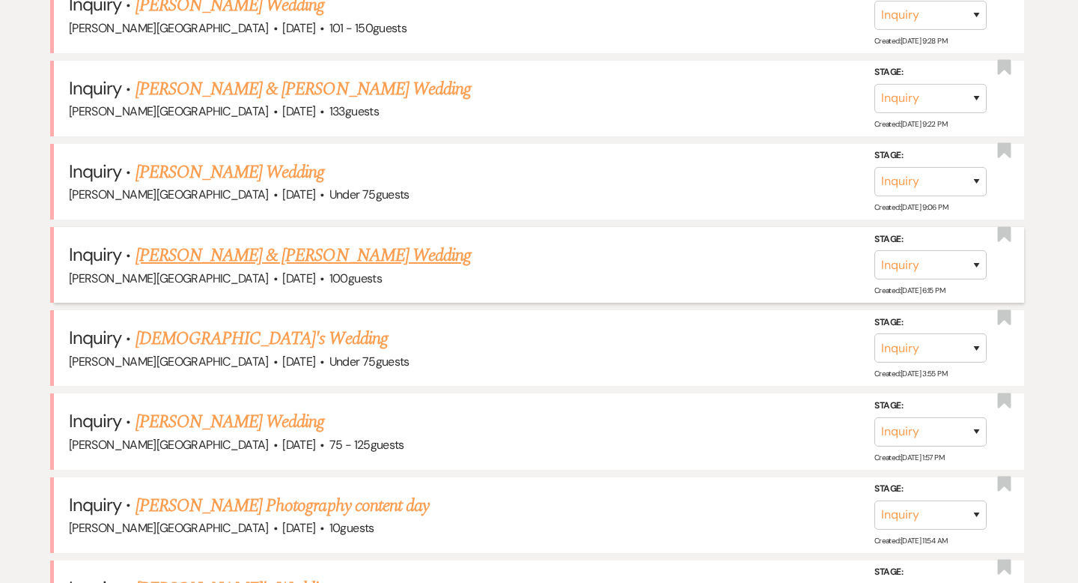
click at [232, 242] on link "[PERSON_NAME] & [PERSON_NAME] Wedding" at bounding box center [303, 255] width 335 height 27
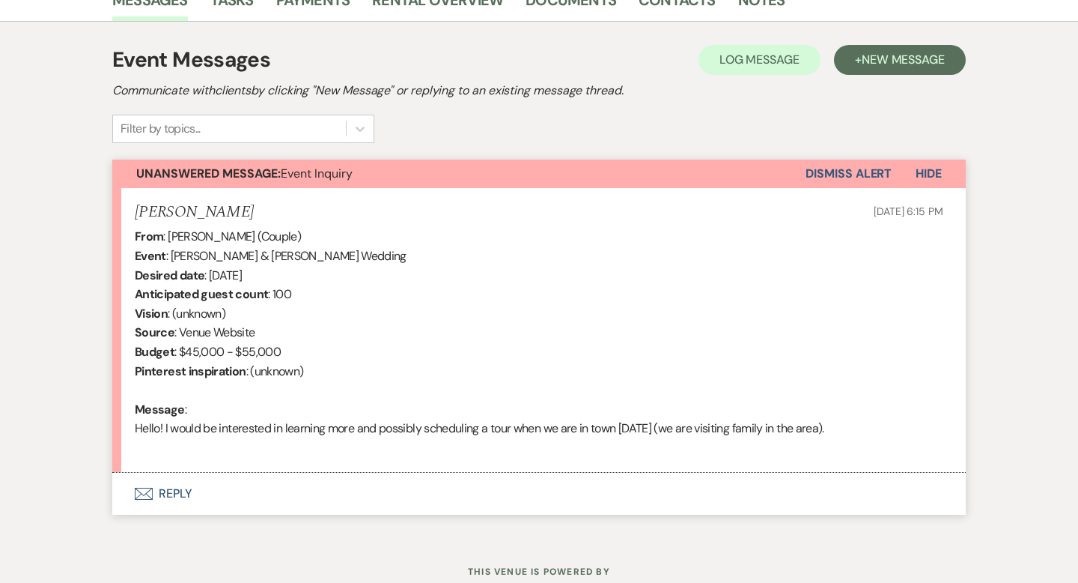
scroll to position [448, 0]
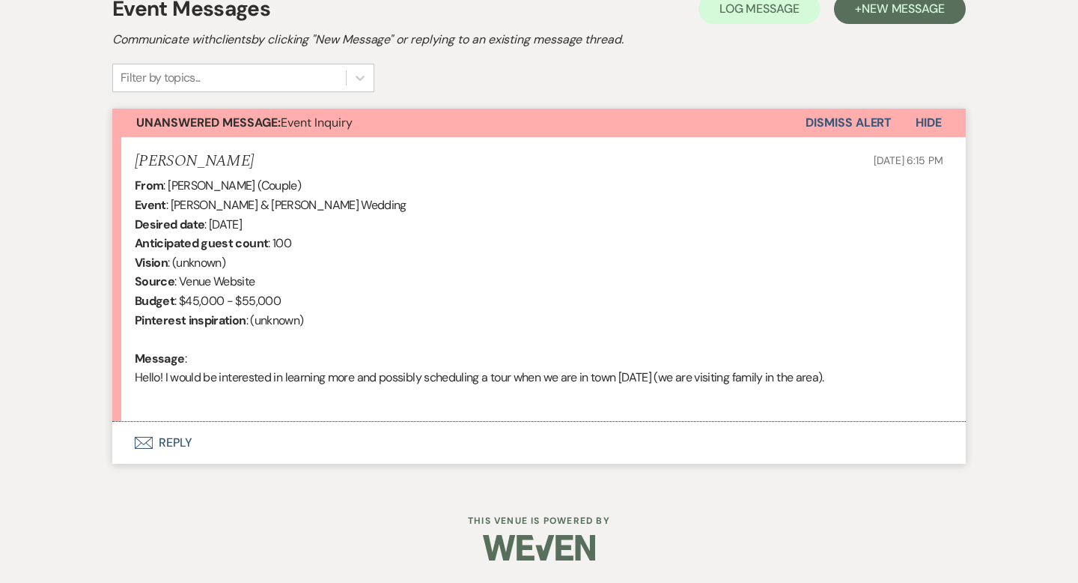
click at [179, 443] on button "Envelope Reply" at bounding box center [539, 443] width 854 height 42
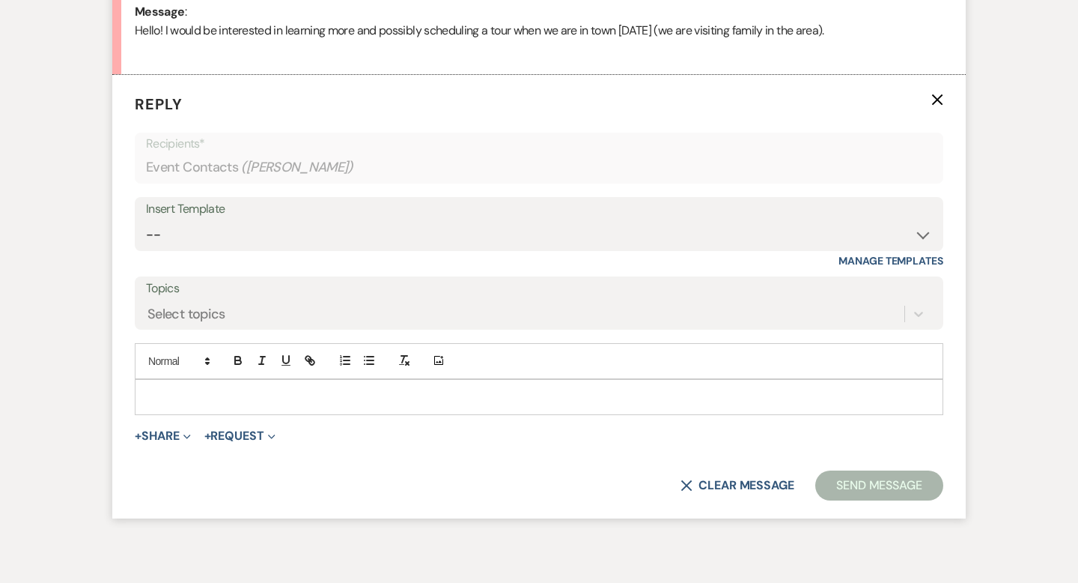
scroll to position [800, 0]
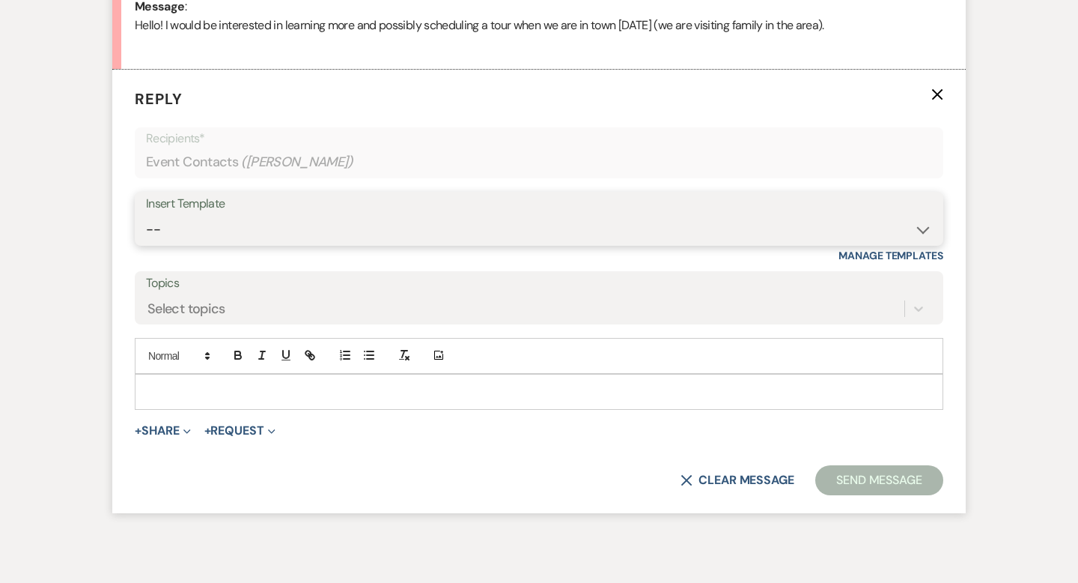
click at [174, 228] on select "-- Weven Planning Portal Introduction (Booked Events) Wedding Packages Booking …" at bounding box center [539, 229] width 786 height 29
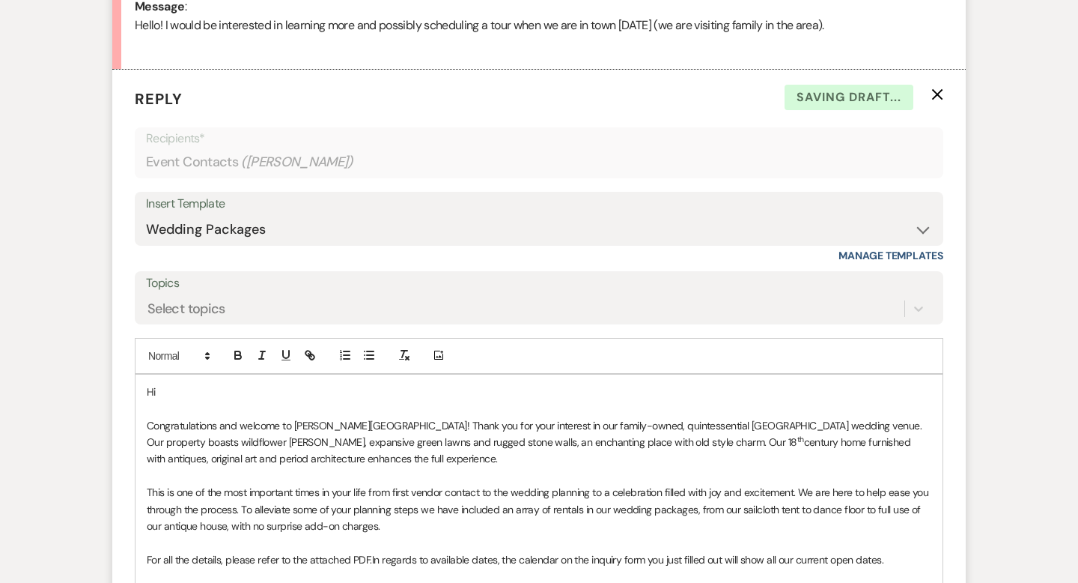
click at [210, 392] on p "Hi" at bounding box center [539, 391] width 785 height 16
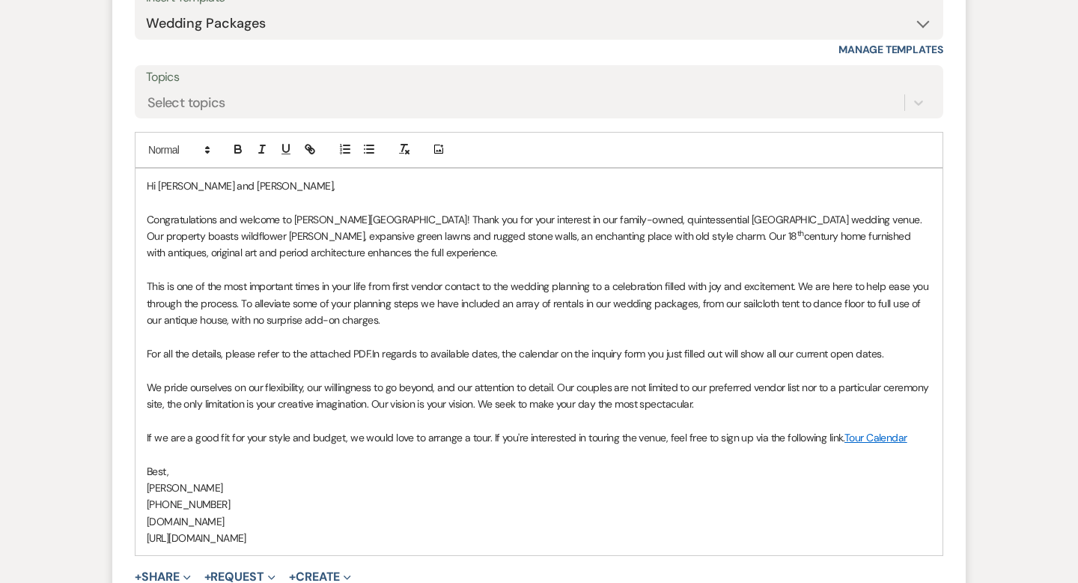
scroll to position [1110, 0]
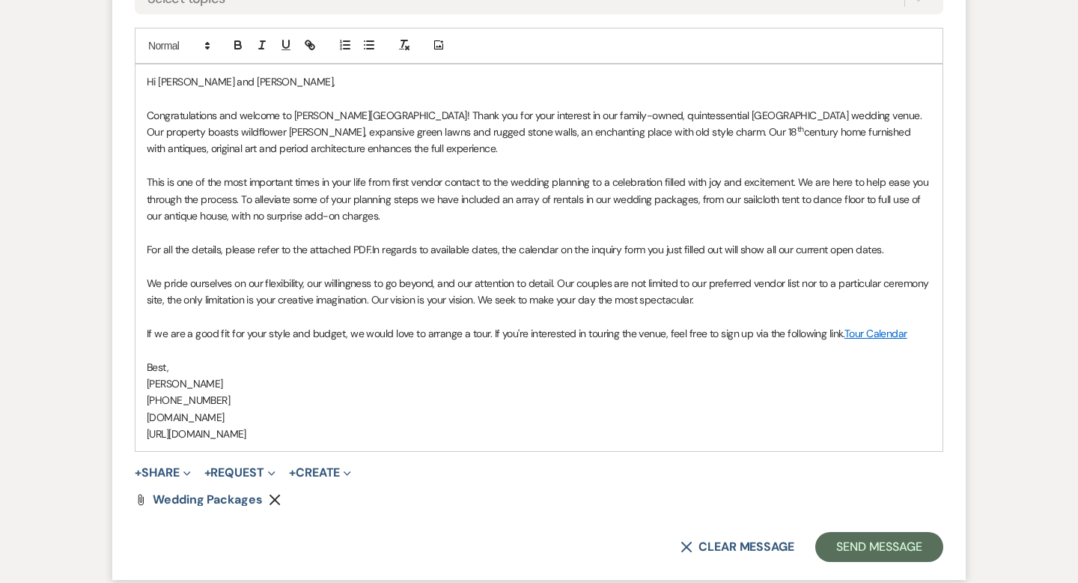
click at [204, 342] on p at bounding box center [539, 349] width 785 height 16
drag, startPoint x: 913, startPoint y: 332, endPoint x: 502, endPoint y: 328, distance: 410.3
click at [502, 328] on p "If we are a good fit for your style and budget, we would love to arrange a tour…" at bounding box center [539, 333] width 785 height 16
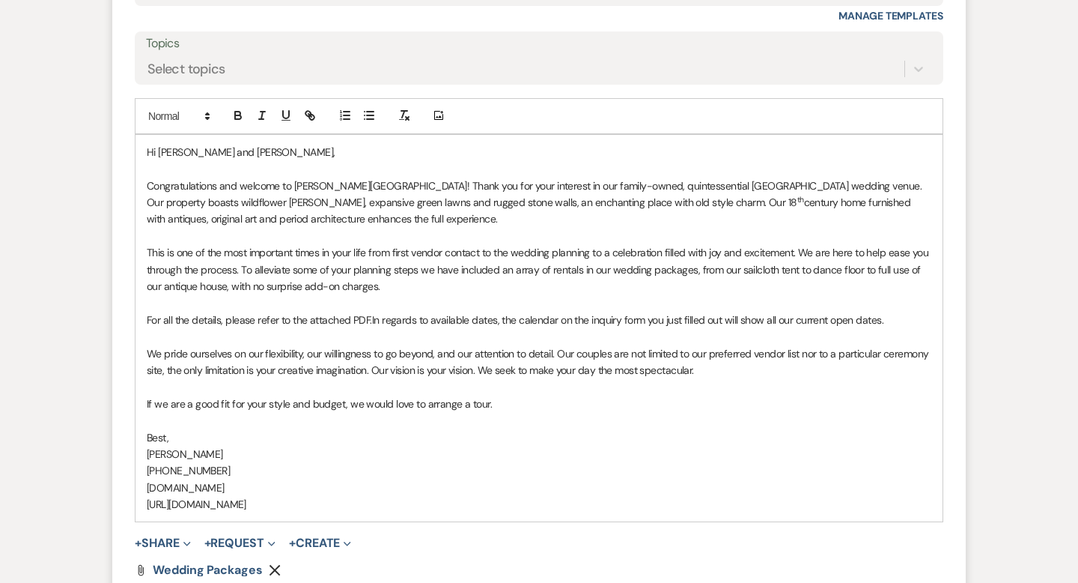
scroll to position [1126, 0]
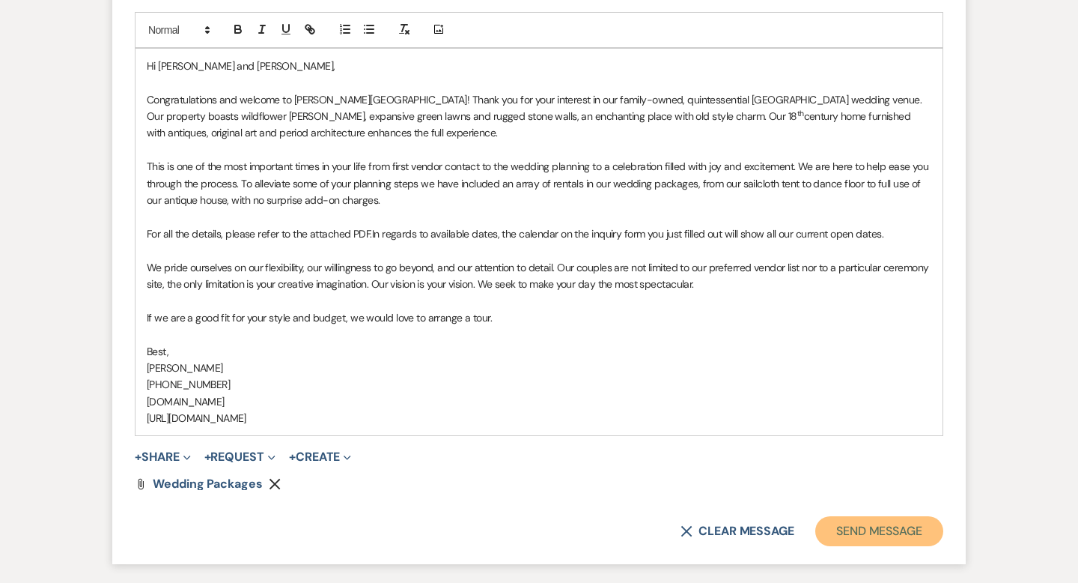
click at [860, 523] on button "Send Message" at bounding box center [879, 531] width 128 height 30
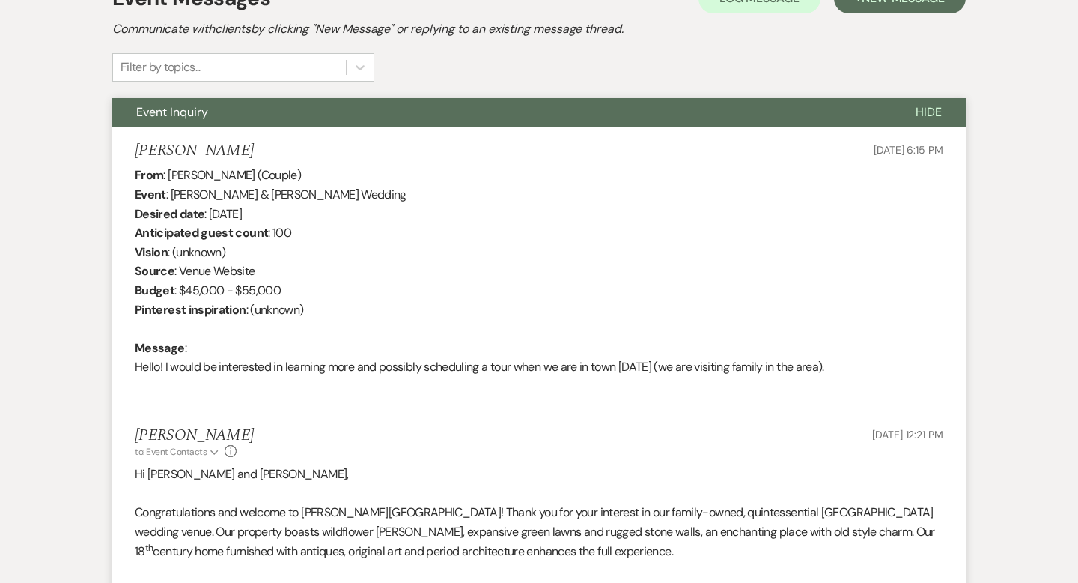
scroll to position [0, 0]
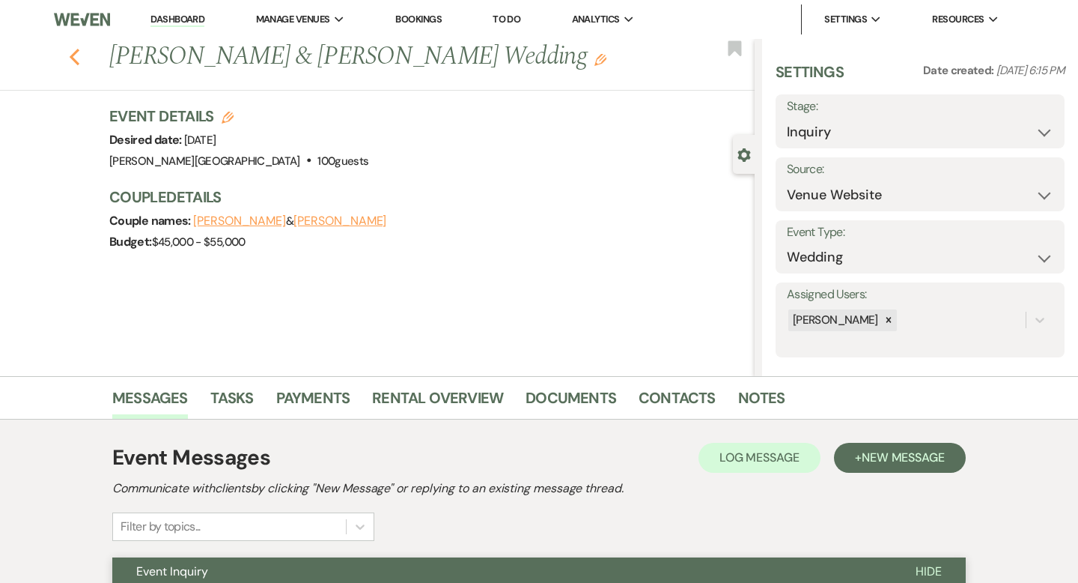
click at [75, 58] on icon "Previous" at bounding box center [74, 57] width 11 height 18
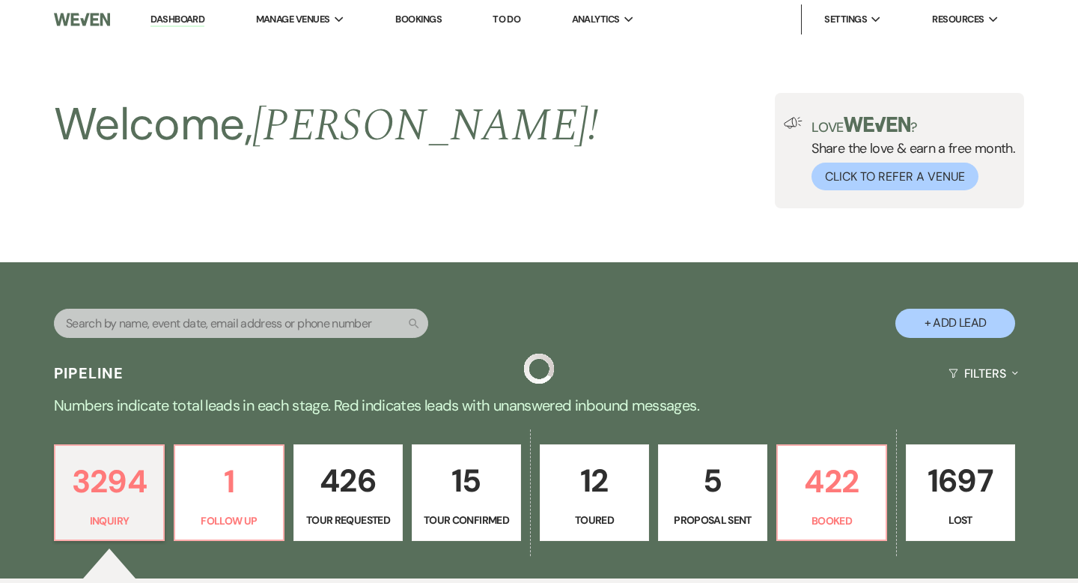
scroll to position [3516, 0]
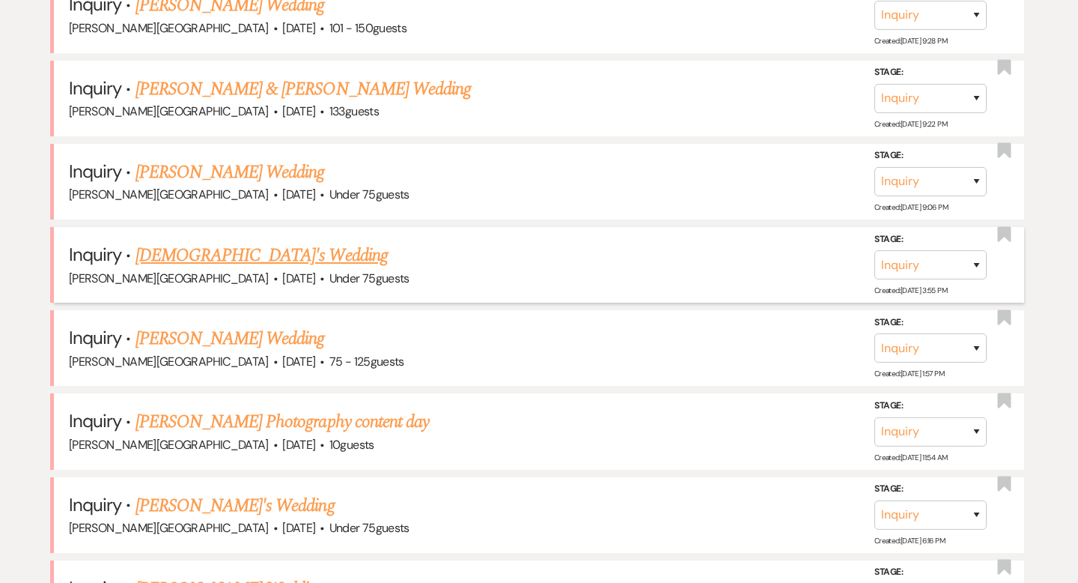
click at [199, 242] on link "[DEMOGRAPHIC_DATA]'s Wedding" at bounding box center [262, 255] width 252 height 27
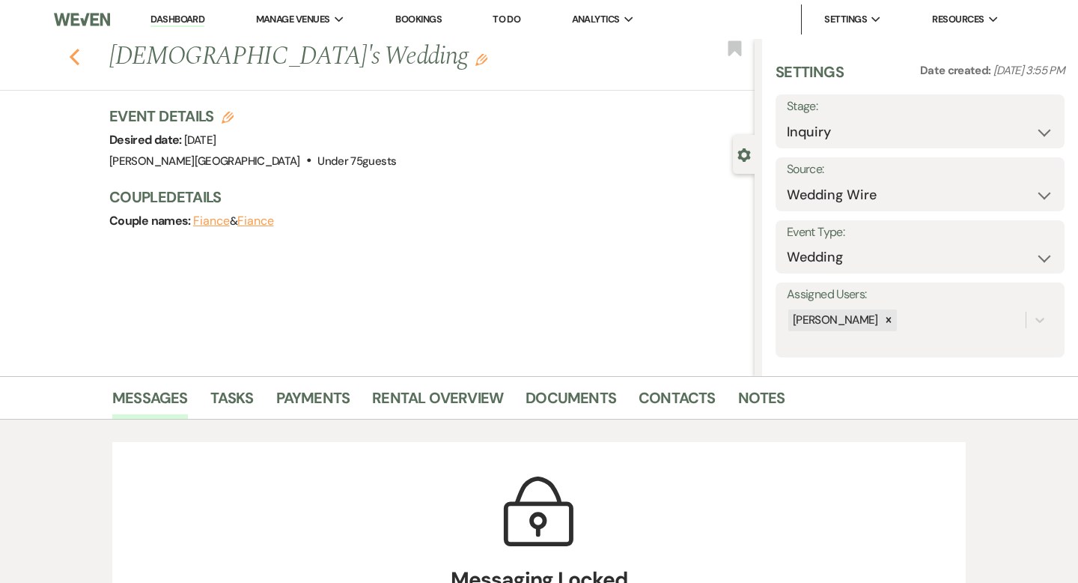
click at [75, 62] on icon "Previous" at bounding box center [74, 57] width 11 height 18
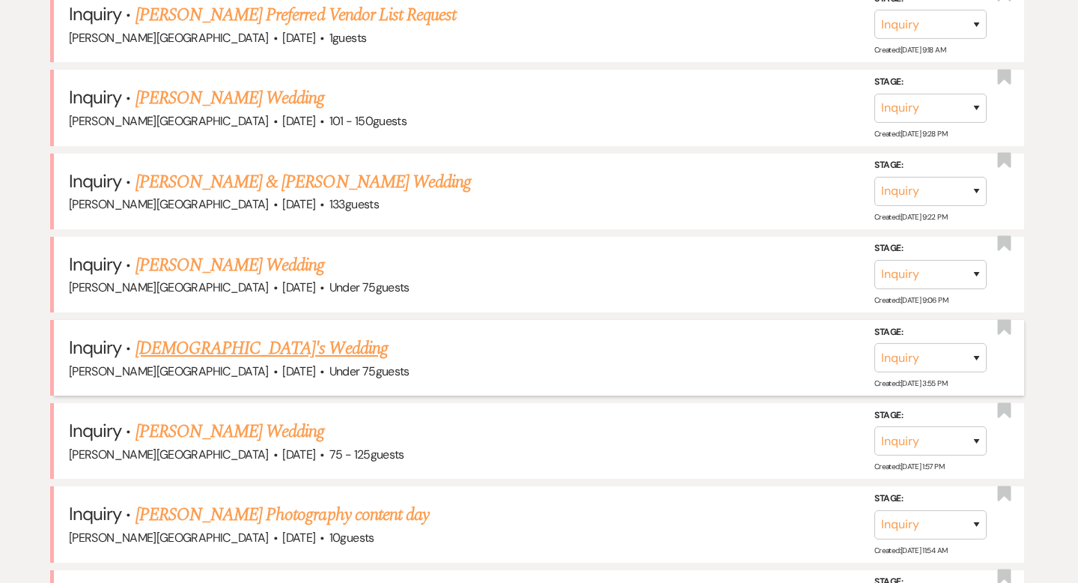
scroll to position [3411, 0]
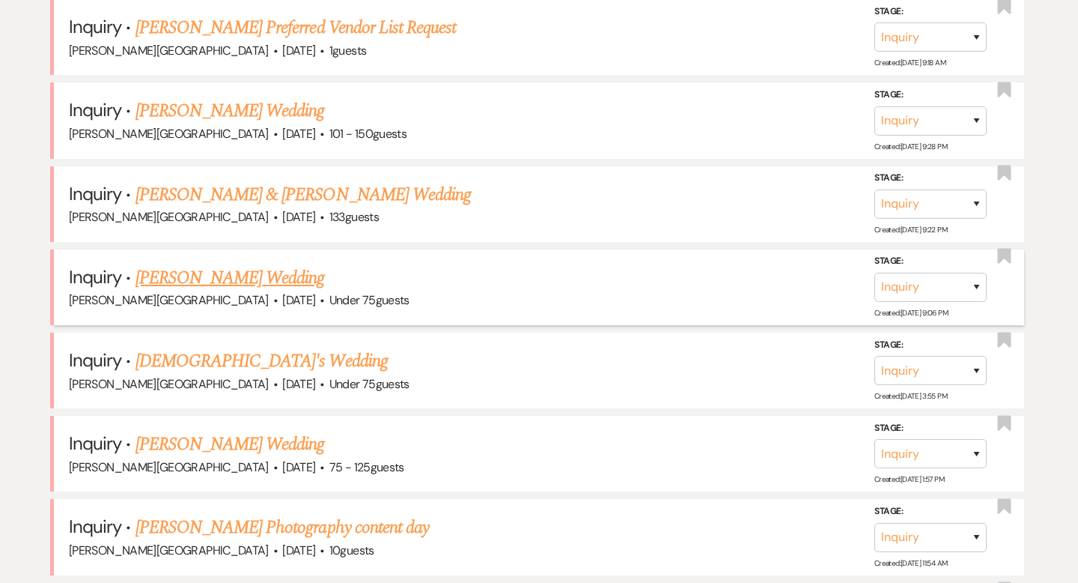
click at [227, 264] on link "[PERSON_NAME] Wedding" at bounding box center [230, 277] width 189 height 27
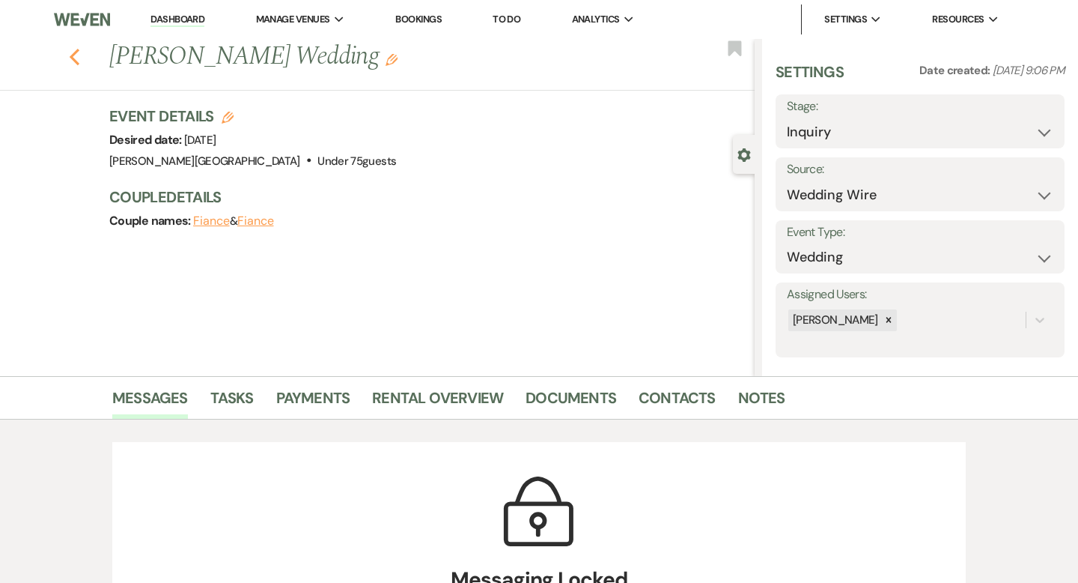
click at [72, 54] on icon "Previous" at bounding box center [74, 57] width 11 height 18
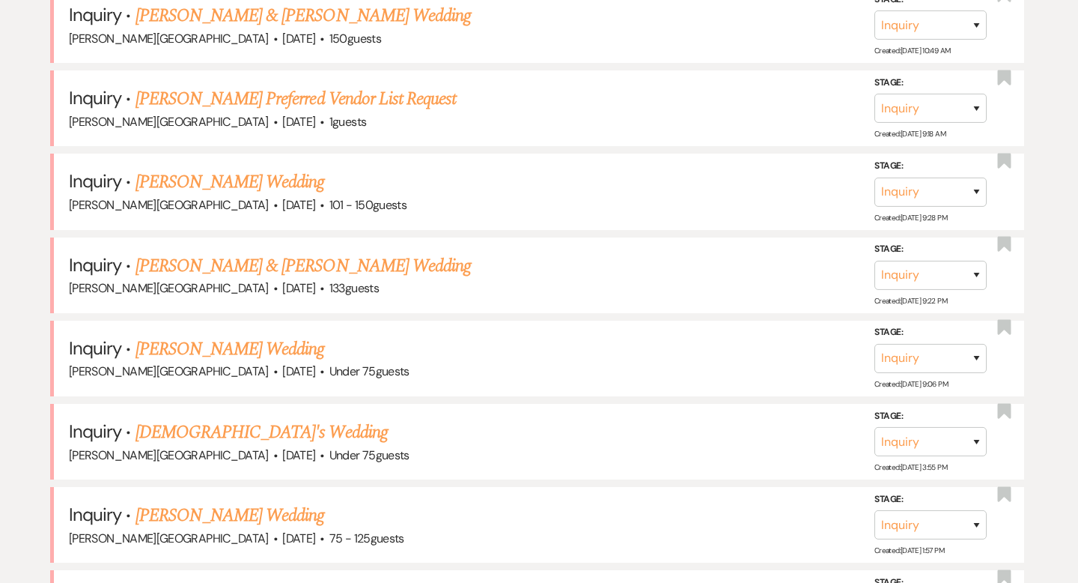
scroll to position [3332, 0]
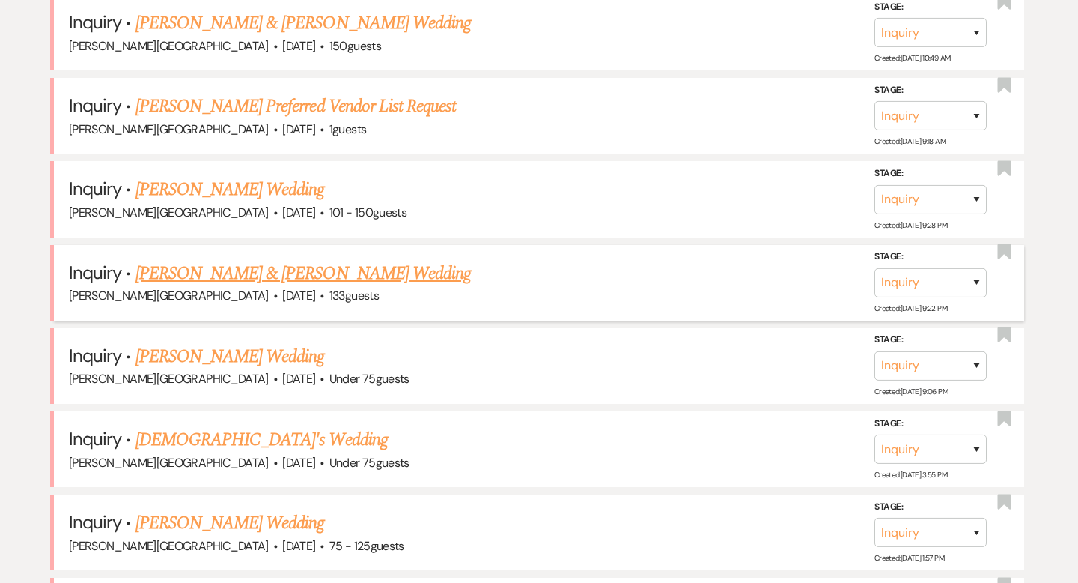
click at [192, 260] on link "[PERSON_NAME] & [PERSON_NAME] Wedding" at bounding box center [303, 273] width 335 height 27
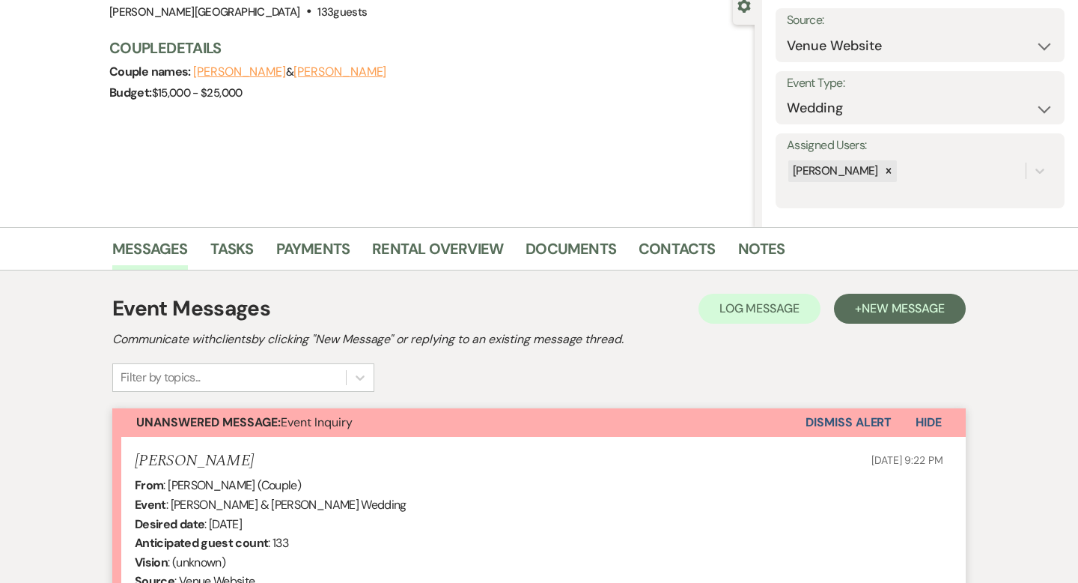
scroll to position [468, 0]
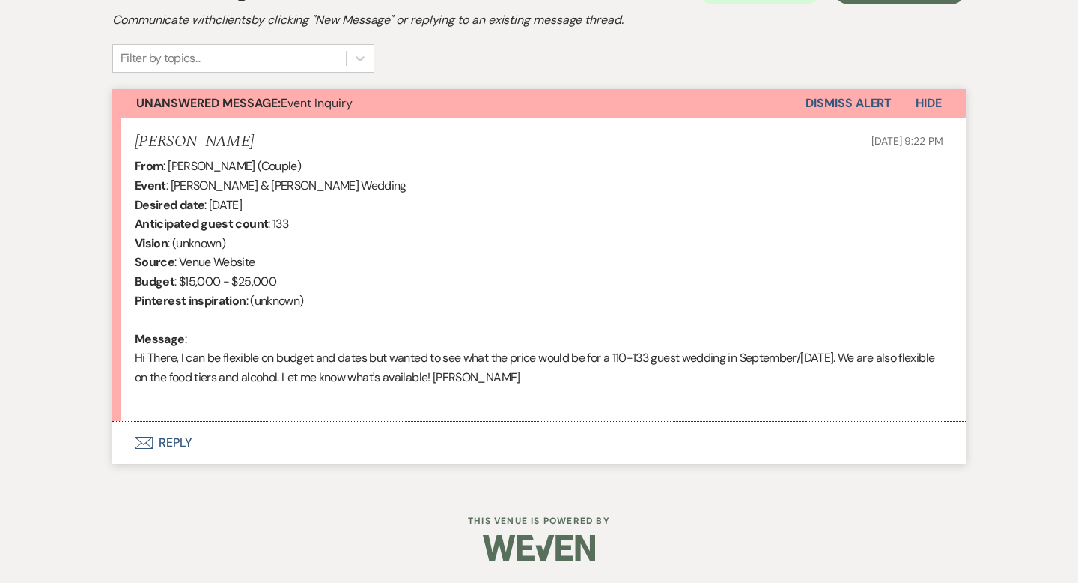
click at [174, 444] on button "Envelope Reply" at bounding box center [539, 443] width 854 height 42
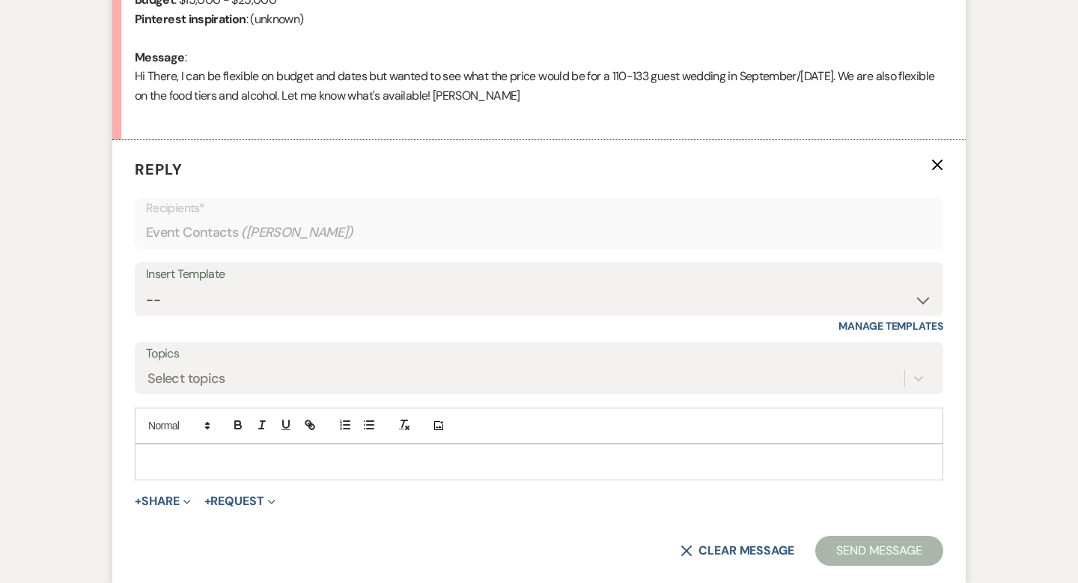
scroll to position [750, 0]
click at [181, 289] on select "-- Weven Planning Portal Introduction (Booked Events) Wedding Packages Booking …" at bounding box center [539, 299] width 786 height 29
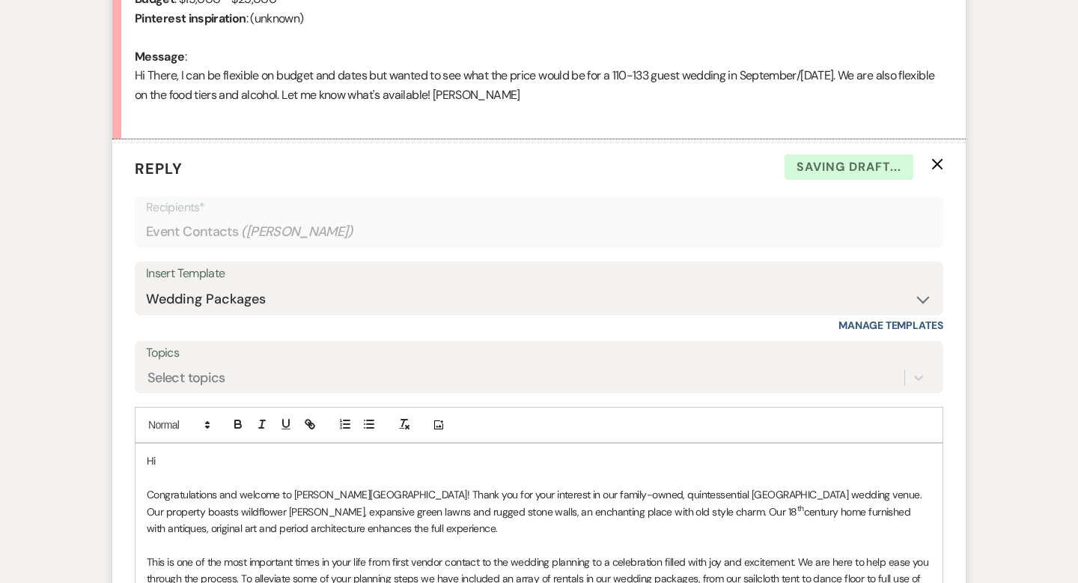
click at [189, 454] on p "Hi" at bounding box center [539, 460] width 785 height 16
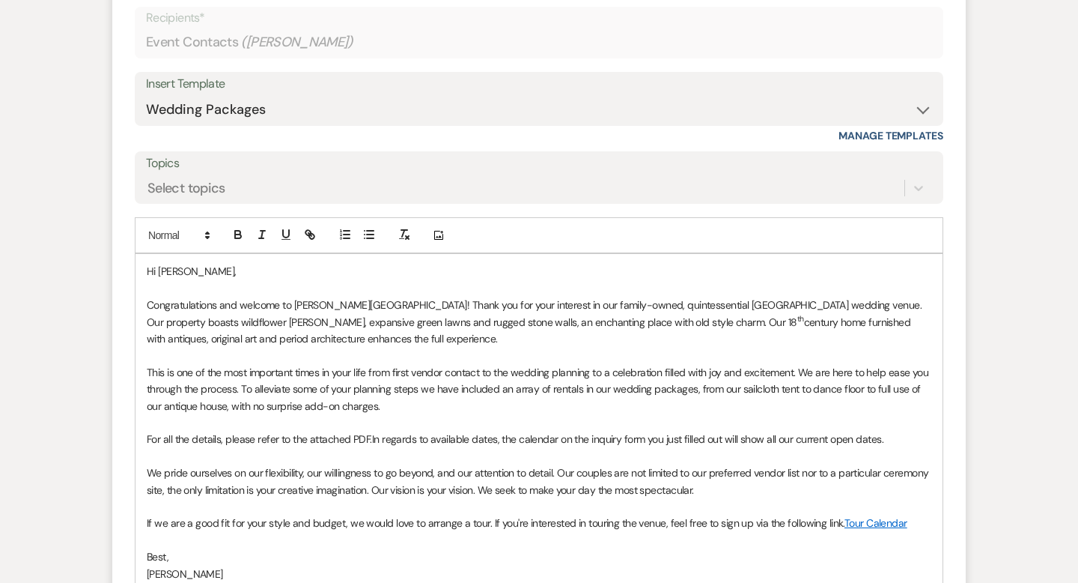
scroll to position [1164, 0]
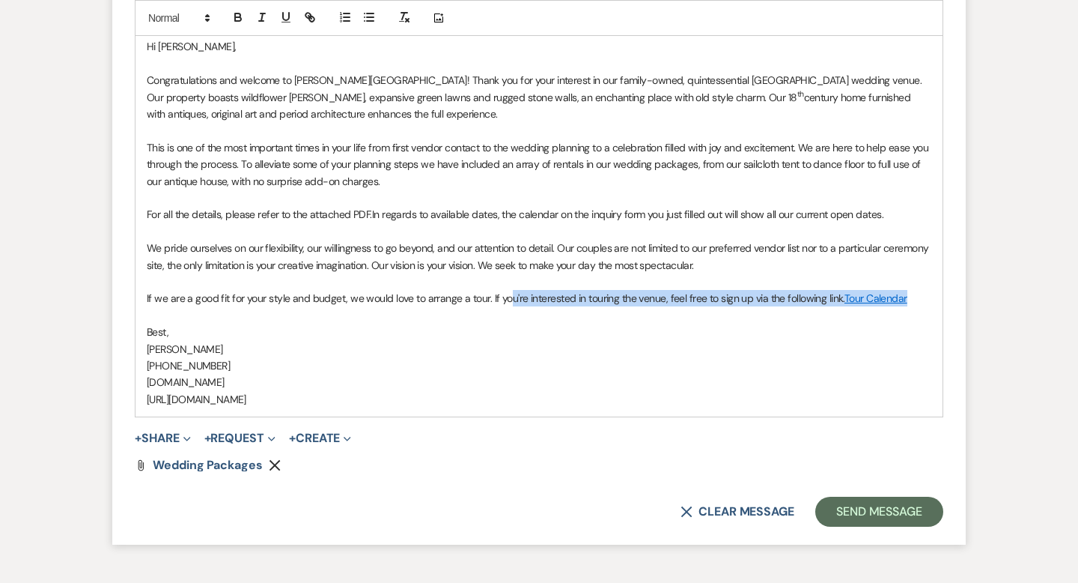
drag, startPoint x: 921, startPoint y: 299, endPoint x: 508, endPoint y: 299, distance: 413.3
click at [508, 299] on p "If we are a good fit for your style and budget, we would love to arrange a tour…" at bounding box center [539, 298] width 785 height 16
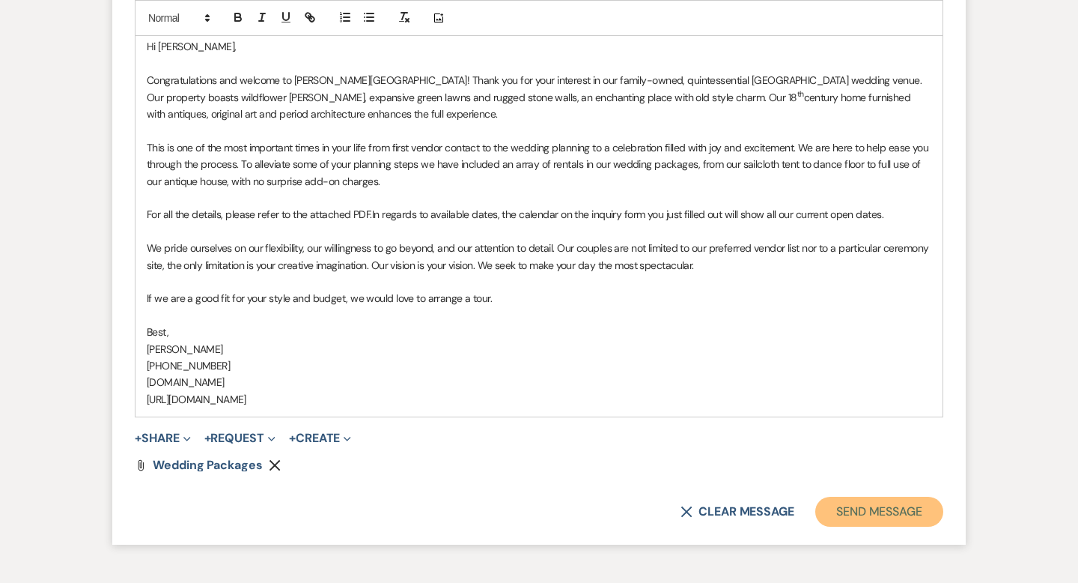
click at [842, 503] on button "Send Message" at bounding box center [879, 511] width 128 height 30
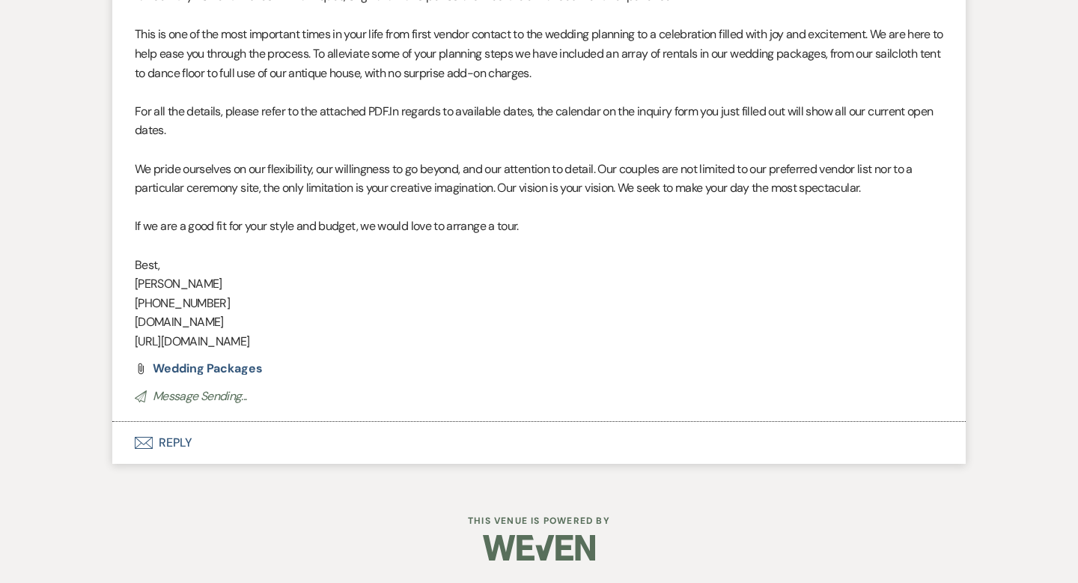
scroll to position [0, 0]
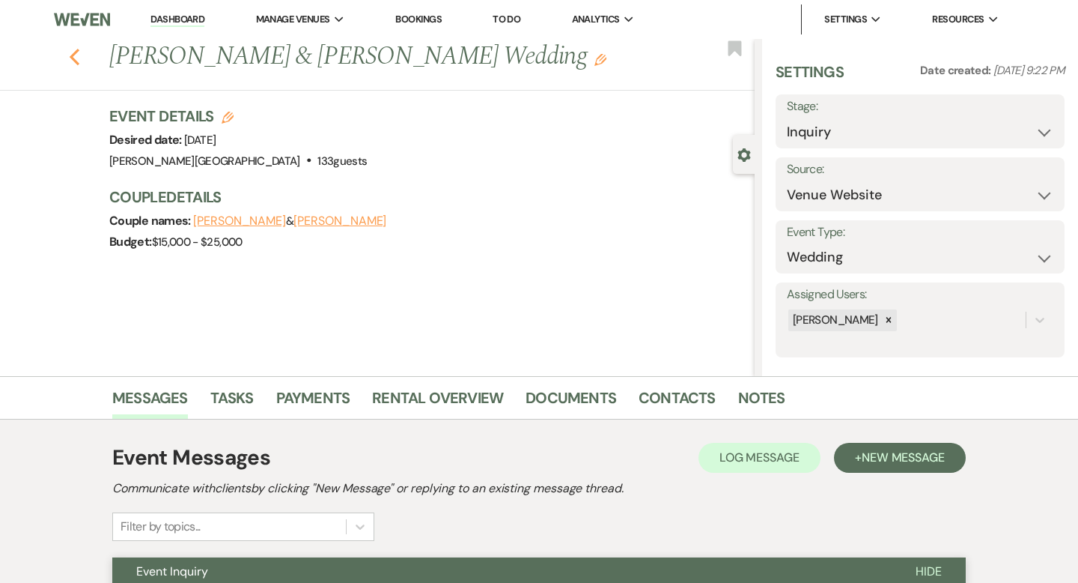
click at [74, 52] on use "button" at bounding box center [75, 57] width 10 height 16
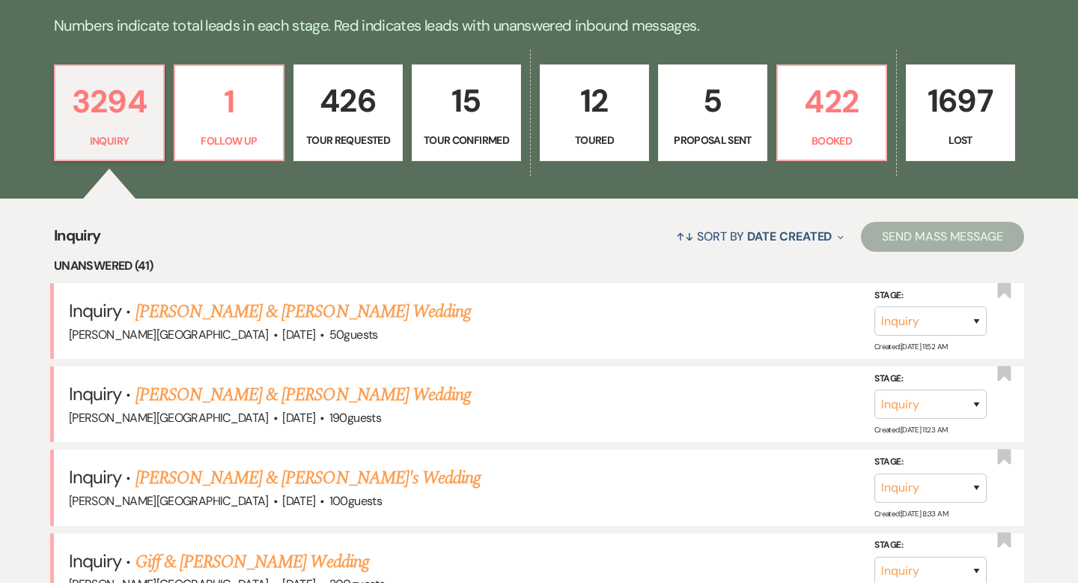
scroll to position [390, 0]
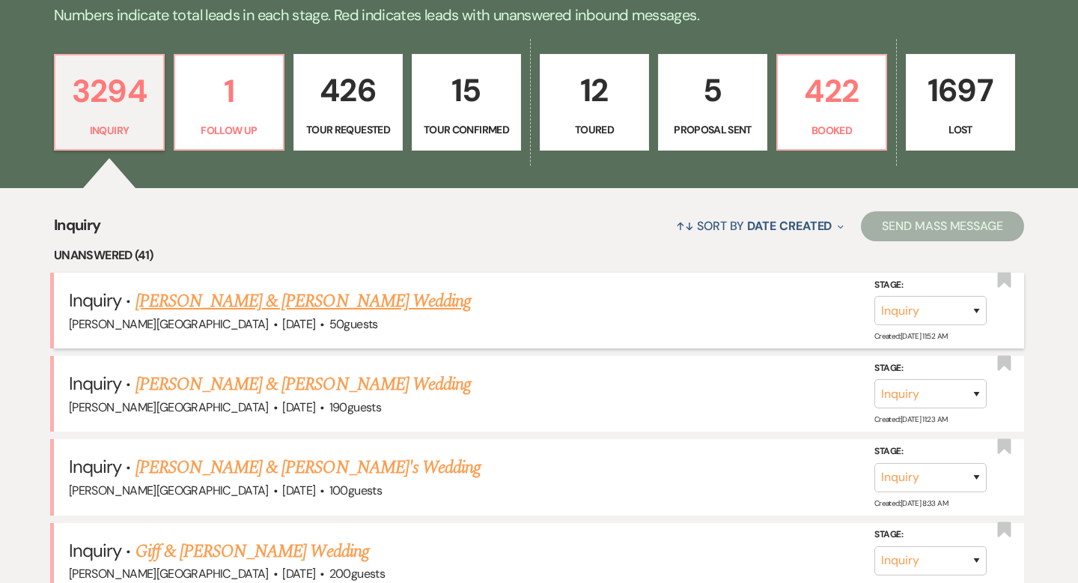
click at [247, 302] on link "[PERSON_NAME] & [PERSON_NAME] Wedding" at bounding box center [303, 301] width 335 height 27
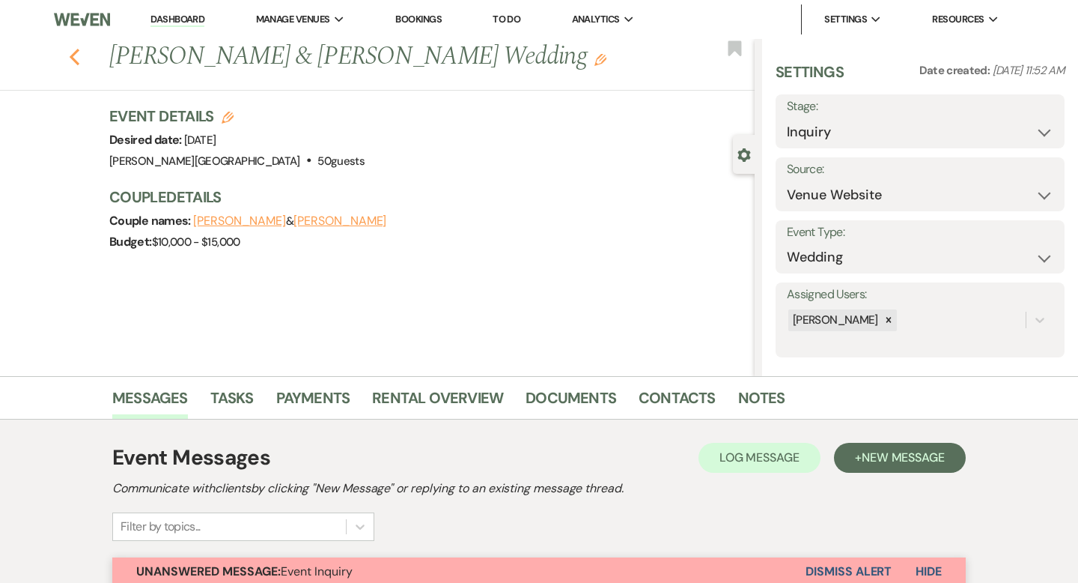
click at [76, 54] on icon "Previous" at bounding box center [74, 57] width 11 height 18
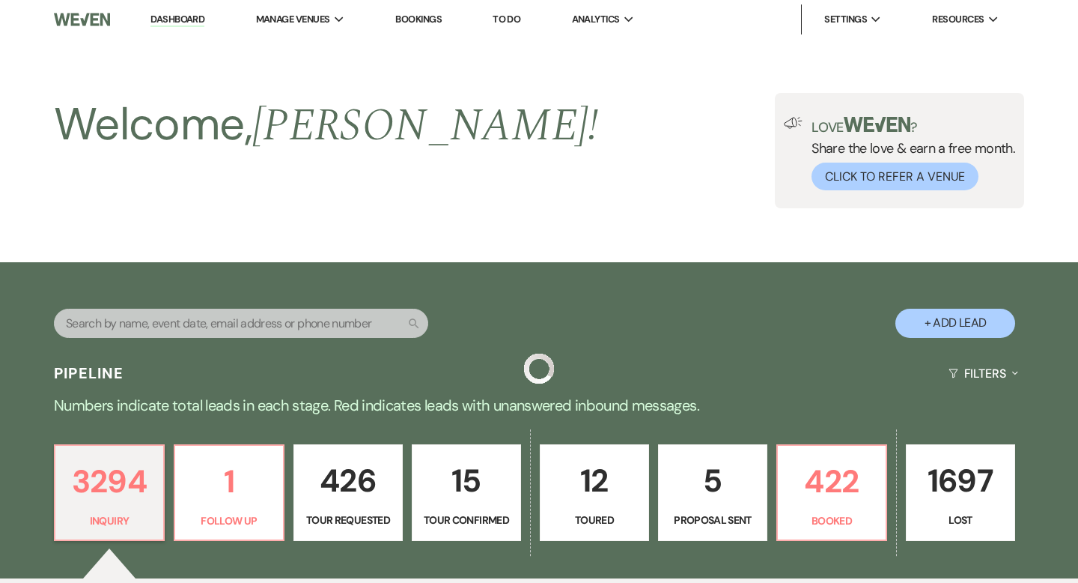
scroll to position [390, 0]
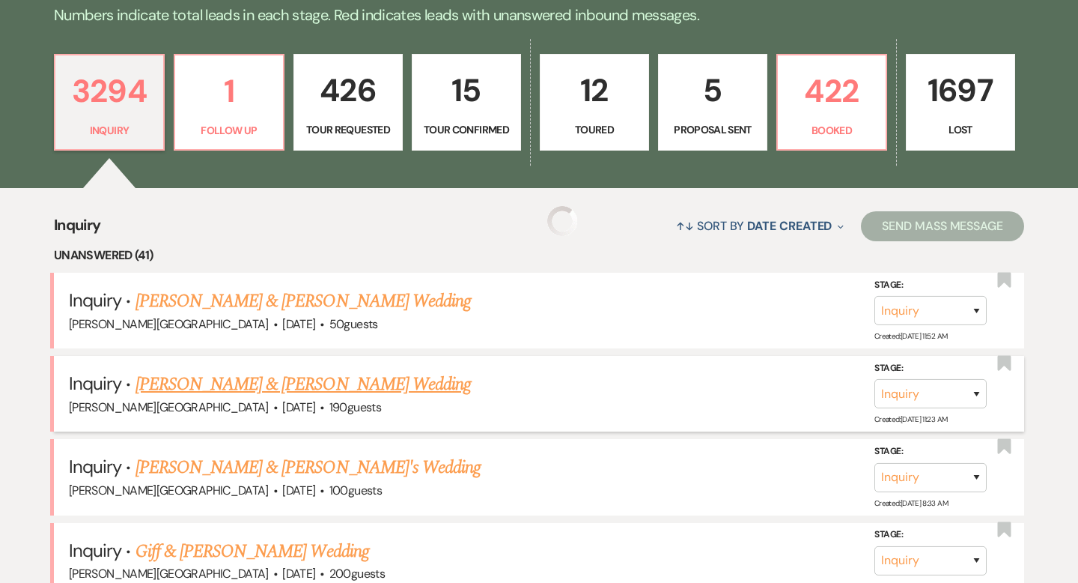
click at [232, 382] on link "[PERSON_NAME] & [PERSON_NAME] Wedding" at bounding box center [303, 384] width 335 height 27
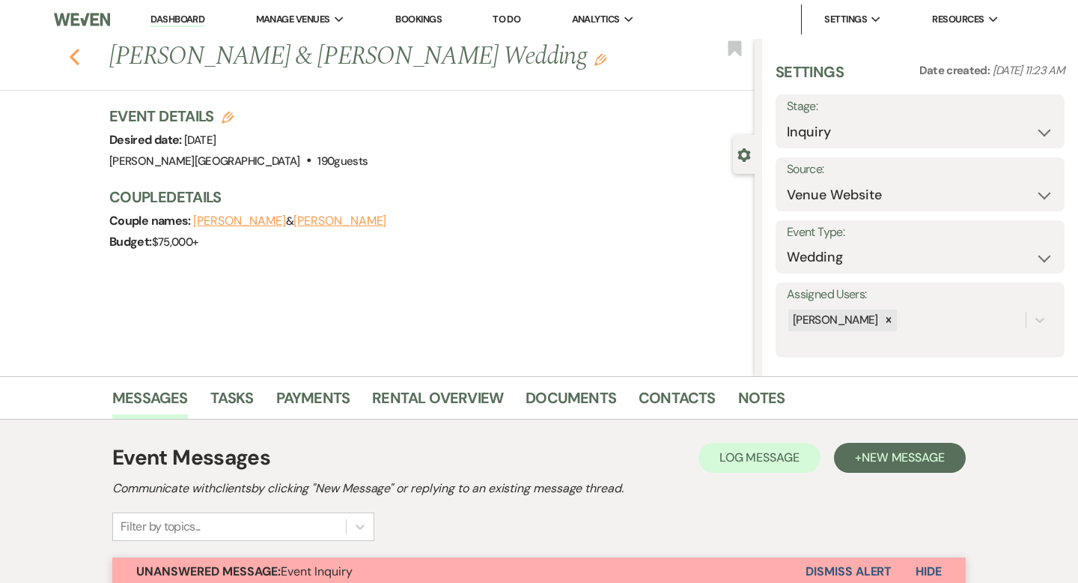
click at [78, 53] on icon "Previous" at bounding box center [74, 57] width 11 height 18
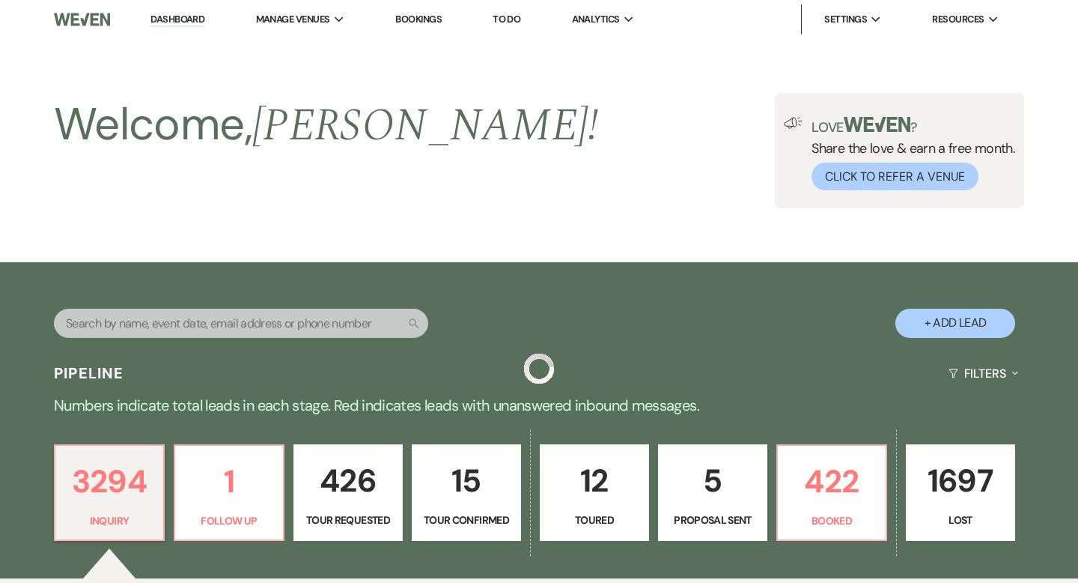
scroll to position [390, 0]
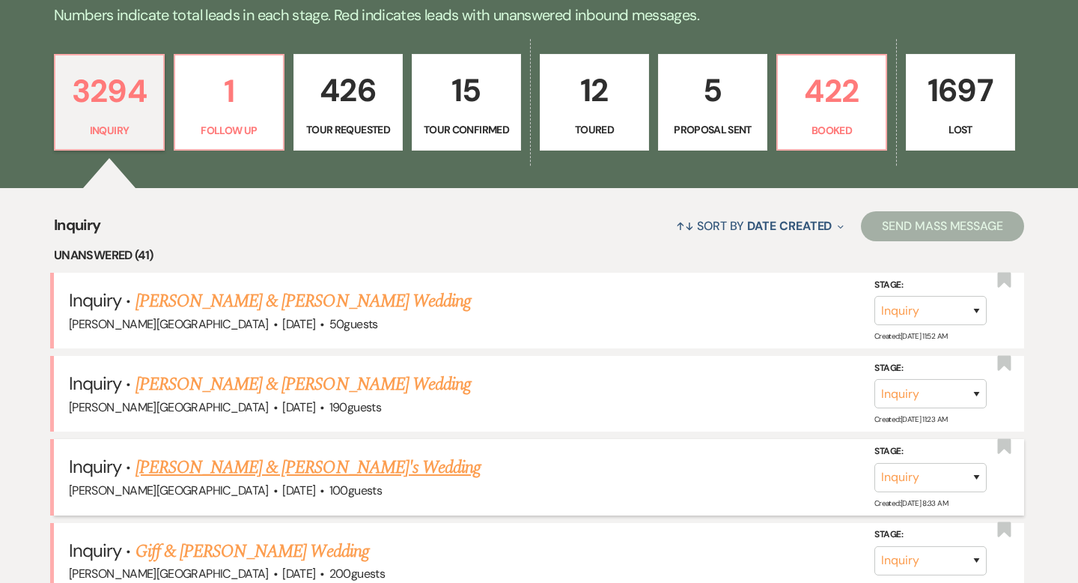
click at [214, 468] on link "[PERSON_NAME] & [PERSON_NAME]'s Wedding" at bounding box center [309, 467] width 346 height 27
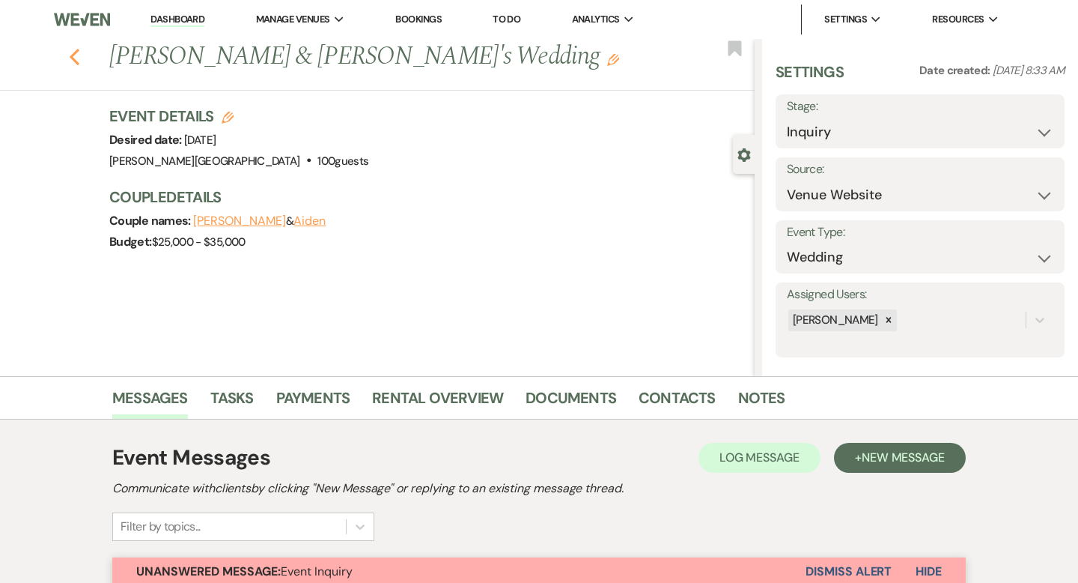
click at [73, 64] on div "Previous [PERSON_NAME] & [PERSON_NAME]'s Wedding Edit Bookmark" at bounding box center [374, 65] width 762 height 52
click at [69, 52] on icon "Previous" at bounding box center [74, 57] width 11 height 18
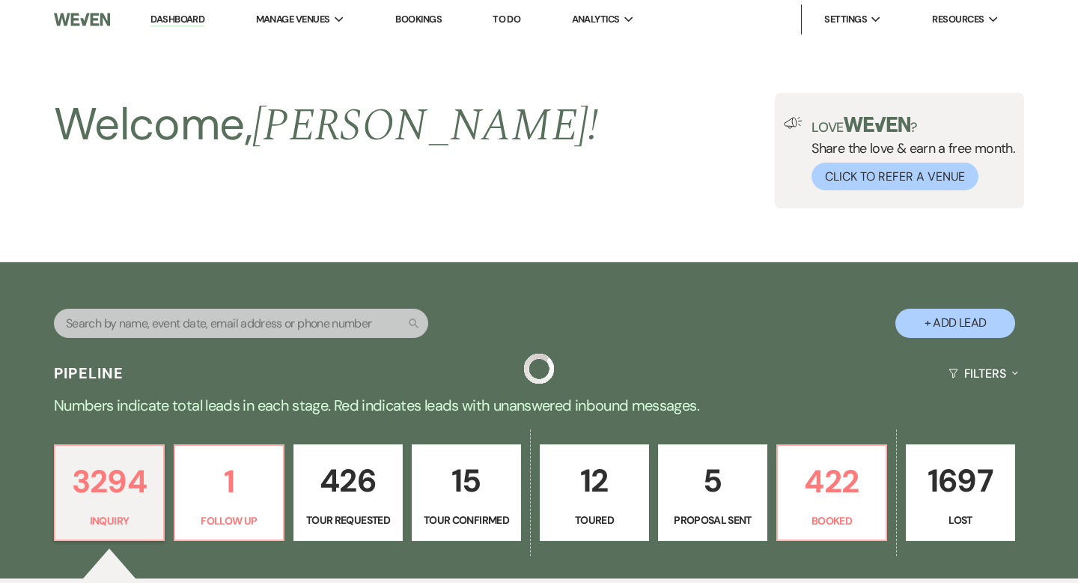
click at [72, 444] on link "3294 Inquiry" at bounding box center [109, 492] width 111 height 97
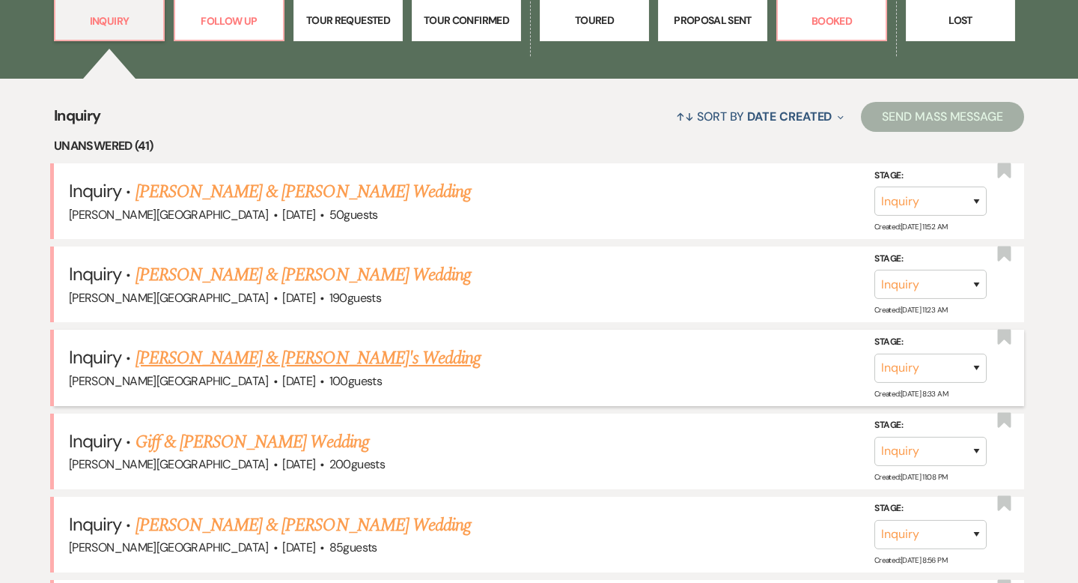
scroll to position [547, 0]
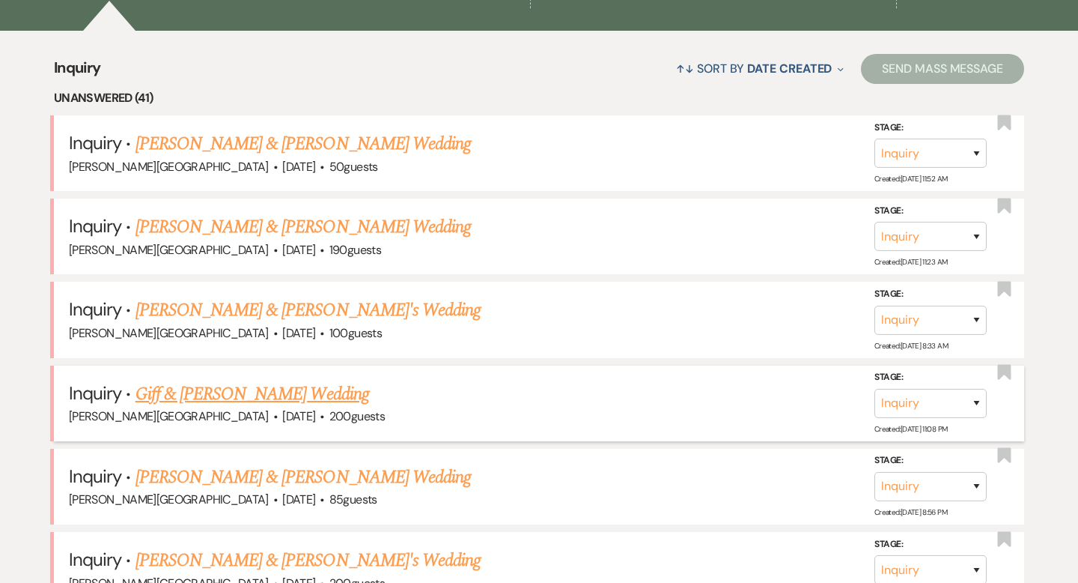
click at [192, 395] on link "Giff & [PERSON_NAME] Wedding" at bounding box center [253, 393] width 234 height 27
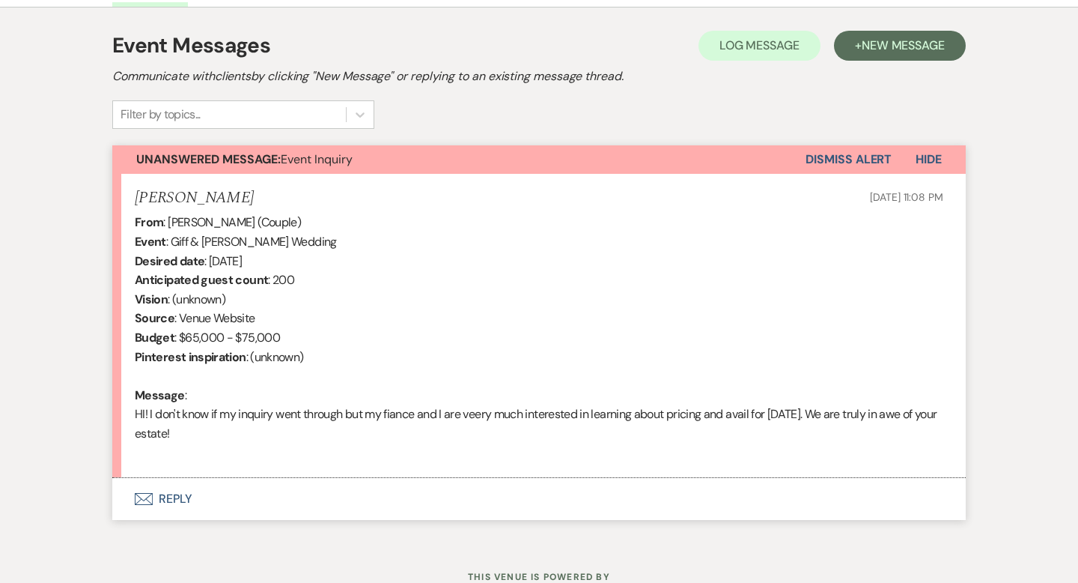
scroll to position [468, 0]
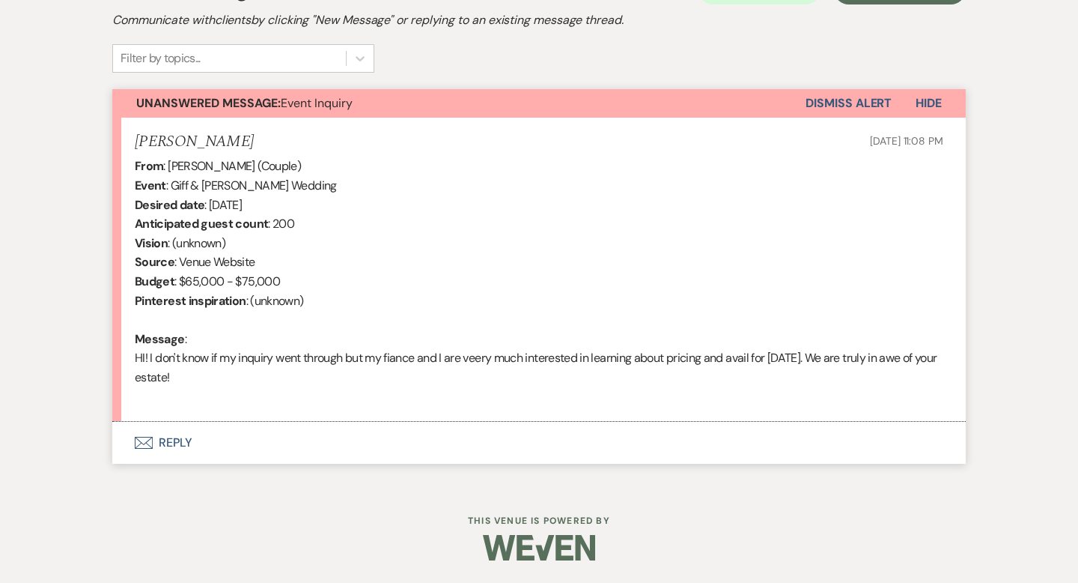
click at [177, 437] on button "Envelope Reply" at bounding box center [539, 443] width 854 height 42
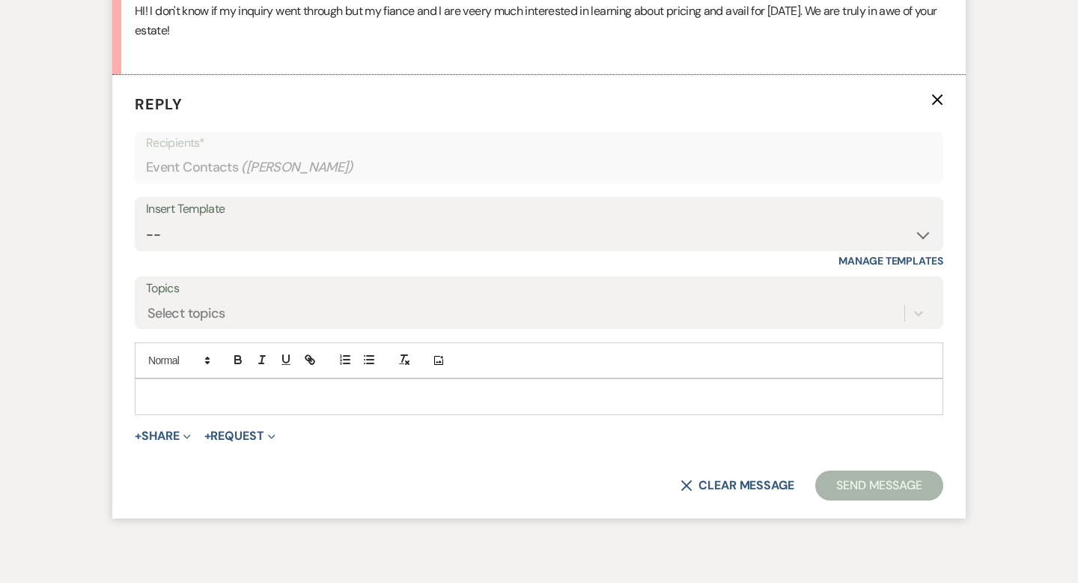
scroll to position [820, 0]
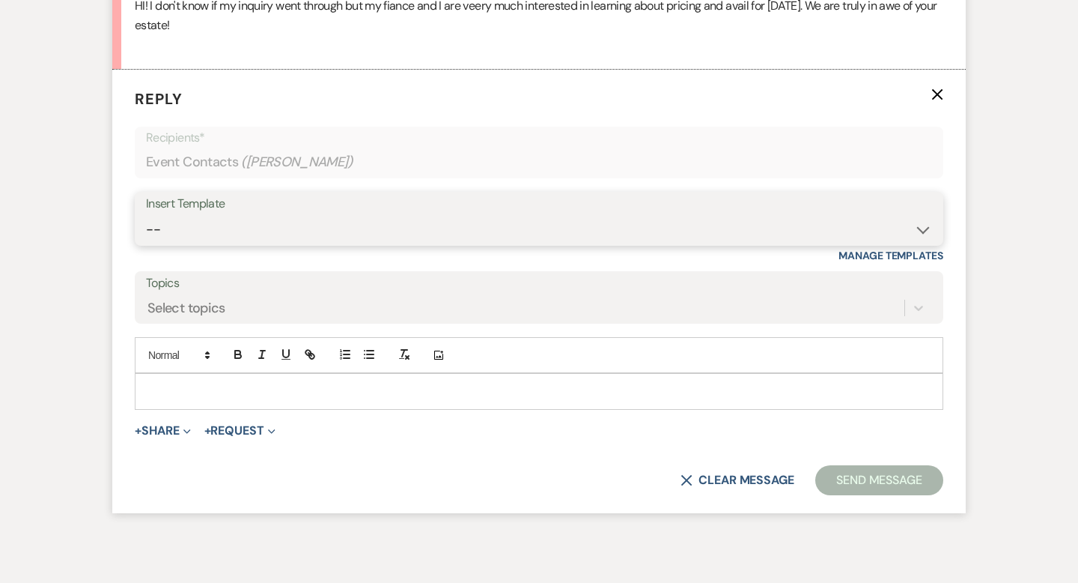
click at [198, 227] on select "-- Weven Planning Portal Introduction (Booked Events) Wedding Packages Booking …" at bounding box center [539, 229] width 786 height 29
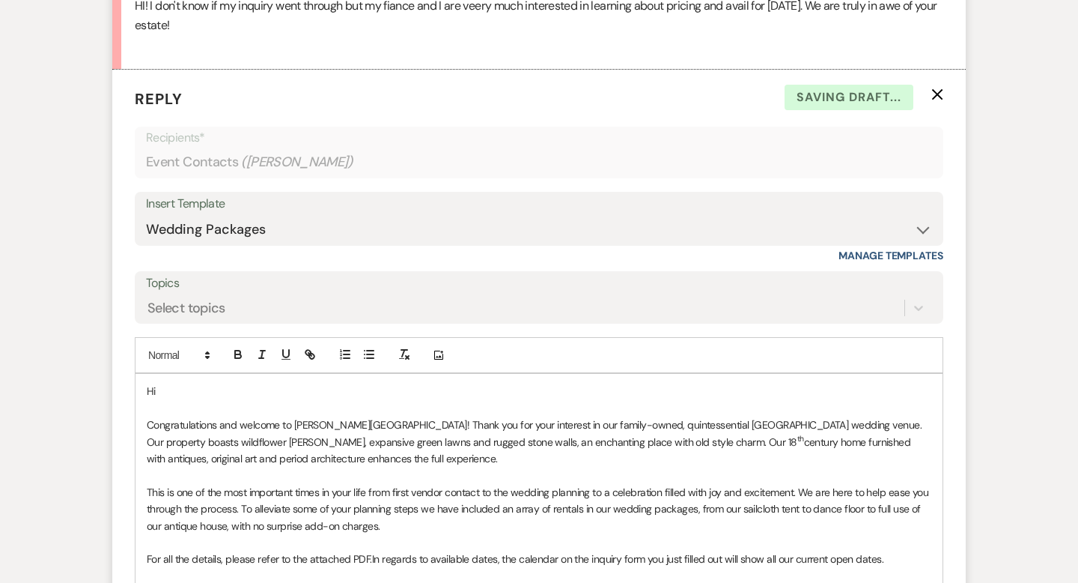
click at [189, 387] on p "Hi" at bounding box center [539, 391] width 785 height 16
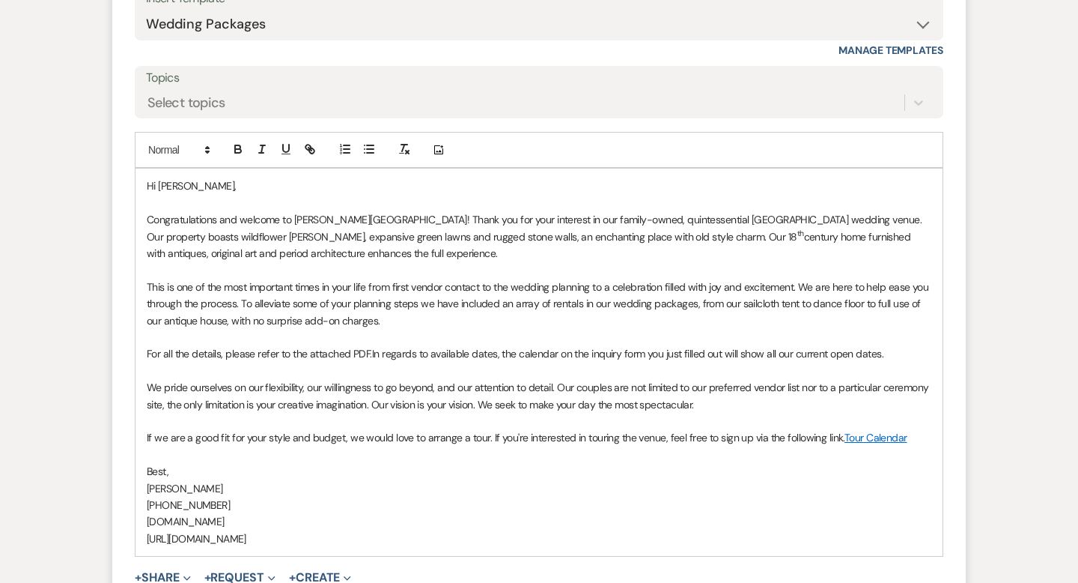
scroll to position [1030, 0]
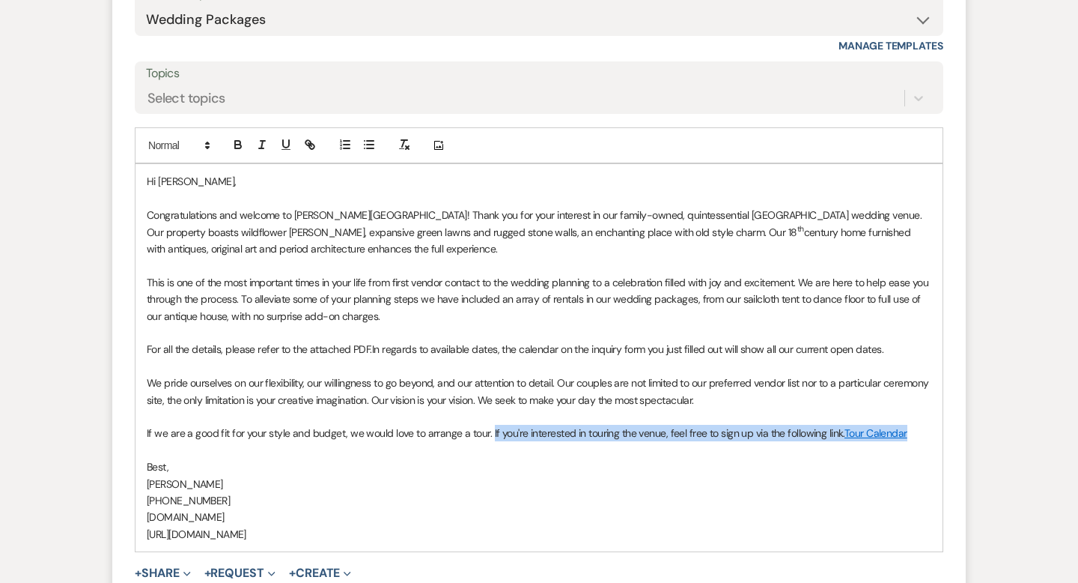
drag, startPoint x: 916, startPoint y: 434, endPoint x: 489, endPoint y: 425, distance: 426.9
click at [489, 425] on p "If we are a good fit for your style and budget, we would love to arrange a tour…" at bounding box center [539, 433] width 785 height 16
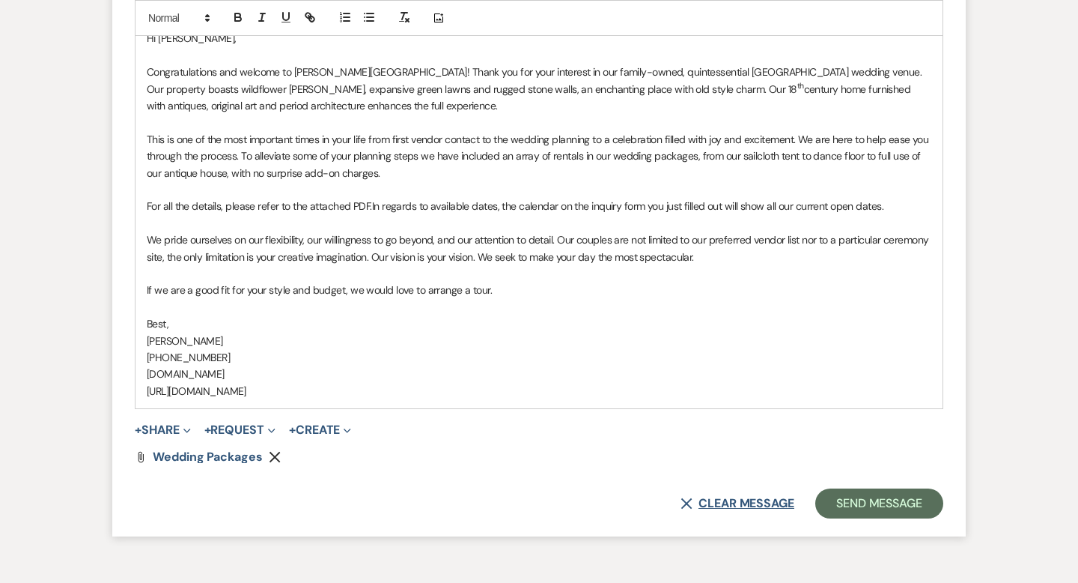
scroll to position [1223, 0]
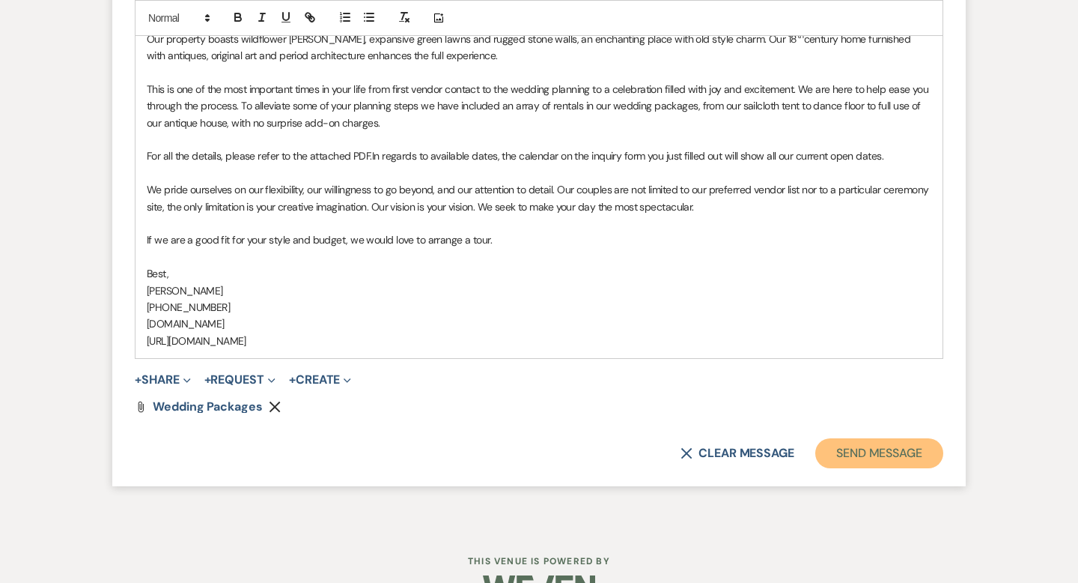
click at [827, 446] on button "Send Message" at bounding box center [879, 453] width 128 height 30
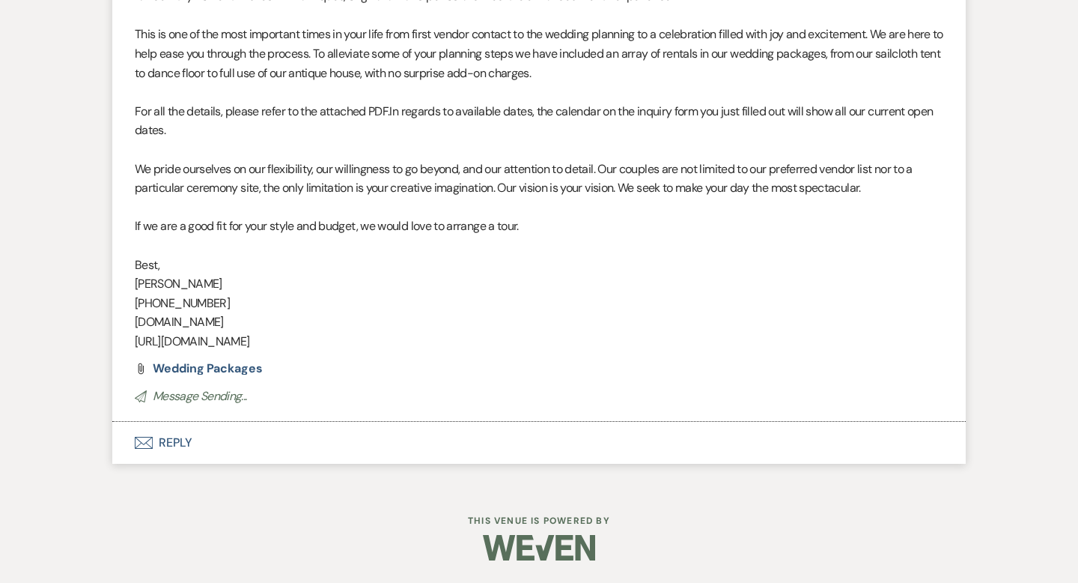
scroll to position [0, 0]
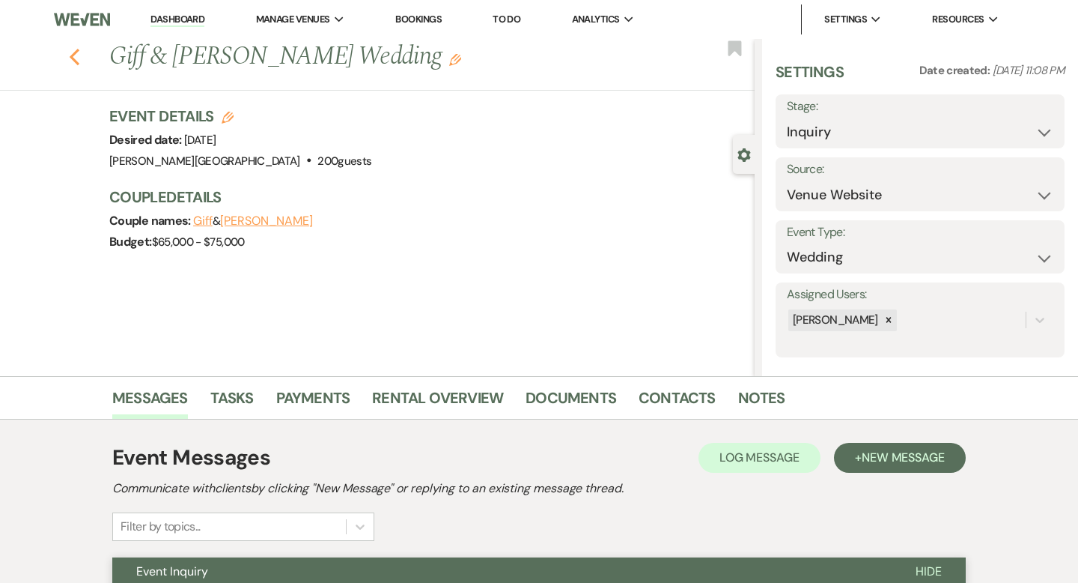
click at [73, 59] on use "button" at bounding box center [75, 57] width 10 height 16
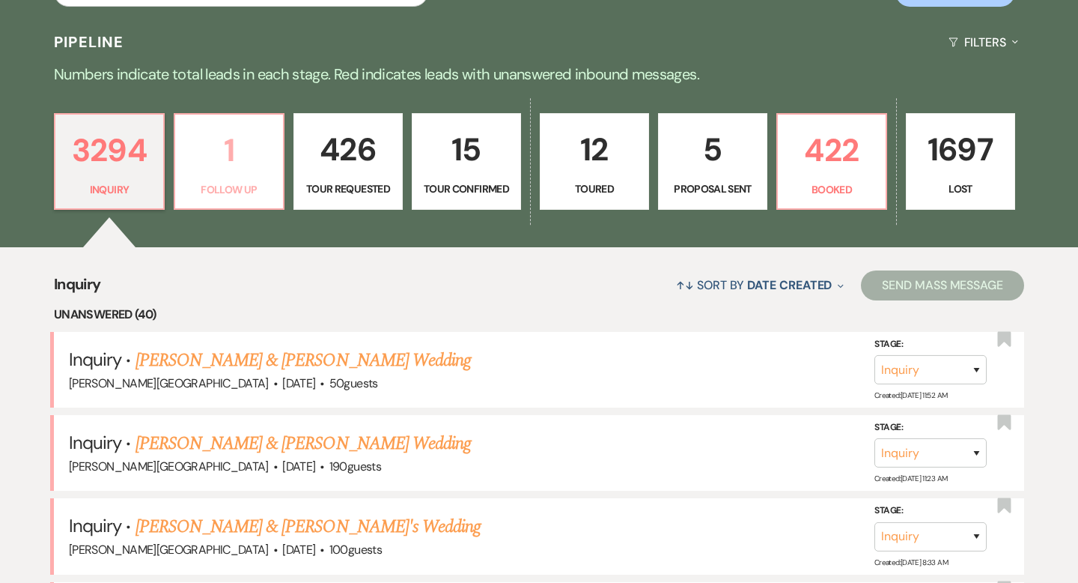
scroll to position [198, 0]
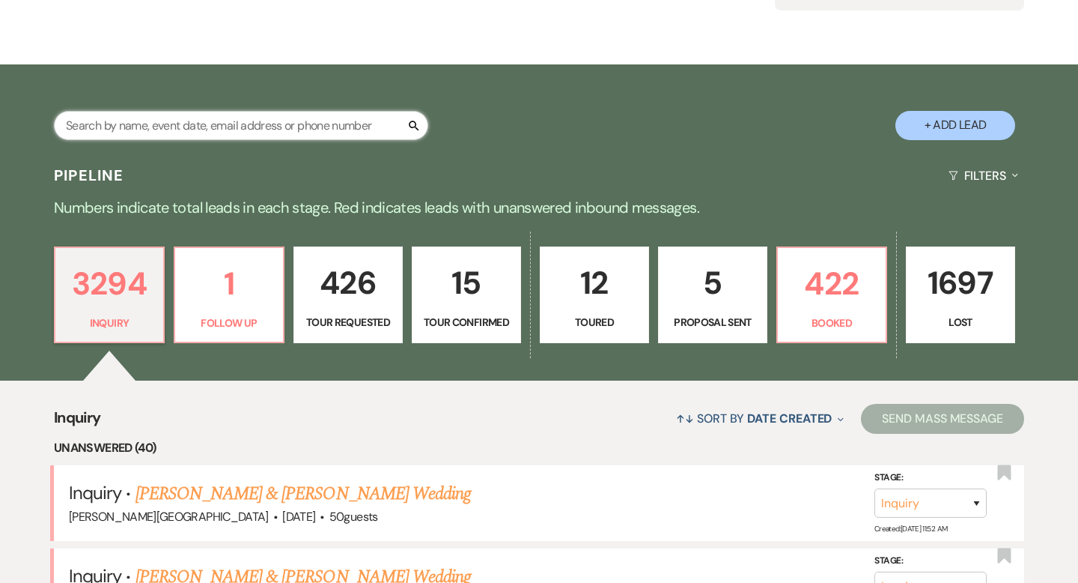
click at [211, 119] on input "text" at bounding box center [241, 125] width 374 height 29
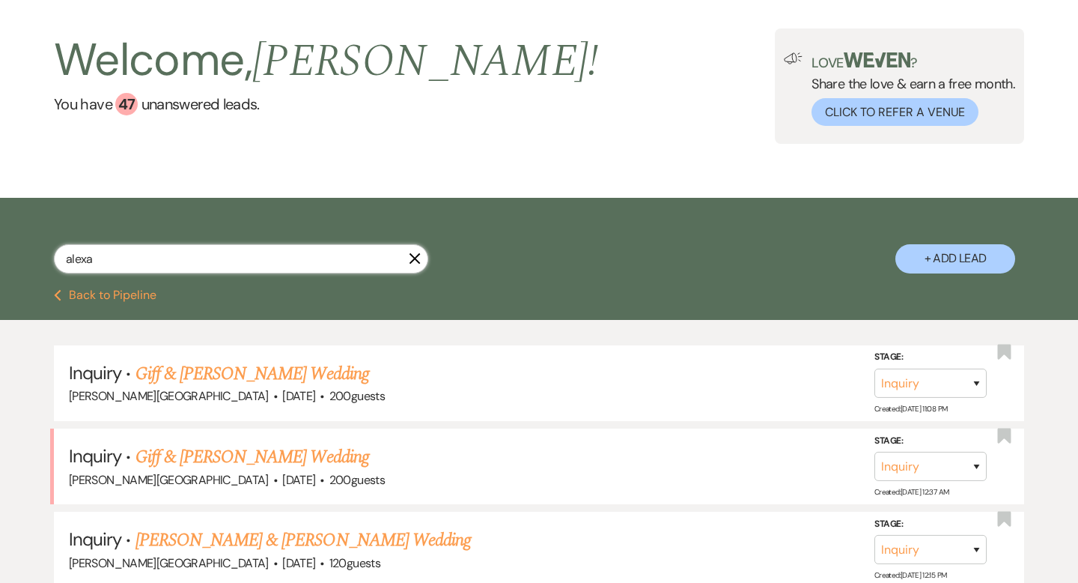
scroll to position [126, 0]
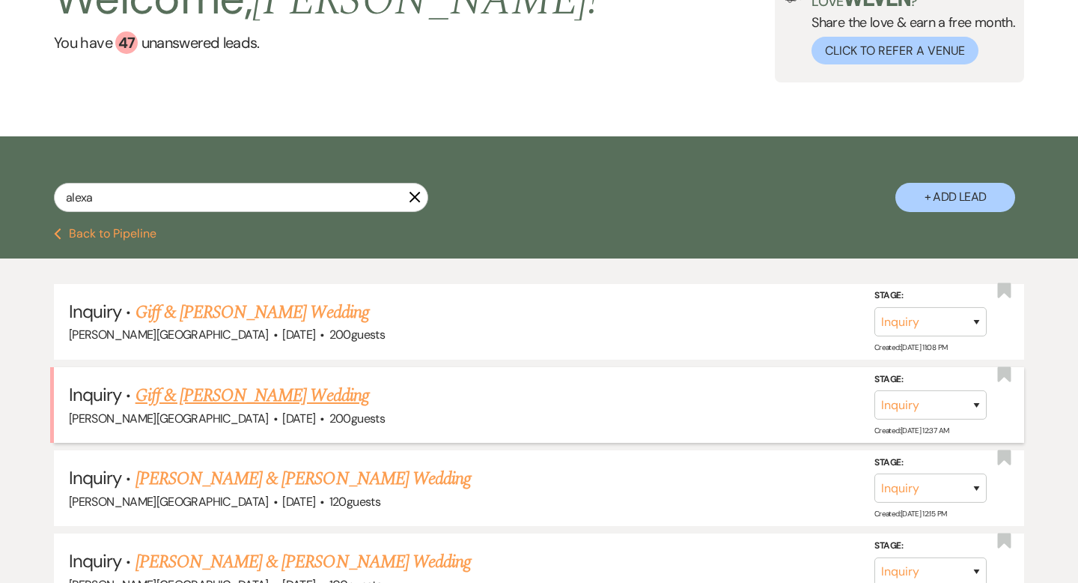
click at [282, 394] on link "Giff & [PERSON_NAME] Wedding" at bounding box center [253, 395] width 234 height 27
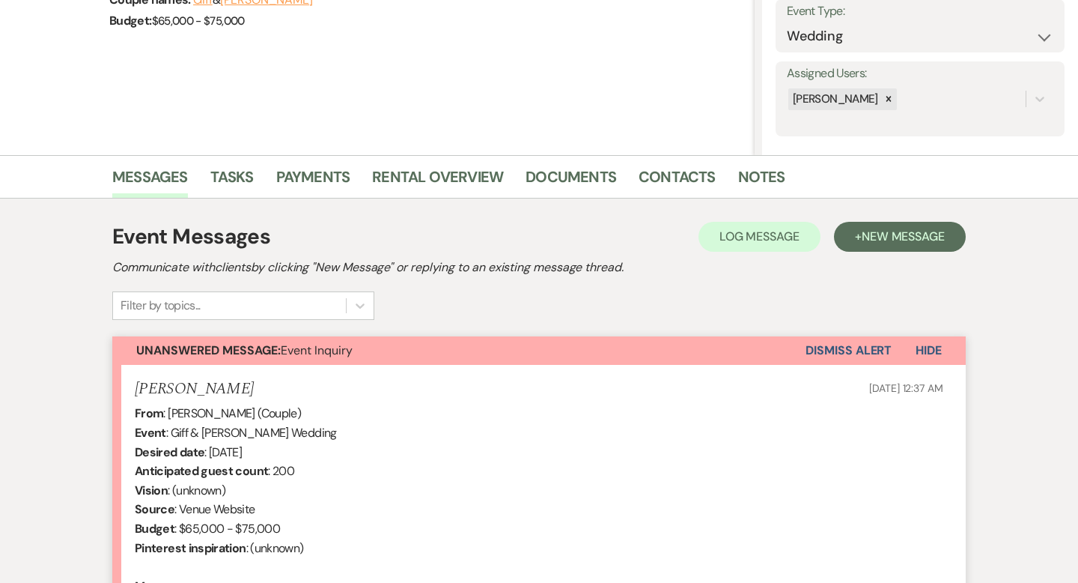
click at [823, 360] on button "Dismiss Alert" at bounding box center [849, 350] width 86 height 28
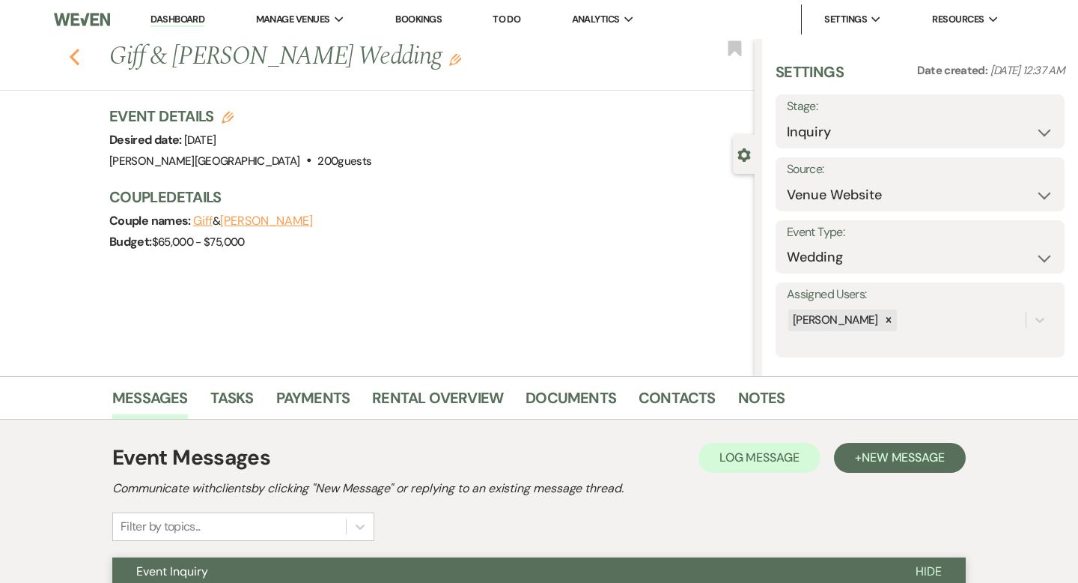
click at [70, 57] on use "button" at bounding box center [75, 57] width 10 height 16
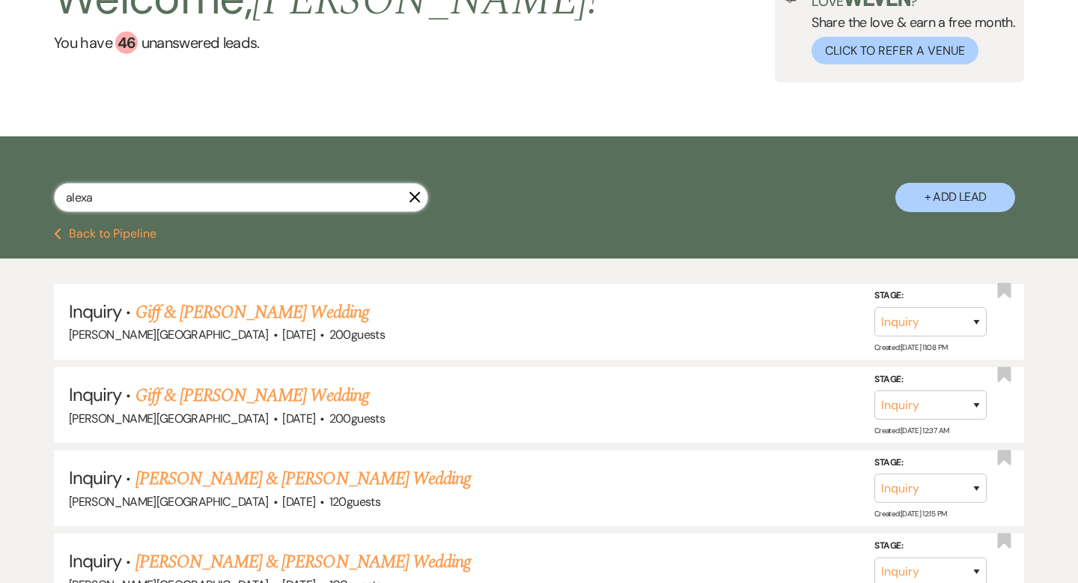
click at [427, 201] on input "alexa" at bounding box center [241, 197] width 374 height 29
click at [420, 200] on icon "X" at bounding box center [415, 197] width 12 height 12
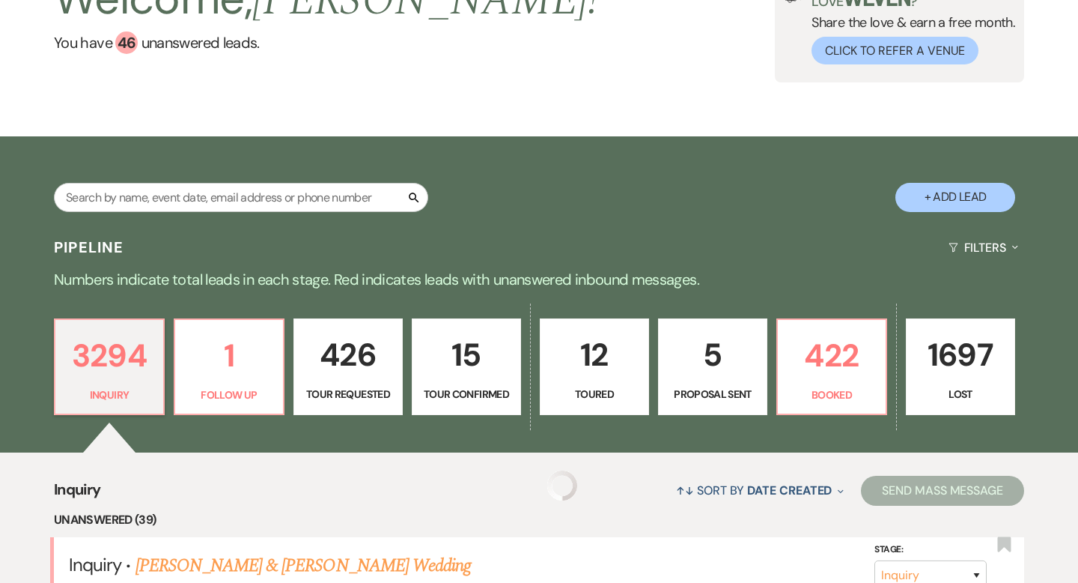
scroll to position [198, 0]
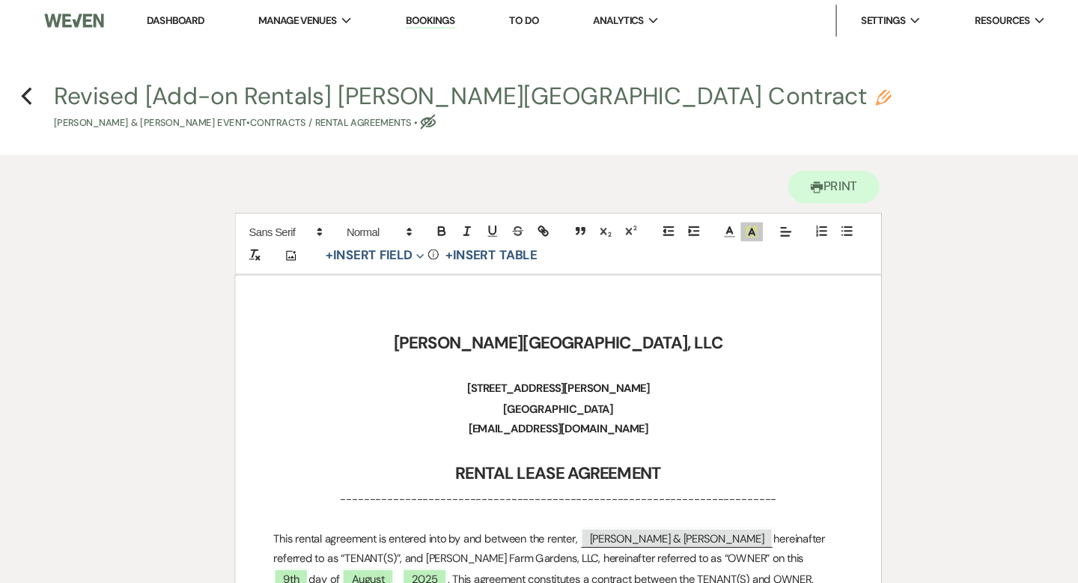
click at [187, 21] on link "Dashboard" at bounding box center [177, 19] width 54 height 13
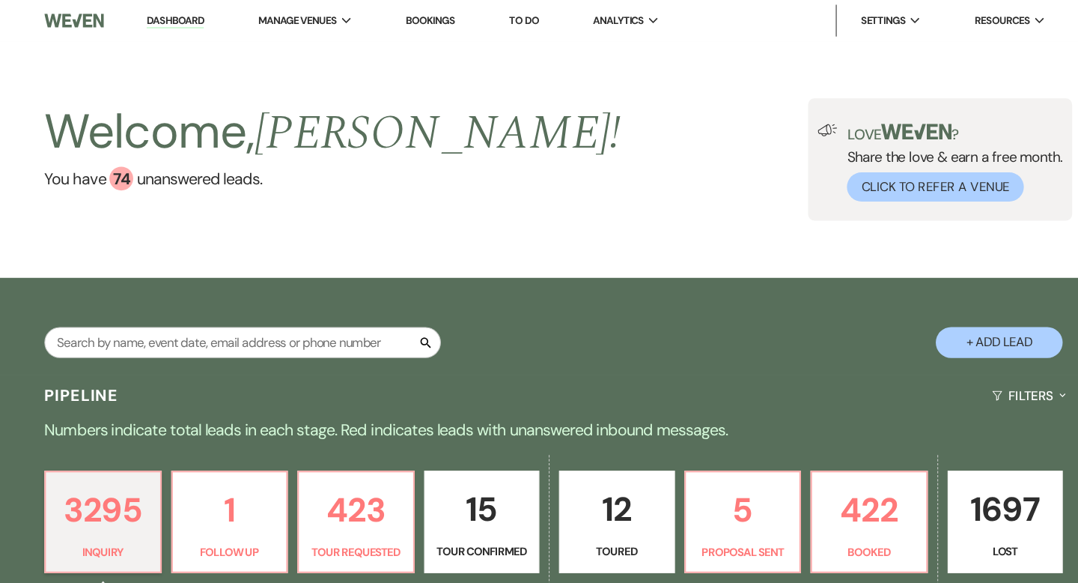
click at [323, 67] on div "Welcome, Travis ! You have 74 unanswered lead s . Love ? Share the love & earn …" at bounding box center [539, 150] width 1078 height 223
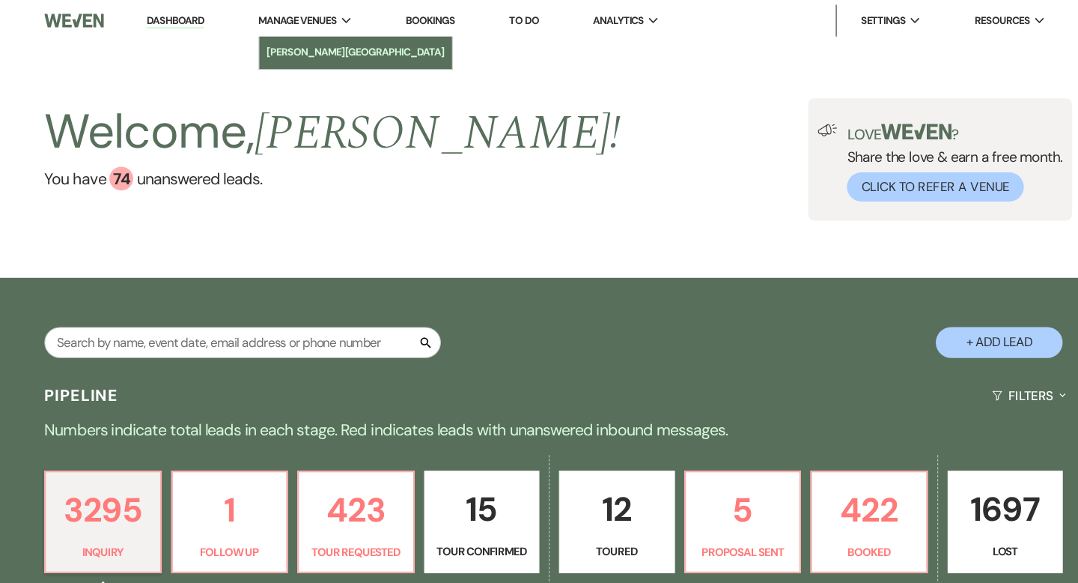
click at [316, 49] on li "[PERSON_NAME][GEOGRAPHIC_DATA]" at bounding box center [348, 49] width 168 height 15
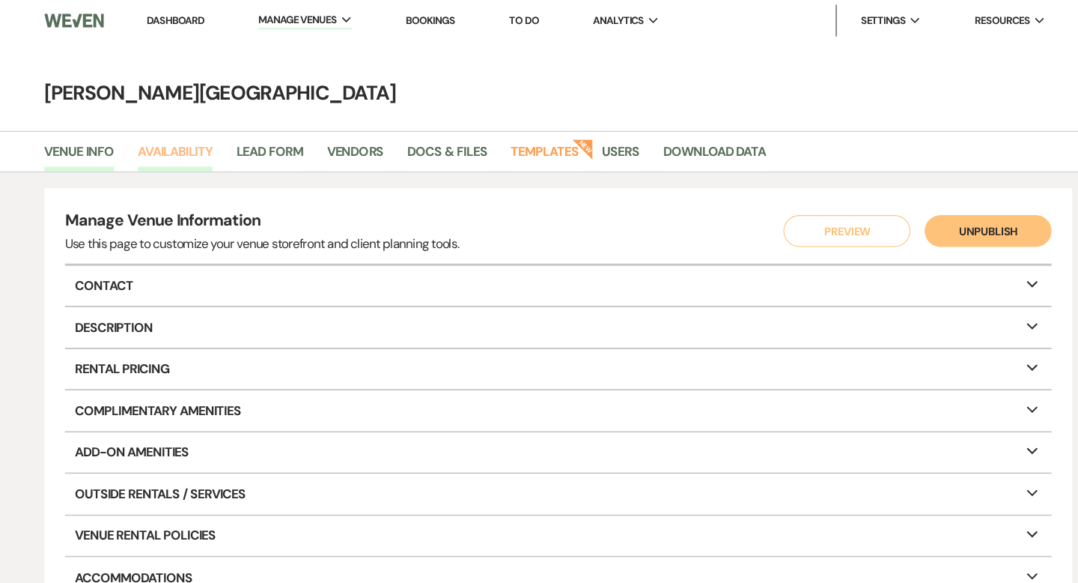
click at [203, 142] on link "Availability" at bounding box center [177, 147] width 70 height 28
select select "3"
select select "2026"
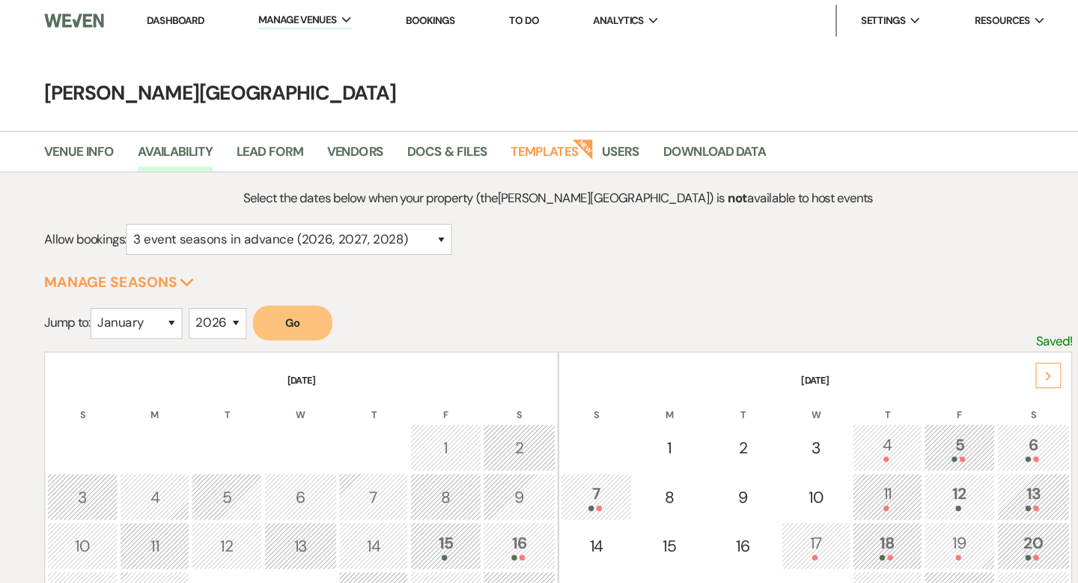
click at [1006, 360] on div "Next" at bounding box center [1002, 354] width 24 height 24
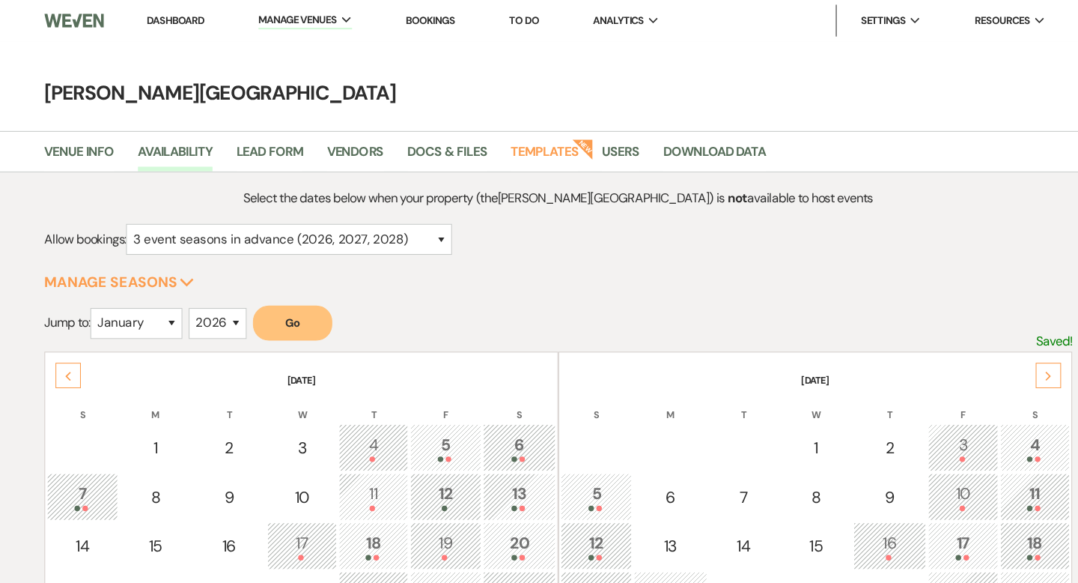
click at [1006, 360] on div "Next" at bounding box center [1002, 354] width 24 height 24
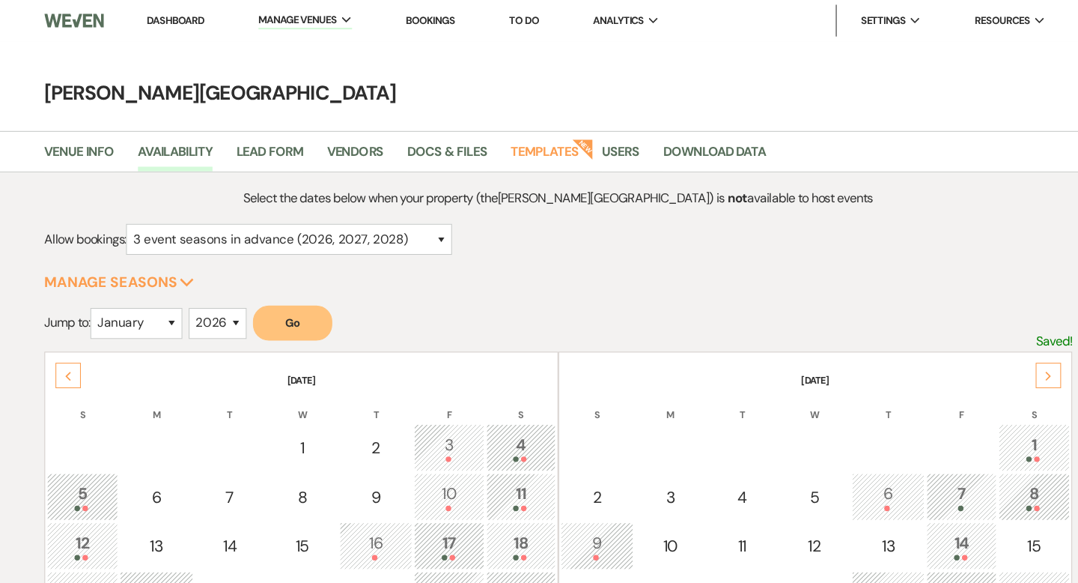
click at [1006, 360] on div "Next" at bounding box center [1002, 354] width 24 height 24
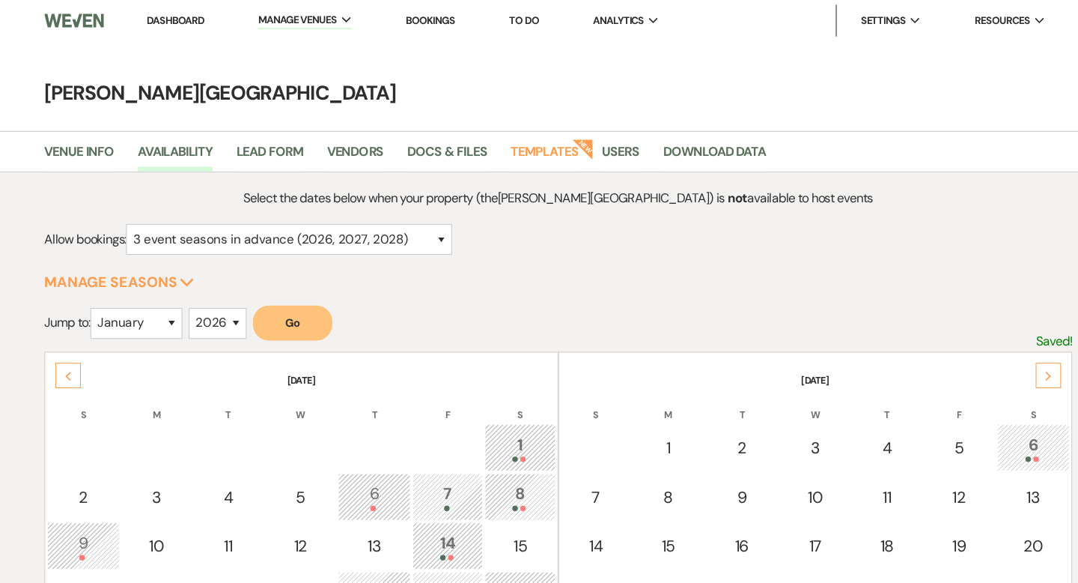
click at [1006, 360] on div "Next" at bounding box center [1002, 354] width 24 height 24
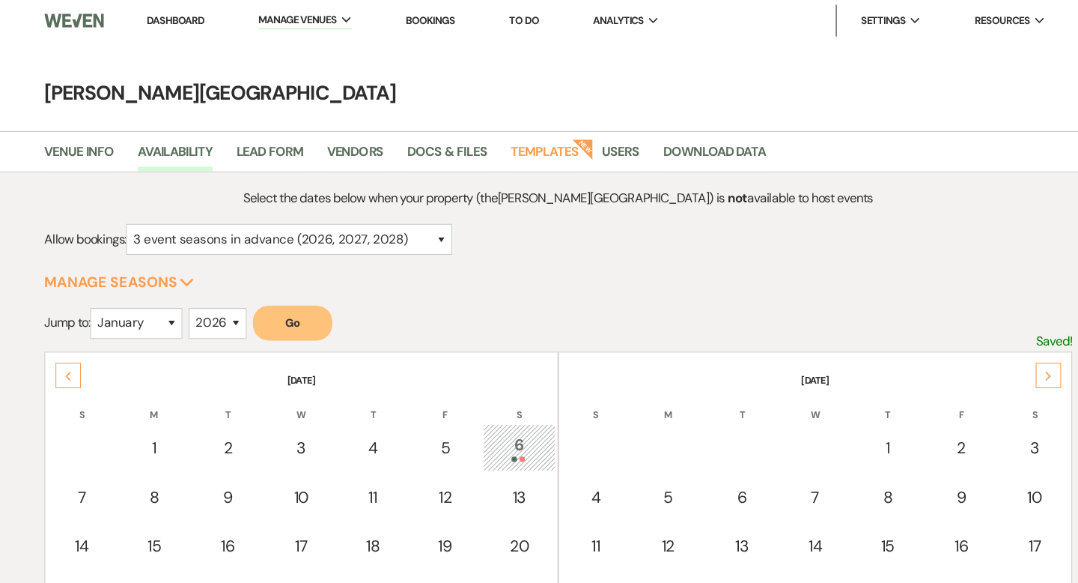
click at [1006, 360] on div "Next" at bounding box center [1002, 354] width 24 height 24
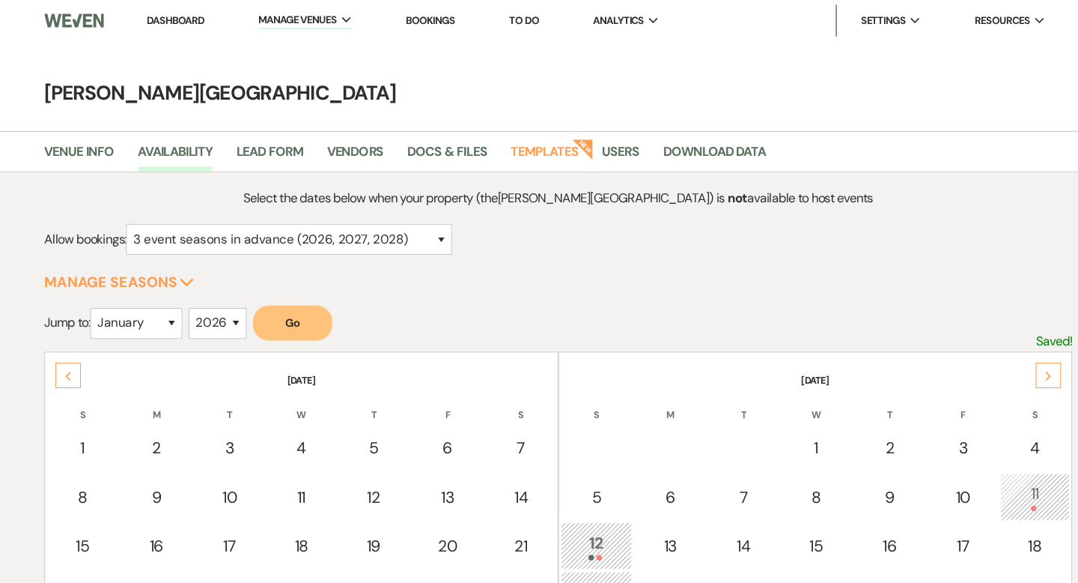
click at [1006, 360] on div "Next" at bounding box center [1002, 354] width 24 height 24
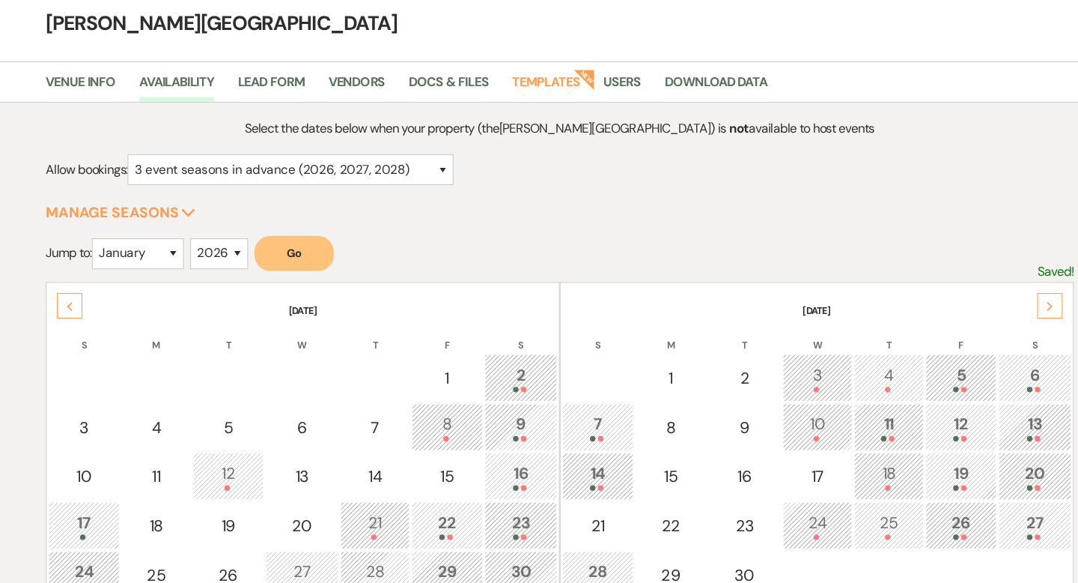
scroll to position [58, 0]
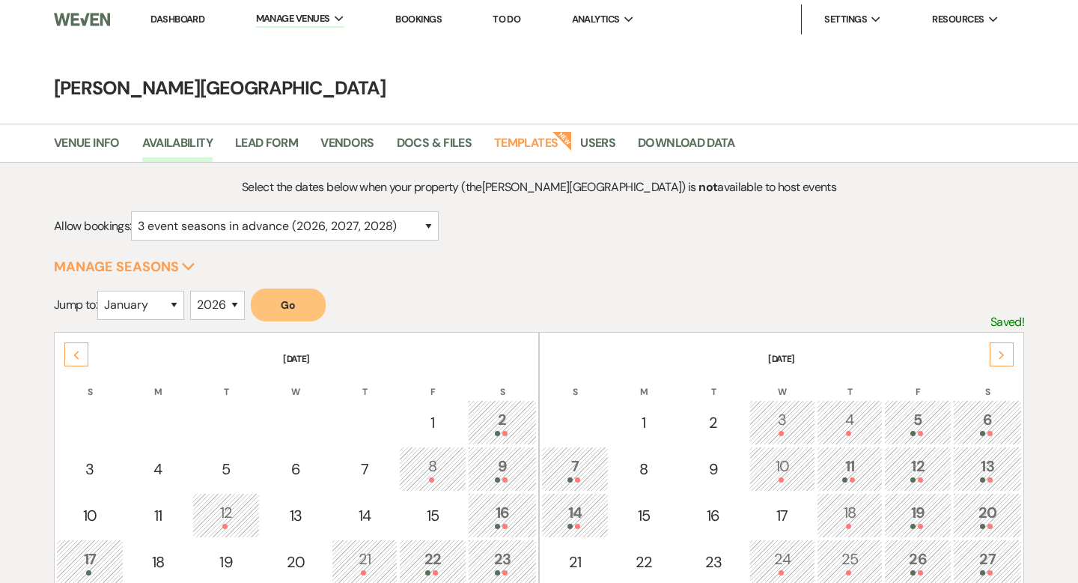
select select "3"
select select "2026"
